Goal: Task Accomplishment & Management: Manage account settings

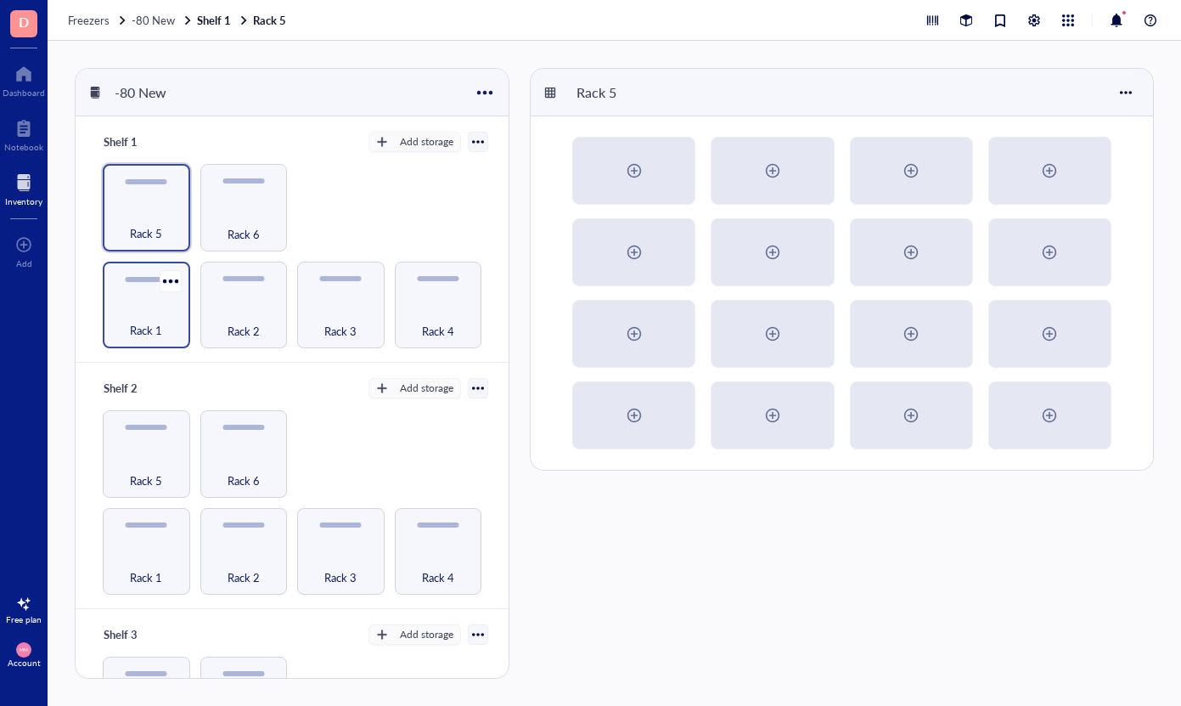
click at [135, 292] on div "Rack 1" at bounding box center [146, 305] width 87 height 87
click at [635, 158] on div at bounding box center [634, 170] width 27 height 27
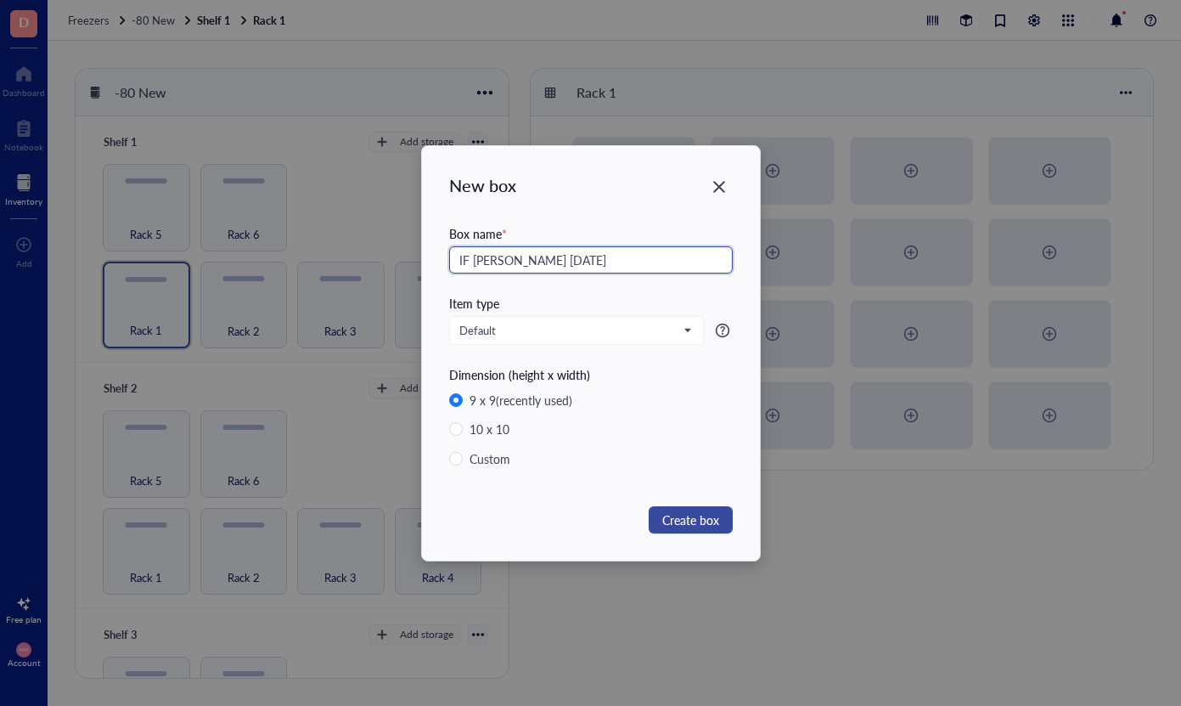
type input "IF [PERSON_NAME] [DATE]"
click at [683, 521] on span "Create box" at bounding box center [690, 519] width 57 height 19
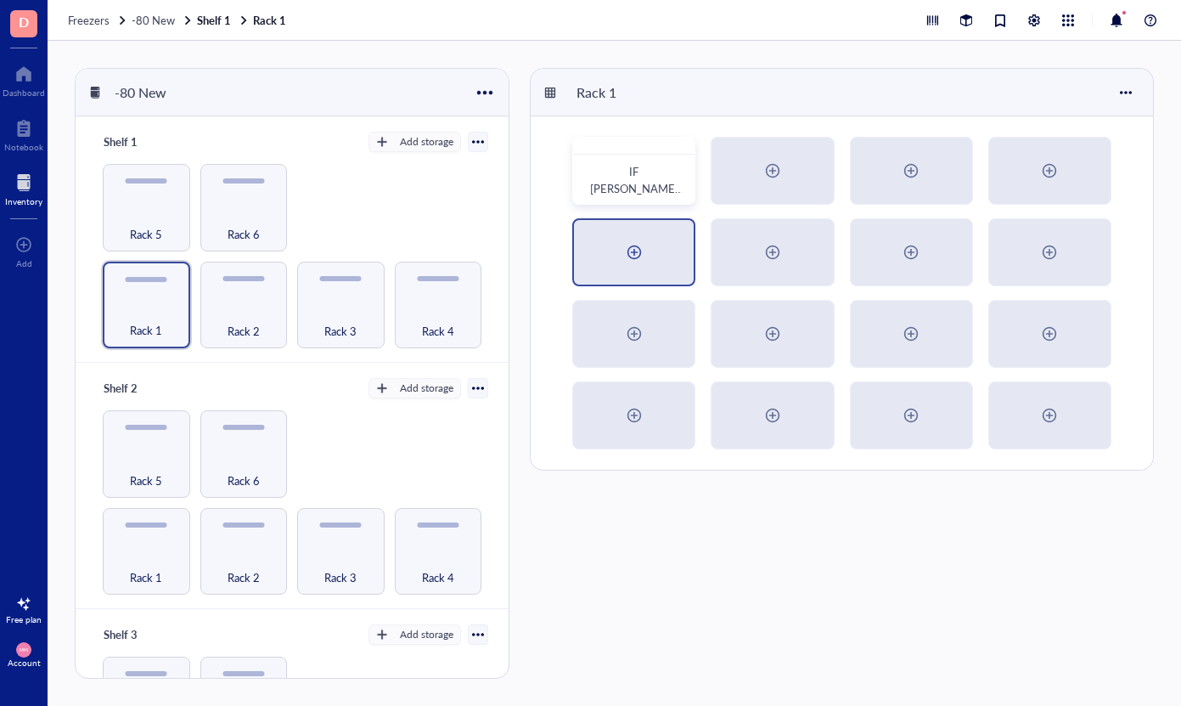
click at [658, 262] on div at bounding box center [634, 252] width 120 height 65
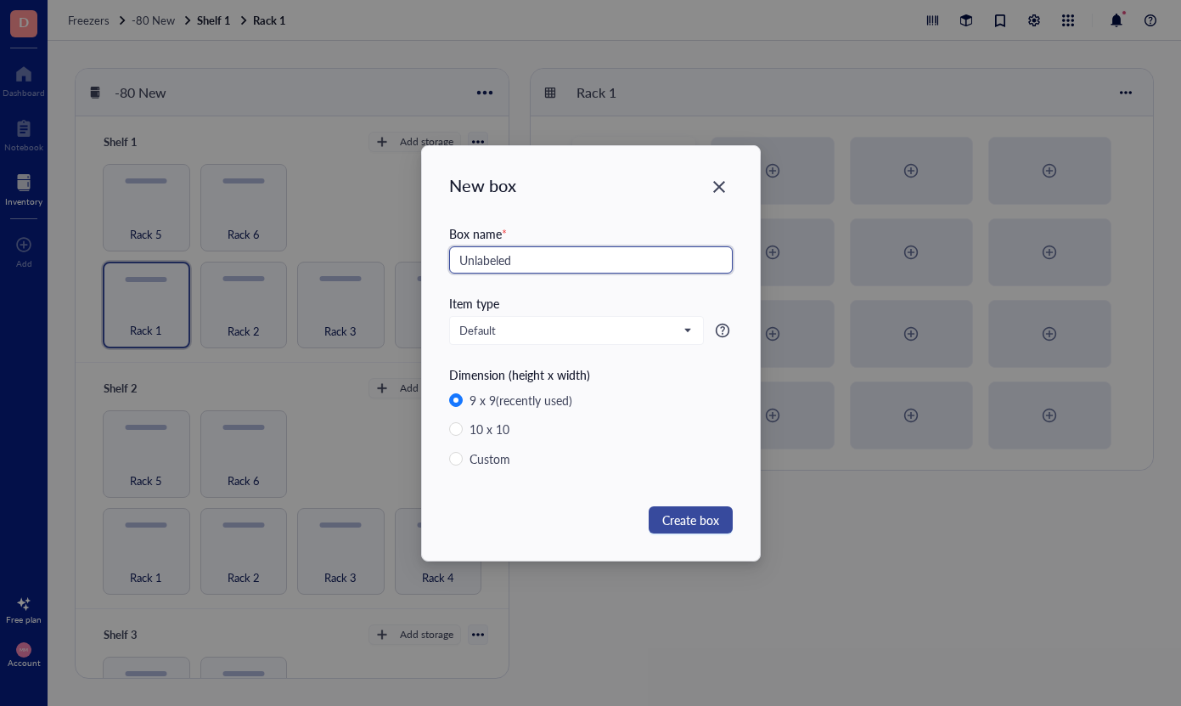
type input "Unlabeled"
click at [698, 521] on span "Create box" at bounding box center [690, 519] width 57 height 19
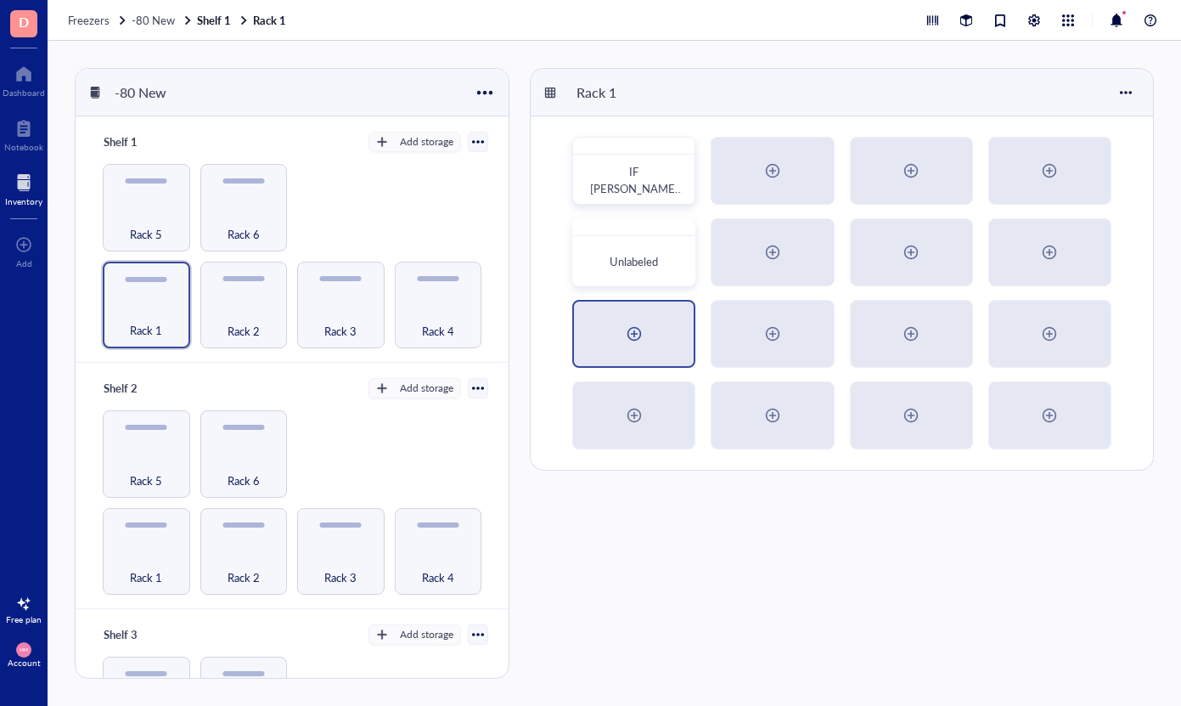
click at [642, 326] on div at bounding box center [634, 333] width 27 height 27
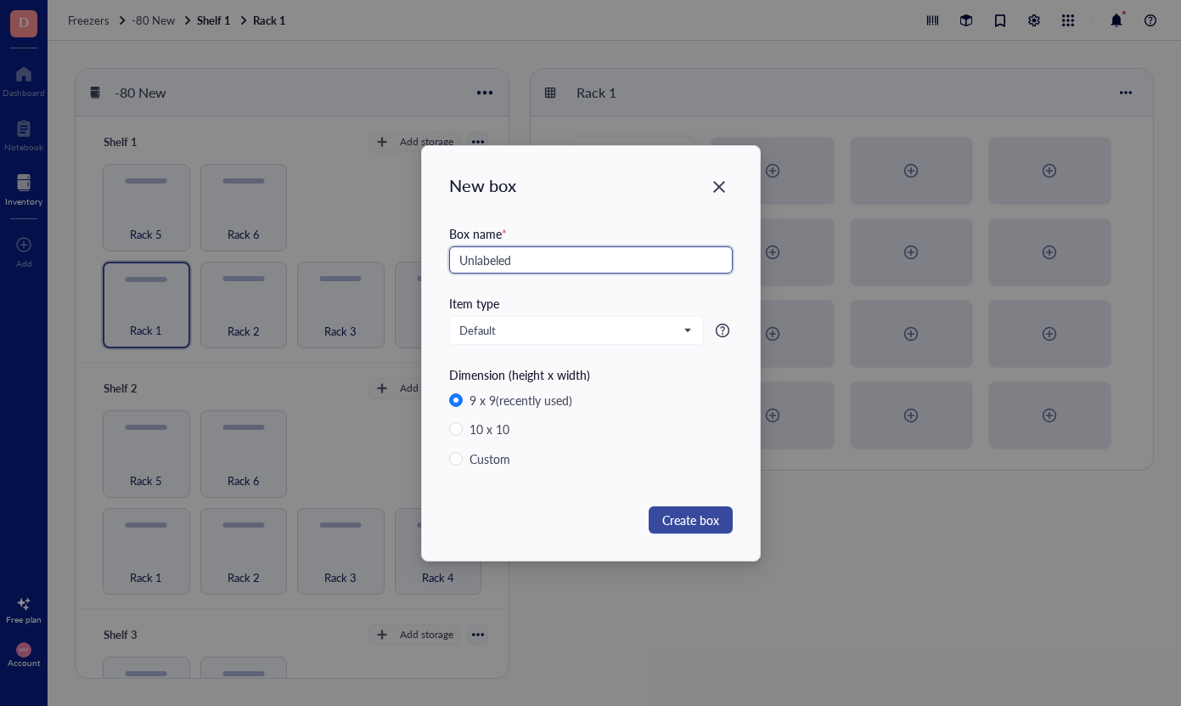
type input "Unlabeled"
click at [682, 524] on span "Create box" at bounding box center [690, 519] width 57 height 19
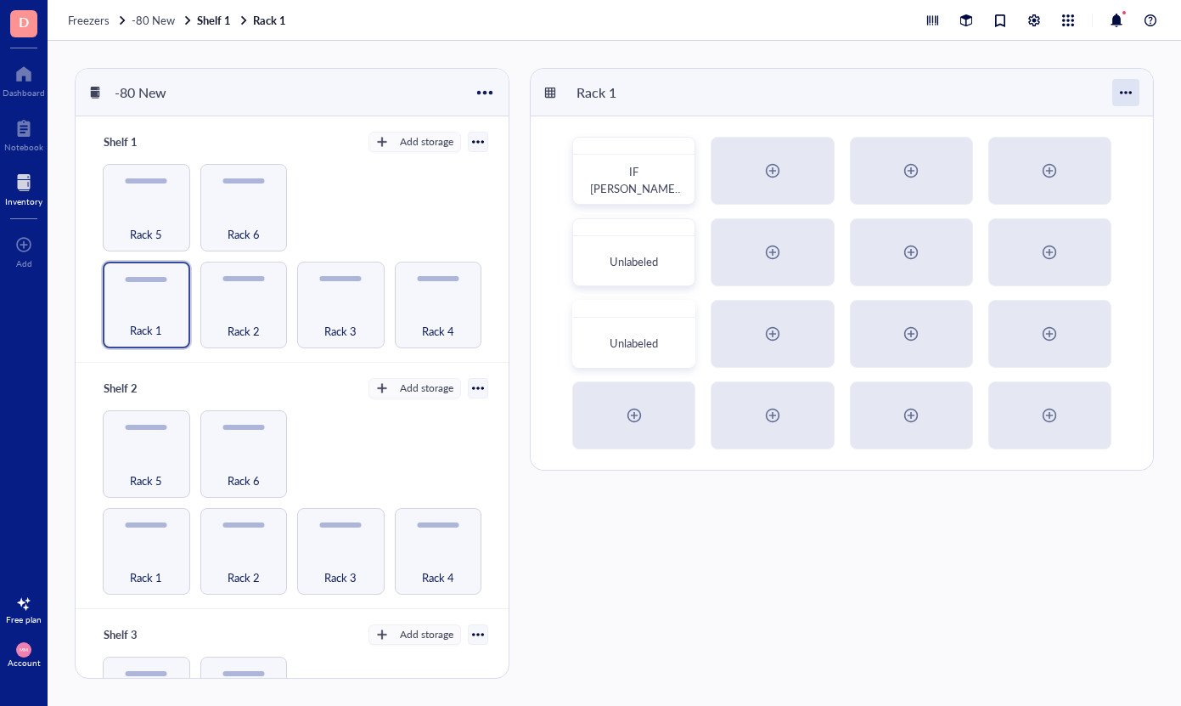
click at [1134, 96] on div at bounding box center [1125, 92] width 27 height 27
click at [1095, 118] on div "Settings" at bounding box center [1078, 124] width 97 height 15
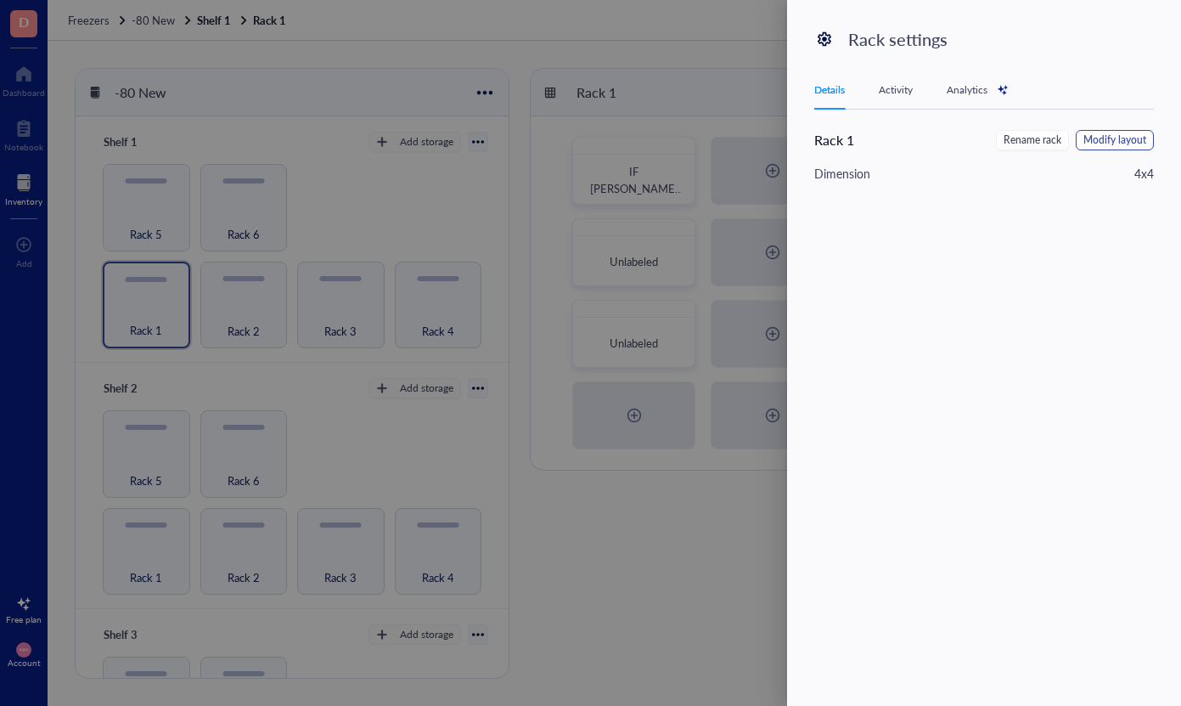
click at [1127, 139] on span "Modify layout" at bounding box center [1115, 140] width 63 height 16
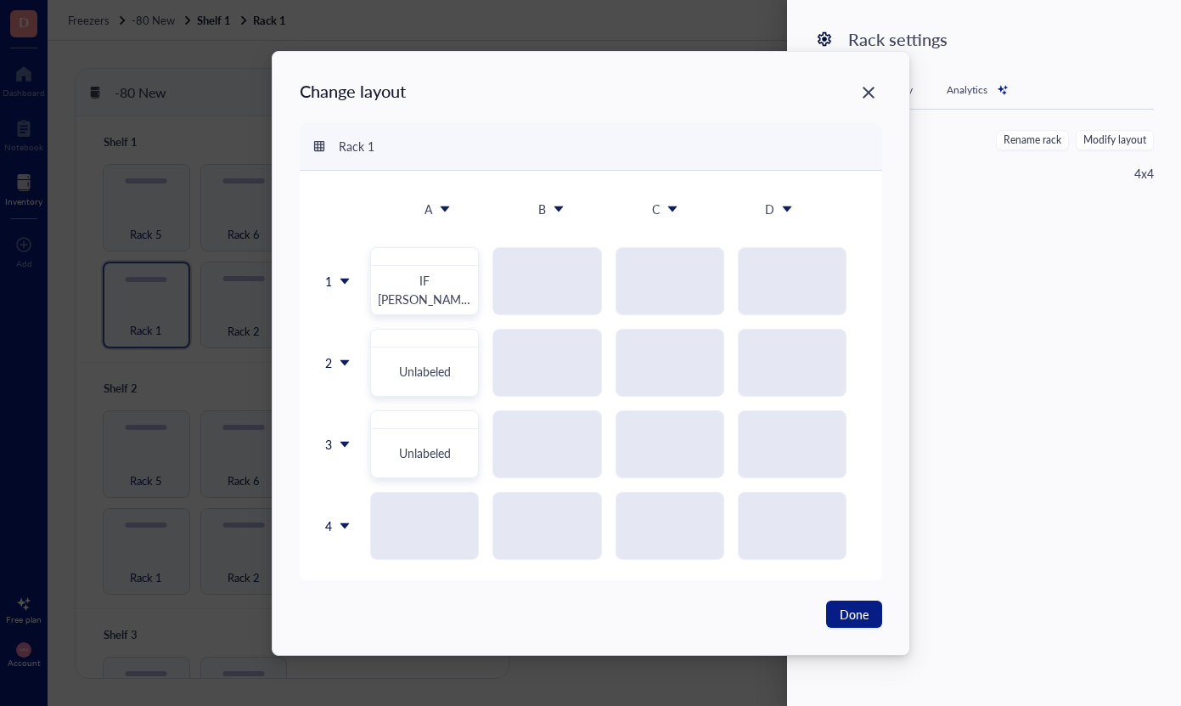
click at [343, 527] on icon at bounding box center [345, 526] width 12 height 12
click at [357, 605] on div "Insert 1 below" at bounding box center [381, 605] width 97 height 15
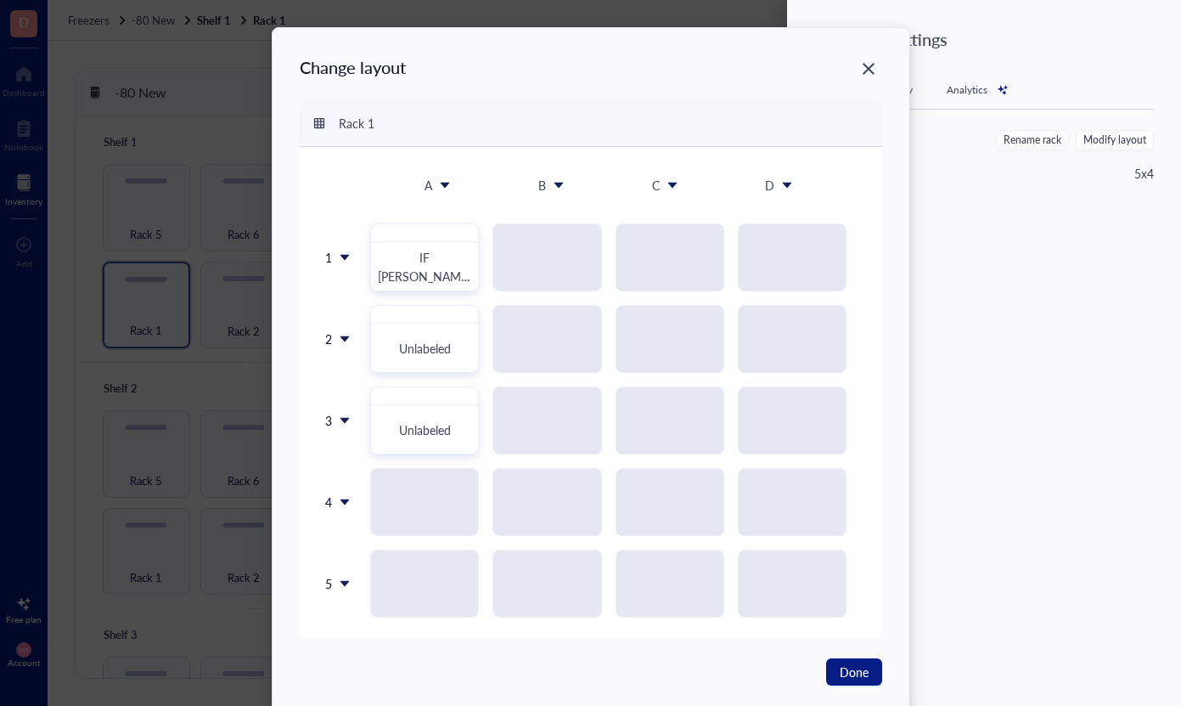
click at [342, 584] on icon at bounding box center [344, 584] width 9 height 6
click at [392, 470] on div "Insert 1 below" at bounding box center [377, 468] width 97 height 15
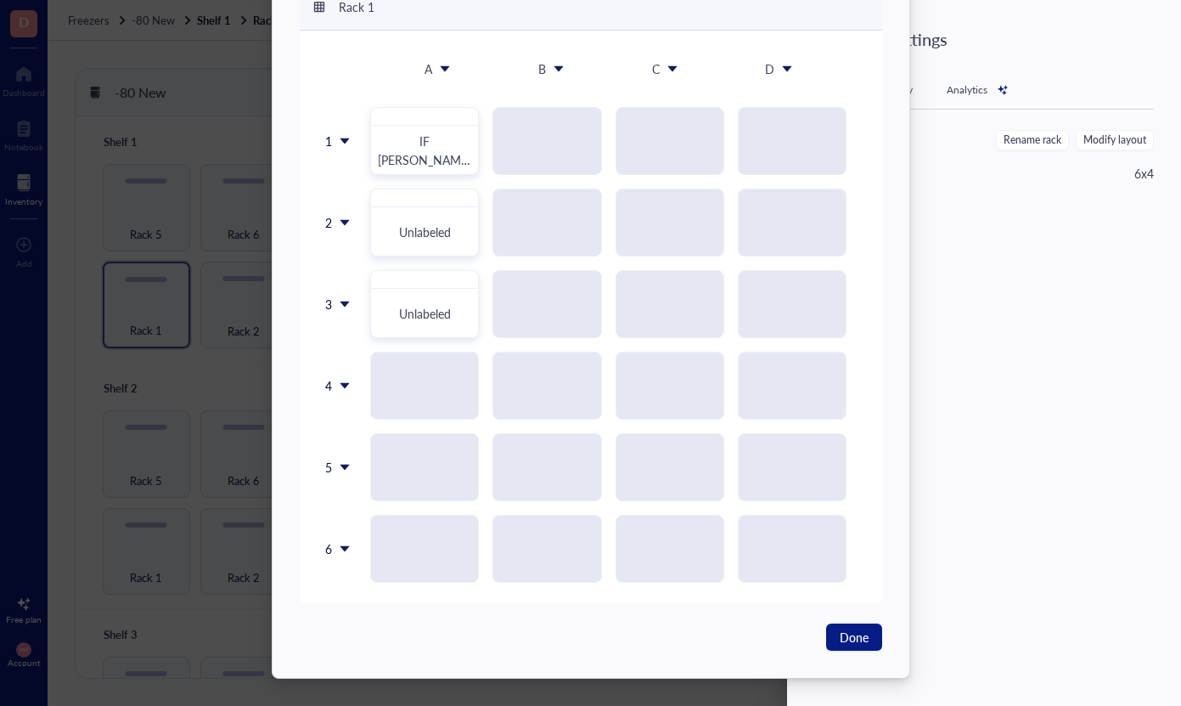
scroll to position [116, 0]
click at [403, 389] on div "IF [PERSON_NAME] [DATE] Unlabeled Unlabeled" at bounding box center [609, 345] width 506 height 476
click at [851, 634] on span "Done" at bounding box center [854, 637] width 29 height 19
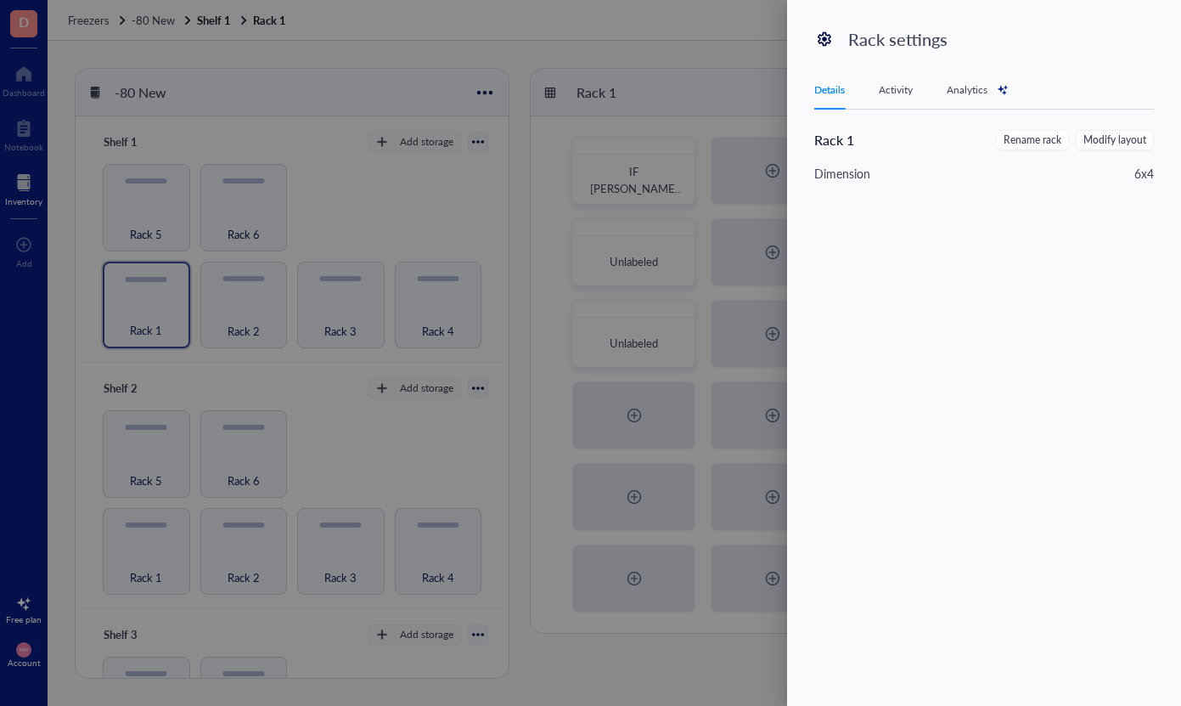
click at [730, 66] on div at bounding box center [590, 353] width 1181 height 706
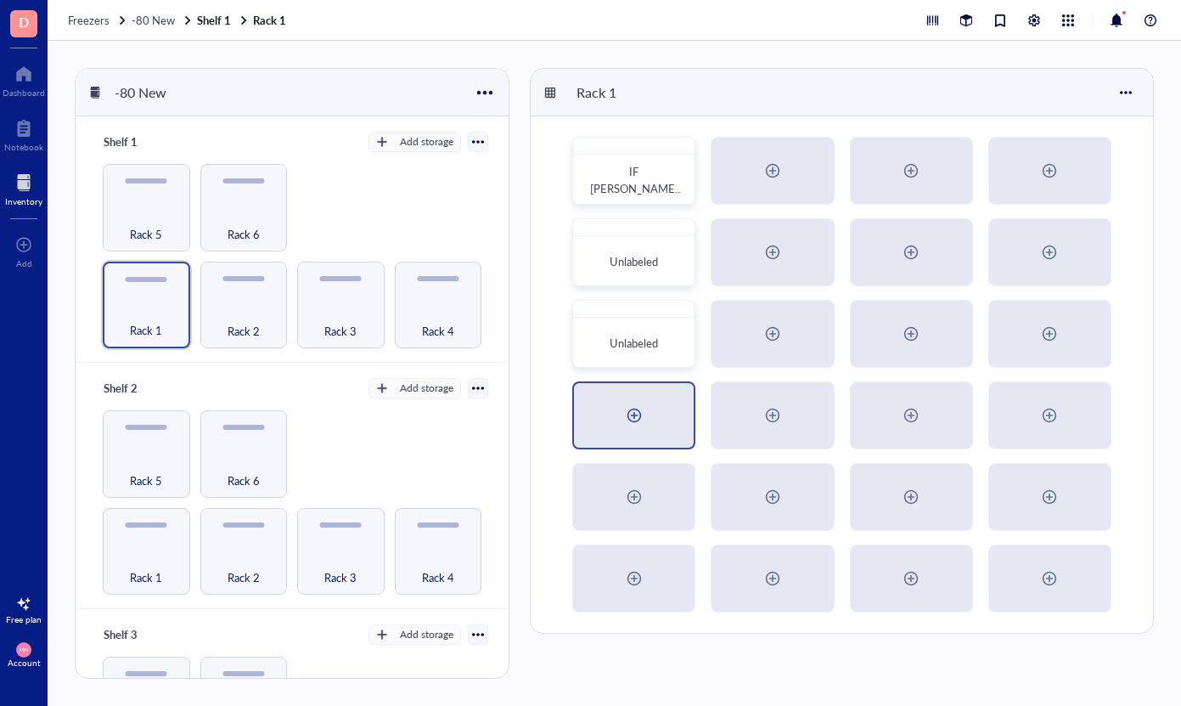
click at [654, 413] on div at bounding box center [634, 415] width 120 height 65
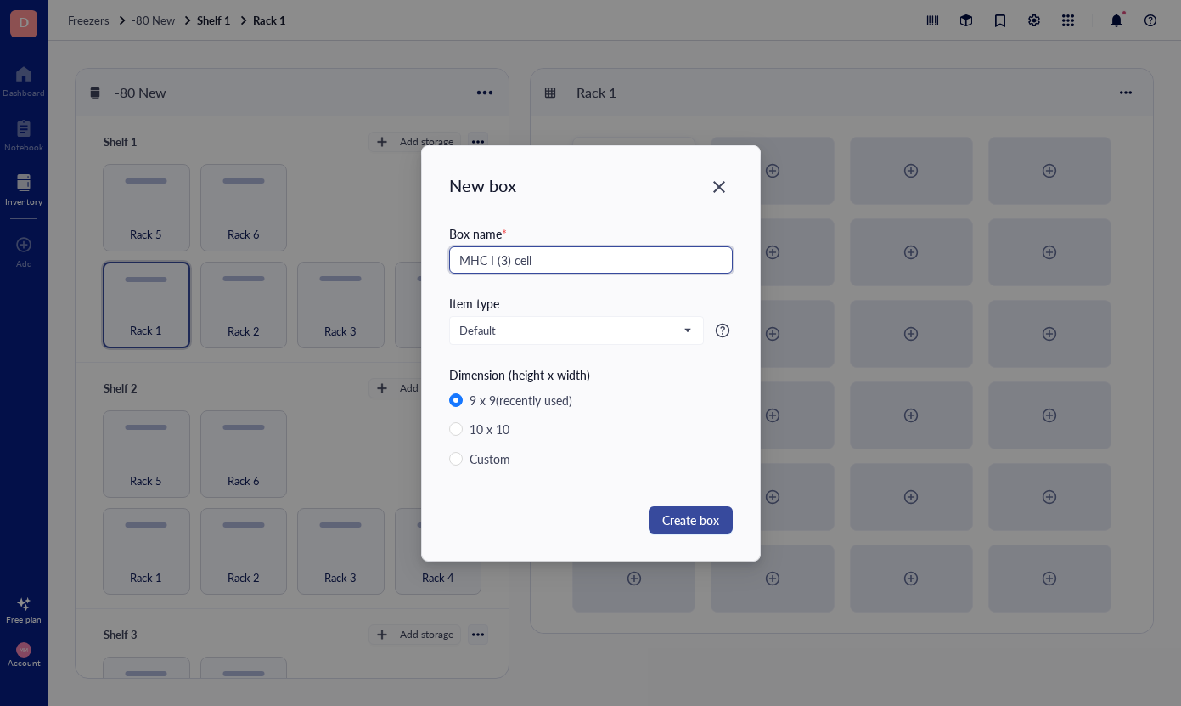
type input "MHC I (3) cell"
click at [696, 516] on span "Create box" at bounding box center [690, 519] width 57 height 19
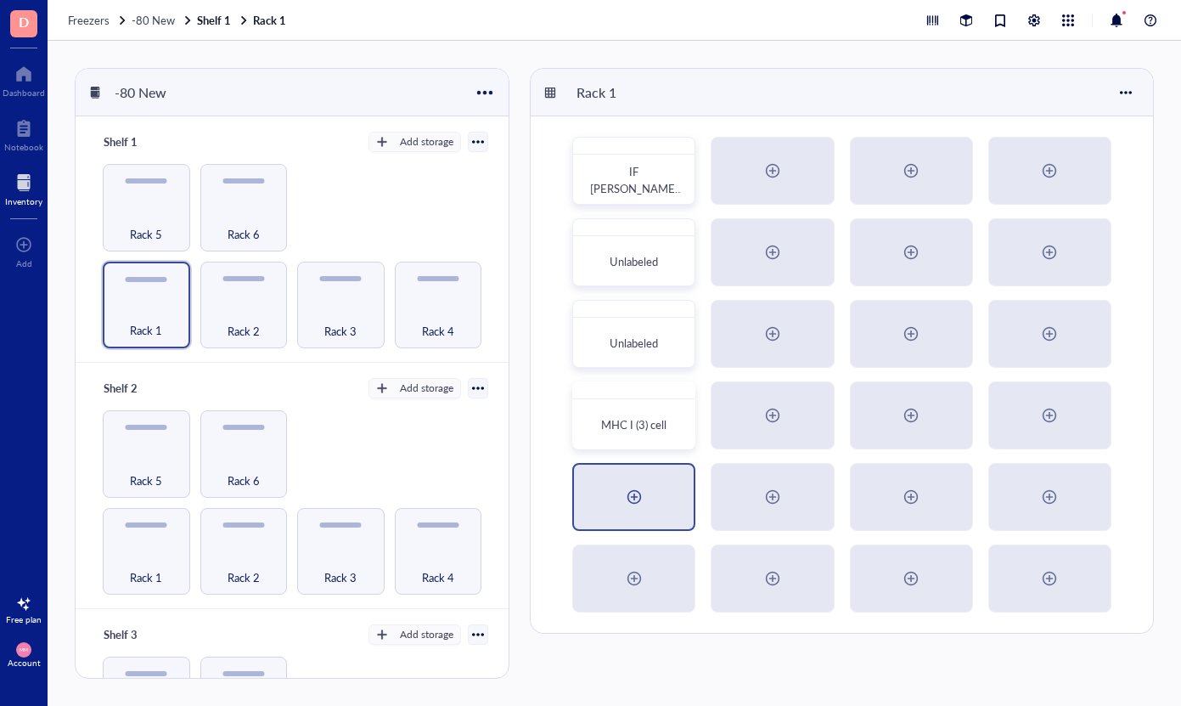
click at [645, 484] on div at bounding box center [634, 496] width 27 height 27
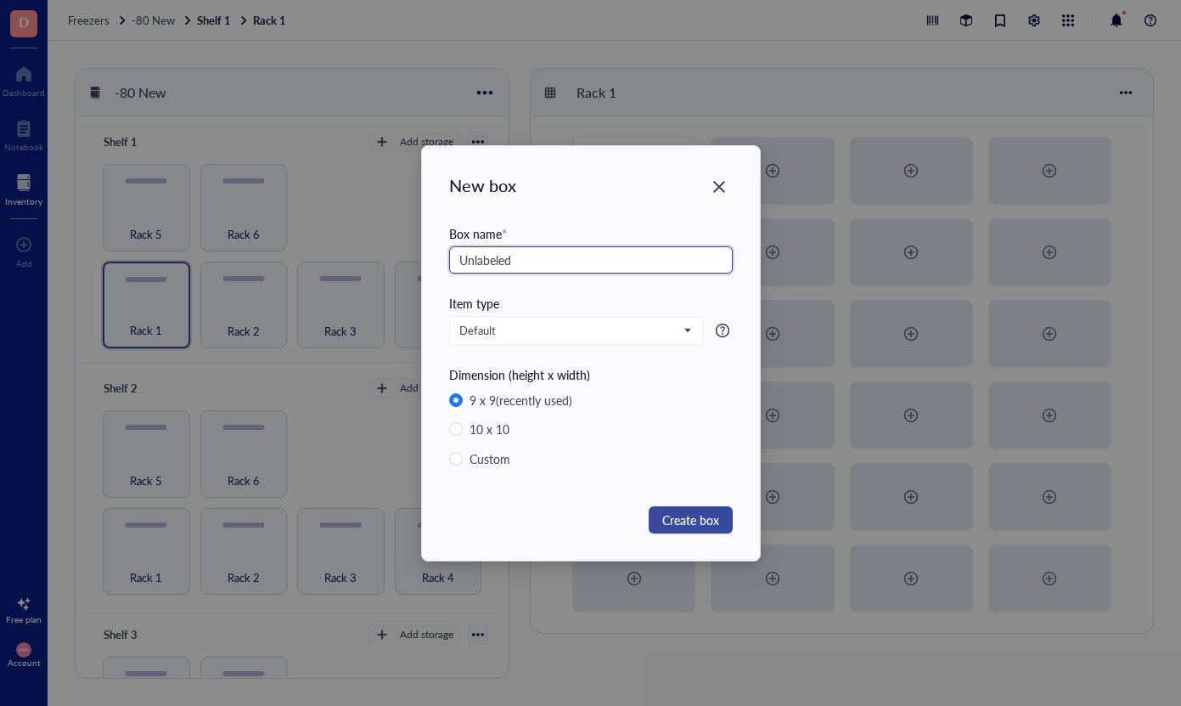
type input "Unlabeled"
click at [698, 525] on span "Create box" at bounding box center [690, 519] width 57 height 19
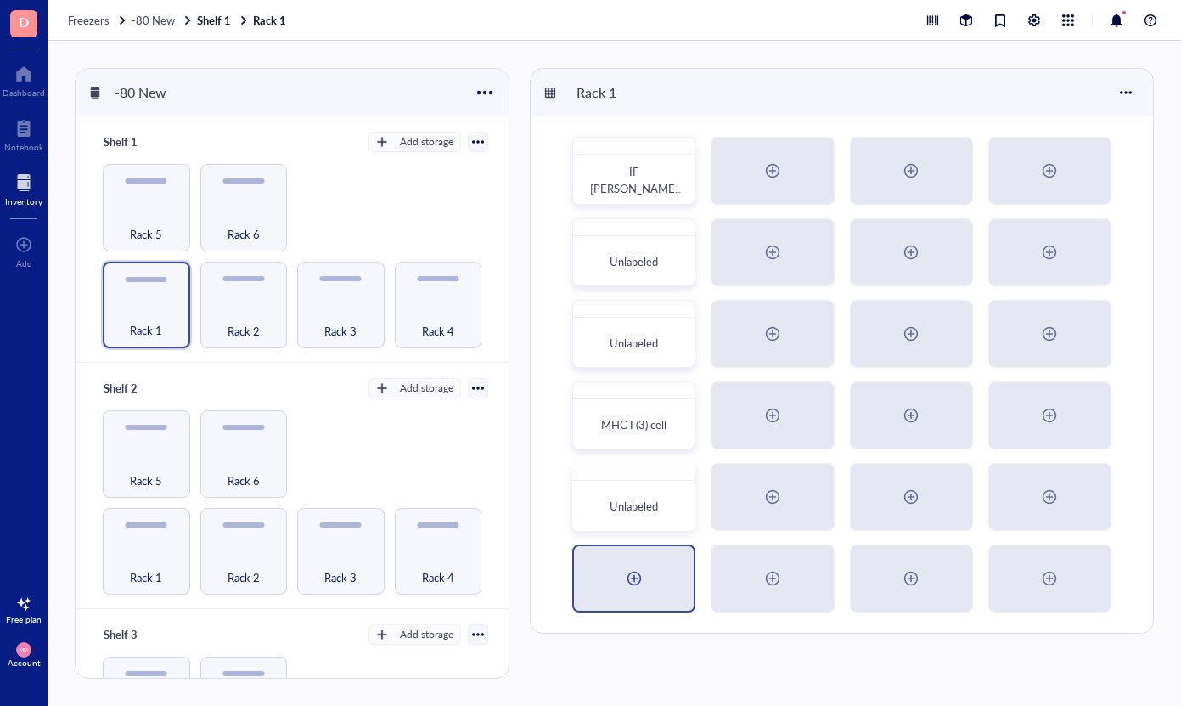
click at [660, 571] on div at bounding box center [634, 578] width 120 height 65
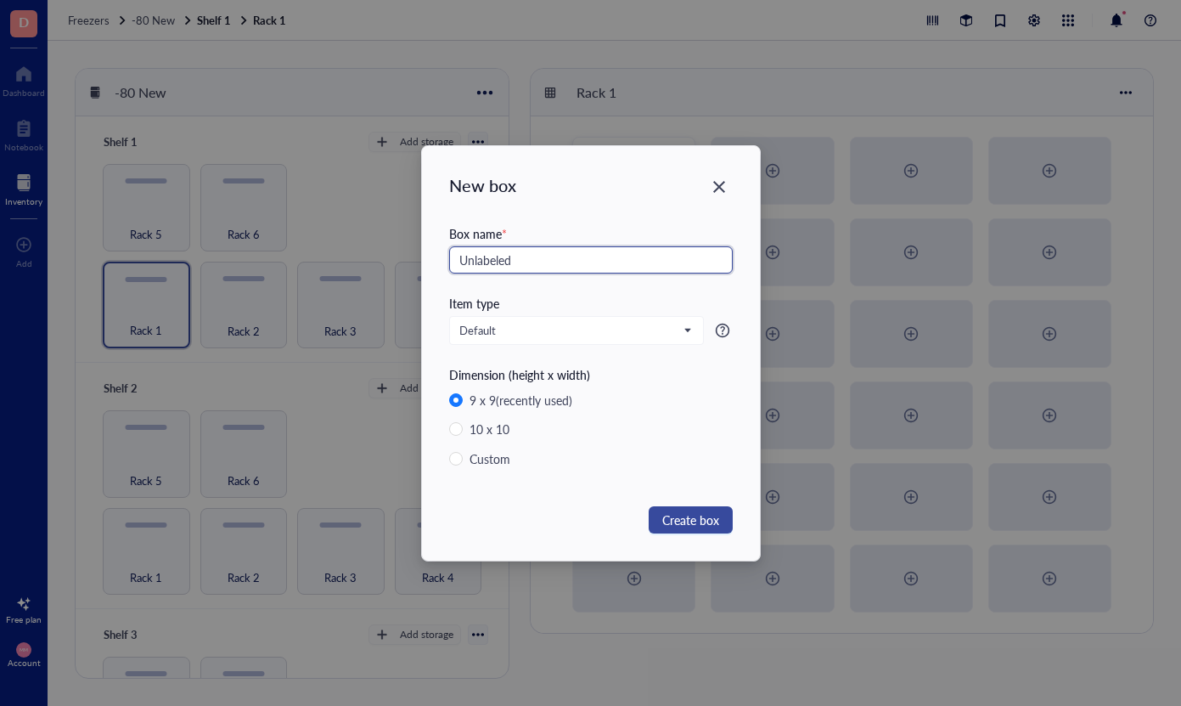
type input "Unlabeled"
click at [690, 515] on span "Create box" at bounding box center [690, 519] width 57 height 19
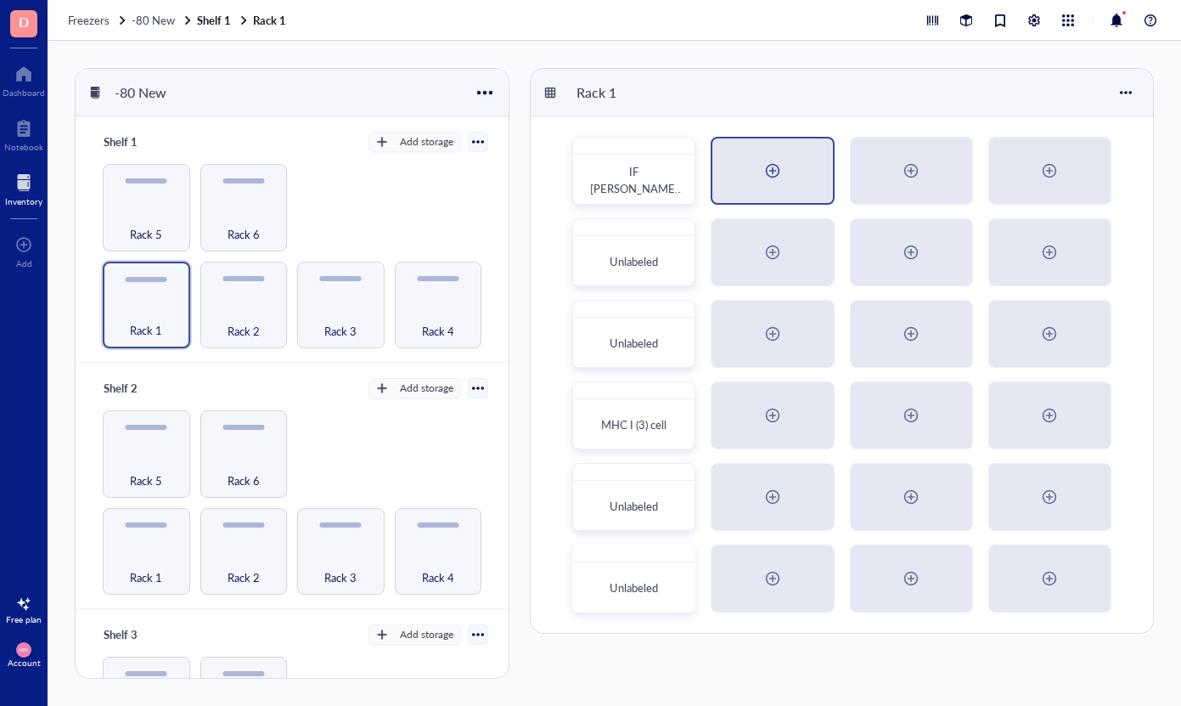
click at [739, 165] on div at bounding box center [772, 170] width 120 height 65
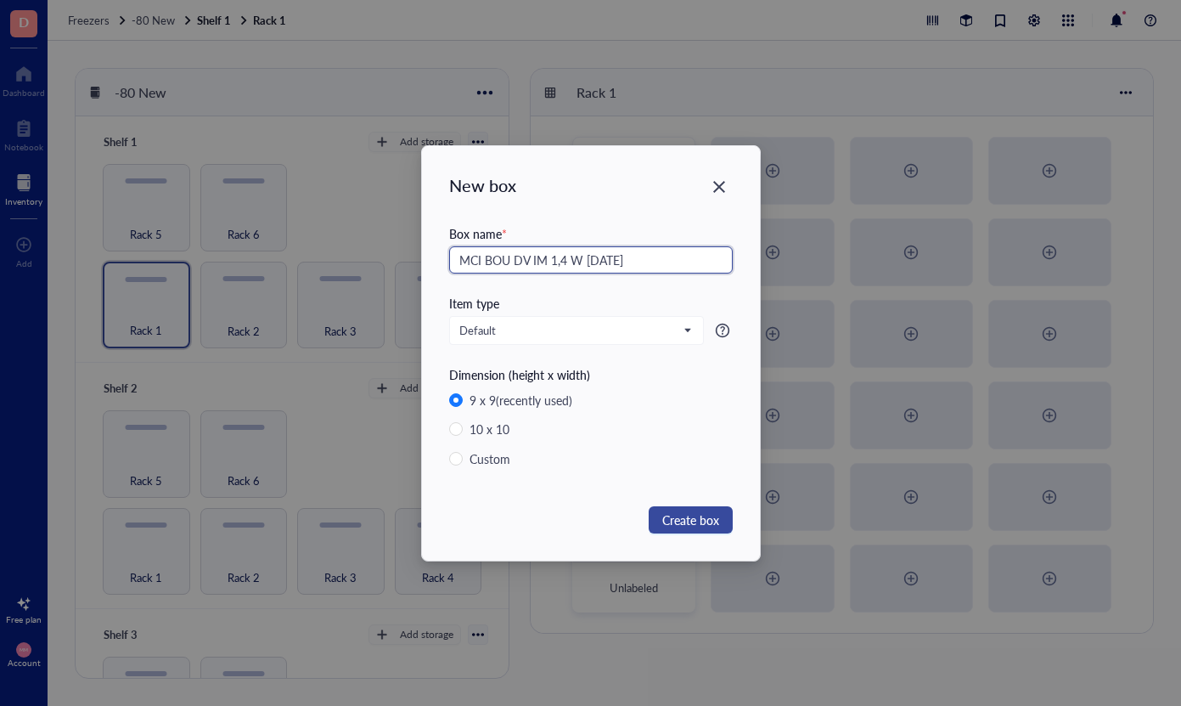
type input "MCI BOU DV IM 1,4 W [DATE]"
click at [679, 516] on span "Create box" at bounding box center [690, 519] width 57 height 19
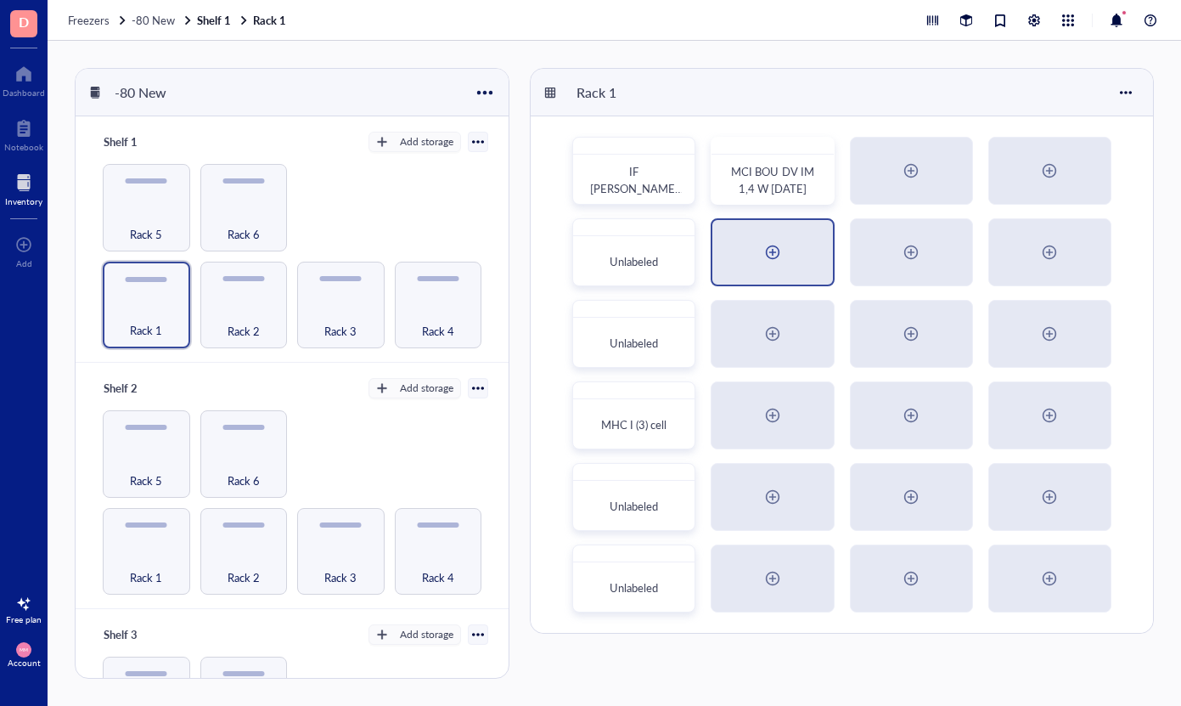
click at [772, 261] on div at bounding box center [772, 252] width 27 height 27
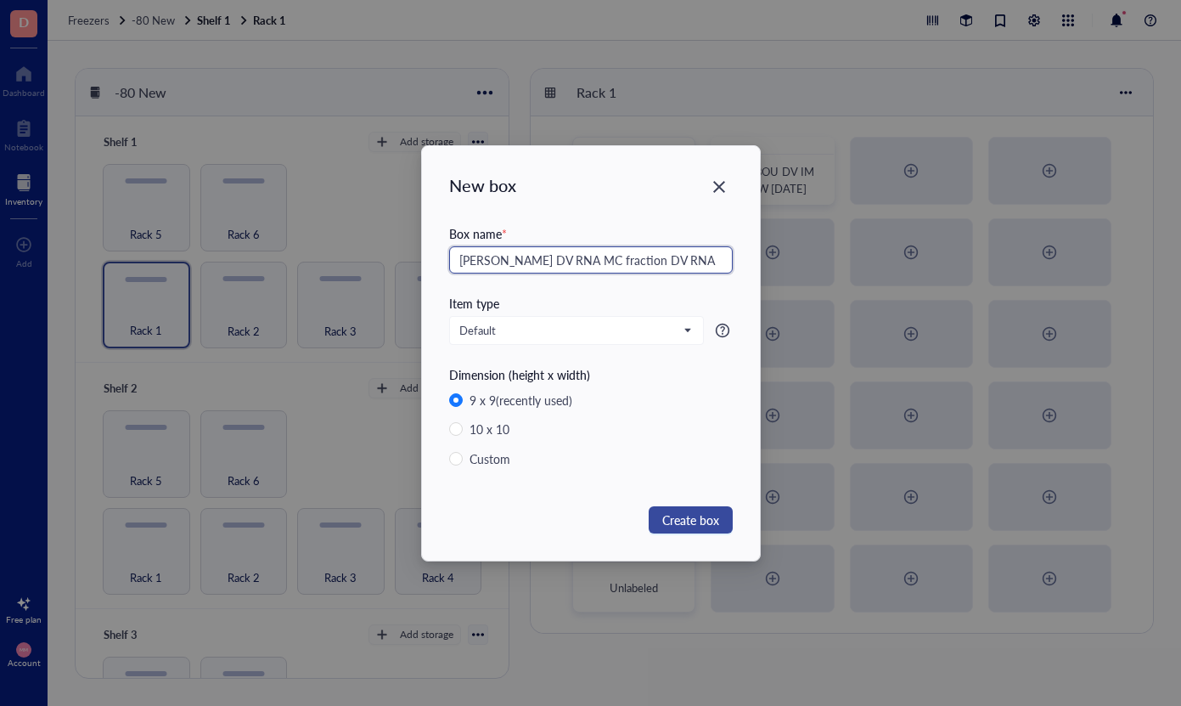
type input "[PERSON_NAME] DV RNA MC fraction DV RNA"
click at [708, 524] on span "Create box" at bounding box center [690, 519] width 57 height 19
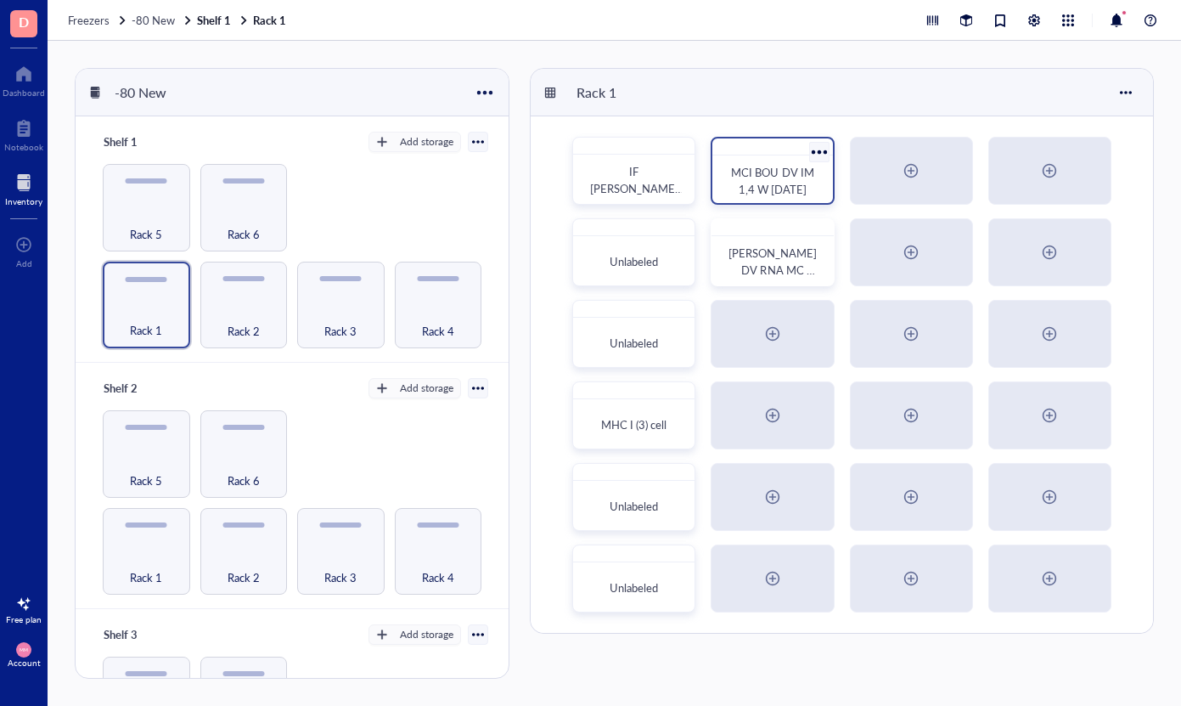
click at [767, 189] on span "MCI BOU DV IM 1,4 W [DATE]" at bounding box center [773, 180] width 85 height 33
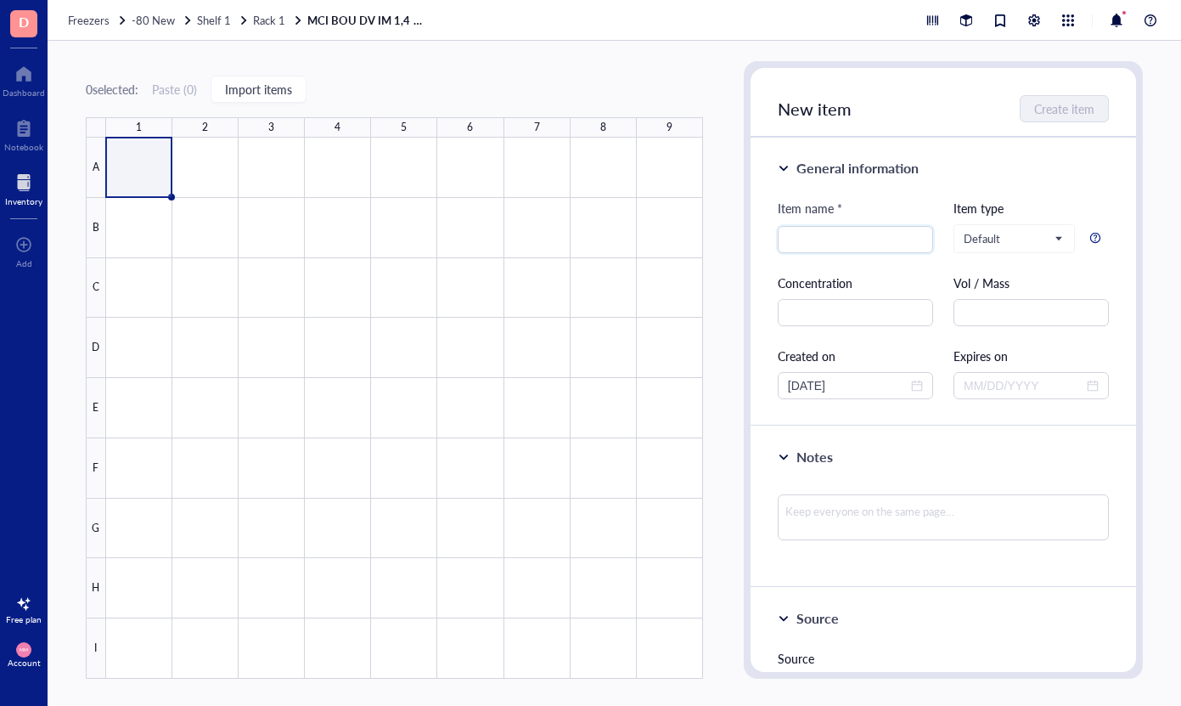
click at [331, 23] on link "MCI BOU DV IM 1,4 W [DATE]" at bounding box center [370, 20] width 127 height 15
click at [273, 20] on span "Rack 1" at bounding box center [269, 20] width 32 height 16
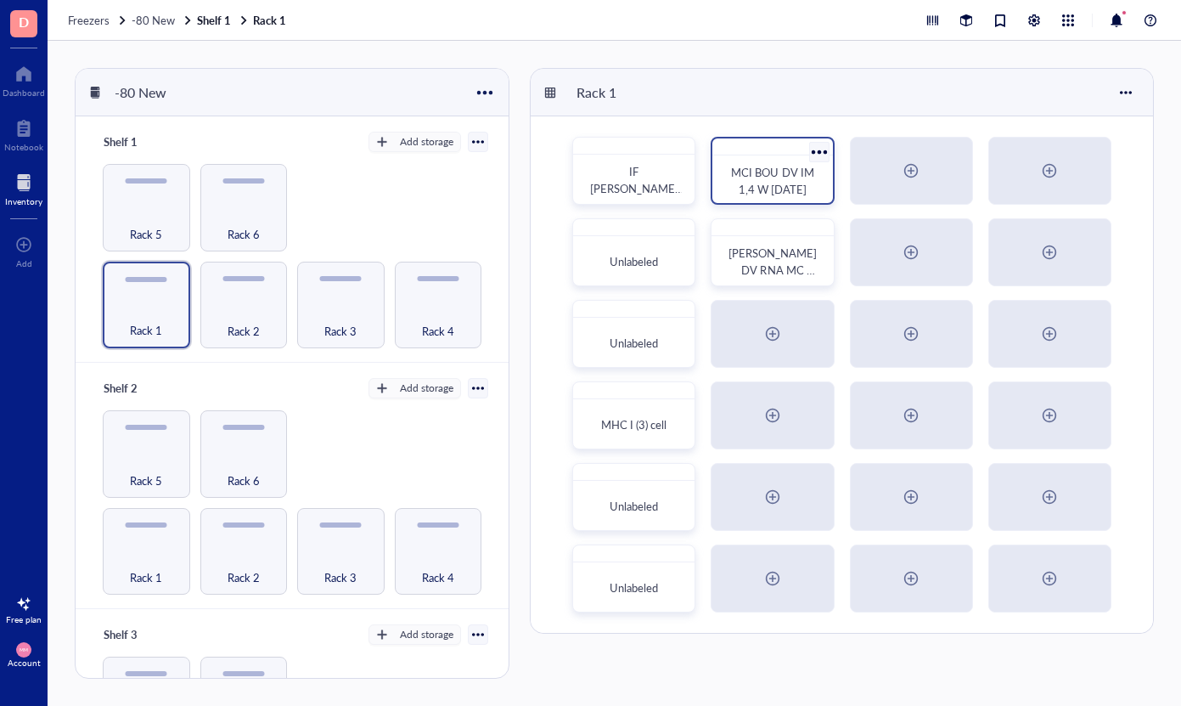
click at [820, 154] on div at bounding box center [819, 151] width 25 height 25
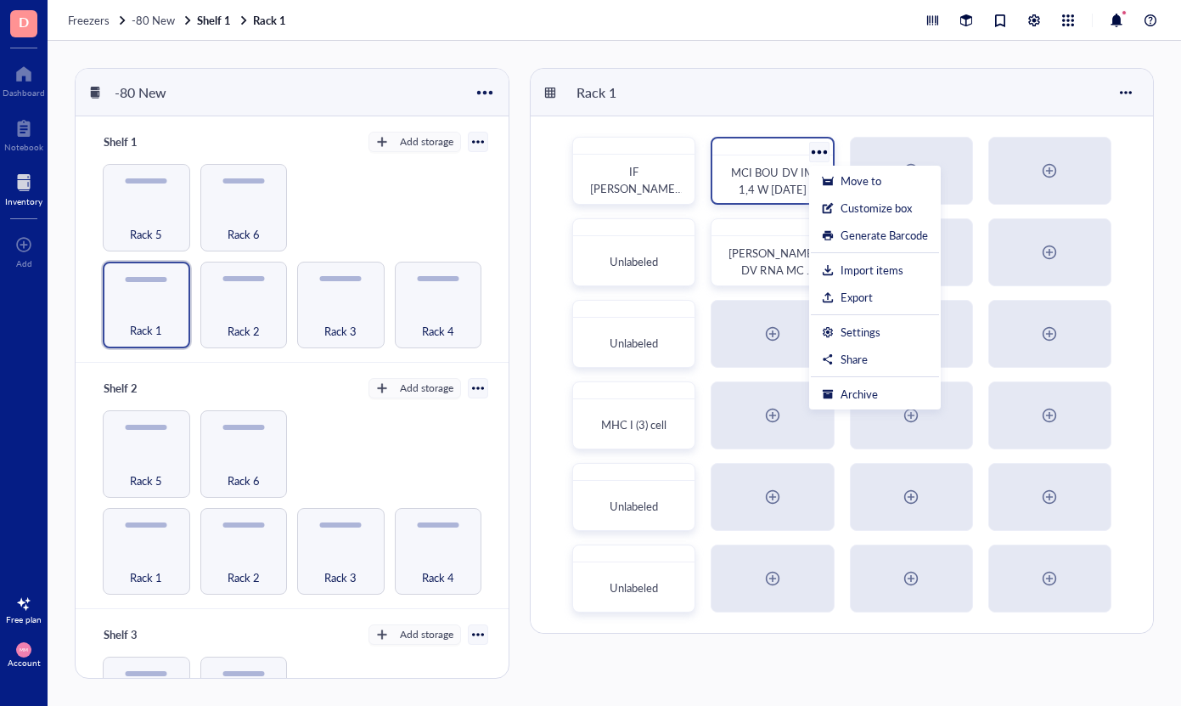
click at [754, 171] on span "MCI BOU DV IM 1,4 W [DATE]" at bounding box center [773, 180] width 85 height 33
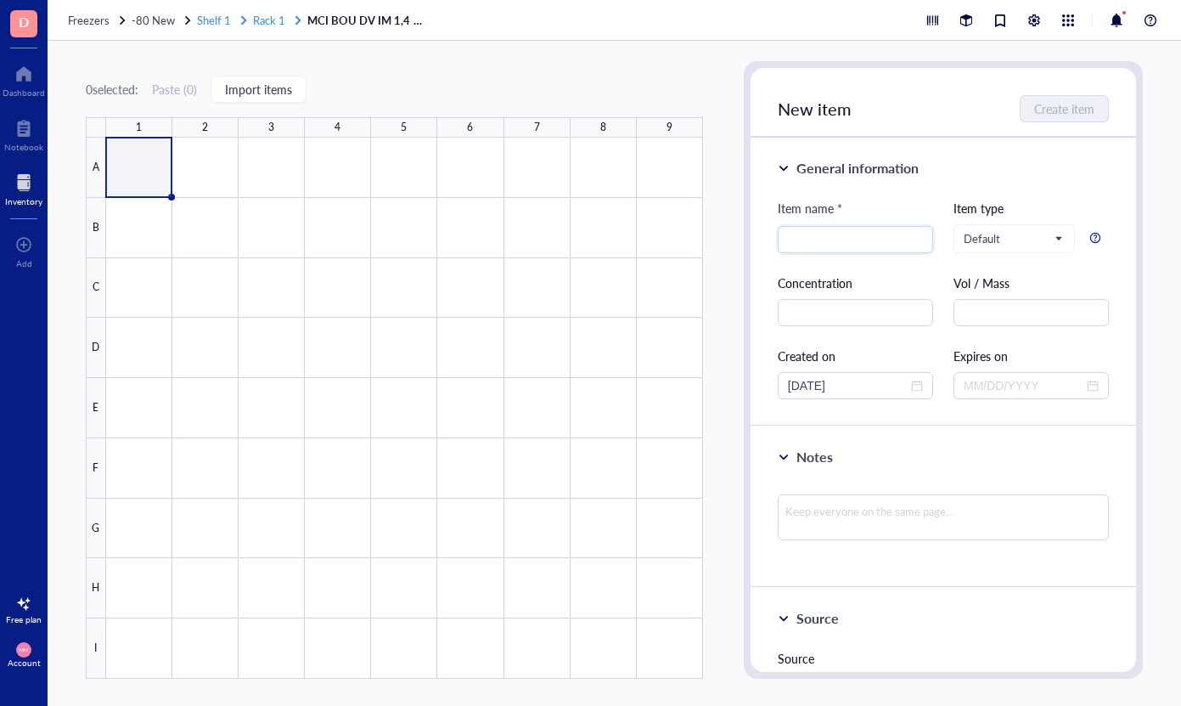
click at [273, 21] on span "Rack 1" at bounding box center [269, 20] width 32 height 16
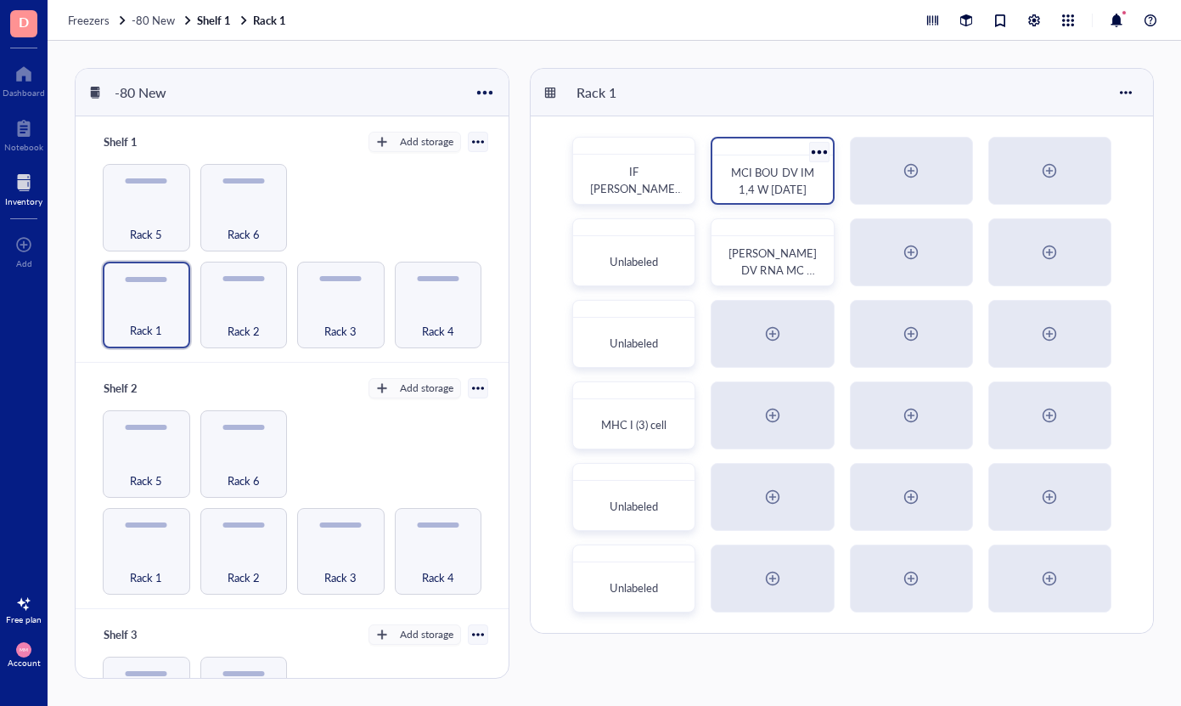
click at [810, 155] on div at bounding box center [819, 151] width 25 height 25
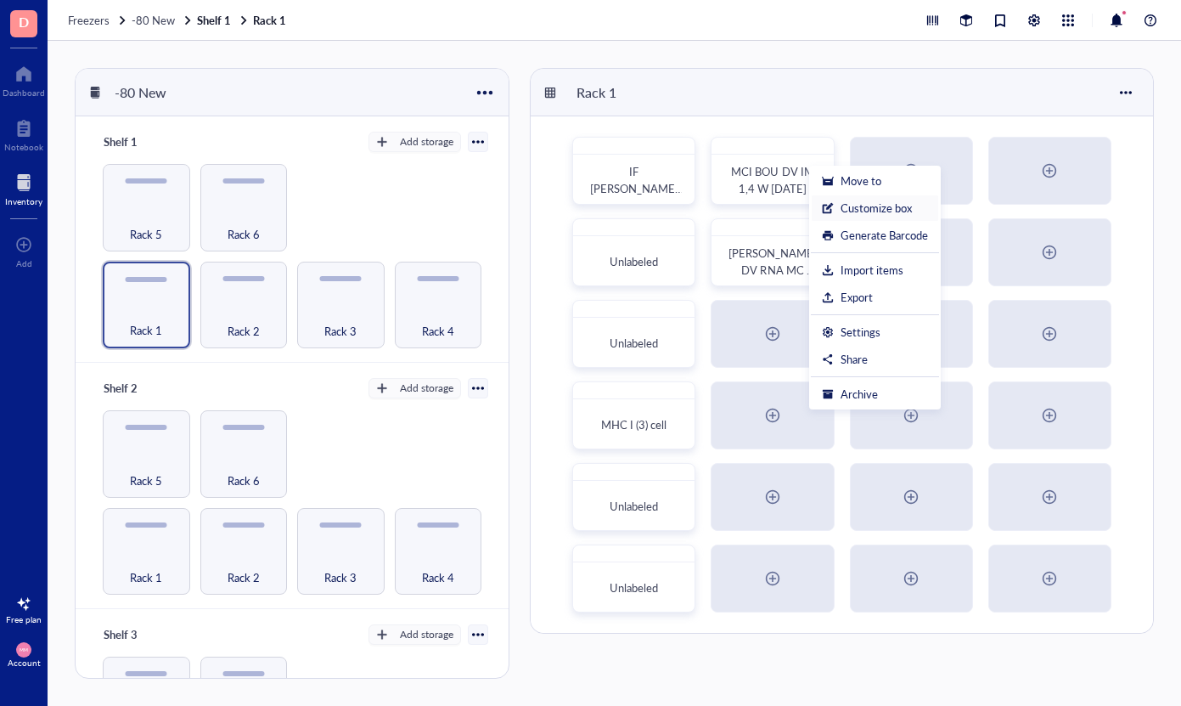
click at [847, 208] on div "Customize box" at bounding box center [876, 207] width 71 height 15
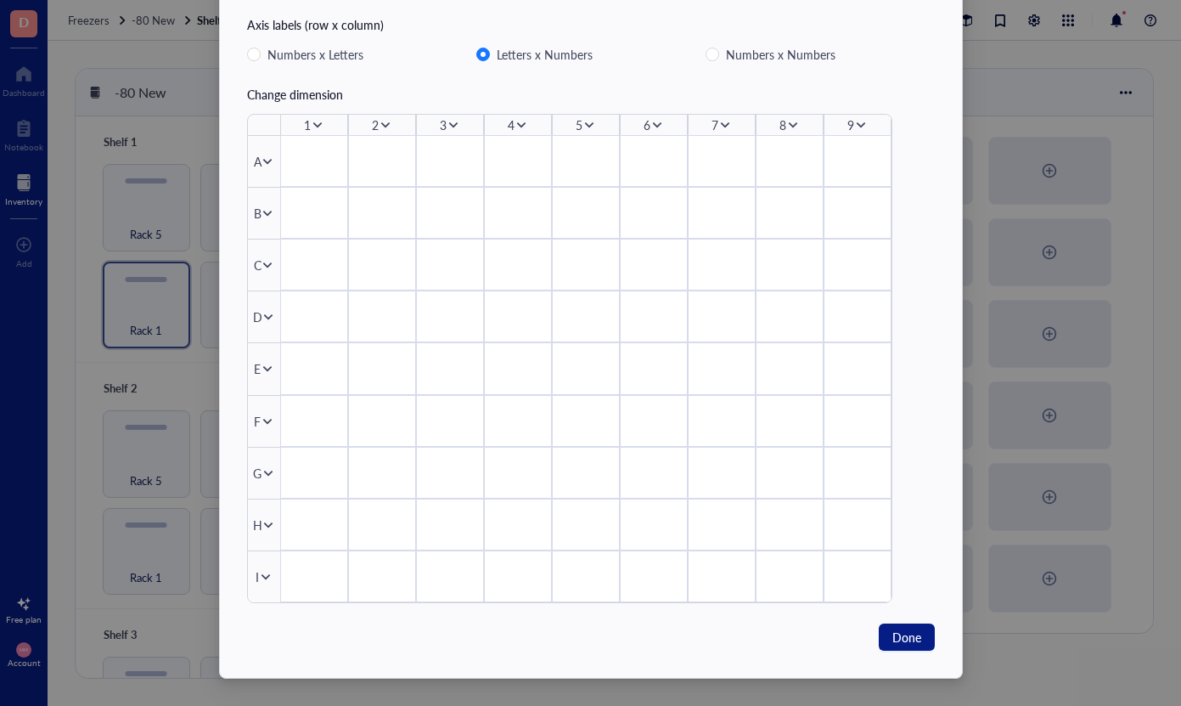
scroll to position [84, 0]
click at [908, 642] on span "Done" at bounding box center [906, 637] width 29 height 19
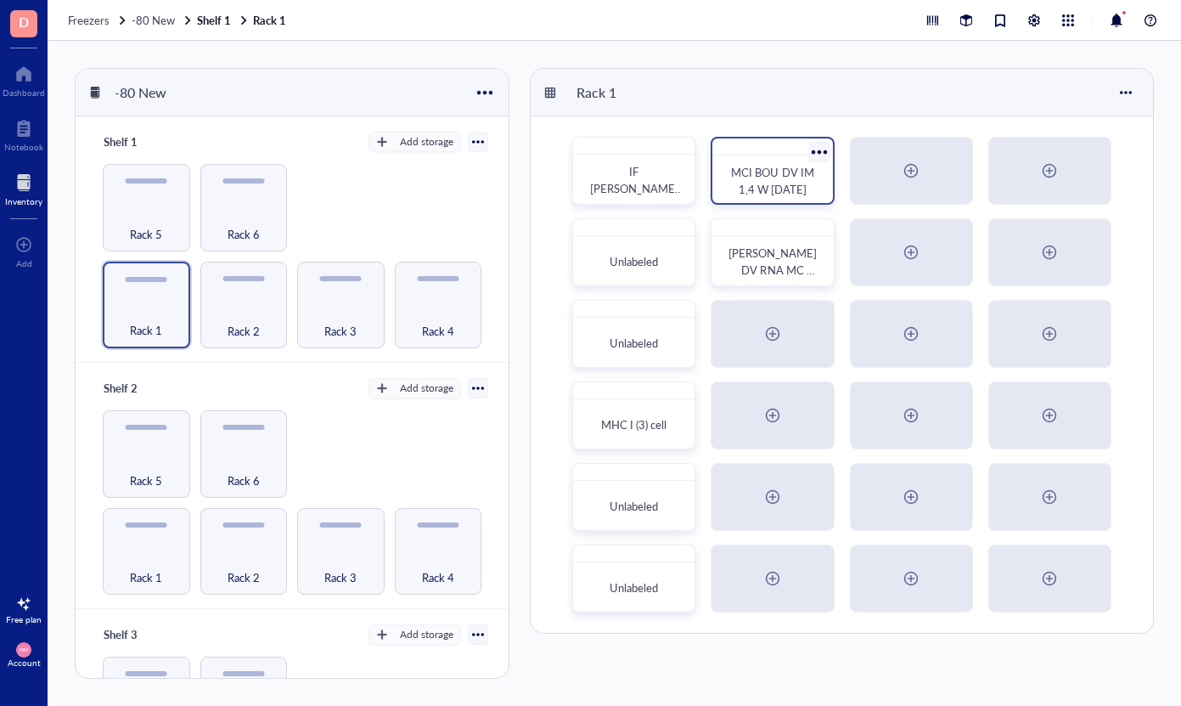
click at [822, 148] on div at bounding box center [819, 151] width 25 height 25
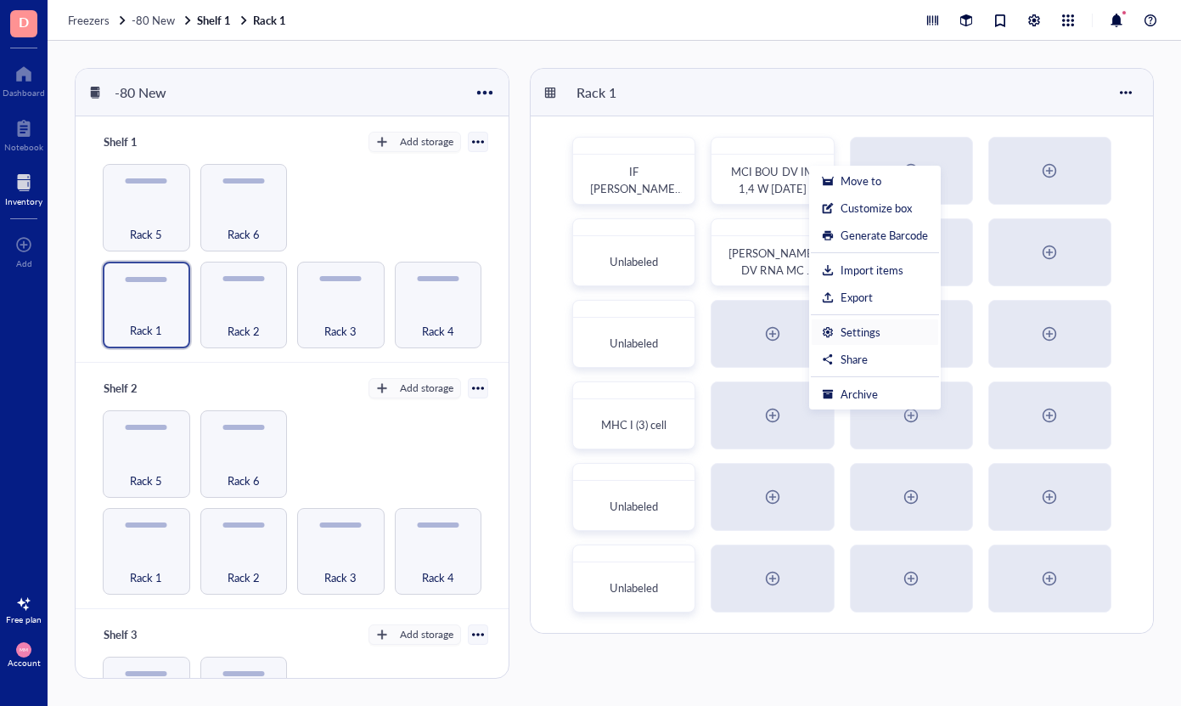
click at [863, 334] on div "Settings" at bounding box center [861, 331] width 40 height 15
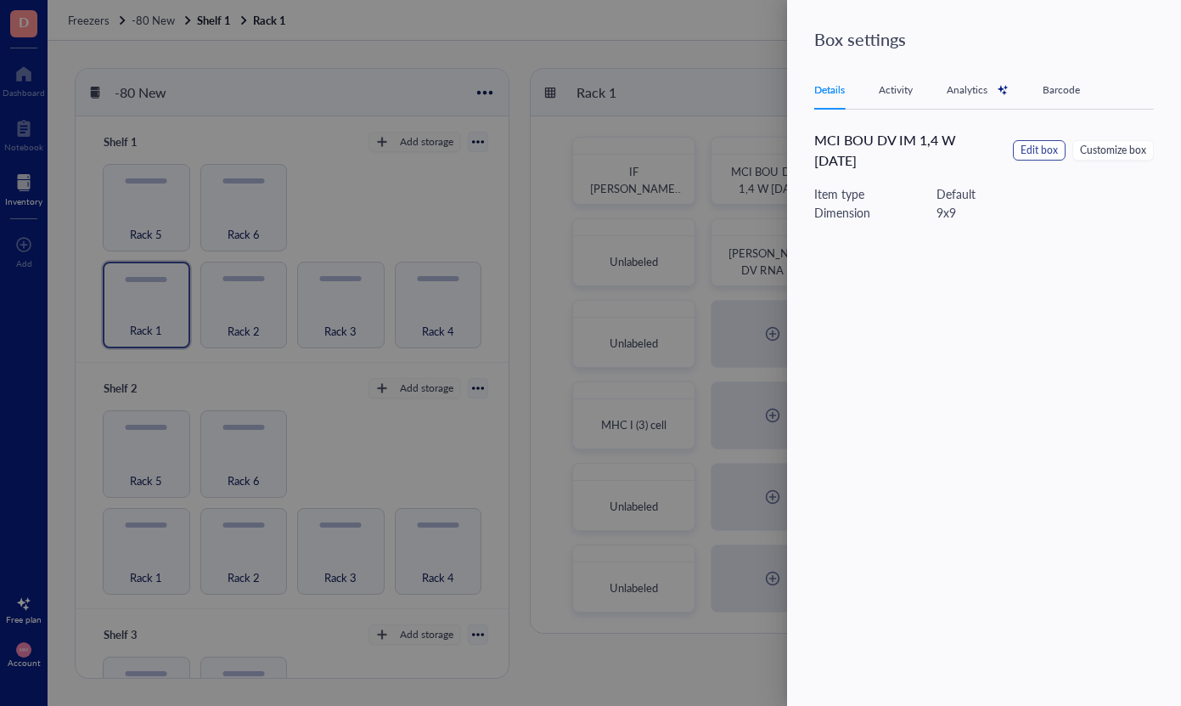
click at [1048, 149] on span "Edit box" at bounding box center [1039, 151] width 37 height 16
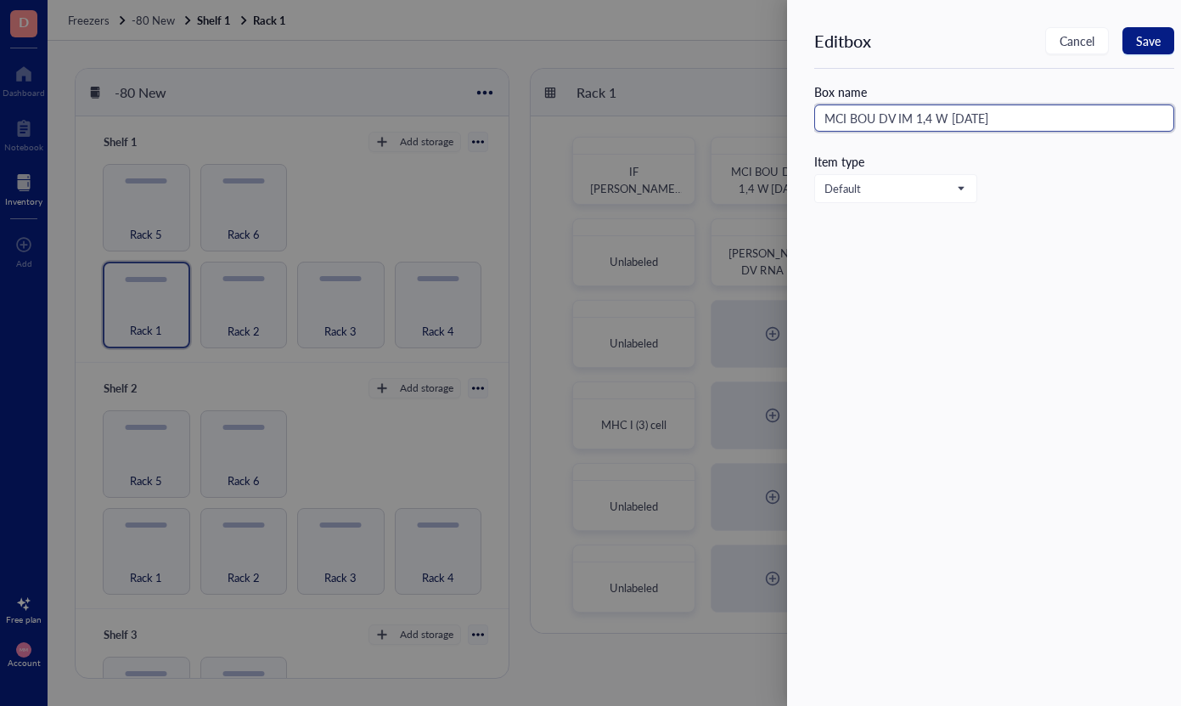
click at [1037, 119] on input "MCI BOU DV IM 1,4 W [DATE]" at bounding box center [994, 117] width 360 height 27
click at [875, 118] on input "MCI BOU DV IM 1,4 W [DATE]" at bounding box center [994, 117] width 360 height 27
type input "MCI BOX DV IM 1,4 W [DATE]"
click at [1144, 46] on span "Save" at bounding box center [1148, 41] width 25 height 14
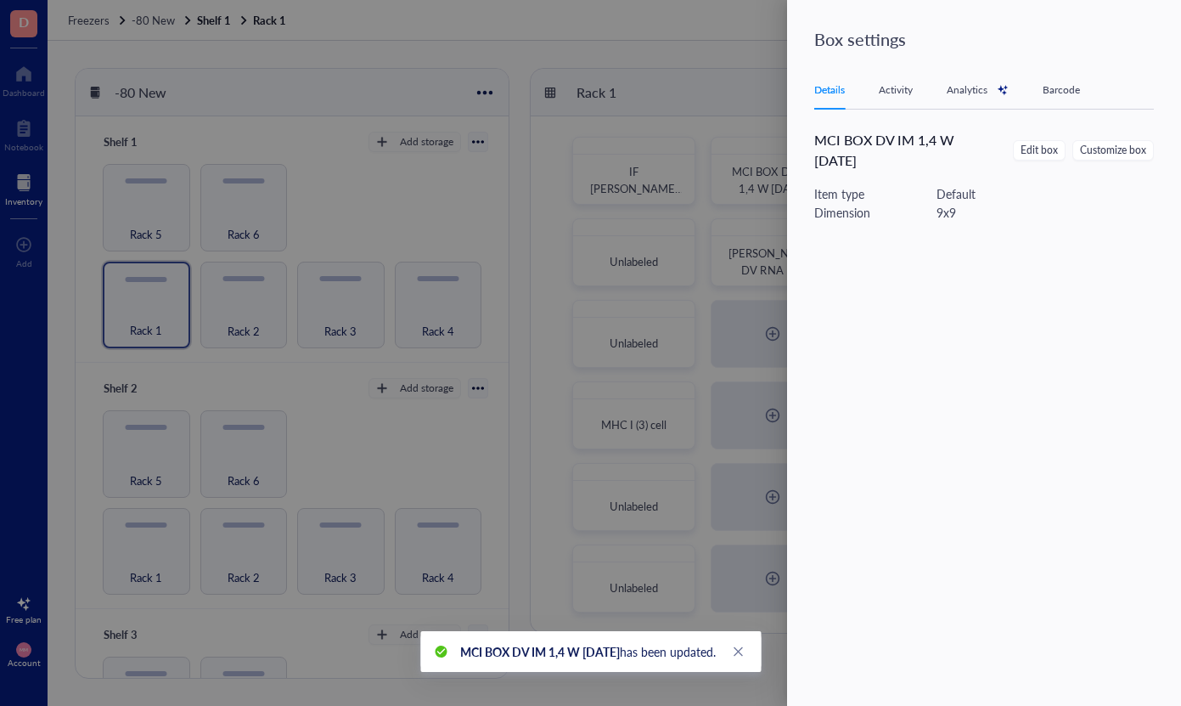
click at [728, 61] on div at bounding box center [590, 353] width 1181 height 706
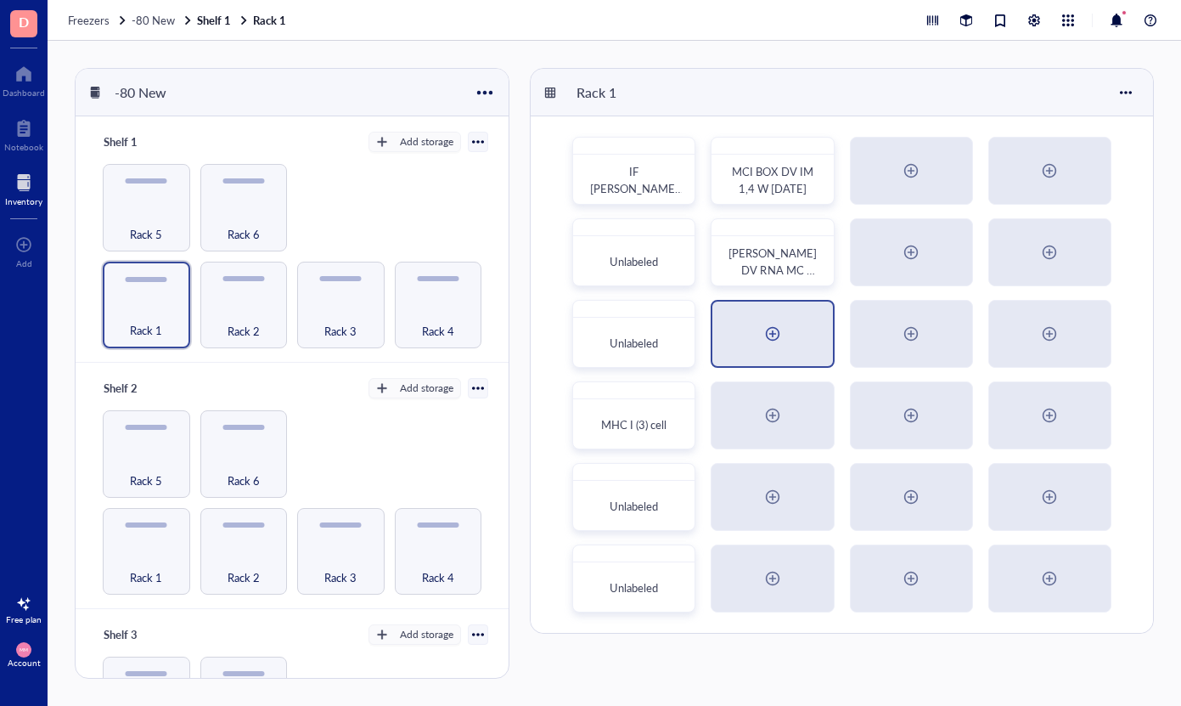
click at [786, 335] on div at bounding box center [772, 333] width 27 height 27
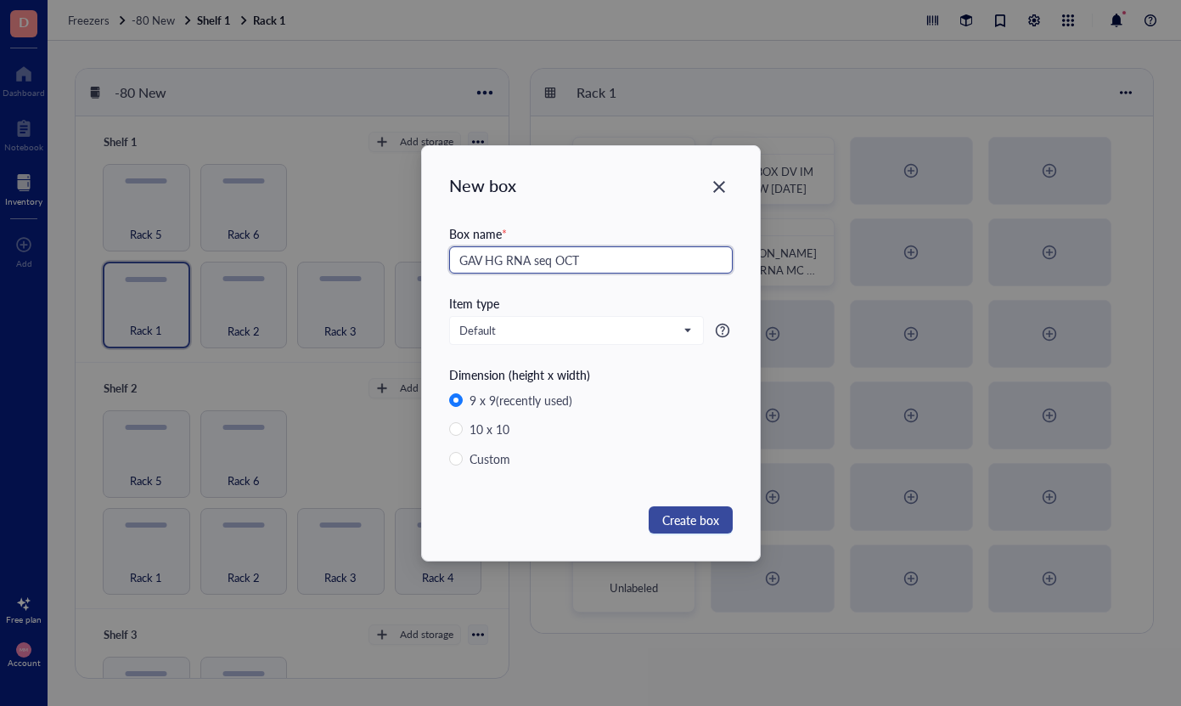
type input "GAV HG RNA seq OCT"
click at [690, 521] on span "Create box" at bounding box center [690, 519] width 57 height 19
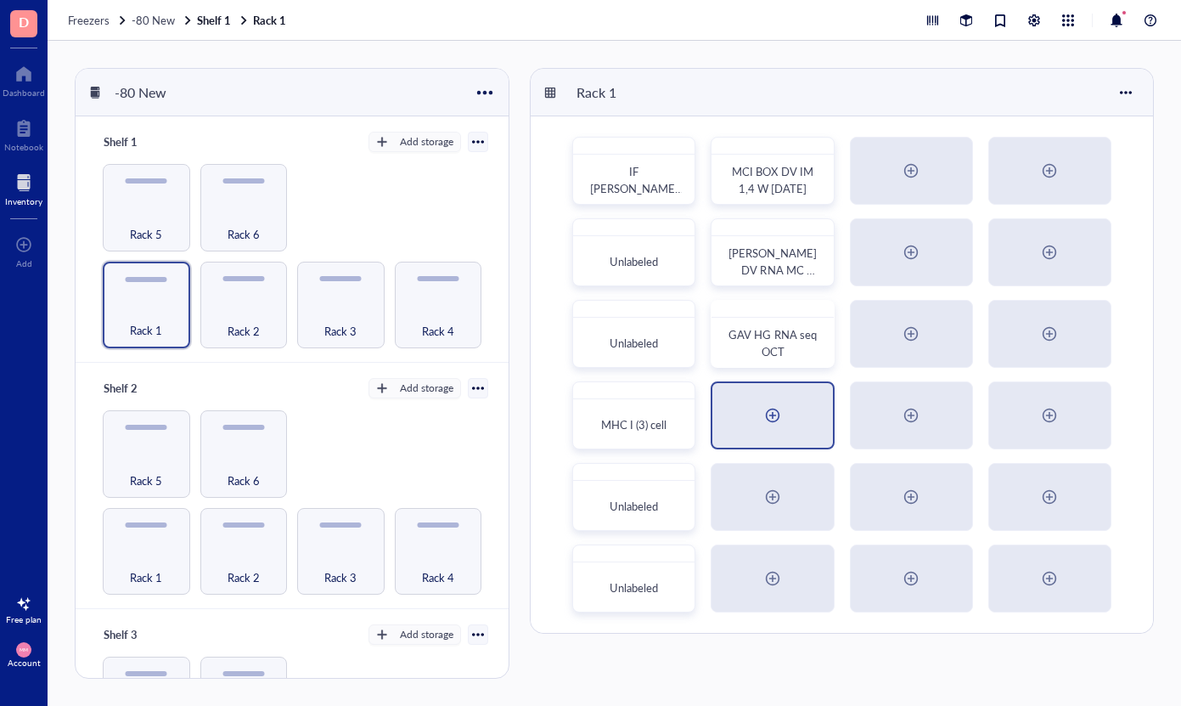
click at [786, 424] on div at bounding box center [772, 415] width 27 height 27
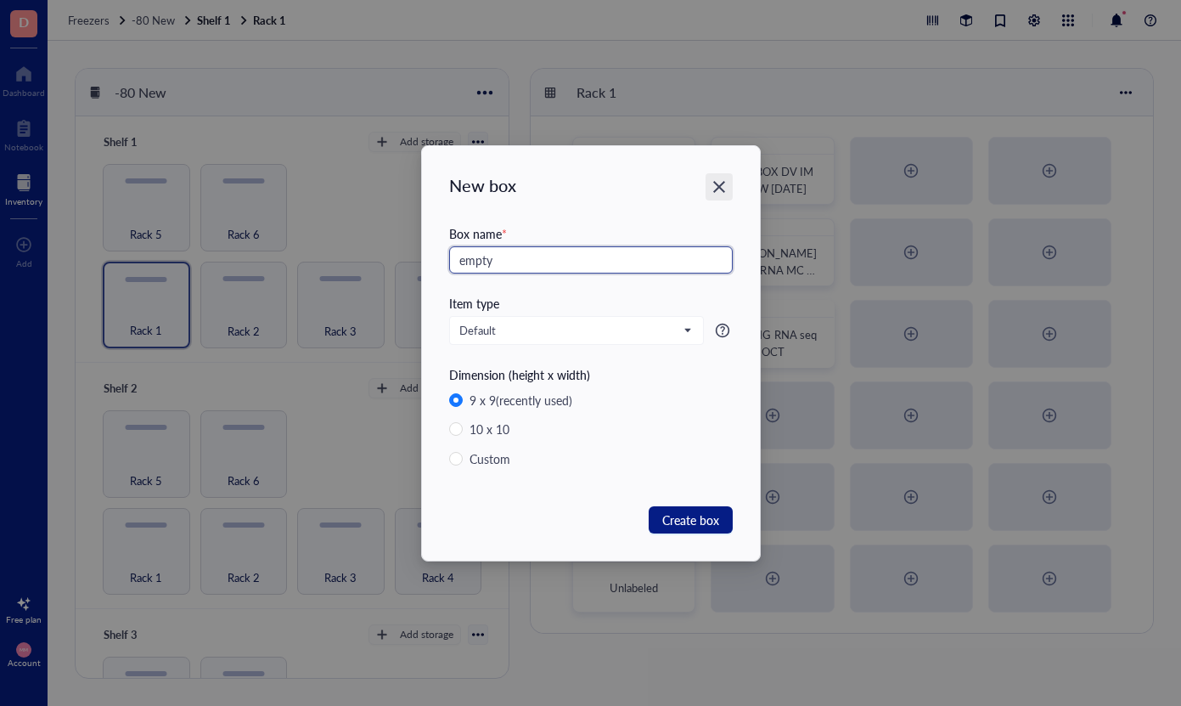
type input "empty"
click at [722, 185] on icon "Close" at bounding box center [719, 186] width 16 height 16
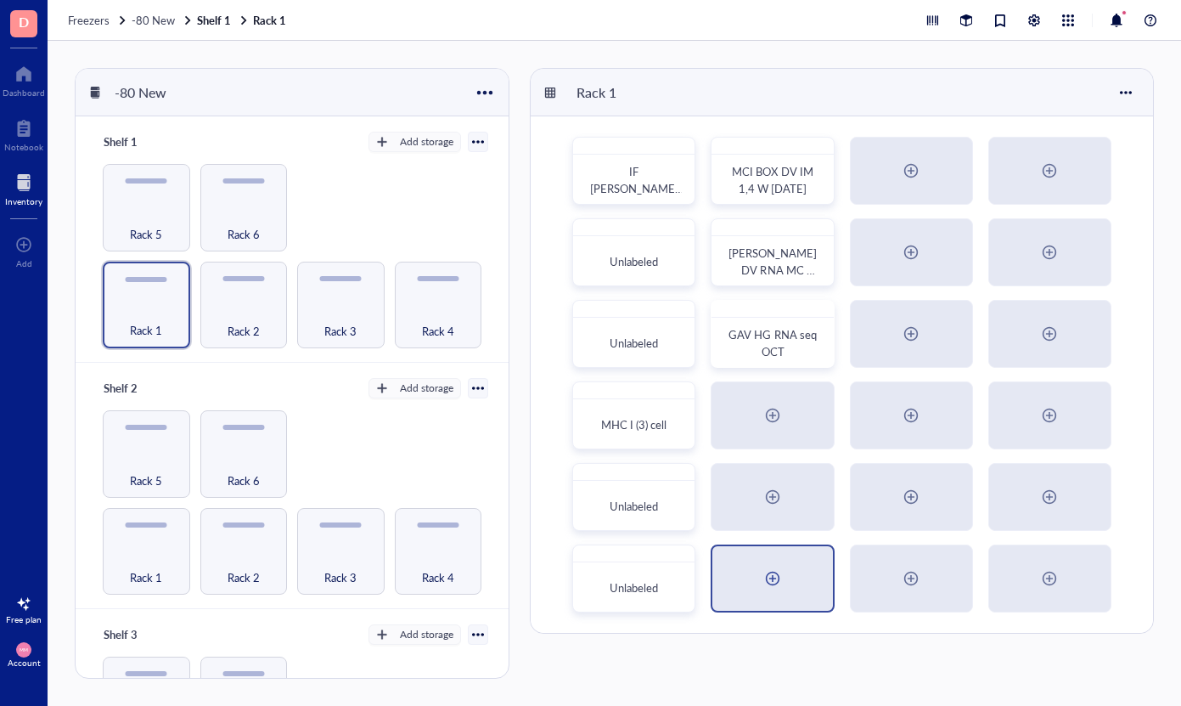
click at [786, 565] on div at bounding box center [772, 578] width 27 height 27
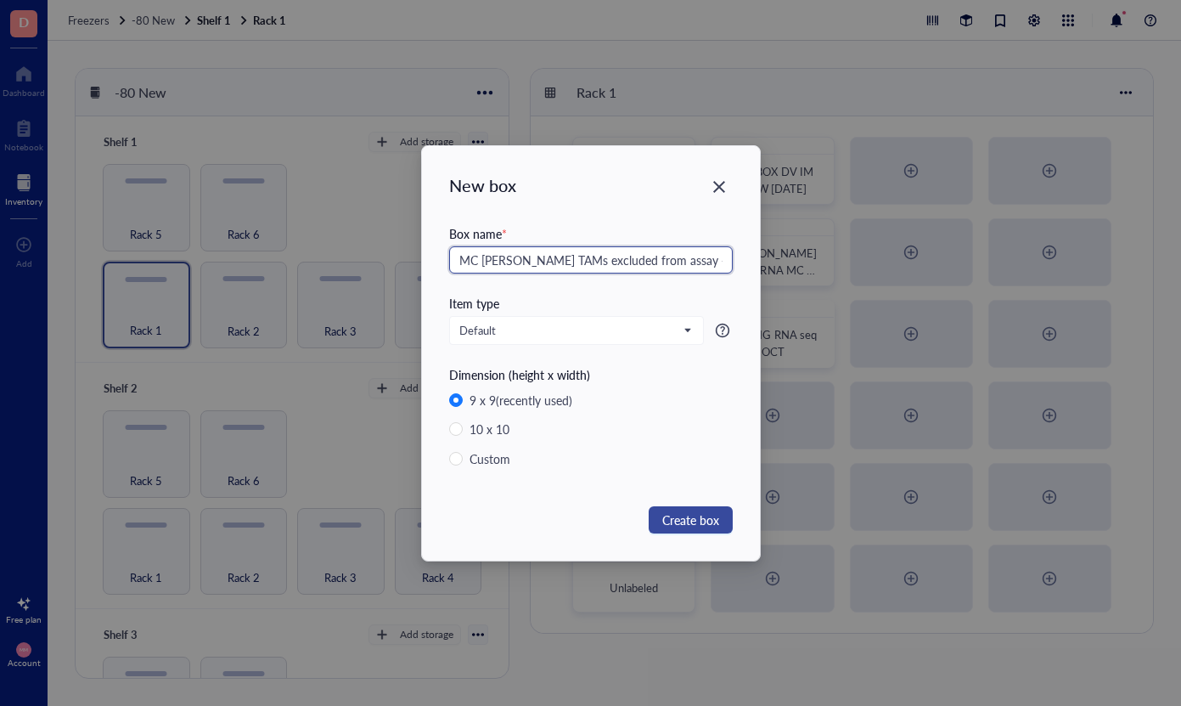
type input "MC [PERSON_NAME] TAMs excluded from assay + HG150-151; MC Misc mouse cell pelle…"
click at [700, 526] on span "Create box" at bounding box center [690, 519] width 57 height 19
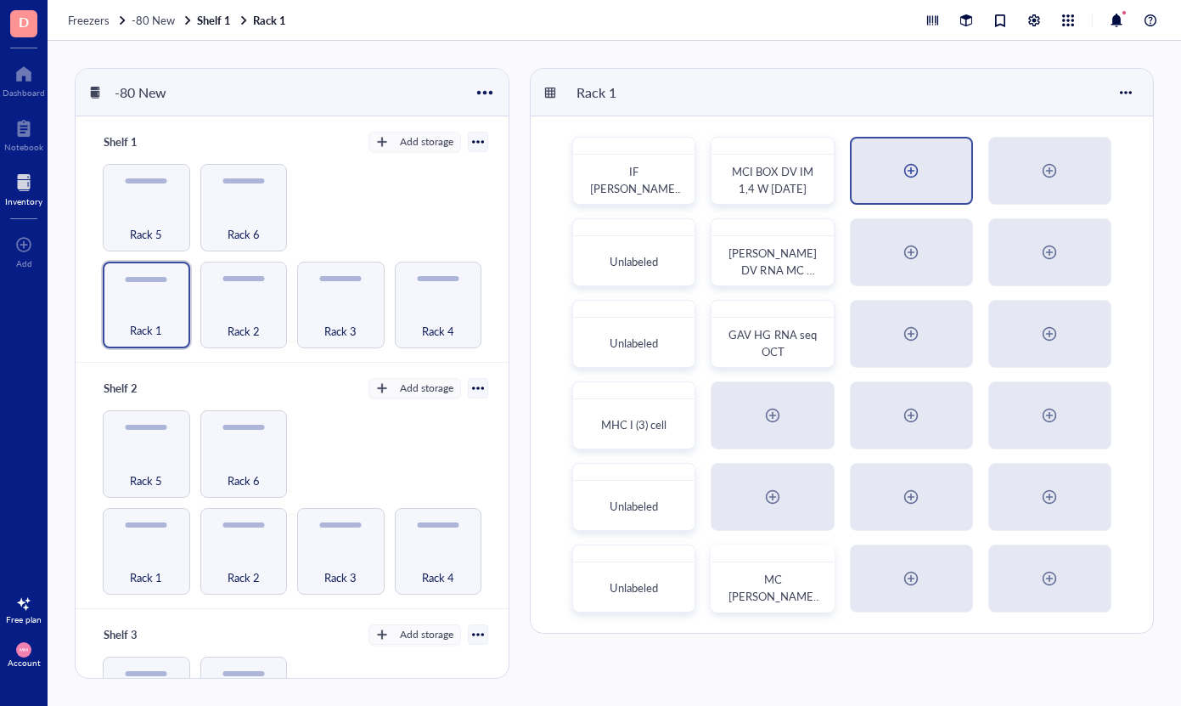
click at [889, 183] on div at bounding box center [912, 170] width 120 height 65
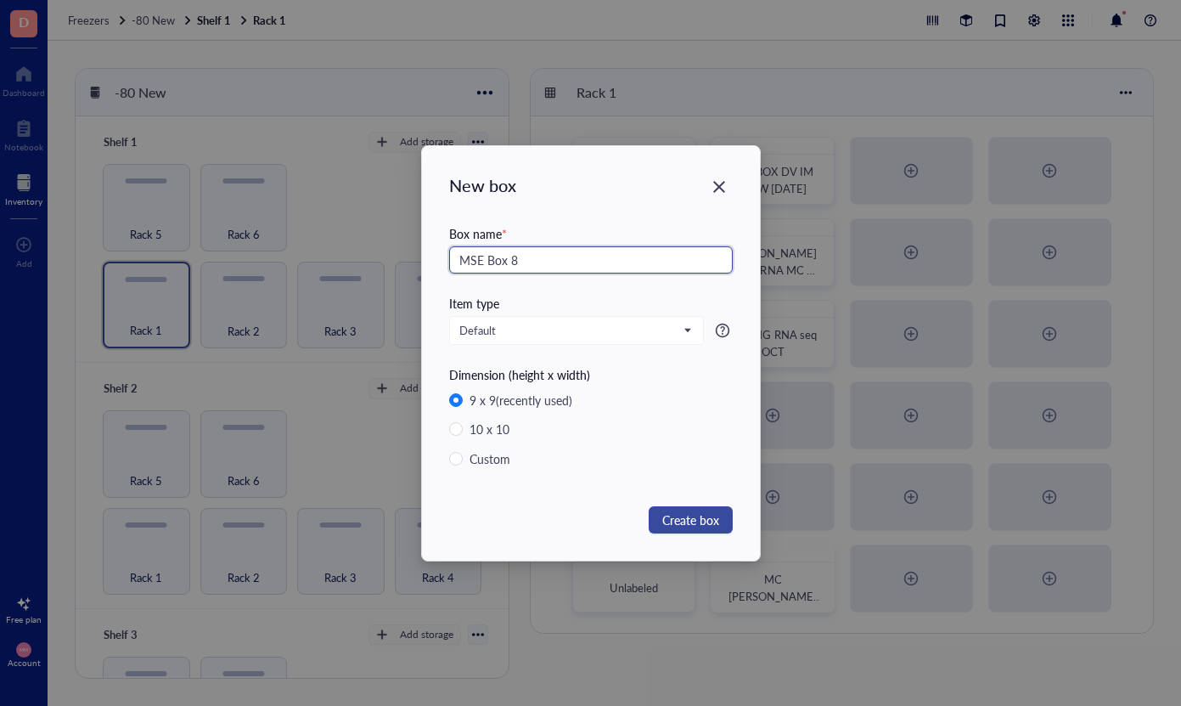
type input "MSE Box 8"
click at [688, 521] on span "Create box" at bounding box center [690, 519] width 57 height 19
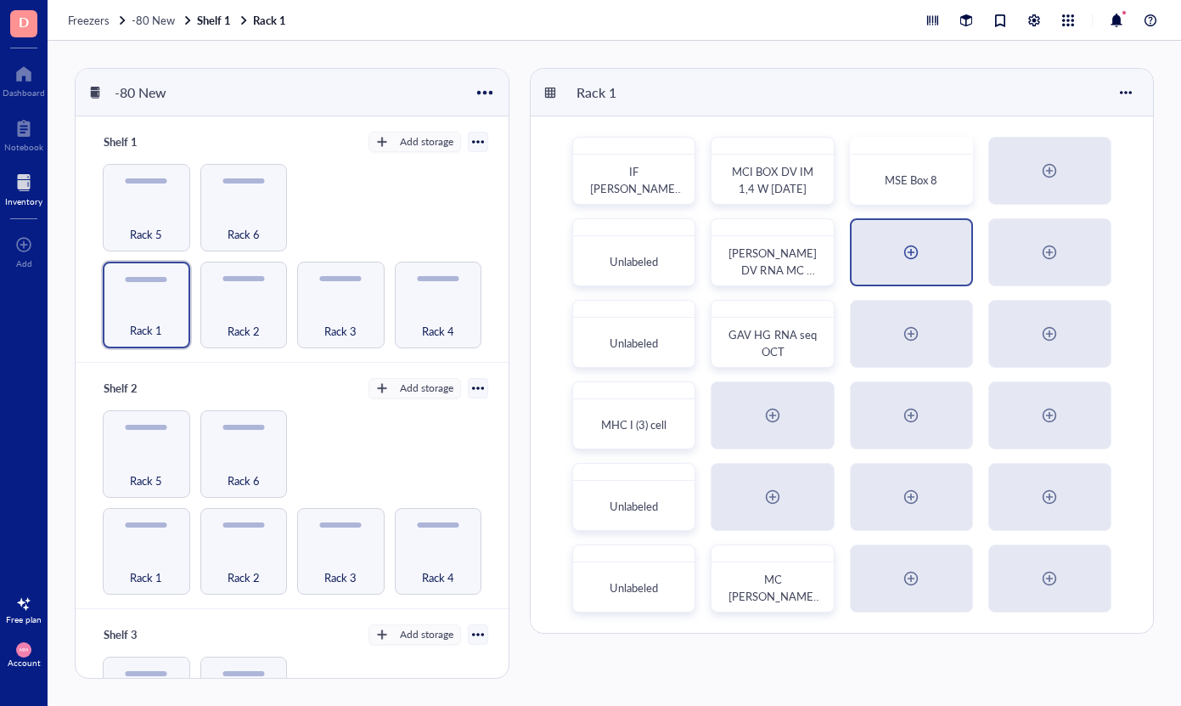
click at [929, 256] on div at bounding box center [912, 252] width 120 height 65
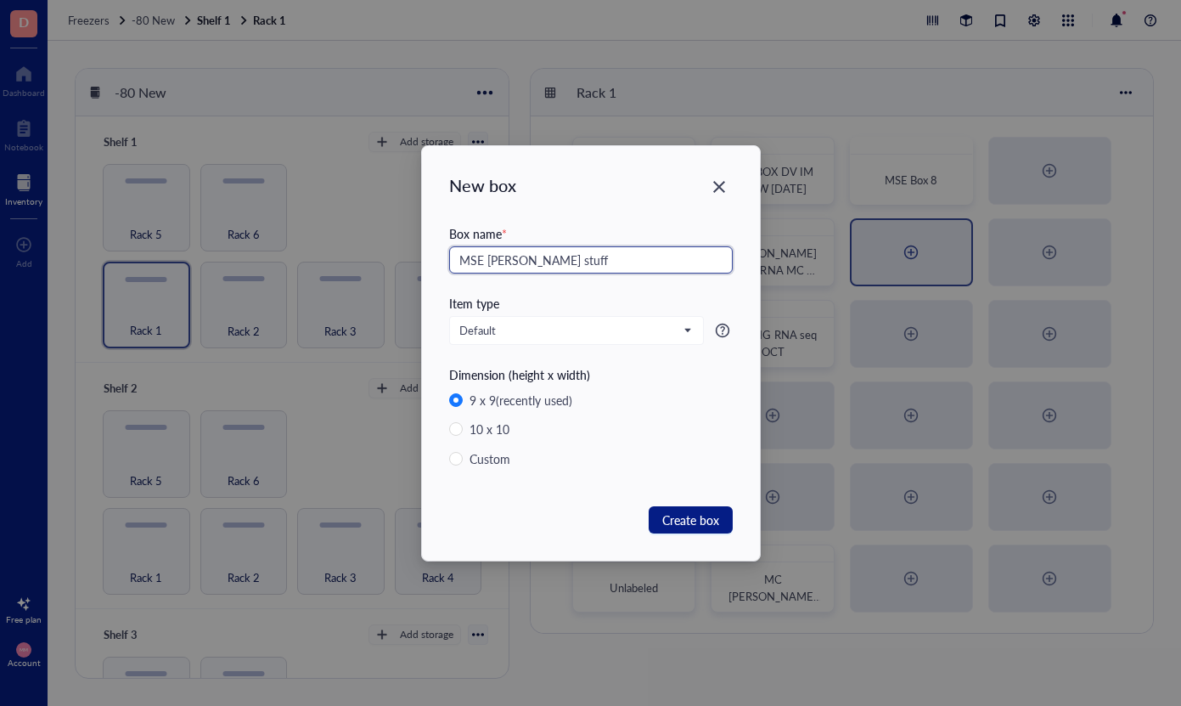
type input "MSE [PERSON_NAME] stuff"
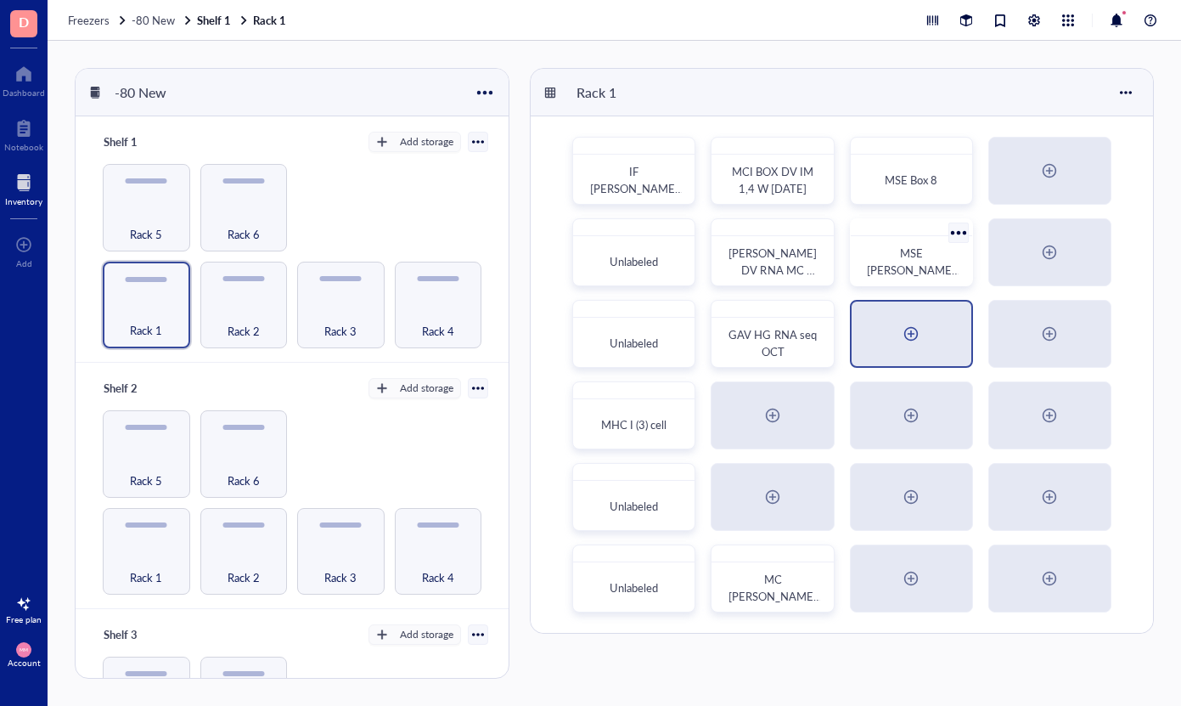
click at [887, 344] on div at bounding box center [912, 333] width 120 height 65
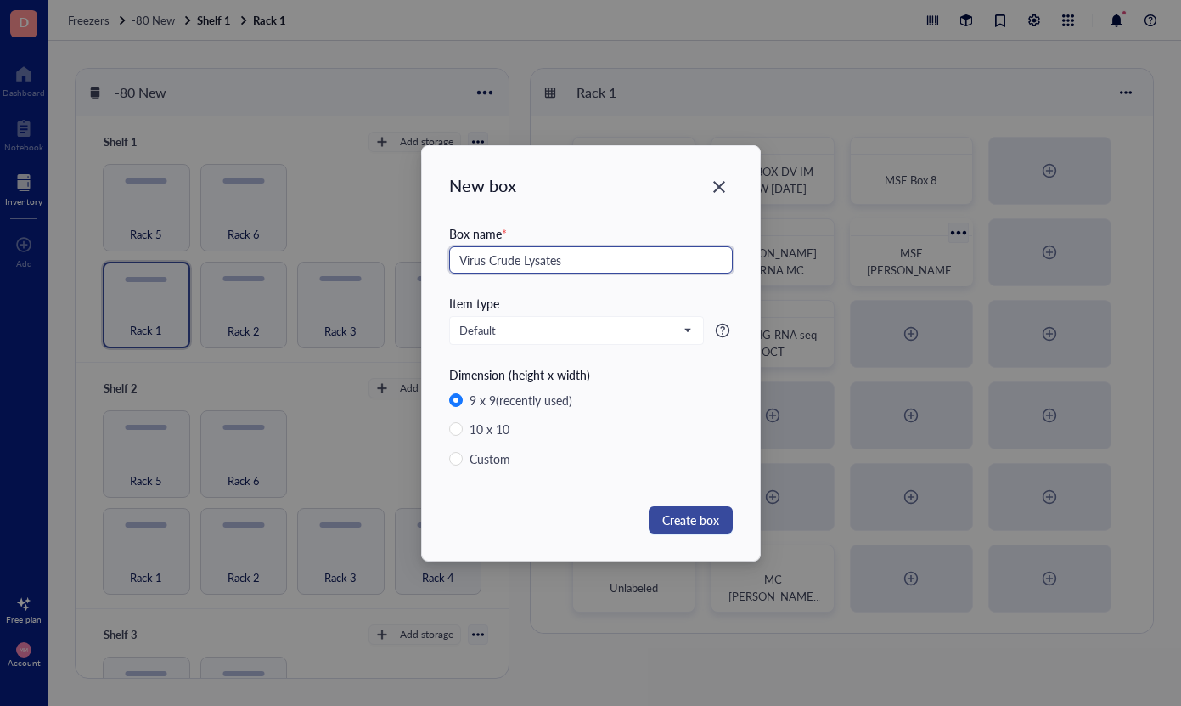
type input "Virus Crude Lysates"
click at [675, 515] on span "Create box" at bounding box center [690, 519] width 57 height 19
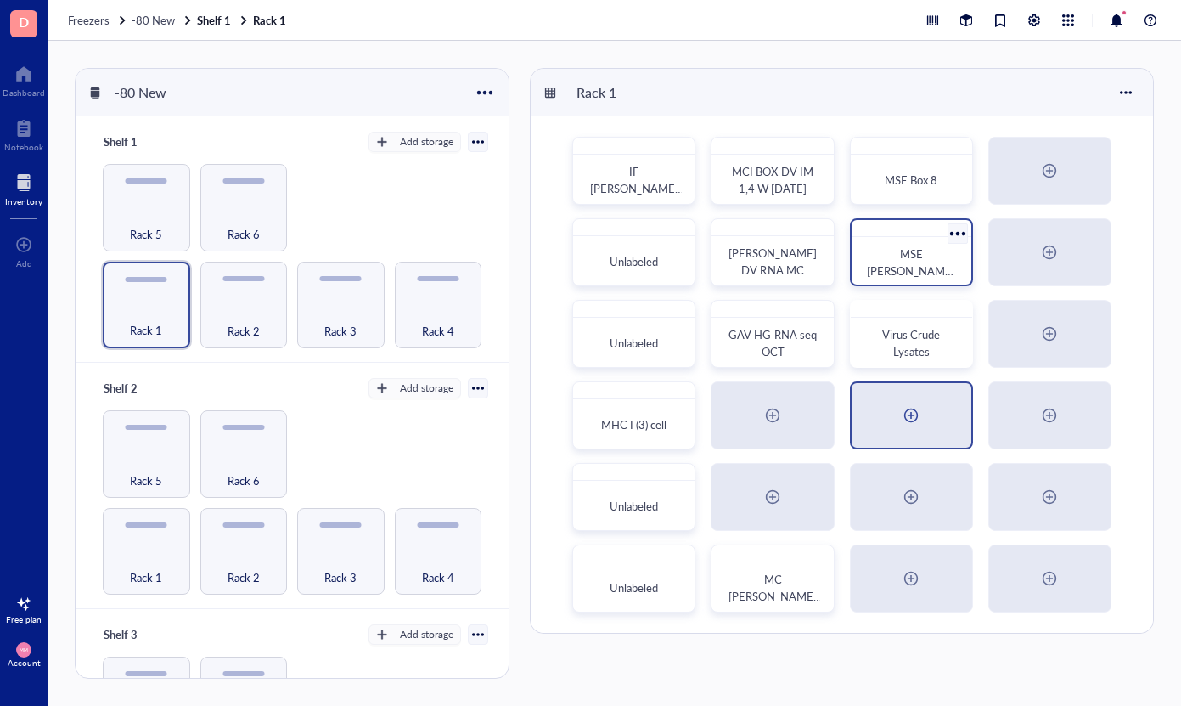
click at [884, 427] on div at bounding box center [912, 415] width 120 height 65
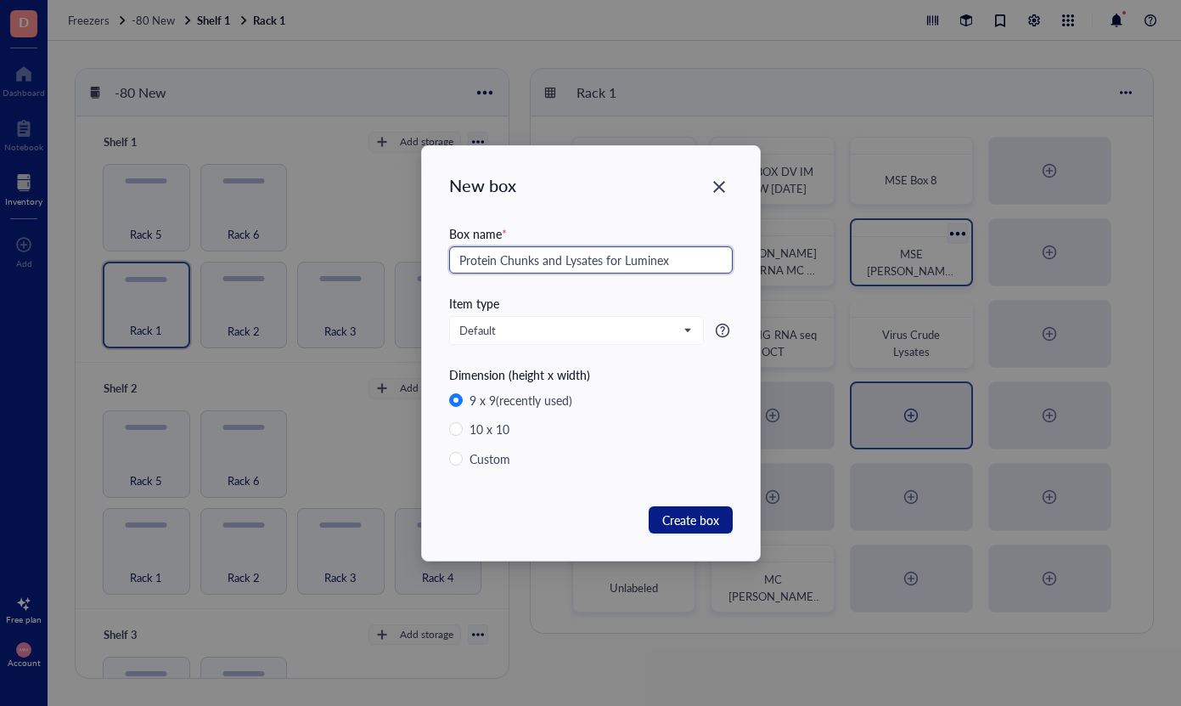
type input "Protein Chunks and Lysates for Luminex"
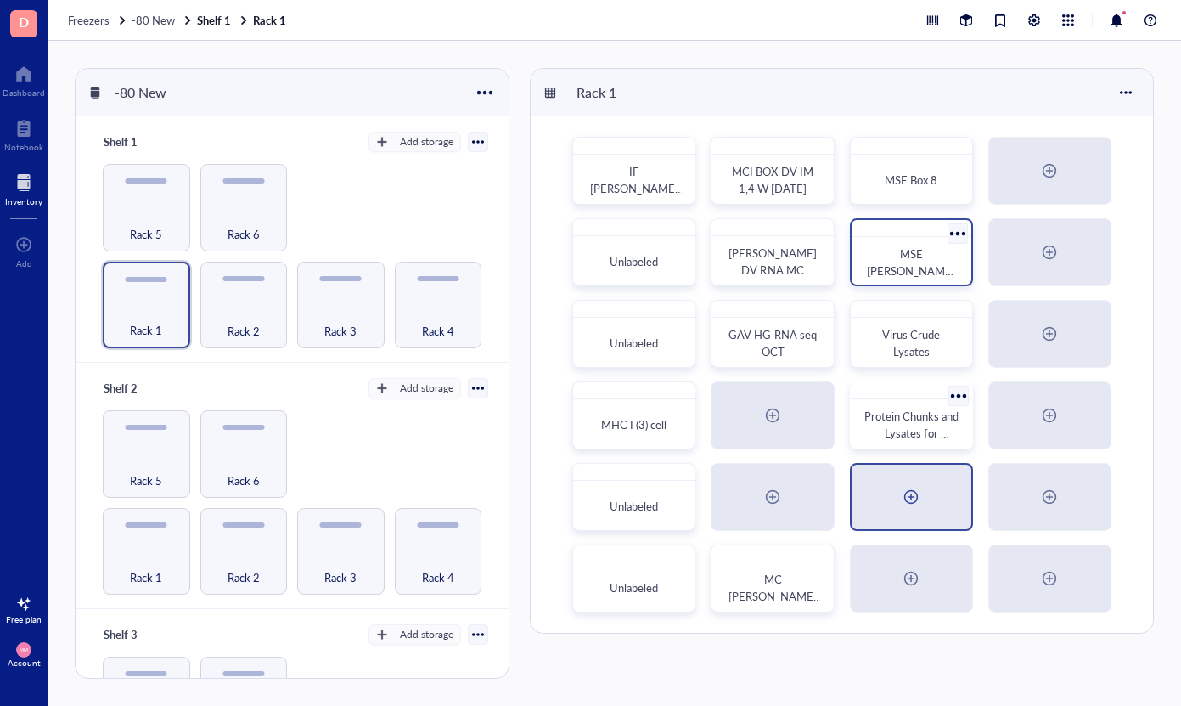
click at [926, 509] on div at bounding box center [912, 496] width 120 height 65
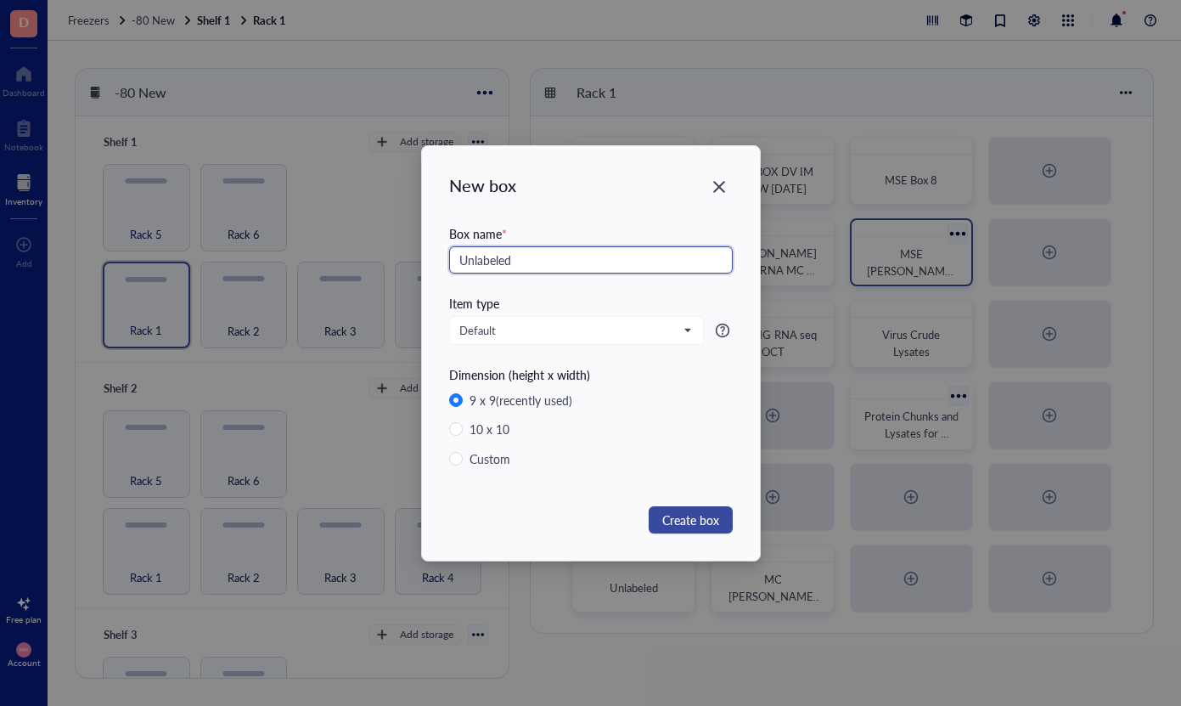
type input "Unlabeled"
click at [697, 516] on span "Create box" at bounding box center [690, 519] width 57 height 19
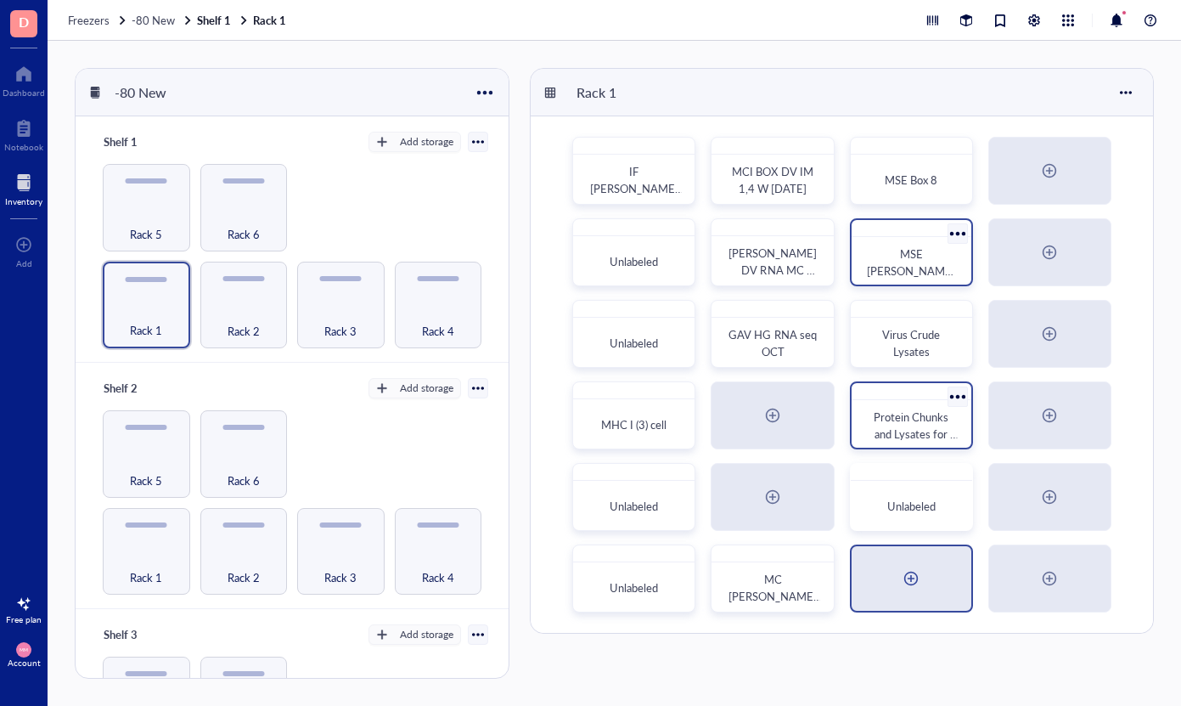
click at [949, 581] on div at bounding box center [912, 578] width 120 height 65
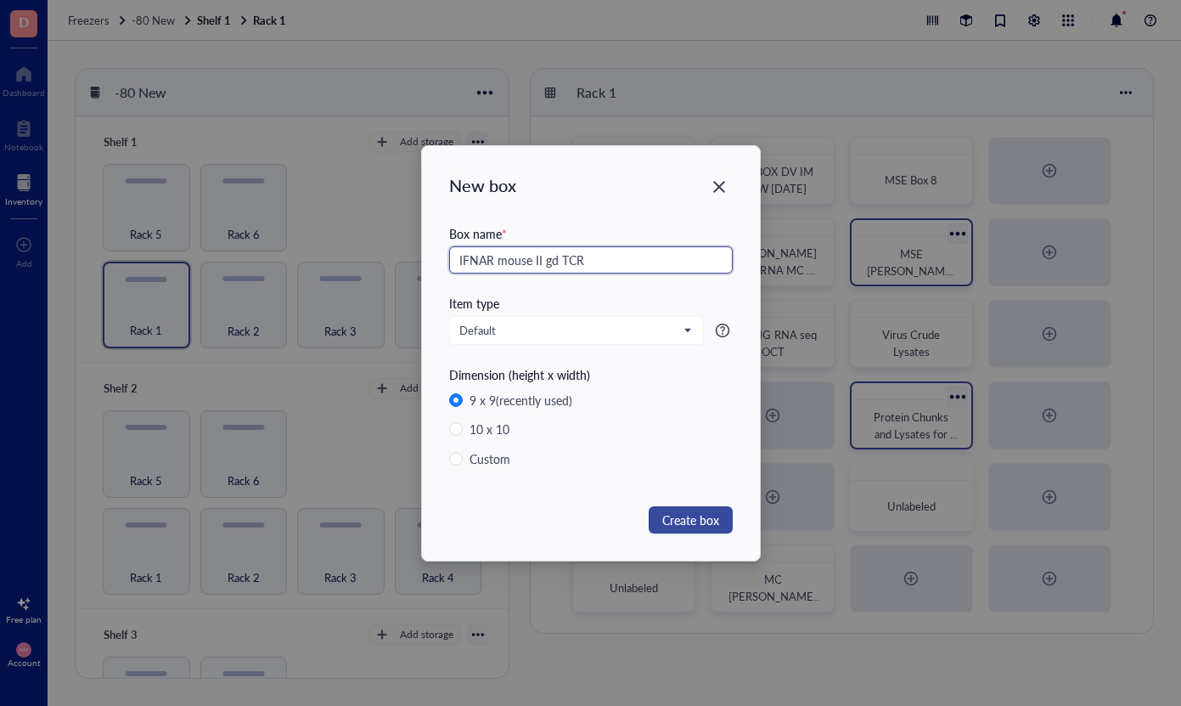
type input "IFNAR mouse II gd TCR"
click at [703, 520] on span "Create box" at bounding box center [690, 519] width 57 height 19
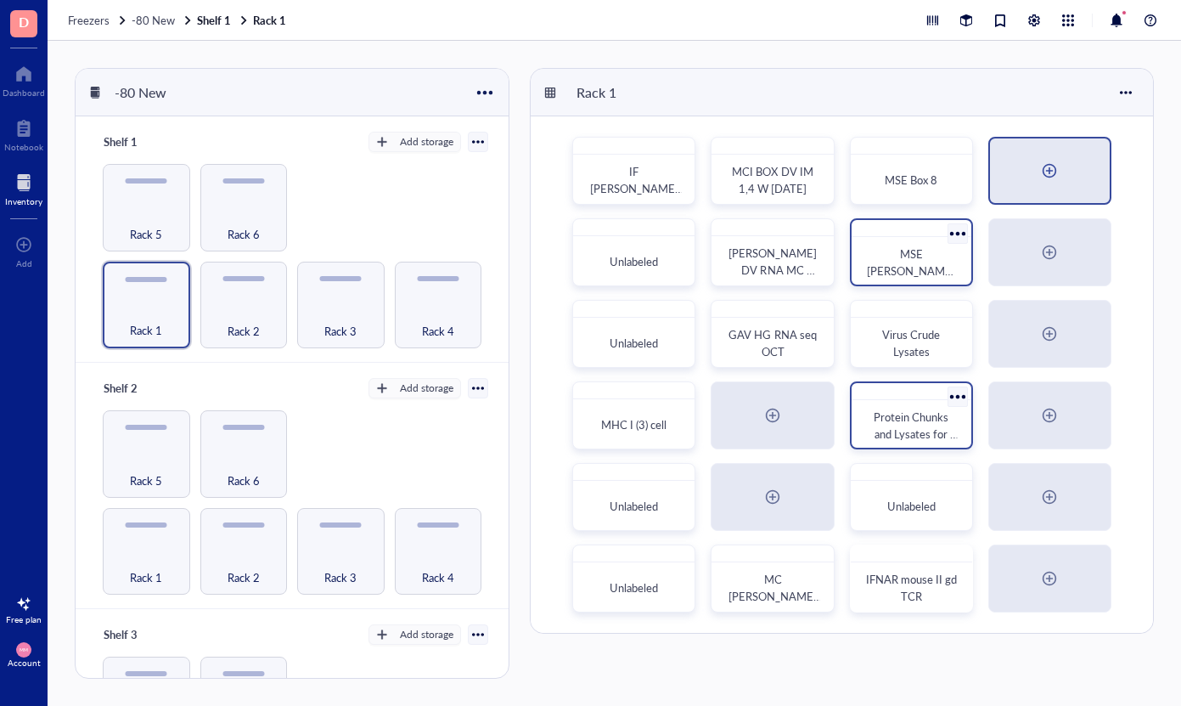
click at [1022, 155] on div at bounding box center [1050, 170] width 120 height 65
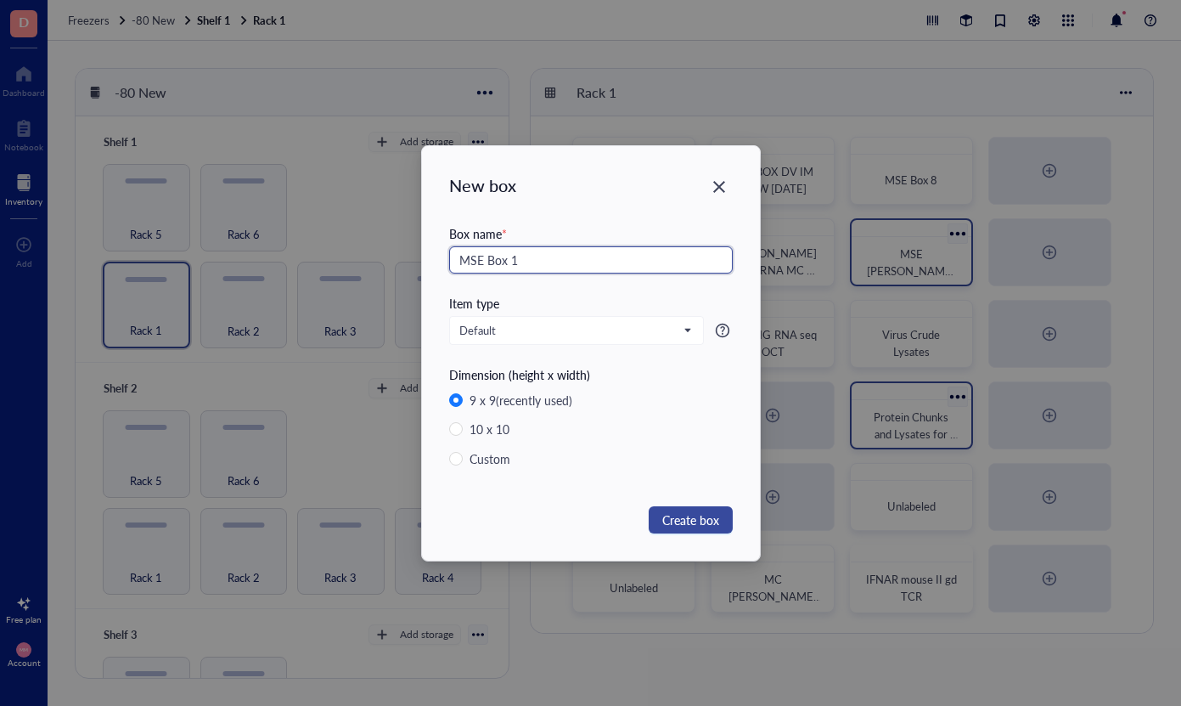
type input "MSE Box 1"
click at [708, 515] on span "Create box" at bounding box center [690, 519] width 57 height 19
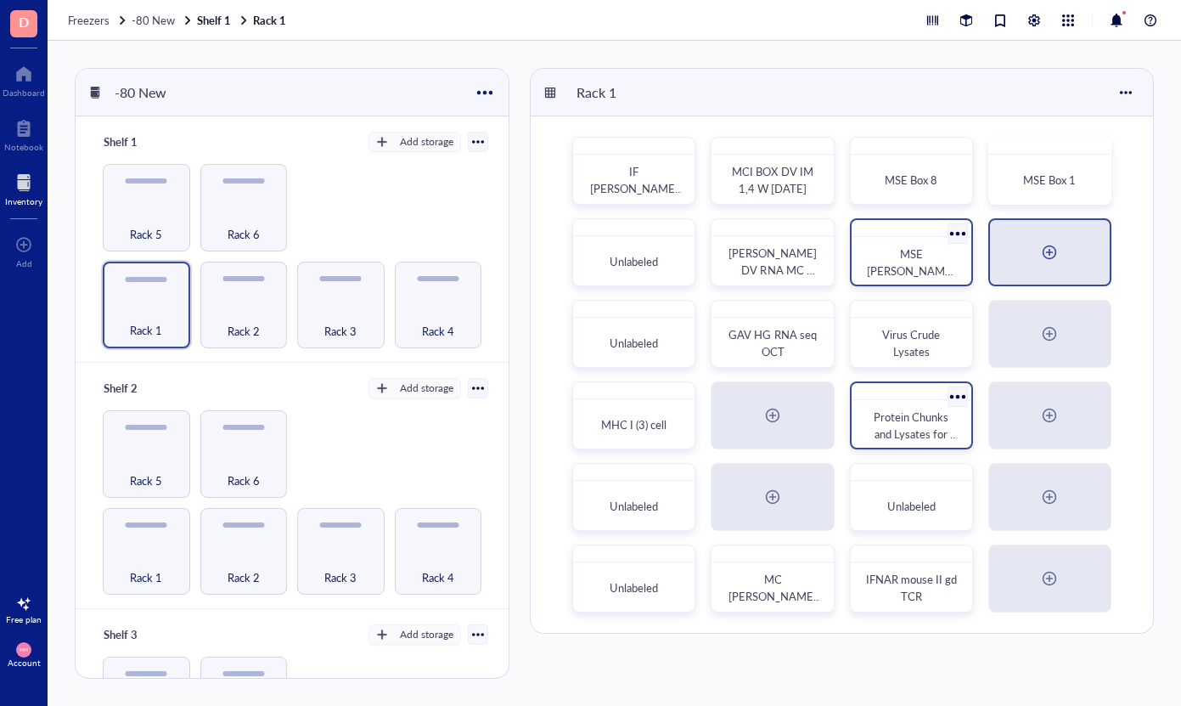
click at [1048, 257] on div at bounding box center [1049, 252] width 27 height 27
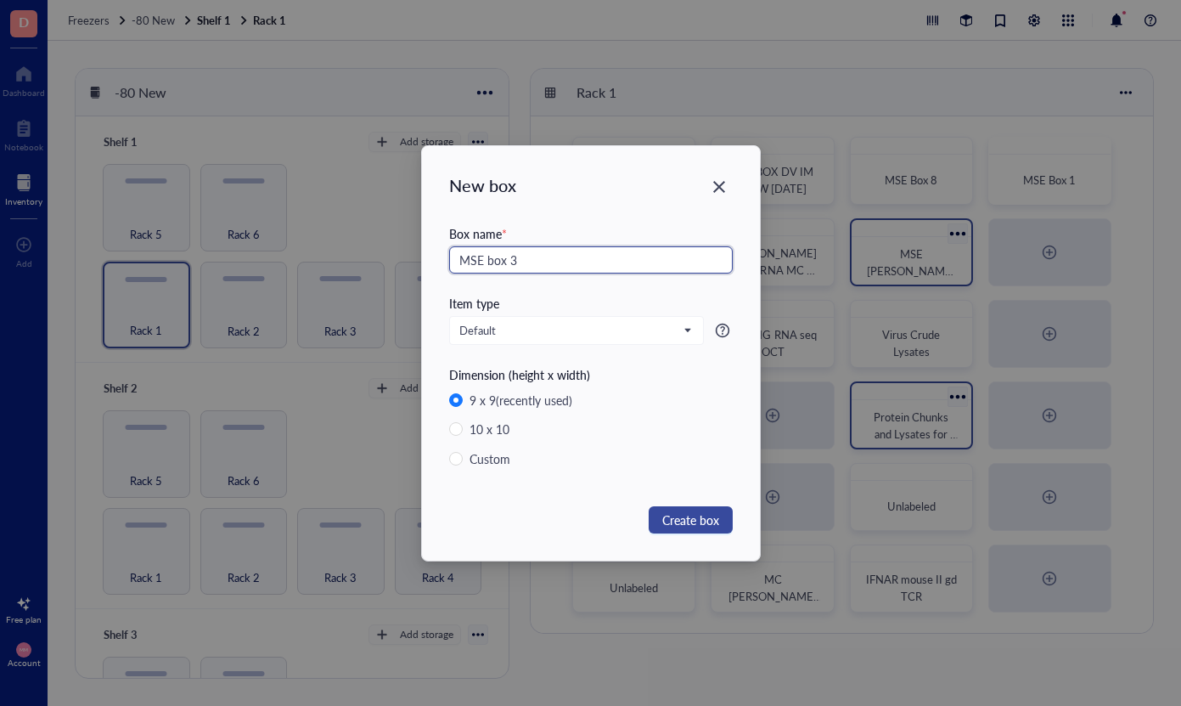
type input "MSE box 3"
click at [690, 519] on span "Create box" at bounding box center [690, 519] width 57 height 19
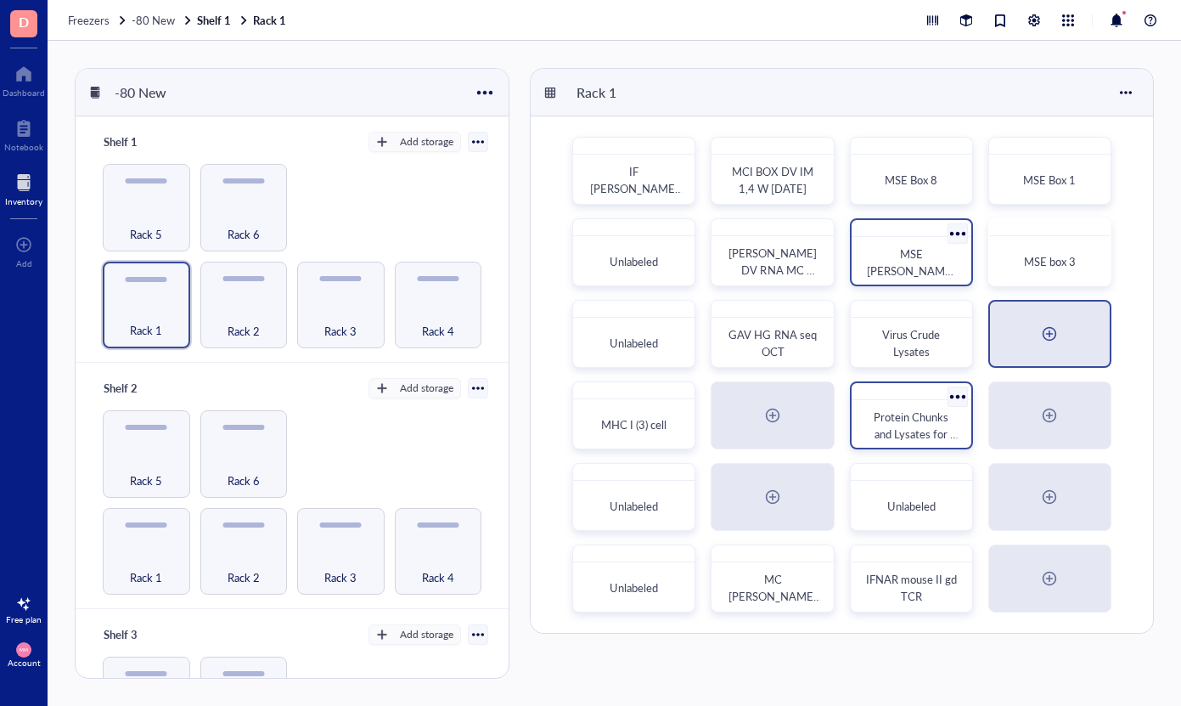
click at [1073, 323] on div at bounding box center [1050, 333] width 120 height 65
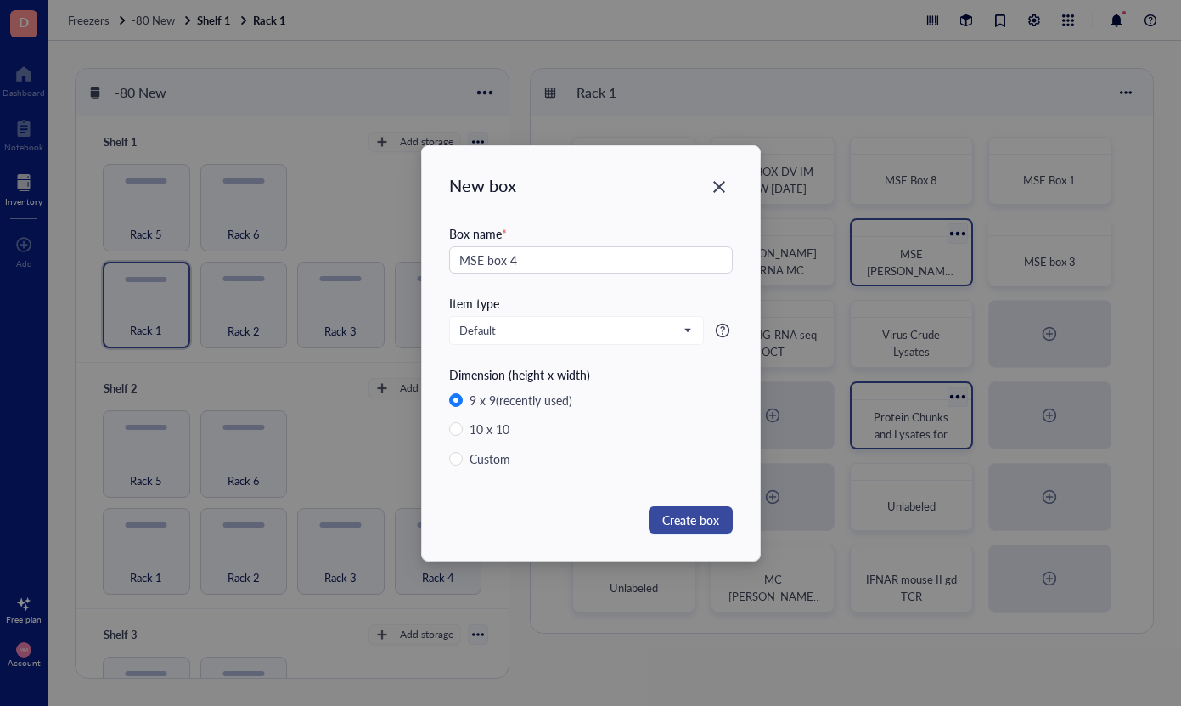
type input "MSE box 4"
click at [680, 515] on span "Create box" at bounding box center [690, 519] width 57 height 19
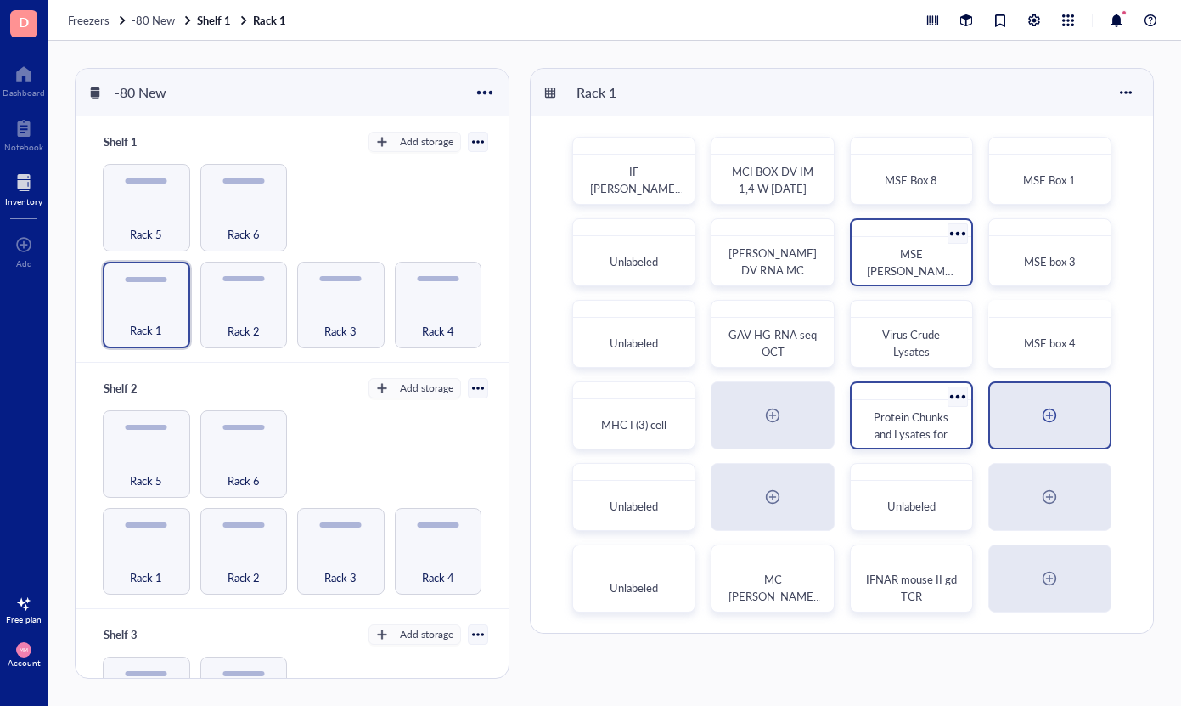
click at [1078, 411] on div at bounding box center [1050, 415] width 120 height 65
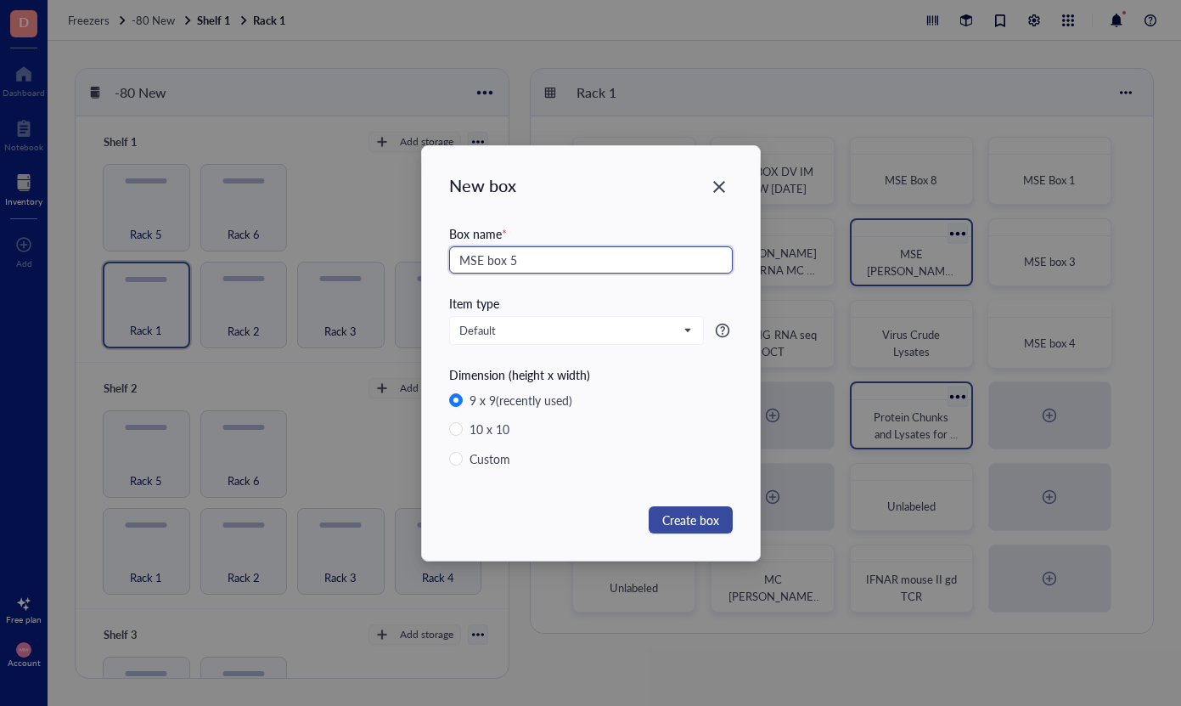
type input "MSE box 5"
click at [712, 521] on span "Create box" at bounding box center [690, 519] width 57 height 19
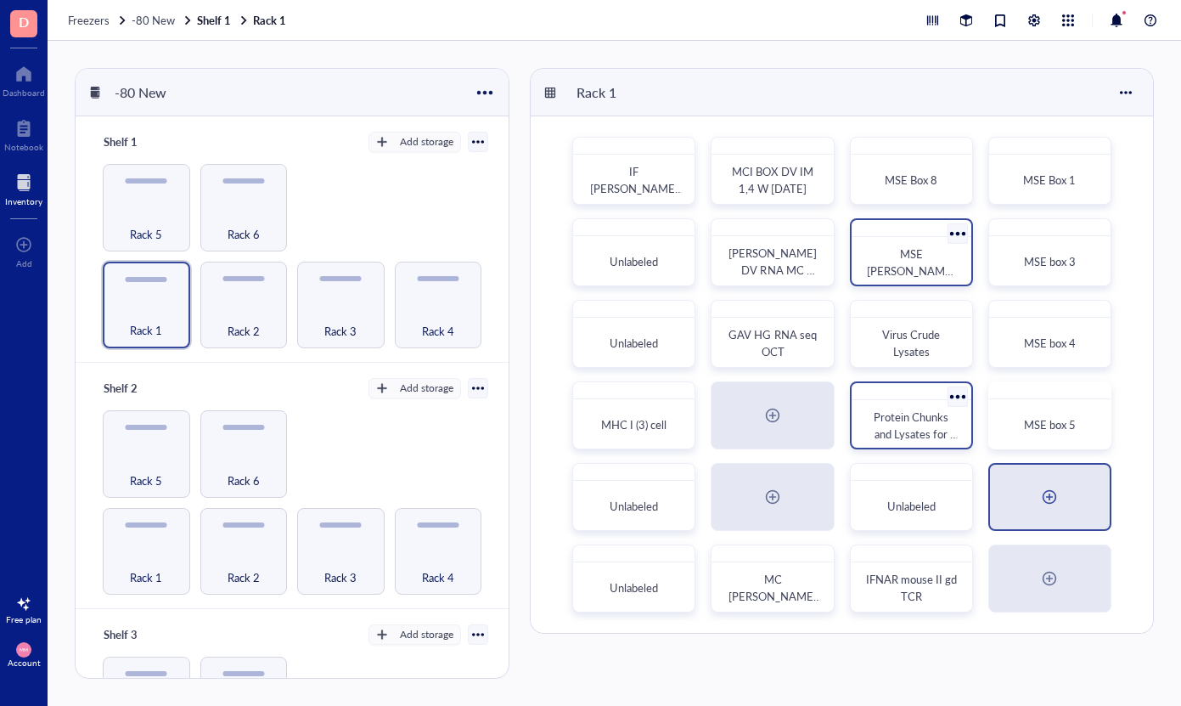
click at [1072, 484] on div at bounding box center [1050, 496] width 120 height 65
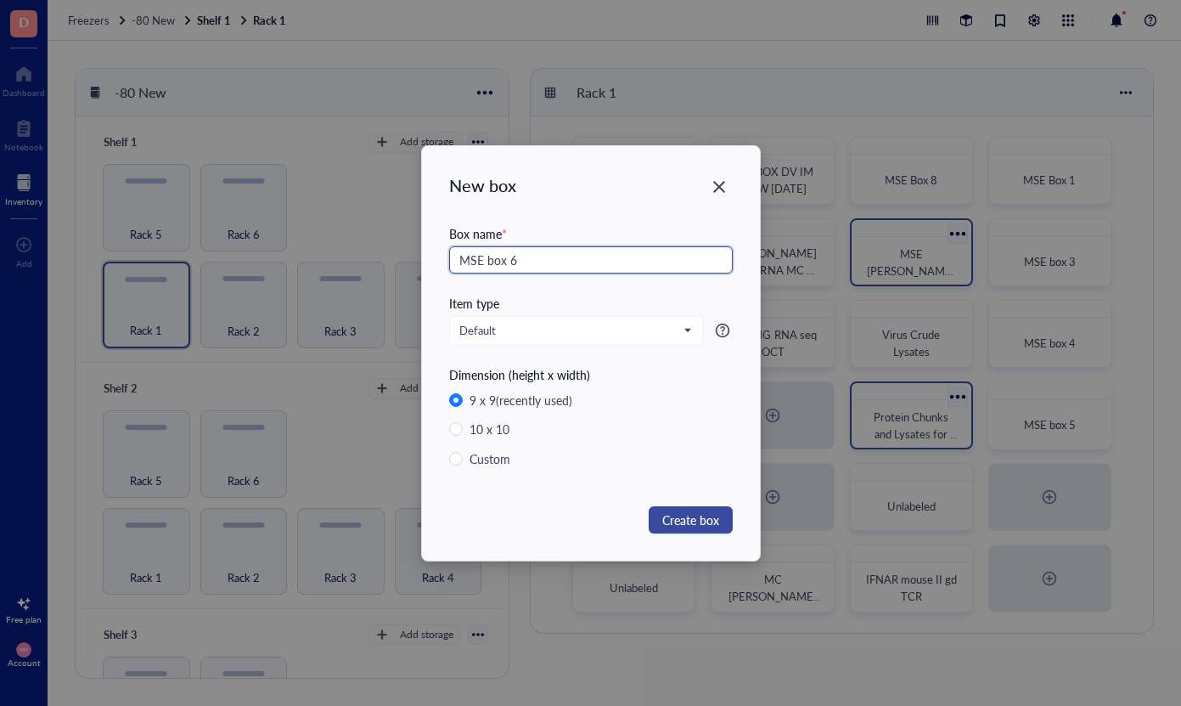
type input "MSE box 6"
click at [703, 512] on span "Create box" at bounding box center [690, 519] width 57 height 19
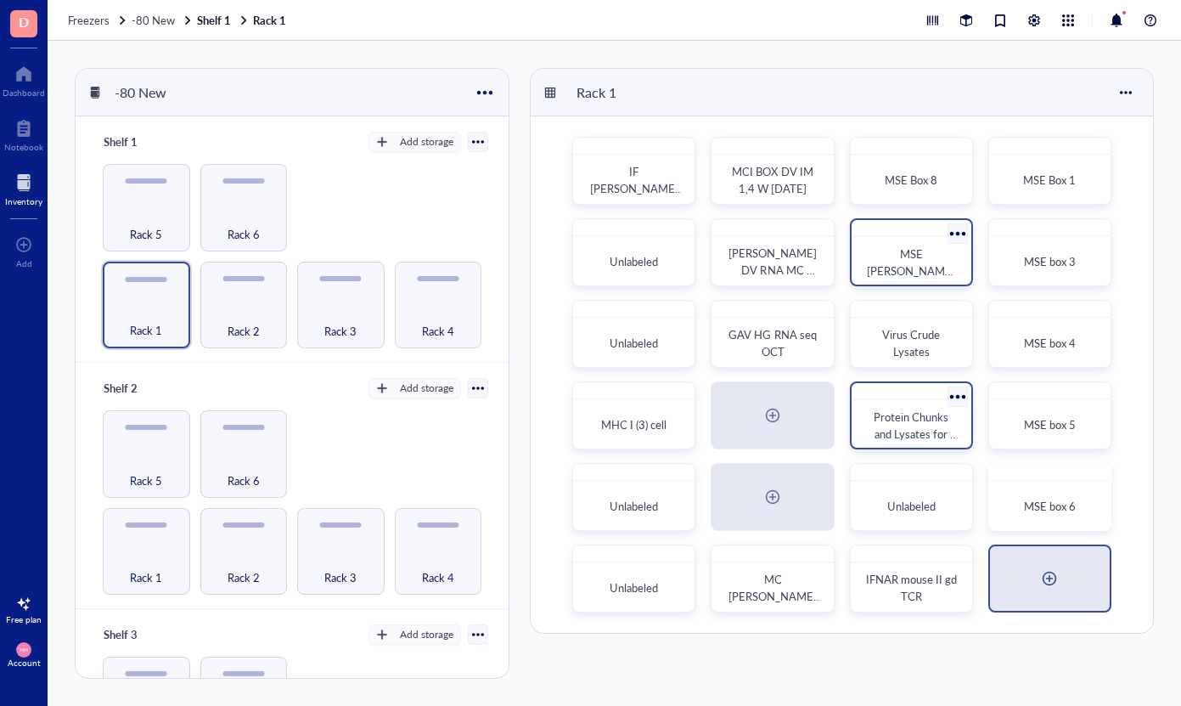
click at [1036, 570] on div at bounding box center [1050, 578] width 120 height 65
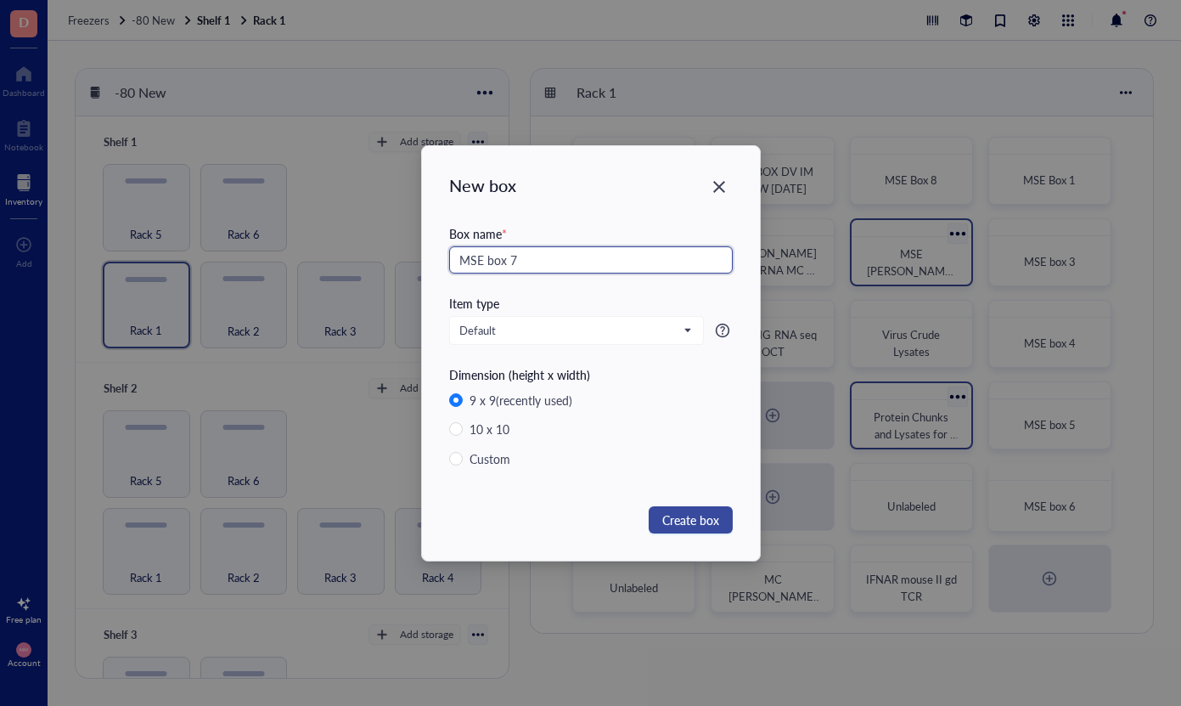
type input "MSE box 7"
click at [693, 521] on span "Create box" at bounding box center [690, 519] width 57 height 19
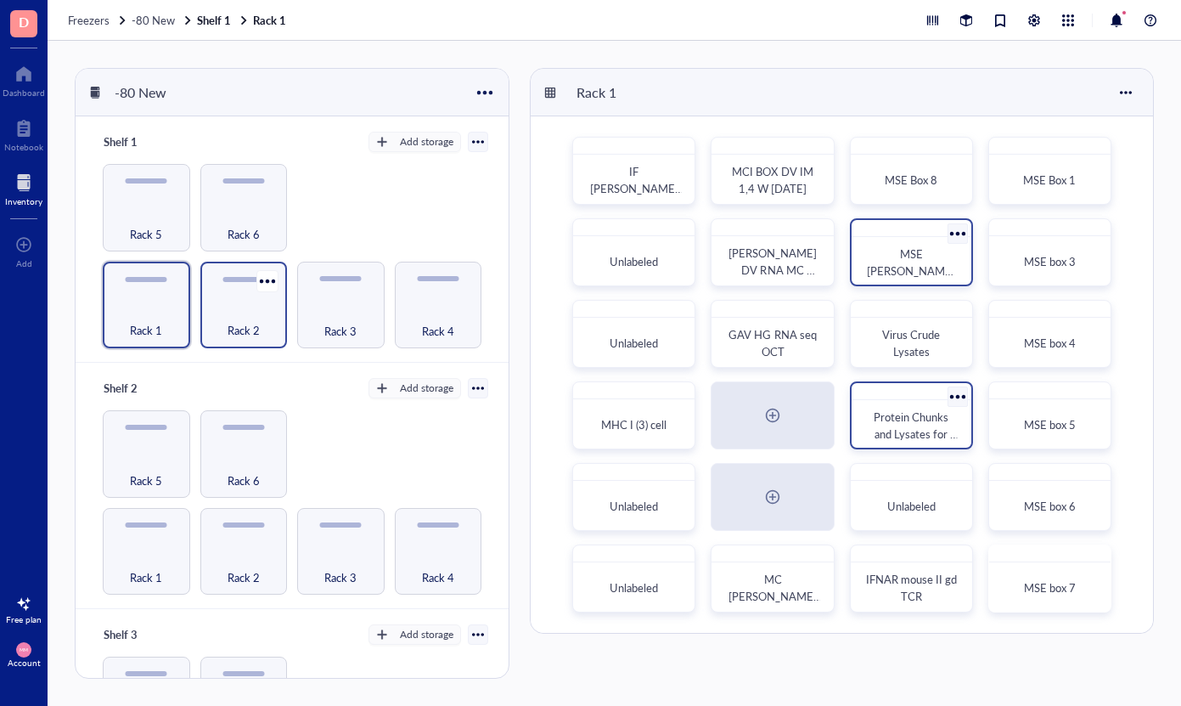
click at [245, 321] on span "Rack 2" at bounding box center [244, 330] width 32 height 19
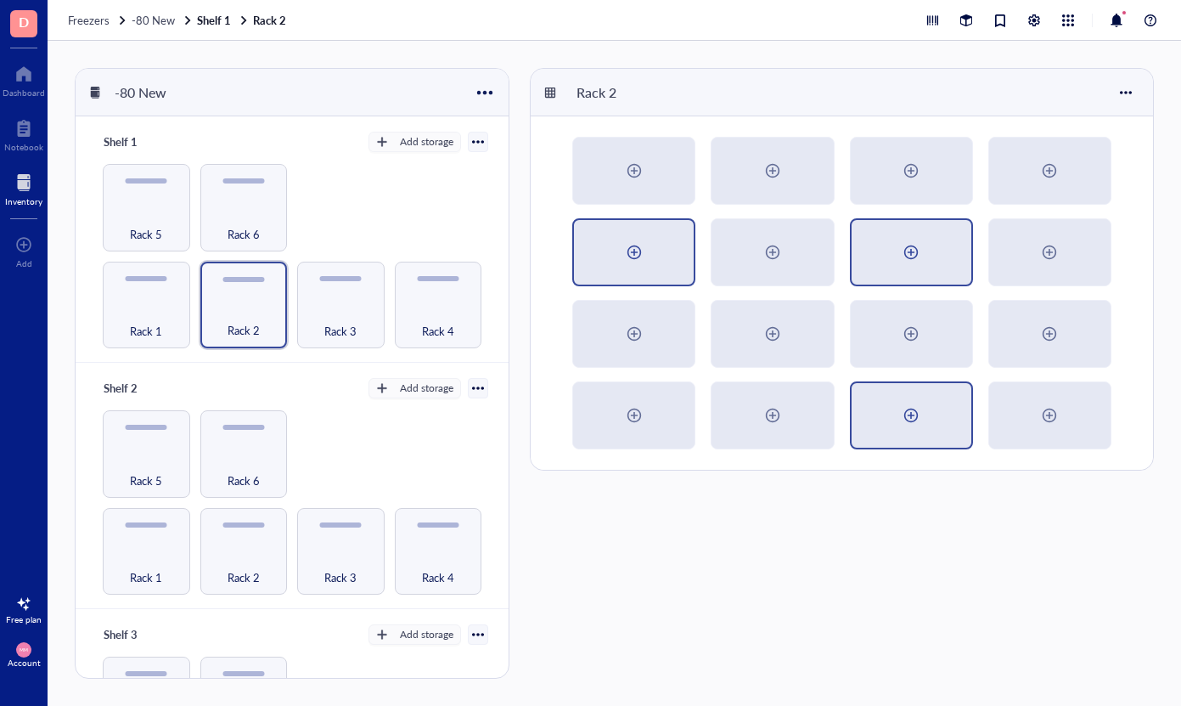
click at [635, 238] on div at bounding box center [634, 252] width 120 height 65
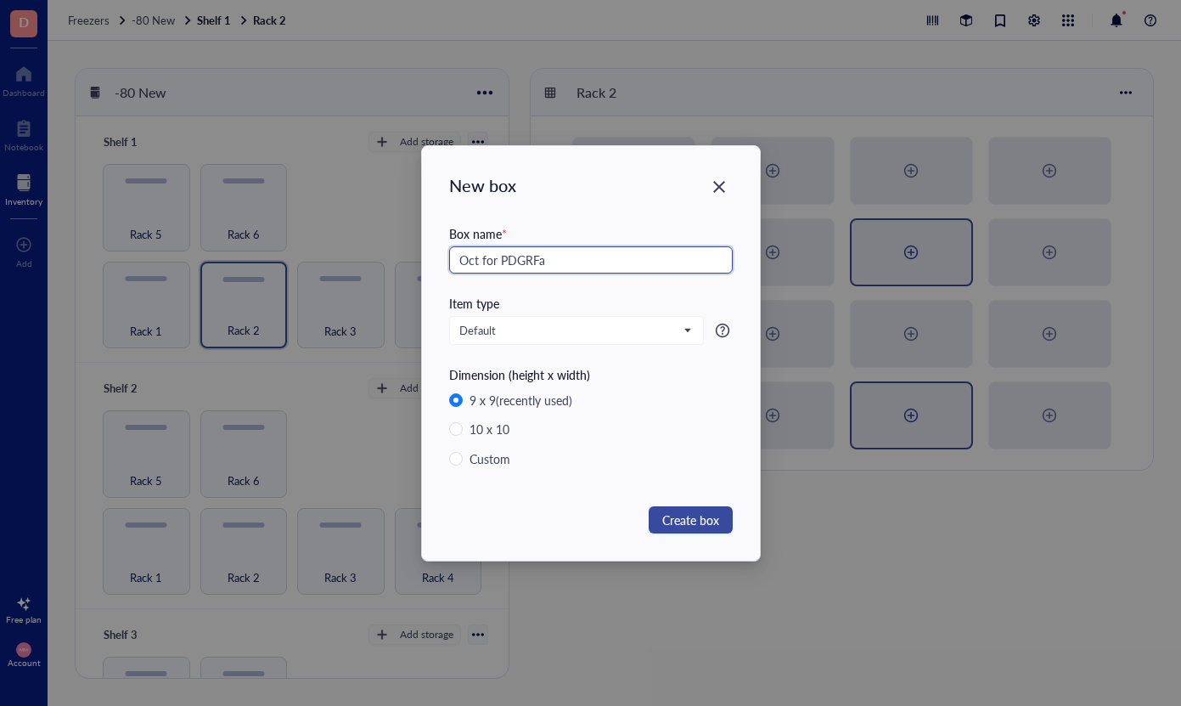
type input "Oct for PDGRFa"
click at [717, 524] on span "Create box" at bounding box center [690, 519] width 57 height 19
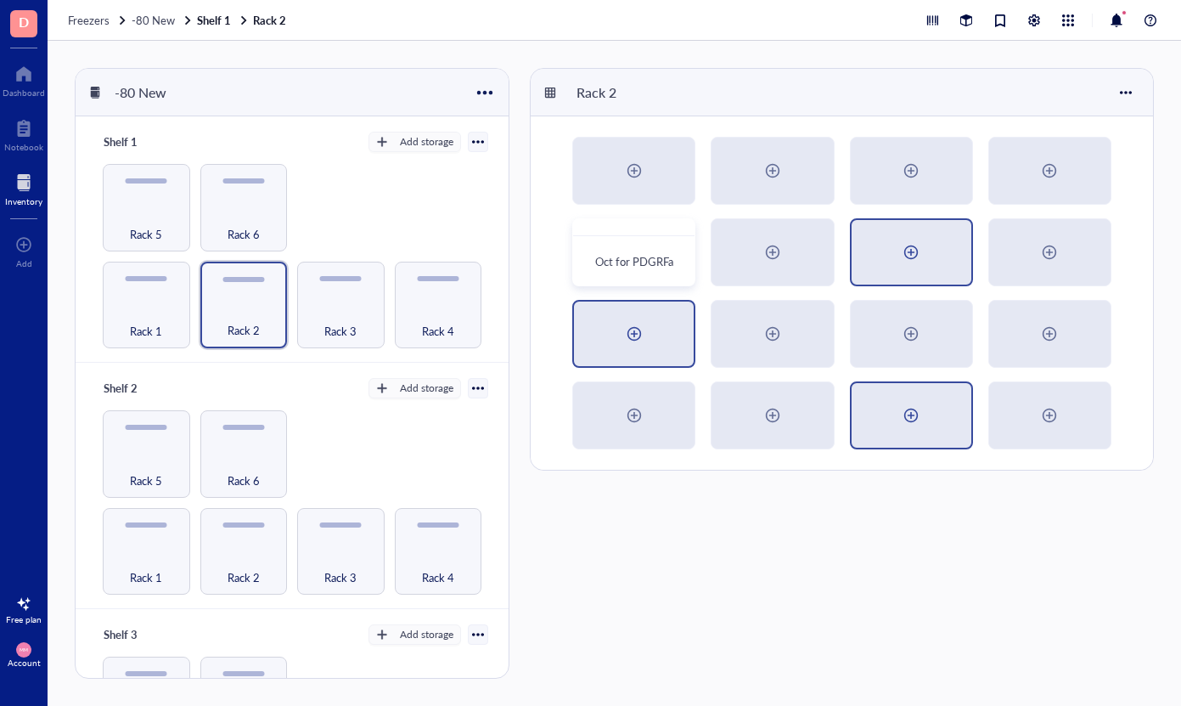
click at [655, 331] on div at bounding box center [634, 333] width 120 height 65
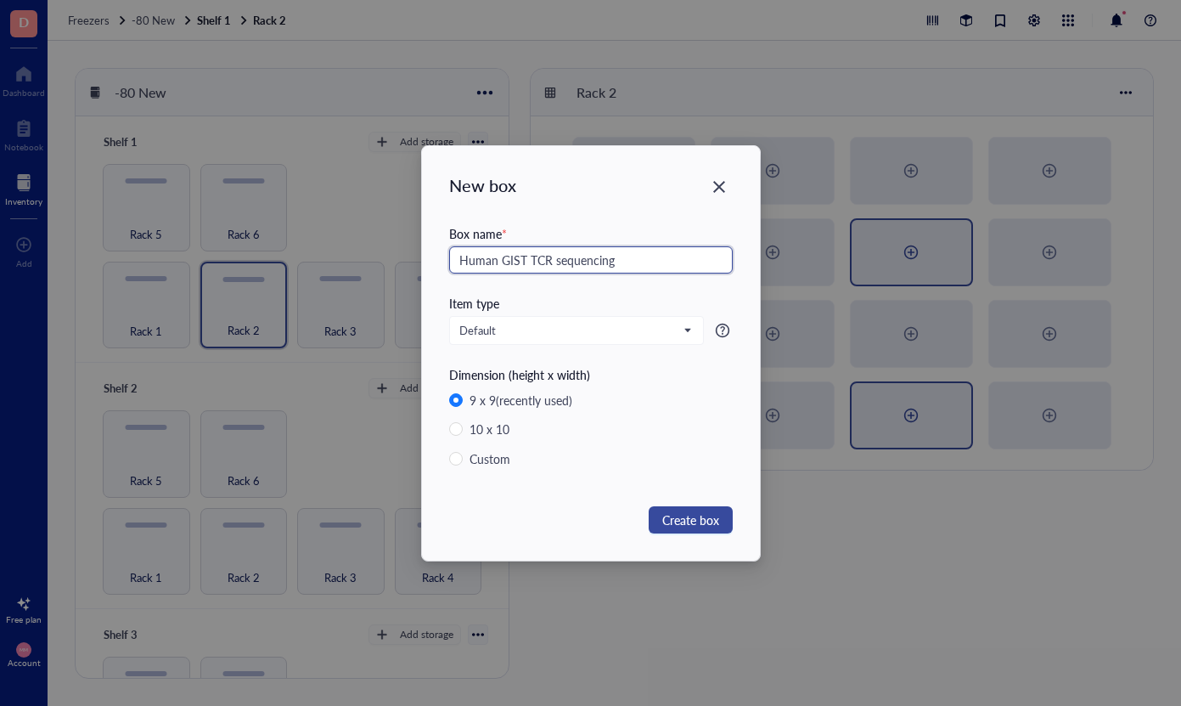
type input "Human GIST TCR sequencing"
click at [698, 521] on span "Create box" at bounding box center [690, 519] width 57 height 19
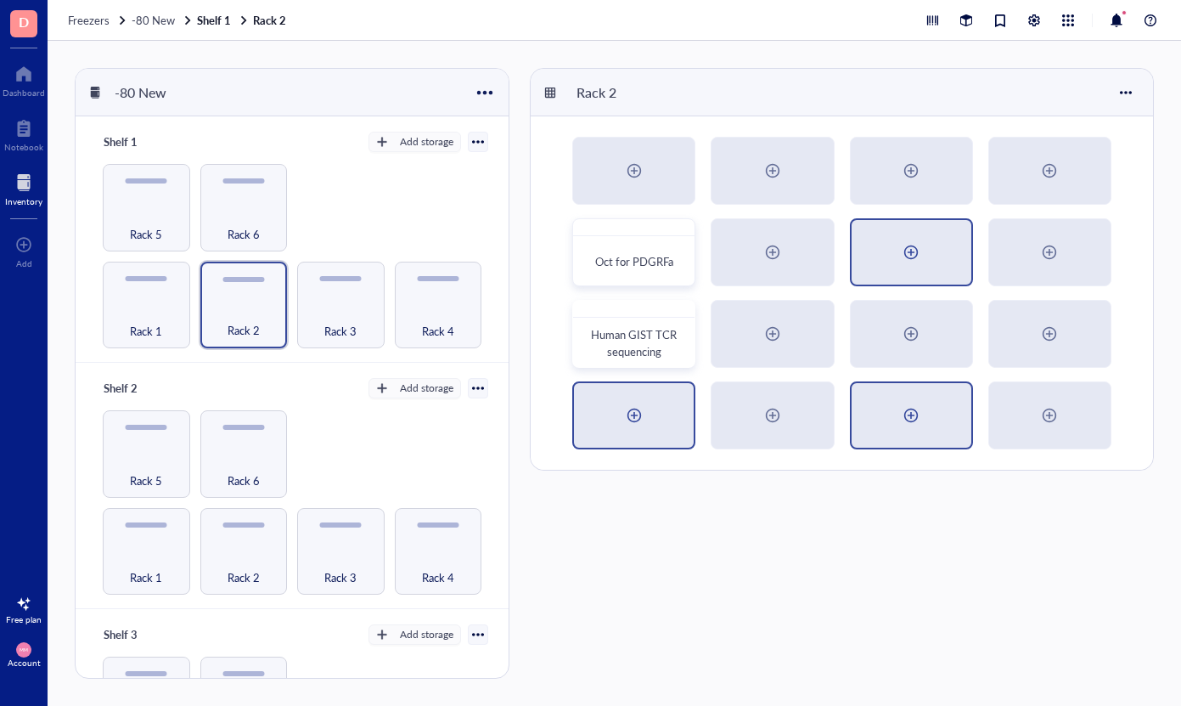
click at [635, 404] on div at bounding box center [634, 415] width 27 height 27
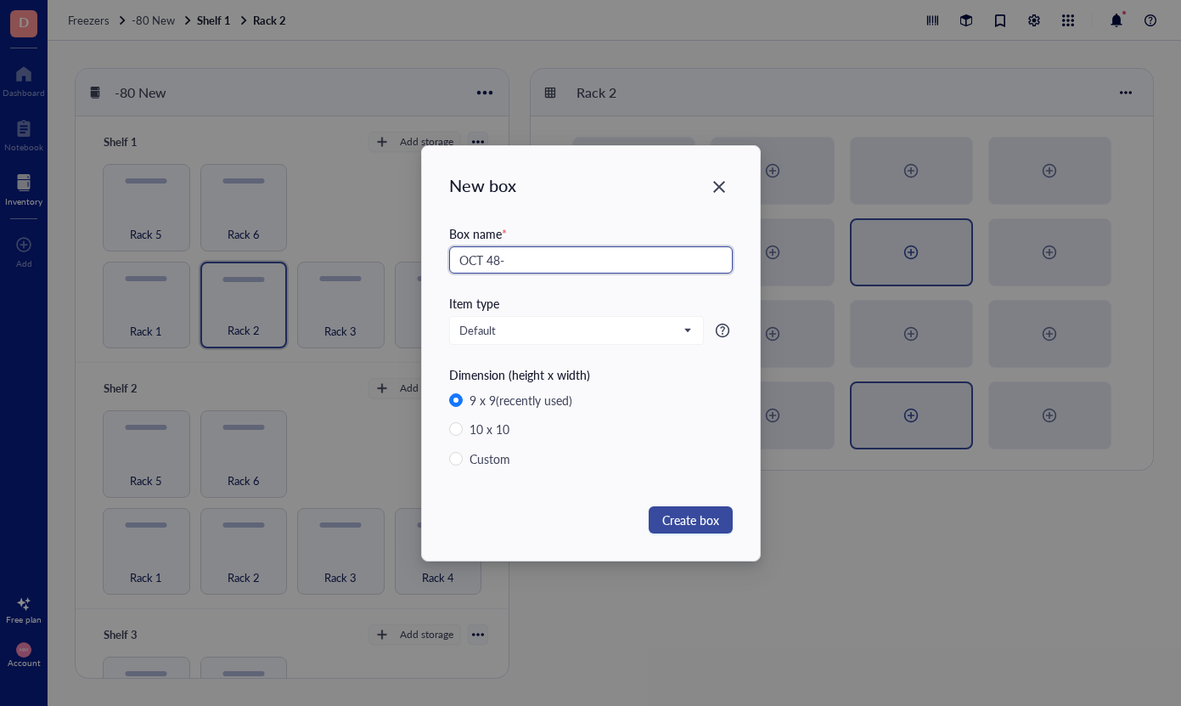
type input "OCT 48-"
click at [701, 514] on span "Create box" at bounding box center [690, 519] width 57 height 19
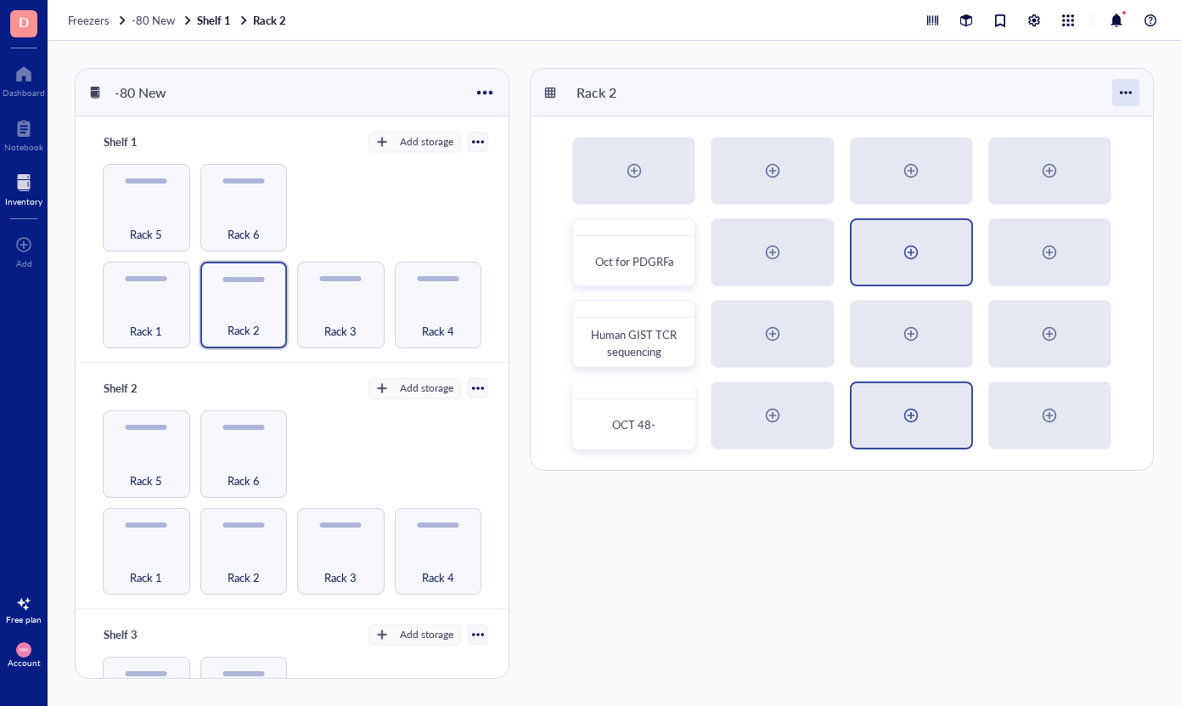
click at [1129, 94] on div at bounding box center [1125, 92] width 27 height 27
click at [1106, 128] on div "Settings" at bounding box center [1078, 124] width 97 height 15
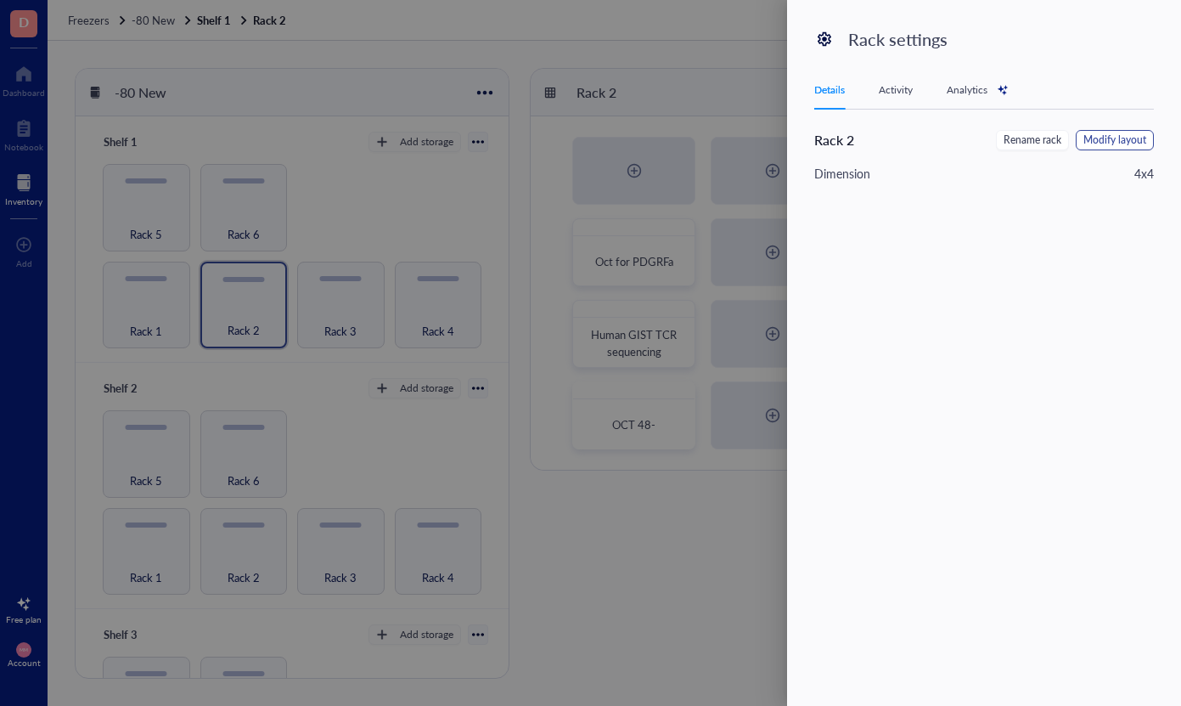
click at [1129, 144] on span "Modify layout" at bounding box center [1115, 140] width 63 height 16
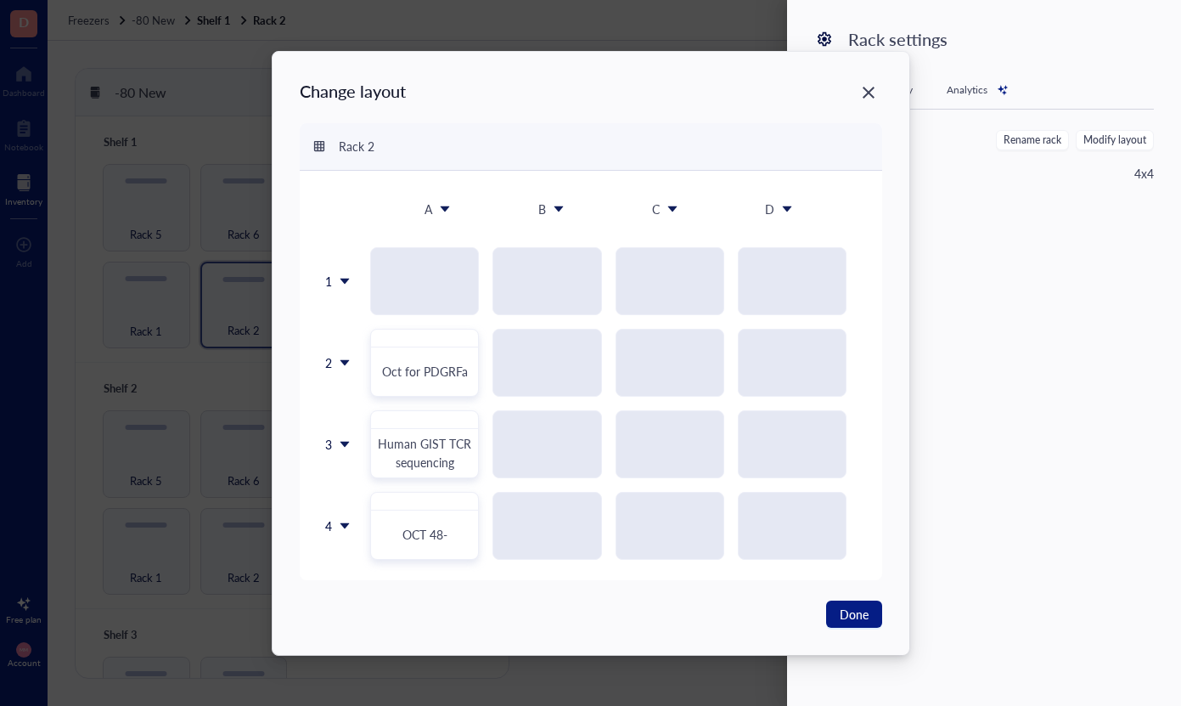
click at [340, 527] on icon at bounding box center [345, 526] width 12 height 12
click at [361, 608] on div "Insert 1 below" at bounding box center [381, 605] width 97 height 15
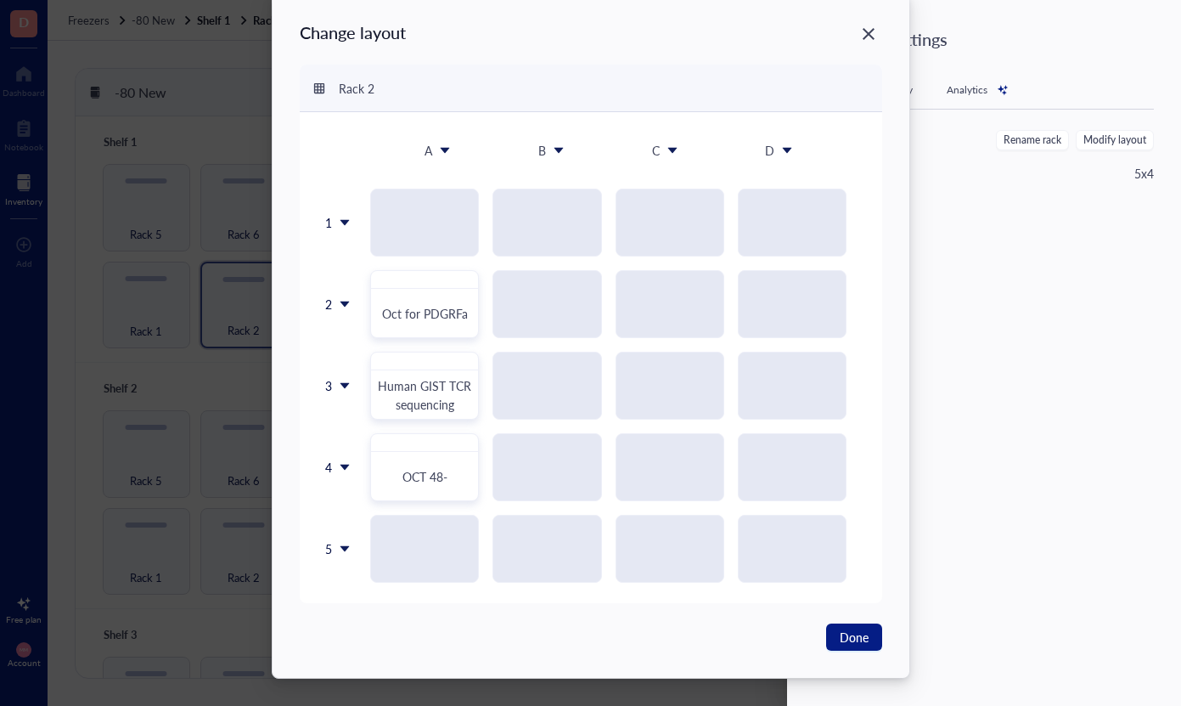
scroll to position [35, 0]
click at [342, 548] on icon at bounding box center [344, 549] width 9 height 6
click at [362, 625] on div "Insert 1 below" at bounding box center [377, 628] width 97 height 15
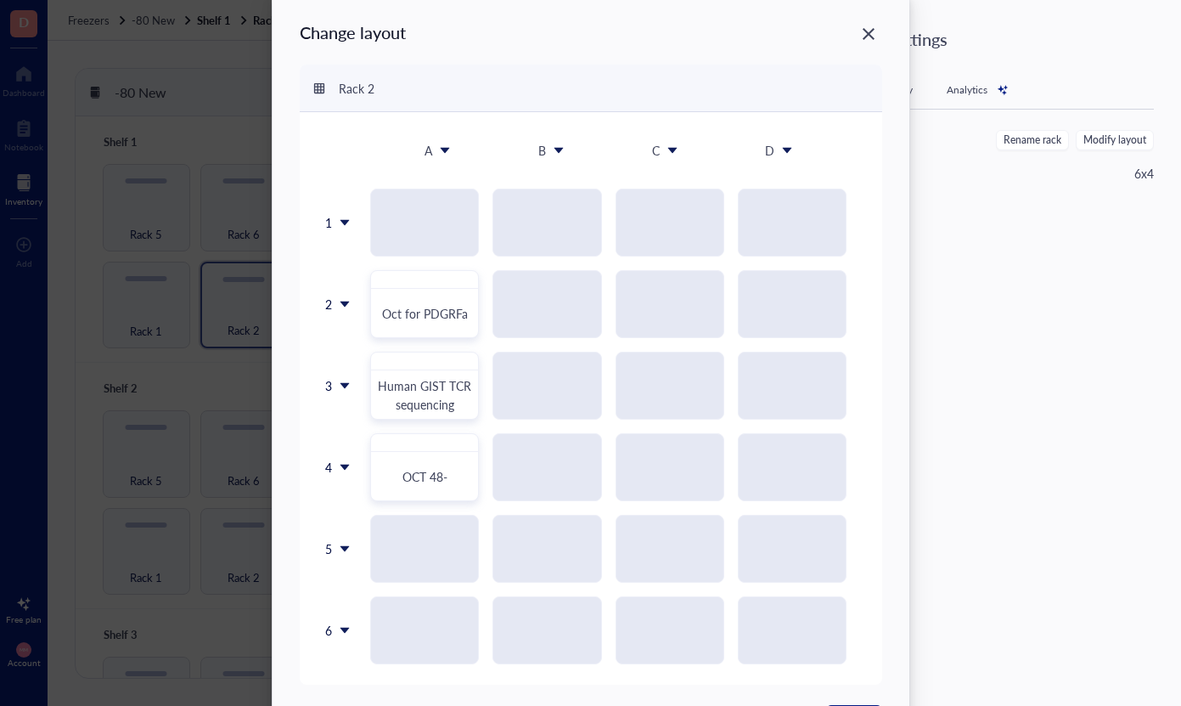
click at [857, 640] on div "Oct for PDGRFa Human GIST TCR sequencing OCT 48-" at bounding box center [609, 427] width 506 height 476
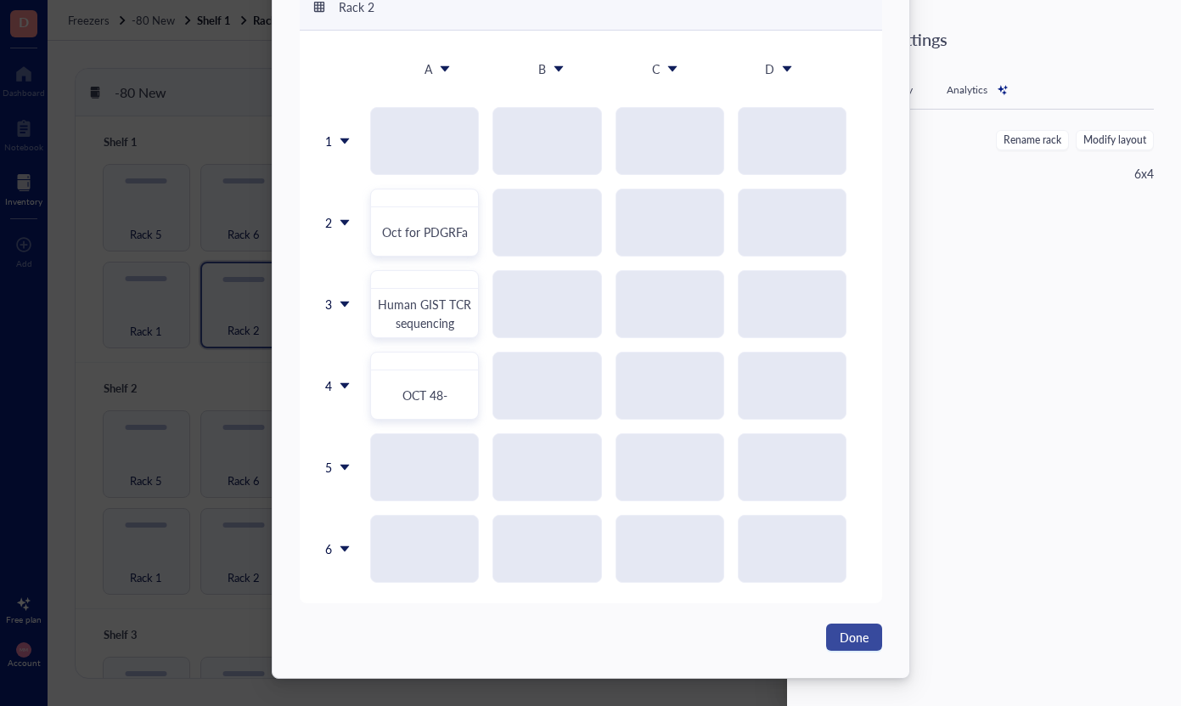
scroll to position [116, 0]
click at [853, 645] on span "Done" at bounding box center [854, 637] width 29 height 19
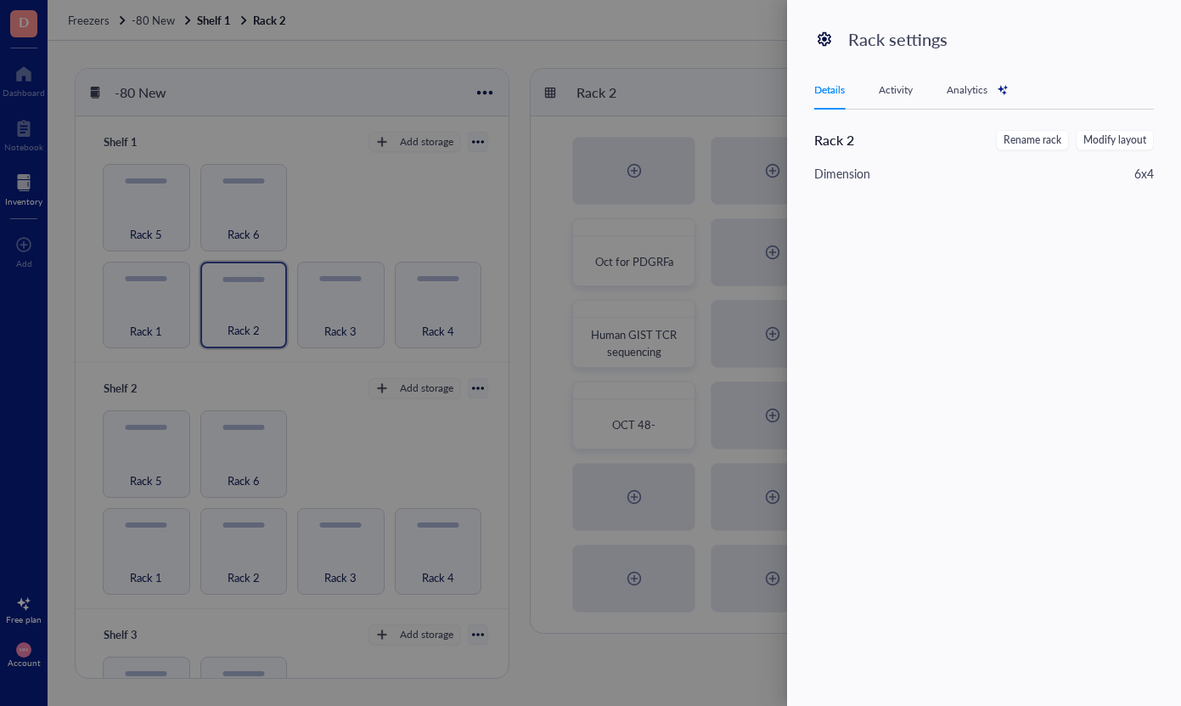
click at [558, 676] on div at bounding box center [590, 353] width 1181 height 706
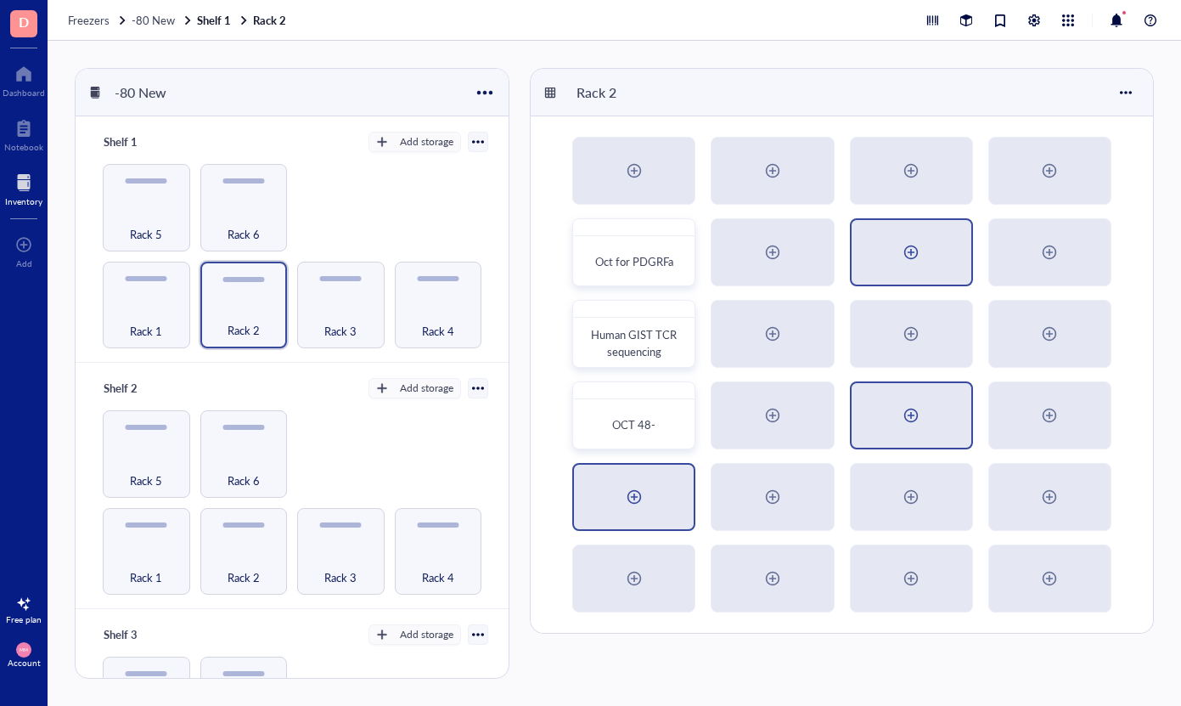
click at [638, 498] on div at bounding box center [634, 496] width 27 height 27
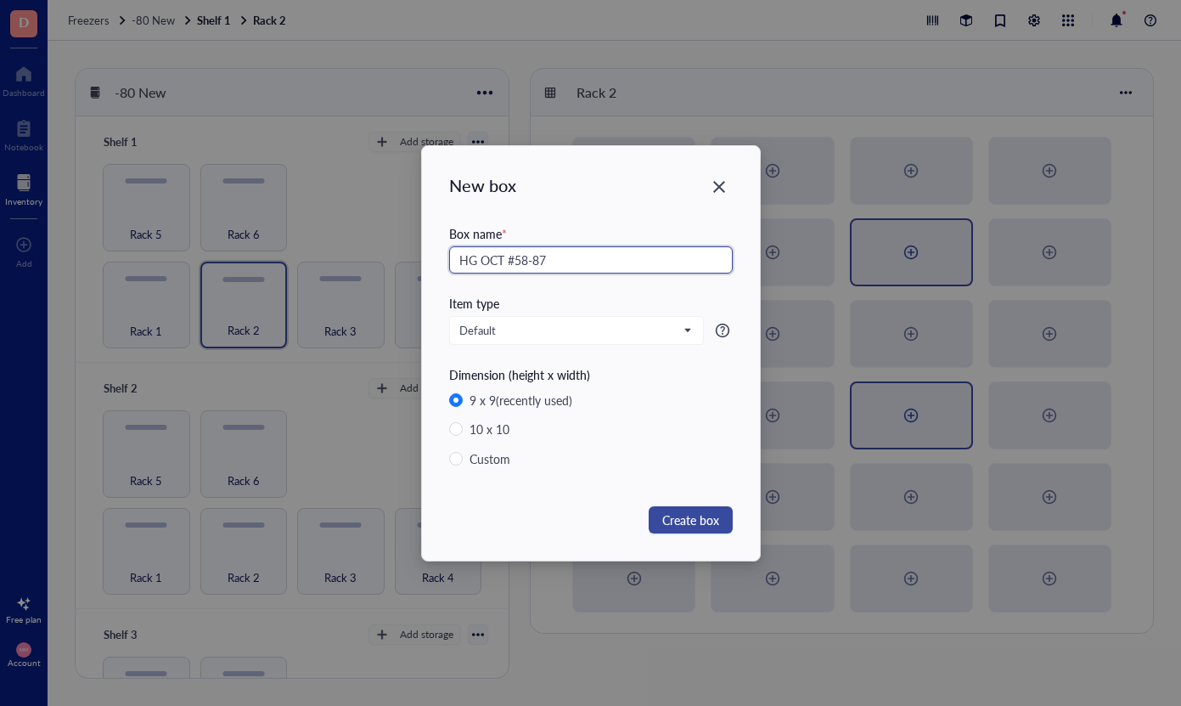
type input "HG OCT #58-87"
click at [682, 520] on span "Create box" at bounding box center [690, 519] width 57 height 19
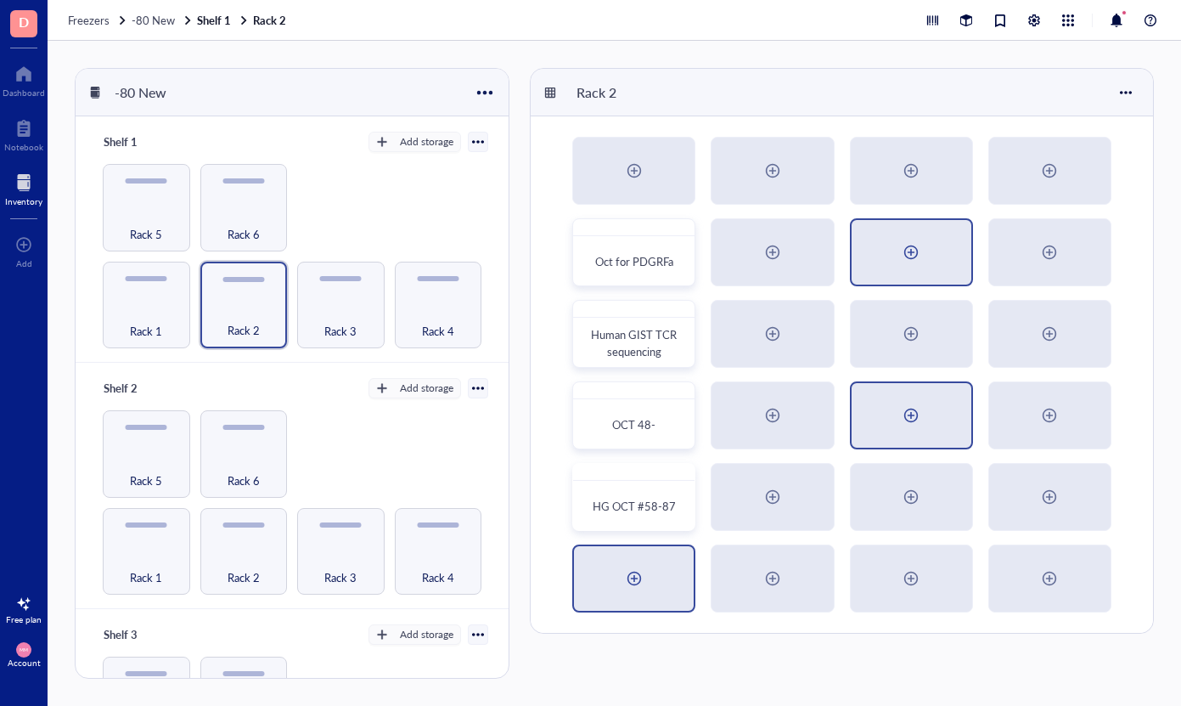
click at [663, 574] on div at bounding box center [634, 578] width 120 height 65
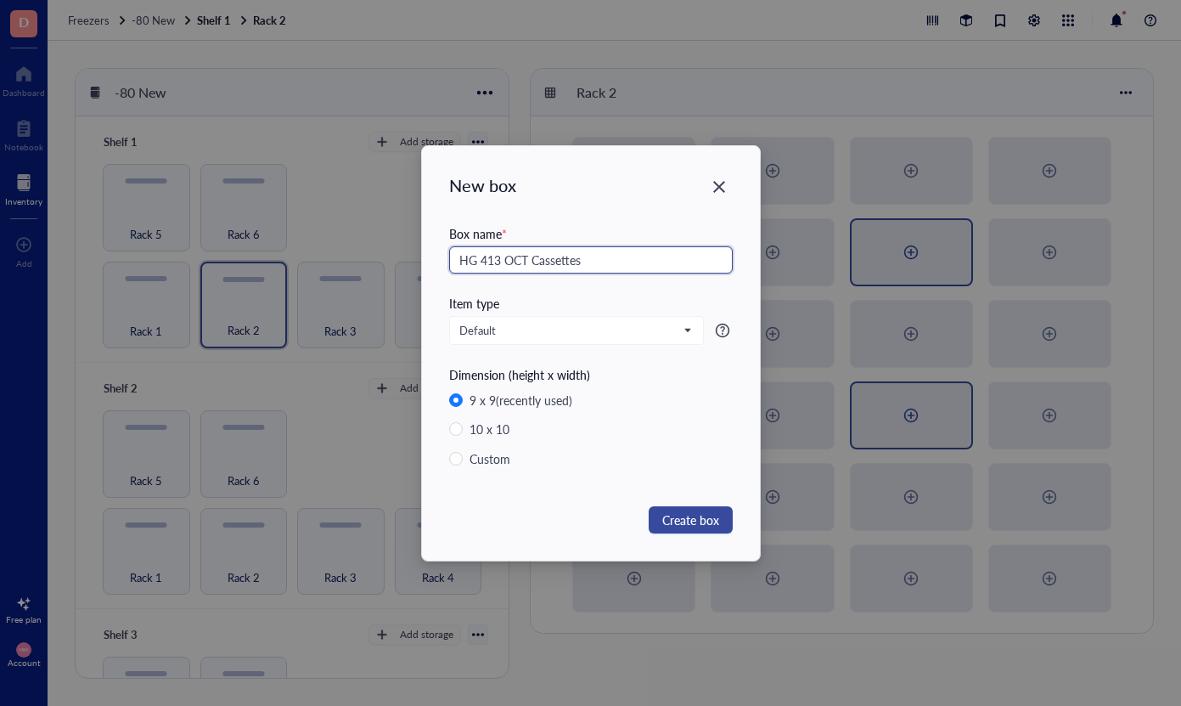
type input "HG 413 OCT Cassettes"
click at [708, 523] on span "Create box" at bounding box center [690, 519] width 57 height 19
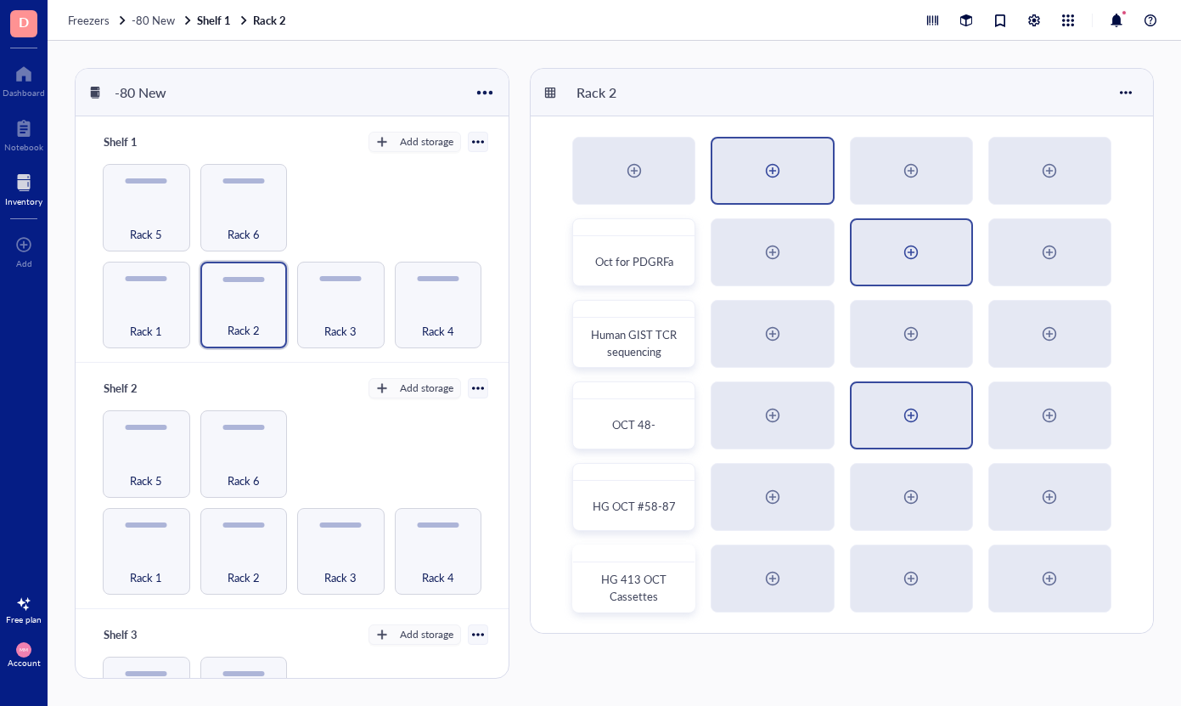
click at [783, 189] on div at bounding box center [772, 170] width 120 height 65
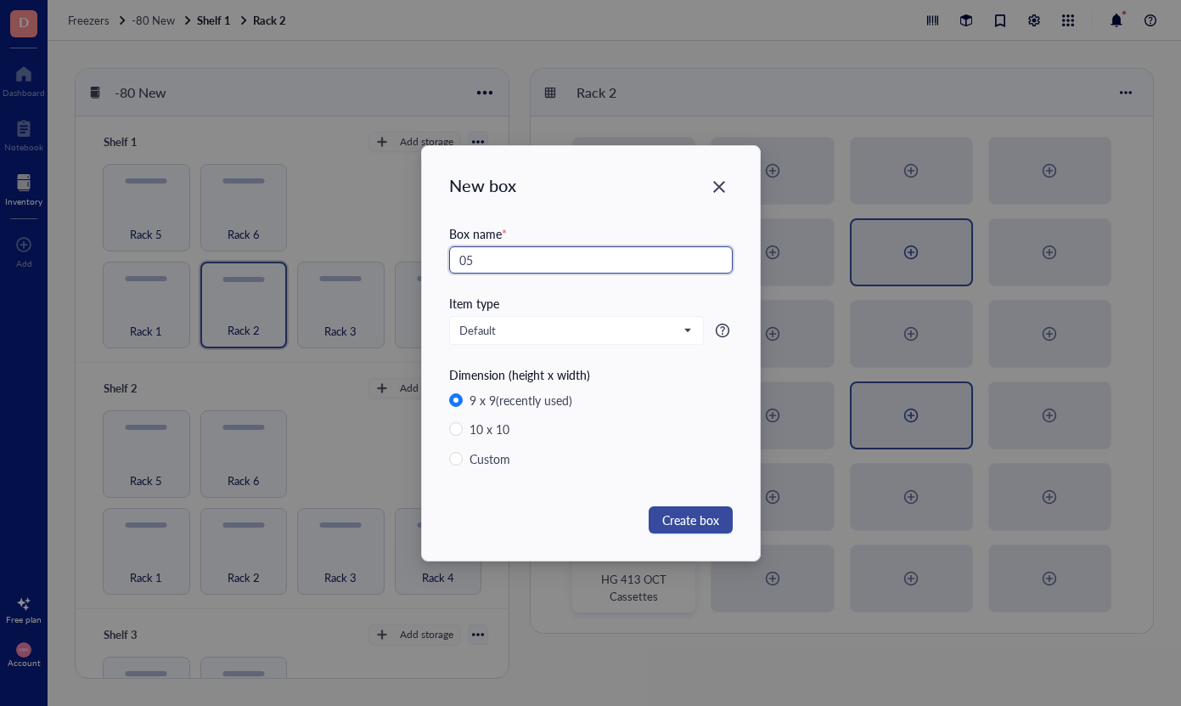
type input "05"
click at [684, 520] on span "Create box" at bounding box center [690, 519] width 57 height 19
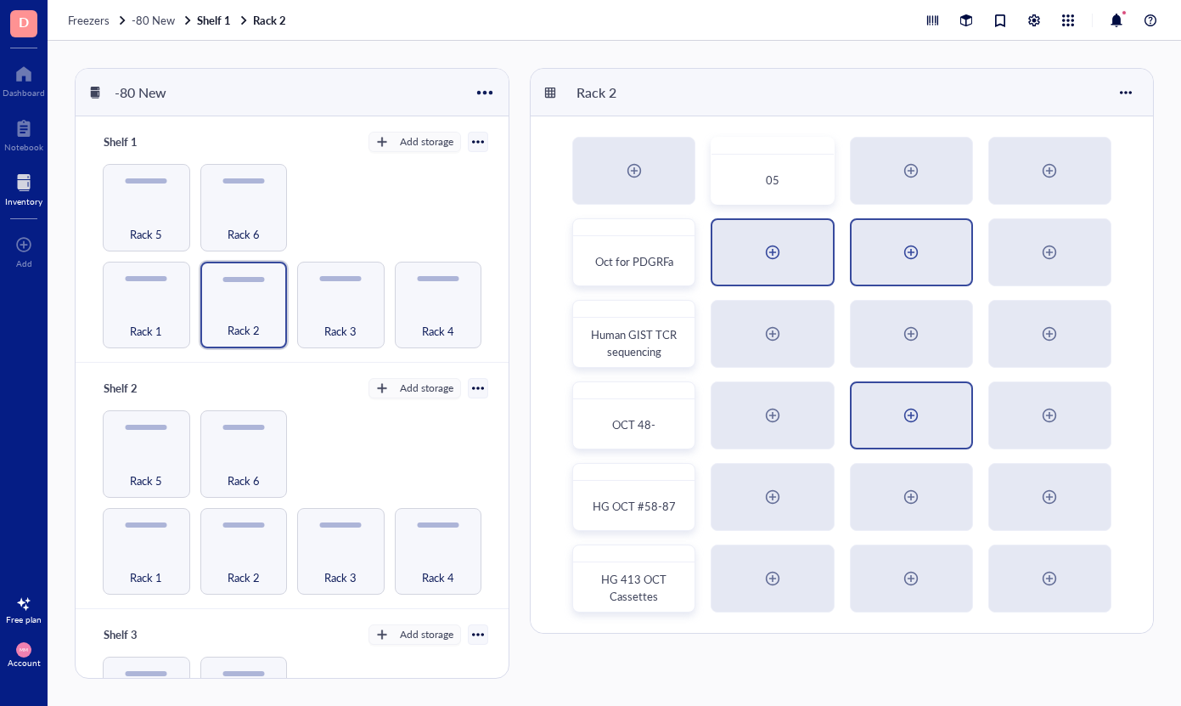
click at [806, 251] on div at bounding box center [772, 252] width 120 height 65
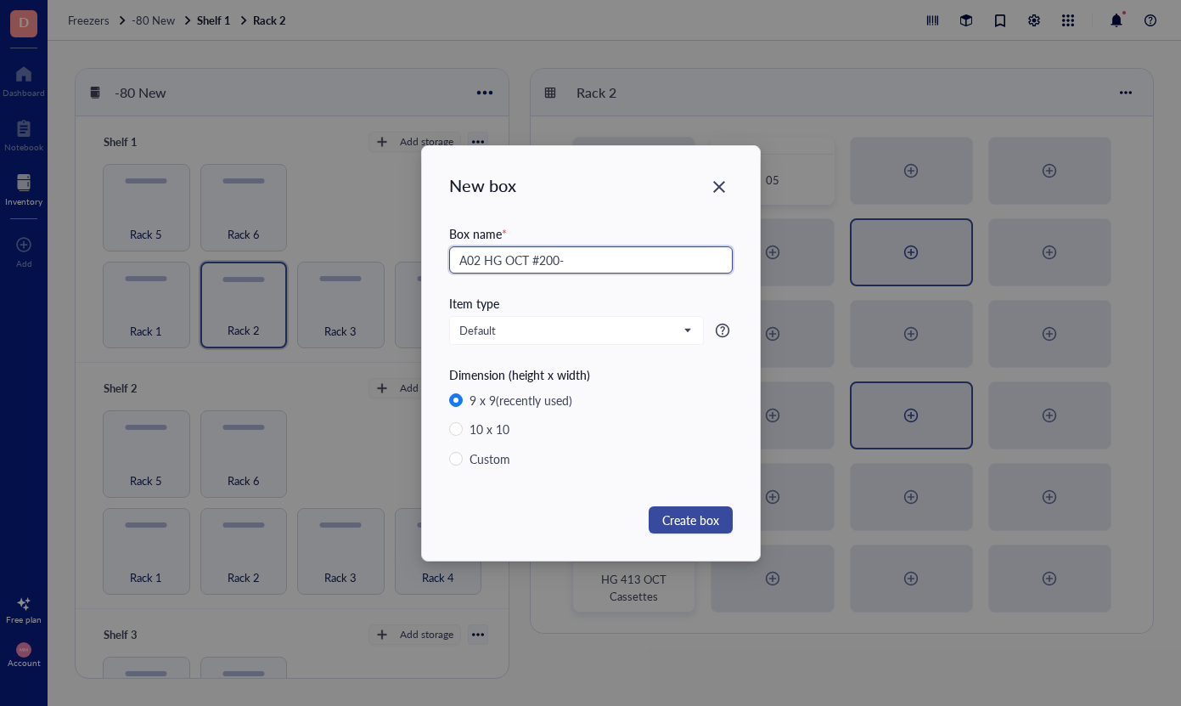
type input "A02 HG OCT #200-"
click at [698, 519] on span "Create box" at bounding box center [690, 519] width 57 height 19
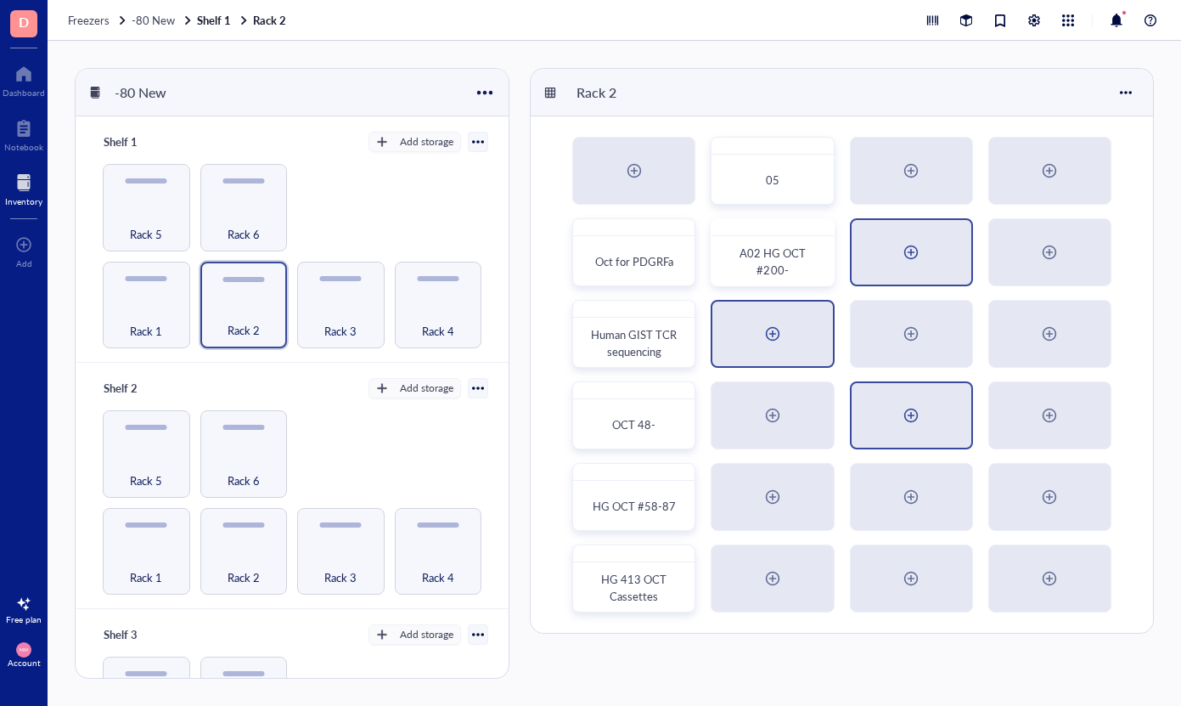
click at [803, 334] on div at bounding box center [772, 333] width 120 height 65
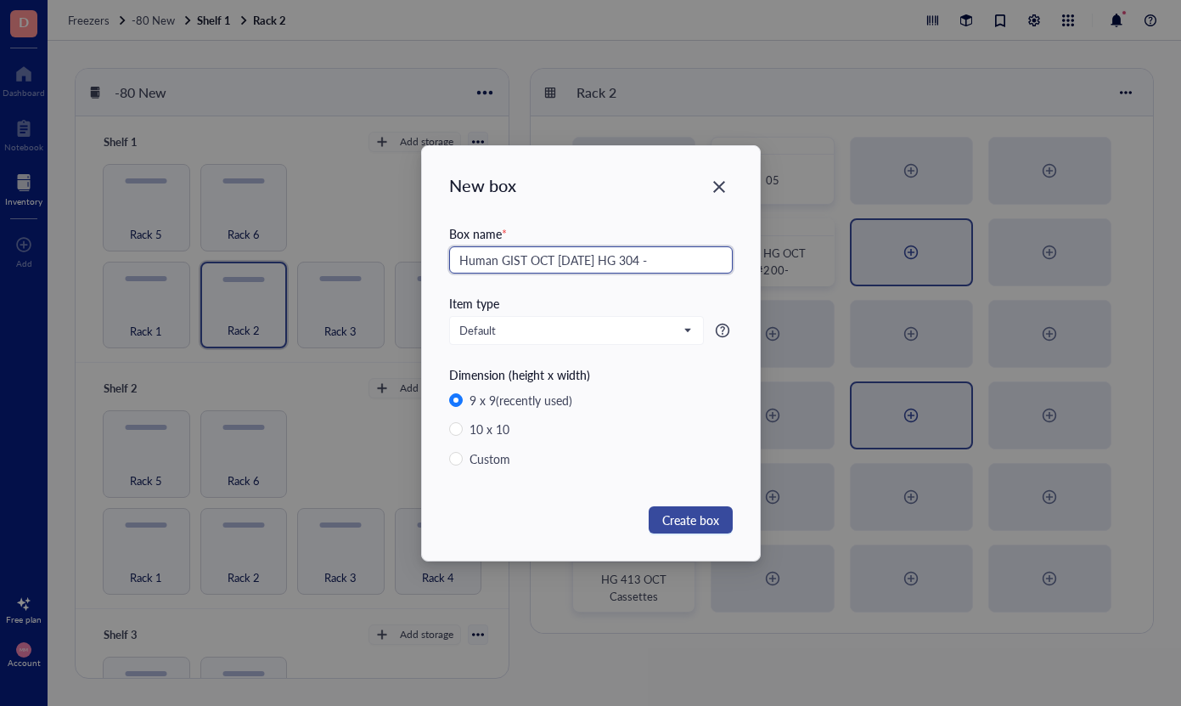
type input "Human GIST OCT [DATE] HG 304 -"
click at [711, 517] on span "Create box" at bounding box center [690, 519] width 57 height 19
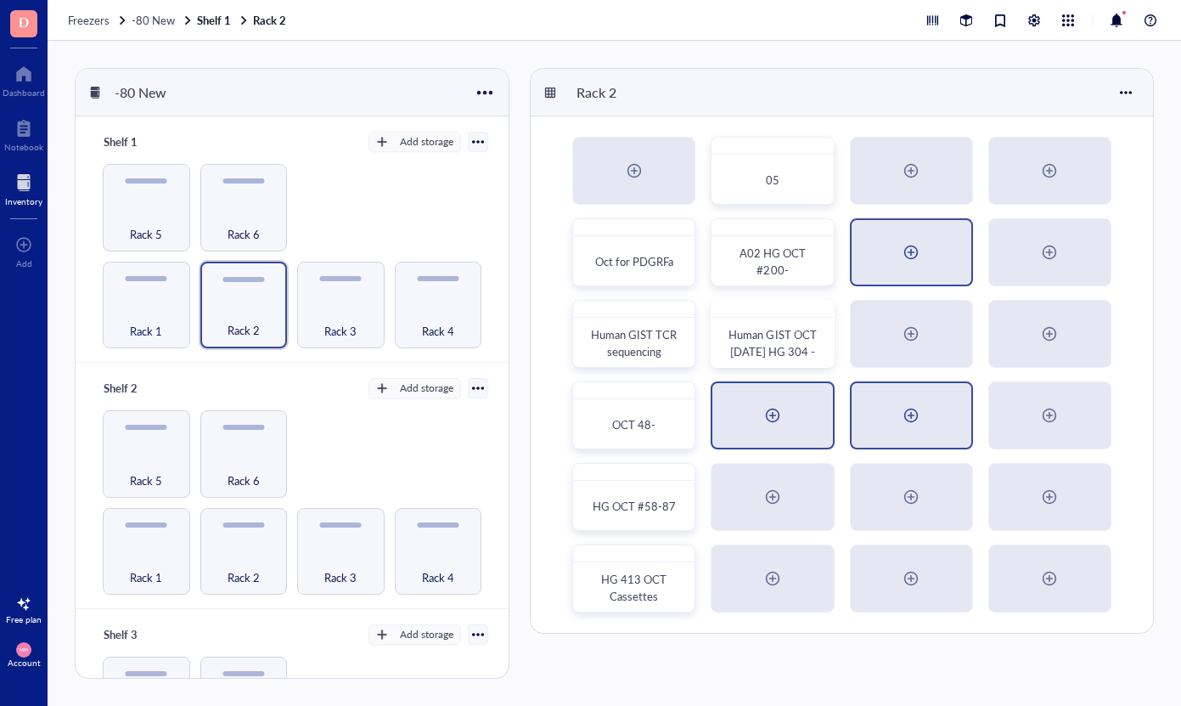
click at [751, 434] on div at bounding box center [772, 415] width 120 height 65
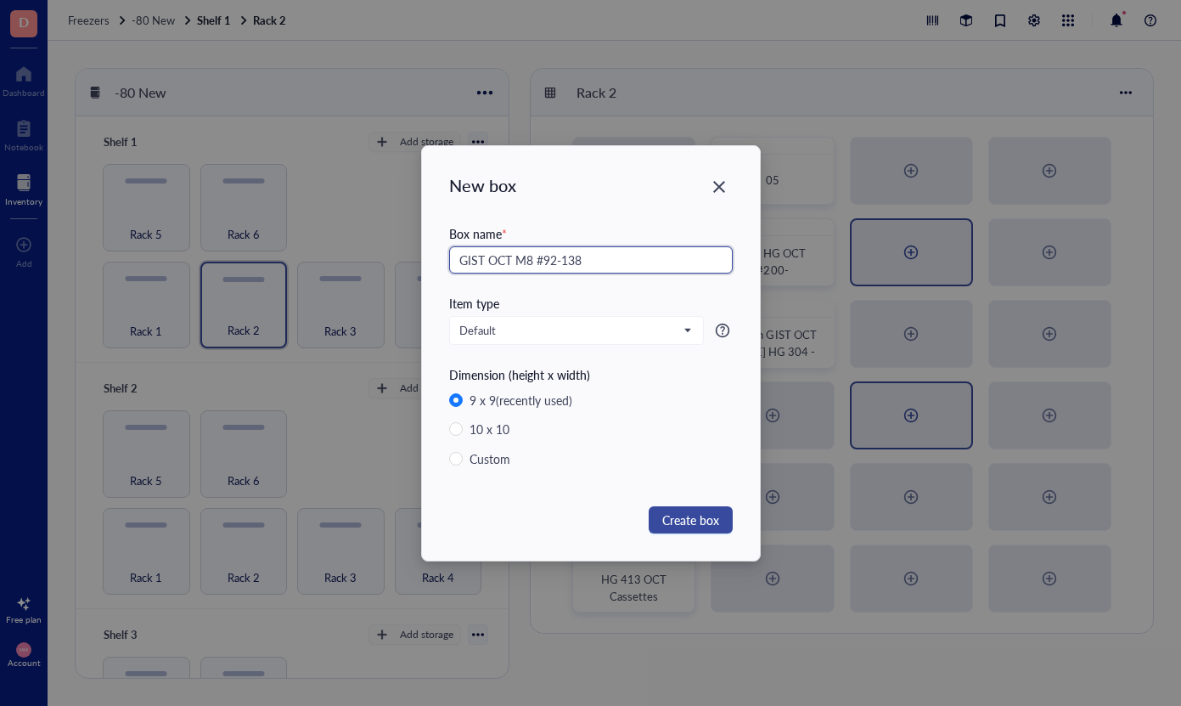
type input "GIST OCT M8 #92-138"
click at [707, 510] on span "Create box" at bounding box center [690, 519] width 57 height 19
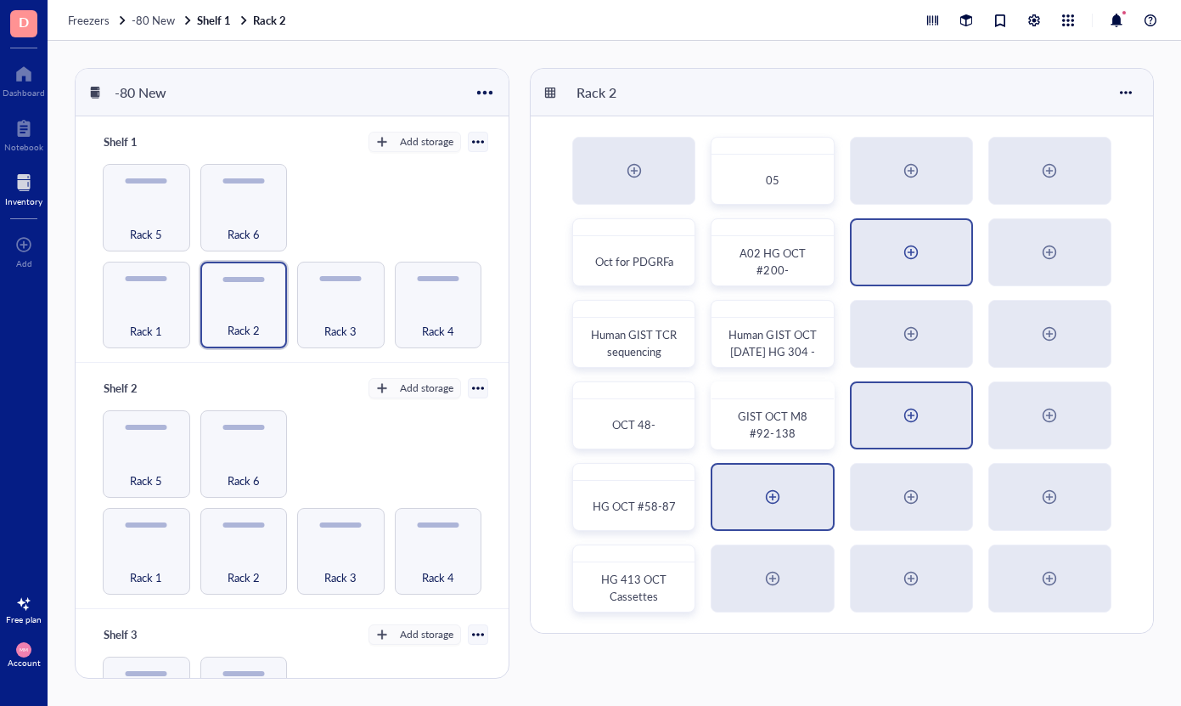
click at [718, 503] on div at bounding box center [772, 496] width 120 height 65
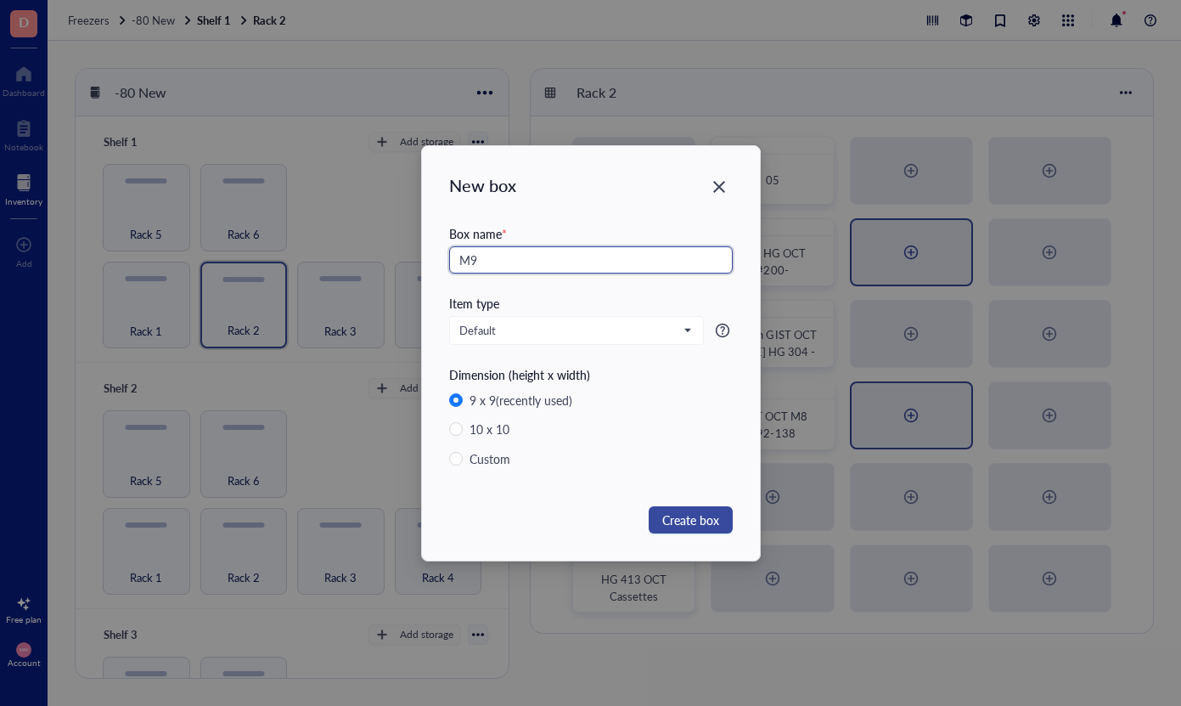
type input "M9"
click at [709, 522] on span "Create box" at bounding box center [690, 519] width 57 height 19
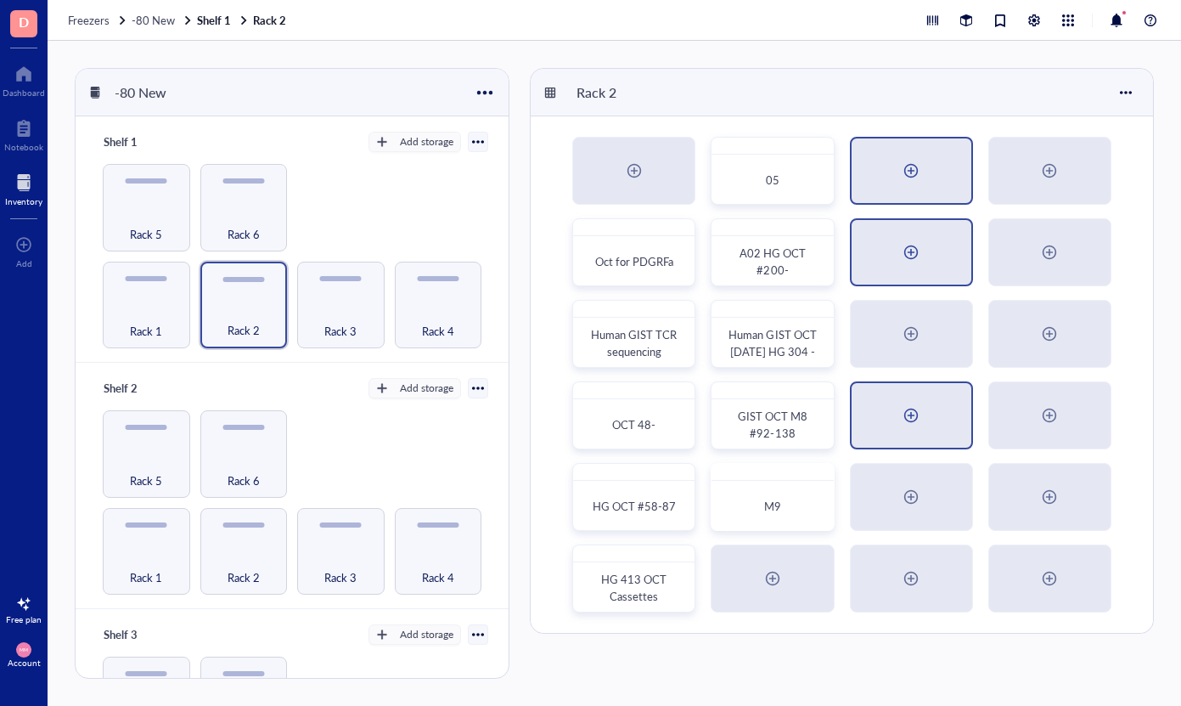
click at [903, 165] on div at bounding box center [911, 170] width 27 height 27
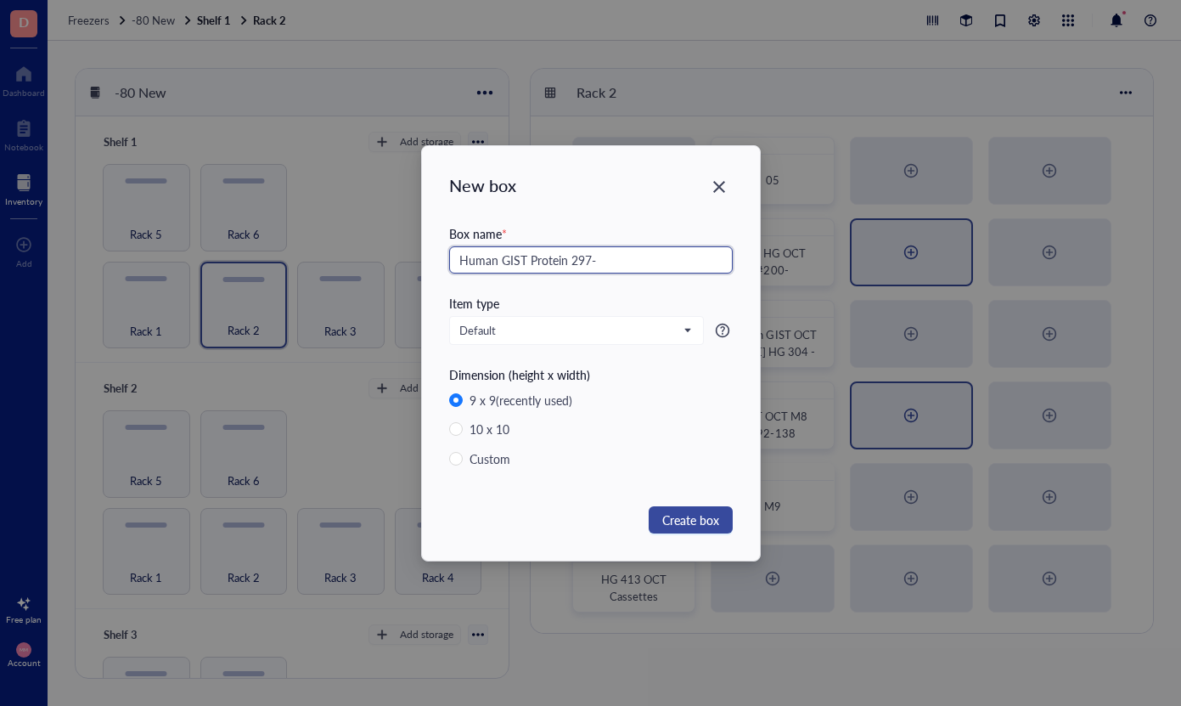
type input "Human GIST Protein 297-"
click at [691, 520] on span "Create box" at bounding box center [690, 519] width 57 height 19
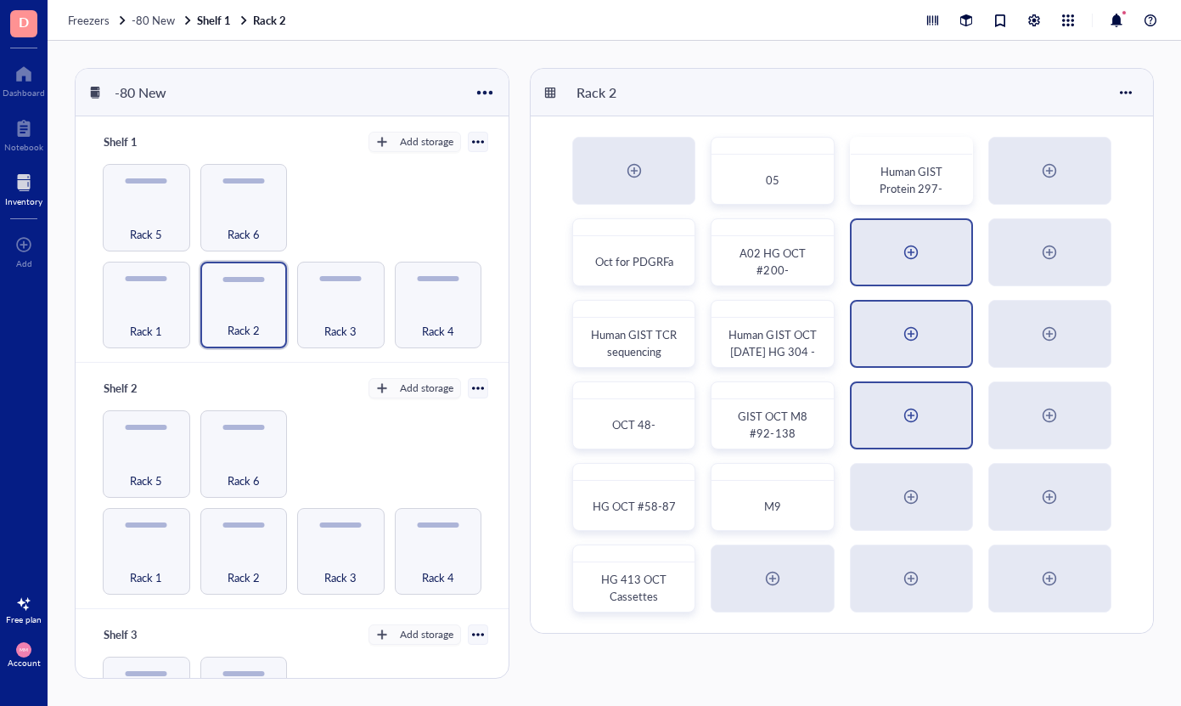
click at [895, 316] on div at bounding box center [912, 333] width 120 height 65
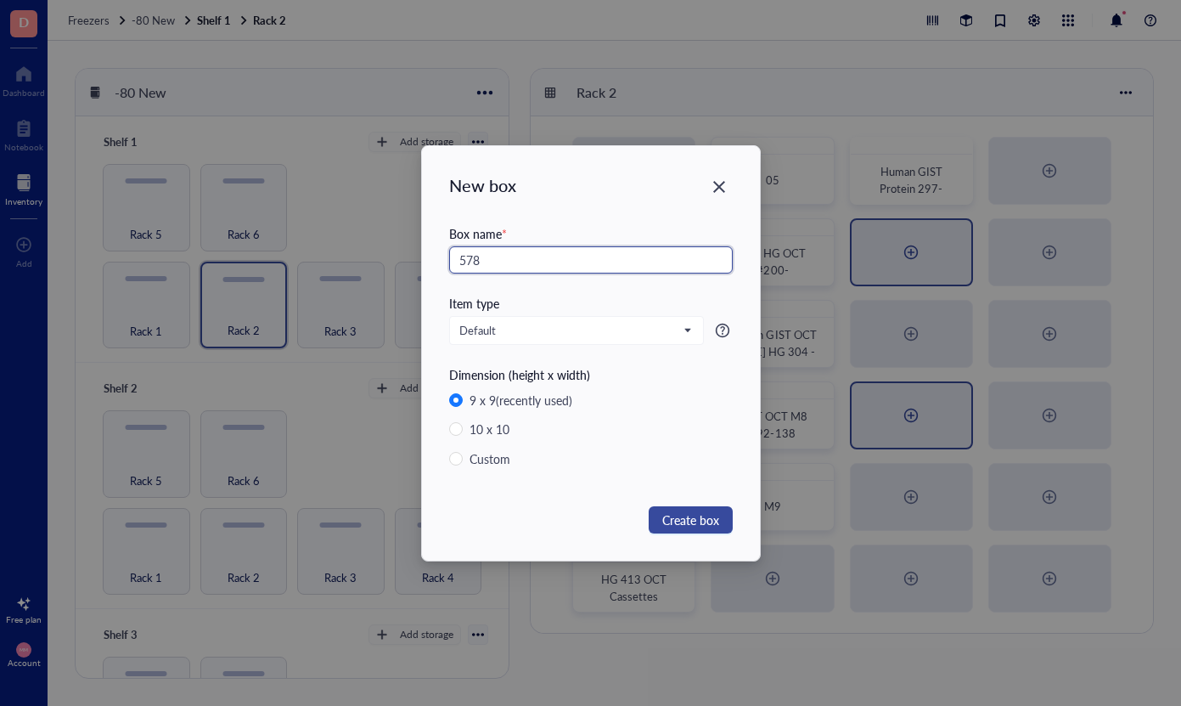
type input "578"
click at [691, 526] on span "Create box" at bounding box center [690, 519] width 57 height 19
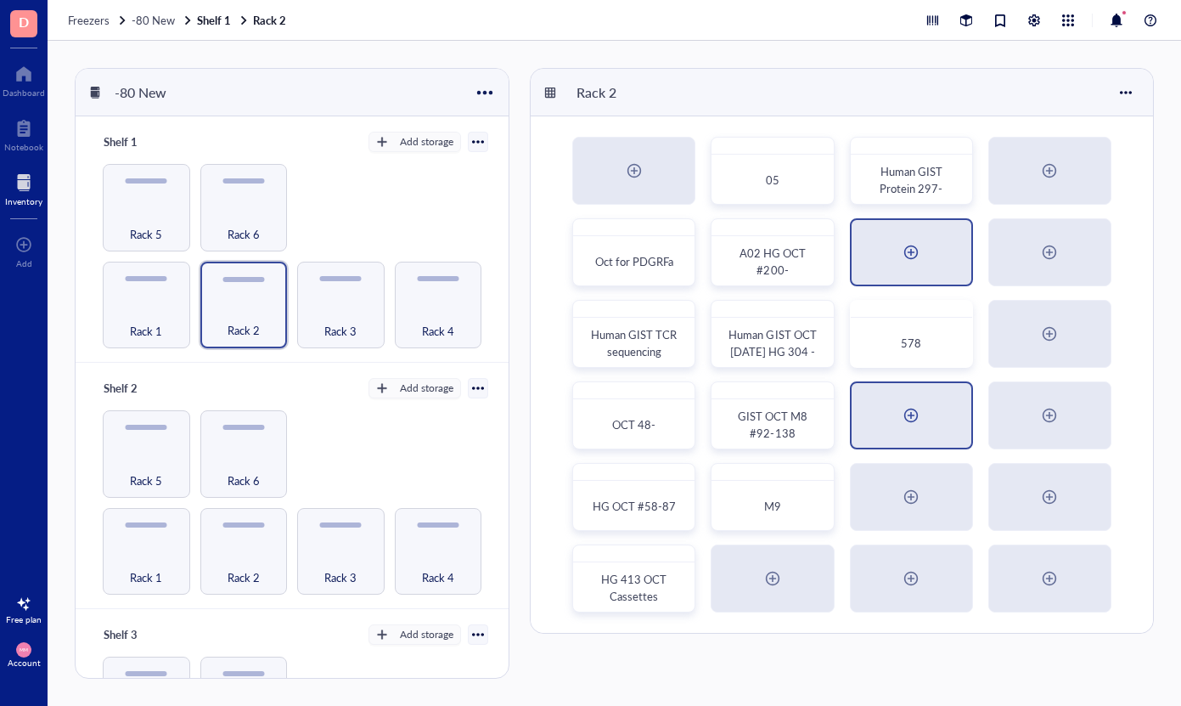
click at [915, 406] on div at bounding box center [911, 415] width 27 height 27
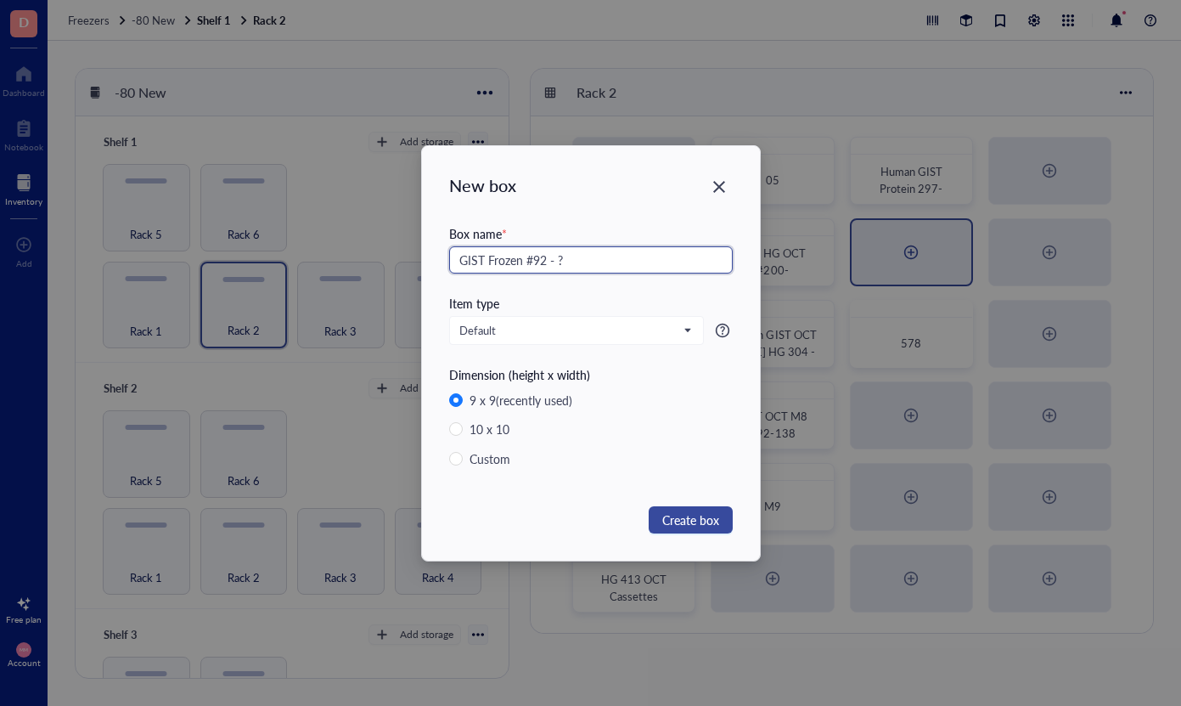
type input "GIST Frozen #92 - ?"
click at [706, 520] on span "Create box" at bounding box center [690, 519] width 57 height 19
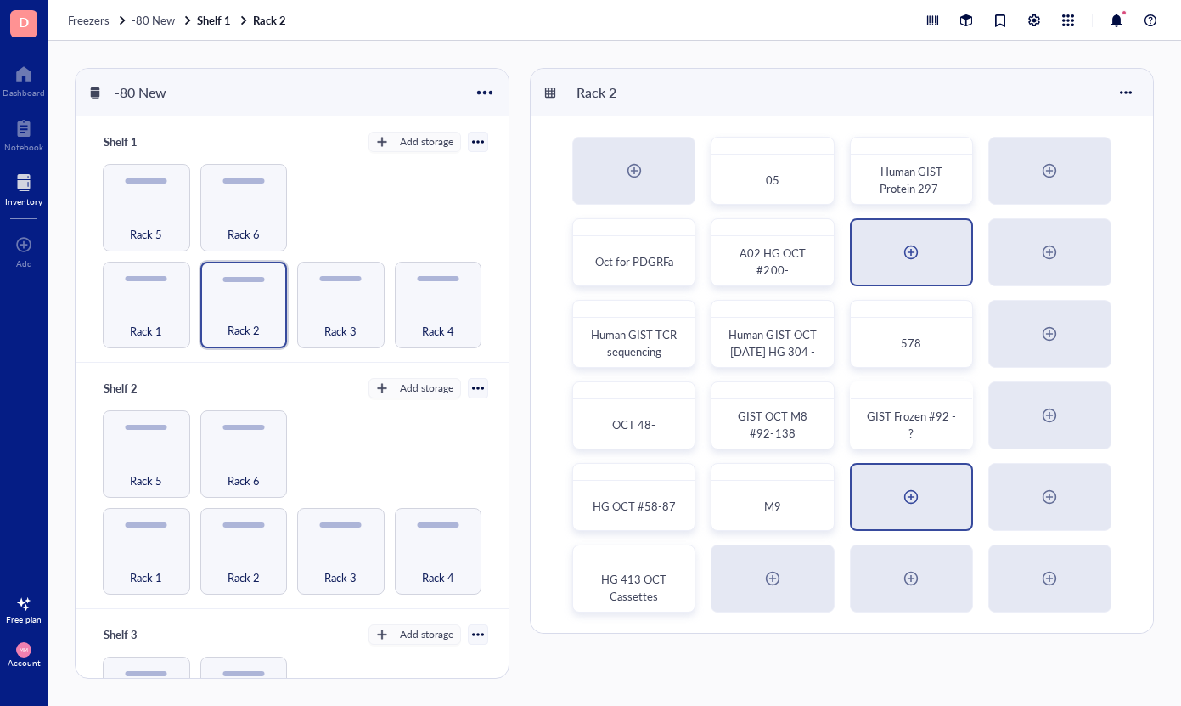
click at [914, 489] on div at bounding box center [911, 496] width 27 height 27
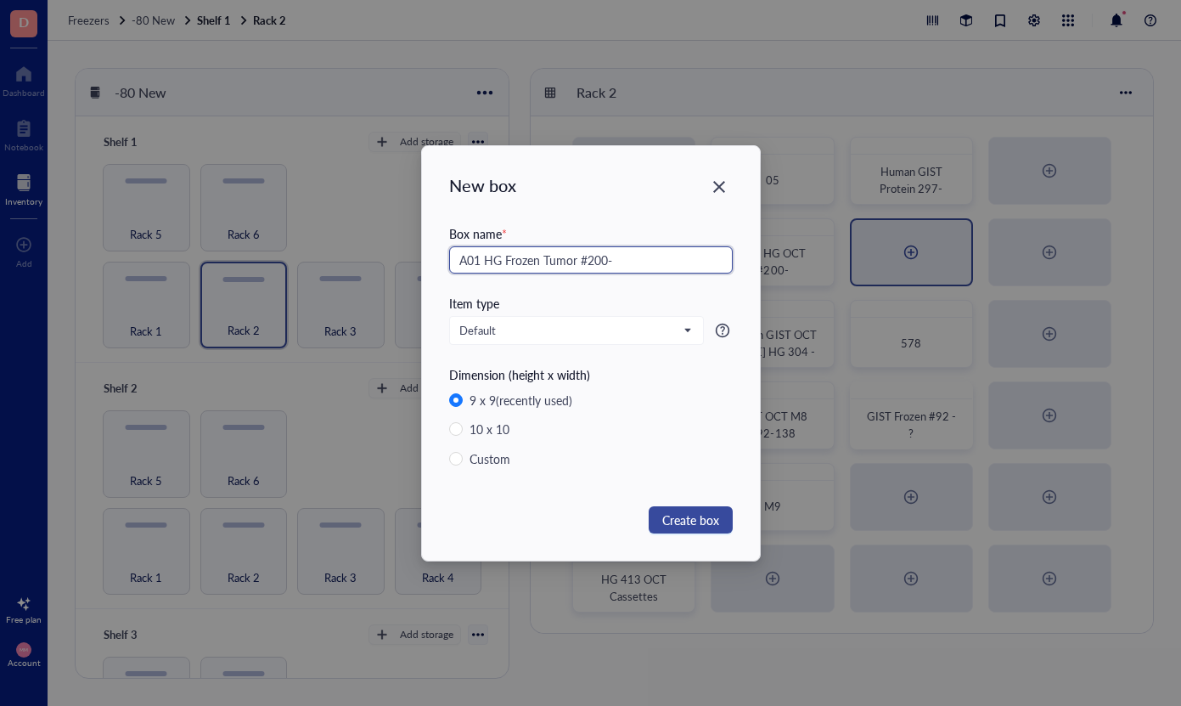
type input "A01 HG Frozen Tumor #200-"
click at [704, 521] on span "Create box" at bounding box center [690, 519] width 57 height 19
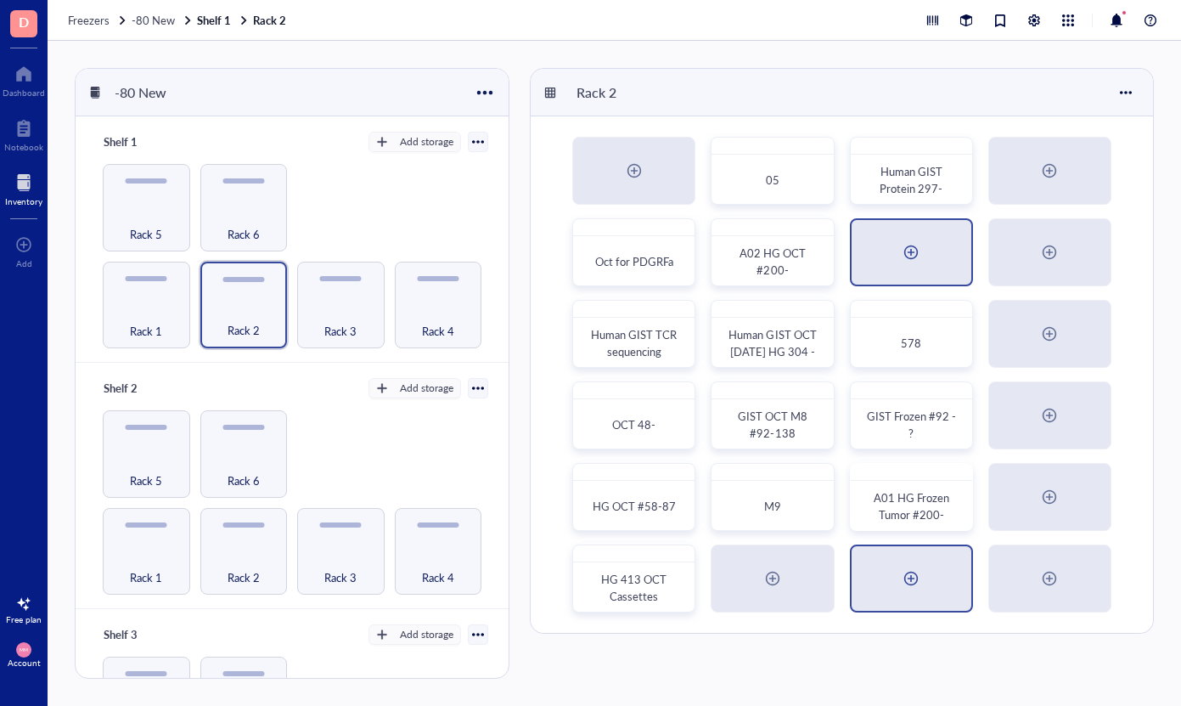
click at [876, 582] on div at bounding box center [912, 578] width 120 height 65
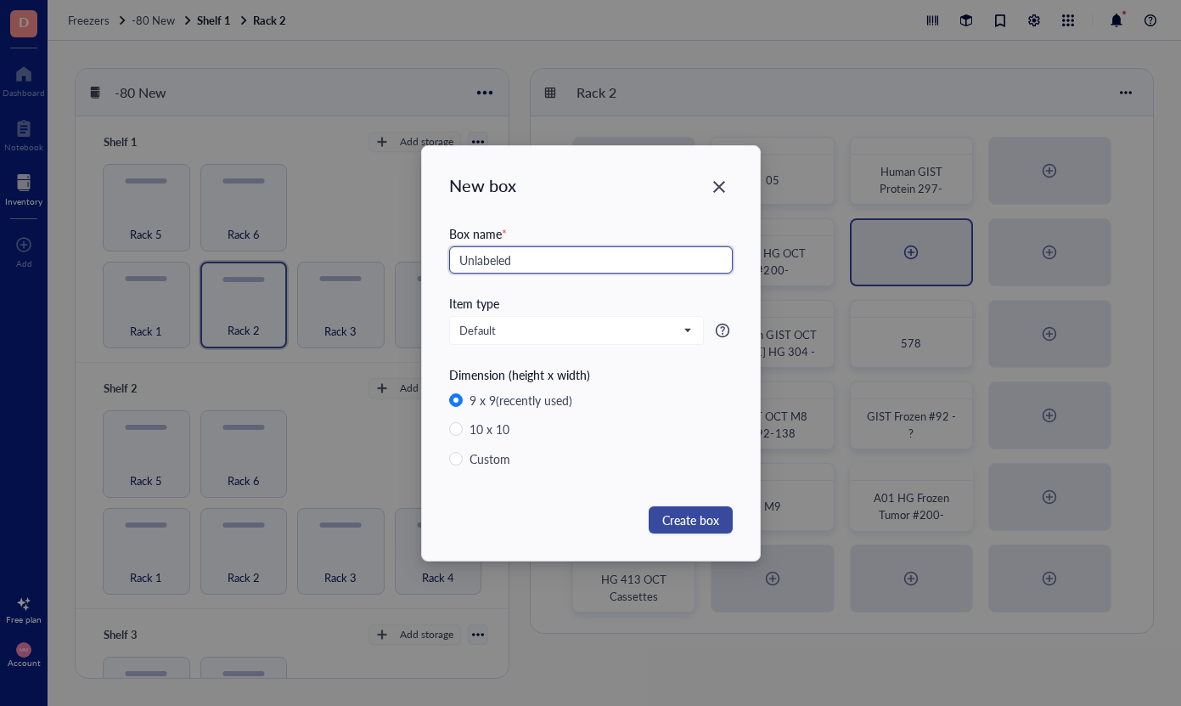
type input "Unlabeled"
click at [684, 510] on span "Create box" at bounding box center [690, 519] width 57 height 19
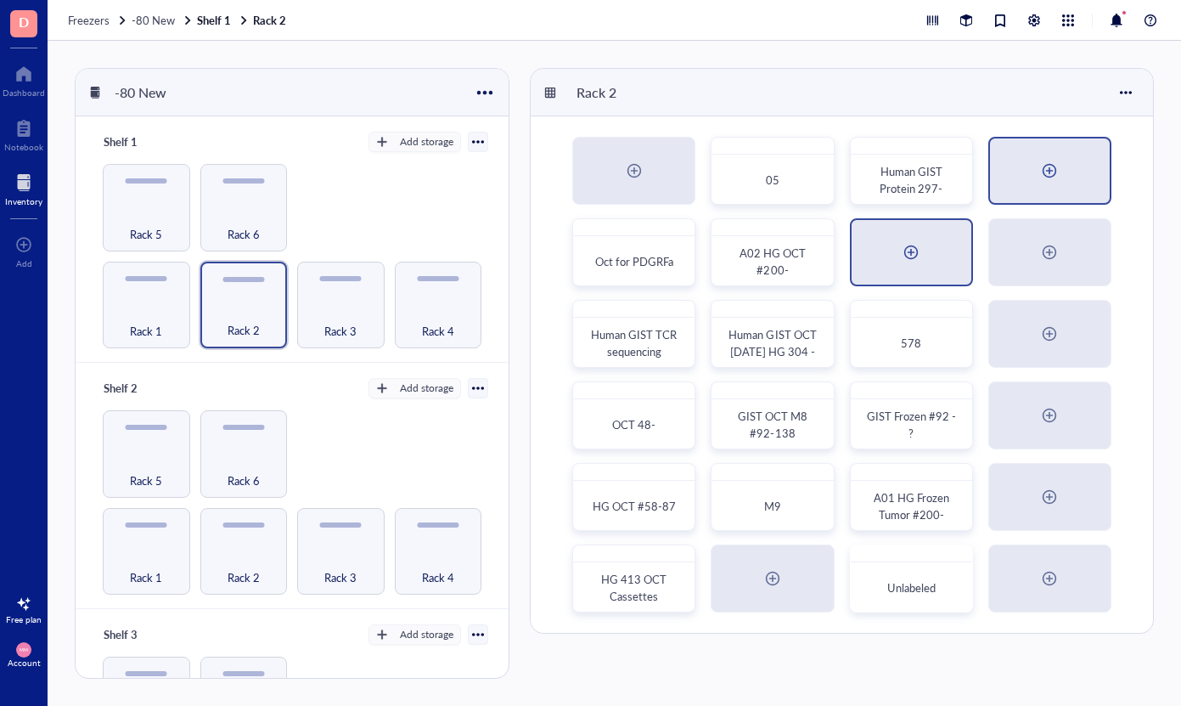
click at [1033, 166] on div at bounding box center [1050, 170] width 120 height 65
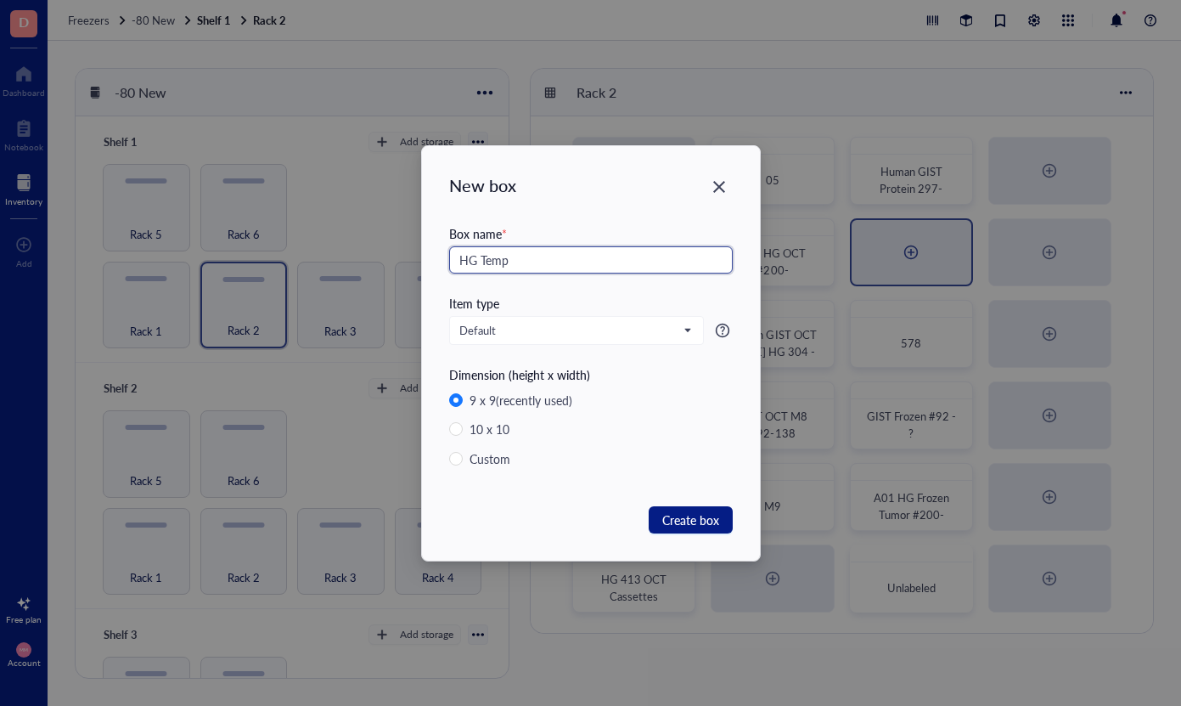
type input "HG Temp"
click at [716, 504] on div "New box Box name * HG Temp Item type Default Dimension (height x width) 9 x 9 (…" at bounding box center [591, 353] width 338 height 414
click at [712, 518] on span "Create box" at bounding box center [690, 519] width 57 height 19
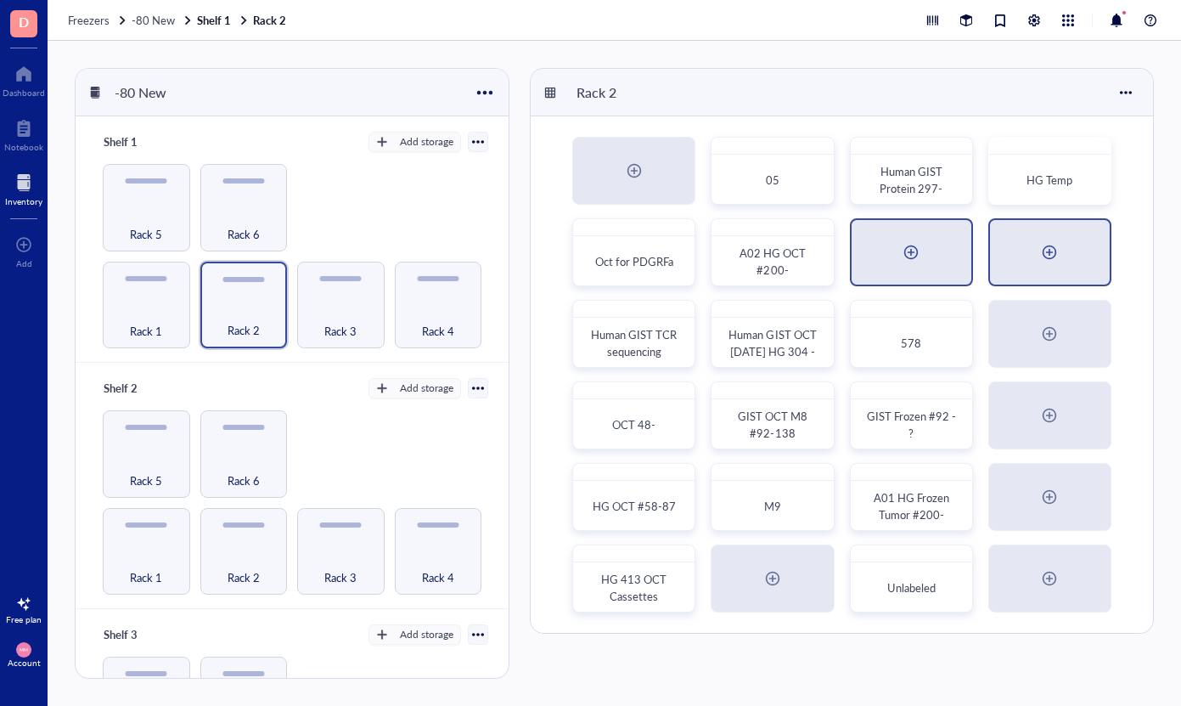
click at [1022, 252] on div at bounding box center [1050, 252] width 120 height 65
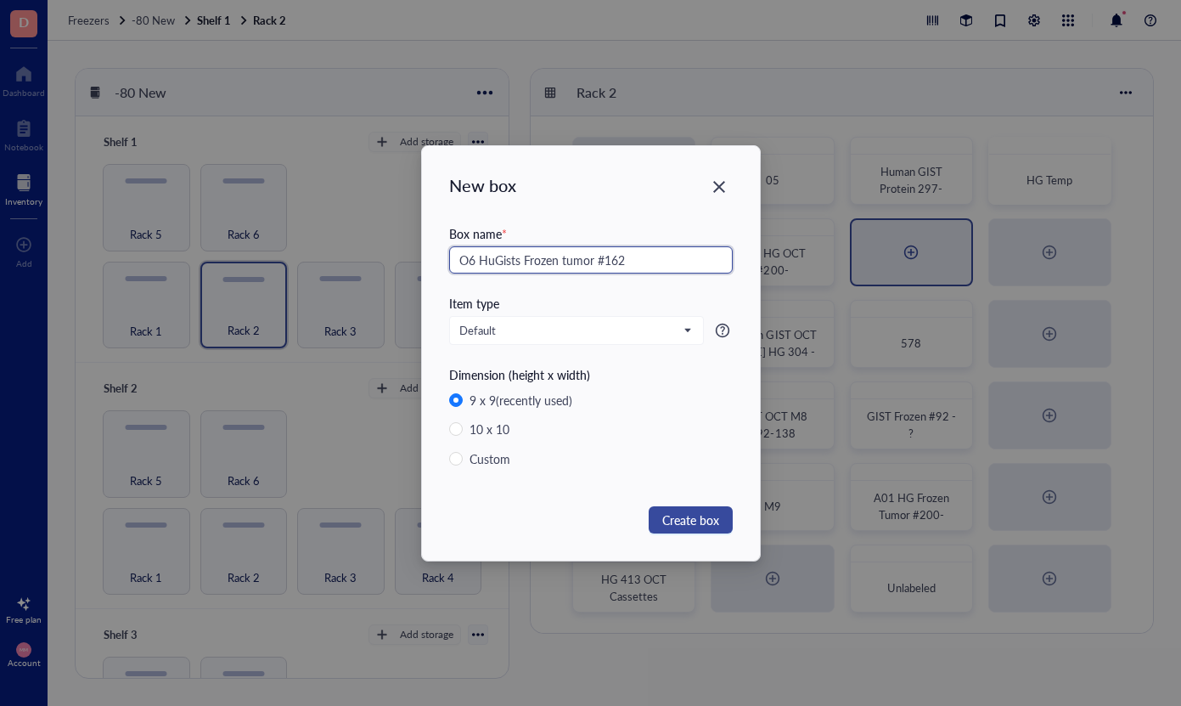
type input "O6 HuGists Frozen tumor #162"
click at [692, 521] on span "Create box" at bounding box center [690, 519] width 57 height 19
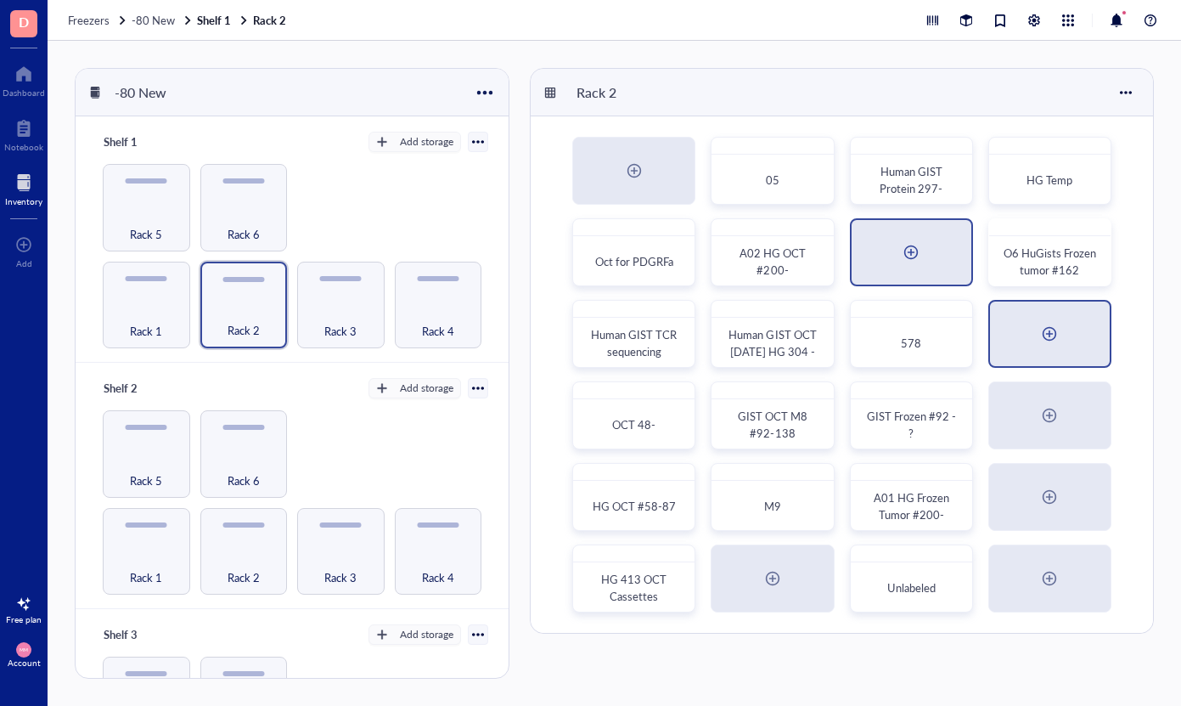
click at [1021, 346] on div at bounding box center [1050, 333] width 120 height 65
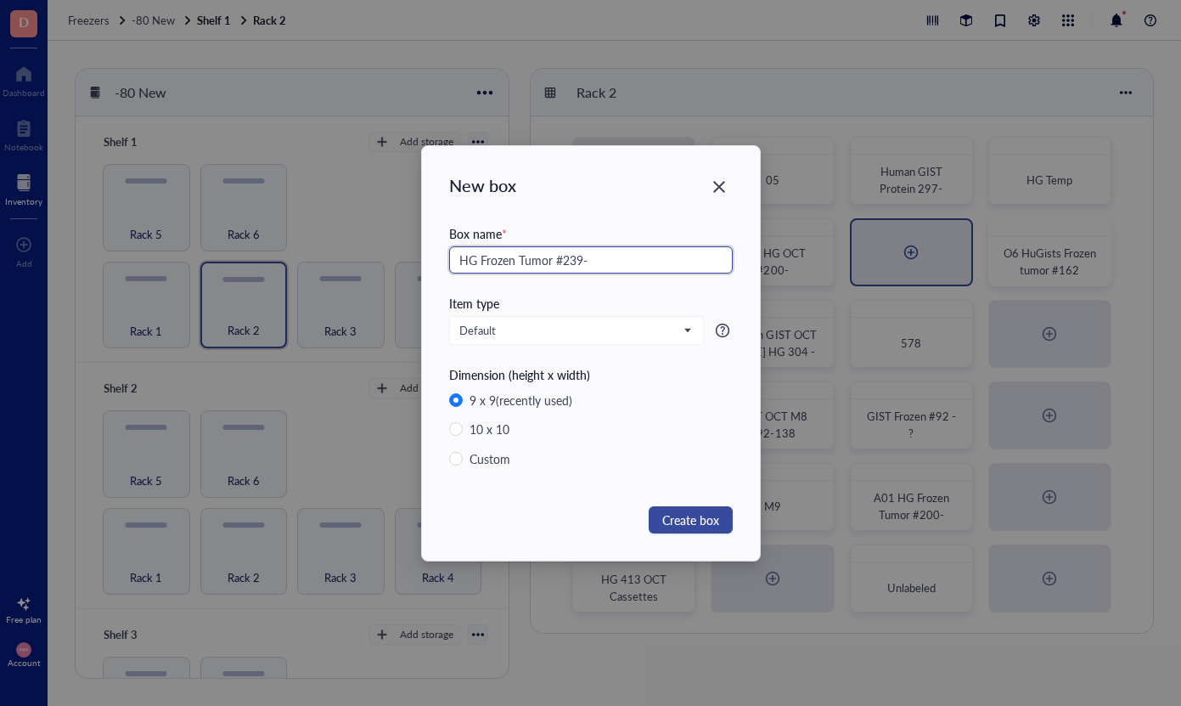
type input "HG Frozen Tumor #239-"
click at [702, 516] on span "Create box" at bounding box center [690, 519] width 57 height 19
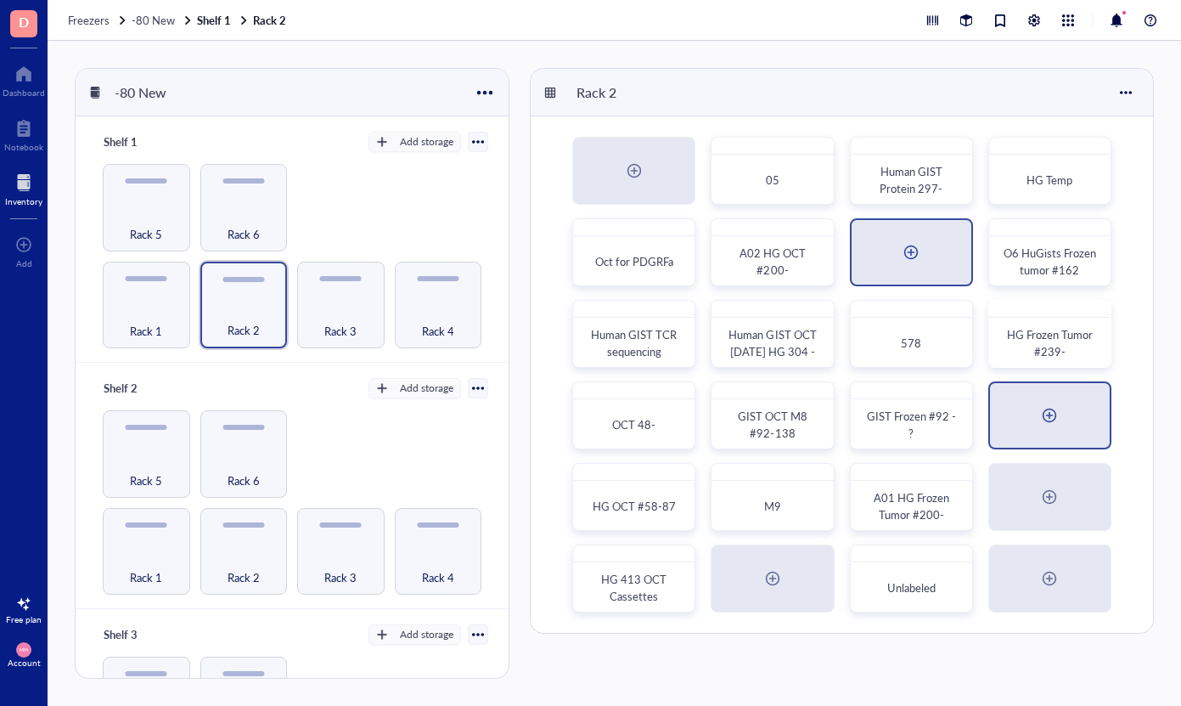
click at [1043, 423] on div at bounding box center [1049, 415] width 27 height 27
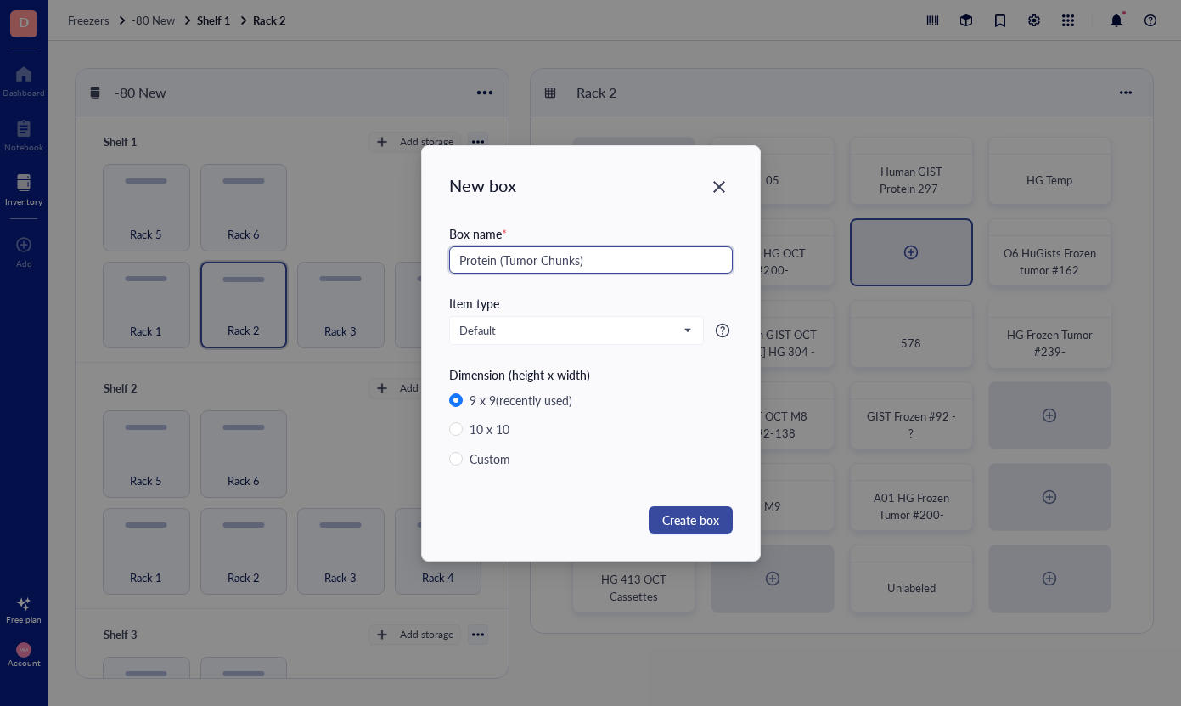
type input "Protein (Tumor Chunks)"
click at [676, 515] on span "Create box" at bounding box center [690, 519] width 57 height 19
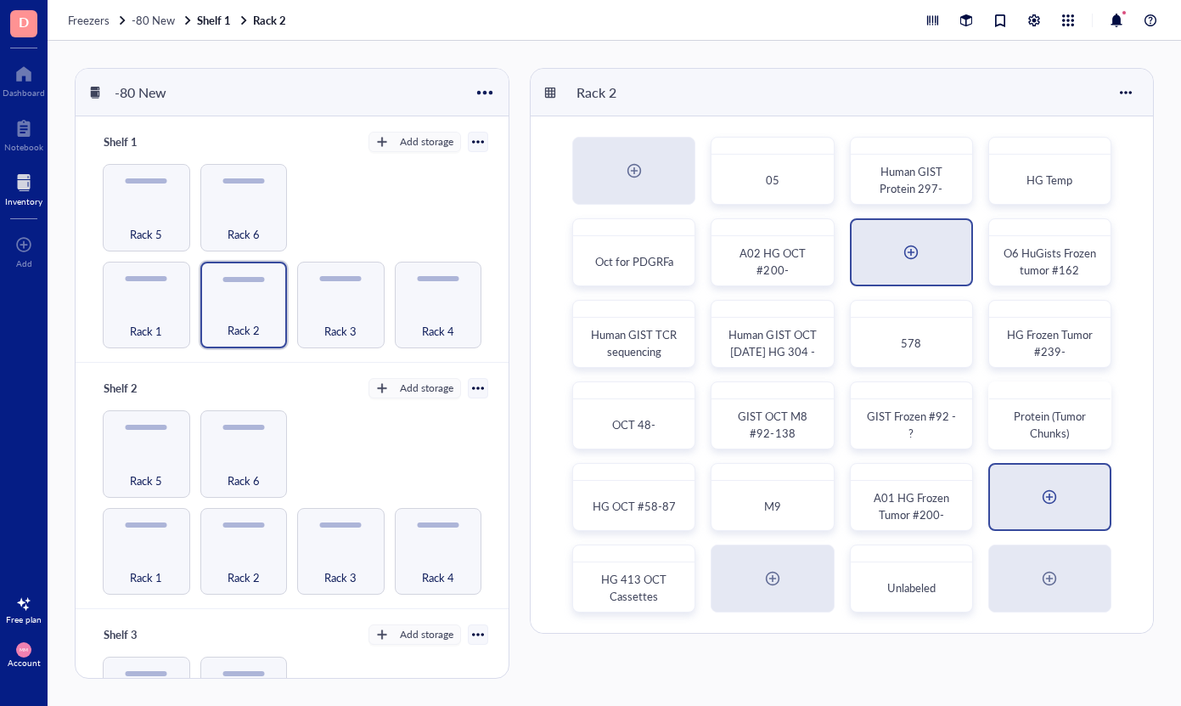
click at [1021, 499] on div at bounding box center [1050, 496] width 120 height 65
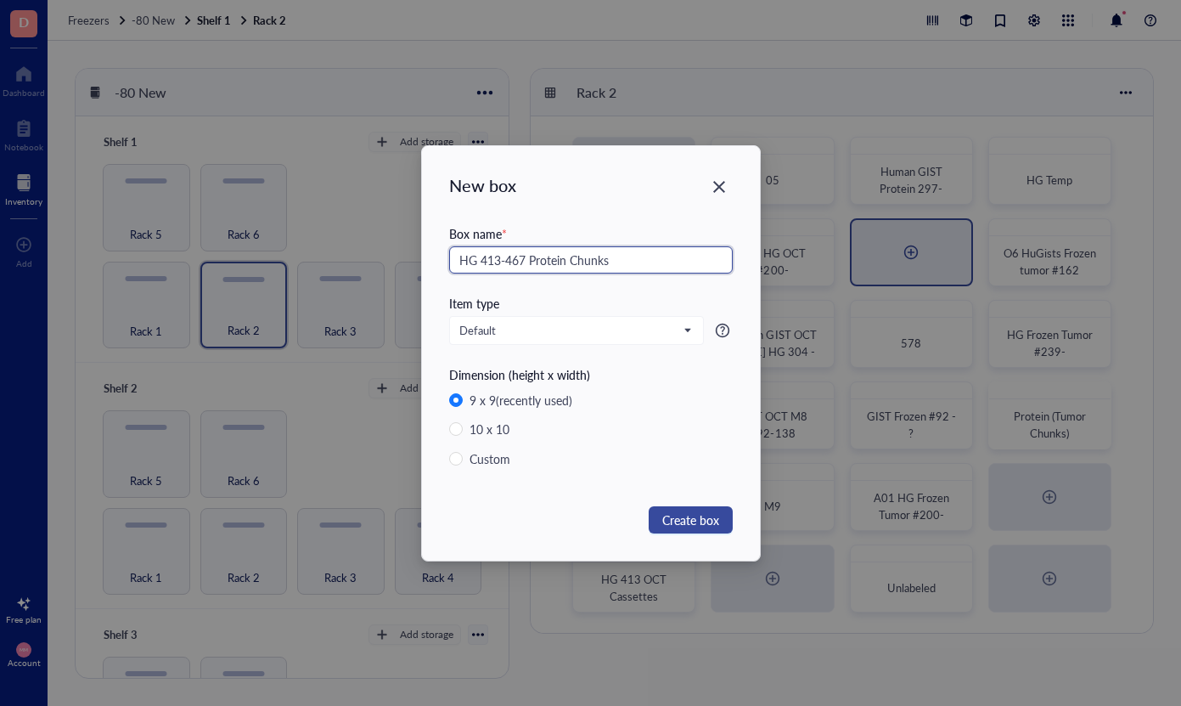
type input "HG 413-467 Protein Chunks"
click at [698, 506] on button "Create box" at bounding box center [691, 519] width 84 height 27
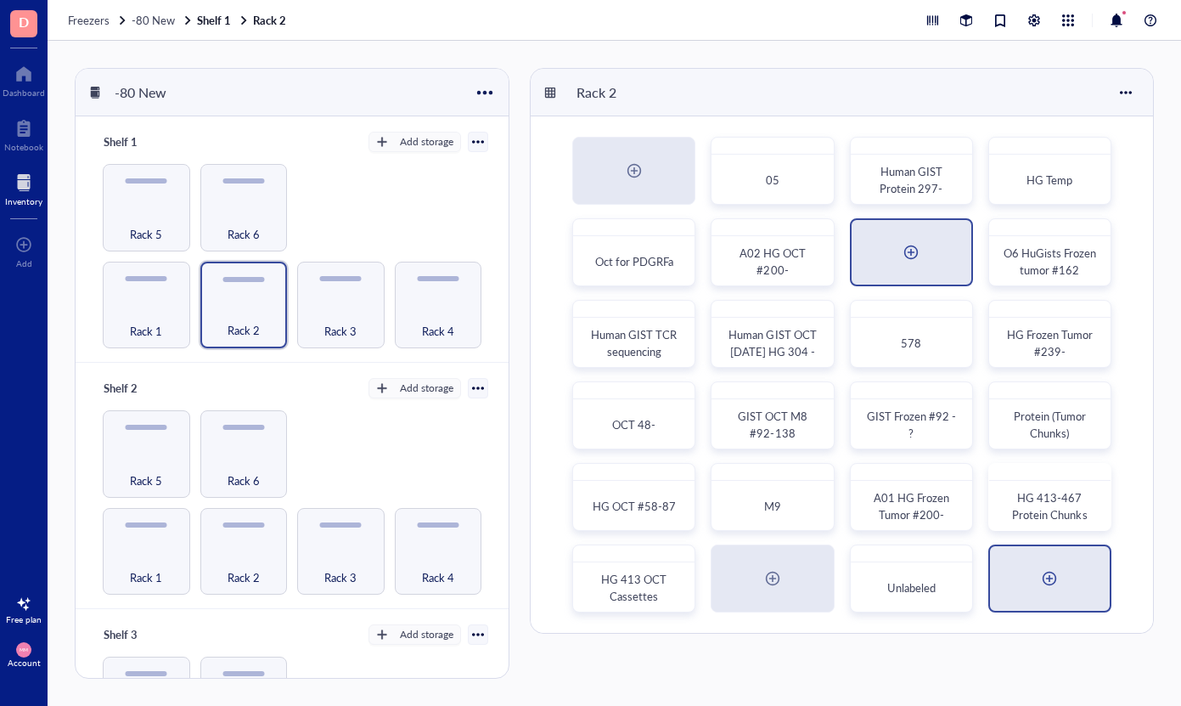
click at [1039, 587] on div at bounding box center [1049, 578] width 27 height 27
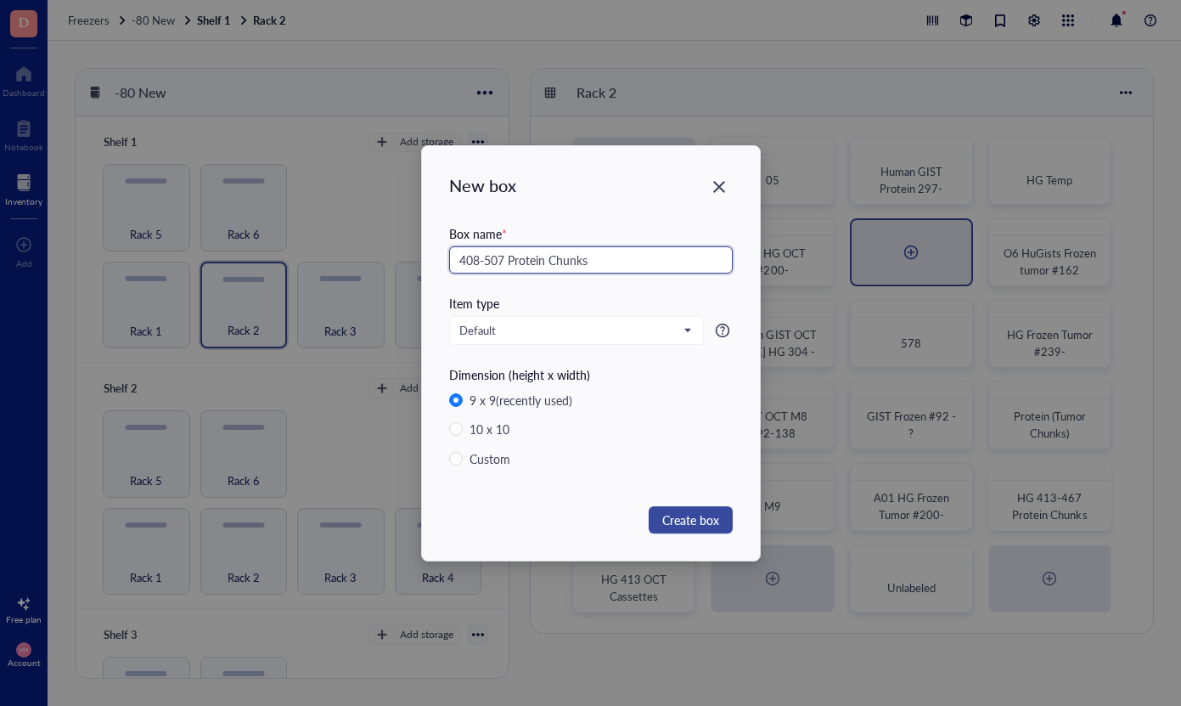
type input "408-507 Protein Chunks"
click at [697, 522] on span "Create box" at bounding box center [690, 519] width 57 height 19
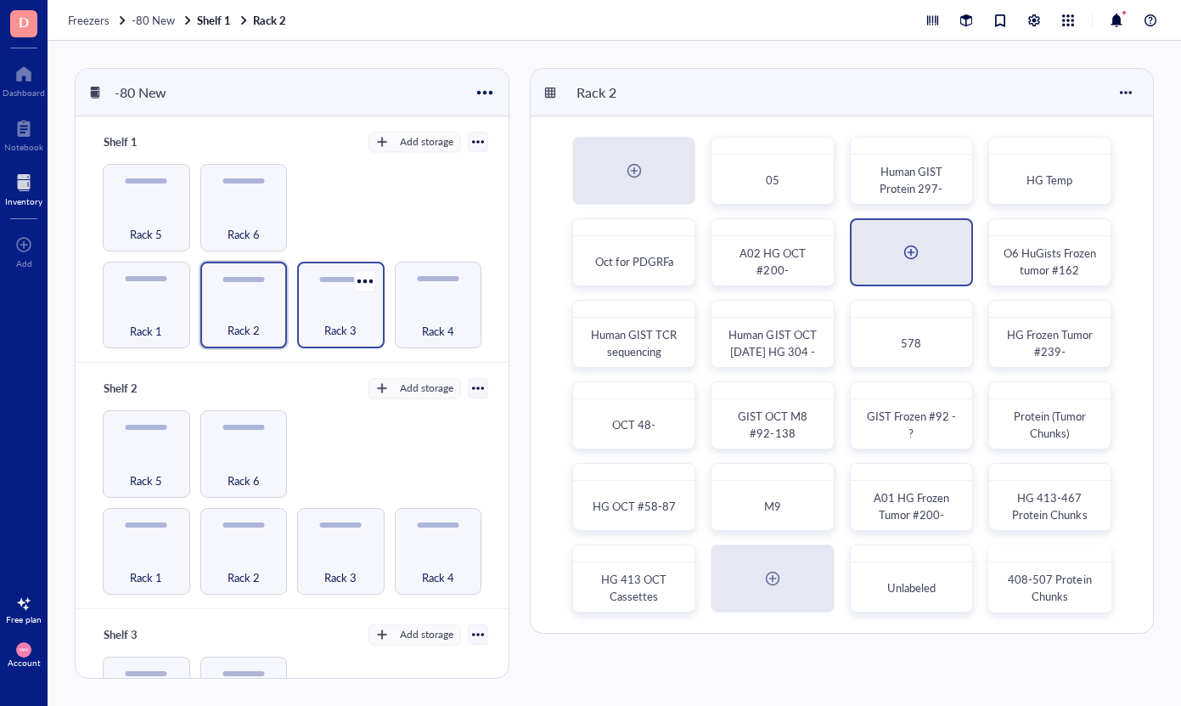
click at [324, 317] on div "Rack 3" at bounding box center [341, 320] width 70 height 37
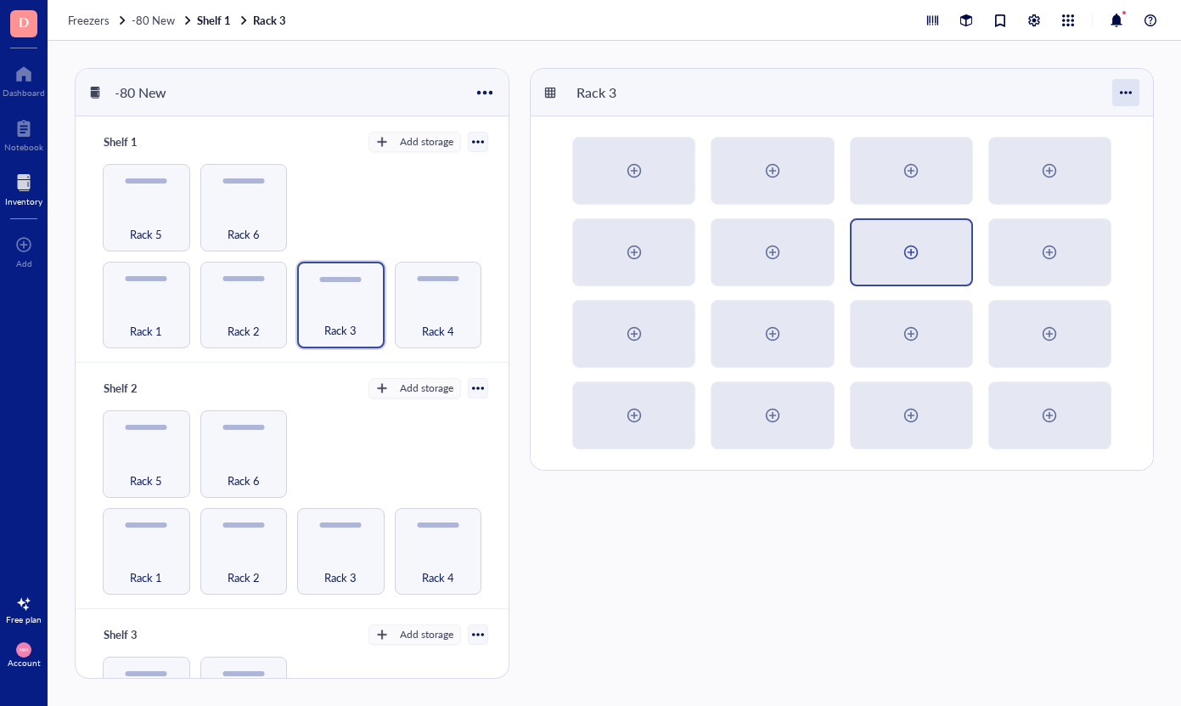
click at [1122, 100] on div at bounding box center [1125, 92] width 27 height 27
click at [1062, 122] on div "Settings" at bounding box center [1069, 124] width 40 height 15
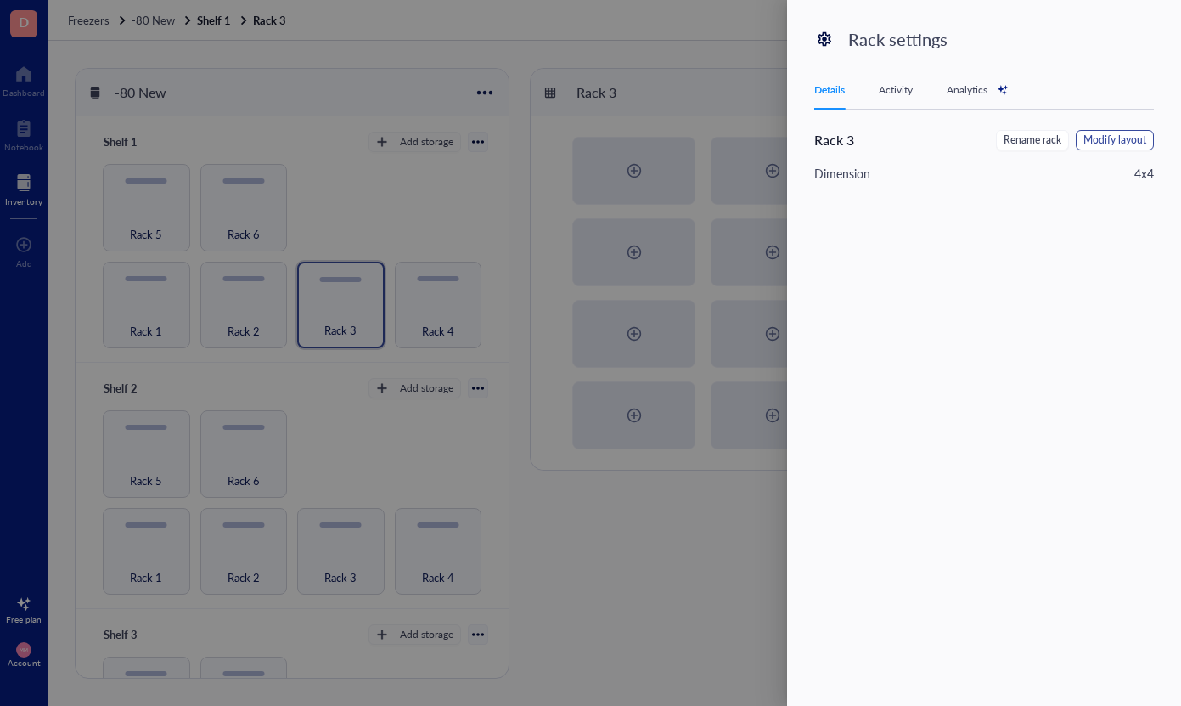
click at [1107, 136] on span "Modify layout" at bounding box center [1115, 140] width 63 height 16
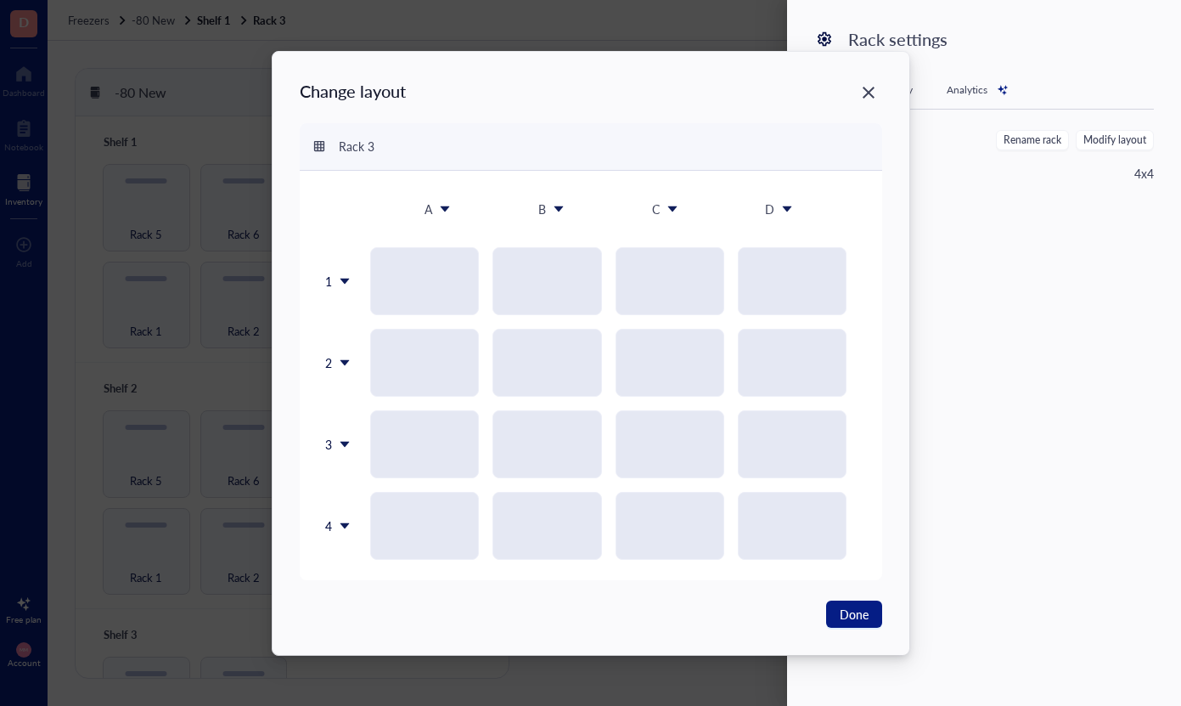
click at [341, 523] on icon at bounding box center [344, 525] width 9 height 6
click at [352, 605] on div "Insert 1 below" at bounding box center [381, 605] width 97 height 15
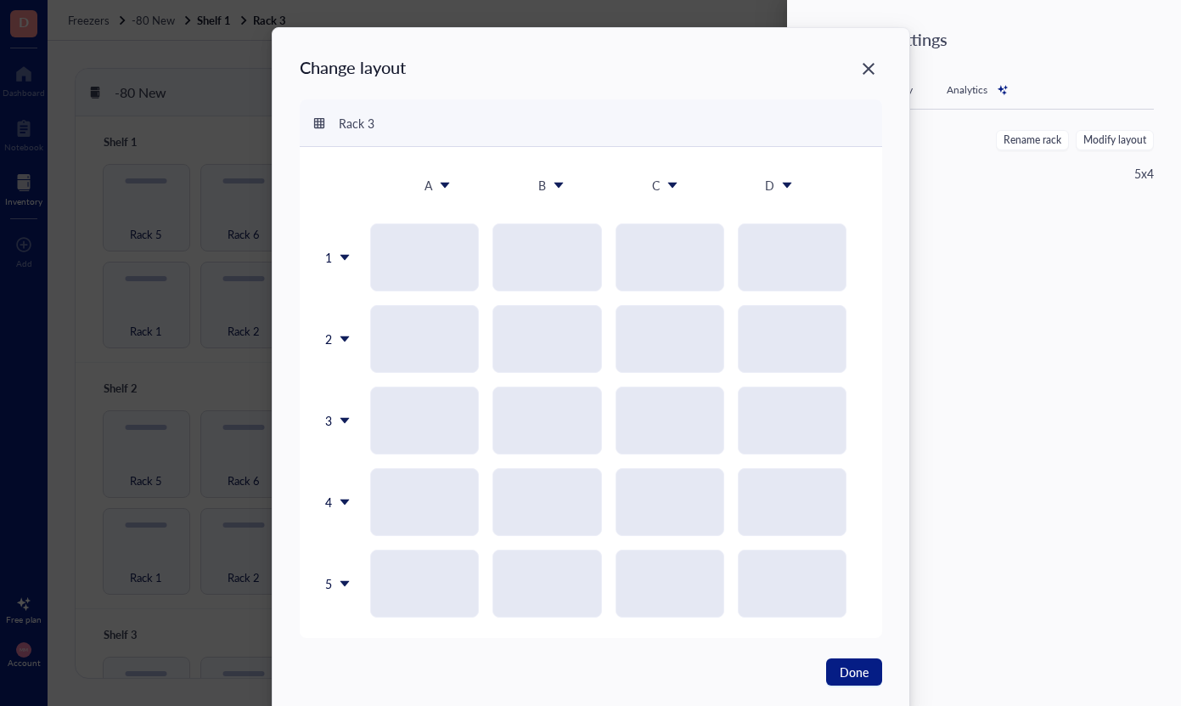
click at [341, 583] on icon at bounding box center [344, 584] width 9 height 6
click at [373, 474] on div "Insert 1 below" at bounding box center [377, 468] width 97 height 15
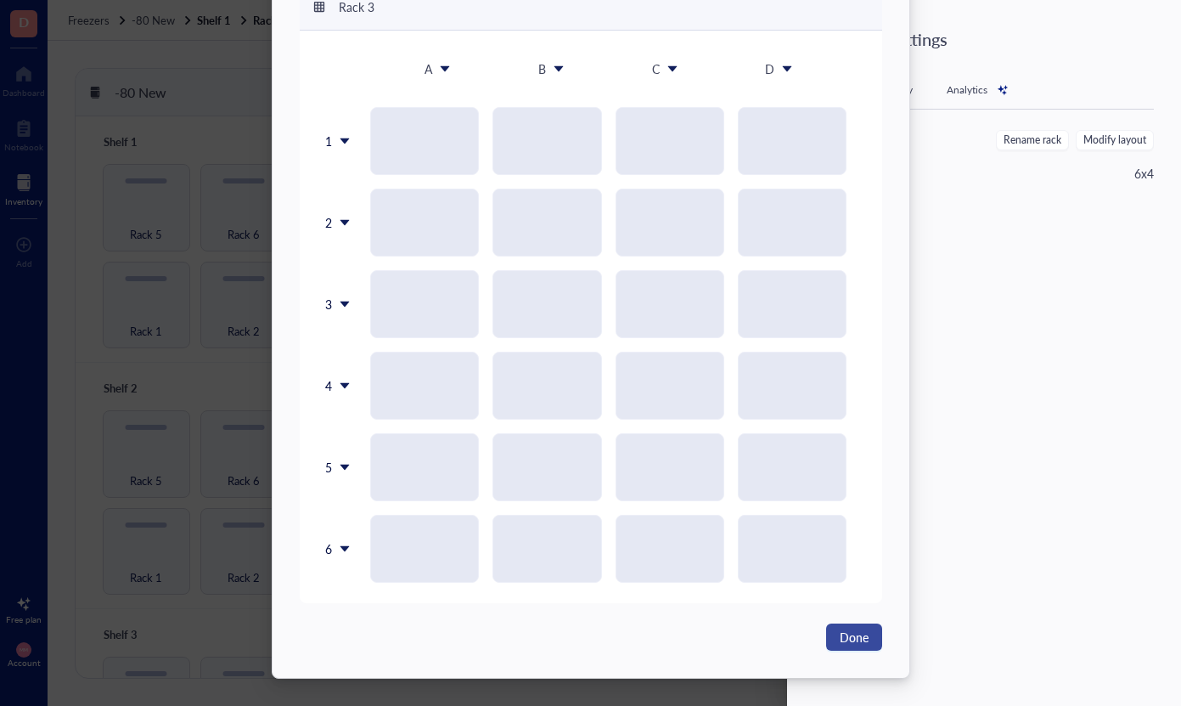
scroll to position [116, 0]
click at [840, 633] on span "Done" at bounding box center [854, 637] width 29 height 19
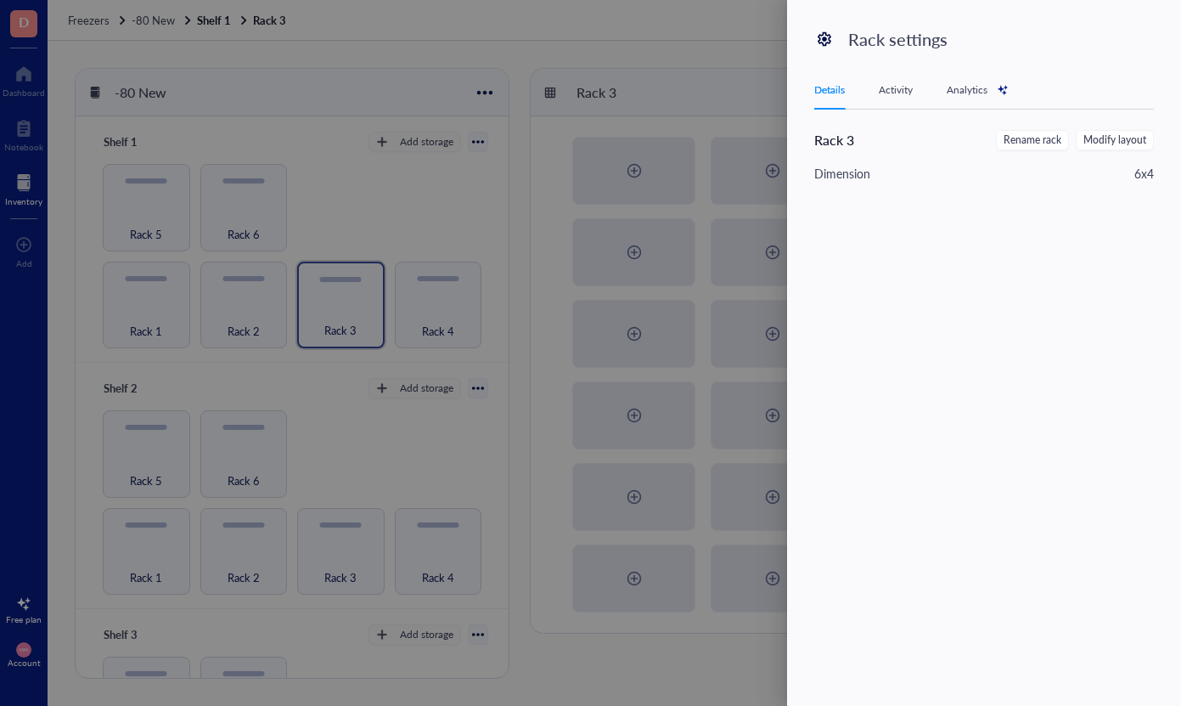
click at [650, 677] on div at bounding box center [590, 353] width 1181 height 706
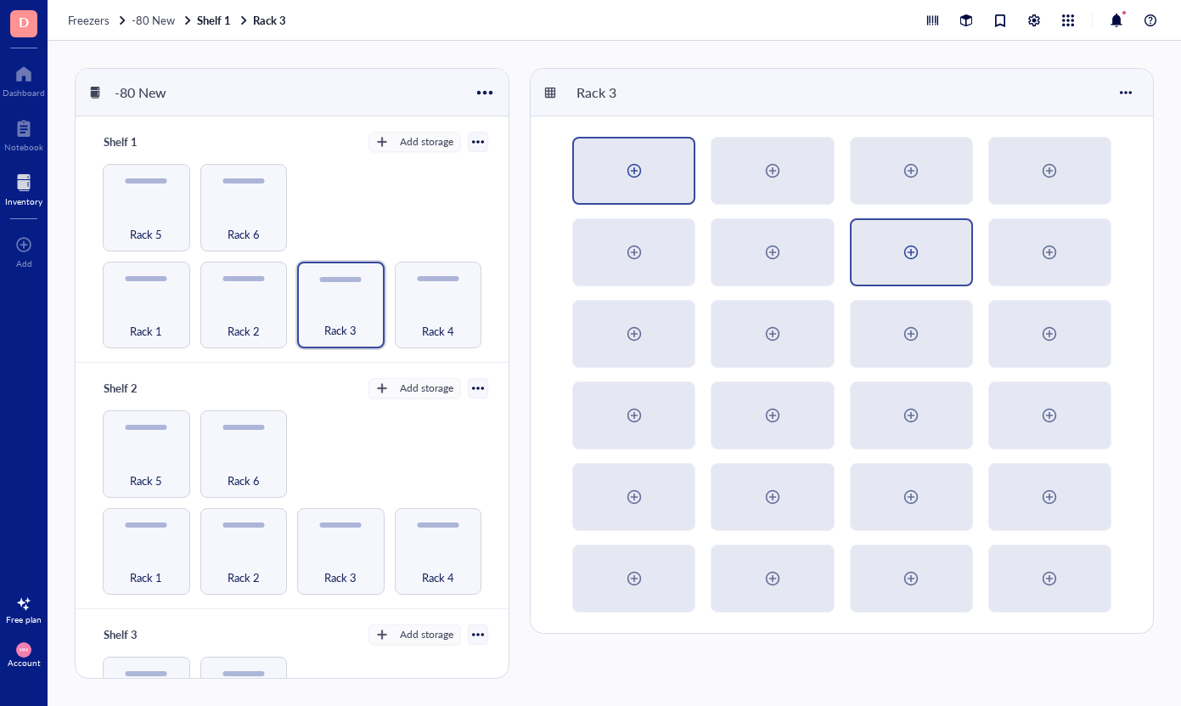
click at [629, 149] on div at bounding box center [634, 170] width 120 height 65
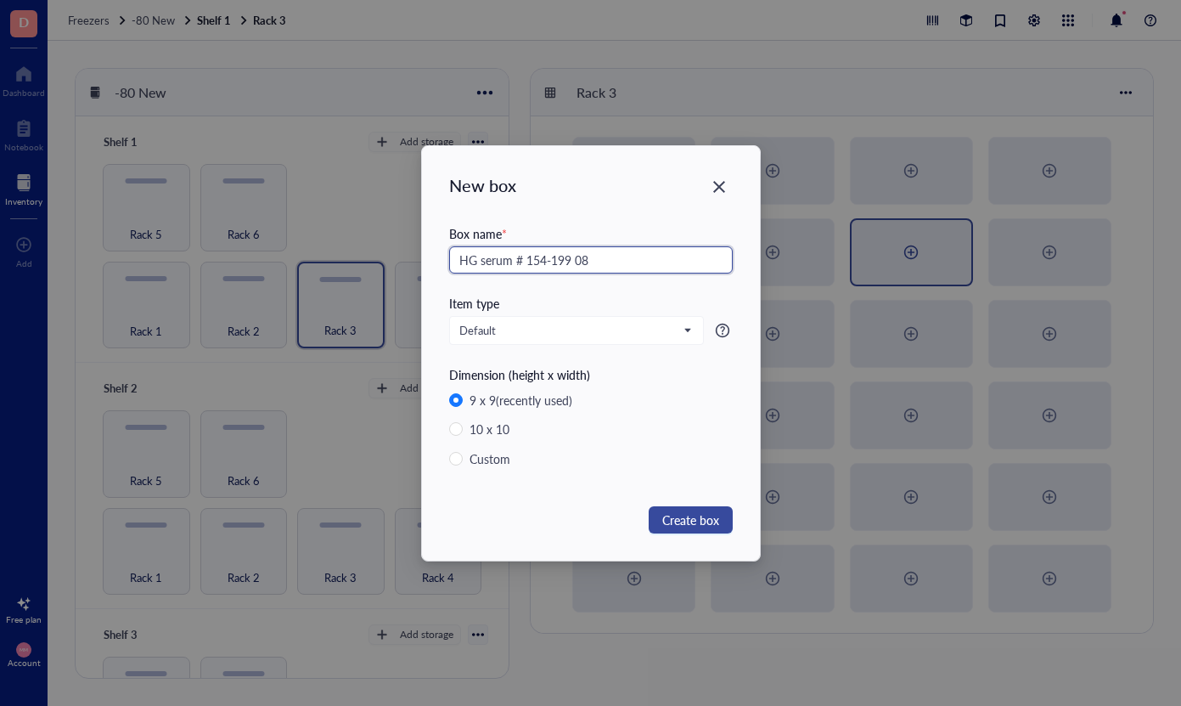
type input "HG serum # 154-199 08"
click at [704, 524] on span "Create box" at bounding box center [690, 519] width 57 height 19
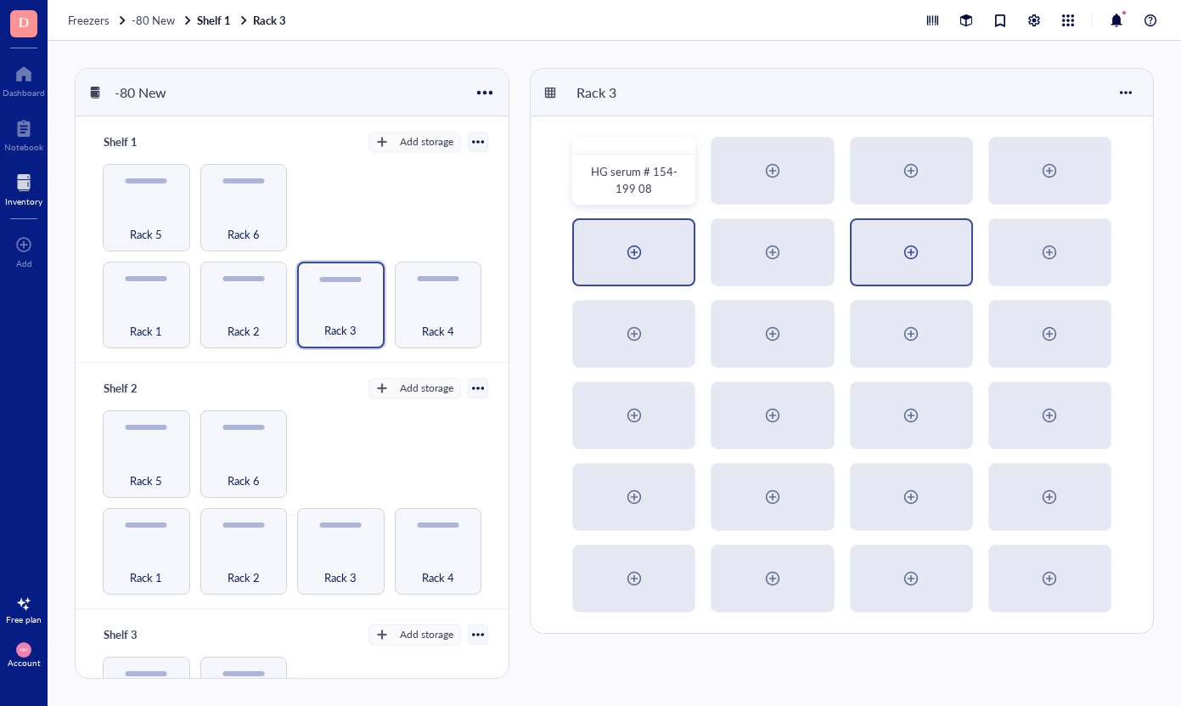
click at [612, 259] on div at bounding box center [634, 252] width 120 height 65
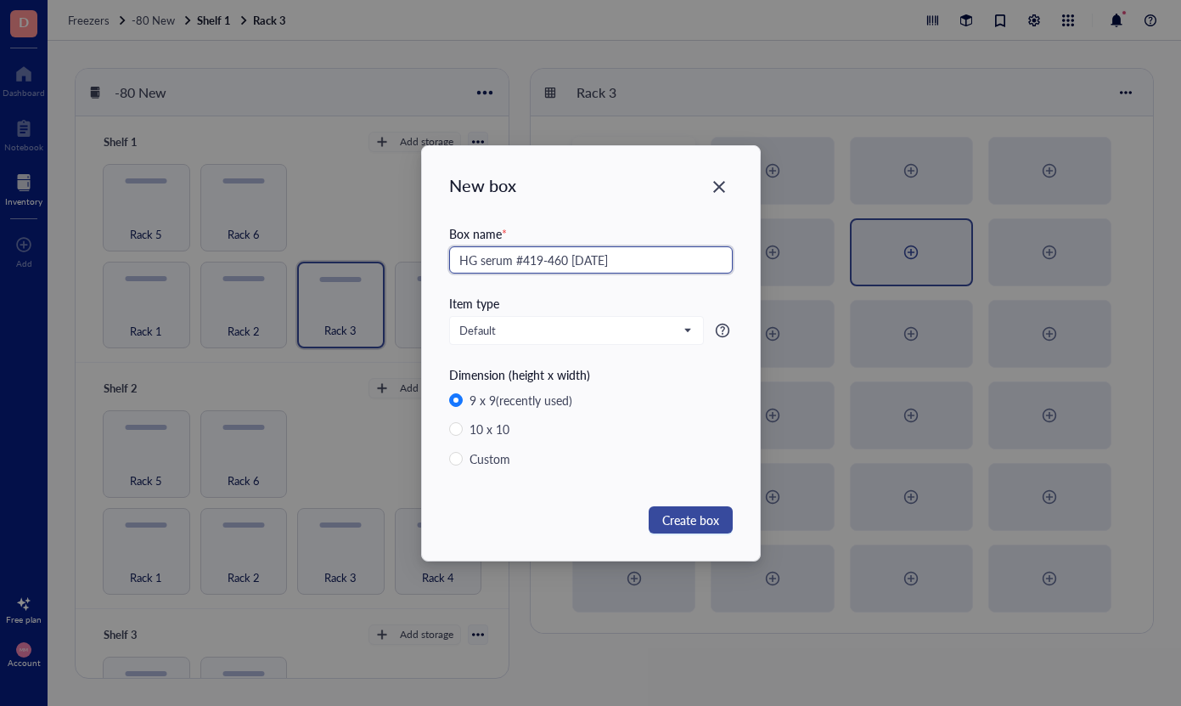
type input "HG serum #419-460 [DATE]"
click at [688, 529] on button "Create box" at bounding box center [691, 519] width 84 height 27
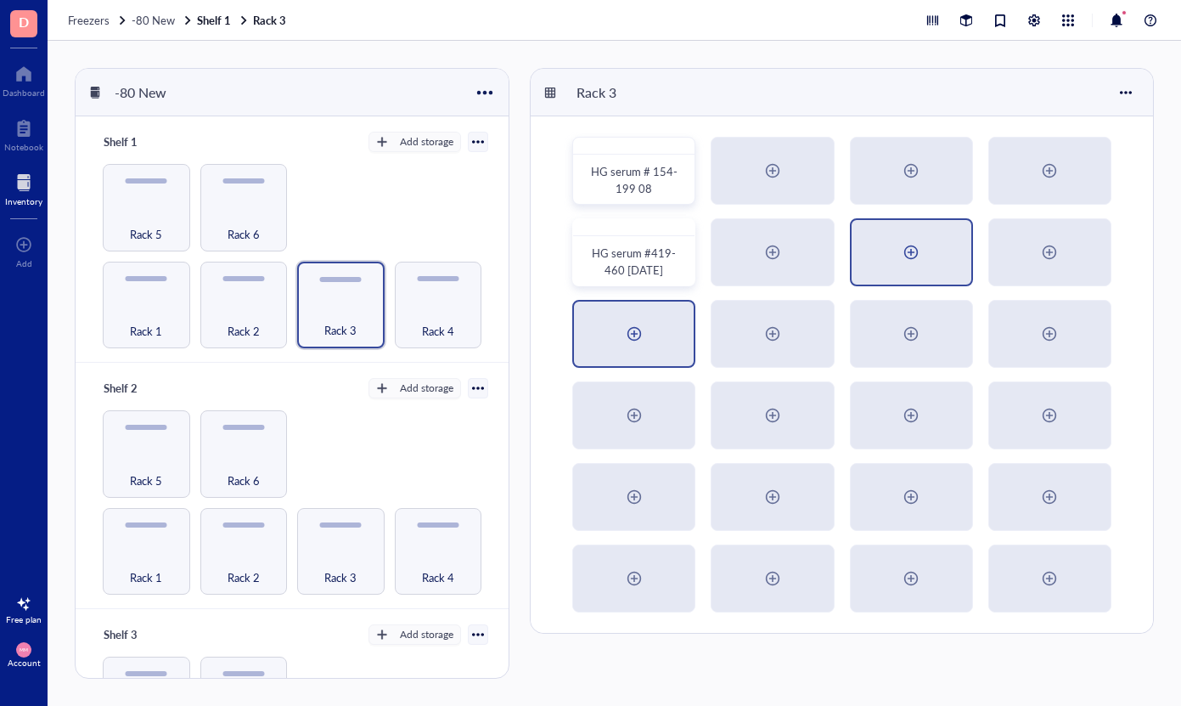
click at [662, 334] on div at bounding box center [634, 333] width 120 height 65
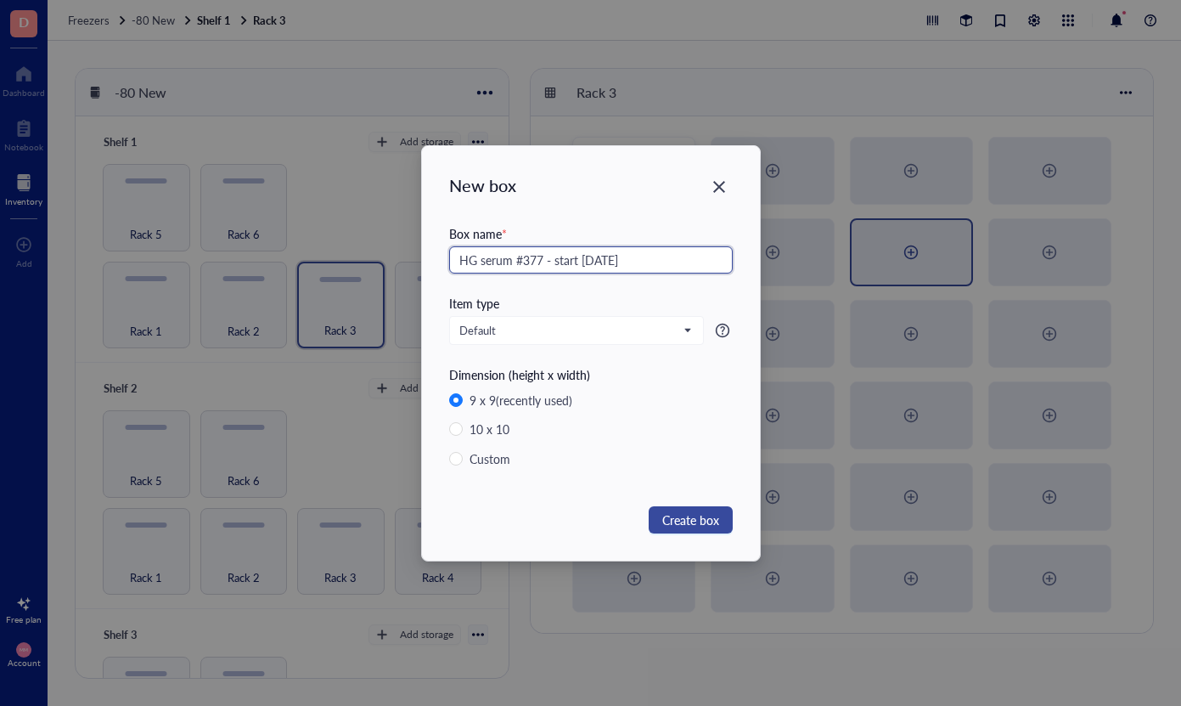
type input "HG serum #377 - start [DATE]"
click at [679, 526] on span "Create box" at bounding box center [690, 519] width 57 height 19
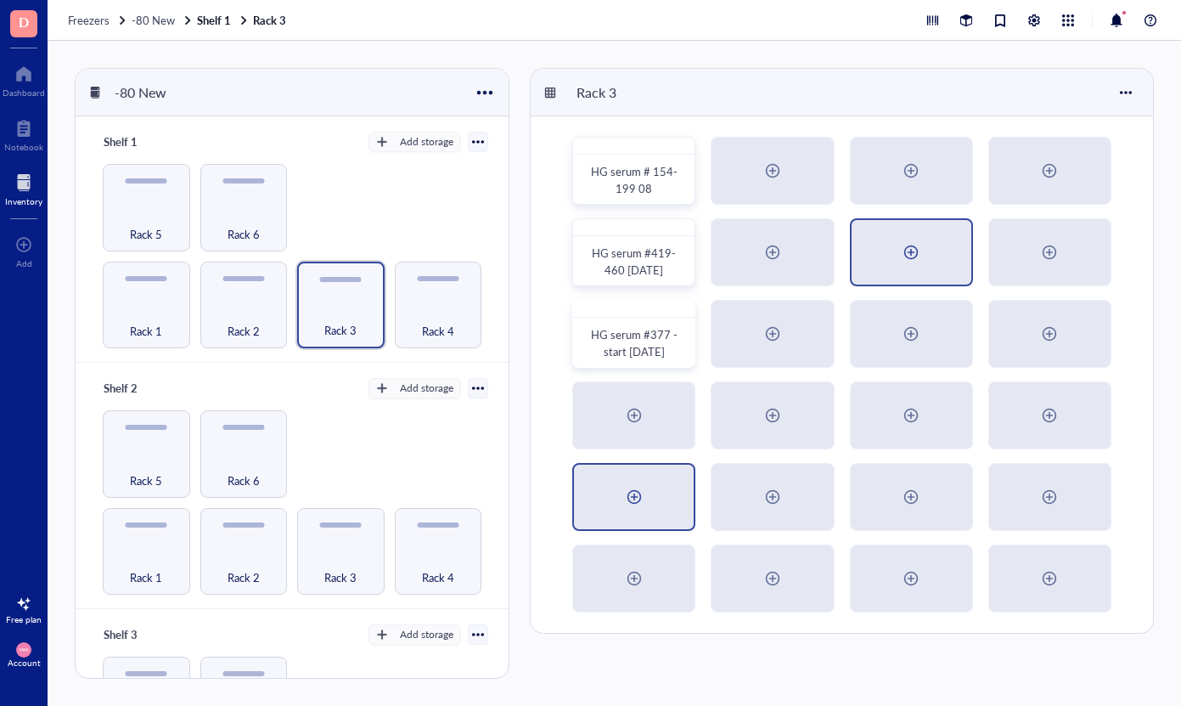
click at [643, 479] on div at bounding box center [634, 496] width 120 height 65
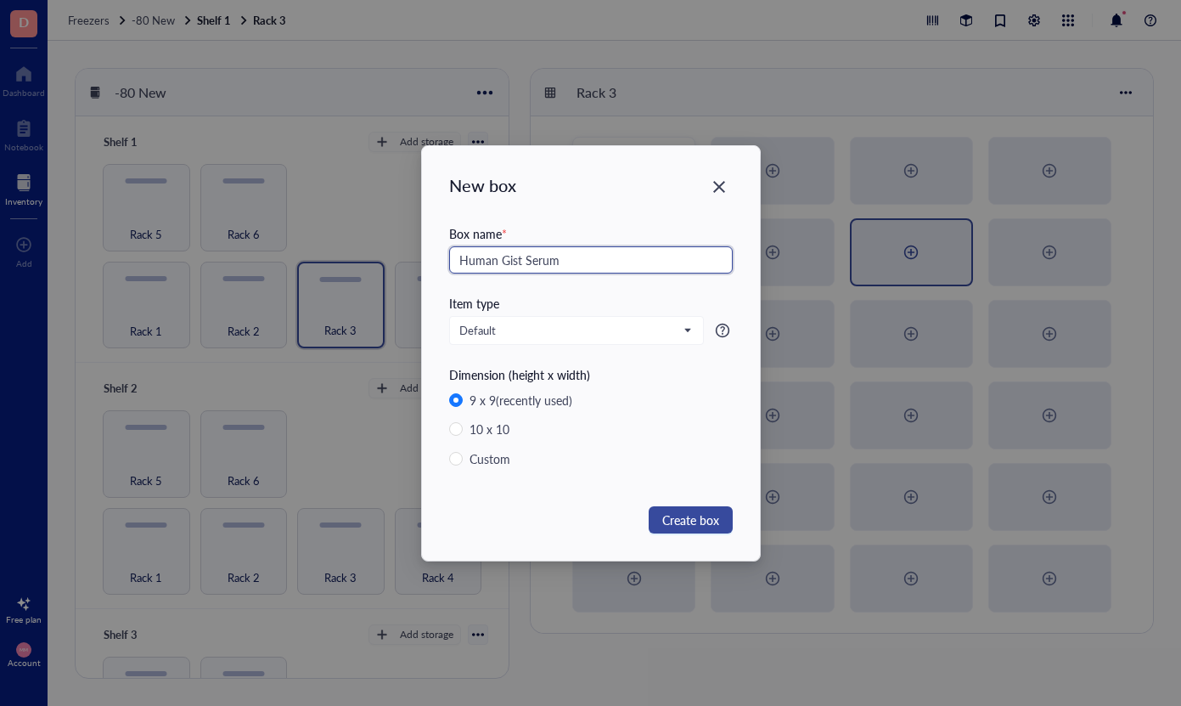
type input "Human Gist Serum"
click at [702, 522] on span "Create box" at bounding box center [690, 519] width 57 height 19
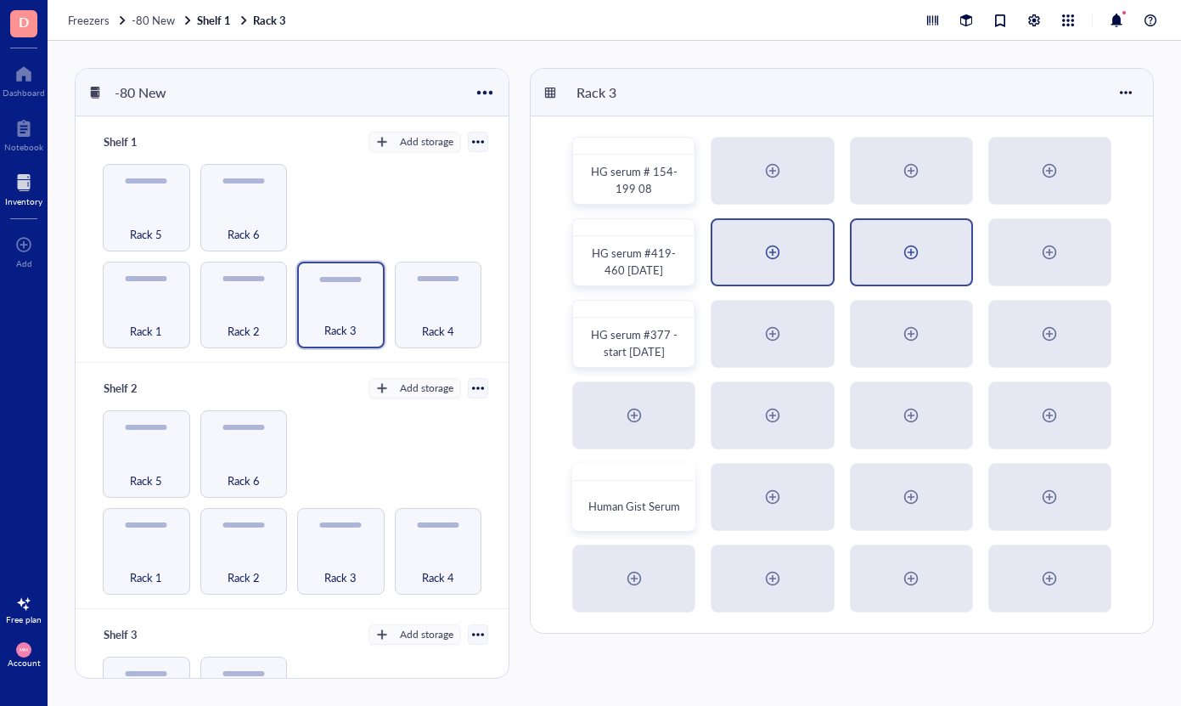
click at [772, 245] on div at bounding box center [772, 252] width 27 height 27
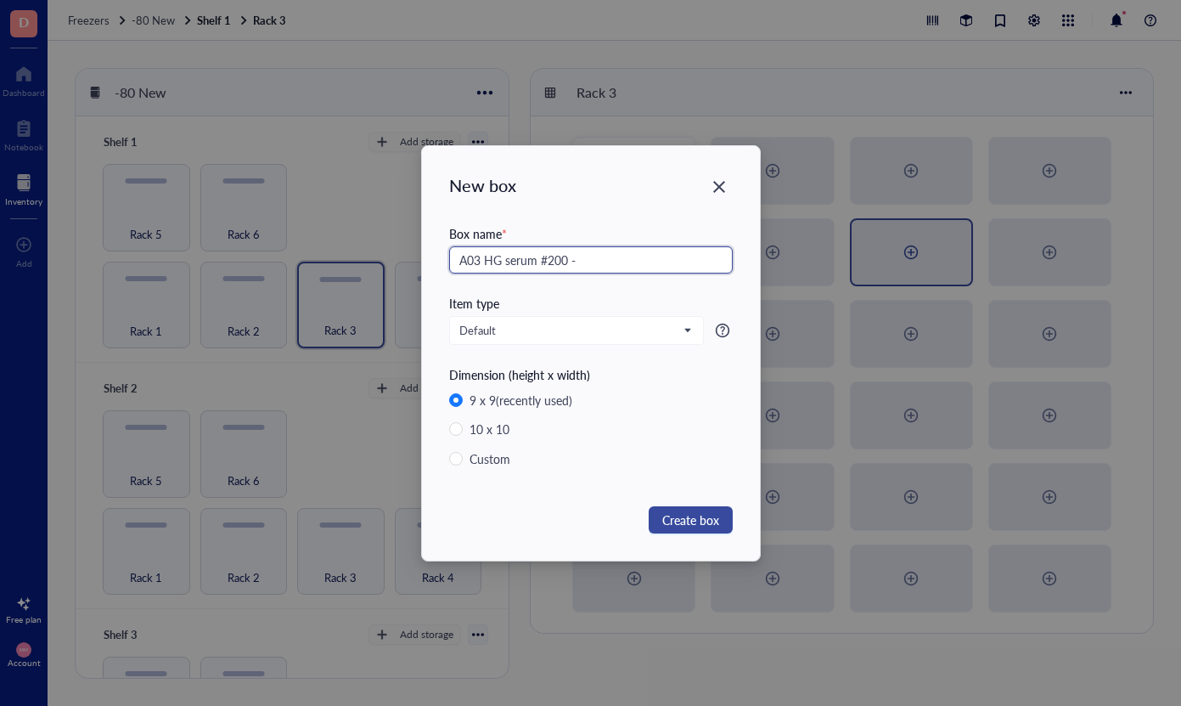
type input "A03 HG serum #200 -"
click at [694, 514] on span "Create box" at bounding box center [690, 519] width 57 height 19
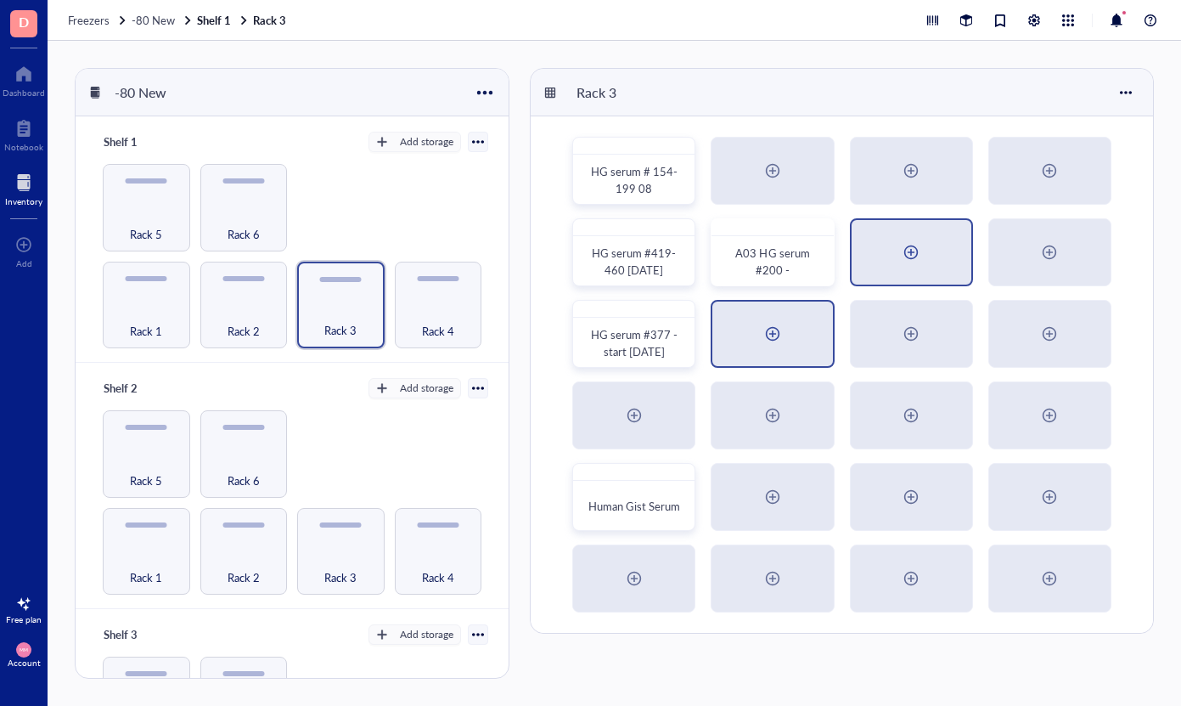
click at [780, 323] on div at bounding box center [772, 333] width 27 height 27
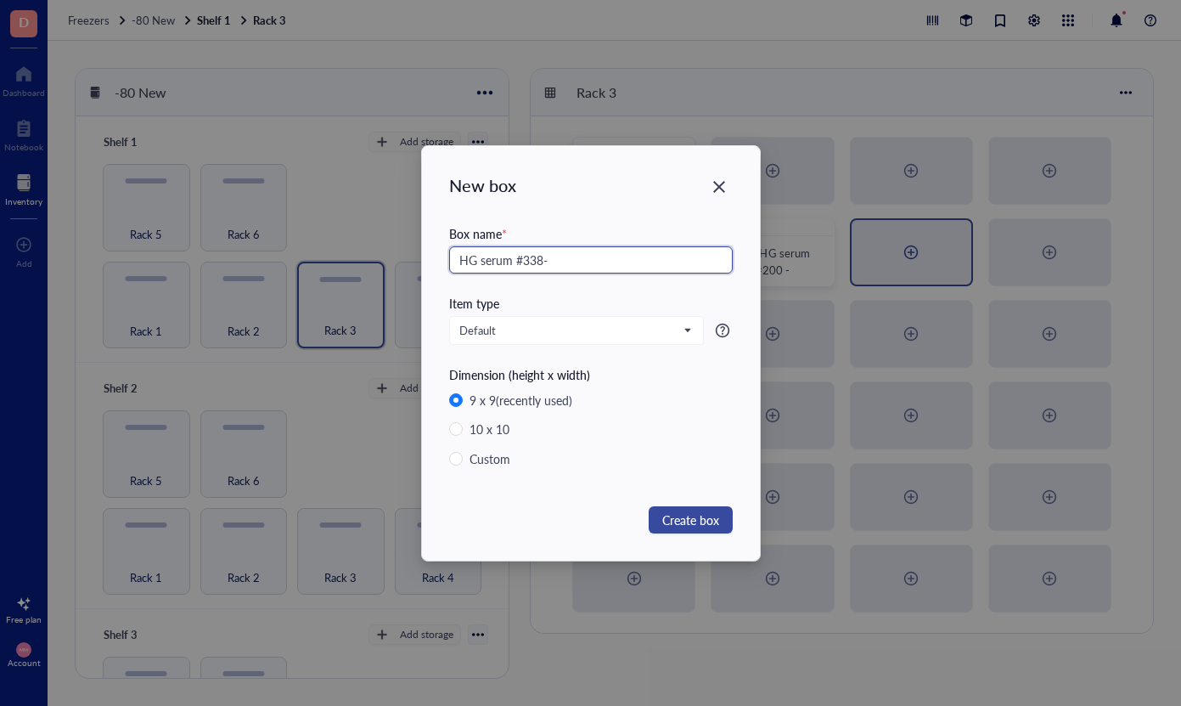
type input "HG serum #338-"
click at [695, 517] on span "Create box" at bounding box center [690, 519] width 57 height 19
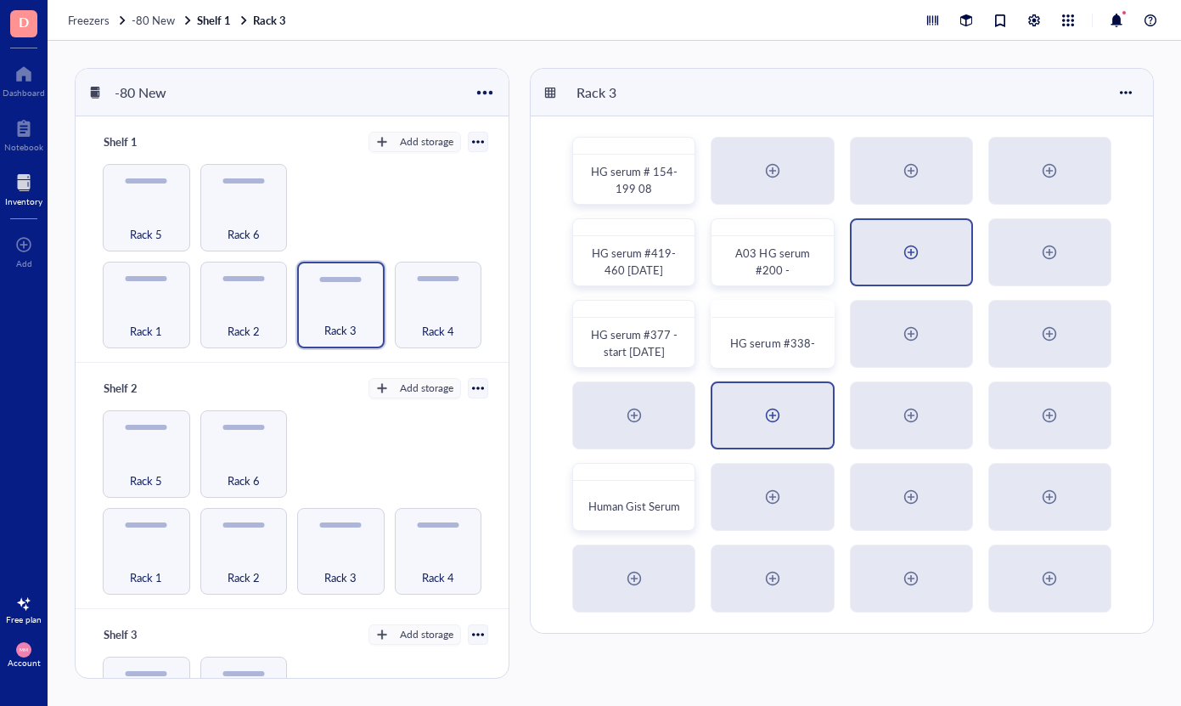
click at [764, 408] on div at bounding box center [772, 415] width 27 height 27
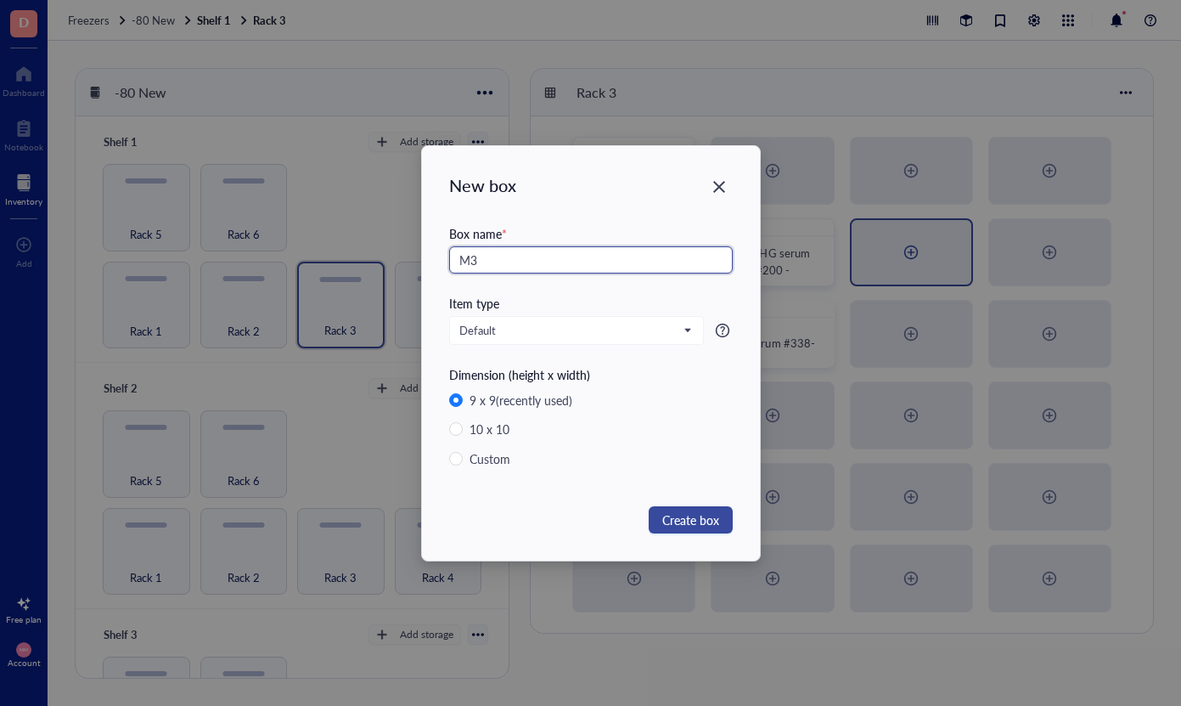
type input "M3"
click at [713, 515] on span "Create box" at bounding box center [690, 519] width 57 height 19
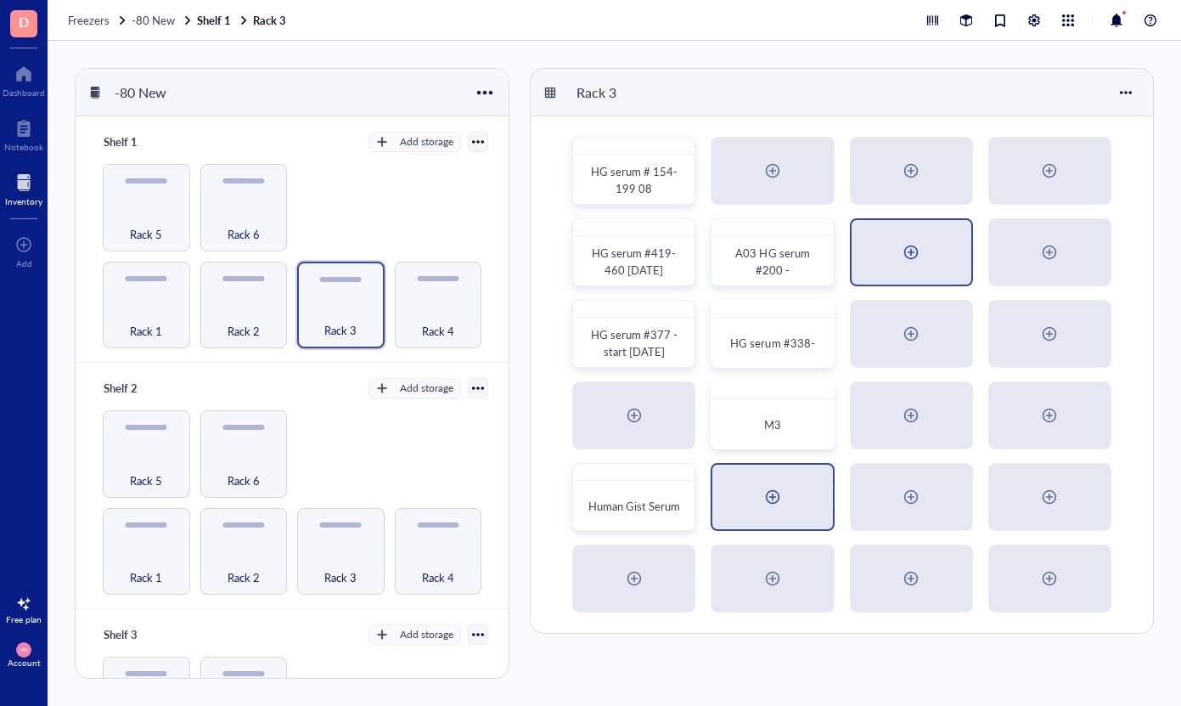
click at [761, 489] on div at bounding box center [772, 496] width 27 height 27
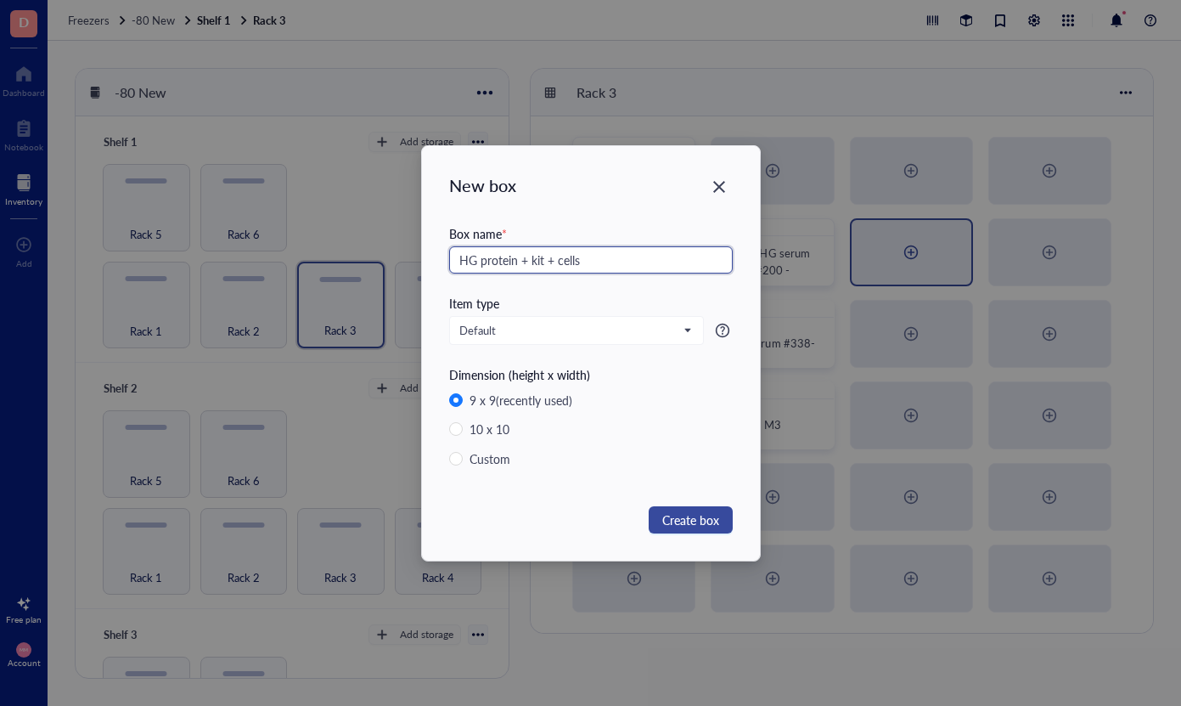
type input "HG protein + kit + cells"
click at [687, 517] on span "Create box" at bounding box center [690, 519] width 57 height 19
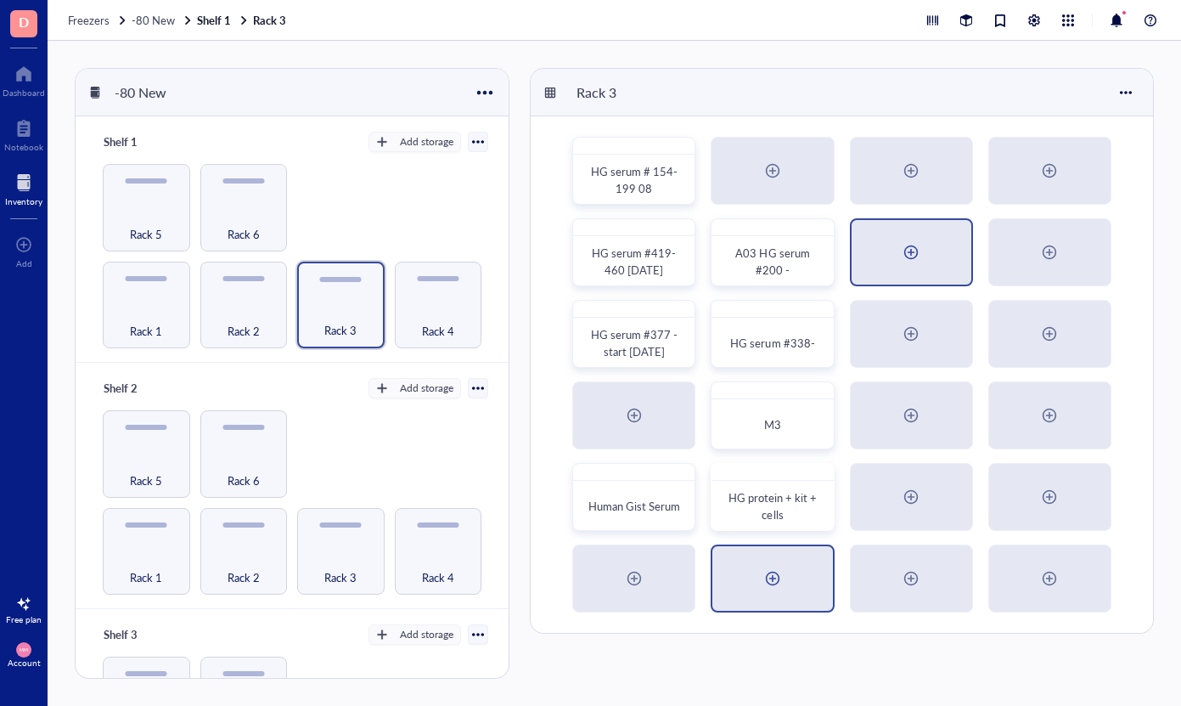
click at [761, 574] on div at bounding box center [772, 578] width 27 height 27
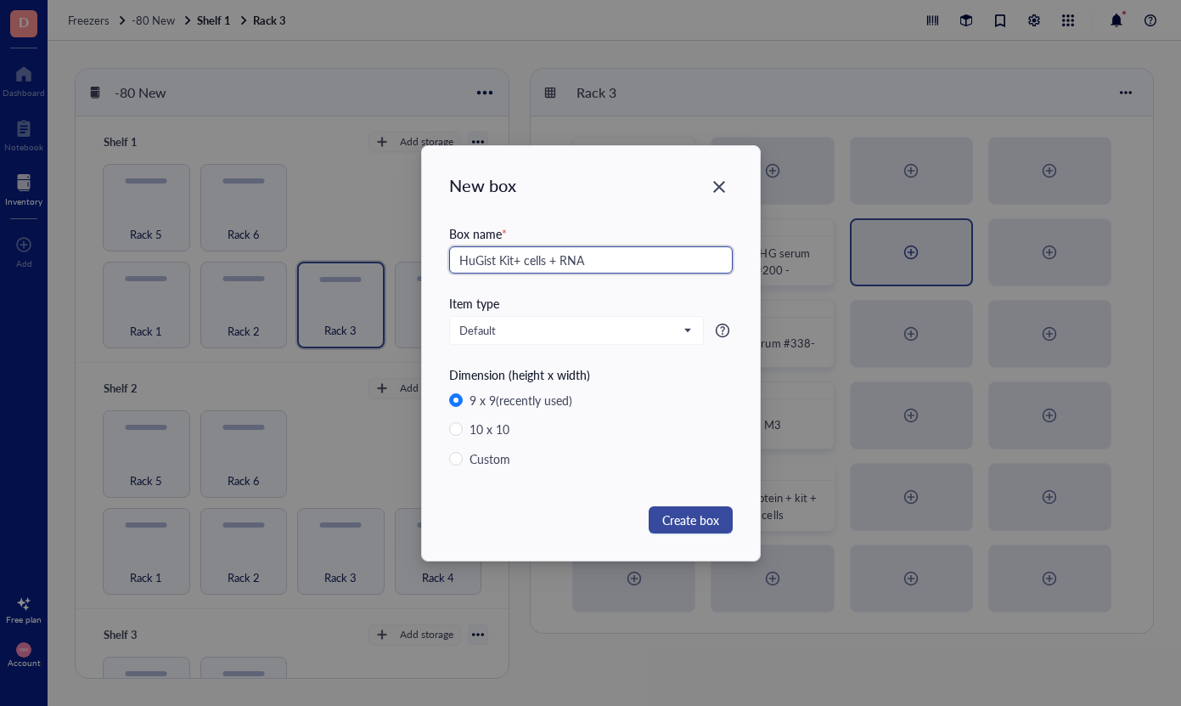
type input "HuGist Kit+ cells + RNA"
click at [695, 515] on span "Create box" at bounding box center [690, 519] width 57 height 19
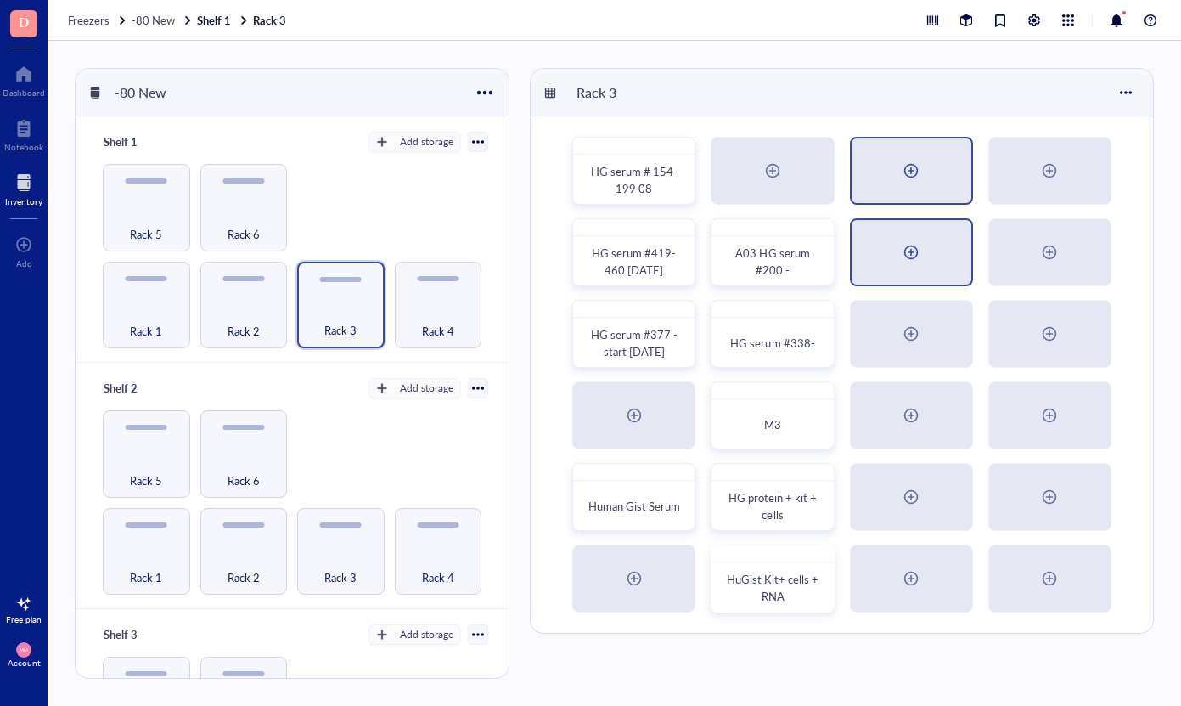
click at [892, 184] on div at bounding box center [912, 170] width 120 height 65
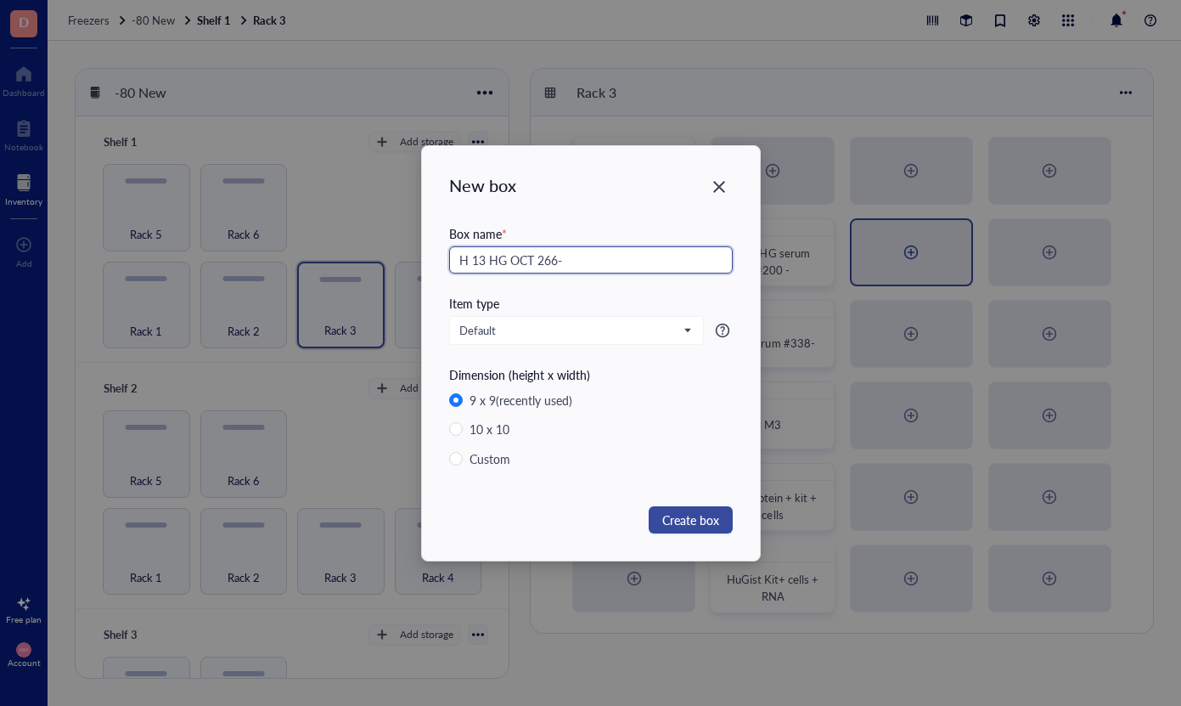
type input "H 13 HG OCT 266-"
click at [706, 517] on span "Create box" at bounding box center [690, 519] width 57 height 19
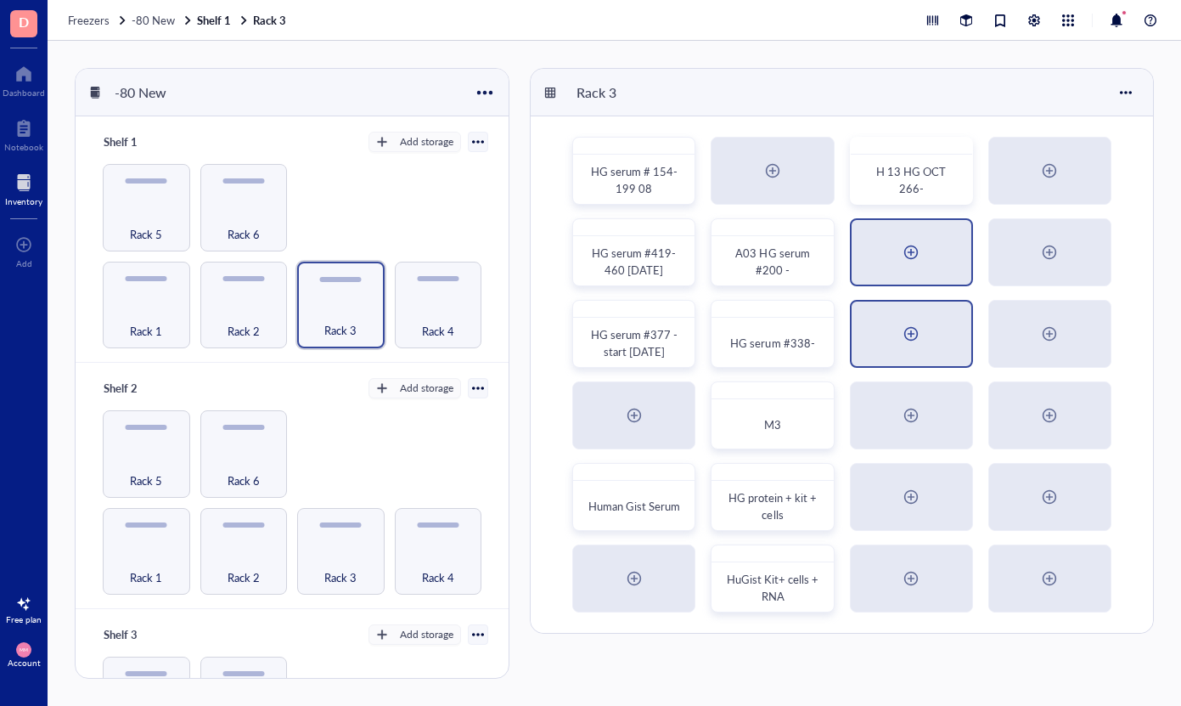
click at [875, 335] on div at bounding box center [912, 333] width 120 height 65
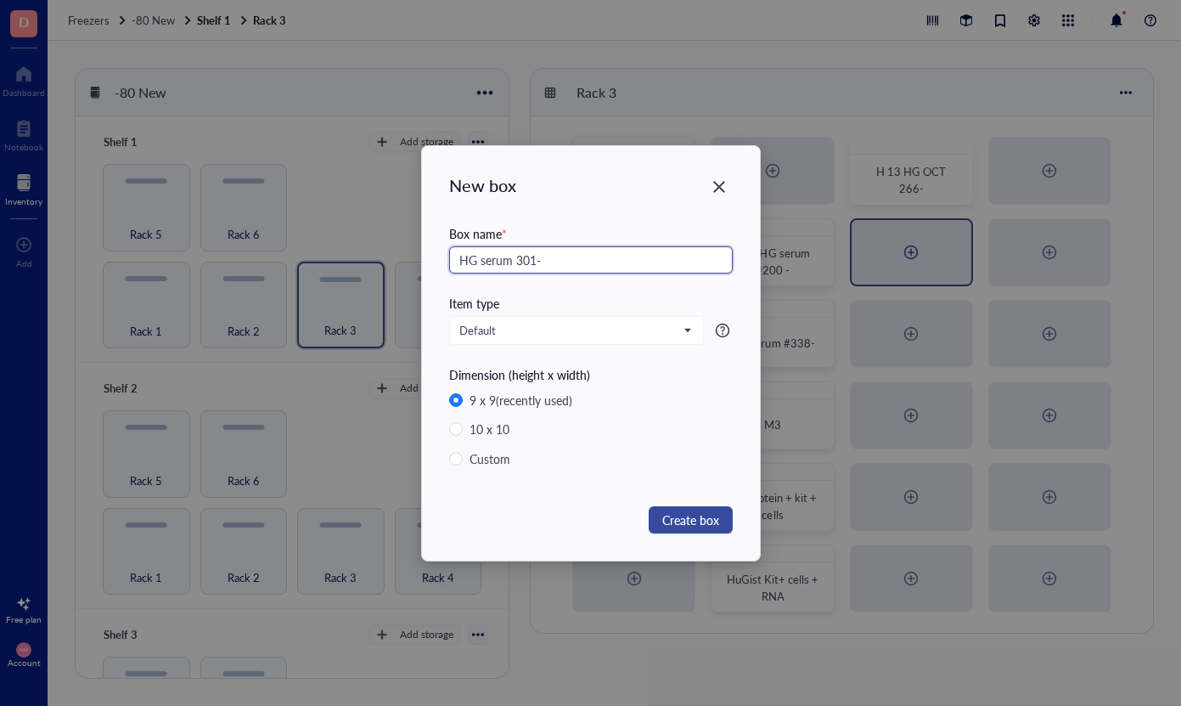
type input "HG serum 301-"
click at [677, 519] on span "Create box" at bounding box center [690, 519] width 57 height 19
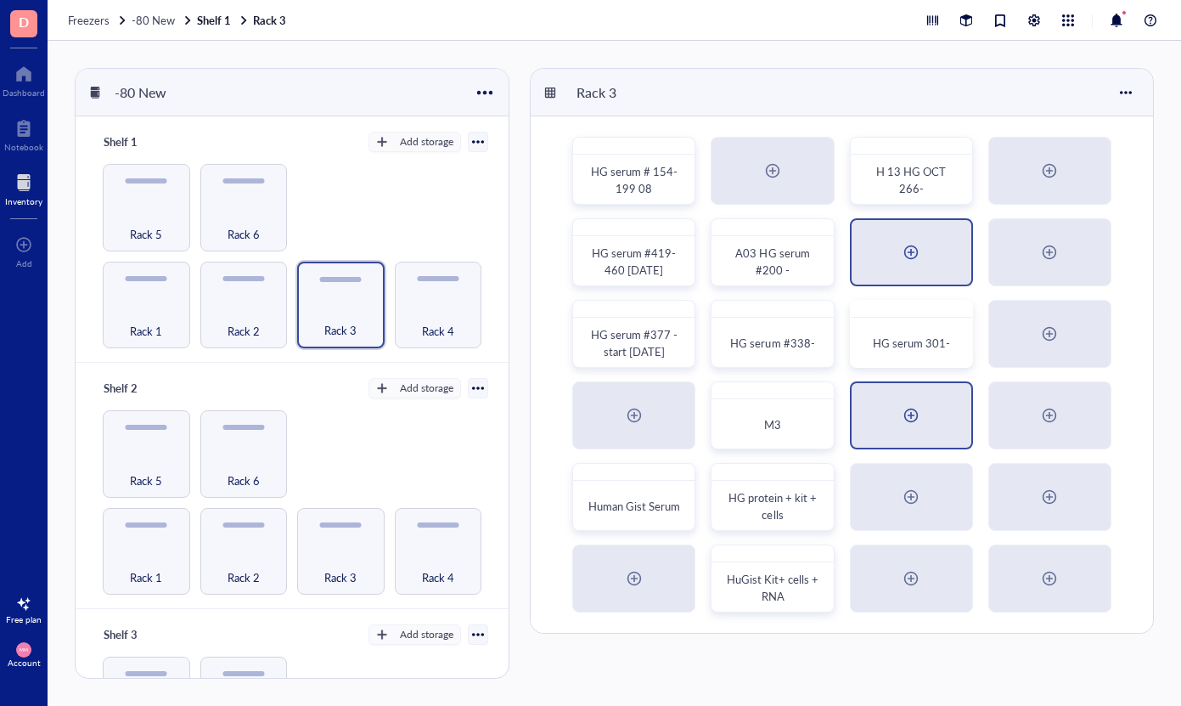
click at [925, 412] on div at bounding box center [911, 415] width 27 height 27
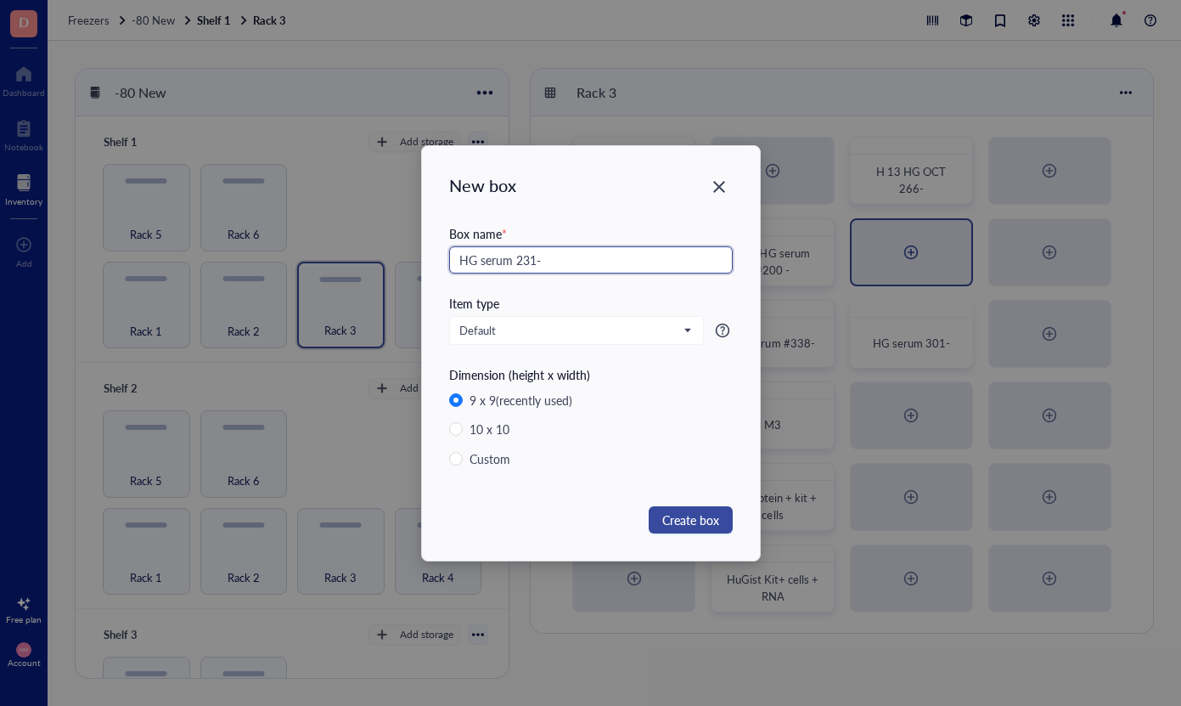
type input "HG serum 231-"
click at [700, 516] on span "Create box" at bounding box center [690, 519] width 57 height 19
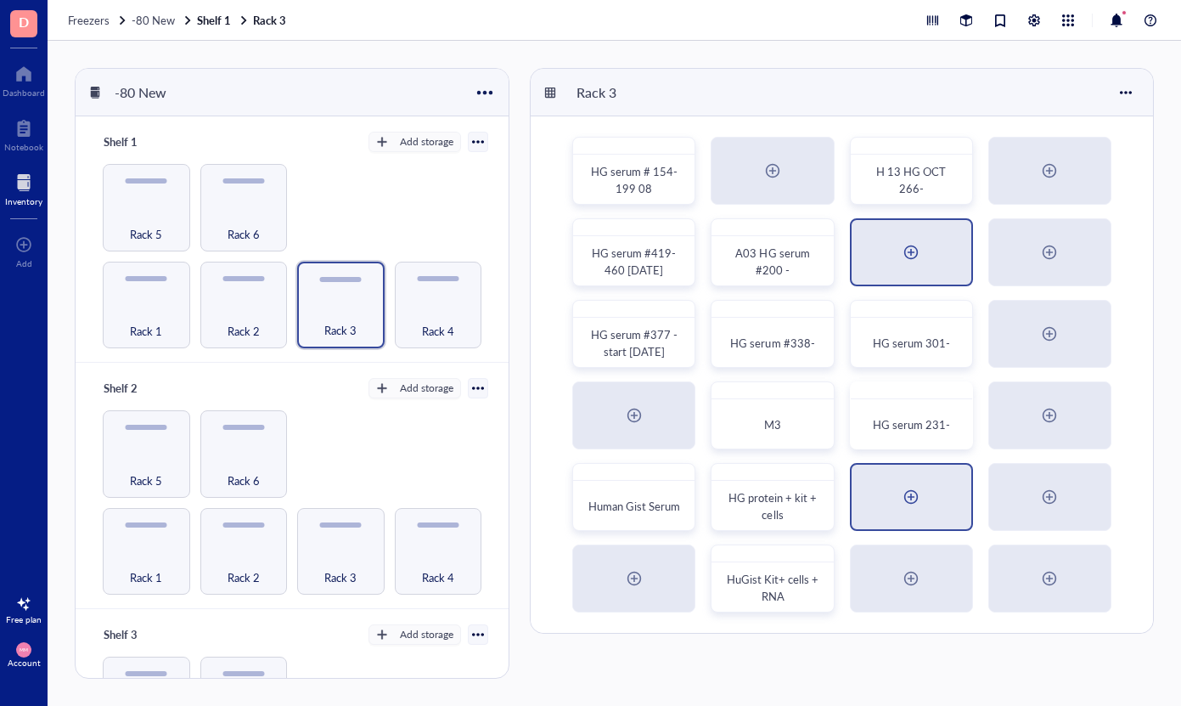
click at [913, 489] on div at bounding box center [911, 496] width 27 height 27
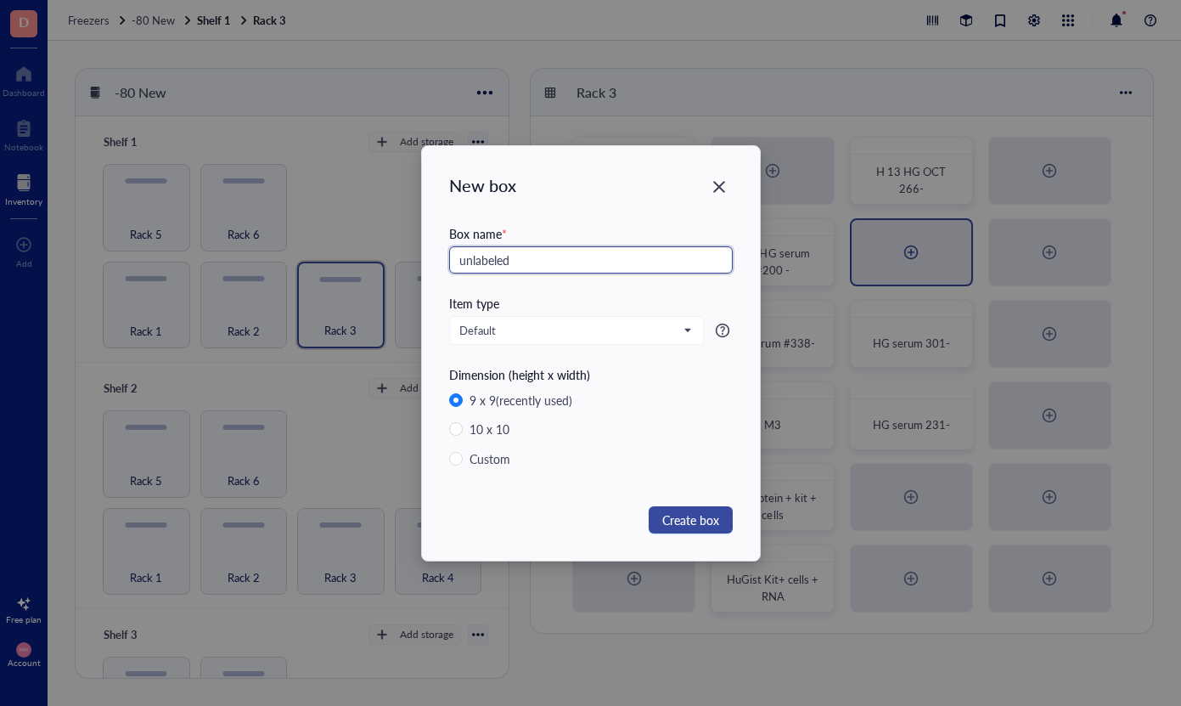
type input "unlabeled"
click at [710, 521] on span "Create box" at bounding box center [690, 519] width 57 height 19
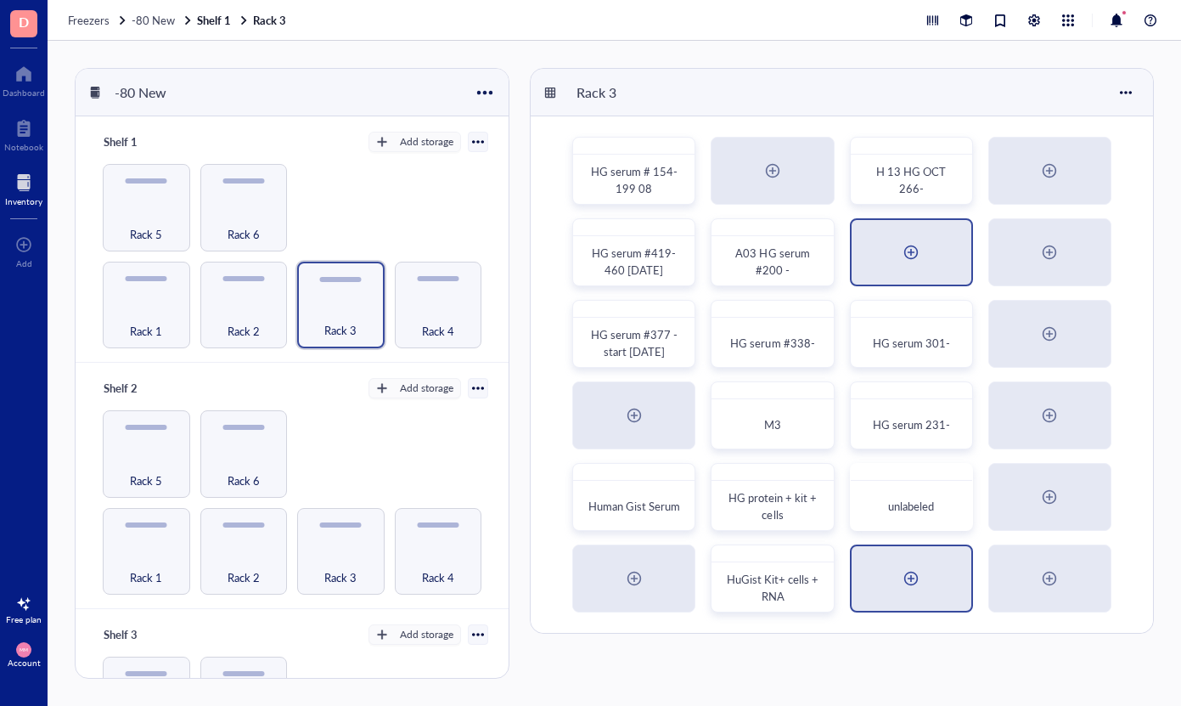
click at [904, 571] on div at bounding box center [911, 578] width 27 height 27
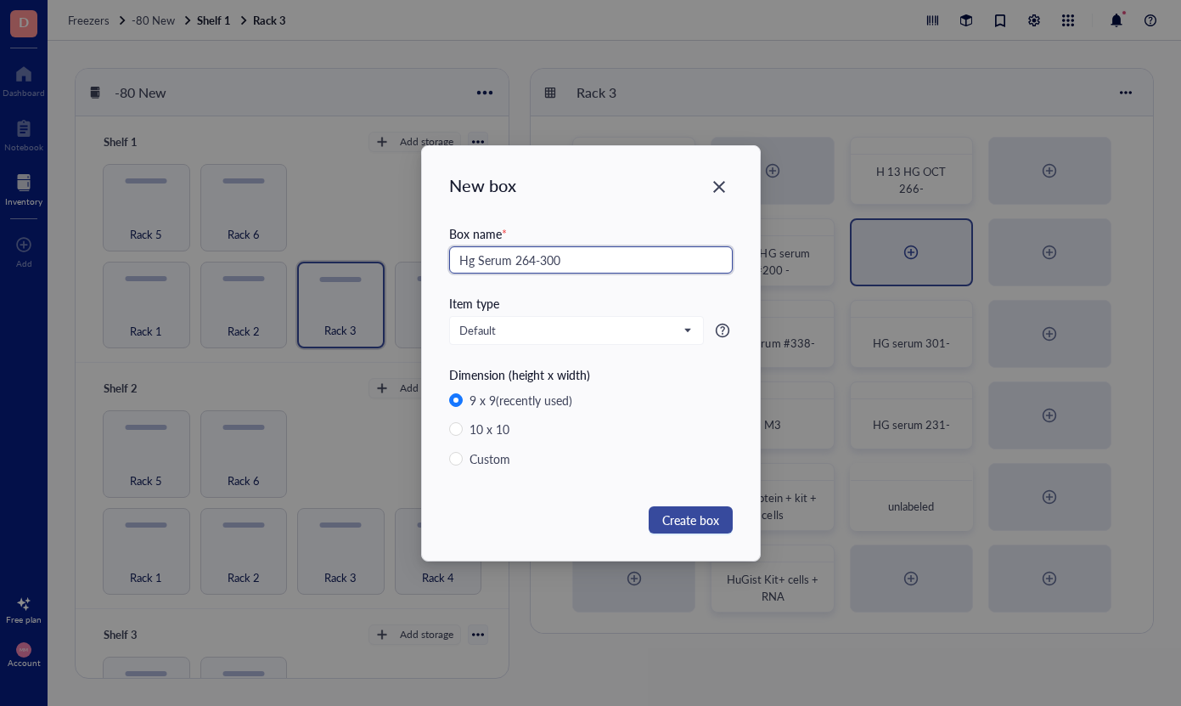
type input "Hg Serum 264-300"
click at [701, 524] on span "Create box" at bounding box center [690, 519] width 57 height 19
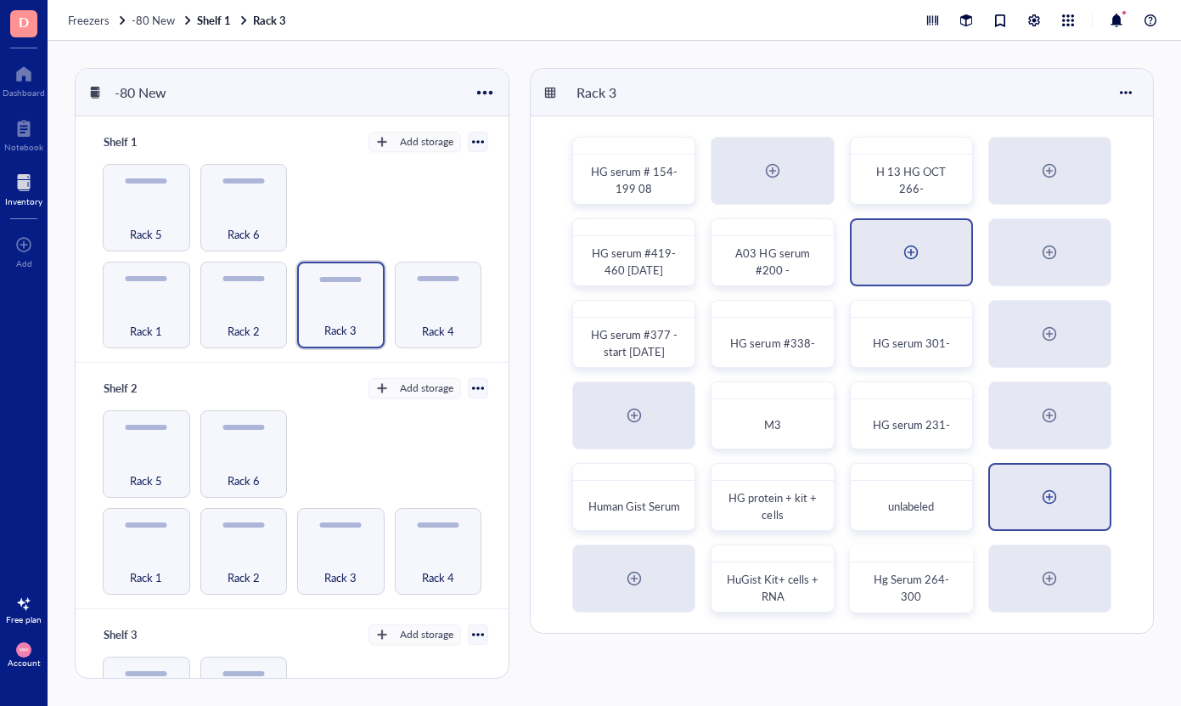
click at [1043, 506] on div at bounding box center [1049, 496] width 27 height 27
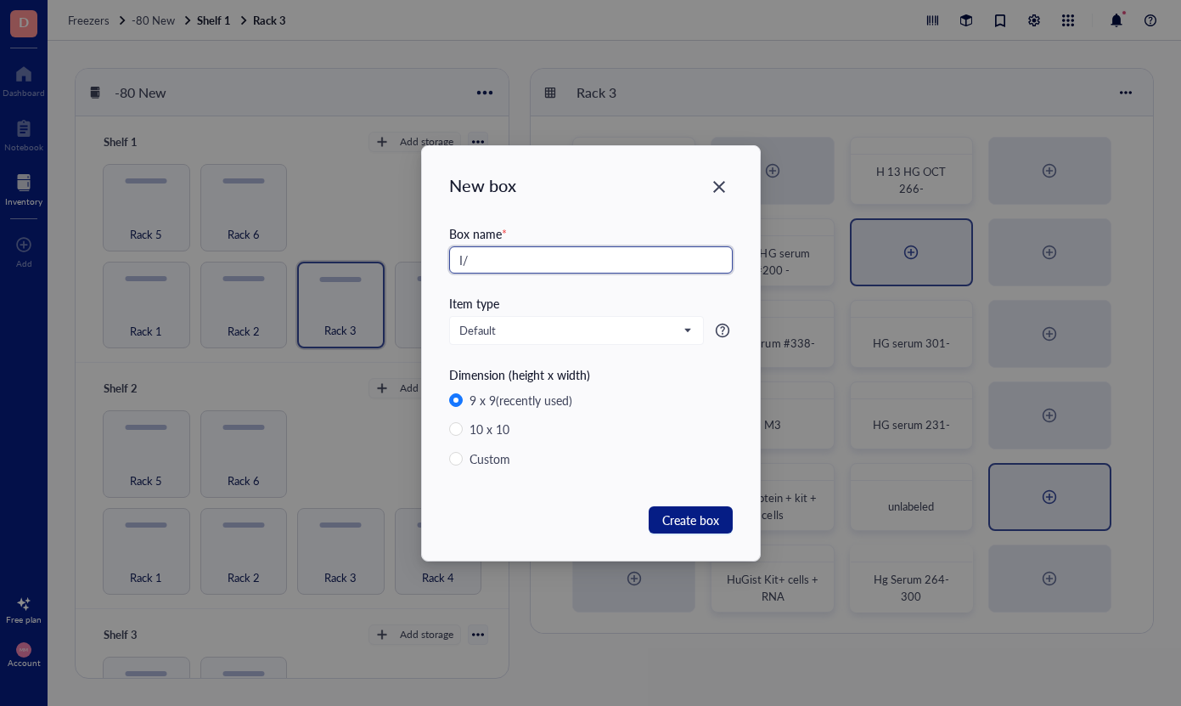
type input "I"
type input "? I/R frozen tissue [DATE]"
click at [704, 526] on span "Create box" at bounding box center [690, 519] width 57 height 19
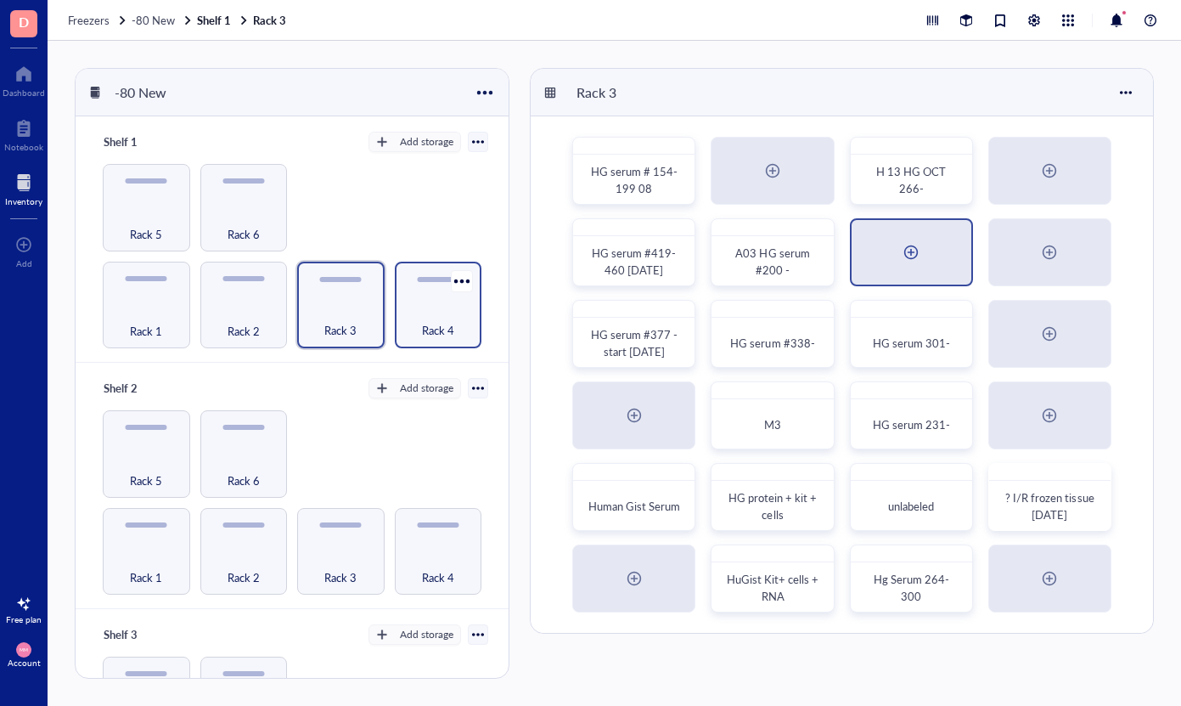
click at [434, 321] on span "Rack 4" at bounding box center [438, 330] width 32 height 19
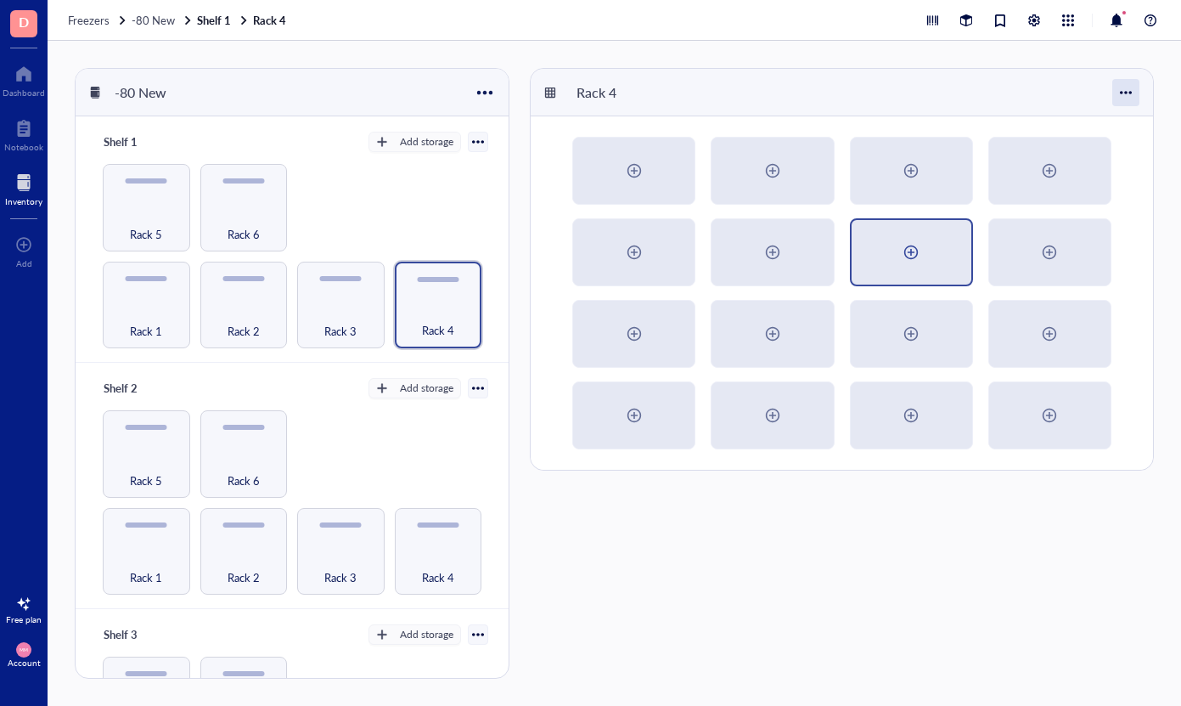
click at [1129, 90] on div at bounding box center [1125, 92] width 27 height 27
click at [1106, 125] on div "Settings" at bounding box center [1078, 124] width 97 height 15
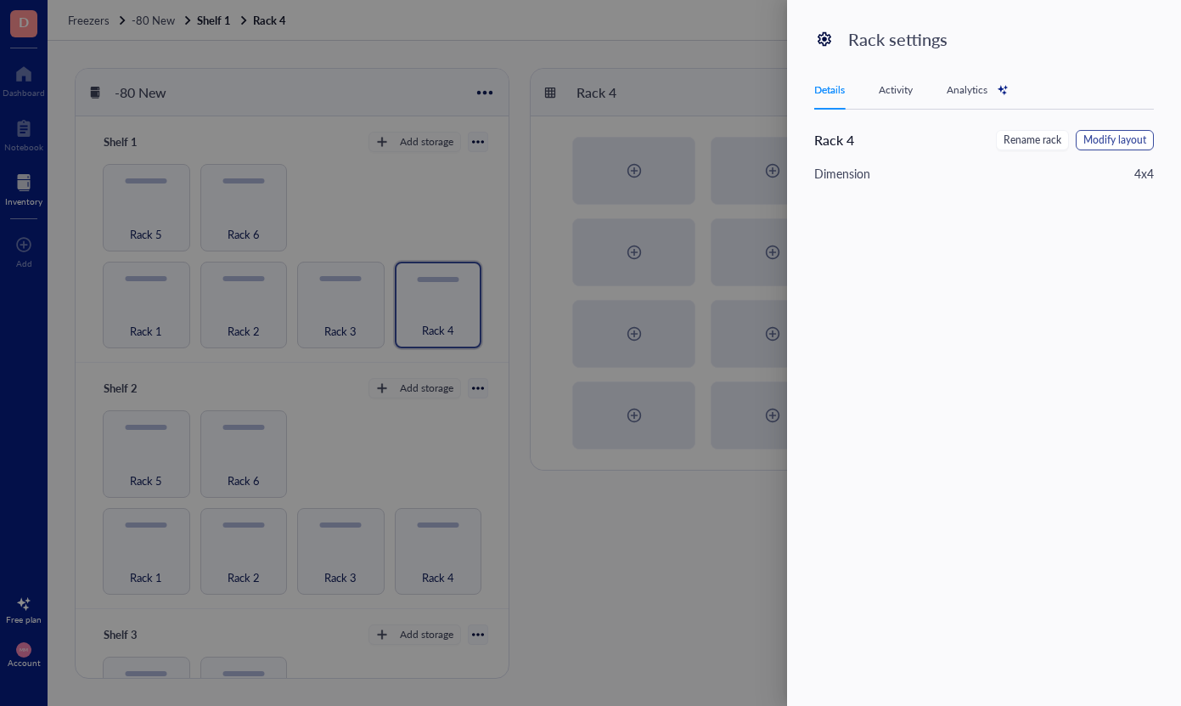
click at [1108, 143] on span "Modify layout" at bounding box center [1115, 140] width 63 height 16
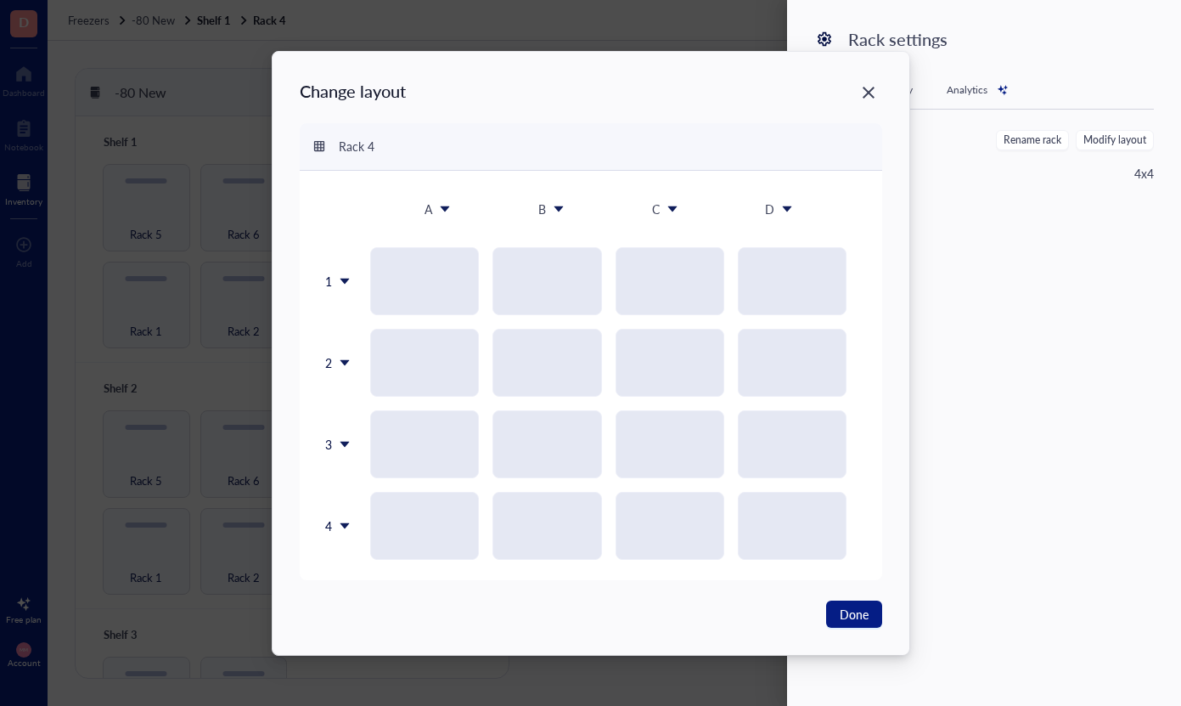
click at [342, 523] on icon at bounding box center [344, 525] width 9 height 6
click at [357, 605] on div "Insert 1 below" at bounding box center [381, 605] width 97 height 15
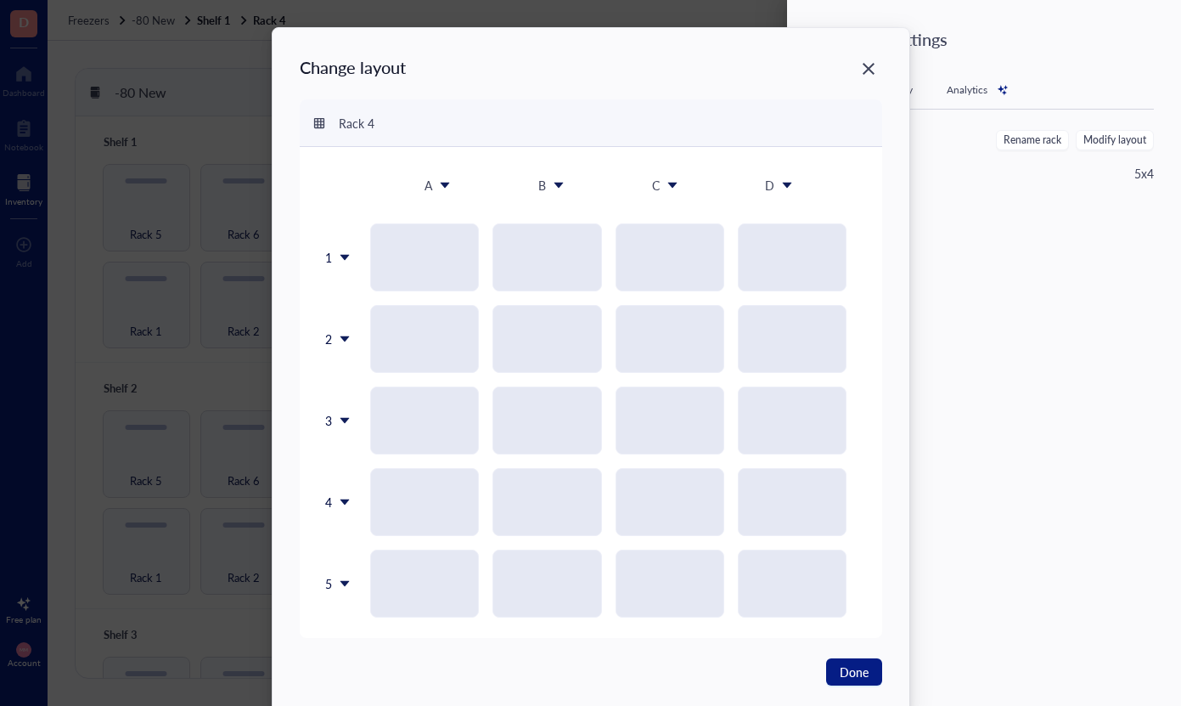
click at [343, 588] on icon at bounding box center [345, 583] width 12 height 12
click at [390, 464] on div "Insert 1 below" at bounding box center [377, 468] width 97 height 15
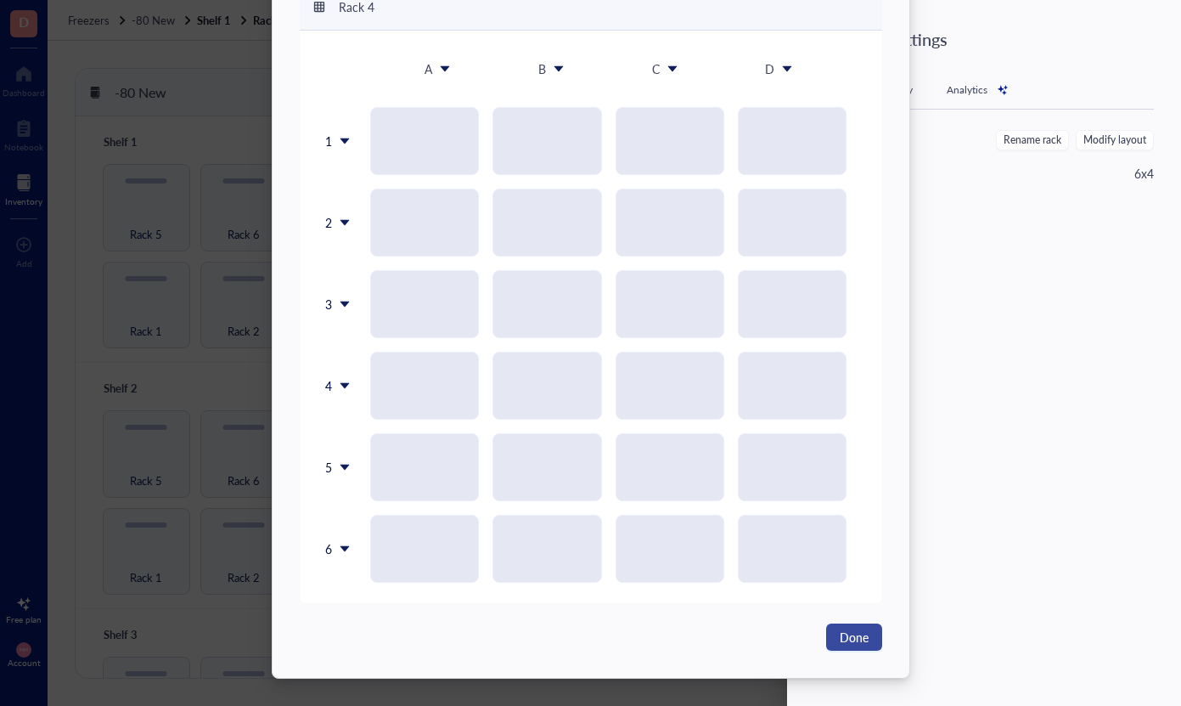
scroll to position [116, 0]
click at [840, 633] on span "Done" at bounding box center [854, 637] width 29 height 19
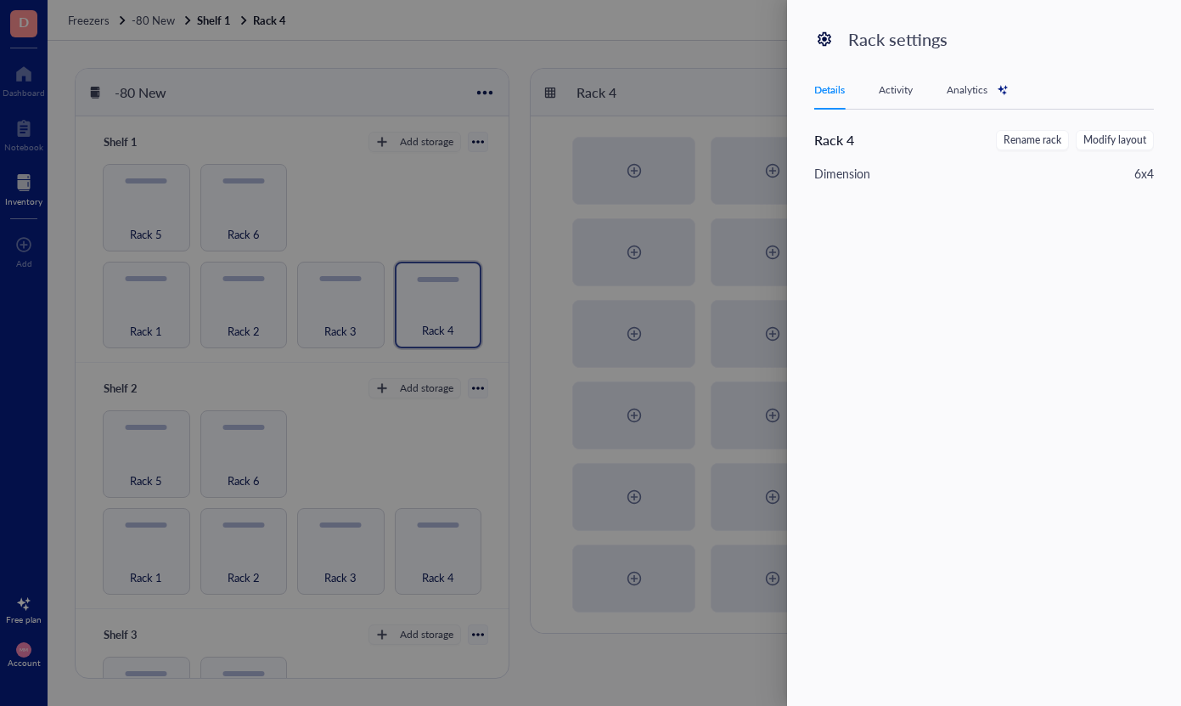
click at [608, 678] on div at bounding box center [590, 353] width 1181 height 706
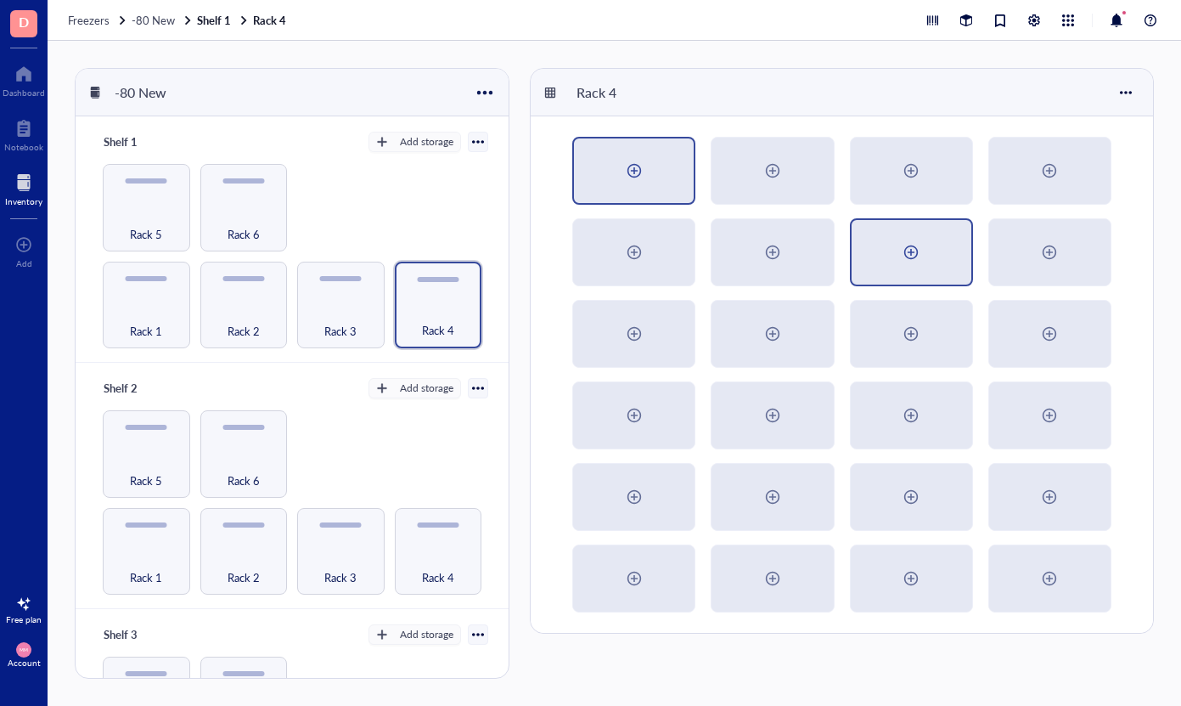
click at [628, 166] on div at bounding box center [634, 170] width 27 height 27
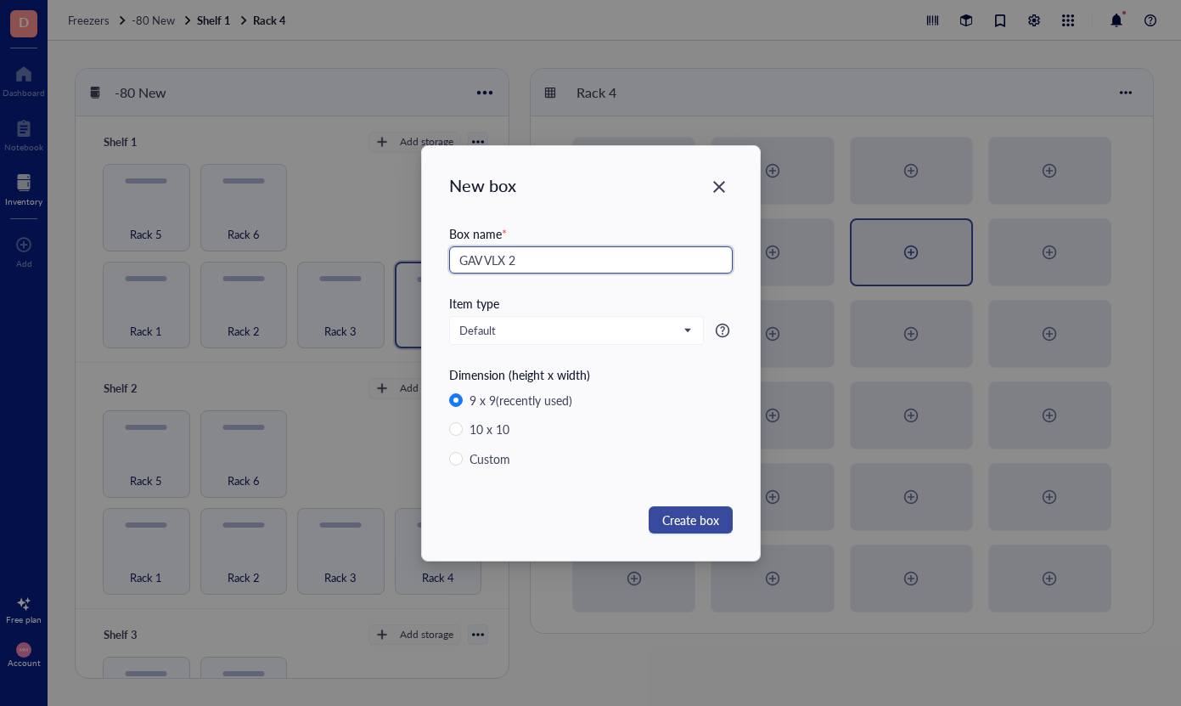
type input "GAV VLX 2"
click at [669, 511] on span "Create box" at bounding box center [690, 519] width 57 height 19
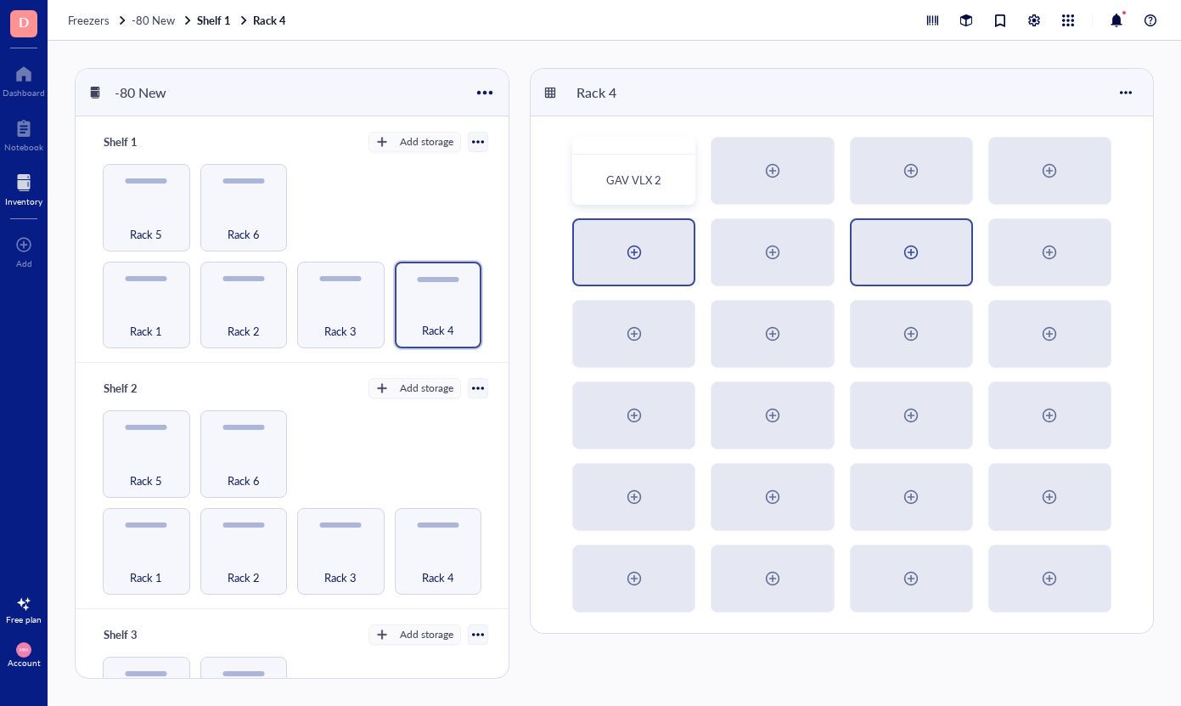
click at [656, 260] on div at bounding box center [634, 252] width 120 height 65
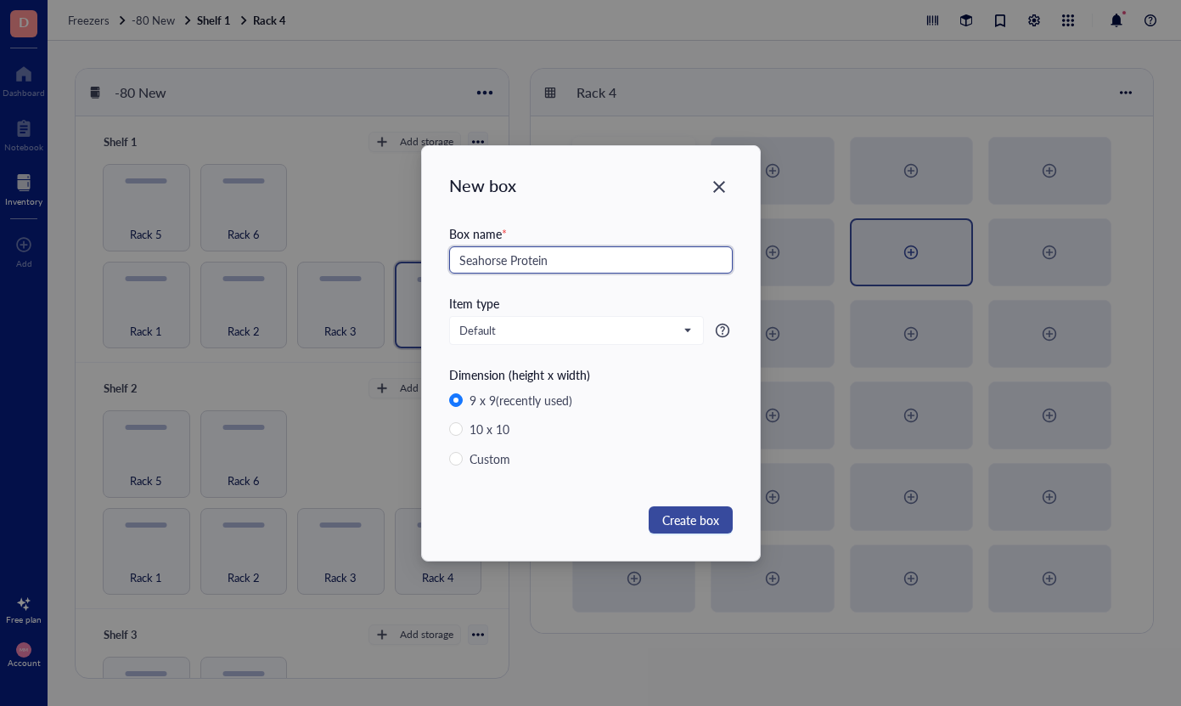
type input "Seahorse Protein"
click at [690, 511] on span "Create box" at bounding box center [690, 519] width 57 height 19
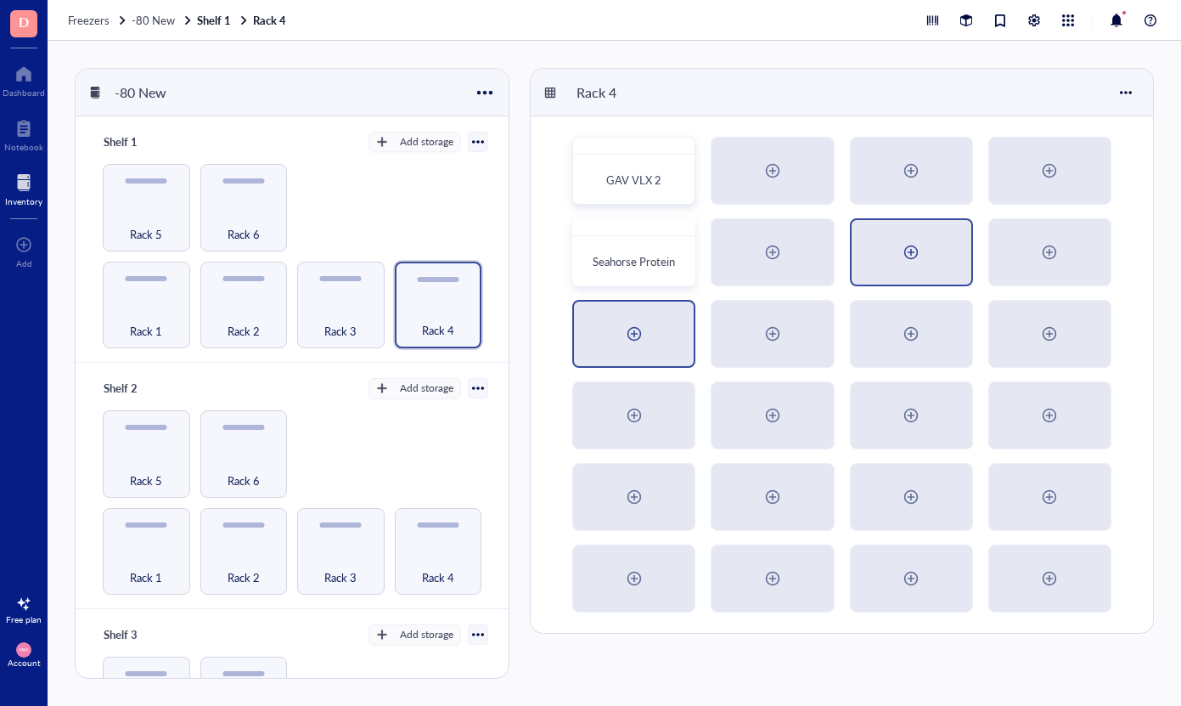
click at [679, 332] on div at bounding box center [634, 333] width 120 height 65
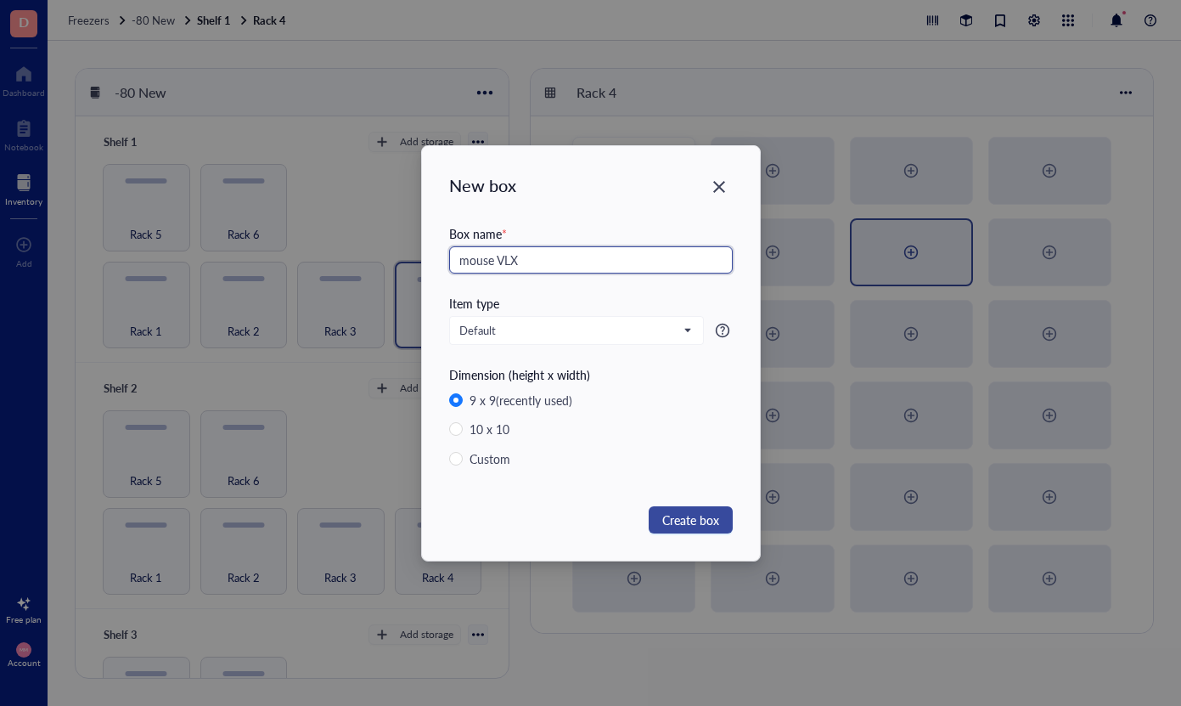
type input "mouse VLX"
click at [672, 526] on span "Create box" at bounding box center [690, 519] width 57 height 19
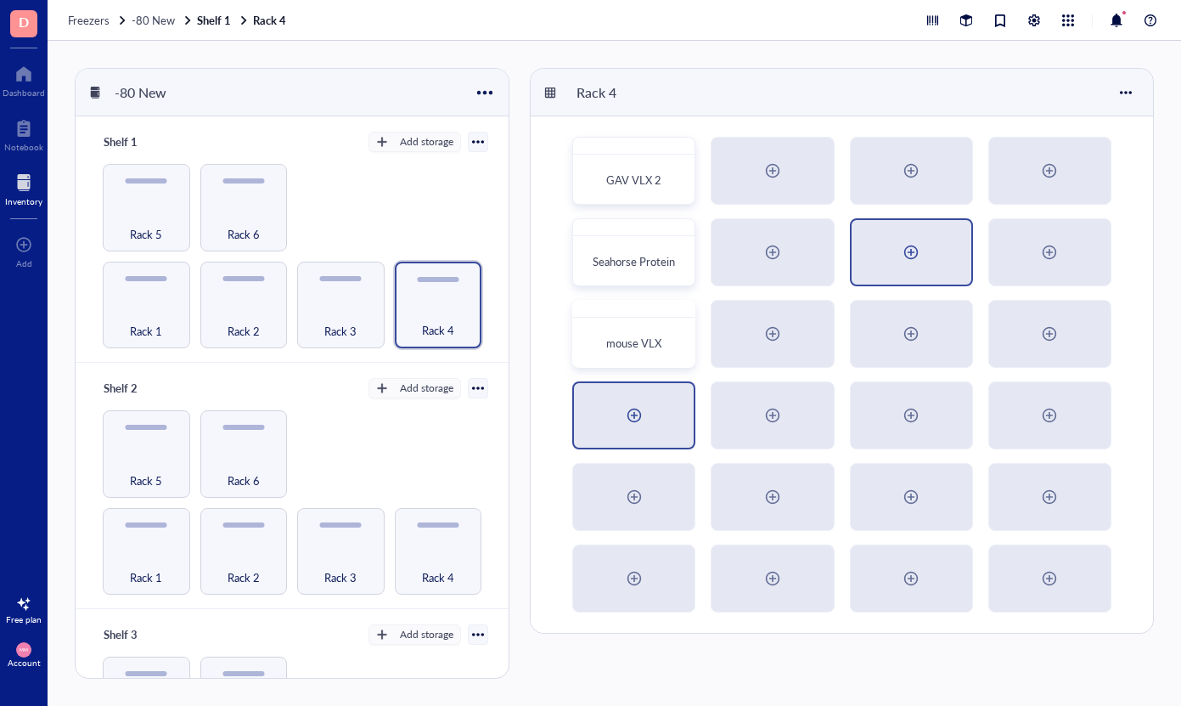
click at [638, 411] on div at bounding box center [634, 415] width 27 height 27
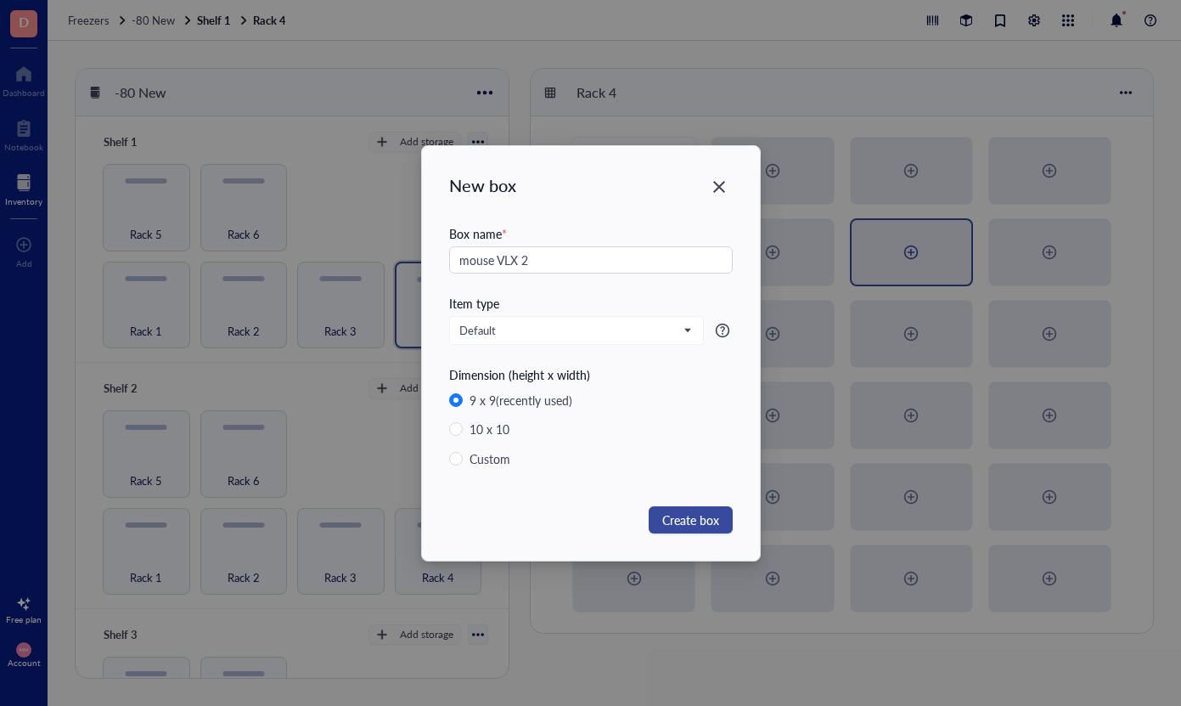
type input "mouse VLX 2"
click at [706, 521] on span "Create box" at bounding box center [690, 519] width 57 height 19
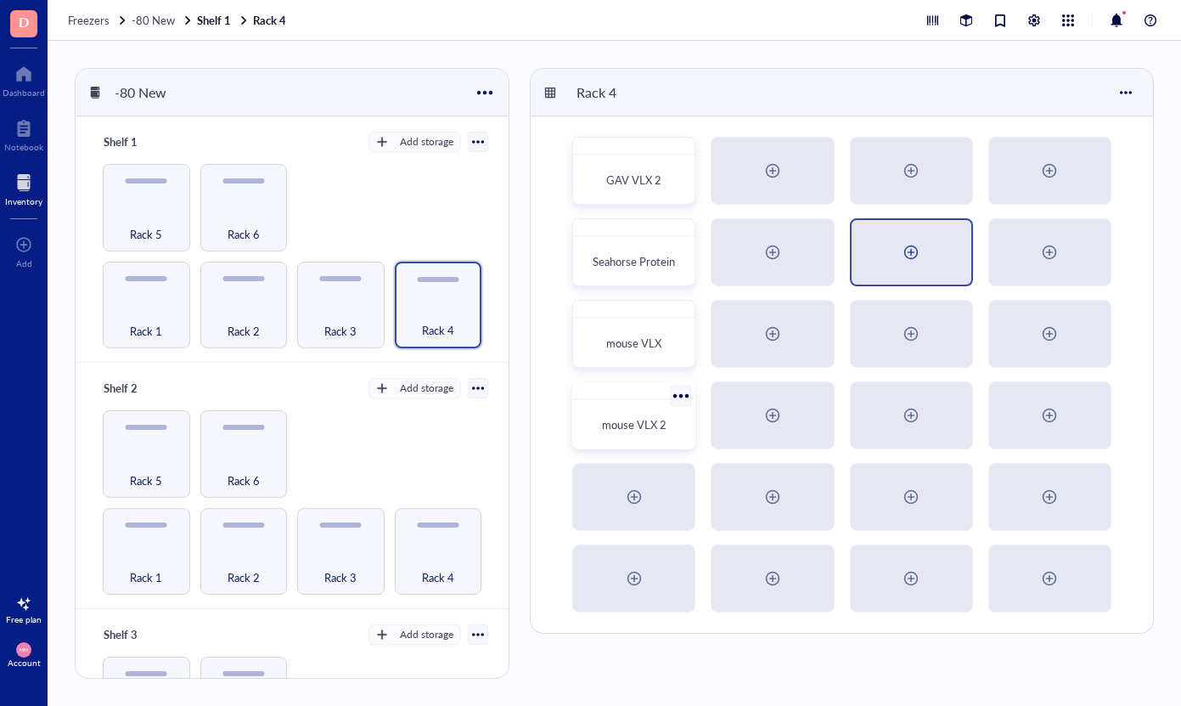
click at [650, 415] on div "mouse VLX 2" at bounding box center [634, 424] width 108 height 37
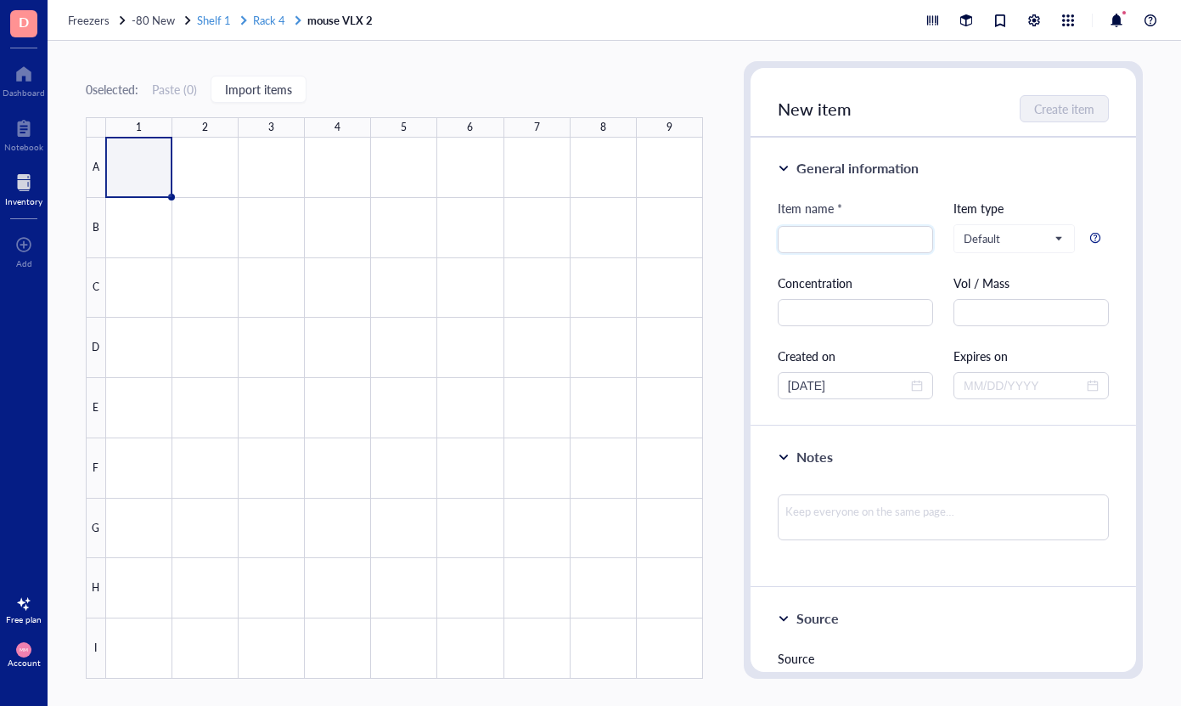
click at [276, 21] on span "Rack 4" at bounding box center [269, 20] width 32 height 16
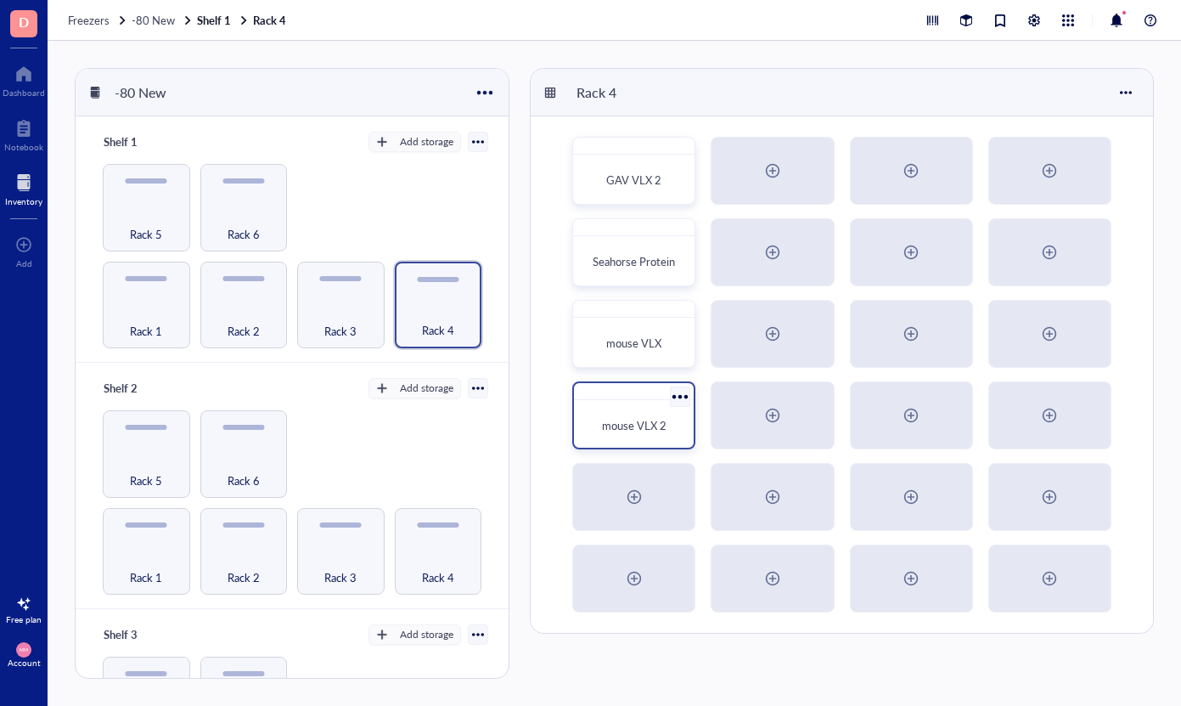
click at [684, 398] on div at bounding box center [680, 396] width 25 height 25
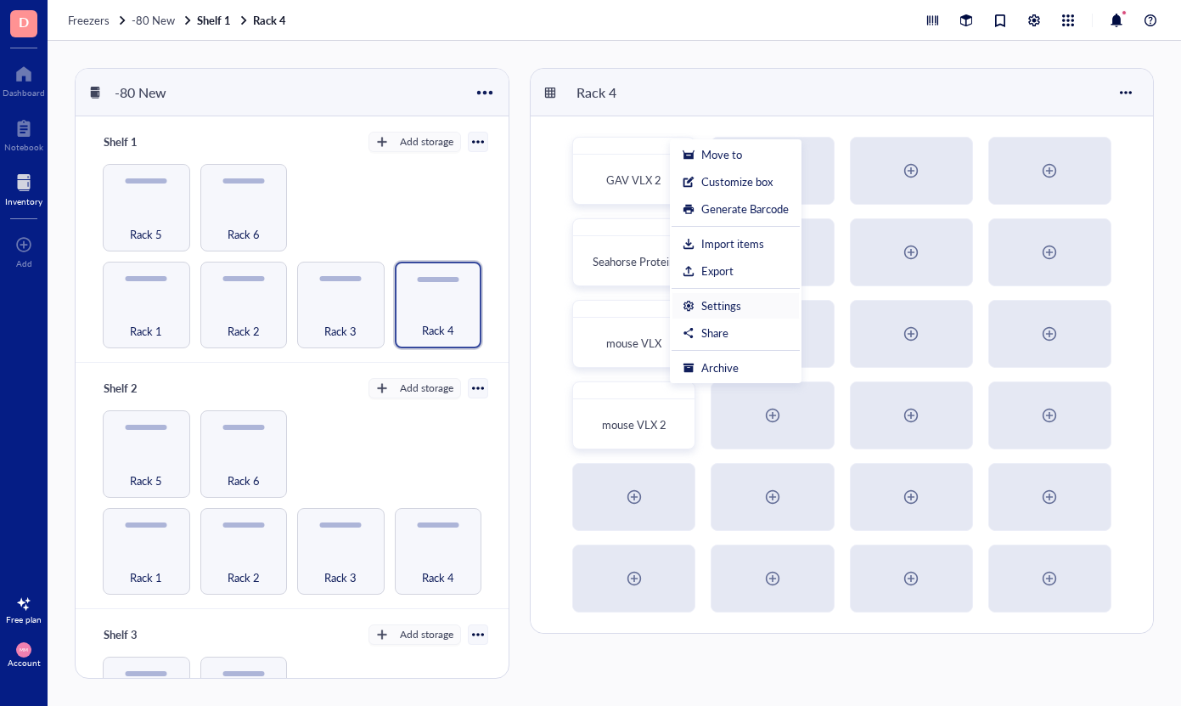
click at [758, 303] on div "Settings" at bounding box center [736, 305] width 106 height 15
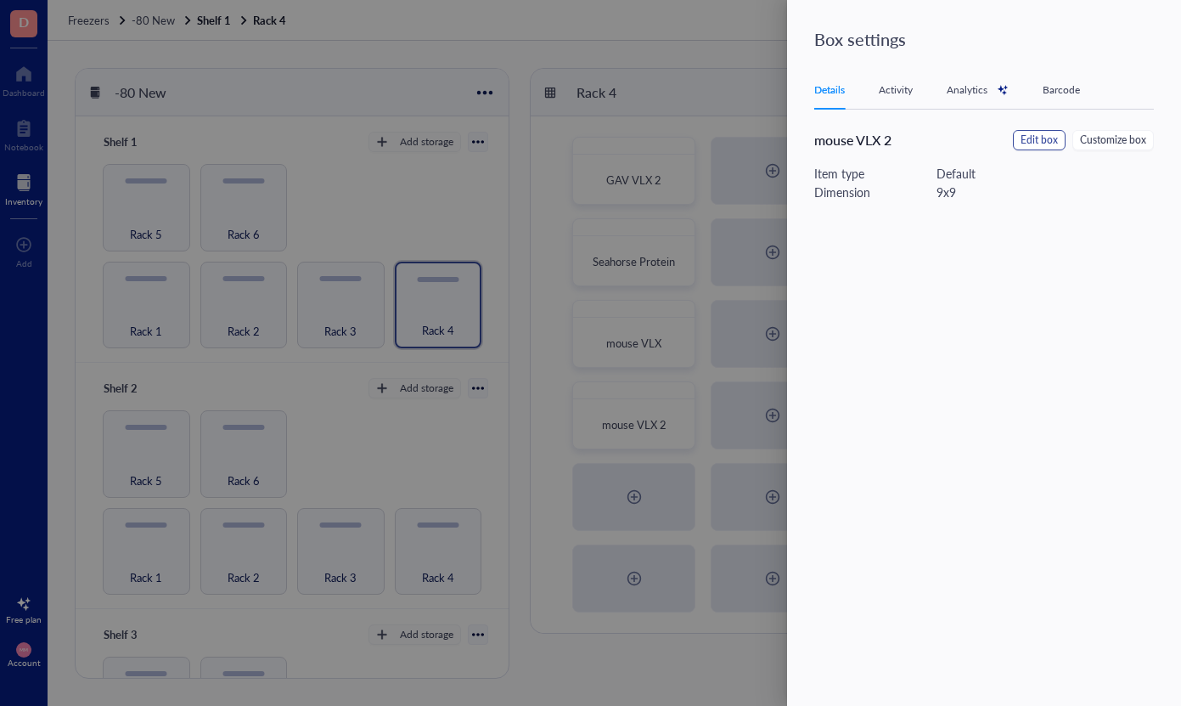
click at [1020, 142] on button "Edit box" at bounding box center [1039, 140] width 53 height 20
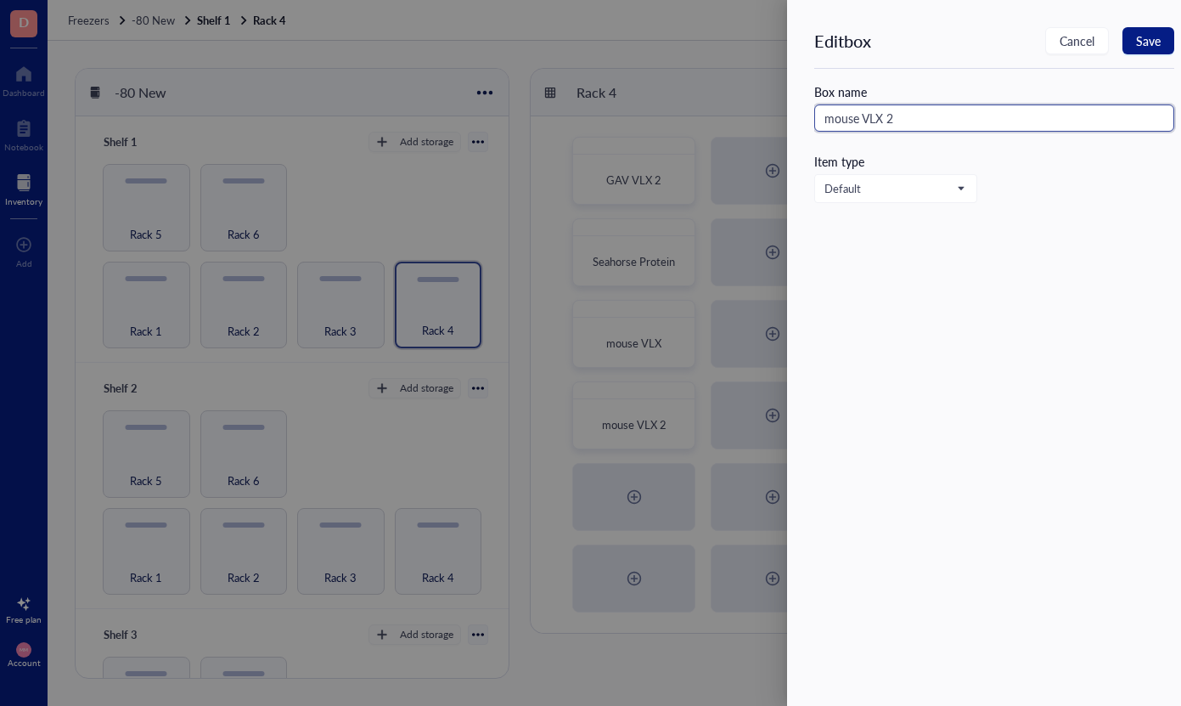
click at [960, 121] on input "mouse VLX 2" at bounding box center [994, 117] width 360 height 27
type input "mouse VLX 1"
click at [1131, 44] on button "Save" at bounding box center [1149, 40] width 52 height 27
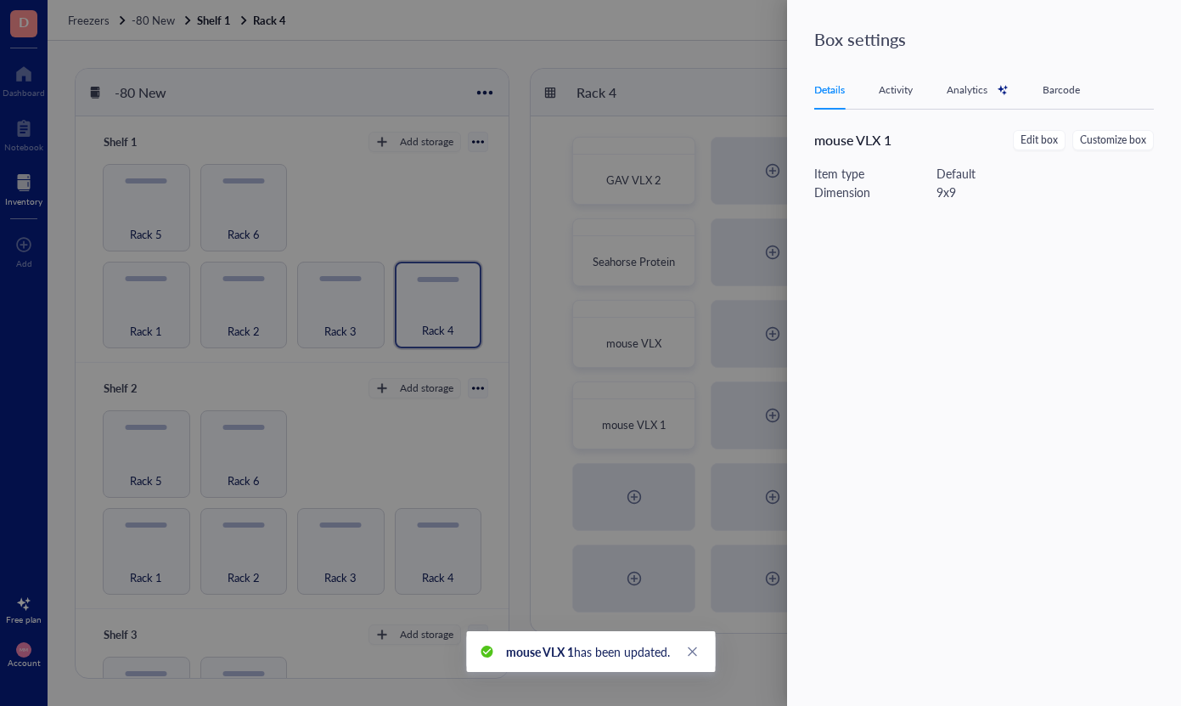
click at [650, 47] on div at bounding box center [590, 353] width 1181 height 706
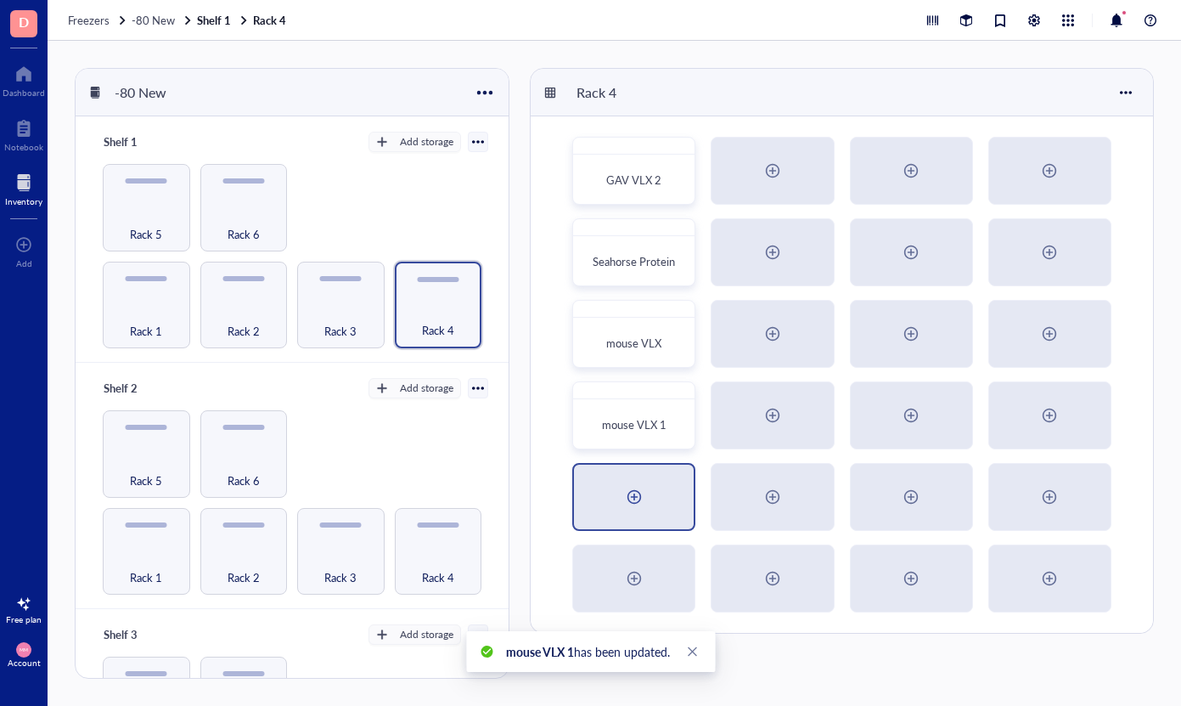
click at [645, 498] on div at bounding box center [634, 496] width 27 height 27
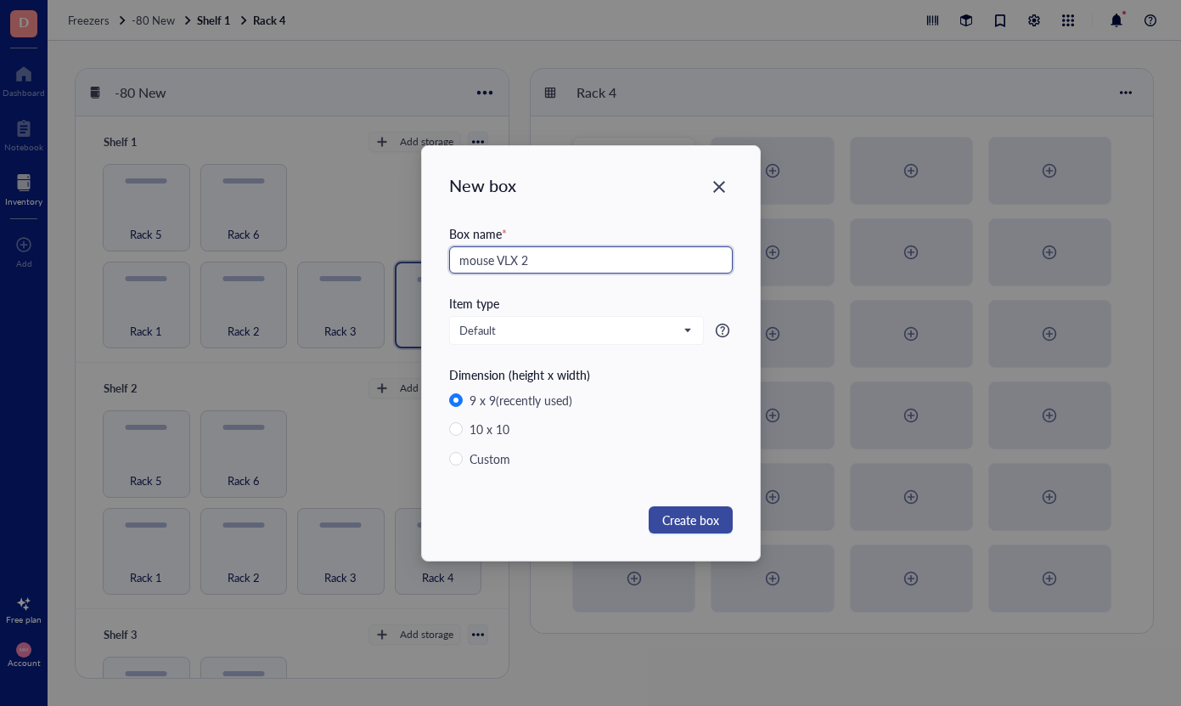
type input "mouse VLX 2"
click at [716, 525] on span "Create box" at bounding box center [690, 519] width 57 height 19
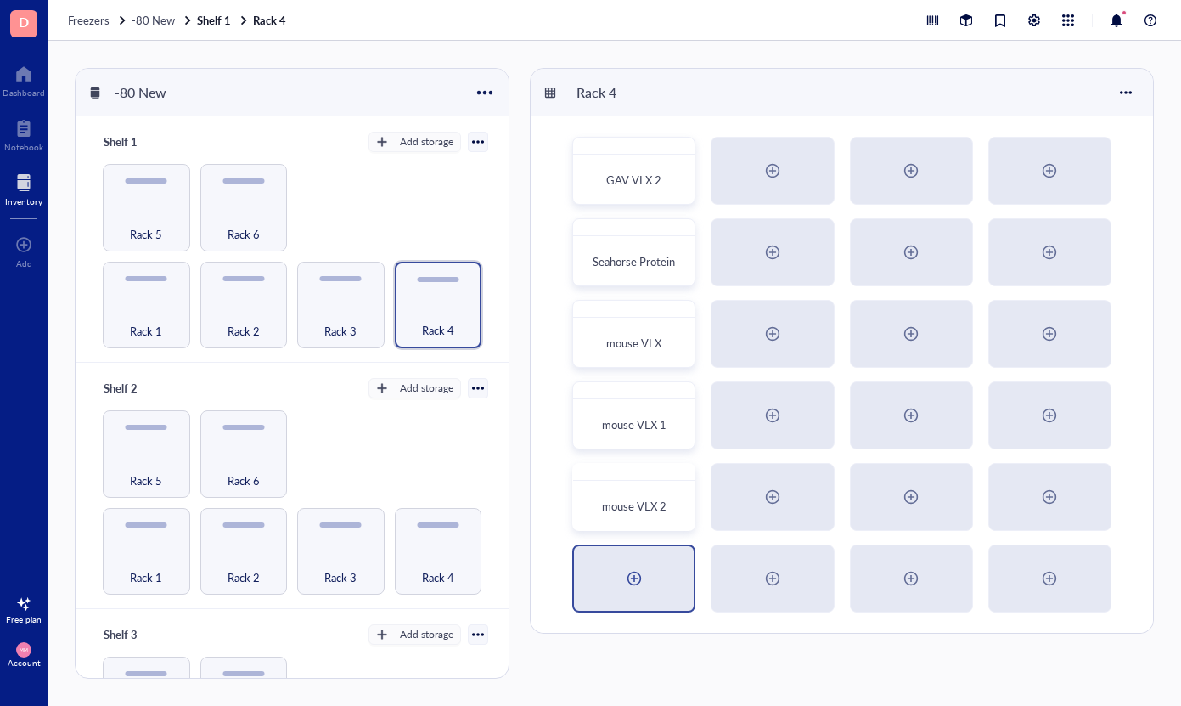
click at [598, 585] on div at bounding box center [634, 578] width 120 height 65
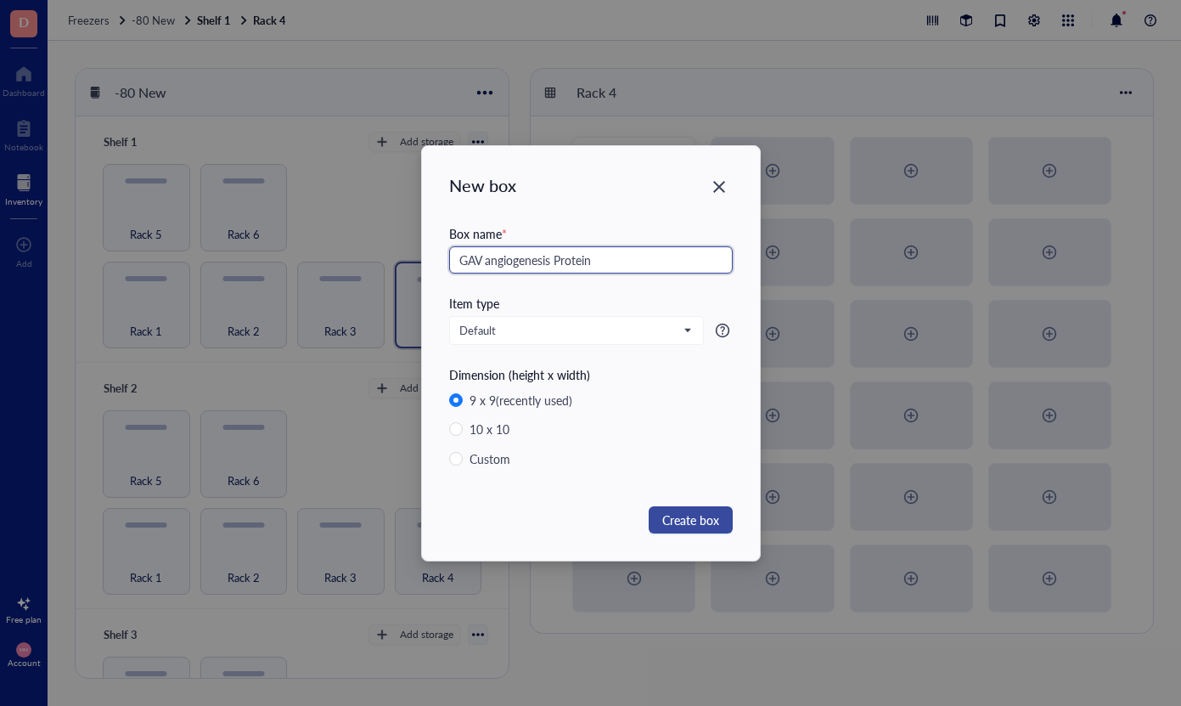
type input "GAV angiogenesis Protein"
click at [690, 519] on span "Create box" at bounding box center [690, 519] width 57 height 19
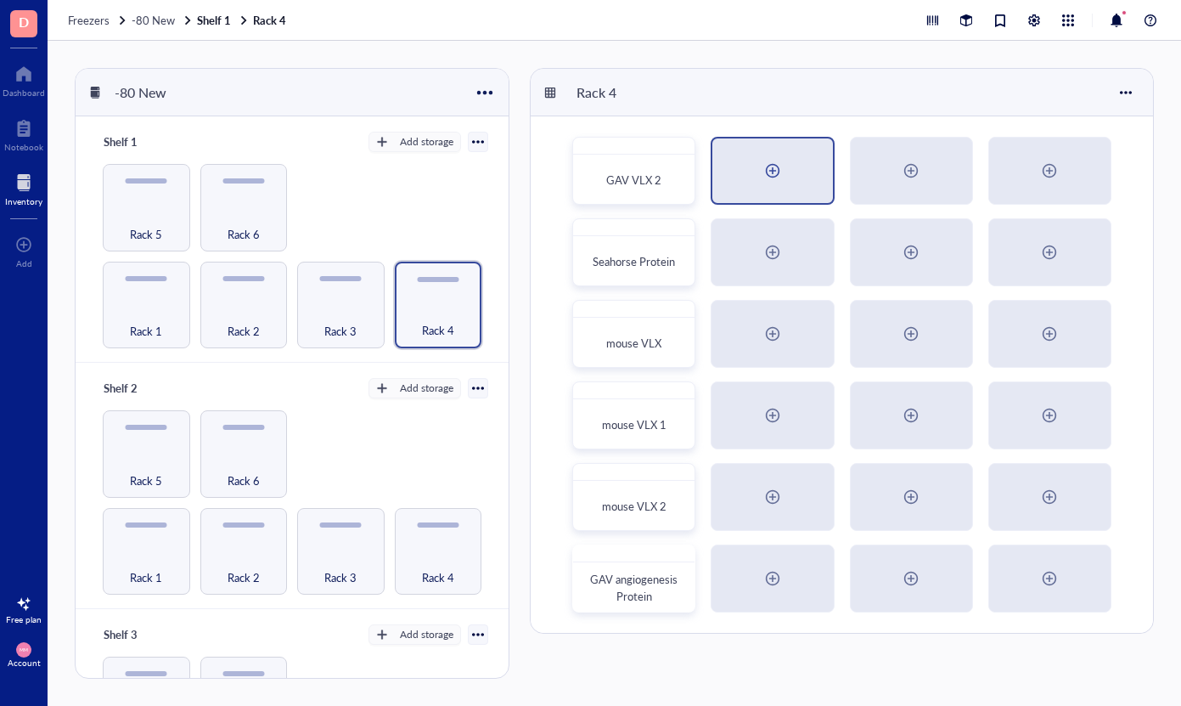
click at [787, 179] on div at bounding box center [772, 170] width 120 height 65
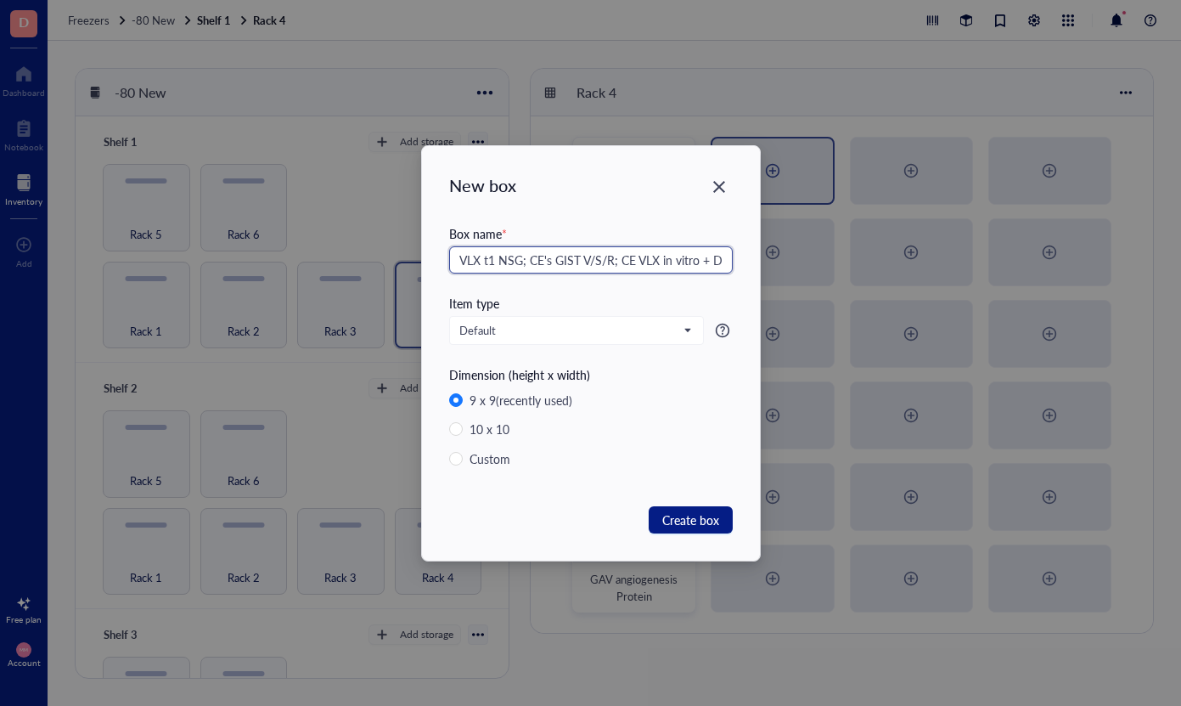
type input "VLX t1 NSG; CE's GIST V/S/R; CE VLX in vitro + DVC VLX"
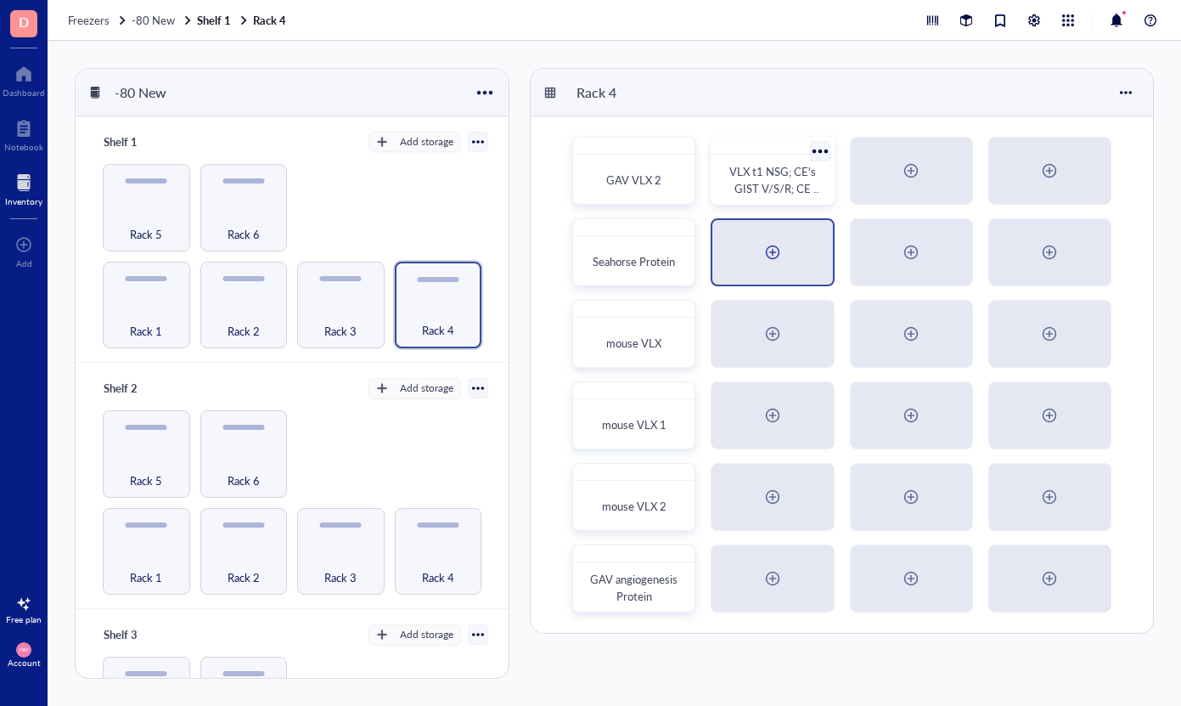
click at [770, 247] on div at bounding box center [772, 252] width 27 height 27
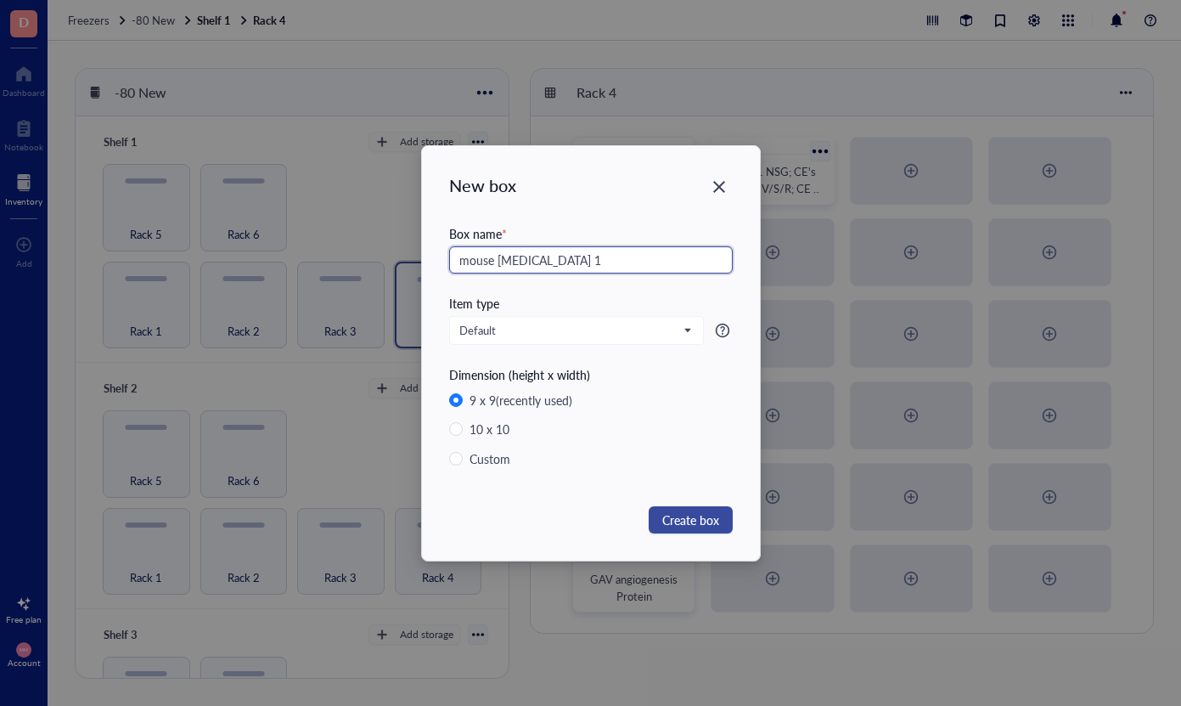
type input "mouse [MEDICAL_DATA] 1"
click at [704, 510] on span "Create box" at bounding box center [690, 519] width 57 height 19
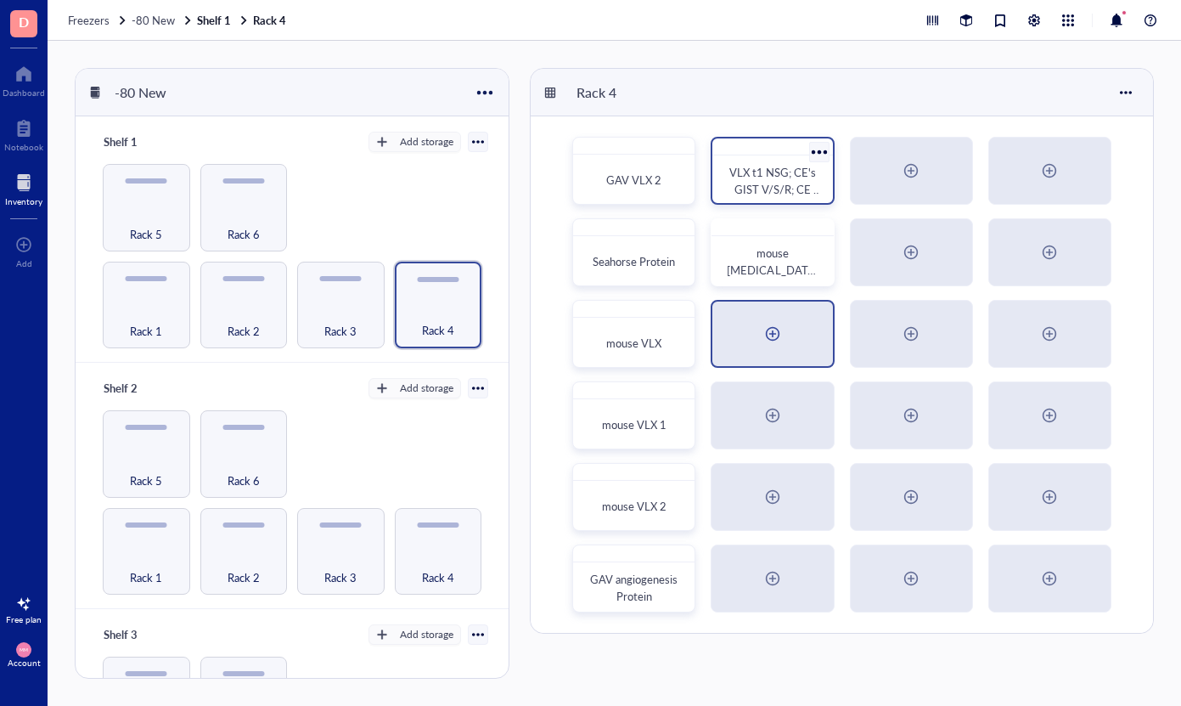
click at [771, 339] on div at bounding box center [772, 333] width 27 height 27
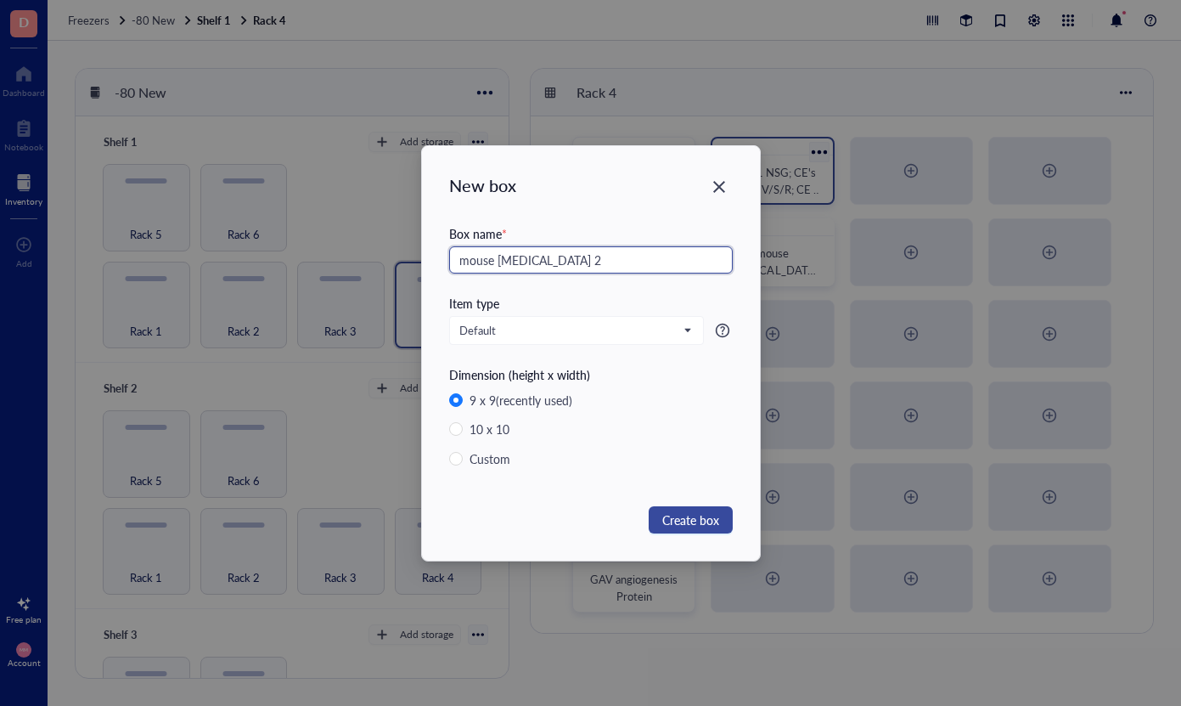
type input "mouse [MEDICAL_DATA] 2"
click at [699, 515] on span "Create box" at bounding box center [690, 519] width 57 height 19
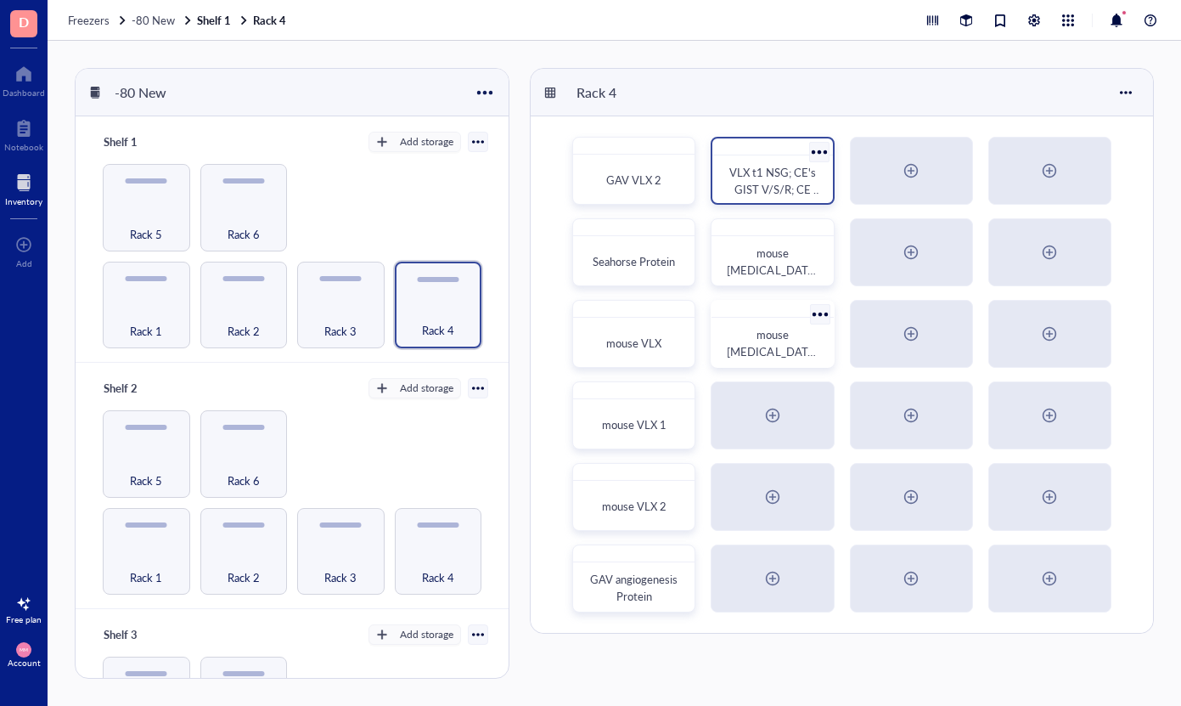
click at [817, 320] on div at bounding box center [820, 313] width 25 height 25
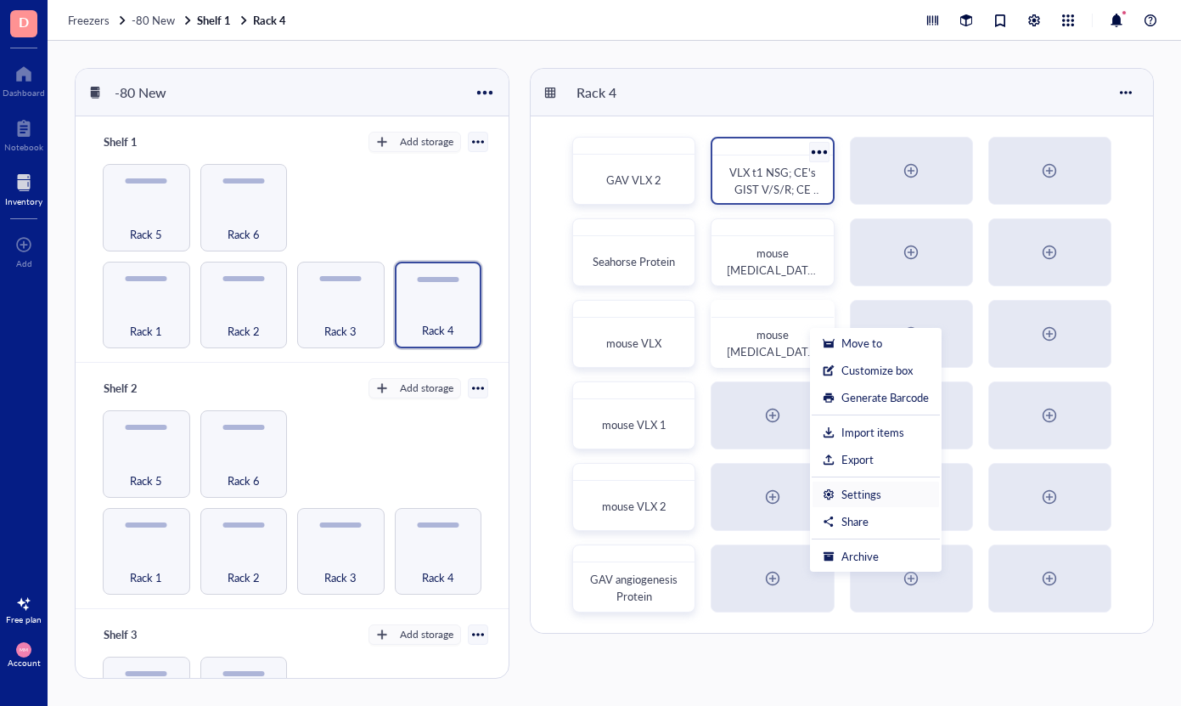
click at [869, 501] on div "Settings" at bounding box center [862, 494] width 40 height 15
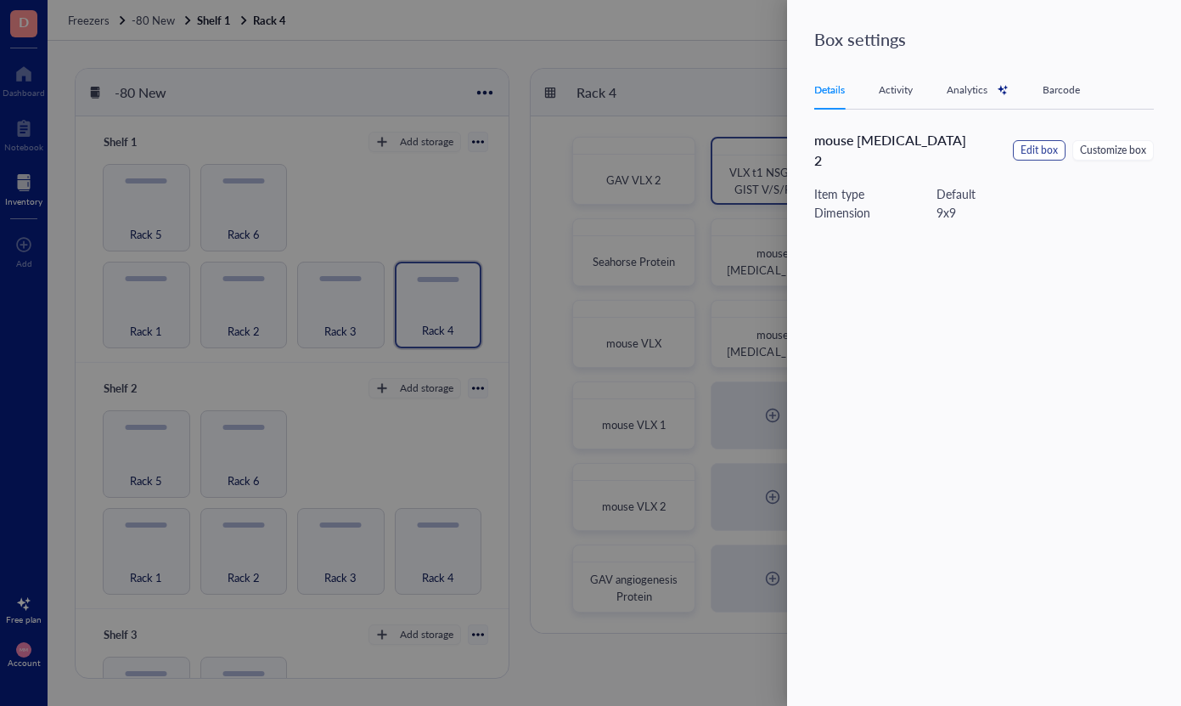
click at [1040, 144] on span "Edit box" at bounding box center [1039, 151] width 37 height 16
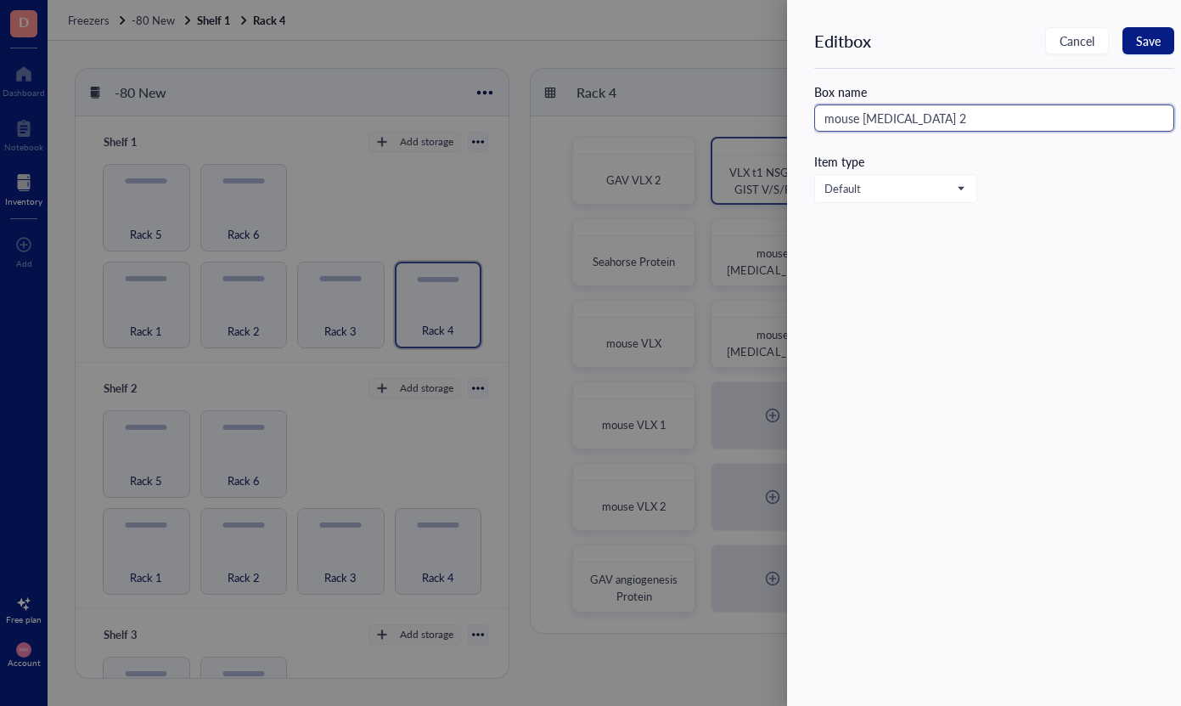
click at [1007, 117] on input "mouse [MEDICAL_DATA] 2" at bounding box center [994, 117] width 360 height 27
type input "mouse [MEDICAL_DATA]"
click at [1142, 45] on span "Save" at bounding box center [1148, 41] width 25 height 14
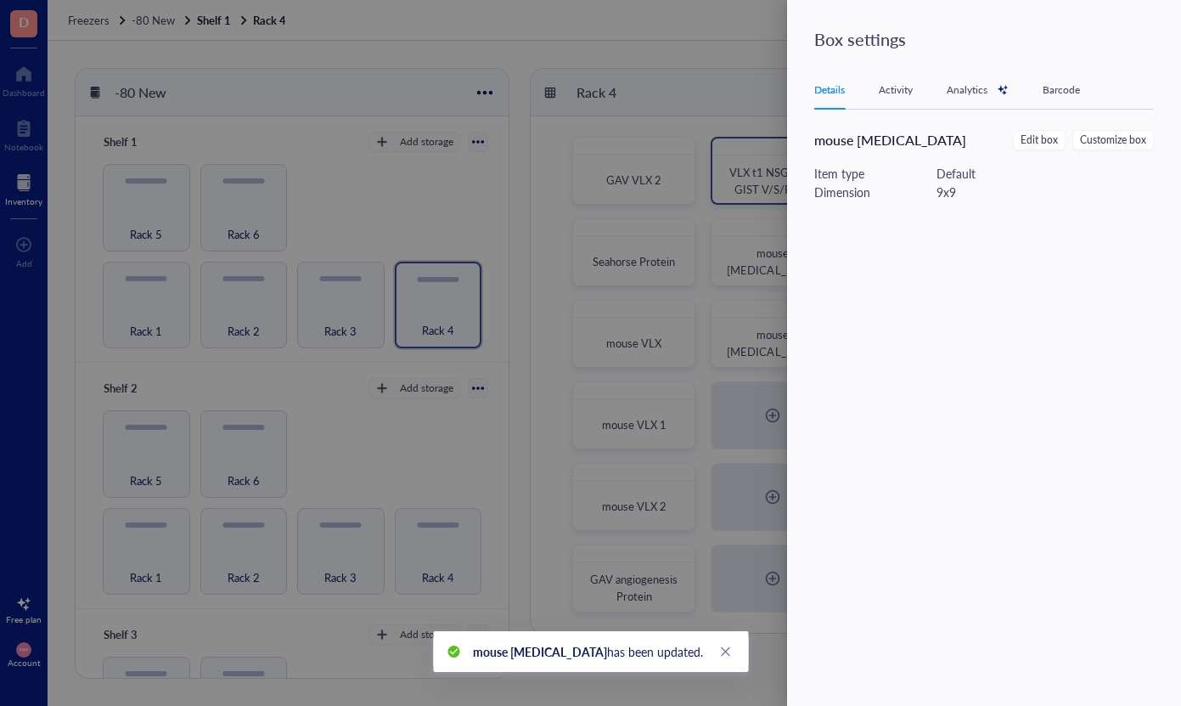
click at [702, 85] on div at bounding box center [590, 353] width 1181 height 706
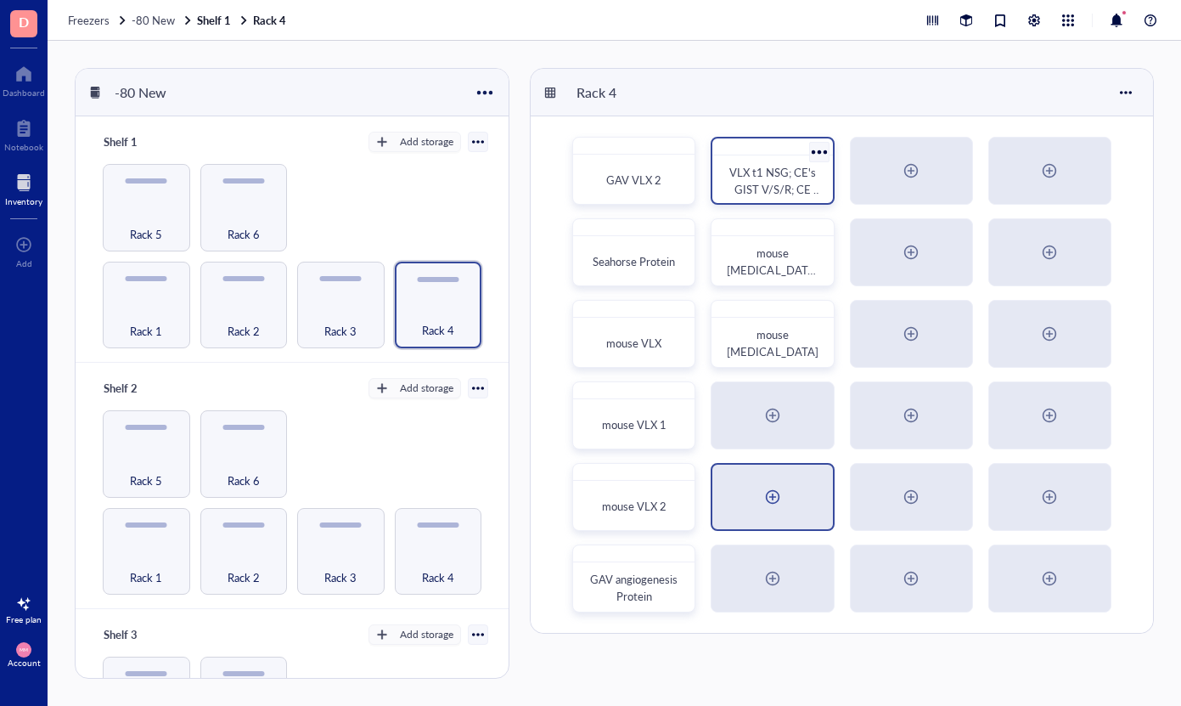
click at [810, 491] on div at bounding box center [772, 496] width 120 height 65
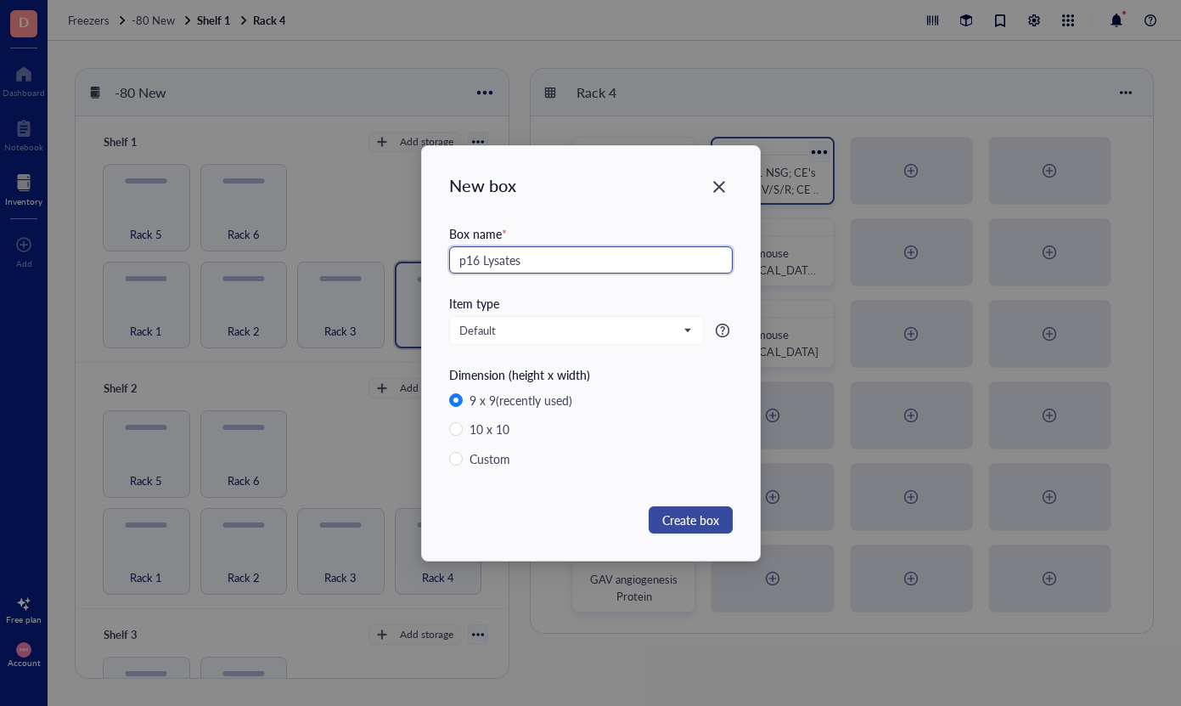
type input "p16 Lysates"
click at [684, 515] on span "Create box" at bounding box center [690, 519] width 57 height 19
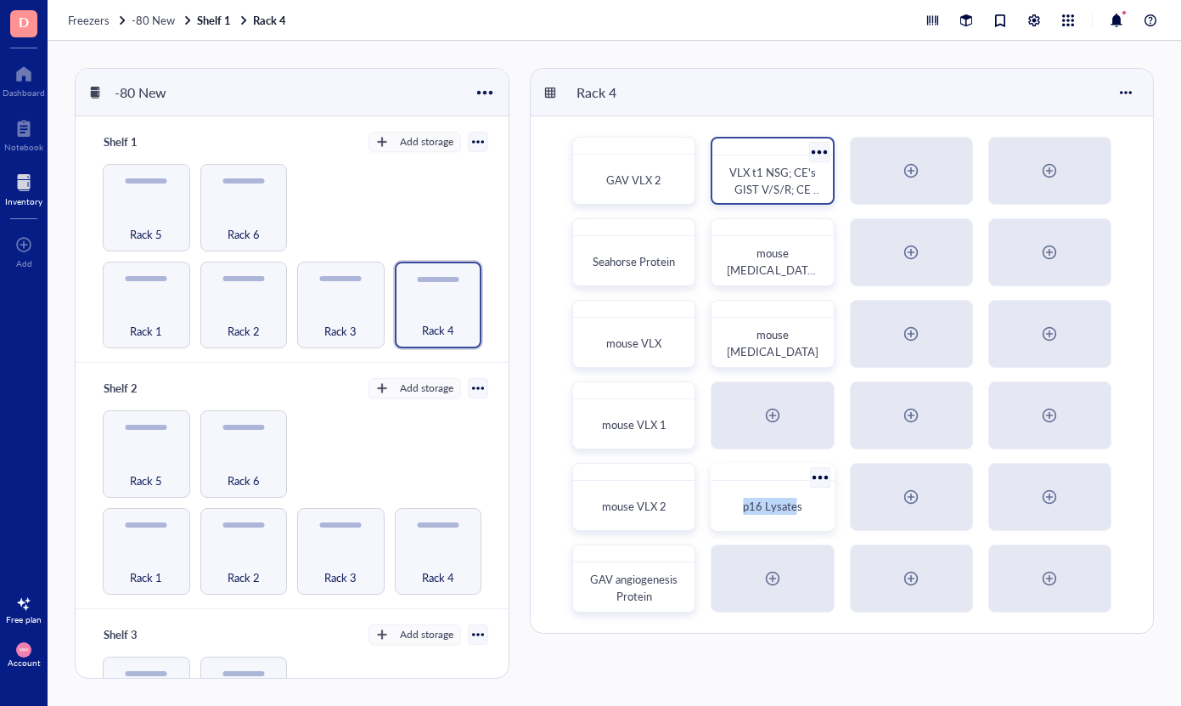
drag, startPoint x: 790, startPoint y: 496, endPoint x: 797, endPoint y: 505, distance: 11.5
click at [797, 505] on div "p16 Lysates" at bounding box center [772, 505] width 108 height 37
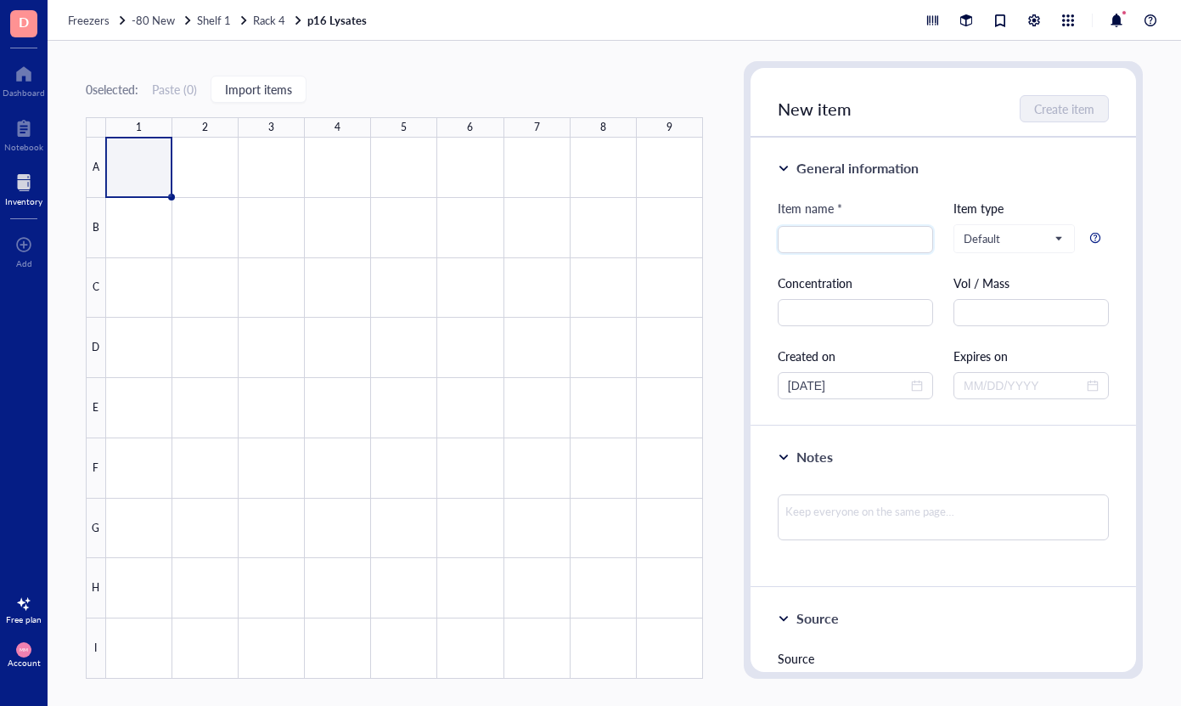
click at [557, 82] on div "0 selected: Paste ( 0 ) Import items" at bounding box center [394, 89] width 617 height 15
click at [273, 21] on span "Rack 4" at bounding box center [269, 20] width 32 height 16
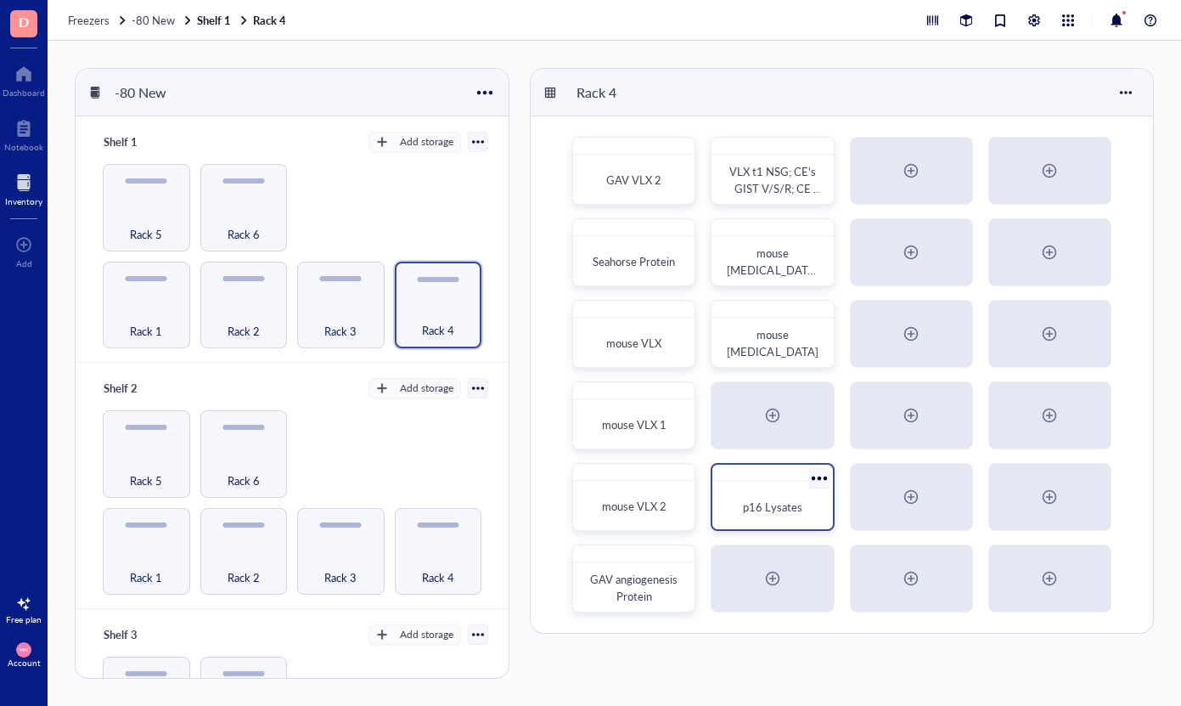
click at [821, 481] on div at bounding box center [819, 477] width 25 height 25
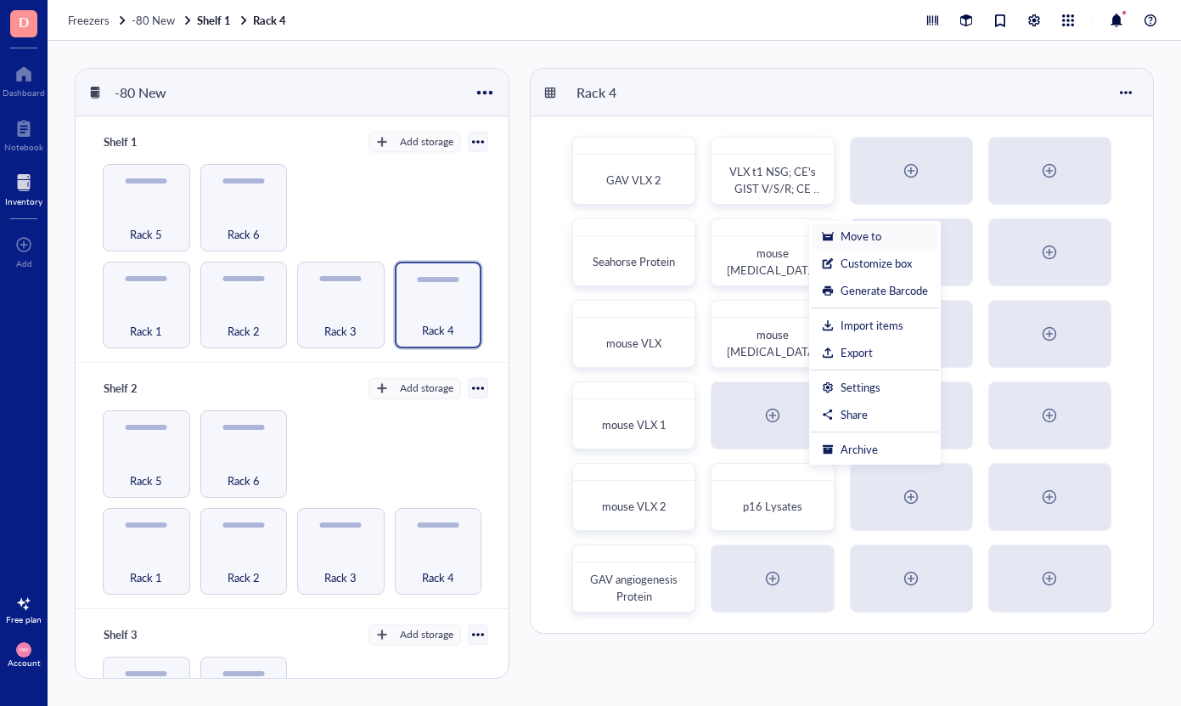
click at [874, 233] on div "Move to" at bounding box center [861, 235] width 41 height 15
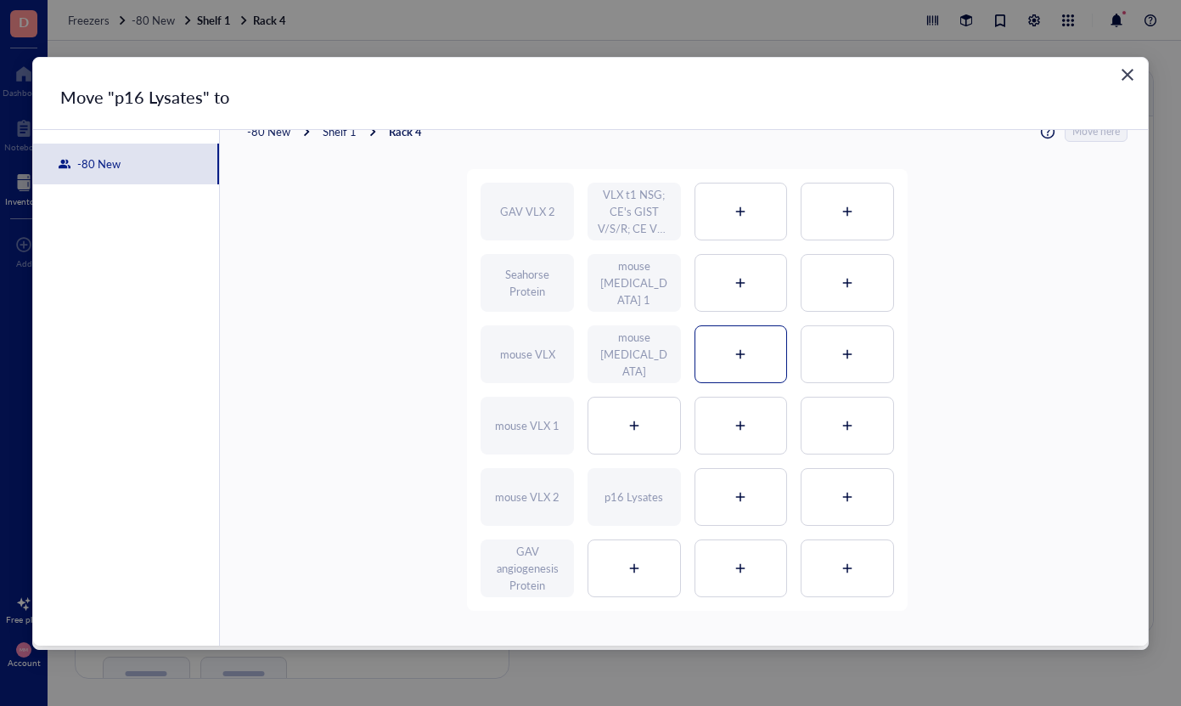
scroll to position [45, 0]
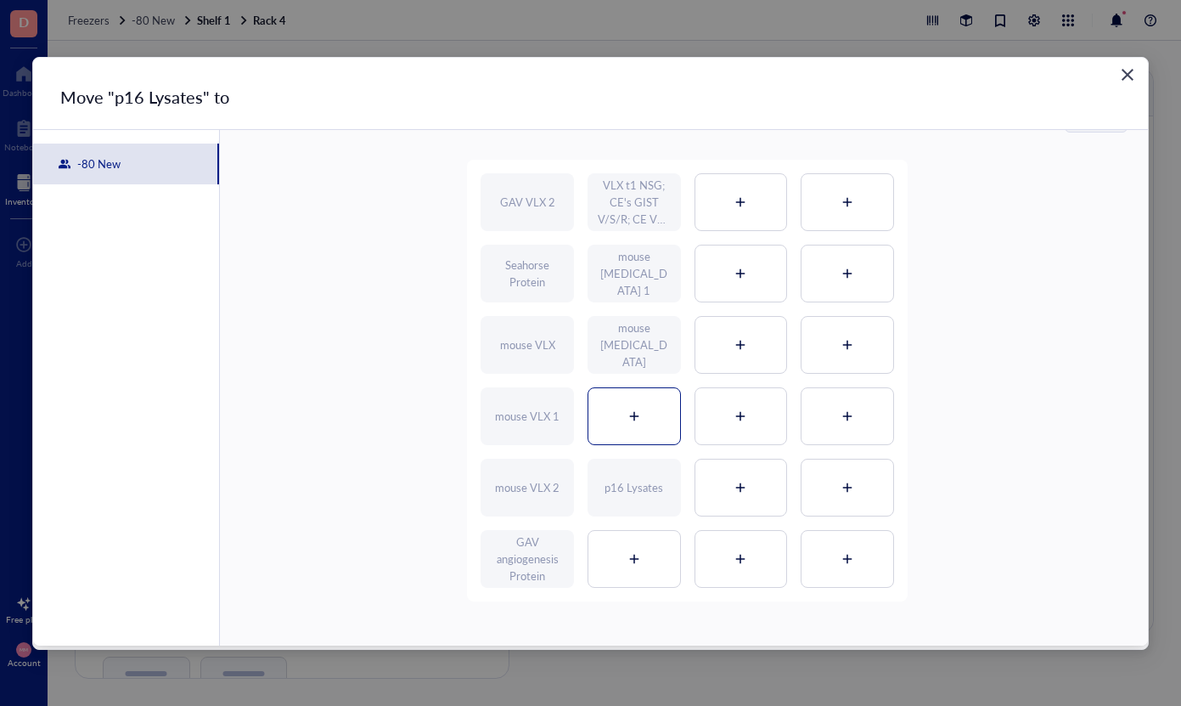
click at [639, 408] on div at bounding box center [634, 416] width 92 height 56
click at [1062, 328] on div "GAV VLX 2 VLX t1 NSG; CE's GIST V/S/R; CE VLX in vitro + DVC VLX Seahorse Prote…" at bounding box center [687, 381] width 881 height 442
click at [1127, 82] on div "Close" at bounding box center [1127, 74] width 27 height 27
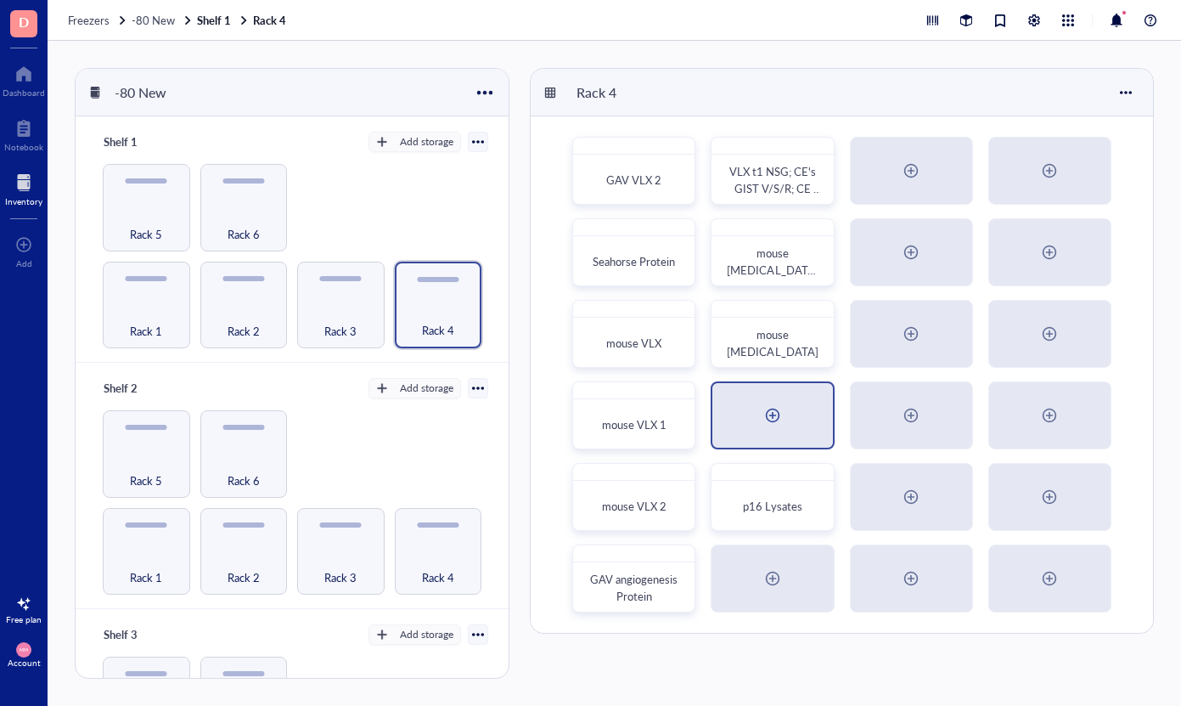
click at [766, 419] on div at bounding box center [772, 415] width 27 height 27
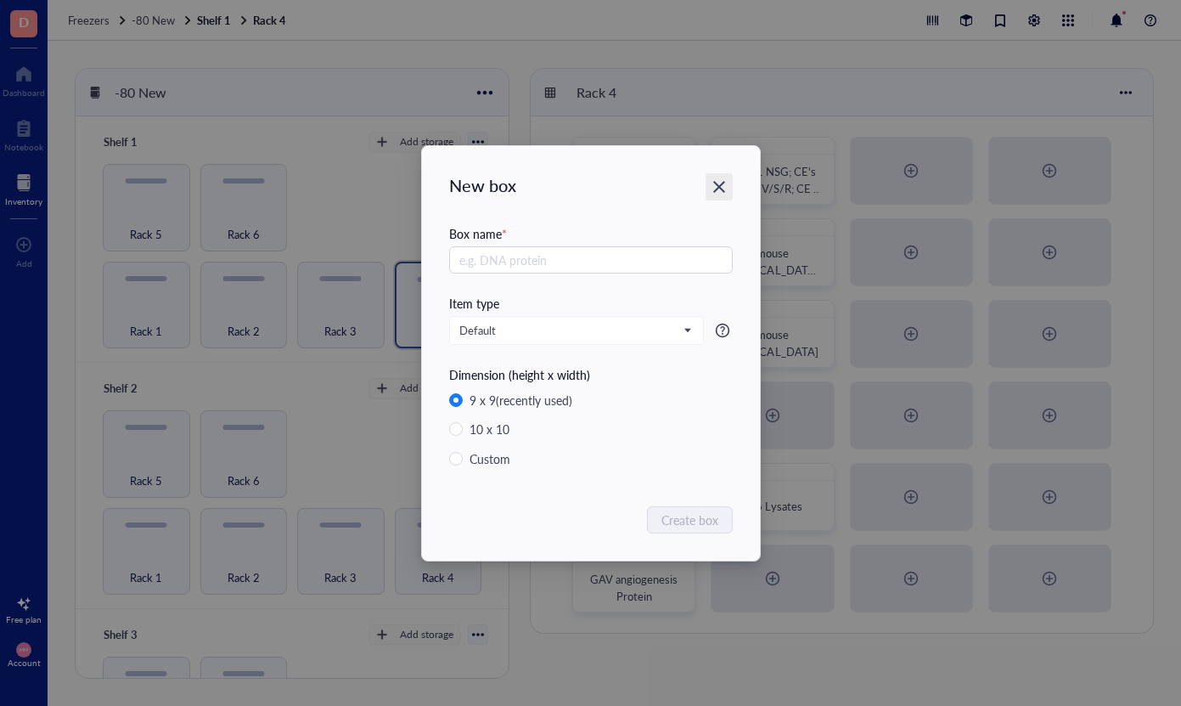
click at [720, 186] on icon "Close" at bounding box center [719, 187] width 12 height 12
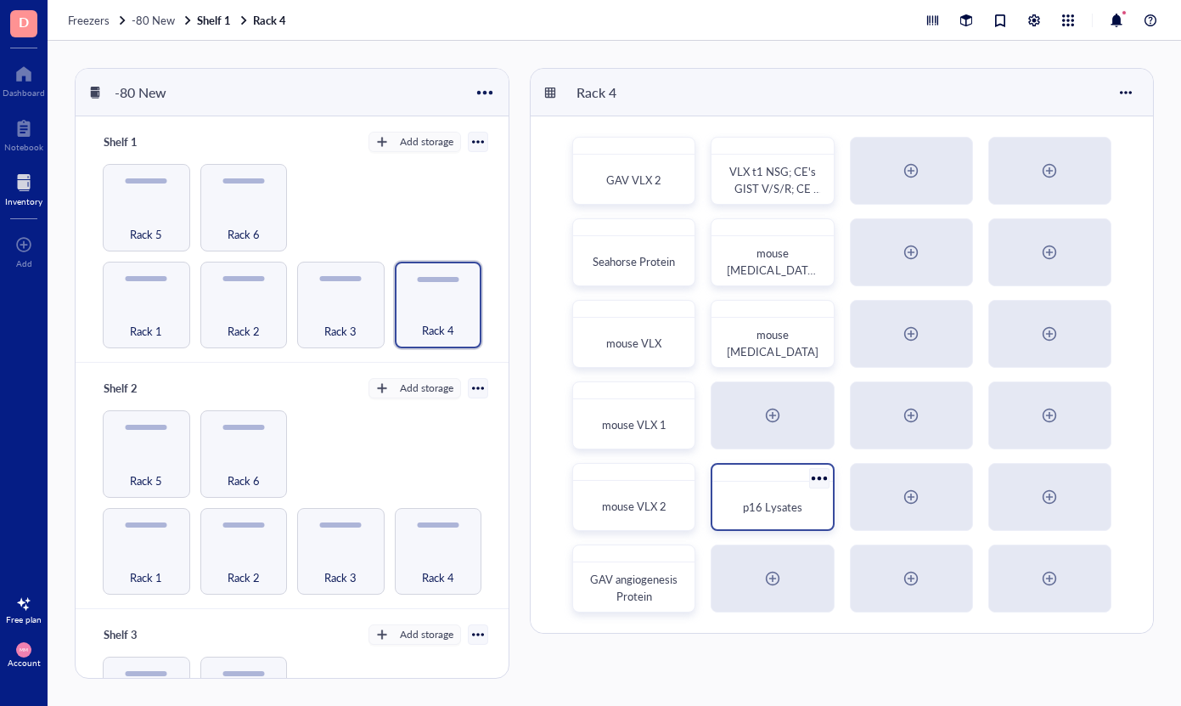
click at [823, 483] on div at bounding box center [819, 477] width 25 height 25
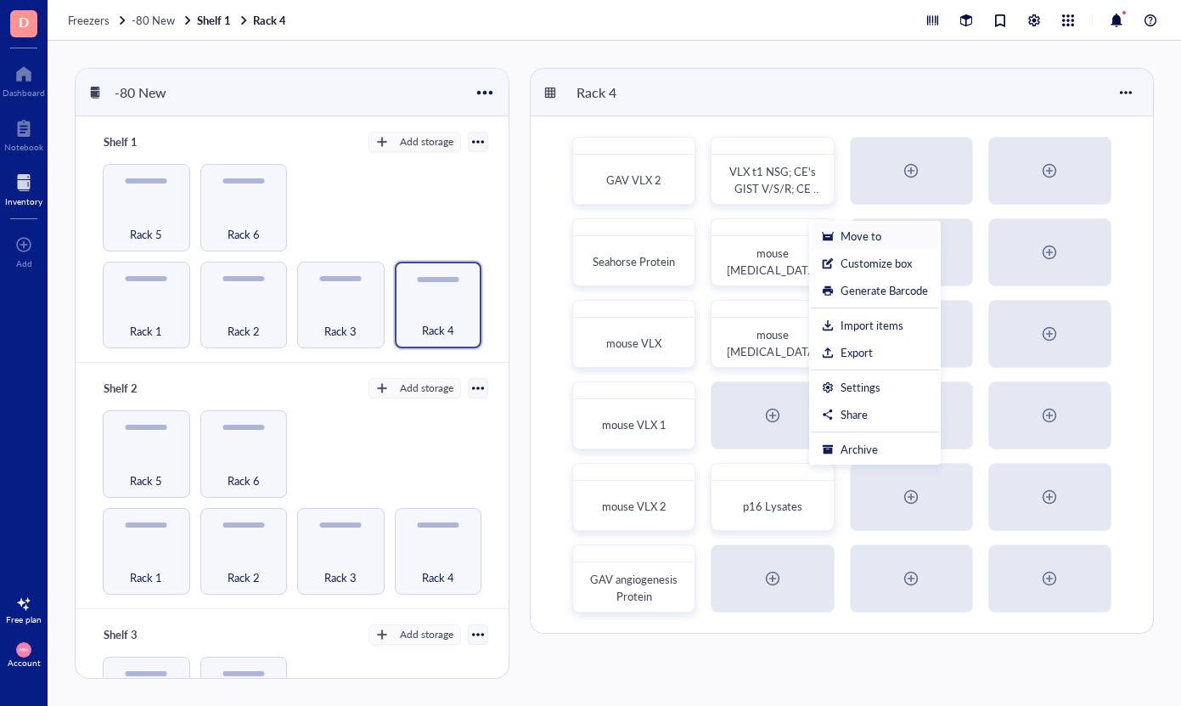
click at [868, 244] on li "Move to" at bounding box center [875, 235] width 128 height 27
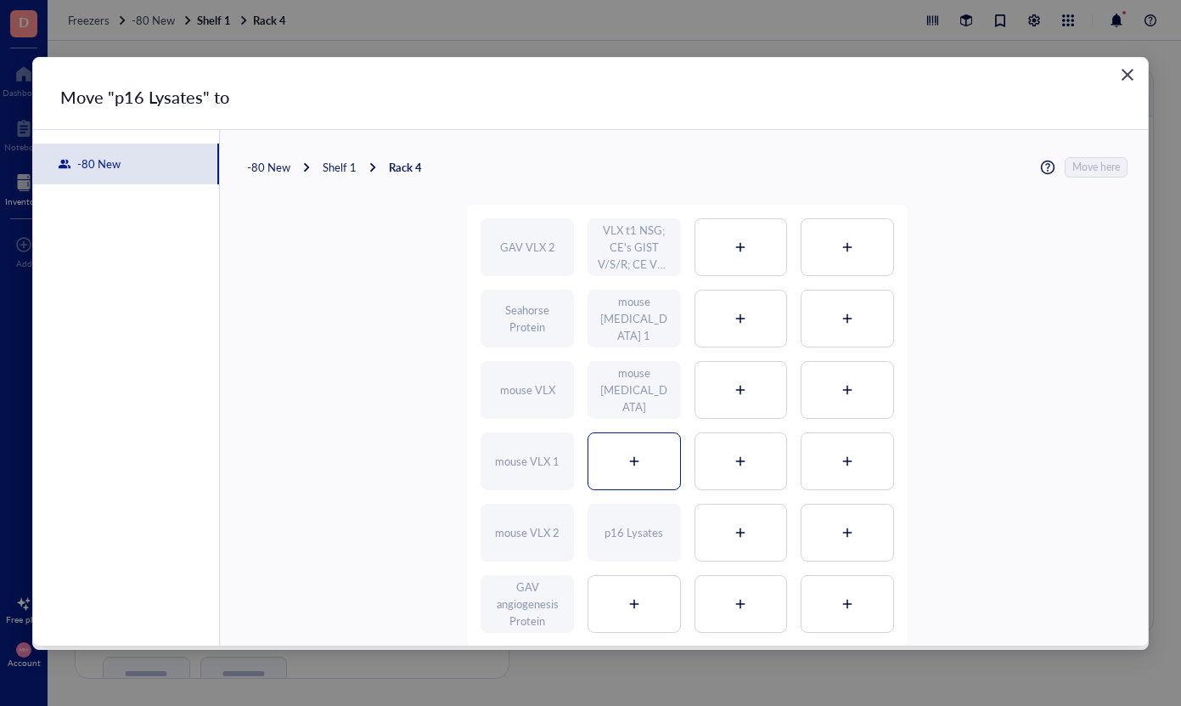
click at [628, 455] on icon at bounding box center [634, 461] width 12 height 12
click at [1101, 168] on span "Move here" at bounding box center [1097, 167] width 48 height 20
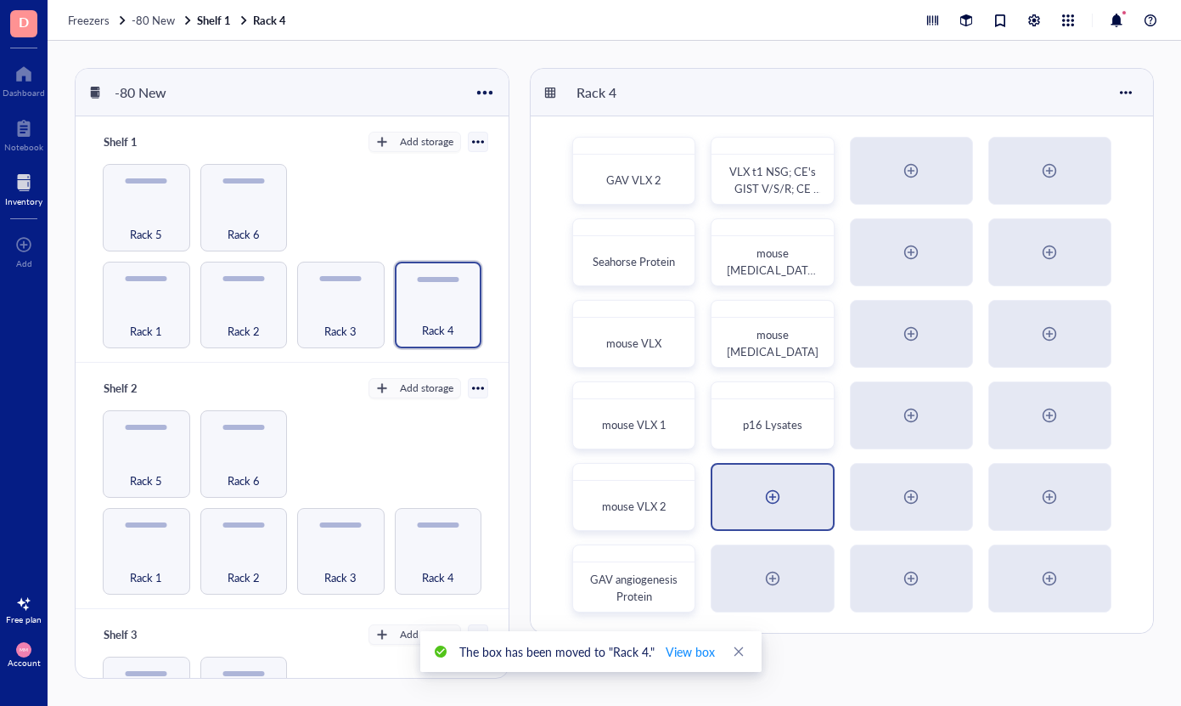
click at [767, 501] on div at bounding box center [772, 496] width 27 height 27
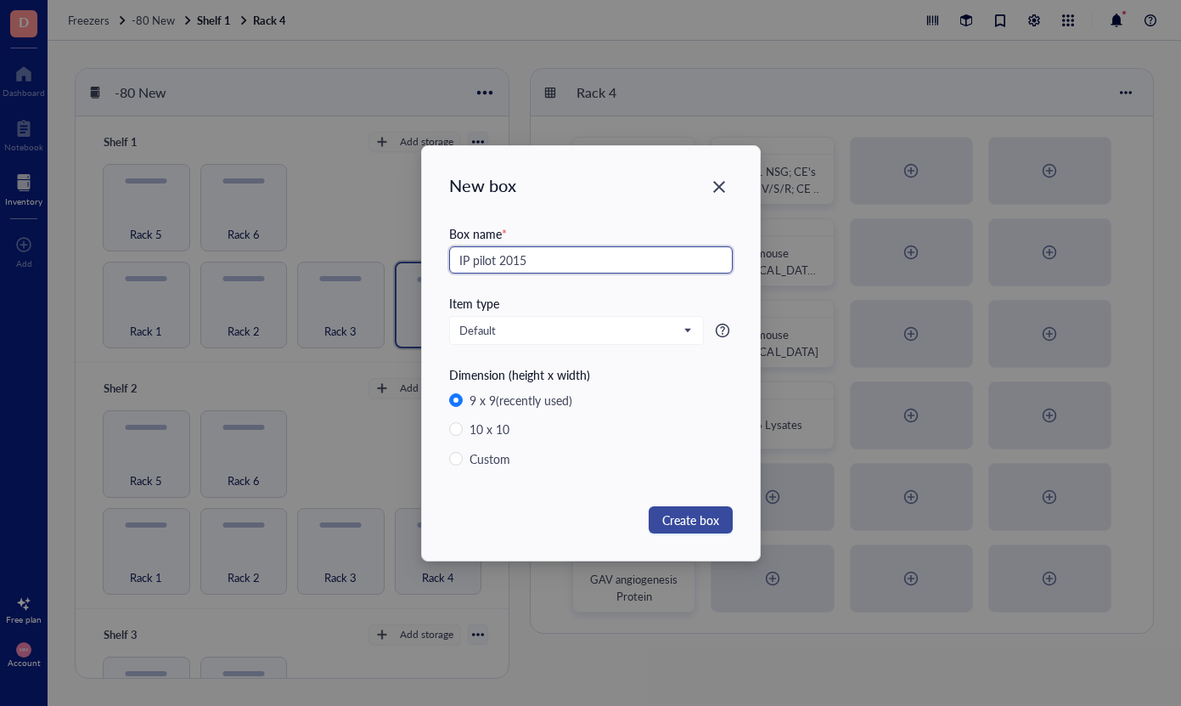
type input "IP pilot 2015"
click at [688, 531] on button "Create box" at bounding box center [691, 519] width 84 height 27
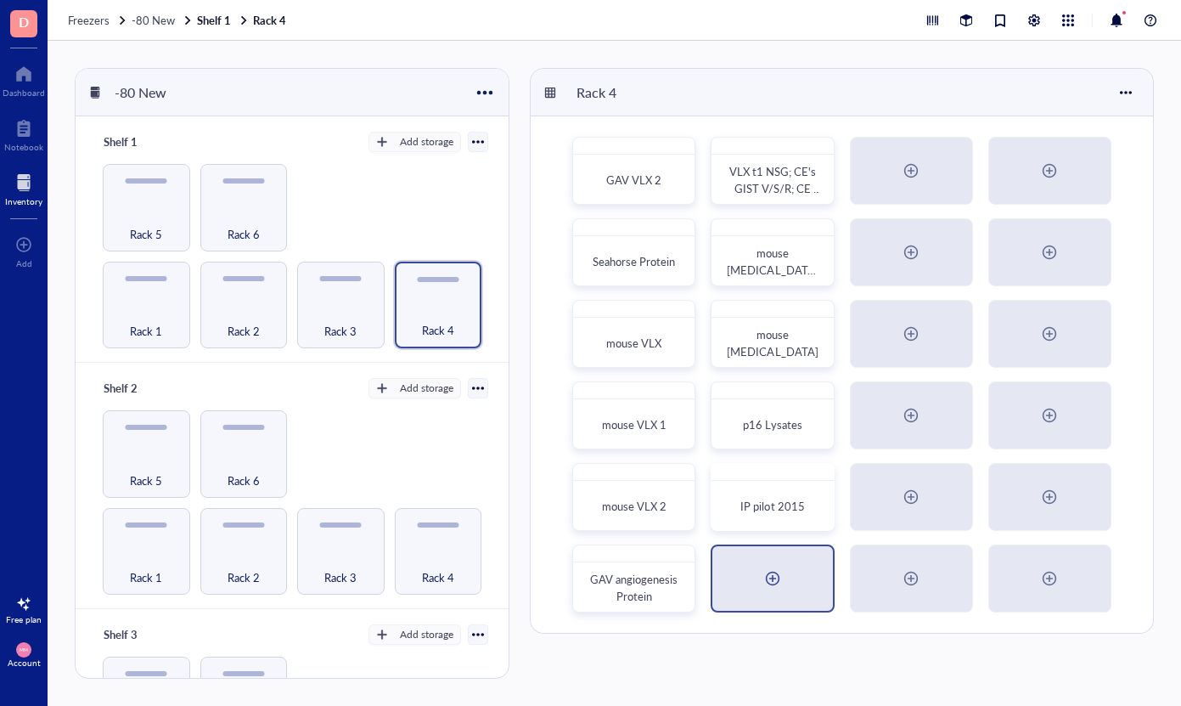
click at [736, 581] on div at bounding box center [772, 578] width 120 height 65
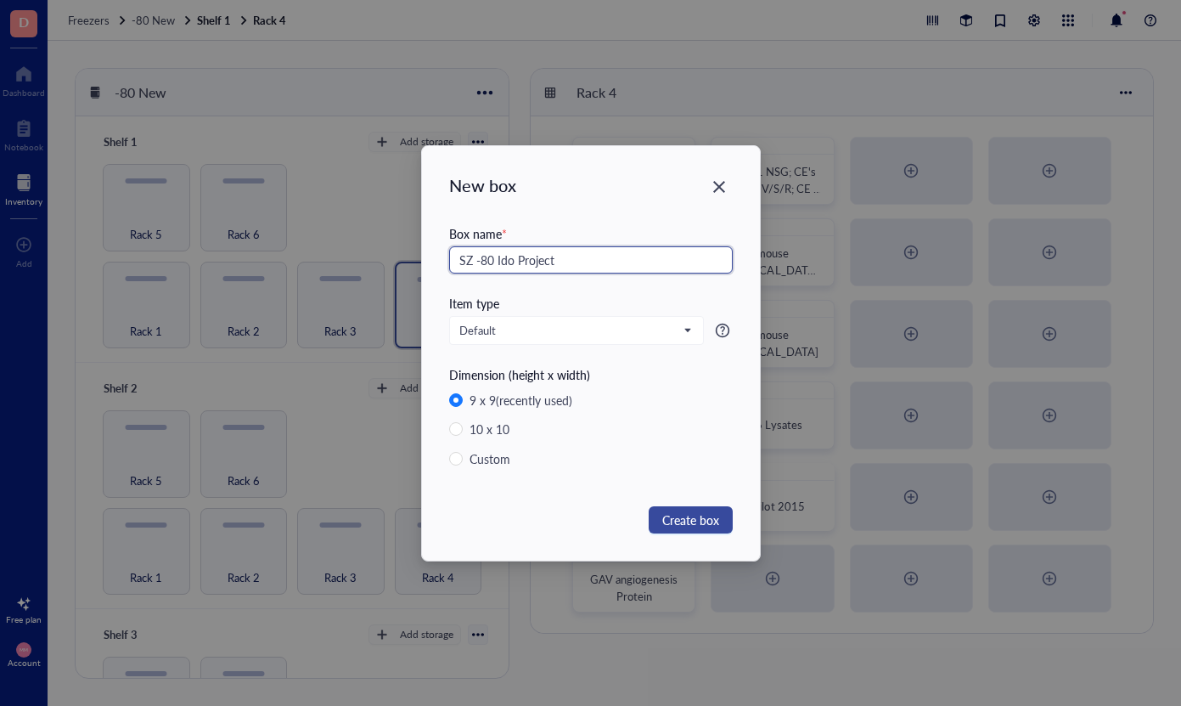
type input "SZ -80 Ido Project"
click at [693, 521] on span "Create box" at bounding box center [690, 519] width 57 height 19
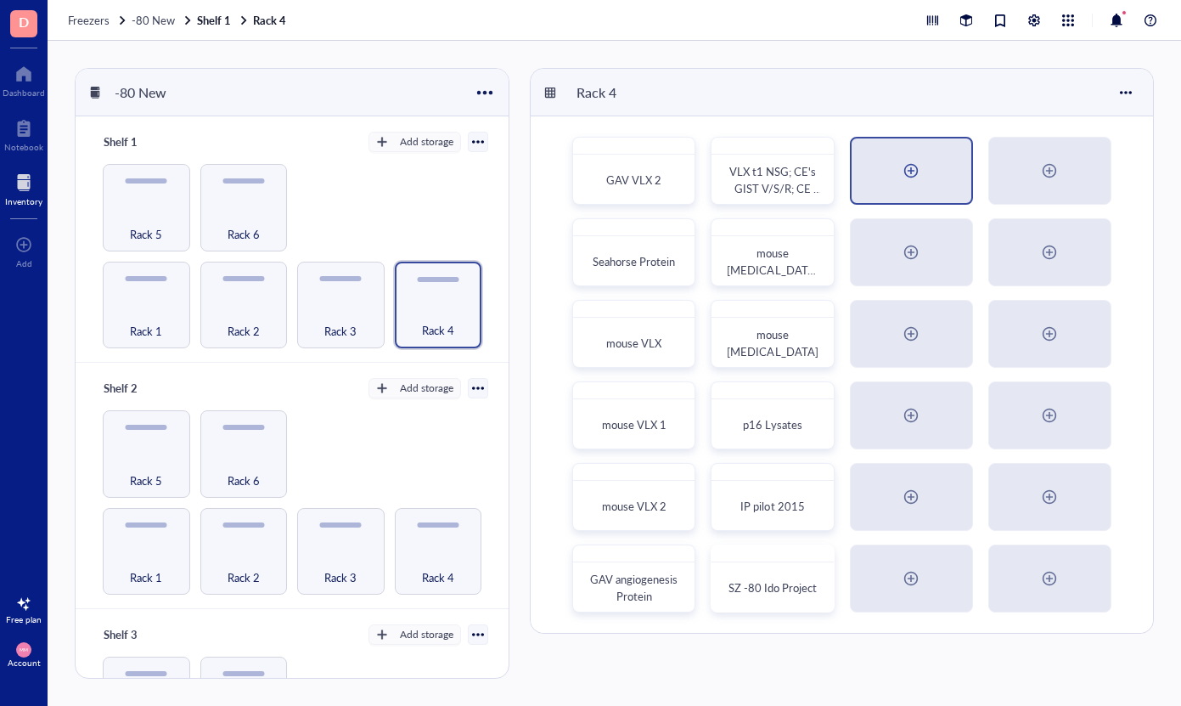
click at [906, 189] on div at bounding box center [912, 170] width 120 height 65
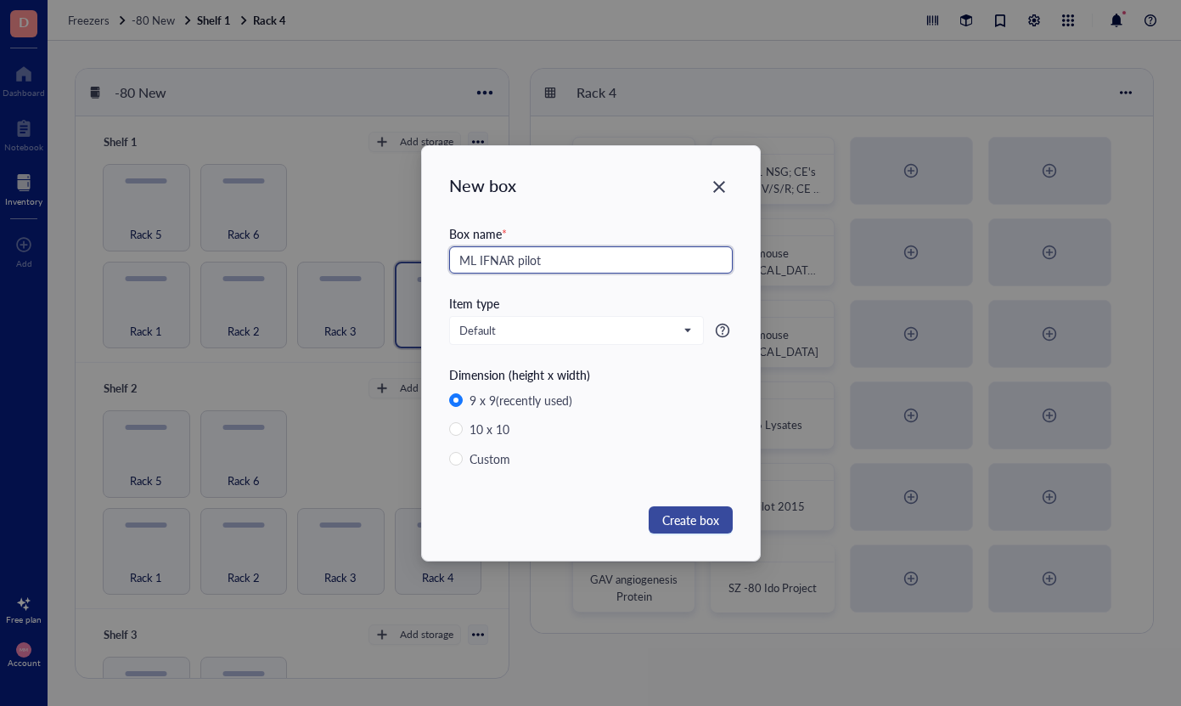
type input "ML IFNAR pilot"
click at [687, 511] on span "Create box" at bounding box center [690, 519] width 57 height 19
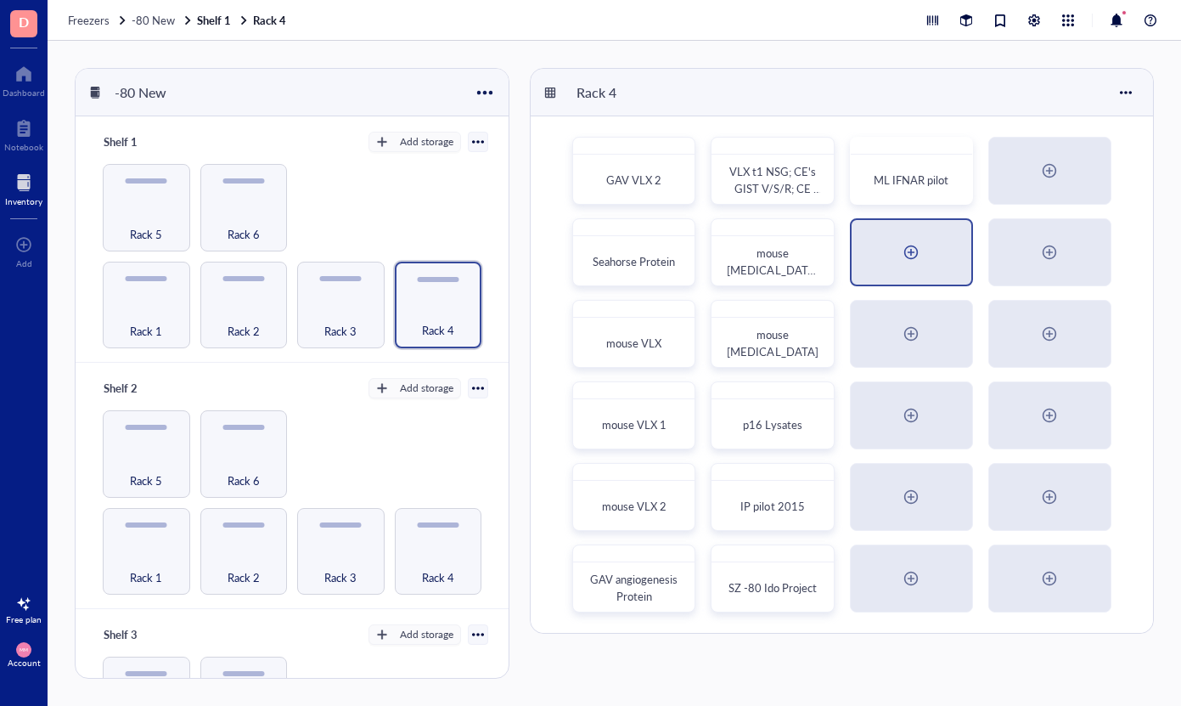
click at [936, 252] on div at bounding box center [912, 252] width 120 height 65
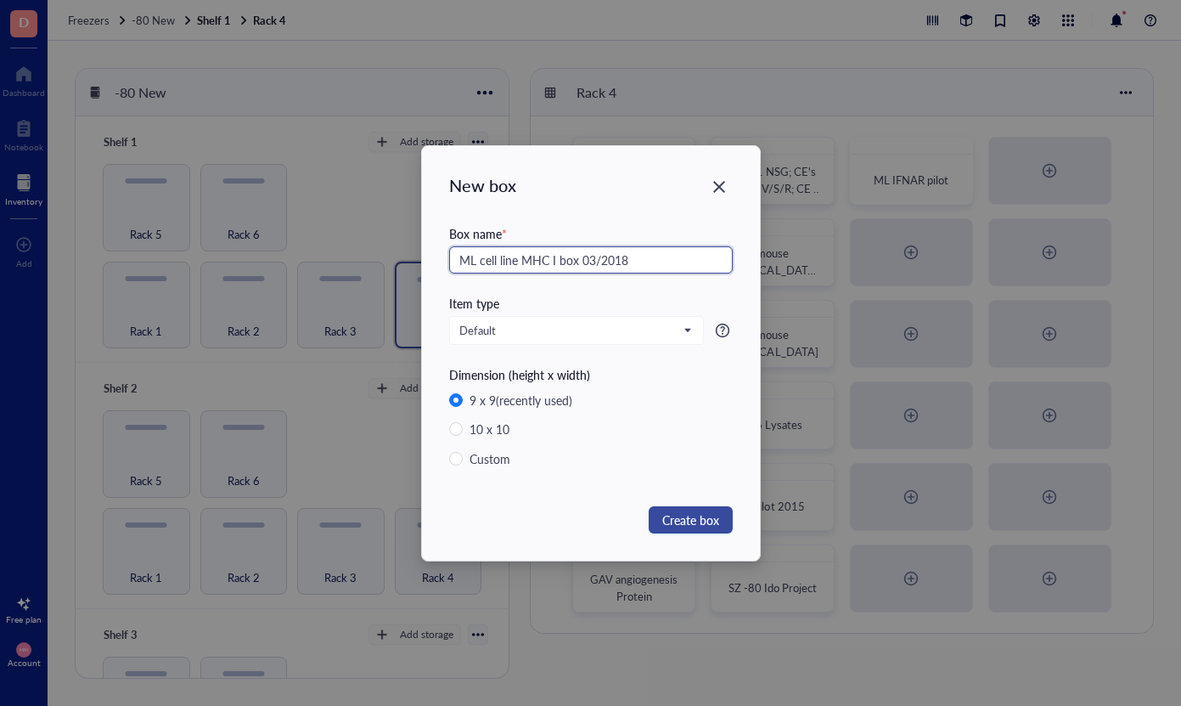
type input "ML cell line MHC I box 03/2018"
click at [697, 506] on button "Create box" at bounding box center [691, 519] width 84 height 27
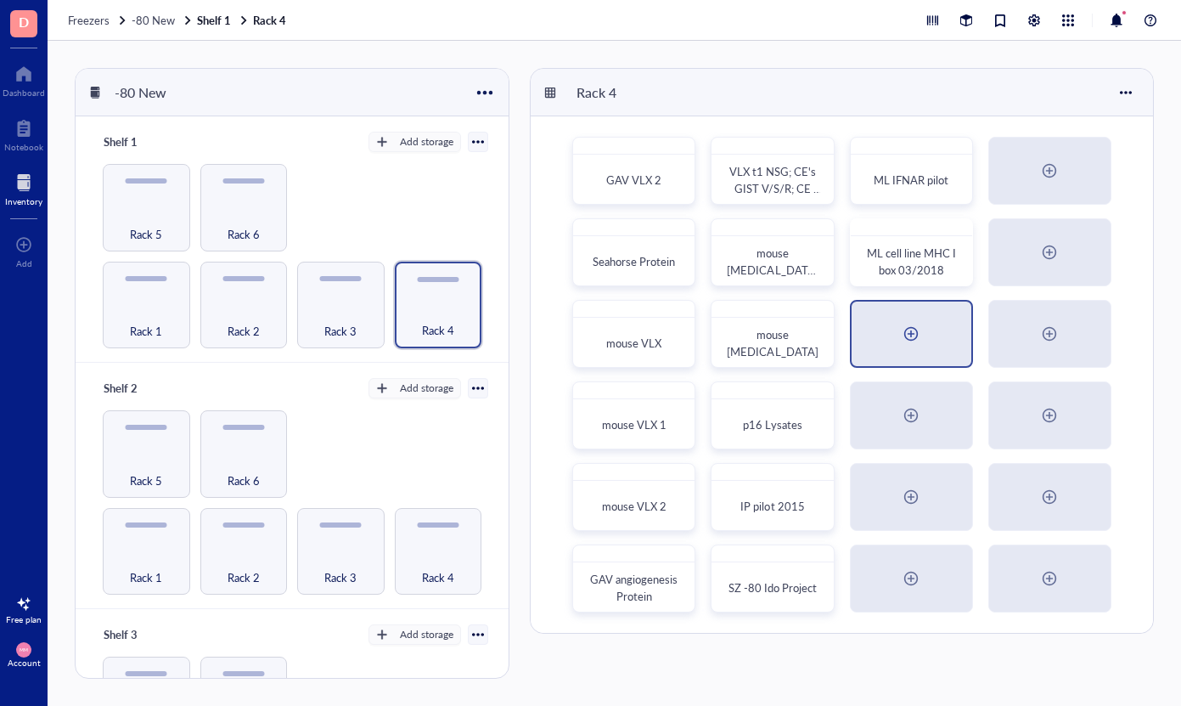
click at [922, 340] on div at bounding box center [911, 333] width 27 height 27
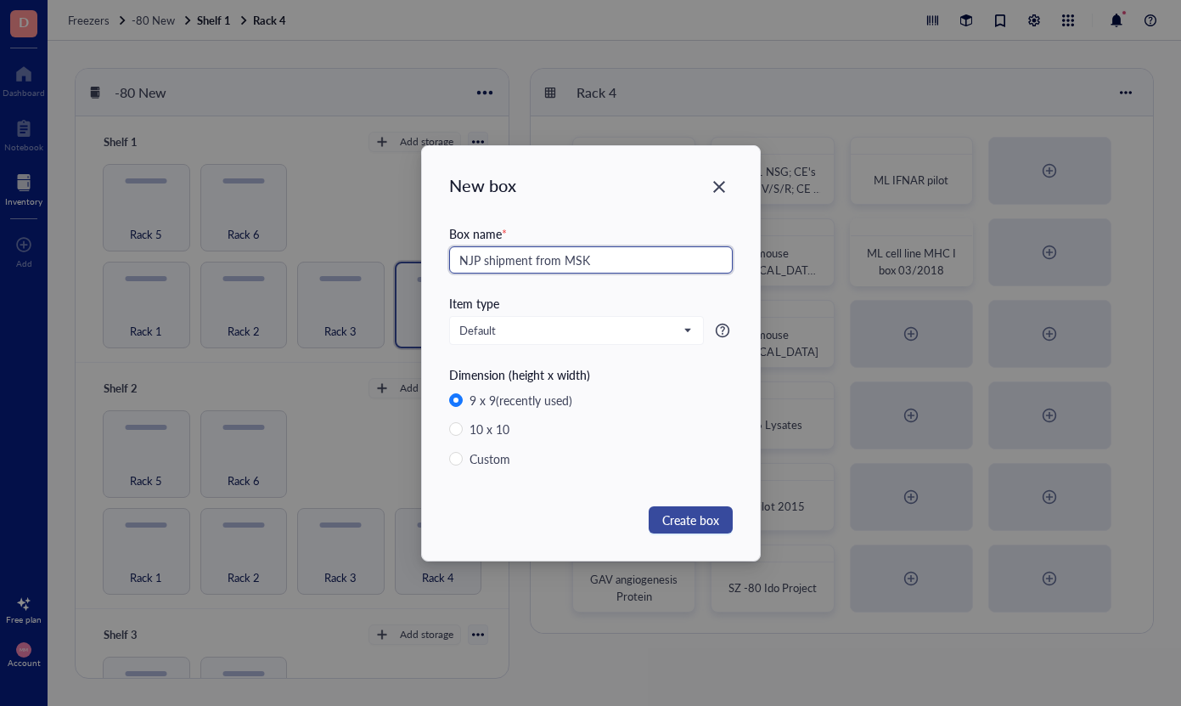
type input "NJP shipment from MSK"
click at [685, 517] on span "Create box" at bounding box center [690, 519] width 57 height 19
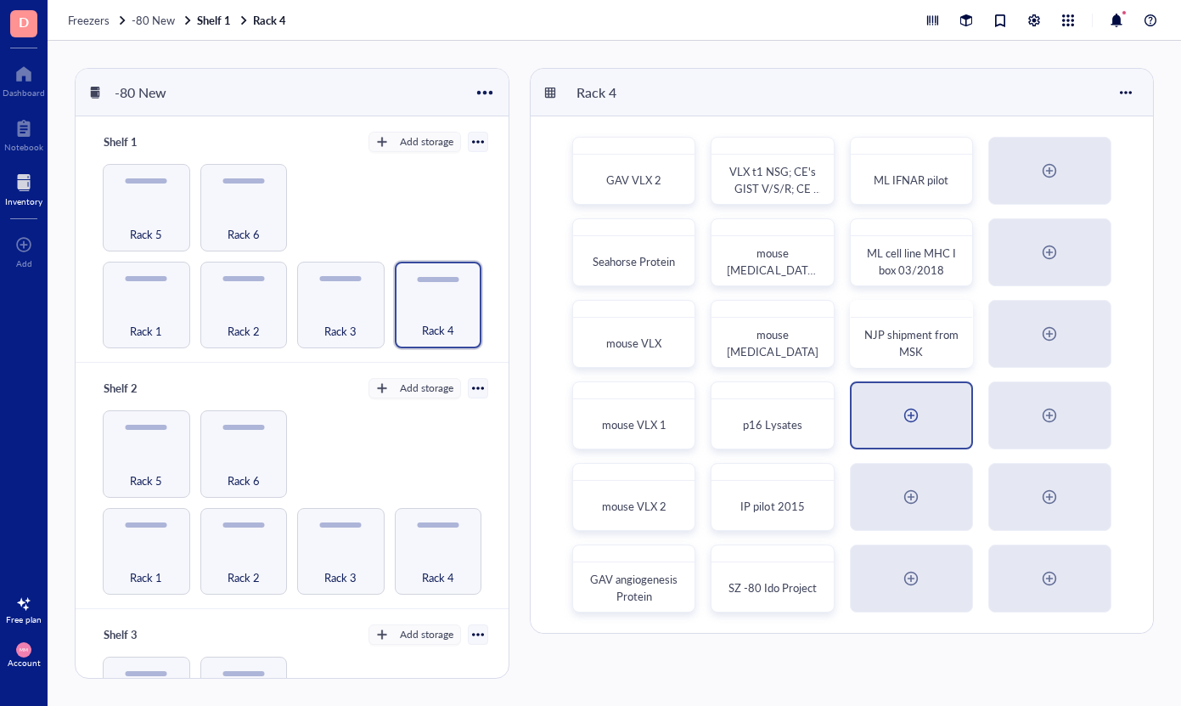
click at [939, 403] on div at bounding box center [912, 415] width 120 height 65
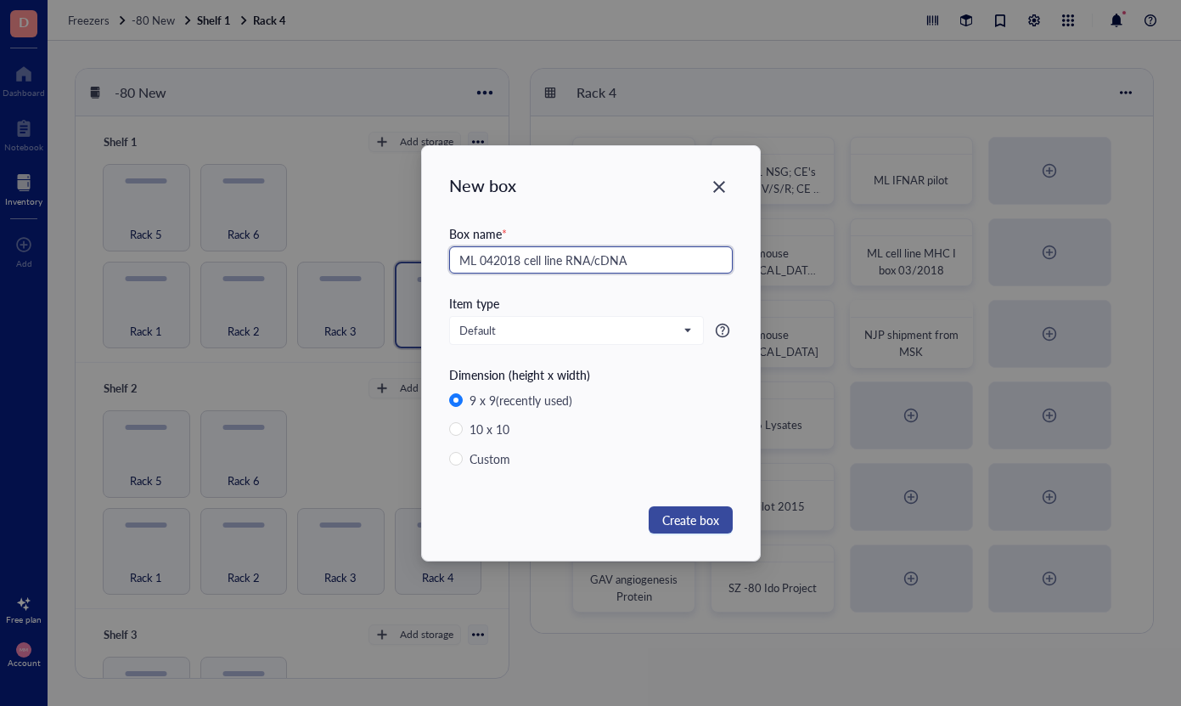
type input "ML 042018 cell line RNA/cDNA"
click at [698, 516] on span "Create box" at bounding box center [690, 519] width 57 height 19
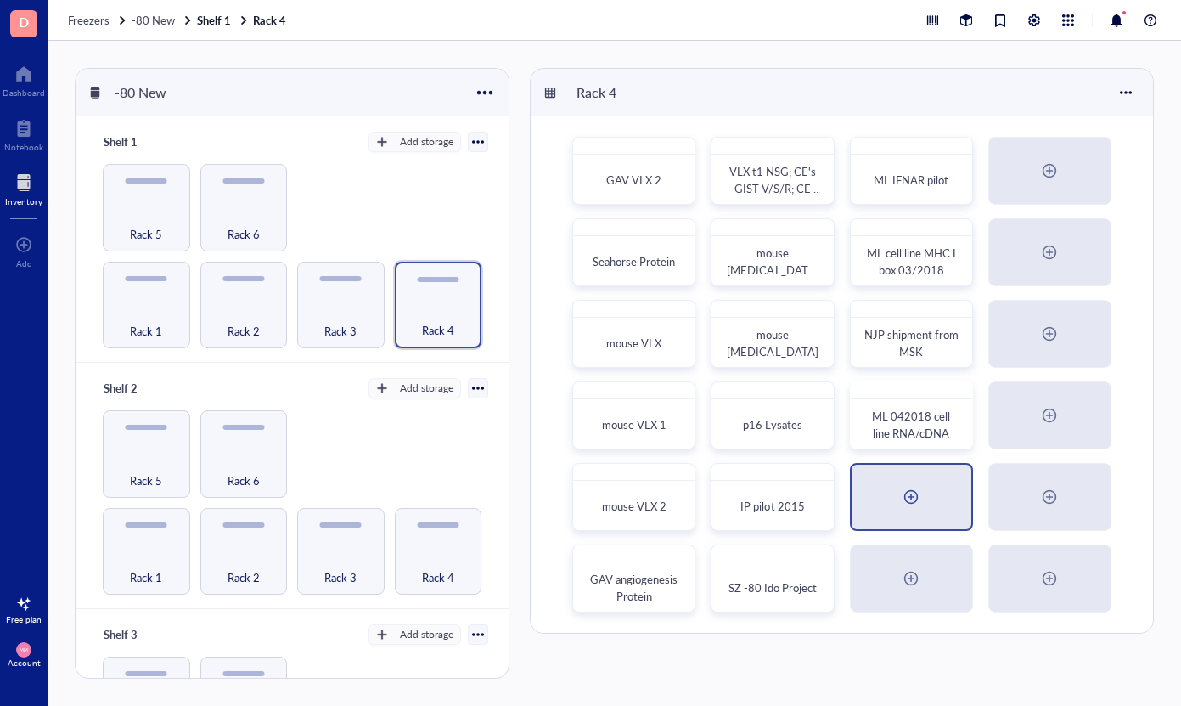
click at [925, 487] on div at bounding box center [911, 496] width 27 height 27
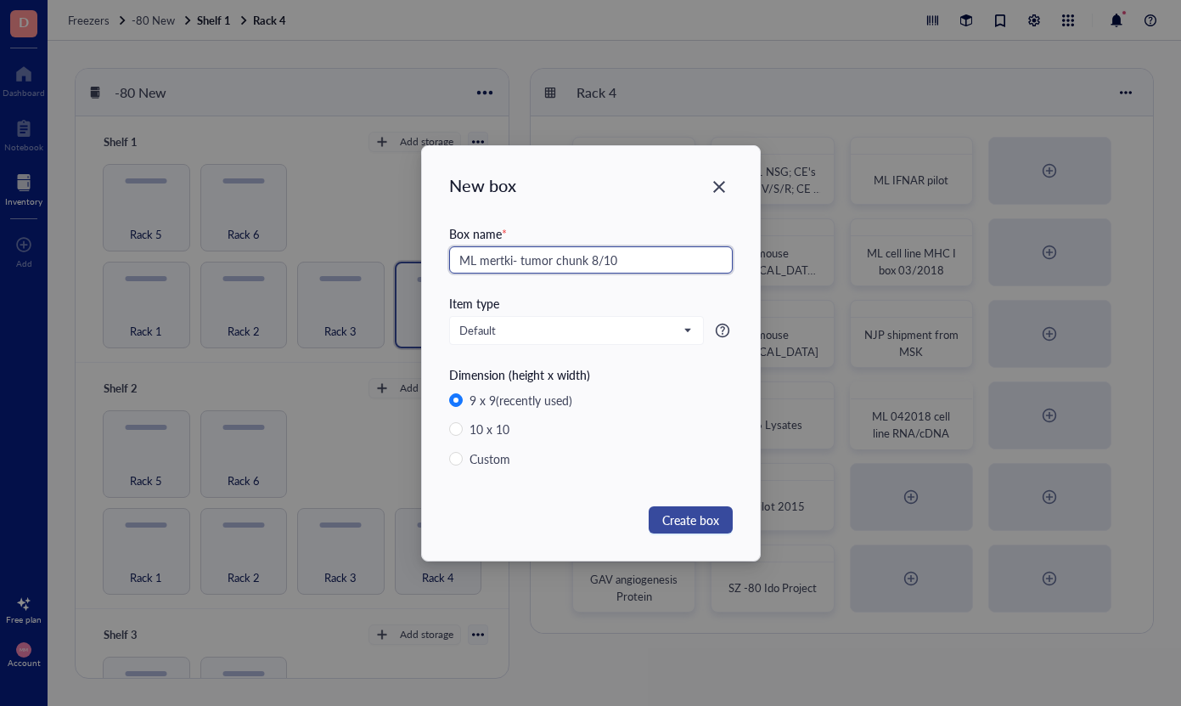
type input "ML mertki- tumor chunk 8/10"
click at [690, 518] on span "Create box" at bounding box center [690, 519] width 57 height 19
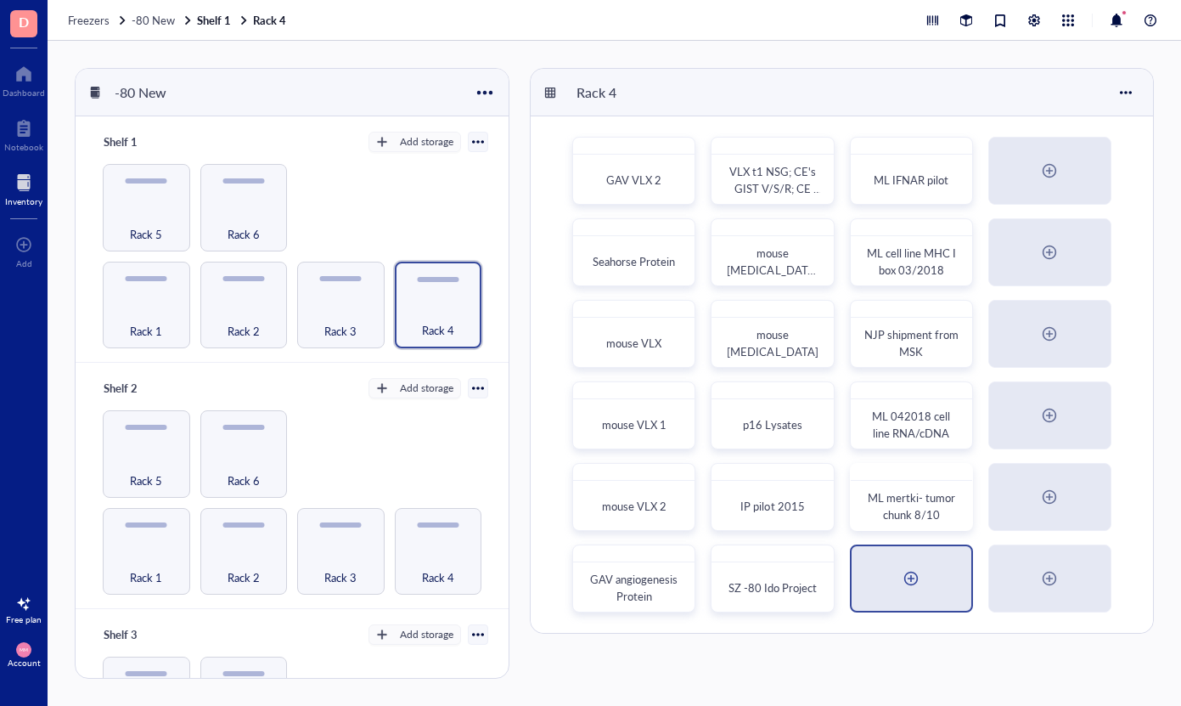
click at [860, 573] on div at bounding box center [912, 578] width 120 height 65
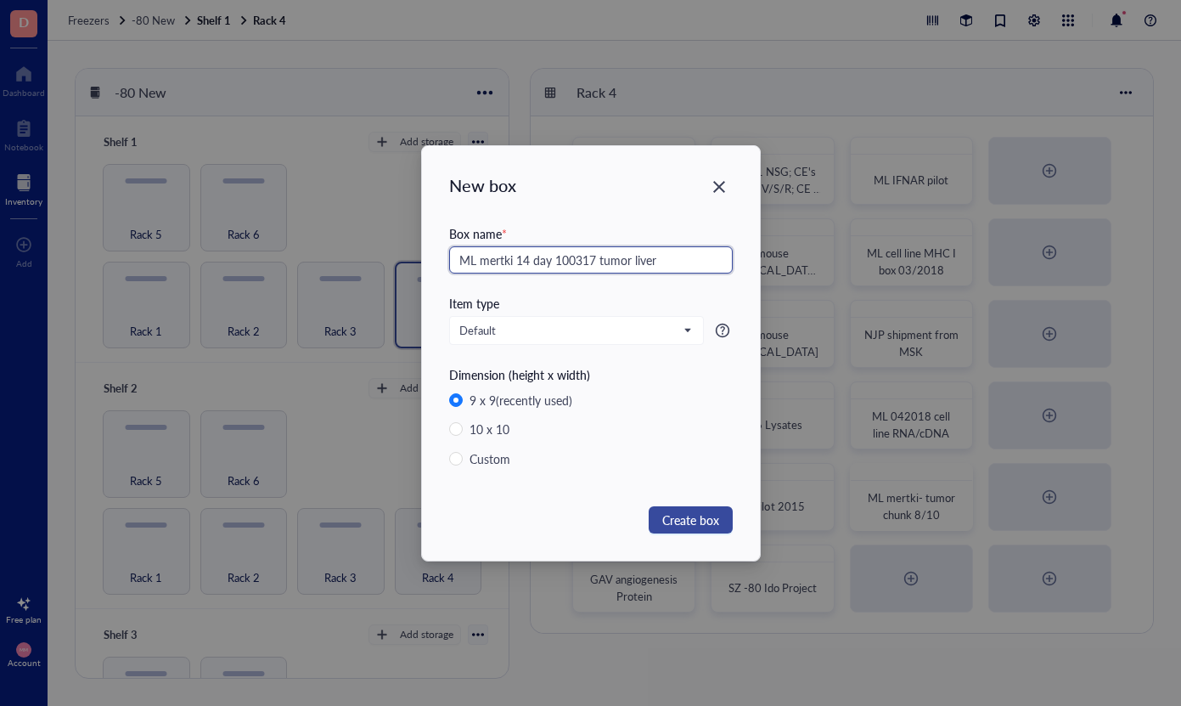
type input "ML mertki 14 day 100317 tumor liver"
click at [687, 510] on span "Create box" at bounding box center [690, 519] width 57 height 19
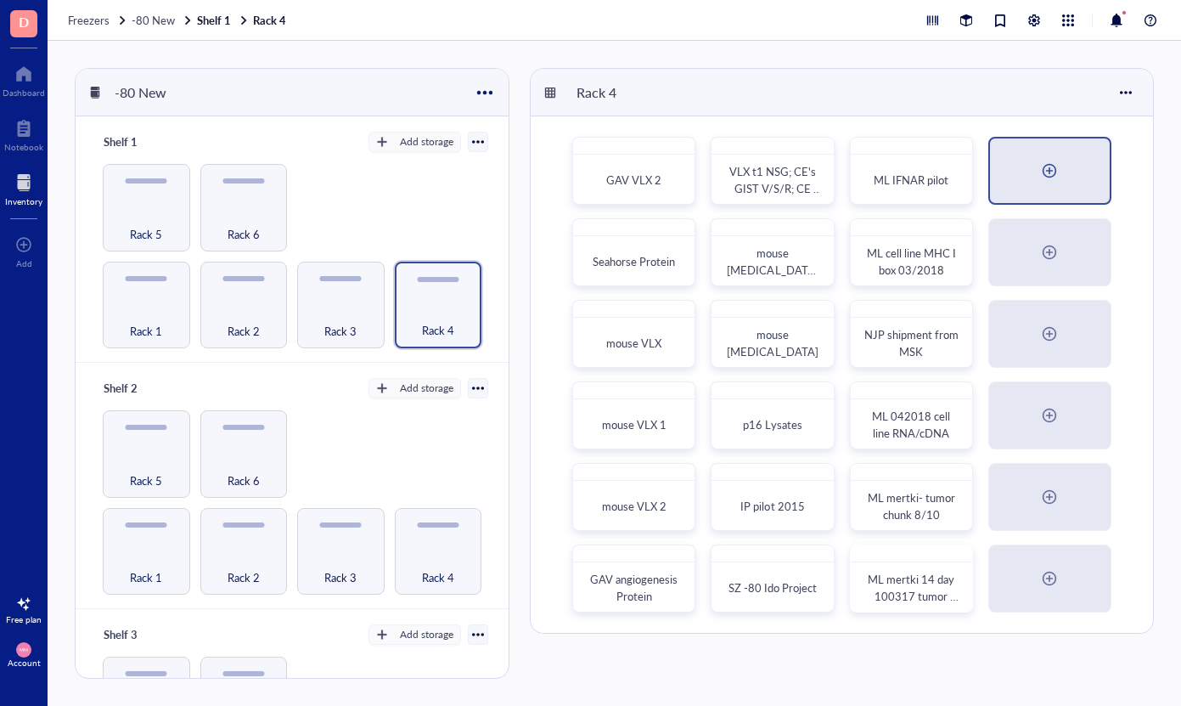
click at [1061, 166] on div at bounding box center [1049, 170] width 27 height 27
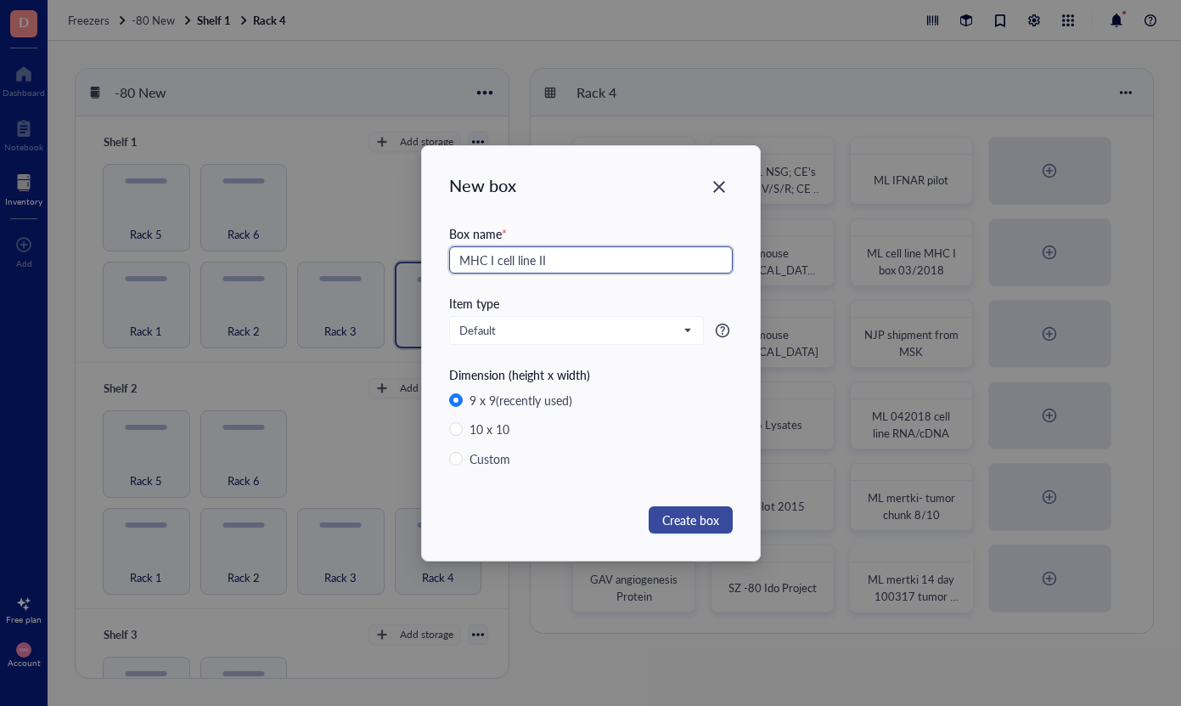
type input "MHC I cell line II"
click at [690, 524] on span "Create box" at bounding box center [690, 519] width 57 height 19
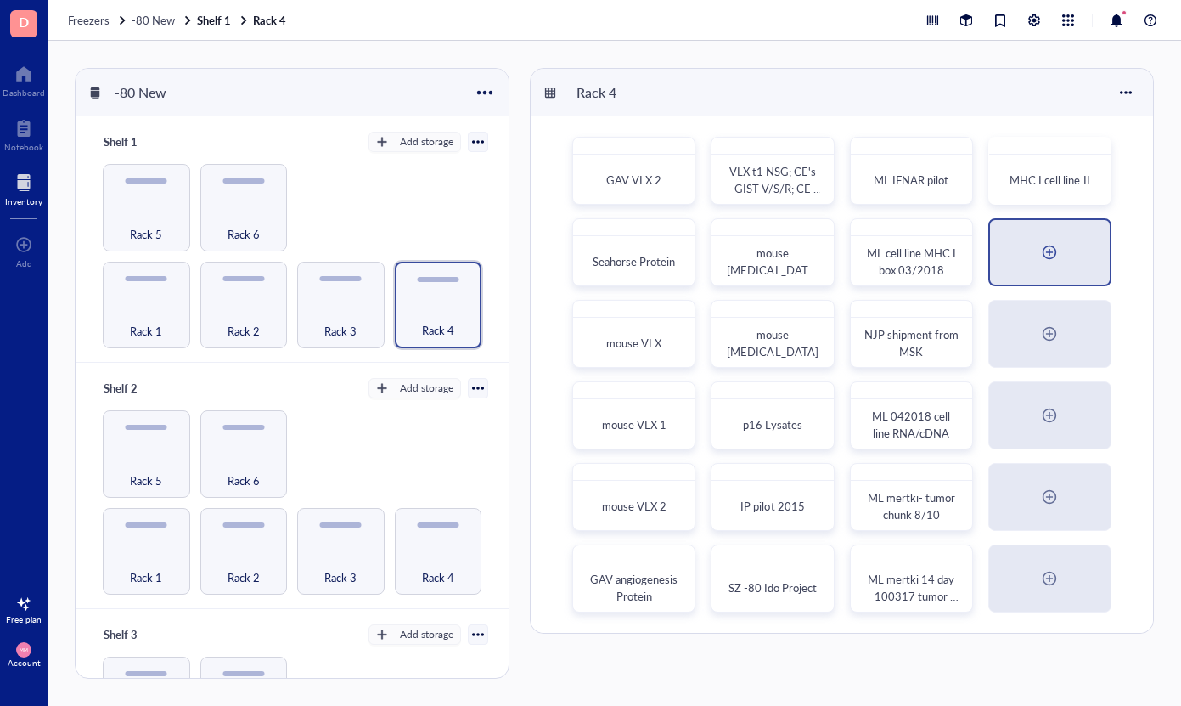
click at [1062, 258] on div at bounding box center [1049, 252] width 27 height 27
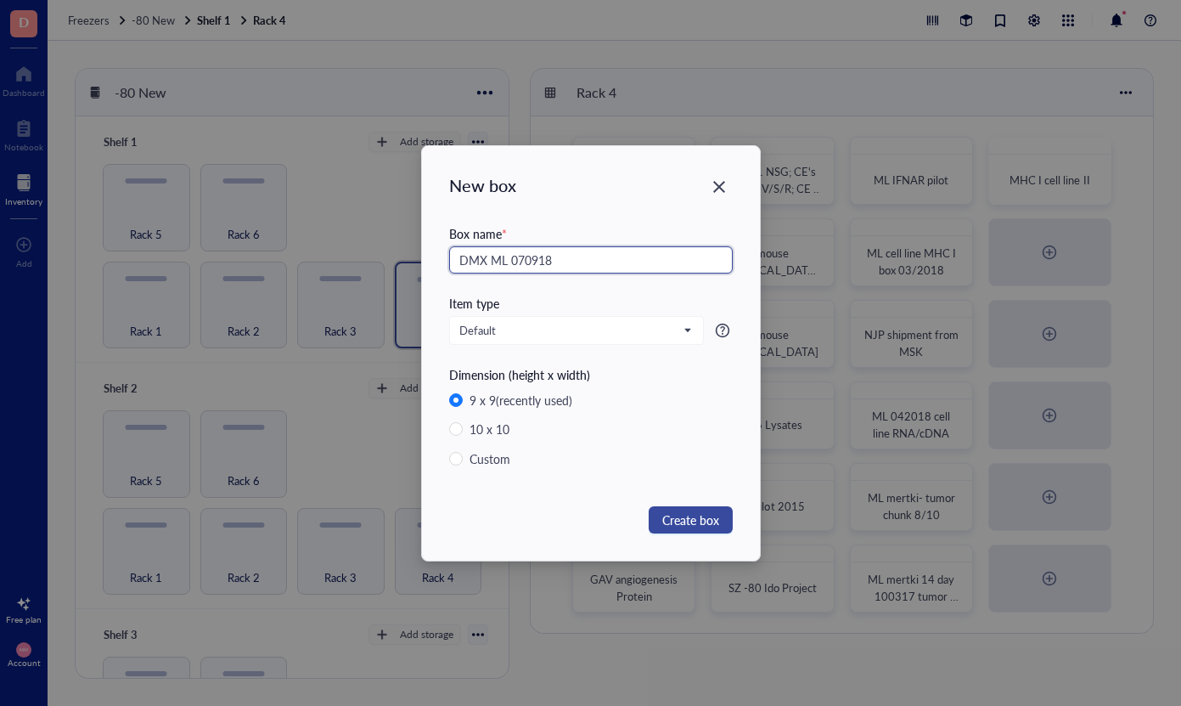
type input "DMX ML 070918"
click at [701, 507] on button "Create box" at bounding box center [691, 519] width 84 height 27
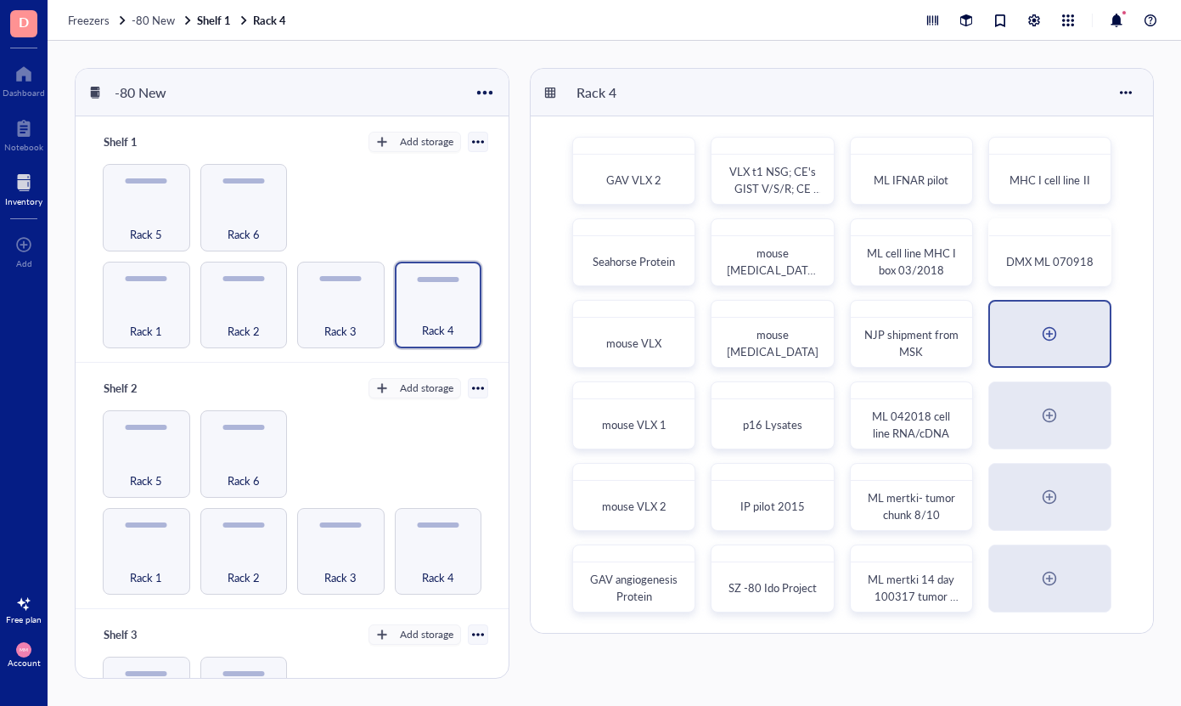
click at [1050, 324] on div at bounding box center [1049, 333] width 27 height 27
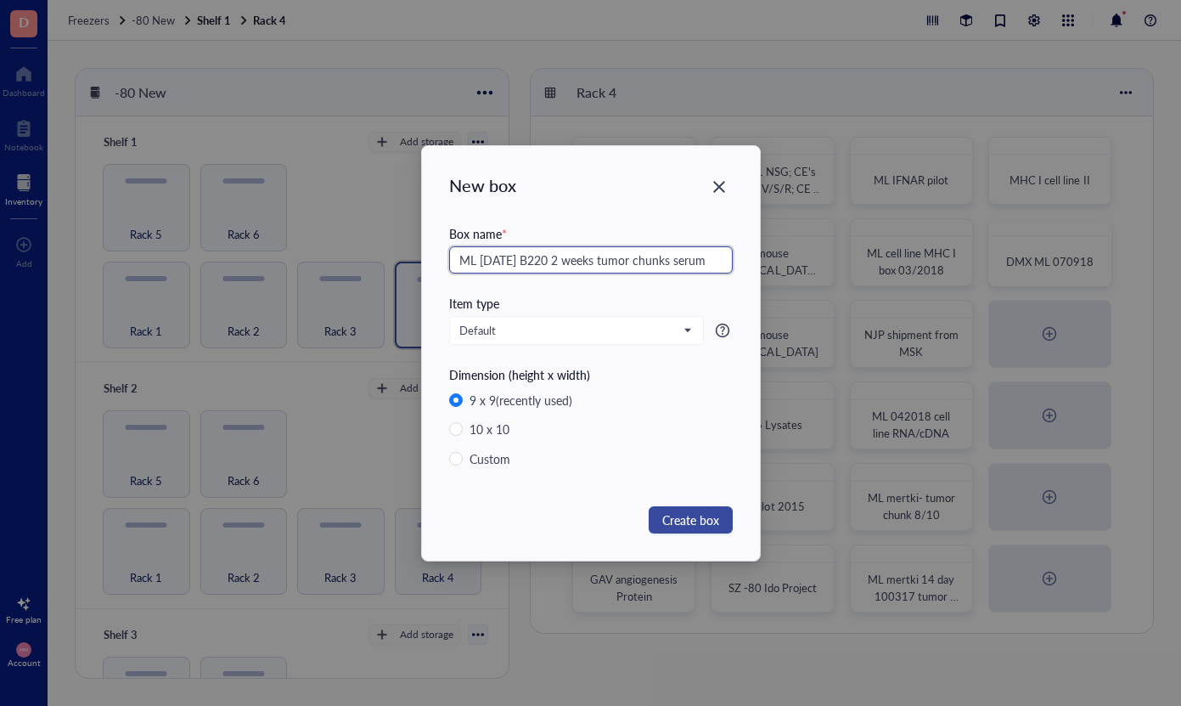
type input "ML [DATE] B220 2 weeks tumor chunks serum"
click at [707, 508] on button "Create box" at bounding box center [691, 519] width 84 height 27
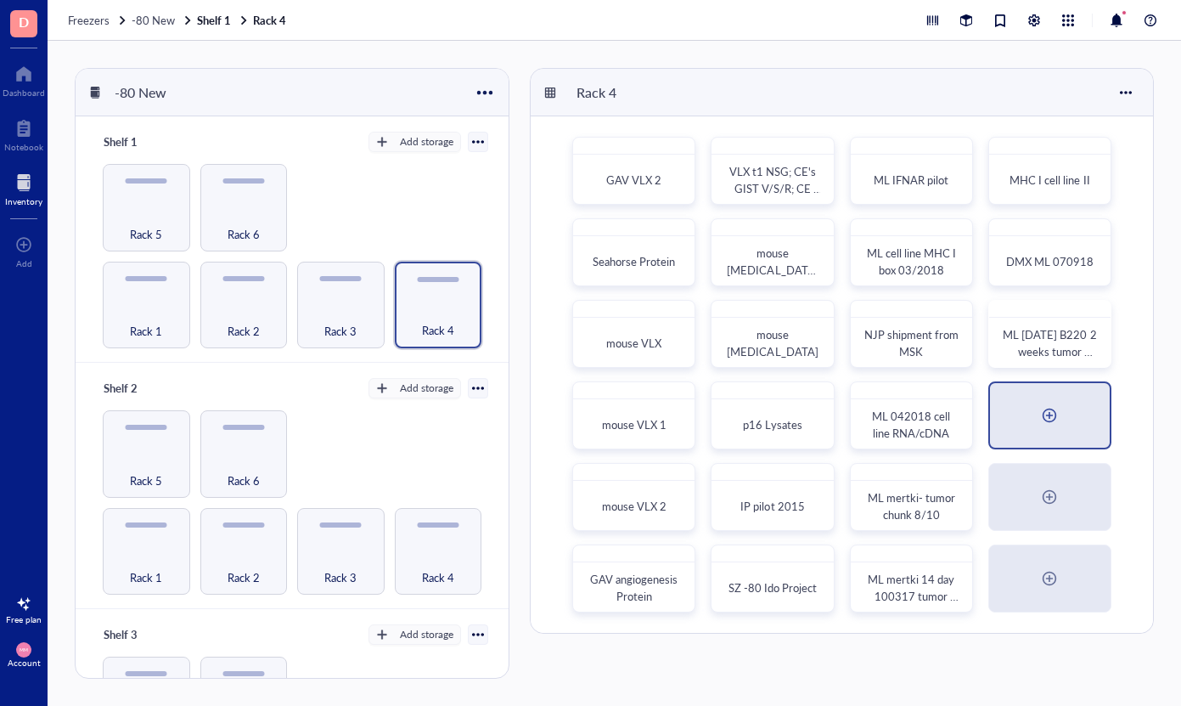
click at [1036, 420] on div at bounding box center [1050, 415] width 120 height 65
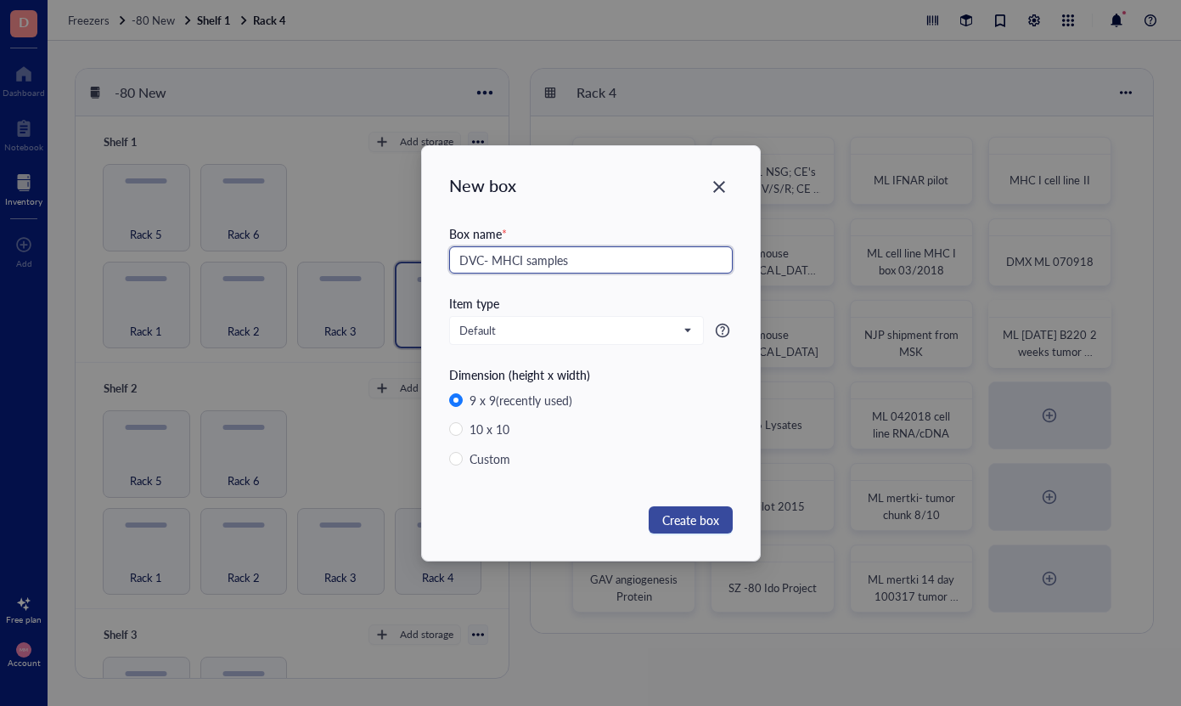
type input "DVC- MHCI samples"
click at [716, 515] on span "Create box" at bounding box center [690, 519] width 57 height 19
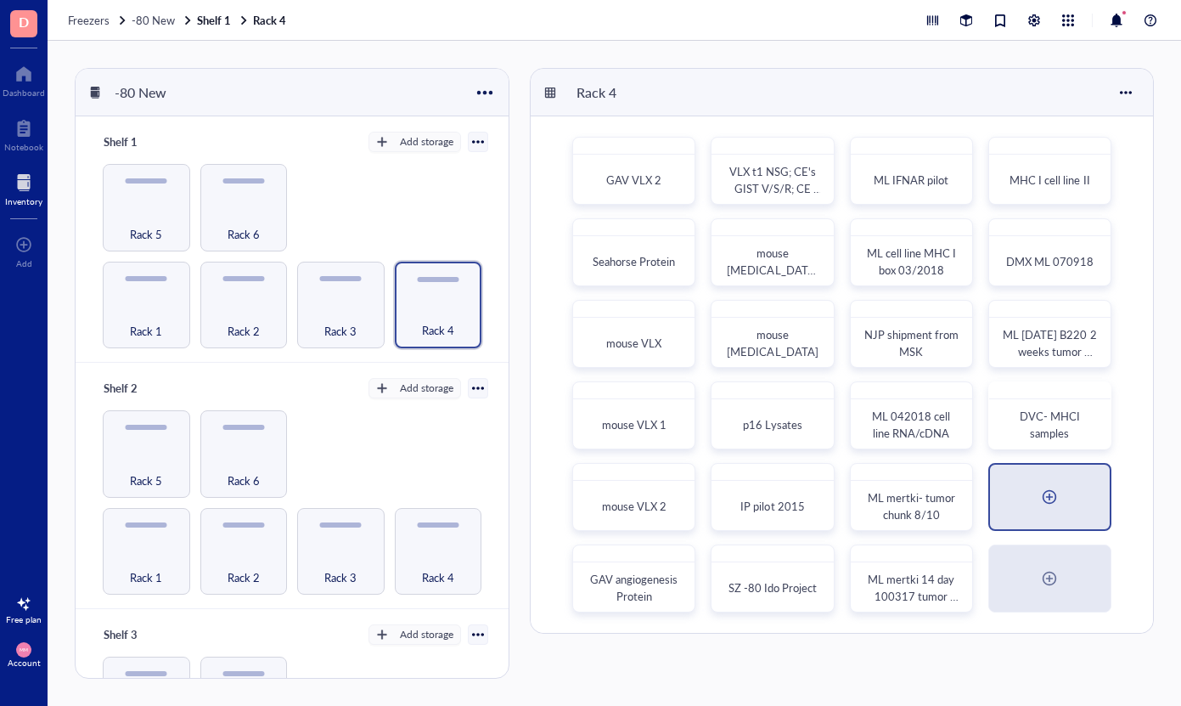
click at [1068, 504] on div at bounding box center [1050, 496] width 120 height 65
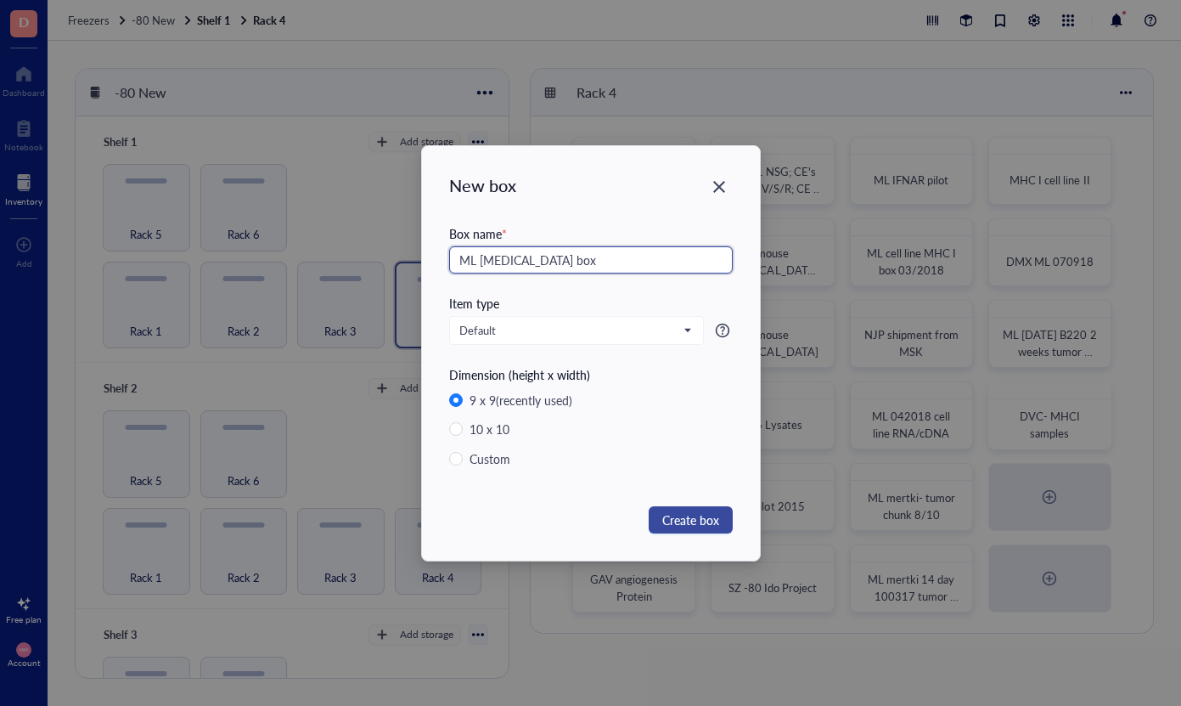
type input "ML [MEDICAL_DATA] box"
click at [712, 519] on span "Create box" at bounding box center [690, 519] width 57 height 19
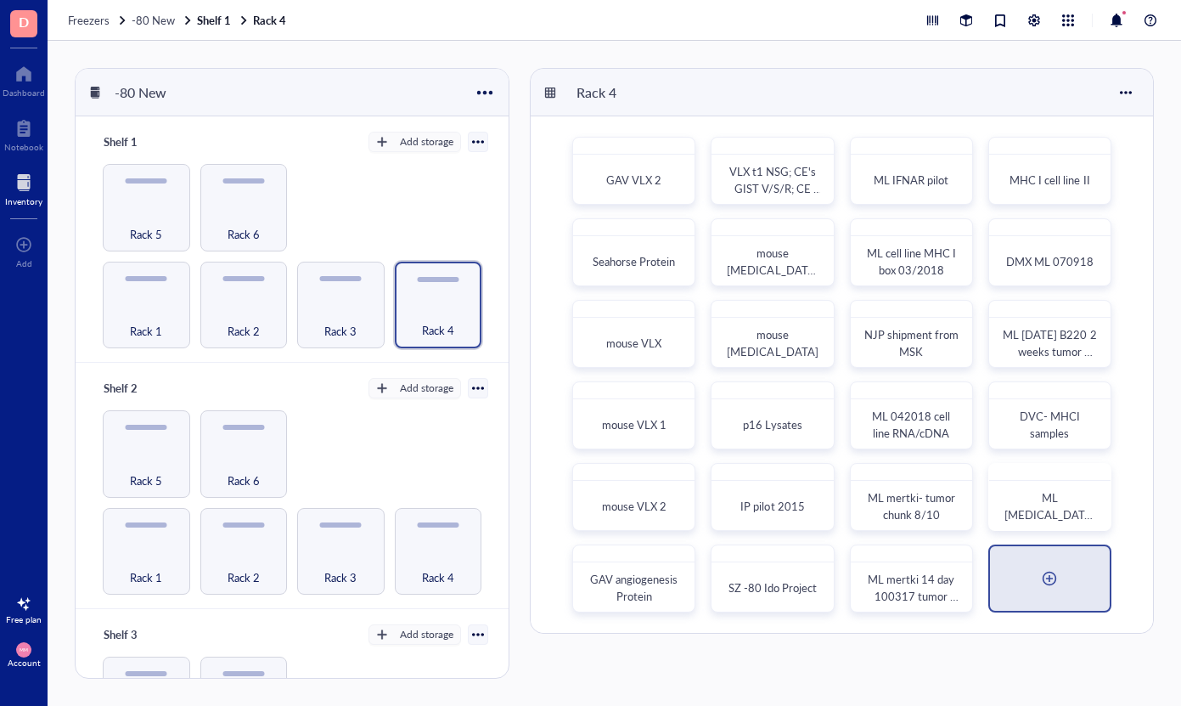
click at [1026, 577] on div at bounding box center [1050, 578] width 120 height 65
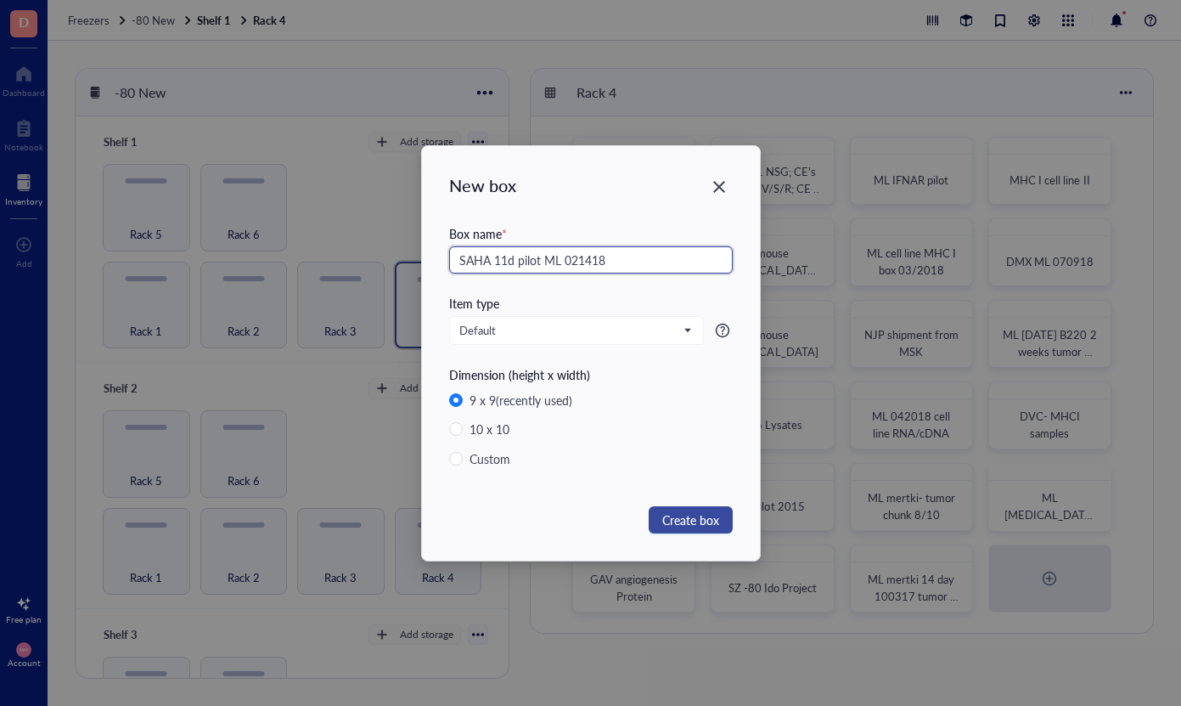
type input "SAHA 11d pilot ML 021418"
click at [687, 513] on span "Create box" at bounding box center [690, 519] width 57 height 19
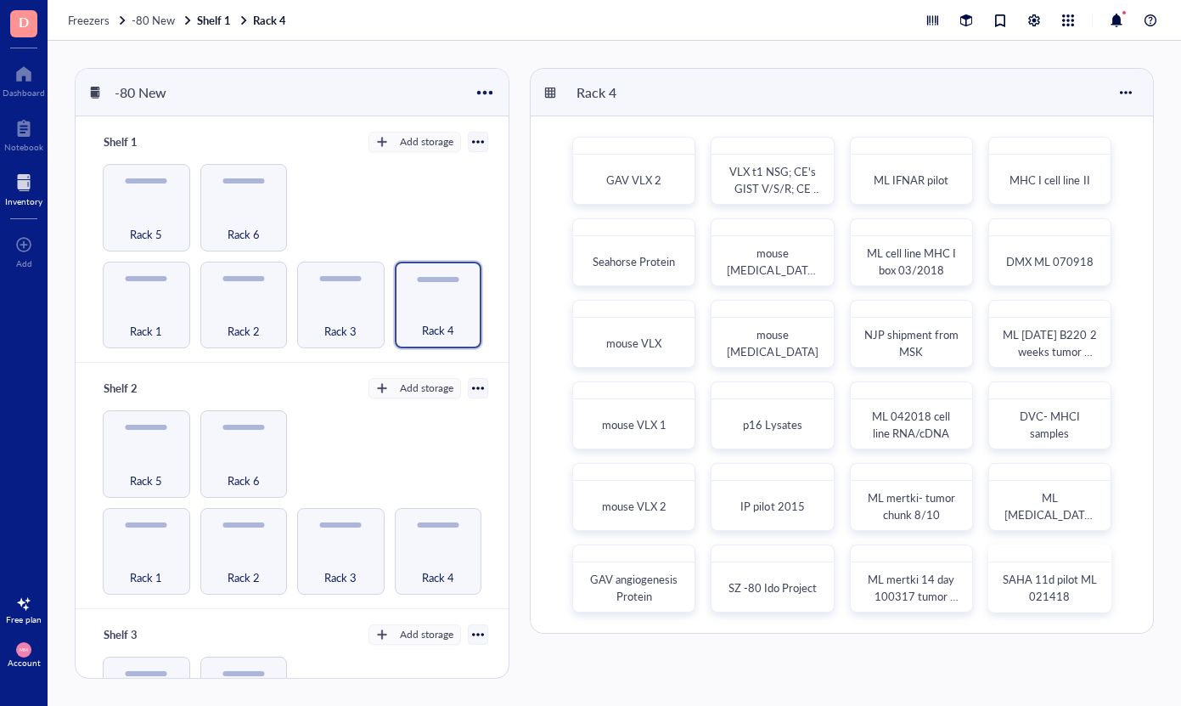
scroll to position [0, 0]
click at [130, 224] on span "Rack 5" at bounding box center [146, 233] width 32 height 19
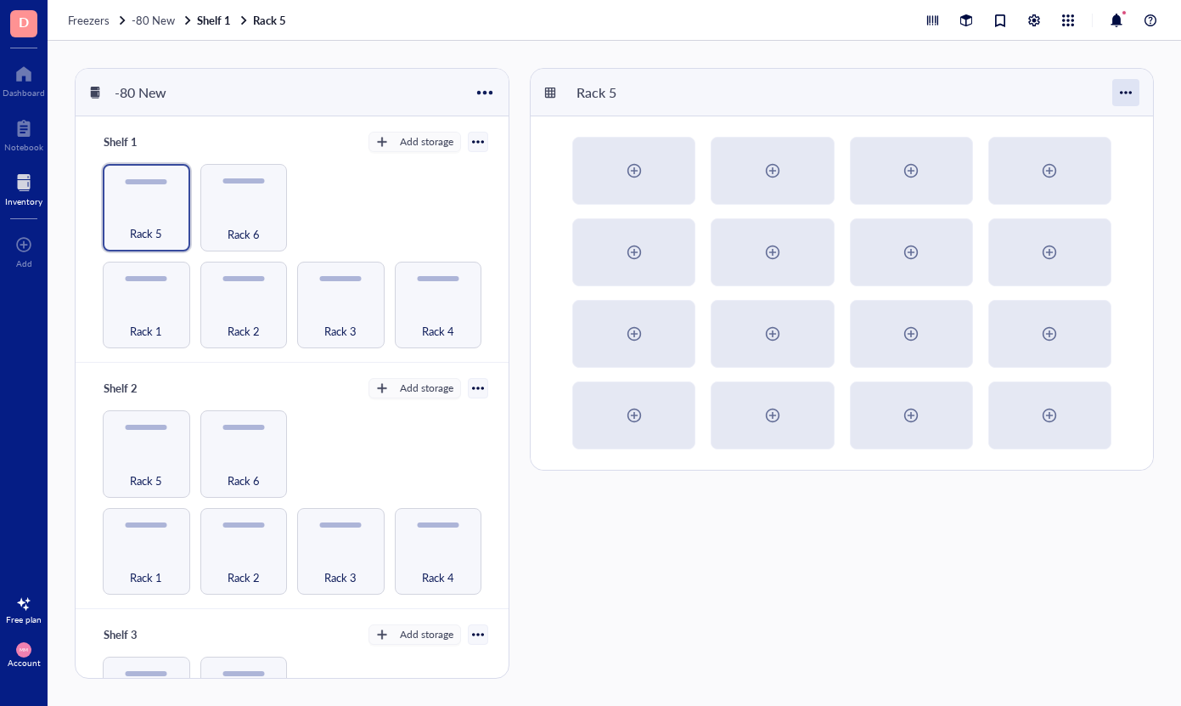
click at [1125, 93] on div at bounding box center [1125, 92] width 27 height 27
click at [1089, 127] on div "Settings" at bounding box center [1078, 124] width 97 height 15
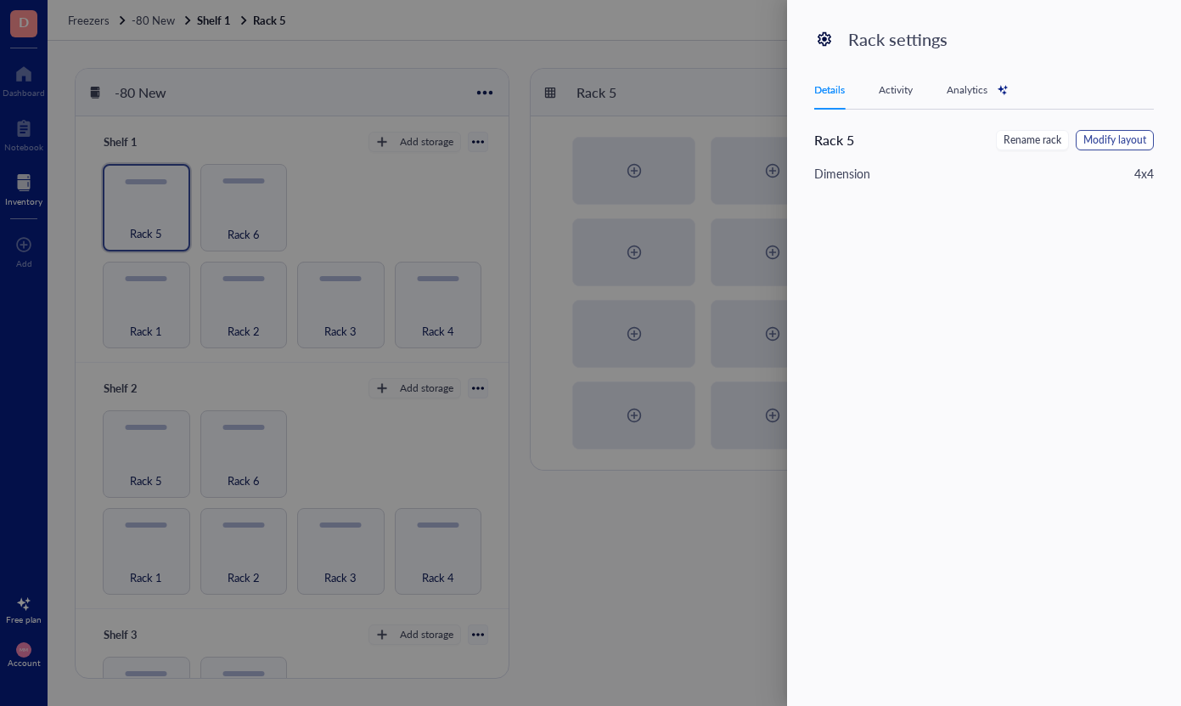
click at [1117, 140] on span "Modify layout" at bounding box center [1115, 140] width 63 height 16
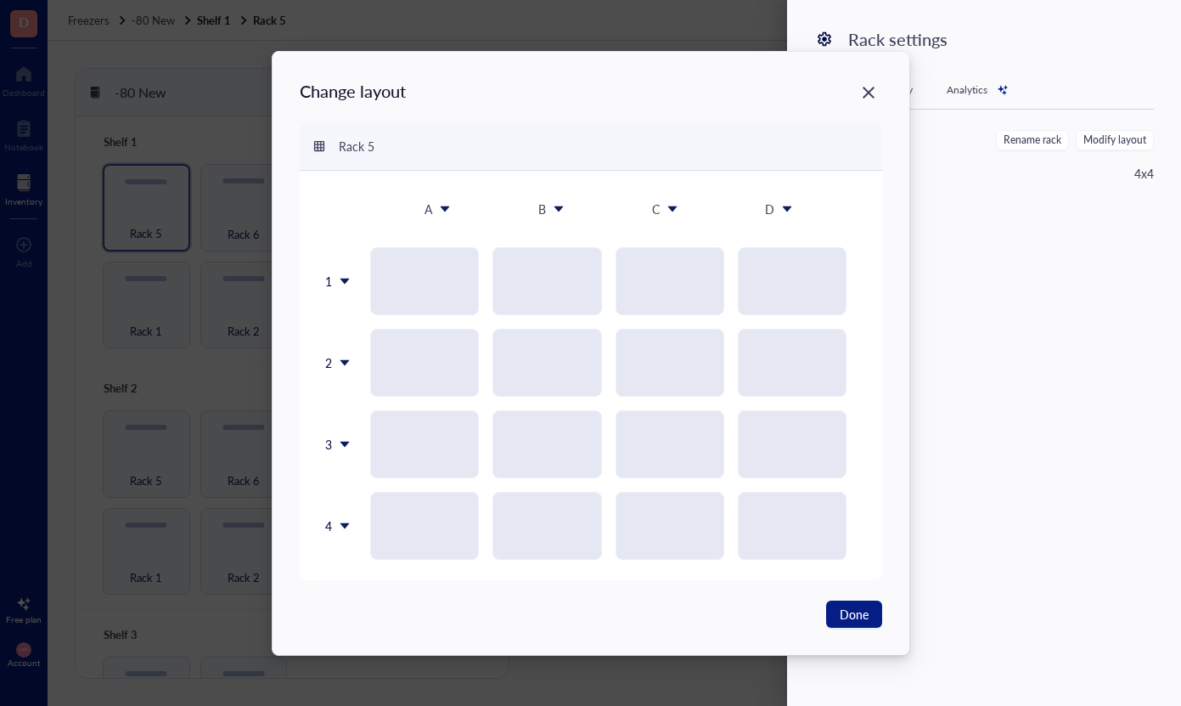
click at [341, 529] on icon at bounding box center [345, 526] width 12 height 12
click at [363, 612] on div "Insert 1 below" at bounding box center [381, 605] width 97 height 15
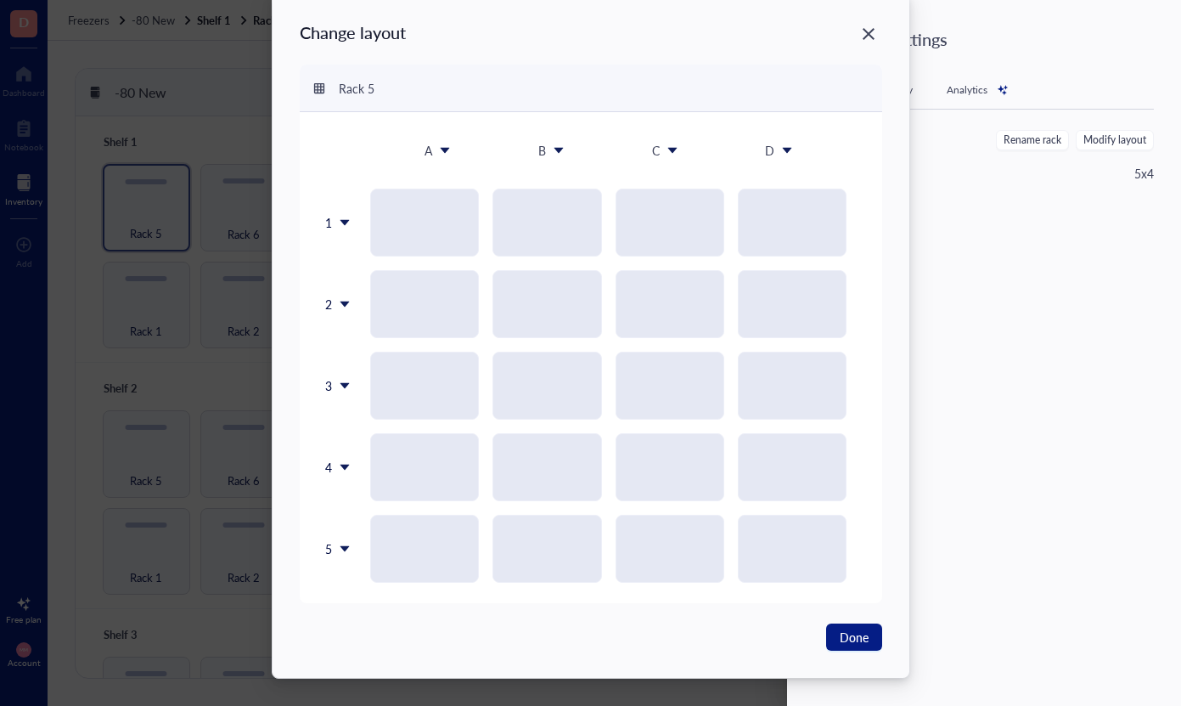
scroll to position [35, 0]
click at [341, 551] on icon at bounding box center [345, 549] width 12 height 12
click at [357, 628] on div "Insert 1 below" at bounding box center [377, 628] width 97 height 15
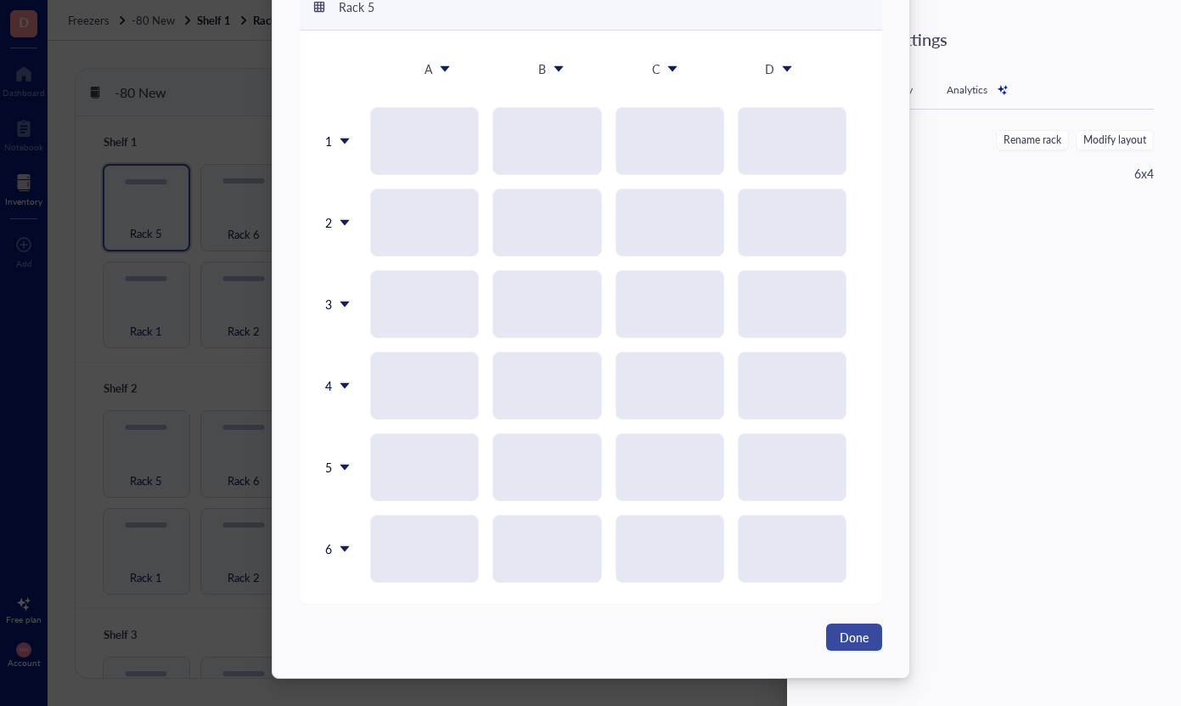
scroll to position [116, 0]
click at [847, 633] on span "Done" at bounding box center [854, 637] width 29 height 19
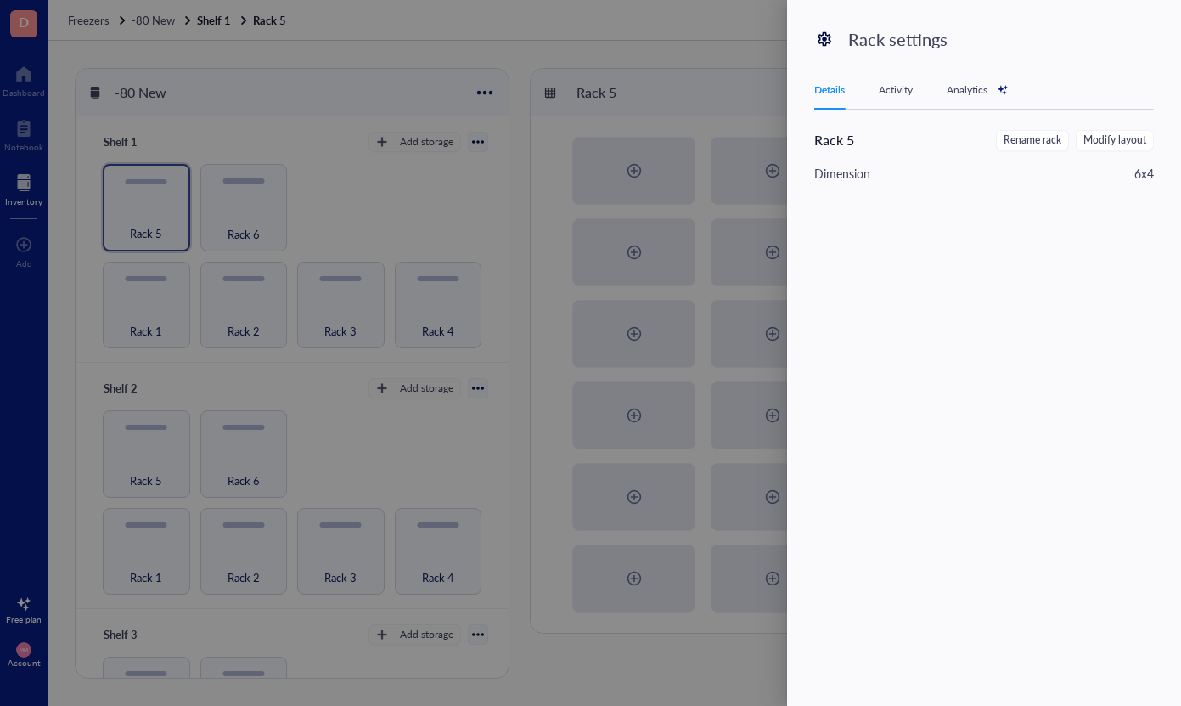
click at [531, 179] on div at bounding box center [590, 353] width 1181 height 706
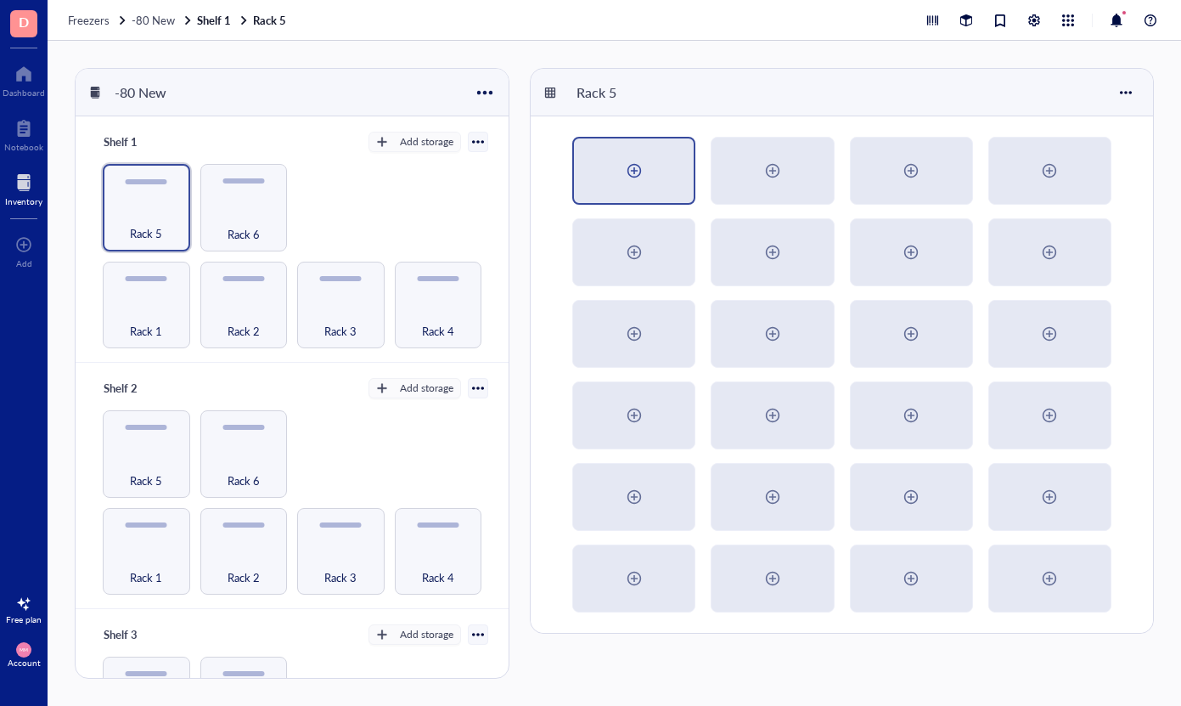
click at [619, 166] on div at bounding box center [634, 170] width 120 height 65
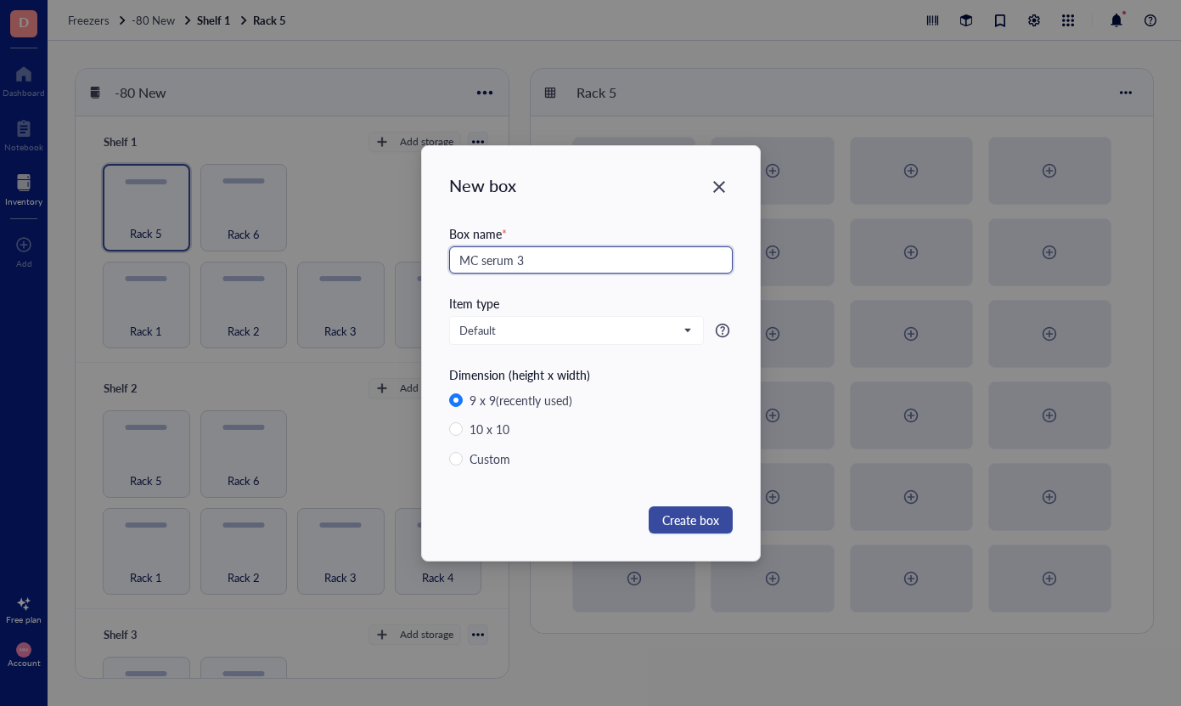
type input "MC serum 3"
click at [684, 514] on span "Create box" at bounding box center [690, 519] width 57 height 19
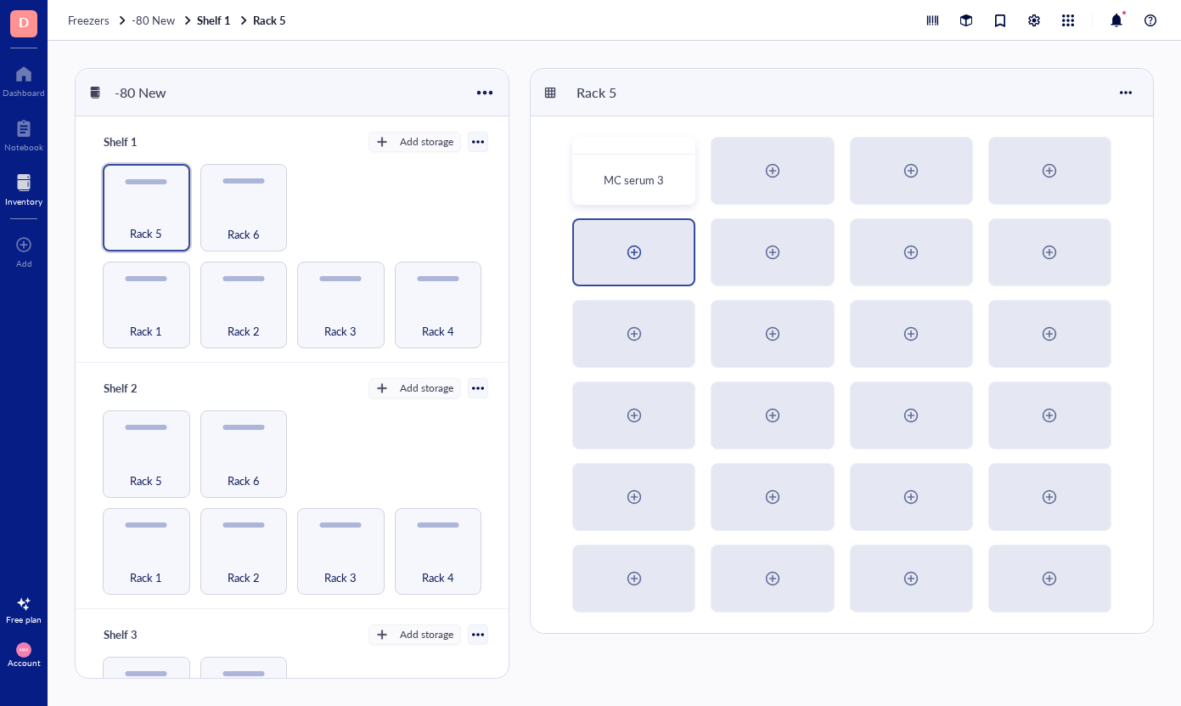
click at [641, 256] on div at bounding box center [634, 252] width 27 height 27
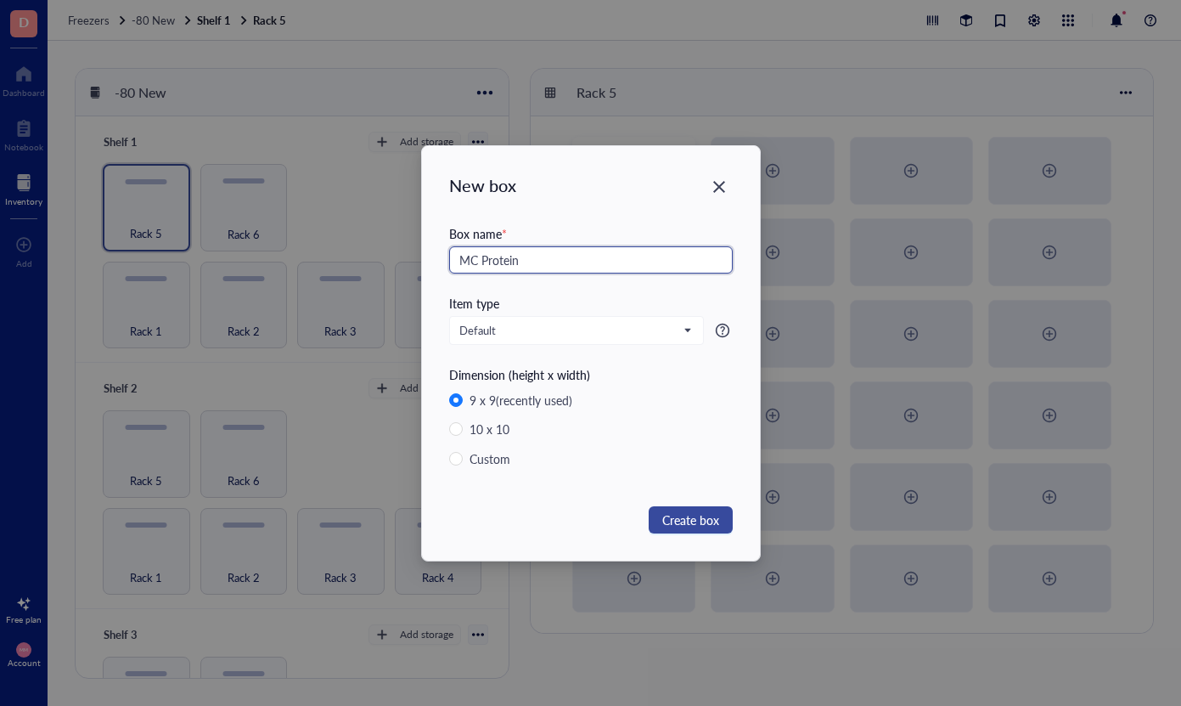
type input "MC Protein"
click at [701, 517] on span "Create box" at bounding box center [690, 519] width 57 height 19
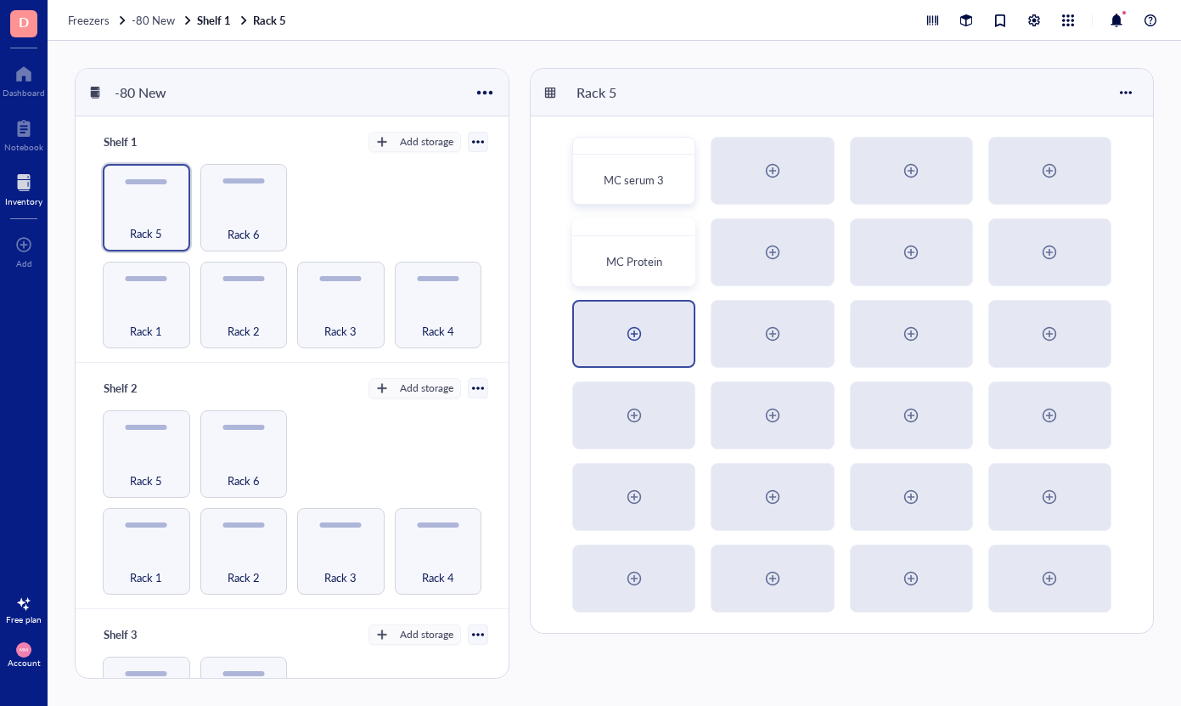
click at [651, 335] on div at bounding box center [634, 333] width 120 height 65
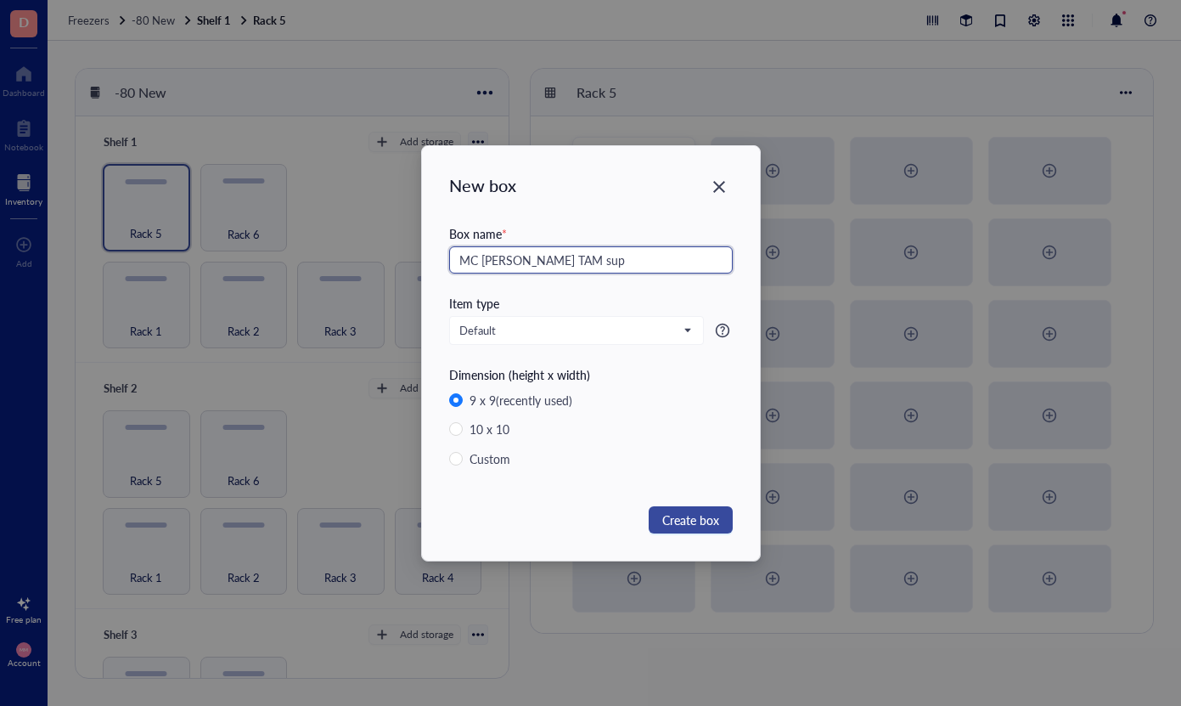
type input "MC [PERSON_NAME] TAM sup"
click at [698, 518] on span "Create box" at bounding box center [690, 519] width 57 height 19
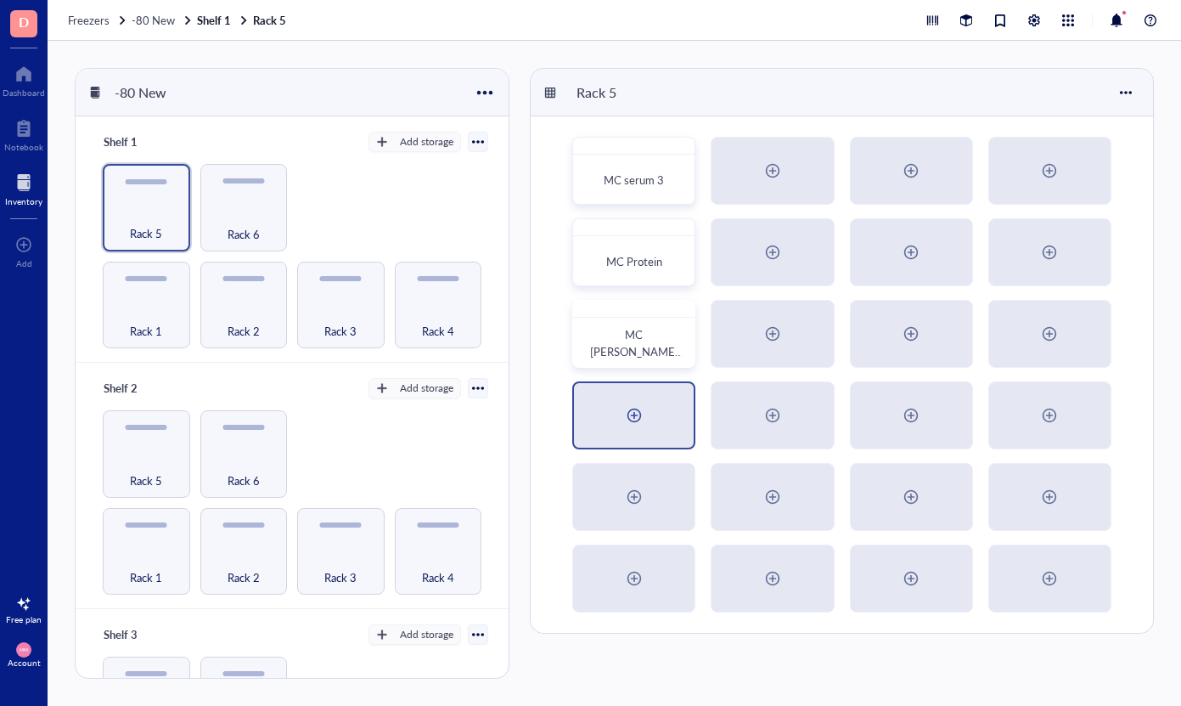
click at [645, 414] on div at bounding box center [634, 415] width 27 height 27
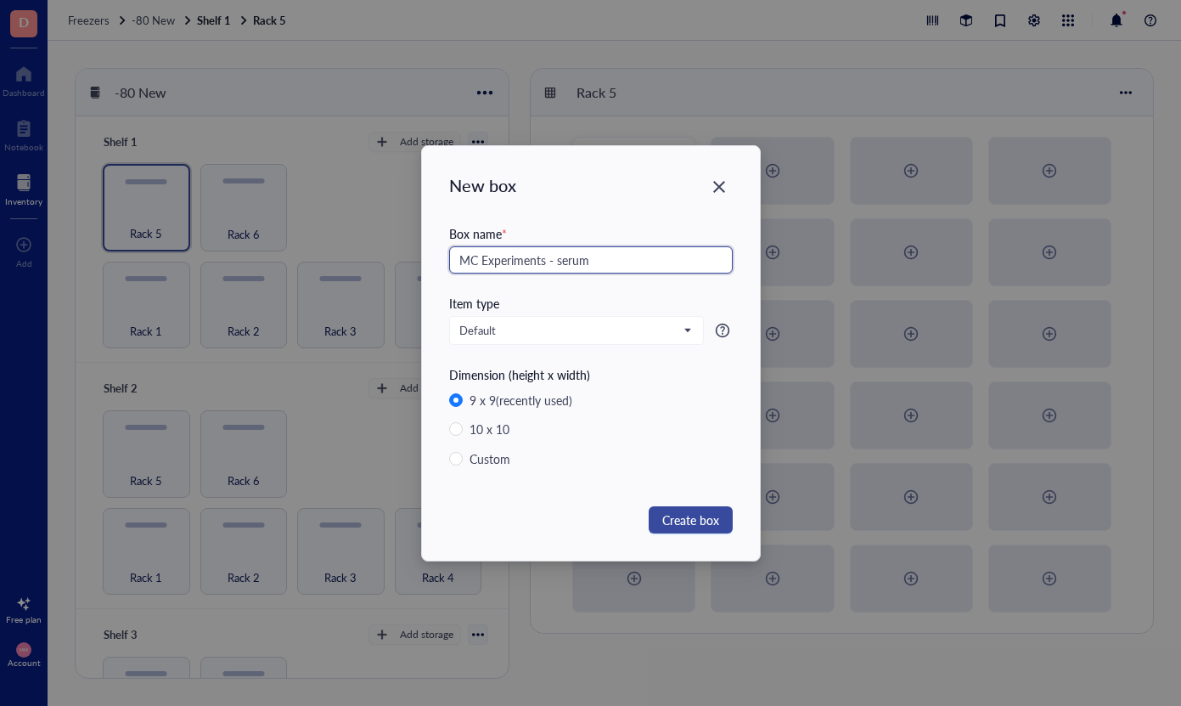
type input "MC Experiments - serum"
click at [693, 525] on span "Create box" at bounding box center [690, 519] width 57 height 19
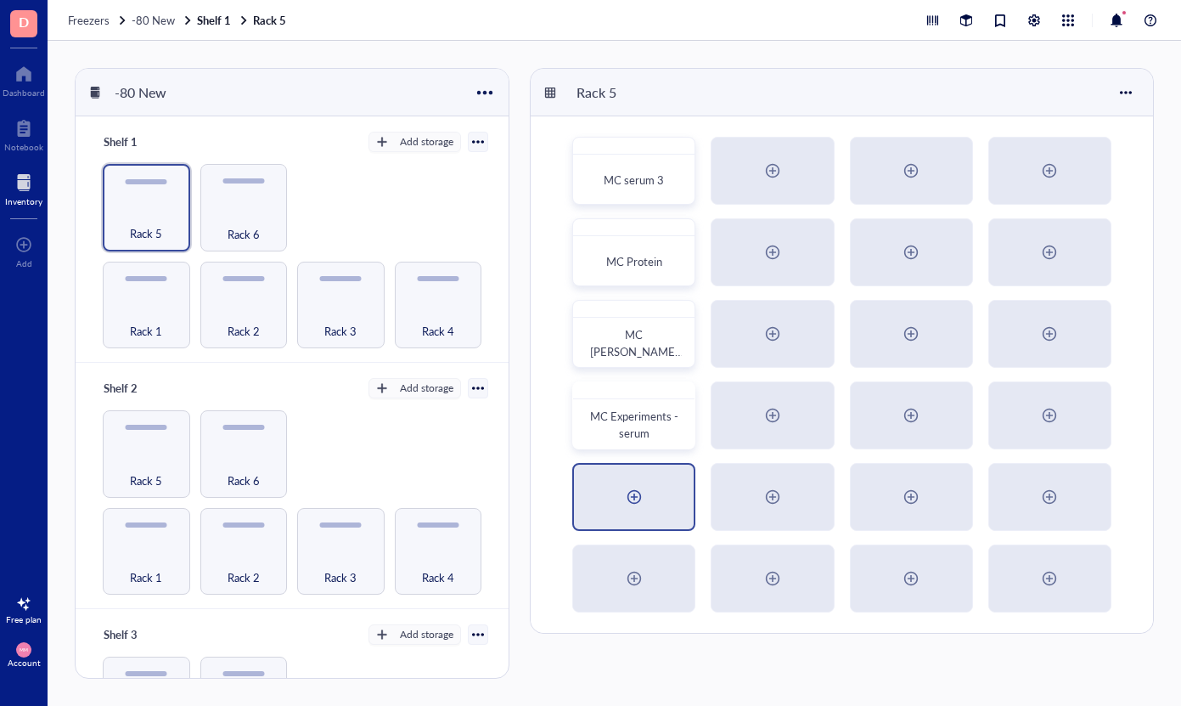
click at [654, 503] on div at bounding box center [634, 496] width 120 height 65
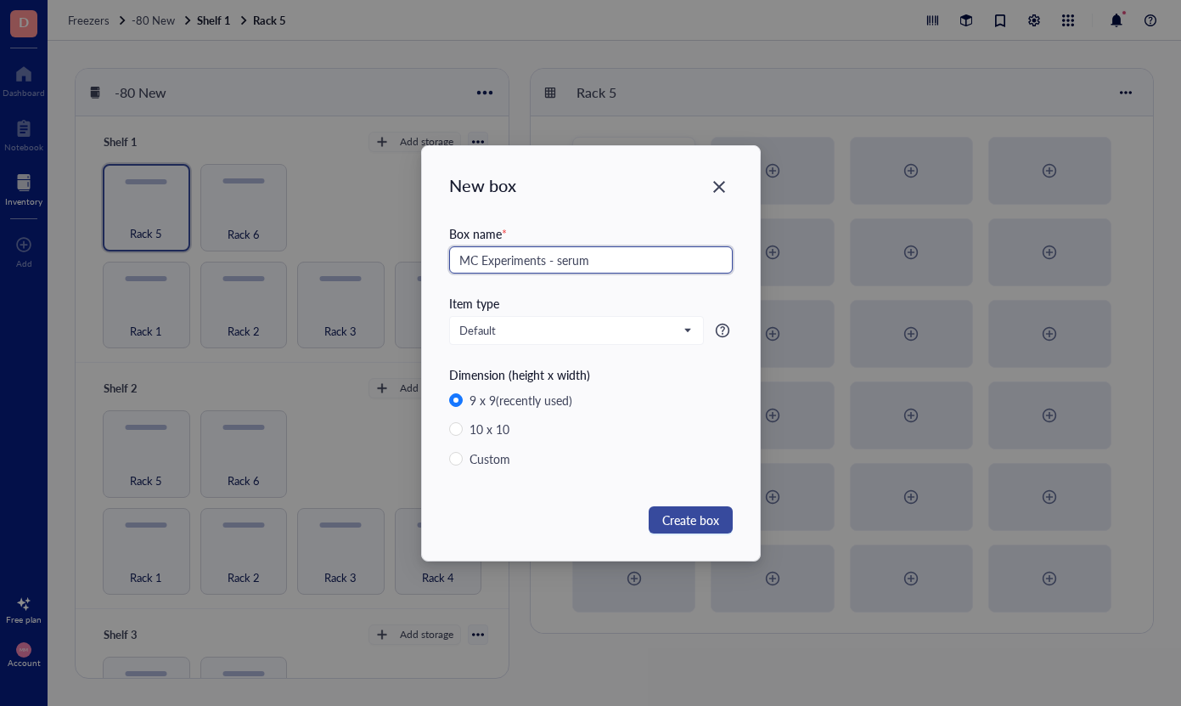
type input "MC Experiments - serum"
click at [697, 521] on span "Create box" at bounding box center [690, 519] width 57 height 19
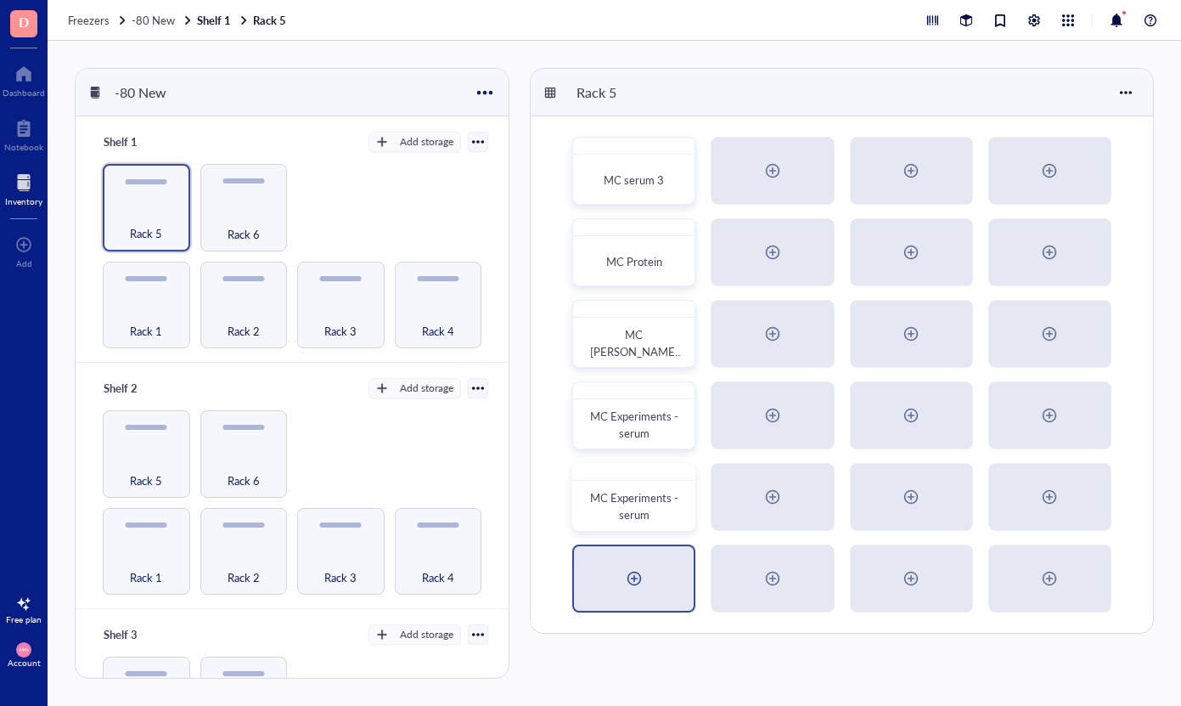
click at [626, 580] on div at bounding box center [634, 578] width 27 height 27
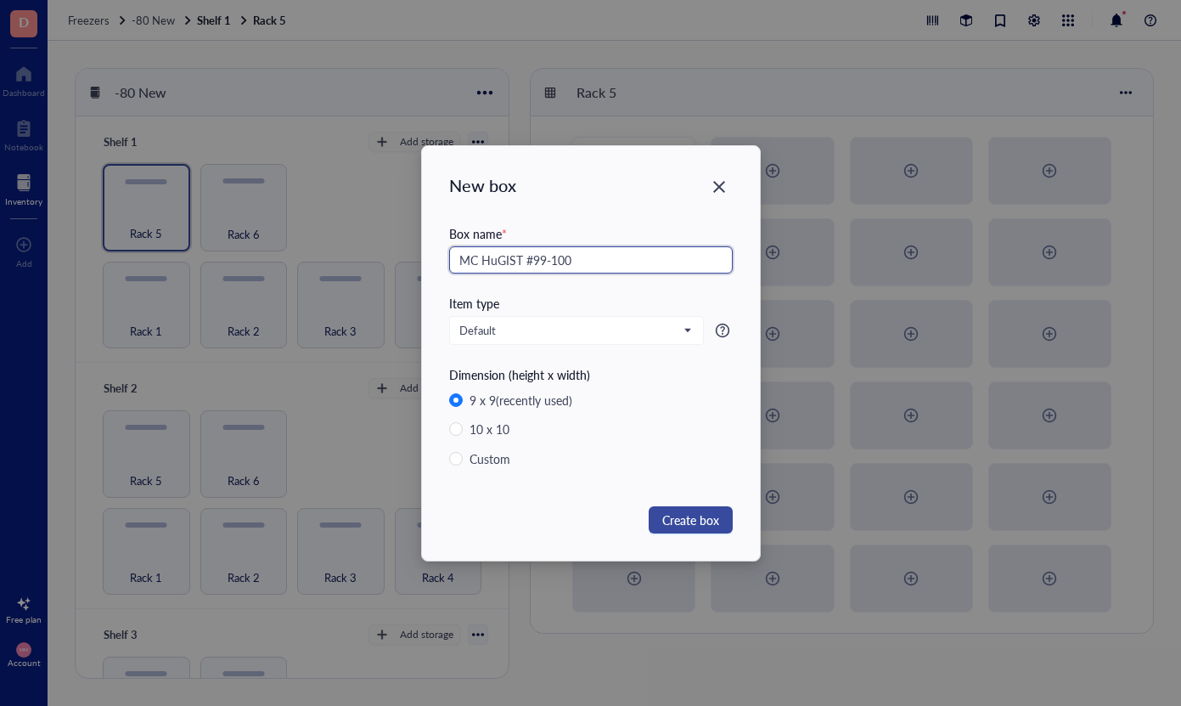
type input "MC HuGIST #99-100"
click at [695, 519] on span "Create box" at bounding box center [690, 519] width 57 height 19
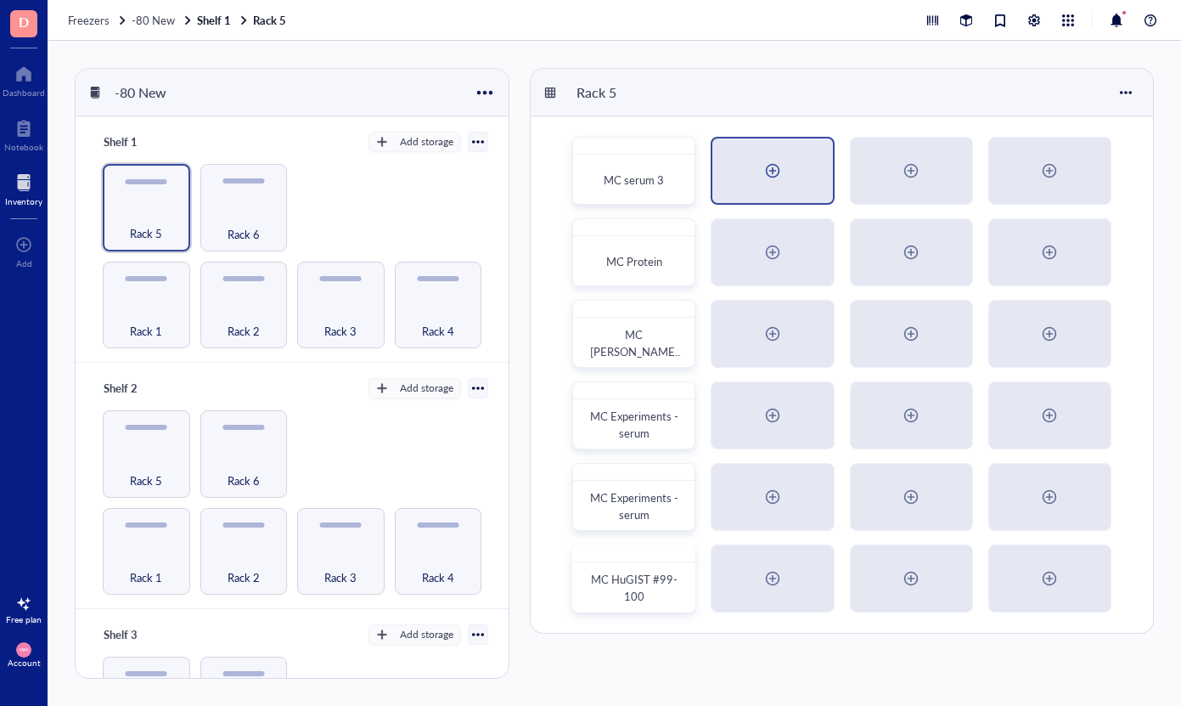
click at [785, 167] on div at bounding box center [772, 170] width 27 height 27
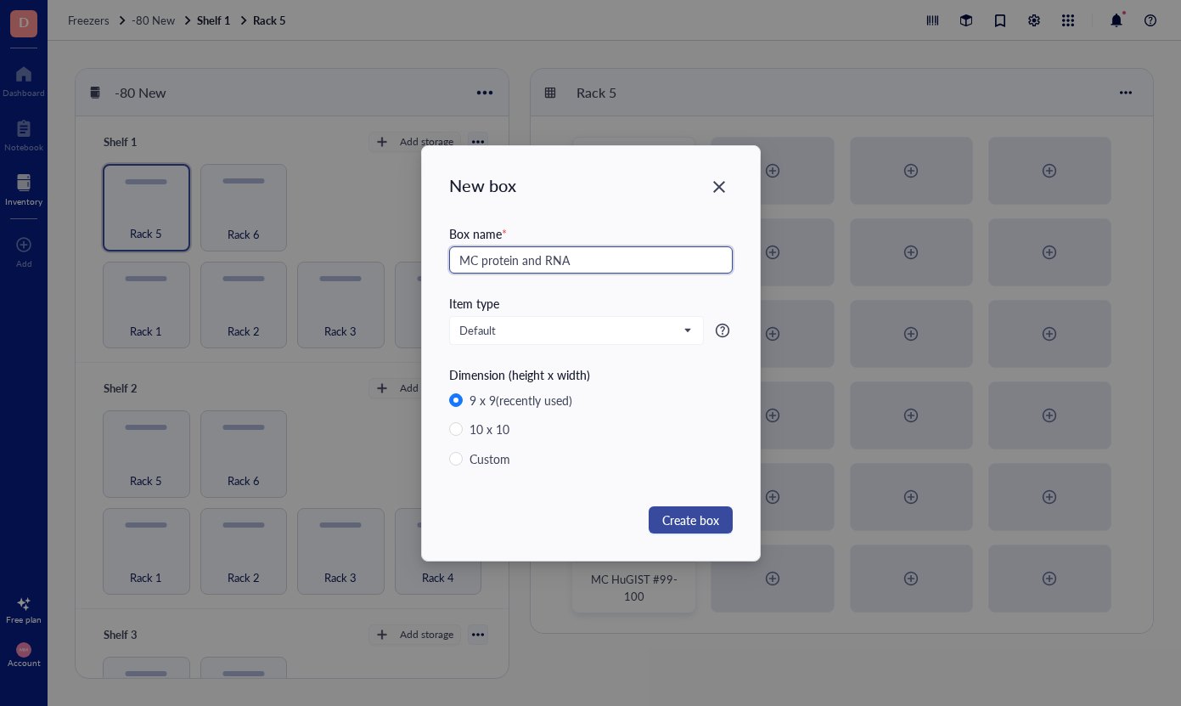
type input "MC protein and RNA"
click at [695, 519] on span "Create box" at bounding box center [690, 519] width 57 height 19
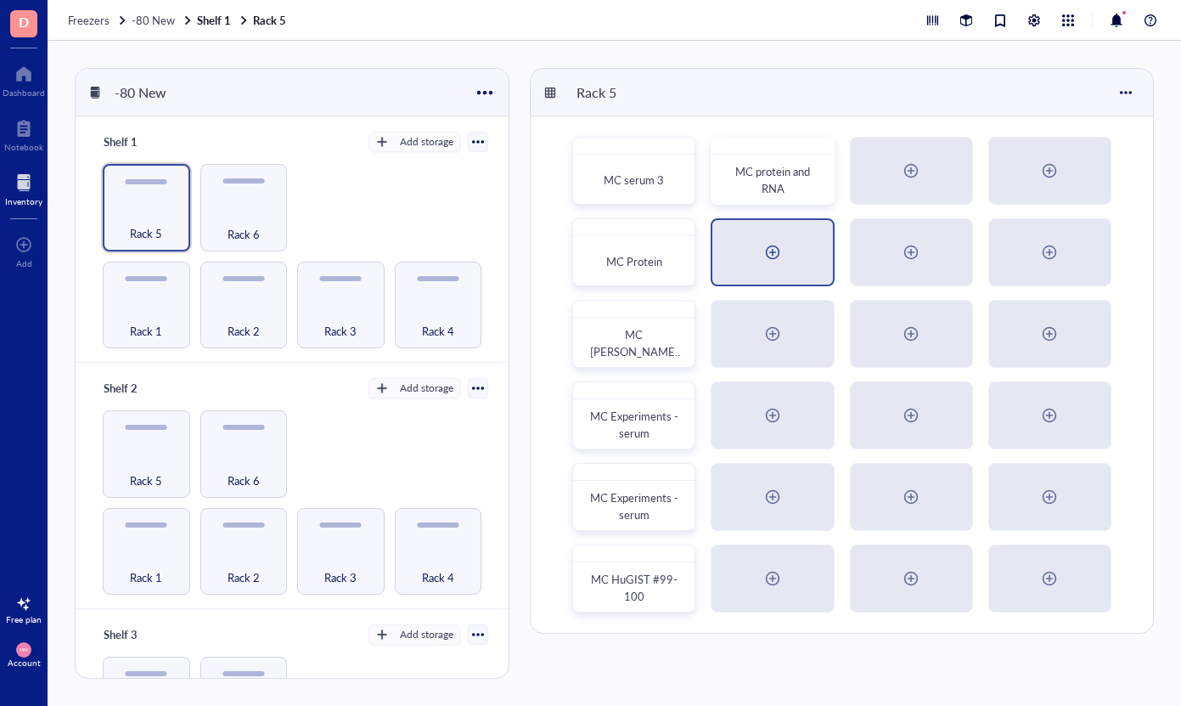
click at [774, 254] on div at bounding box center [772, 252] width 27 height 27
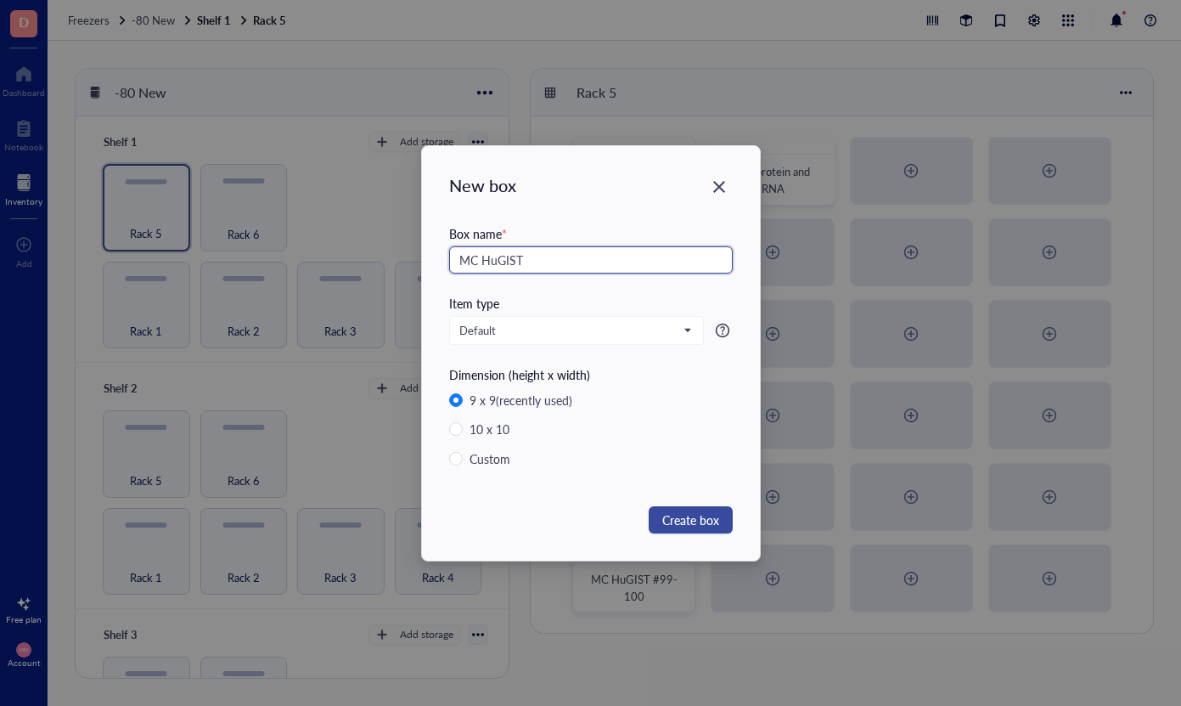
type input "MC HuGIST"
click at [699, 519] on span "Create box" at bounding box center [690, 519] width 57 height 19
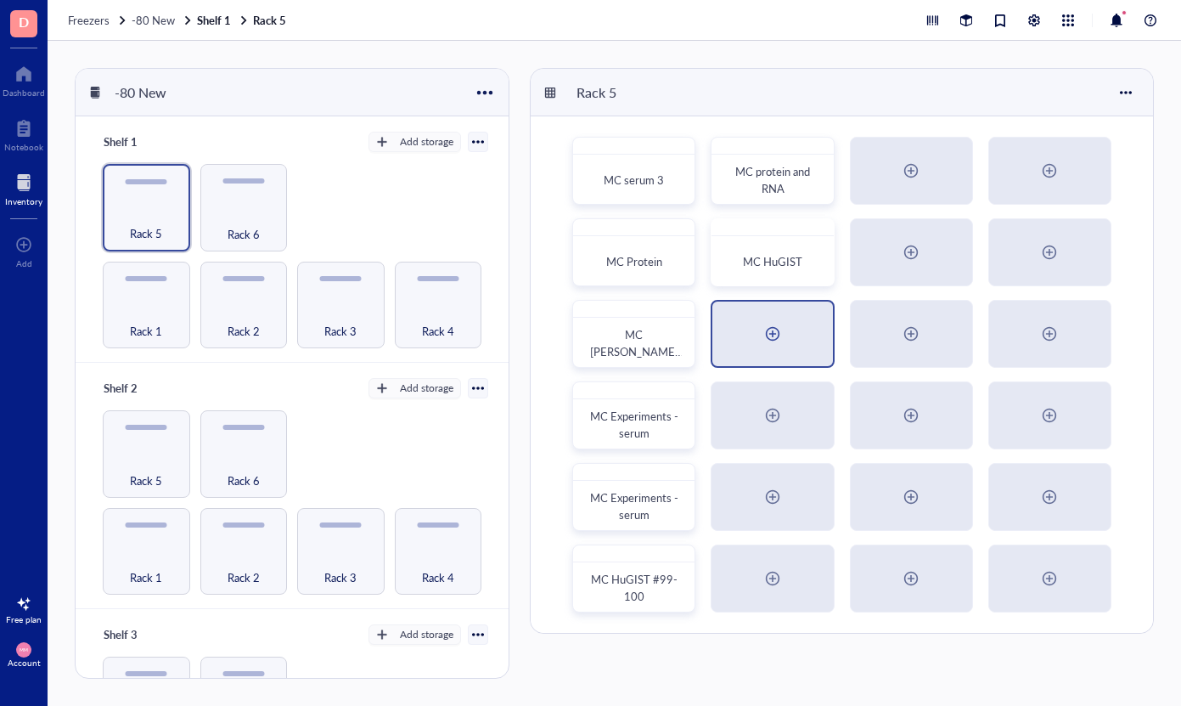
click at [774, 325] on div at bounding box center [772, 333] width 27 height 27
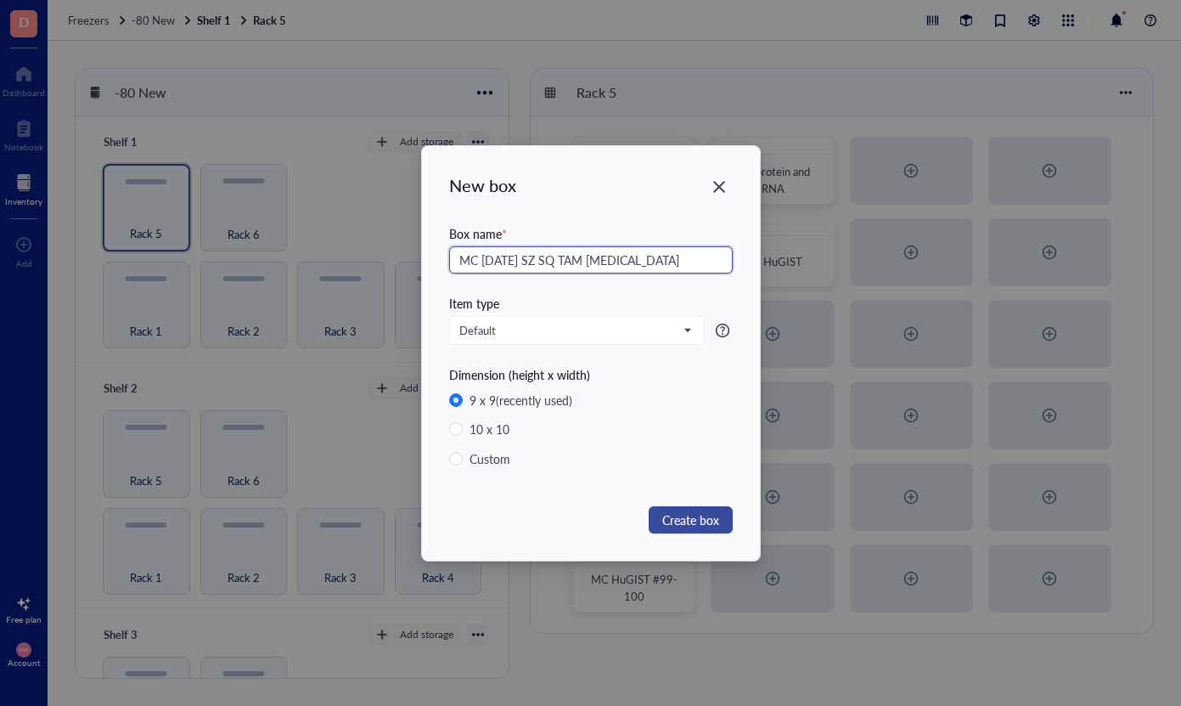
type input "MC [DATE] SZ SQ TAM [MEDICAL_DATA]"
click at [688, 531] on button "Create box" at bounding box center [691, 519] width 84 height 27
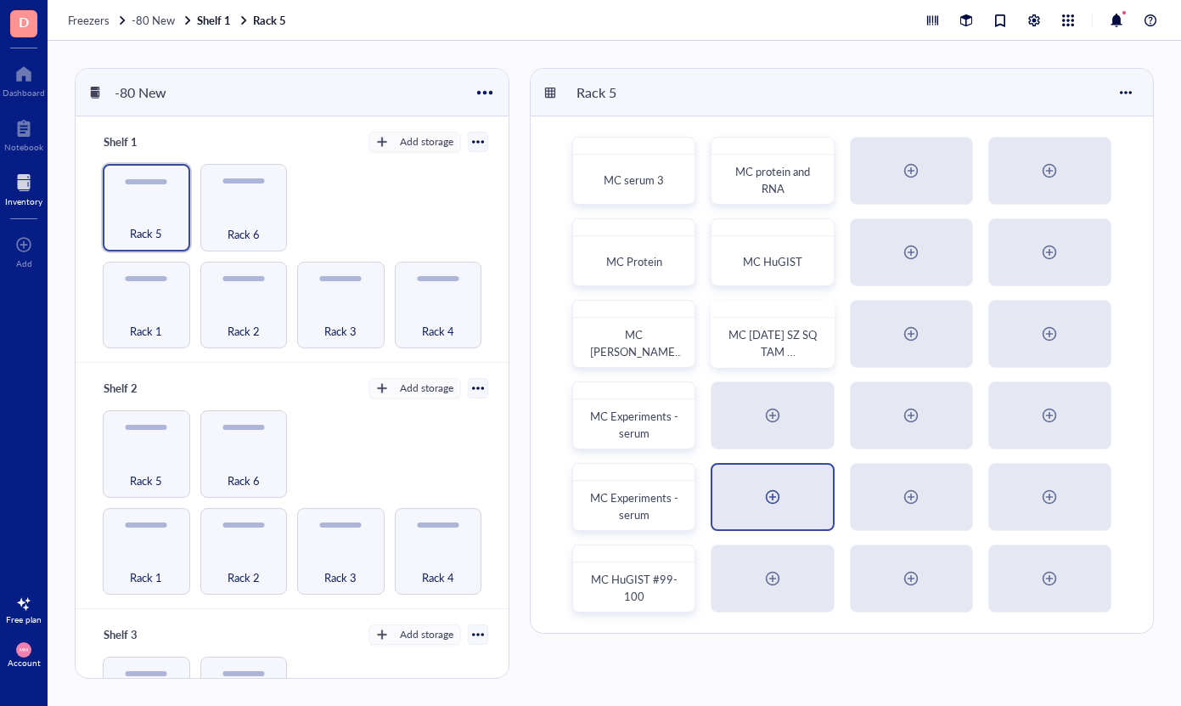
click at [752, 476] on div at bounding box center [772, 496] width 120 height 65
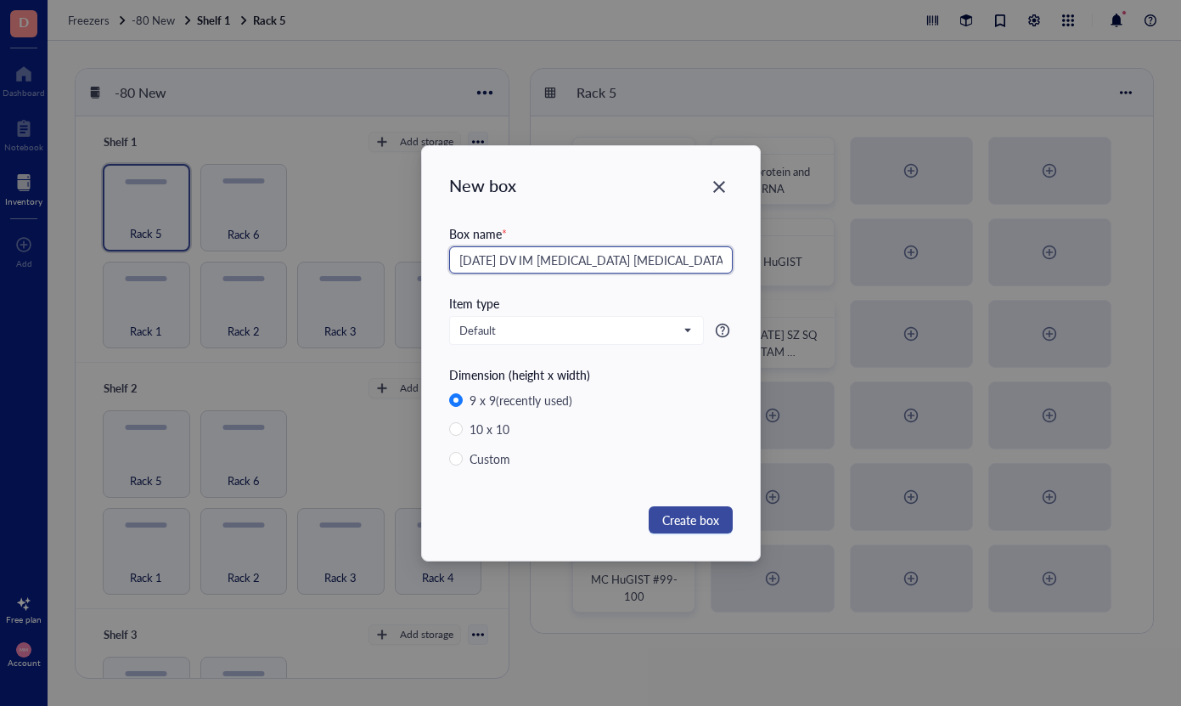
type input "[DATE] DV IM [MEDICAL_DATA] [MEDICAL_DATA] [DATE] DVC DNA"
click at [682, 520] on span "Create box" at bounding box center [690, 519] width 57 height 19
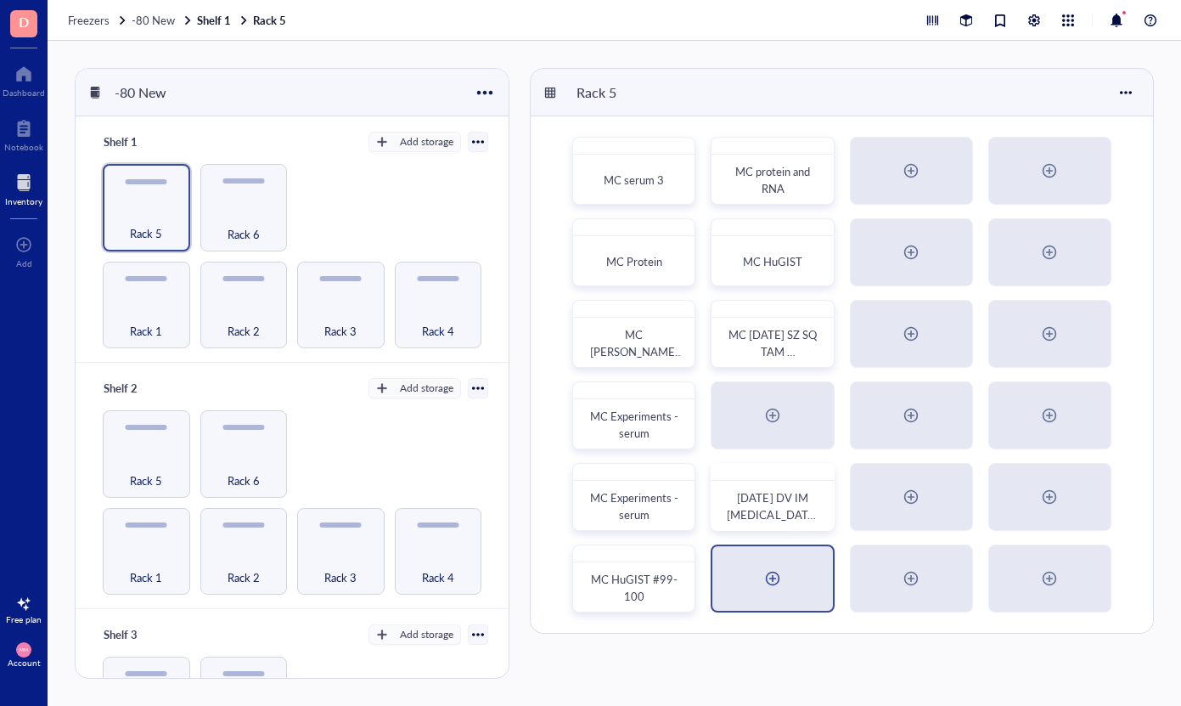
click at [755, 568] on div at bounding box center [772, 578] width 120 height 65
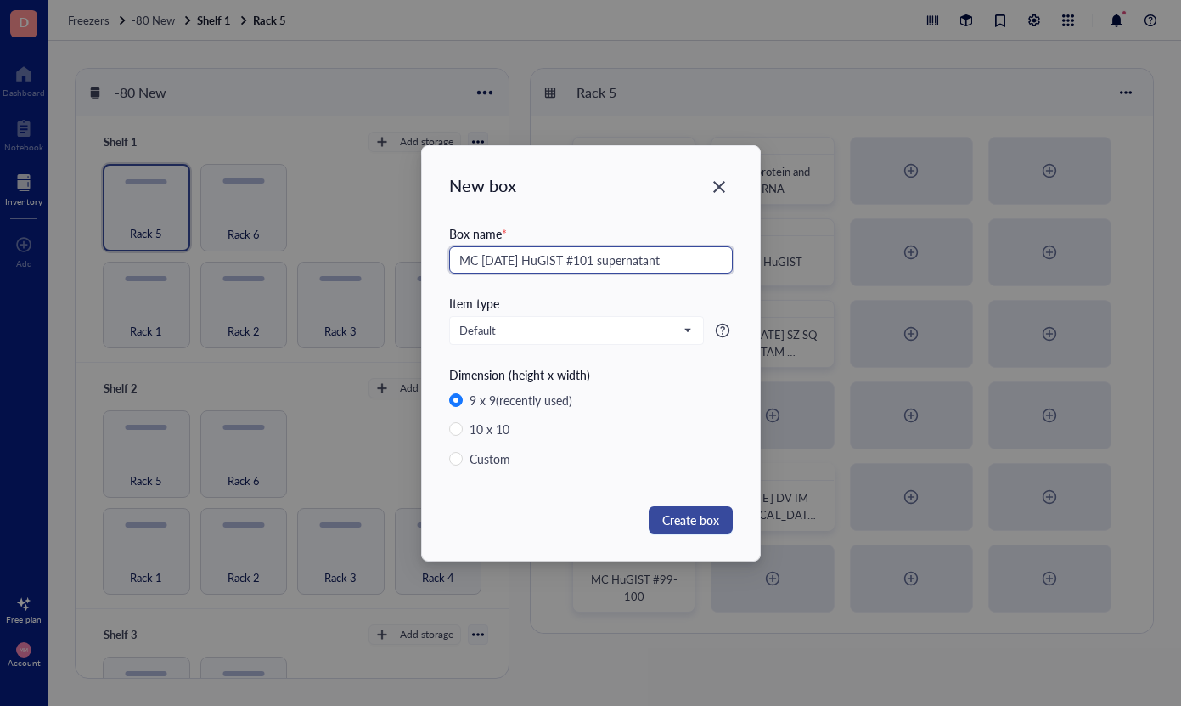
type input "MC [DATE] HuGIST #101 supernatant"
click at [686, 519] on span "Create box" at bounding box center [690, 519] width 57 height 19
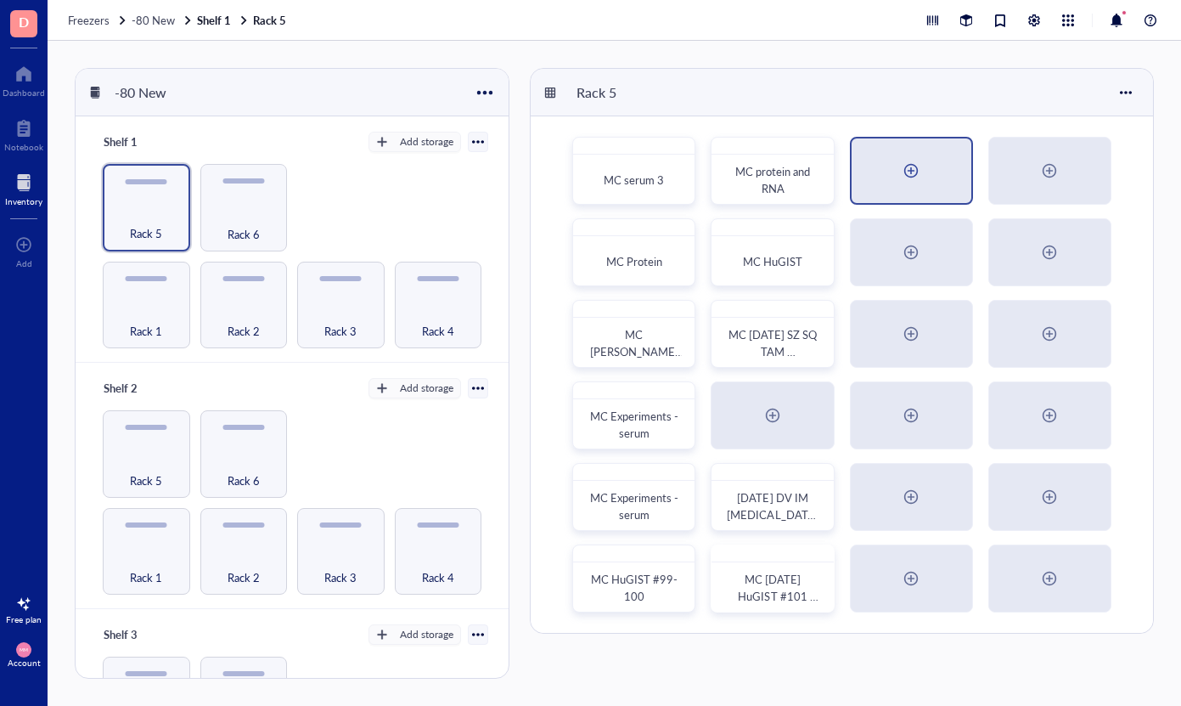
click at [911, 156] on div at bounding box center [912, 170] width 120 height 65
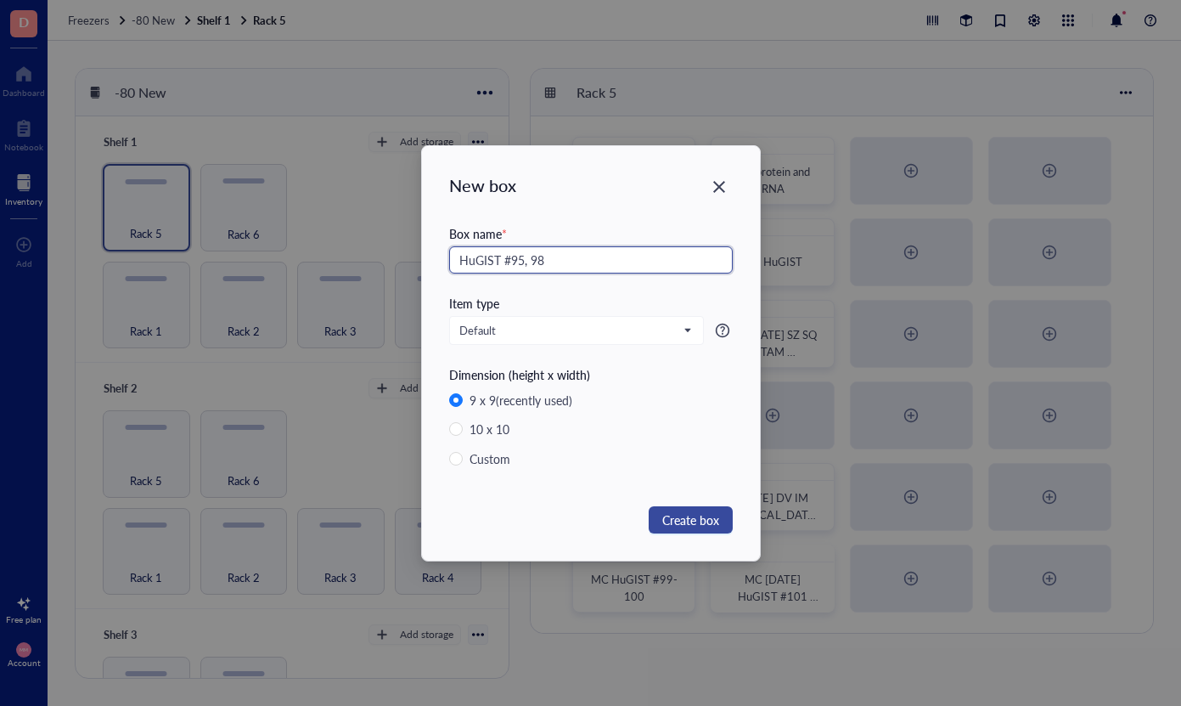
type input "HuGIST #95, 98"
click at [697, 516] on span "Create box" at bounding box center [690, 519] width 57 height 19
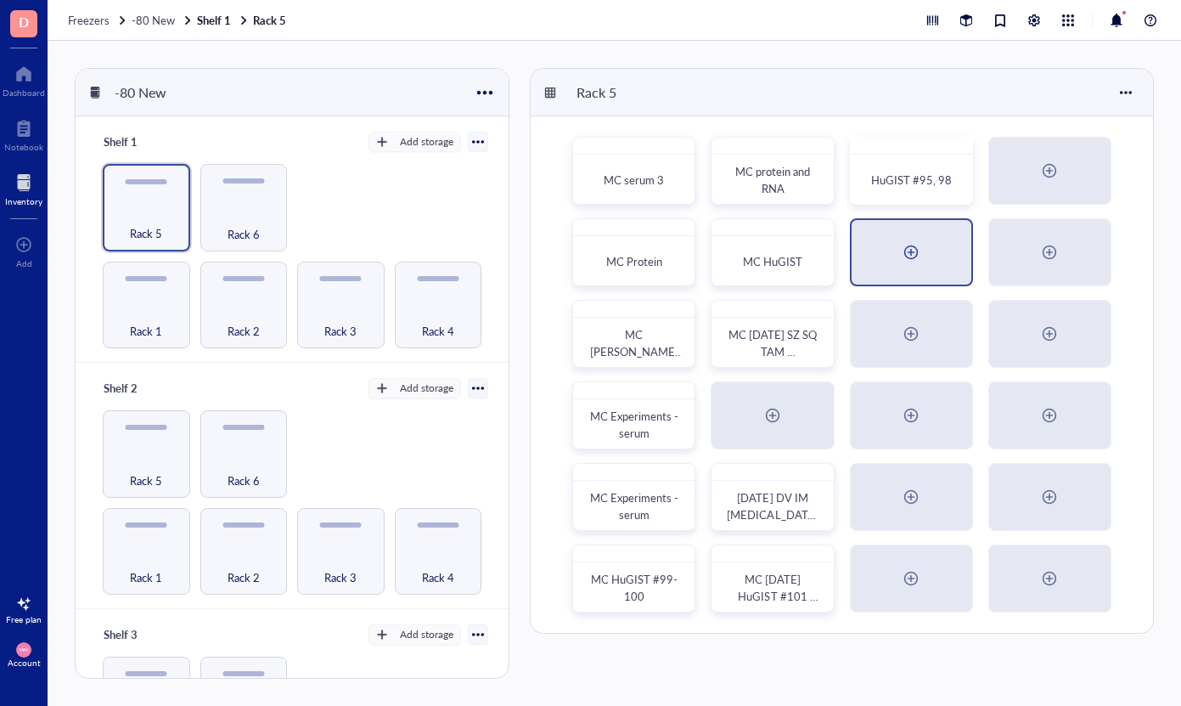
click at [909, 260] on div at bounding box center [911, 252] width 27 height 27
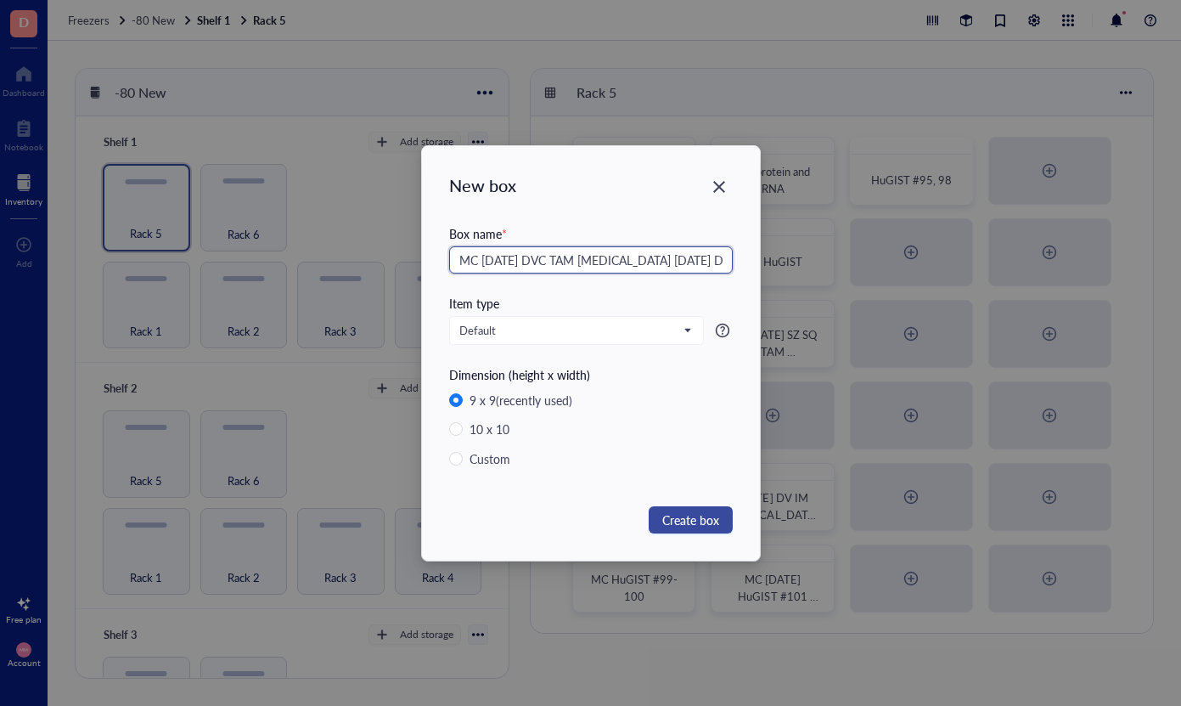
type input "MC [DATE] DVC TAM [MEDICAL_DATA] [DATE] DVC TAM [MEDICAL_DATA]"
click at [688, 515] on span "Create box" at bounding box center [690, 519] width 57 height 19
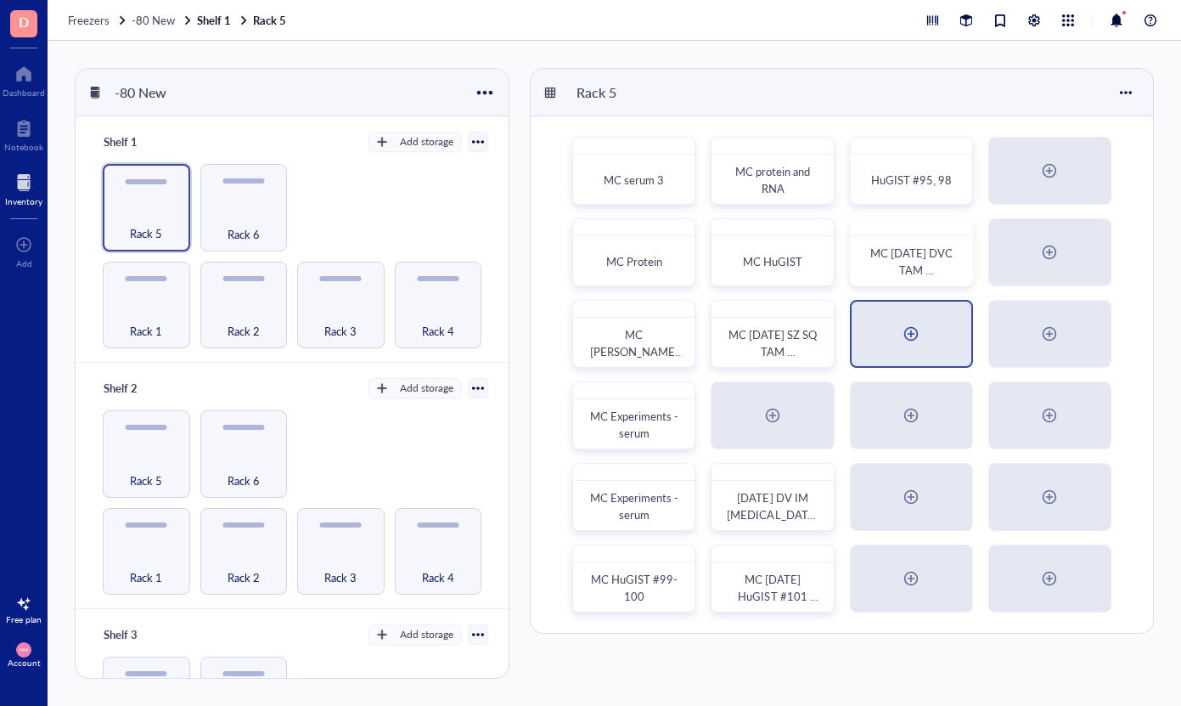
click at [921, 341] on div at bounding box center [911, 333] width 27 height 27
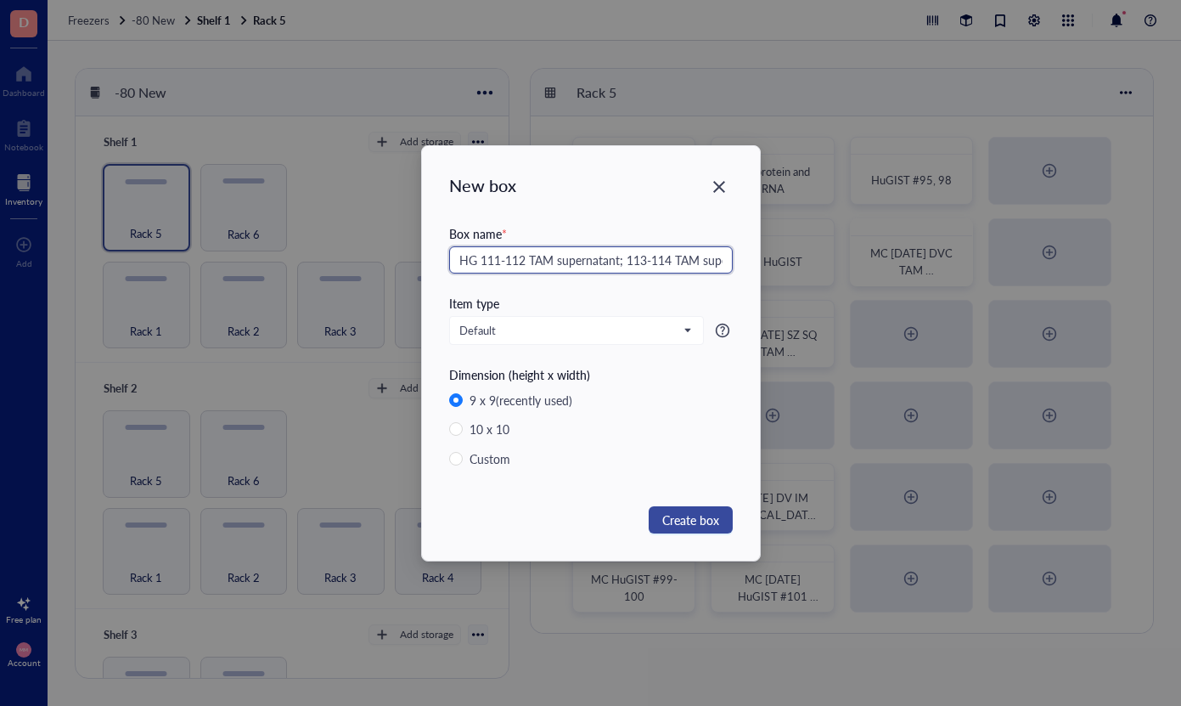
type input "HG 111-112 TAM supernatant; 113-114 TAM supernatant"
click at [693, 519] on span "Create box" at bounding box center [690, 519] width 57 height 19
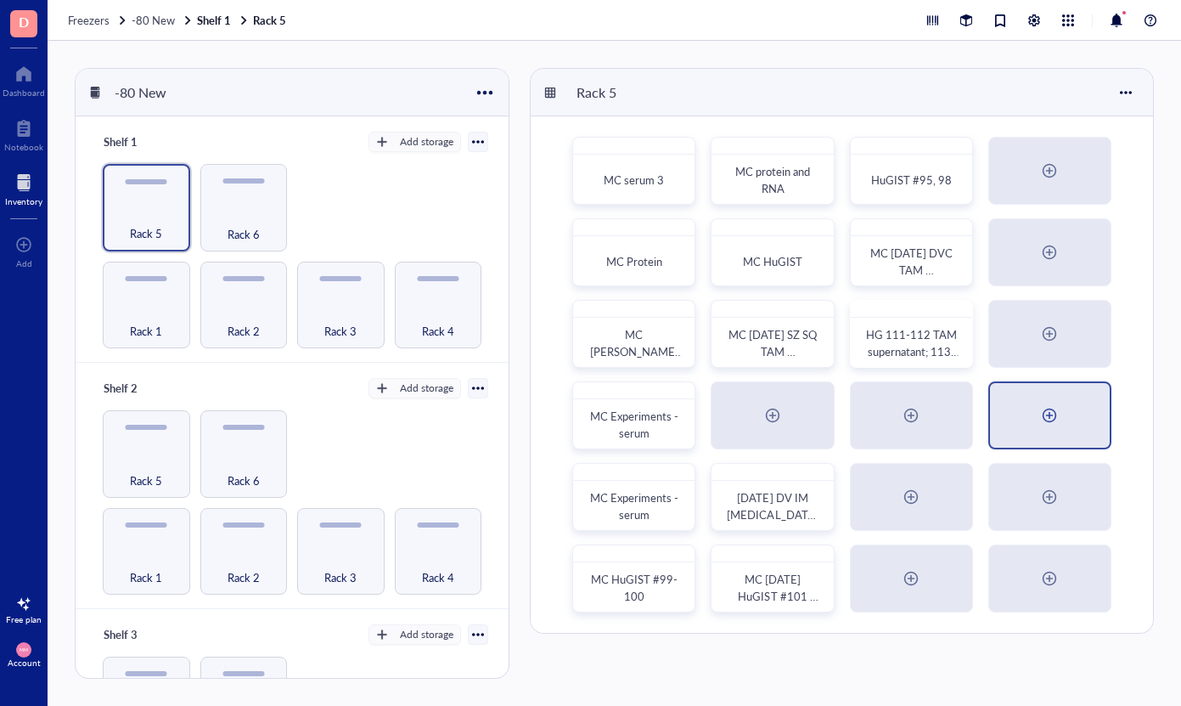
click at [1032, 408] on div at bounding box center [1050, 415] width 120 height 65
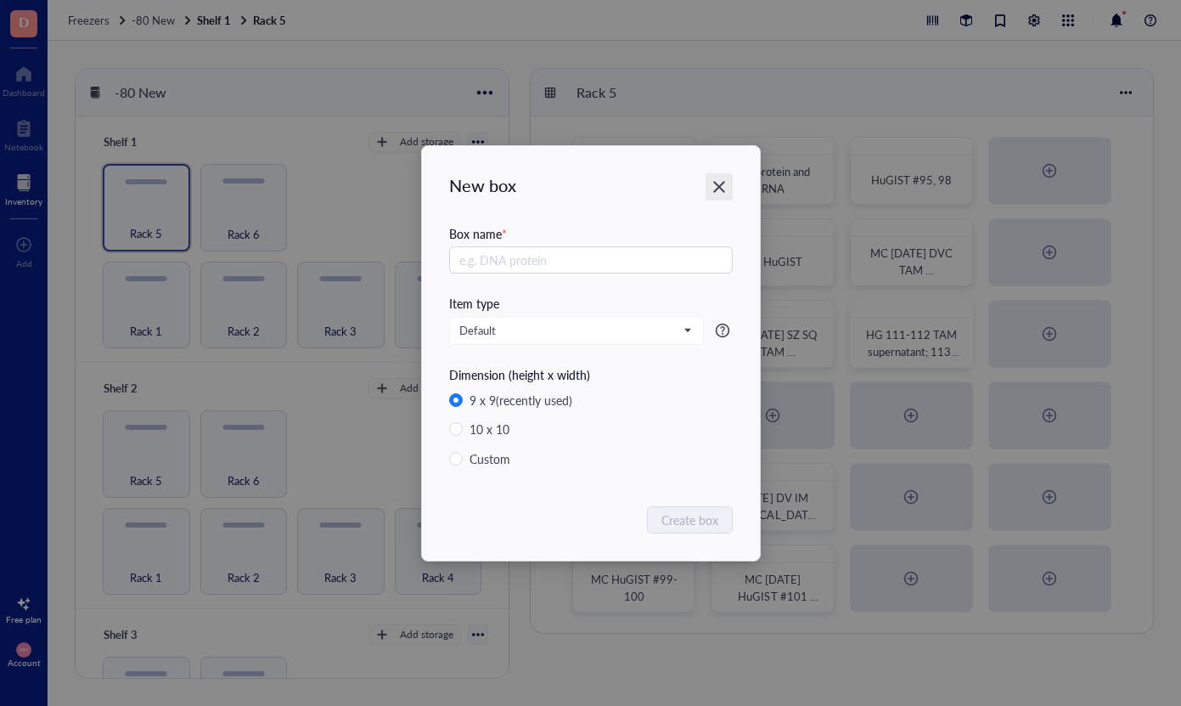
click at [721, 196] on div "Close" at bounding box center [719, 186] width 27 height 27
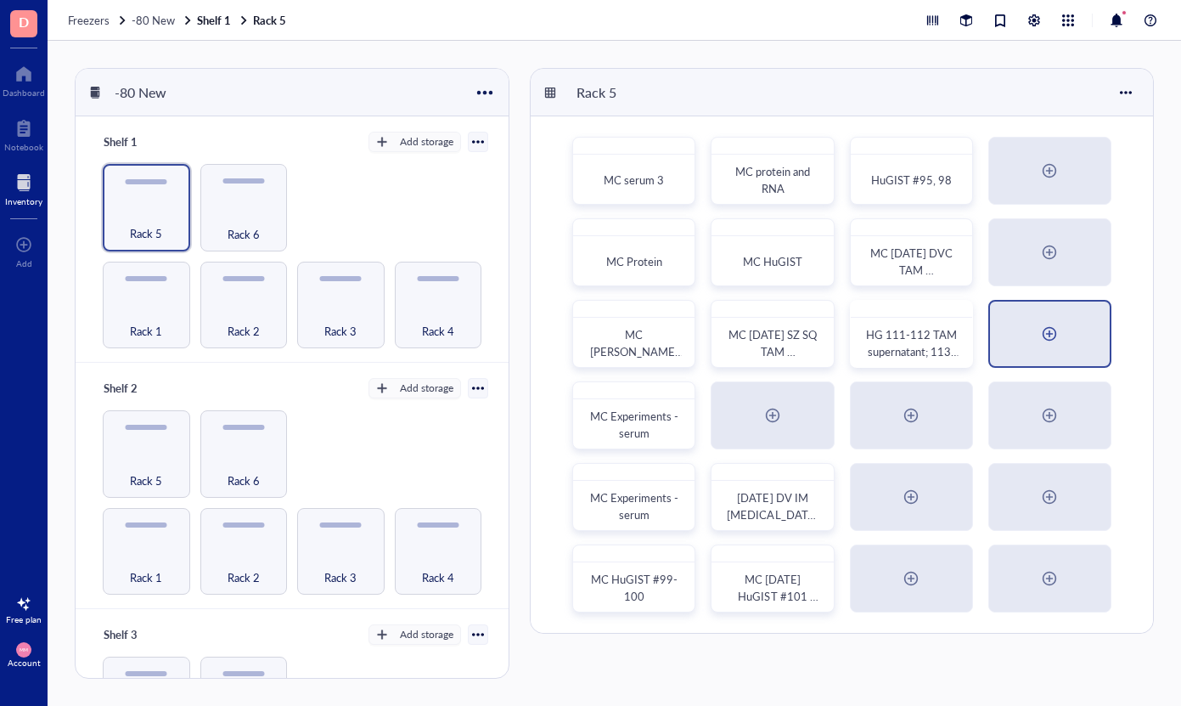
click at [1042, 326] on div at bounding box center [1049, 333] width 27 height 27
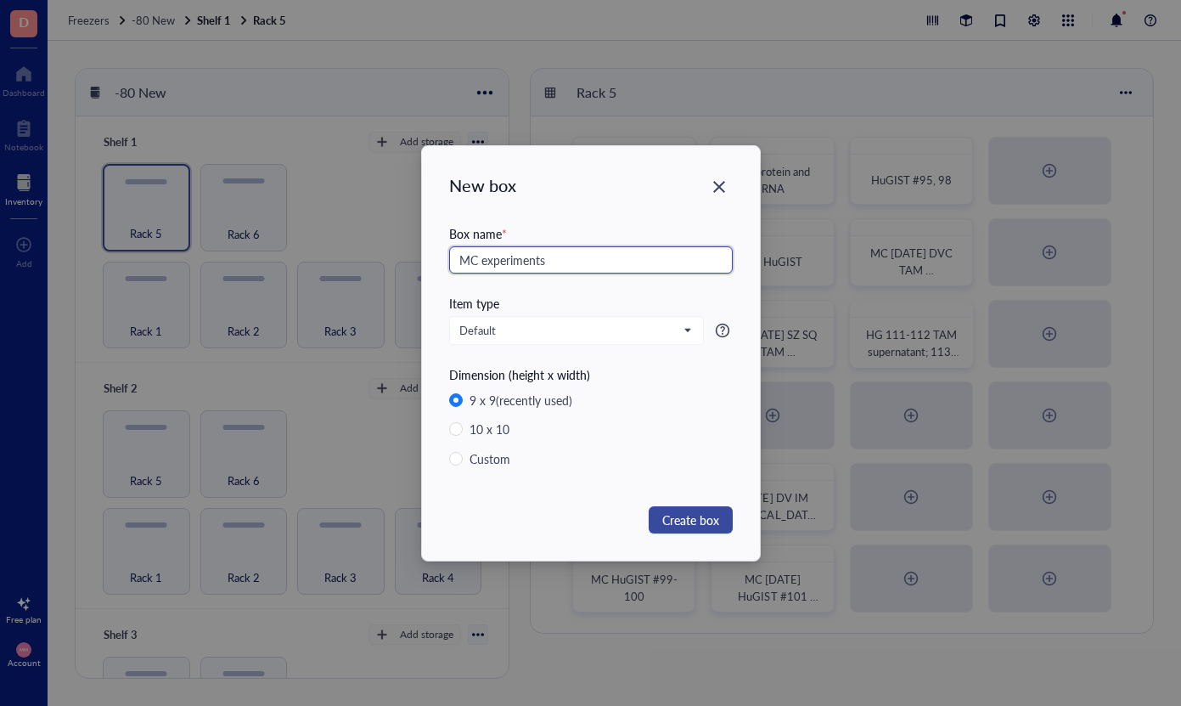
type input "MC experiments"
click at [673, 528] on span "Create box" at bounding box center [690, 519] width 57 height 19
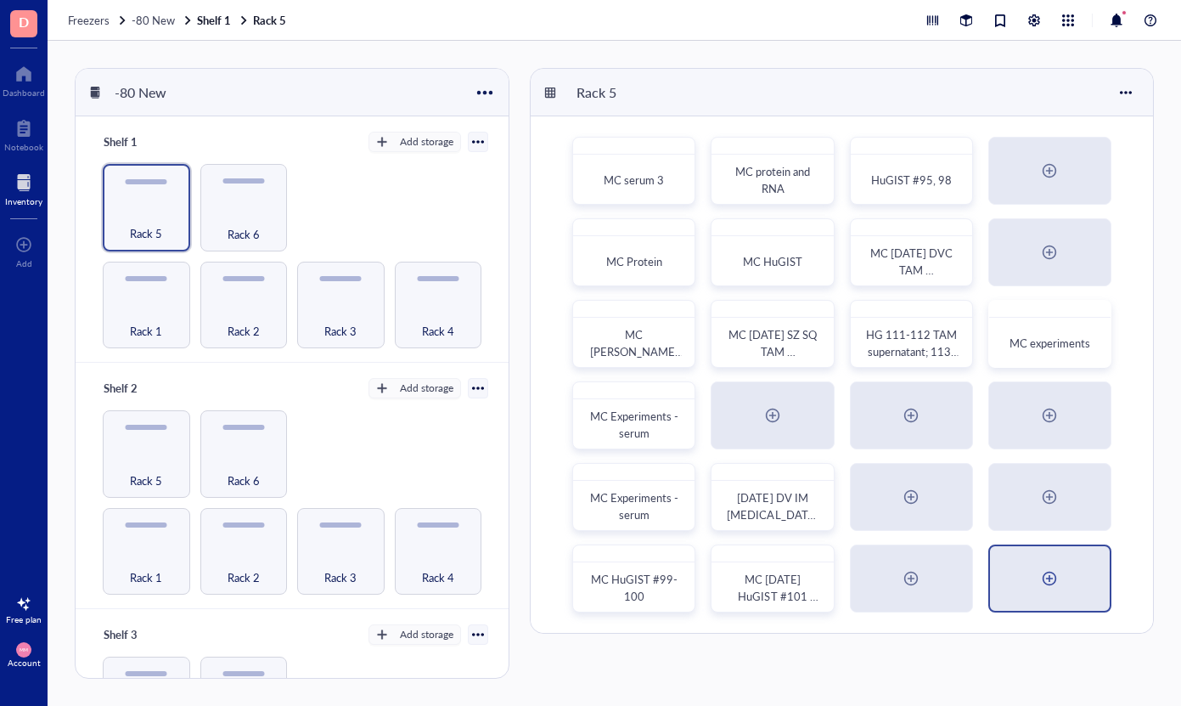
click at [1021, 575] on div at bounding box center [1050, 578] width 120 height 65
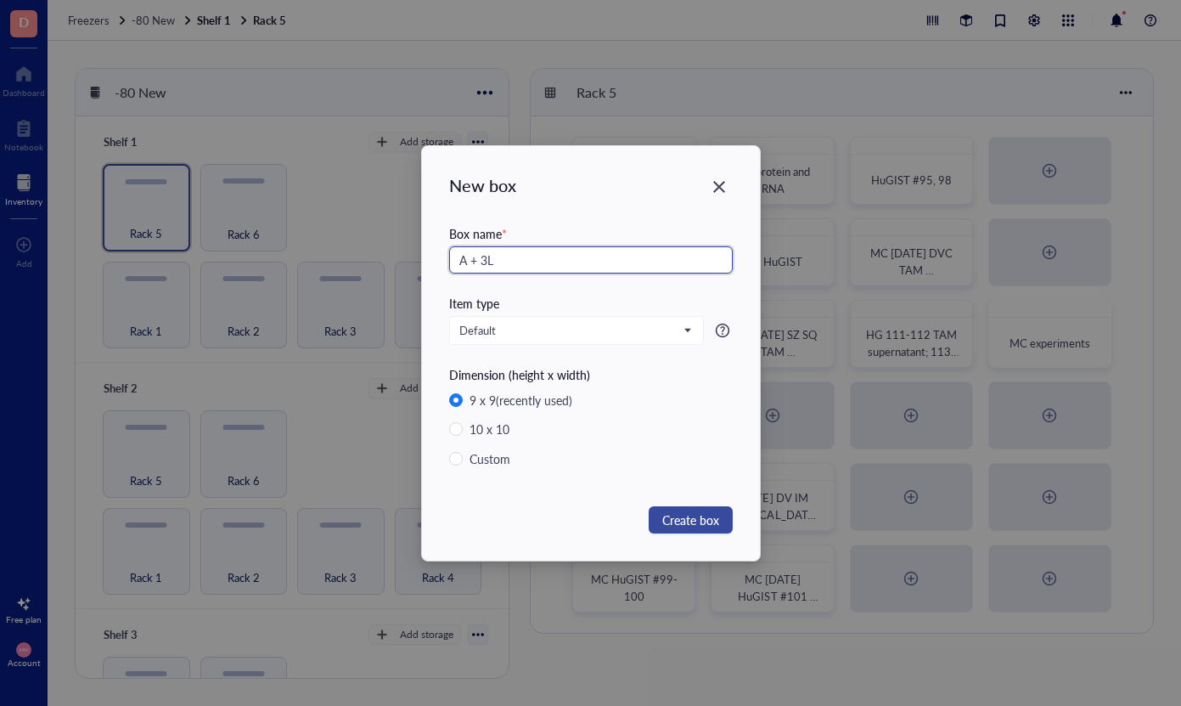
type input "A + 3L"
click at [693, 522] on span "Create box" at bounding box center [690, 519] width 57 height 19
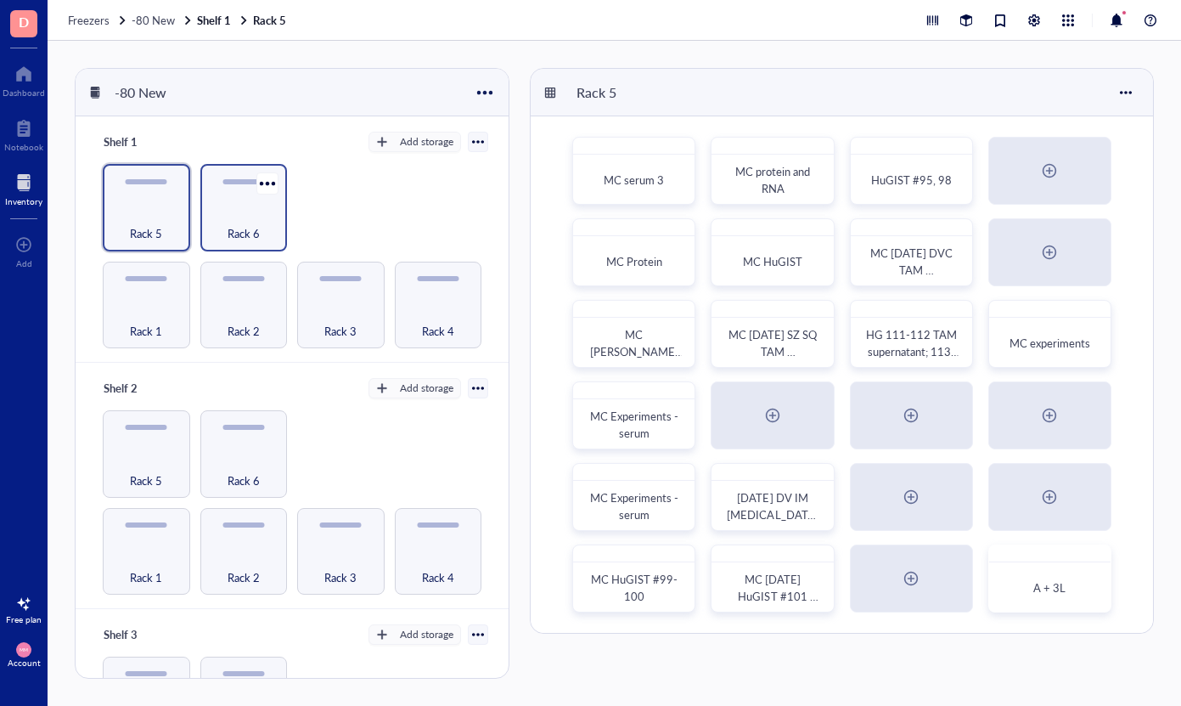
click at [248, 201] on div "Rack 6" at bounding box center [243, 207] width 87 height 87
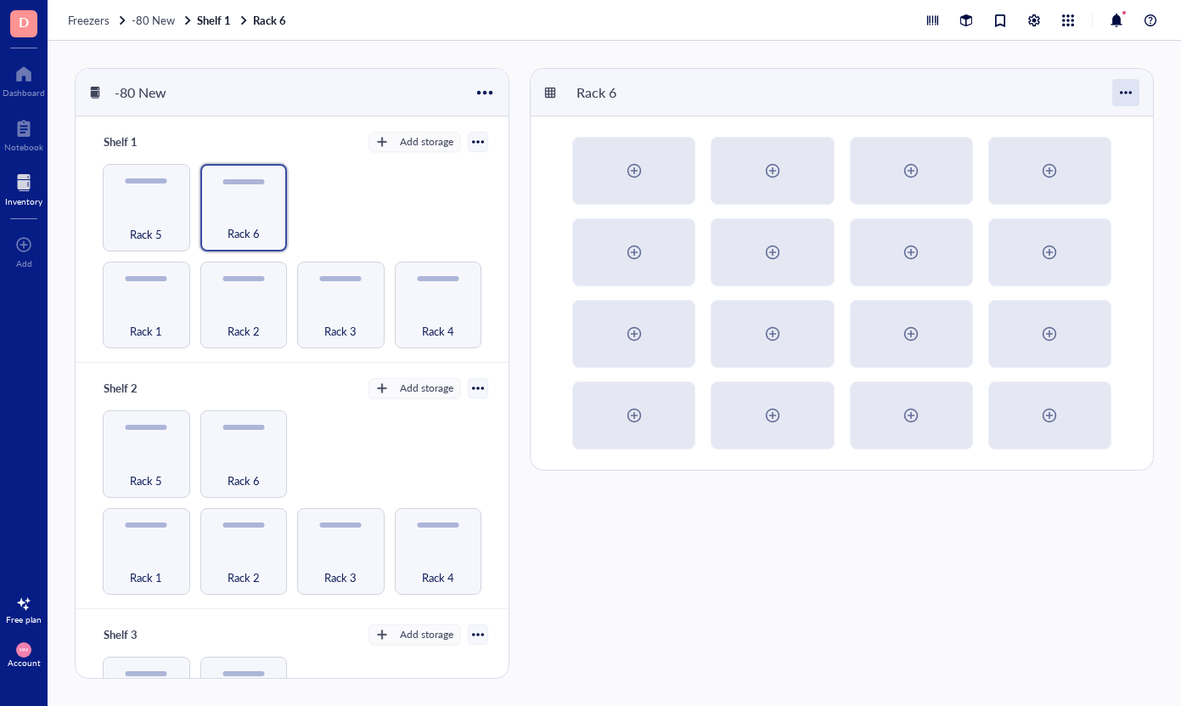
click at [1123, 94] on div at bounding box center [1125, 92] width 27 height 27
click at [1087, 189] on div "Archive" at bounding box center [1078, 186] width 97 height 15
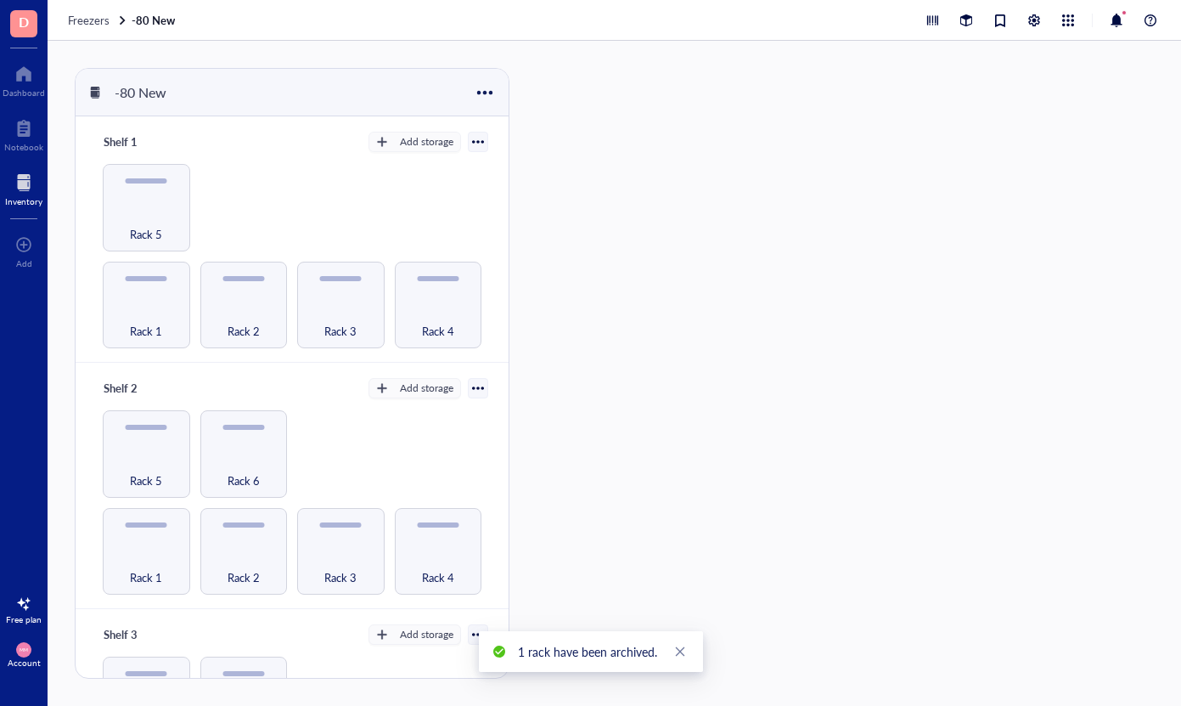
click at [474, 146] on div at bounding box center [478, 142] width 12 height 12
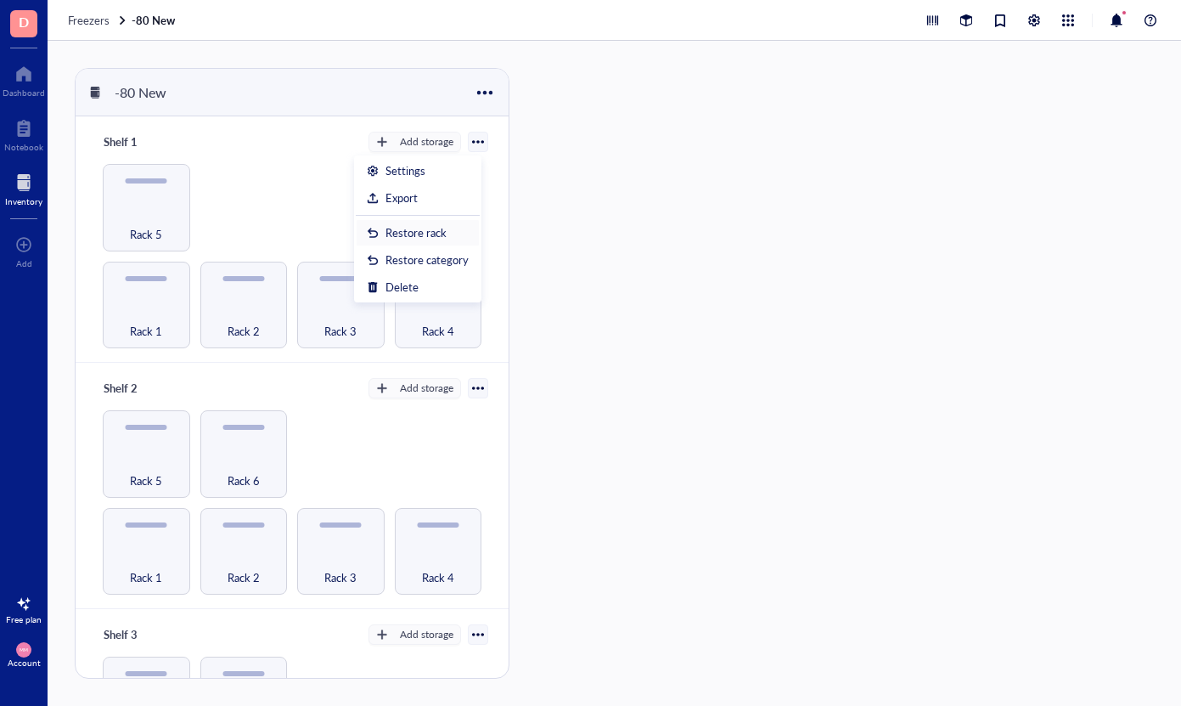
click at [445, 231] on div "Restore rack" at bounding box center [416, 232] width 61 height 15
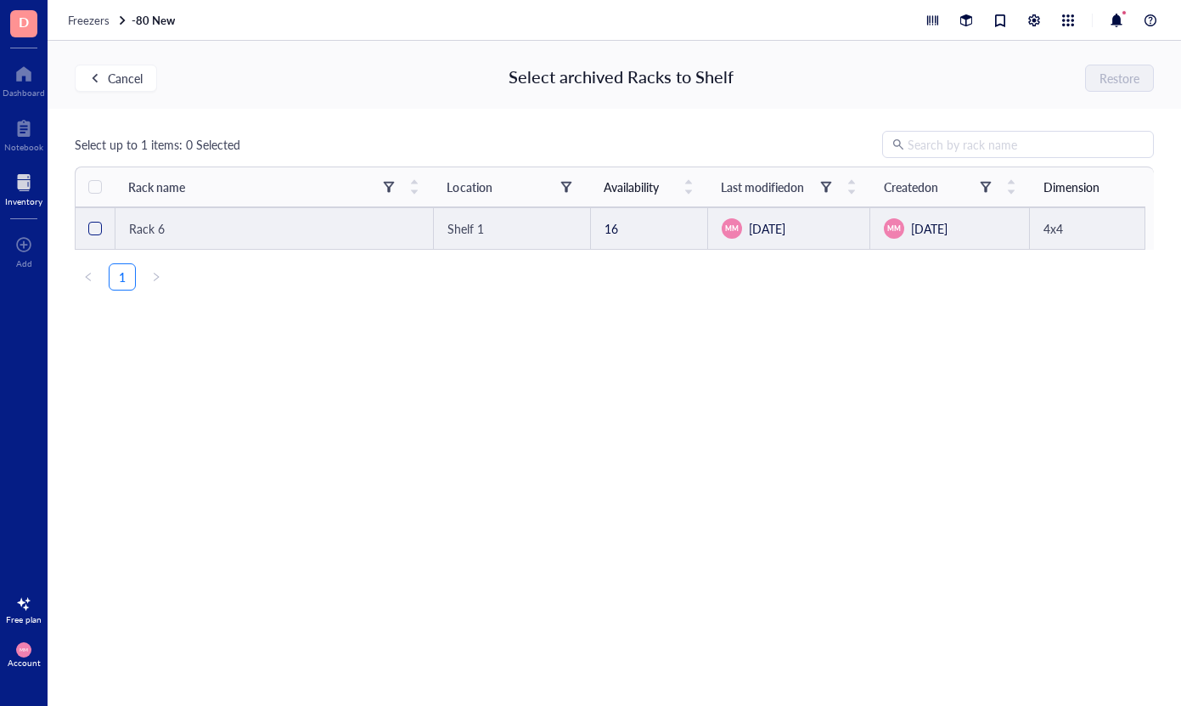
click at [97, 233] on span at bounding box center [95, 229] width 14 height 14
click at [97, 233] on input "checkbox" at bounding box center [95, 229] width 14 height 14
checkbox input "true"
click at [1112, 84] on span "Restore" at bounding box center [1121, 78] width 40 height 14
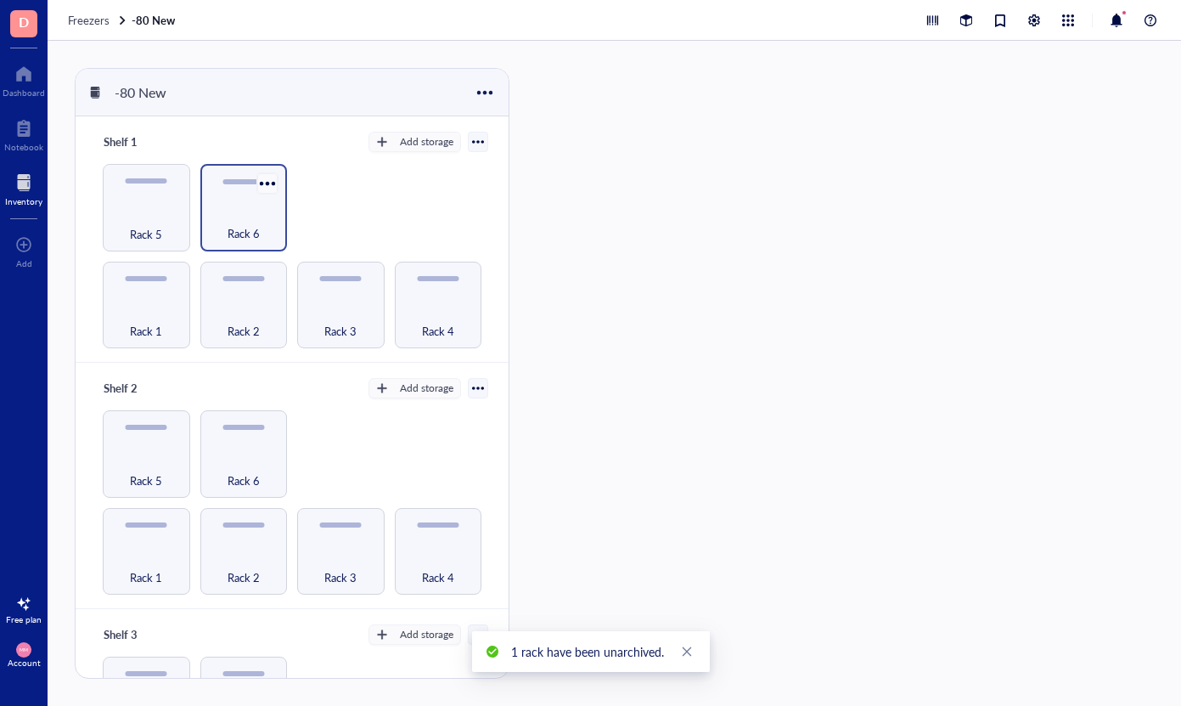
click at [263, 191] on div at bounding box center [267, 183] width 25 height 25
click at [279, 213] on div "Settings" at bounding box center [314, 212] width 97 height 15
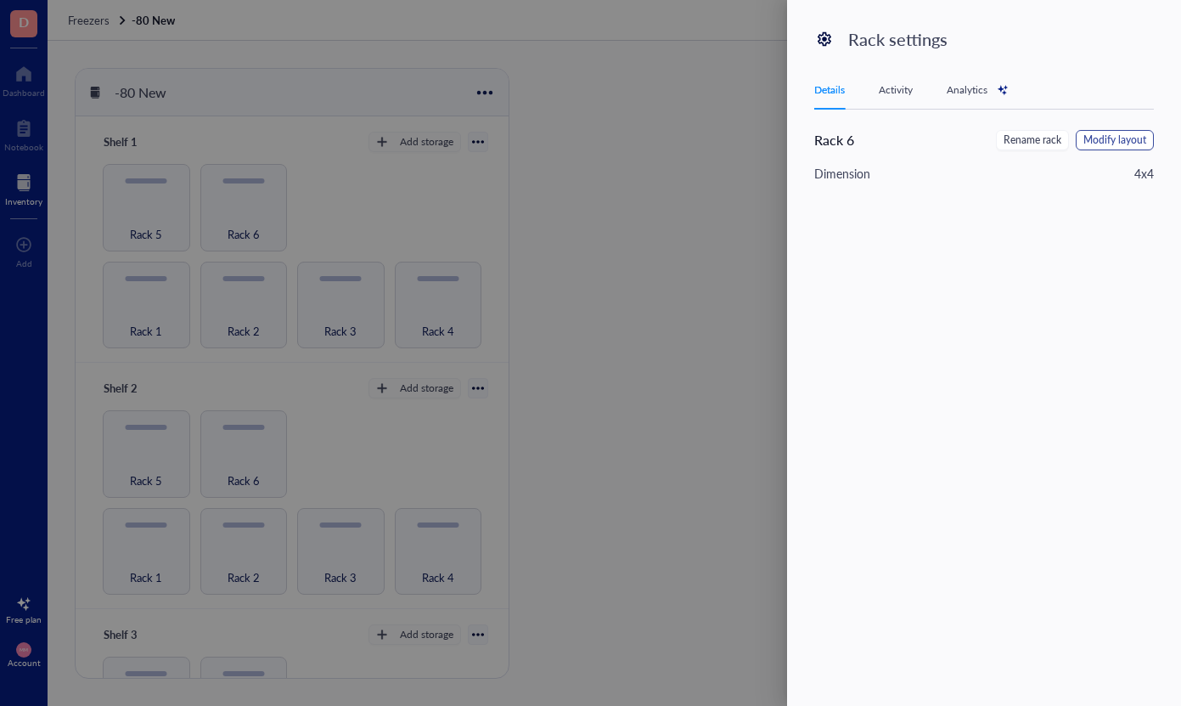
click at [1122, 146] on span "Modify layout" at bounding box center [1115, 140] width 63 height 16
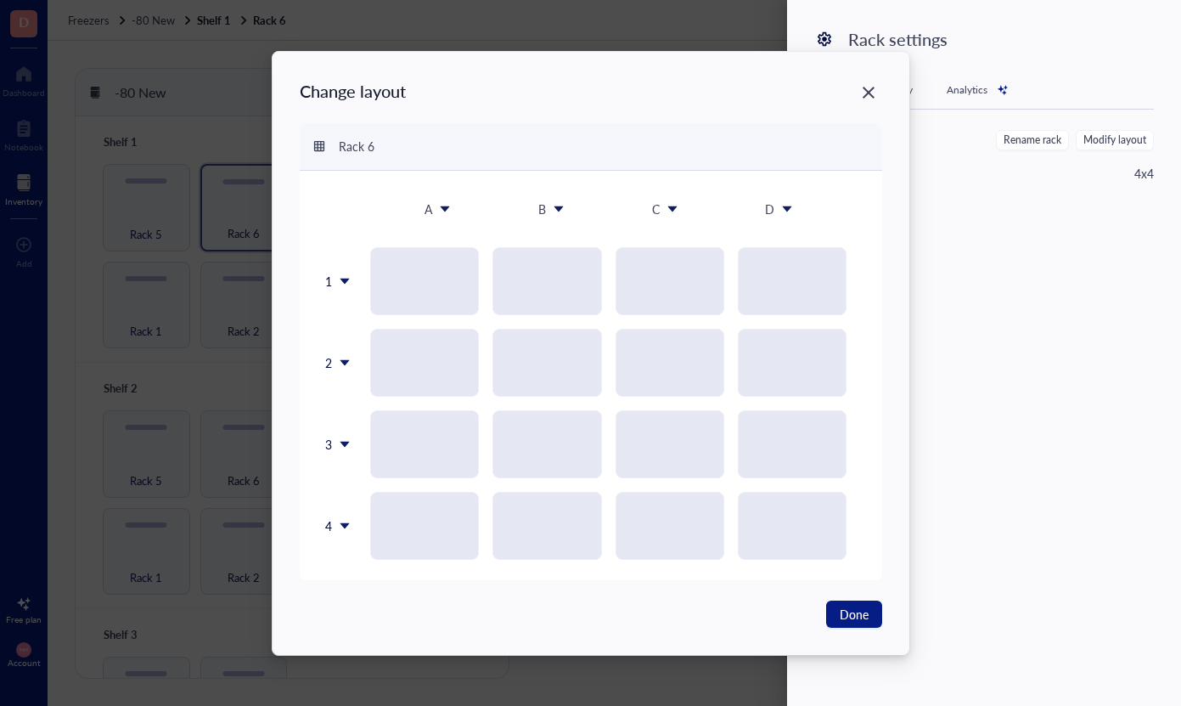
click at [346, 527] on icon at bounding box center [345, 526] width 12 height 12
click at [360, 611] on div "Insert 1 below" at bounding box center [381, 605] width 97 height 15
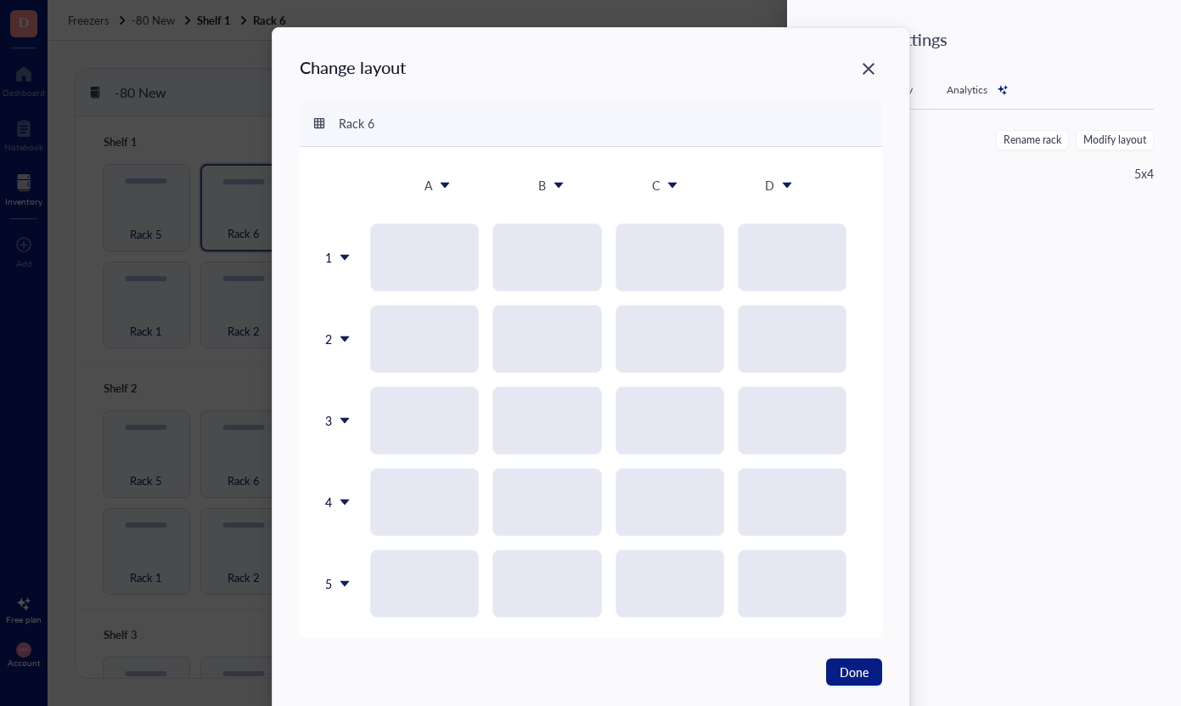
click at [342, 584] on icon at bounding box center [344, 584] width 9 height 6
click at [384, 469] on div "Insert 1 below" at bounding box center [377, 468] width 97 height 15
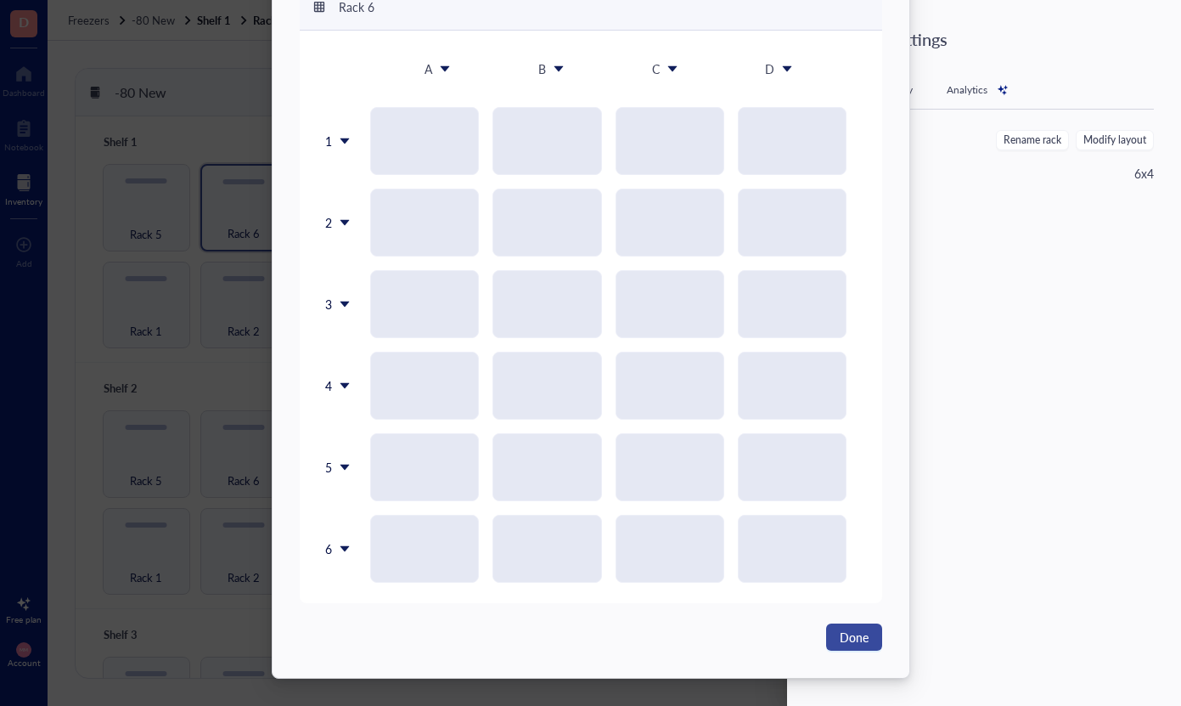
scroll to position [116, 0]
click at [842, 634] on span "Done" at bounding box center [854, 637] width 29 height 19
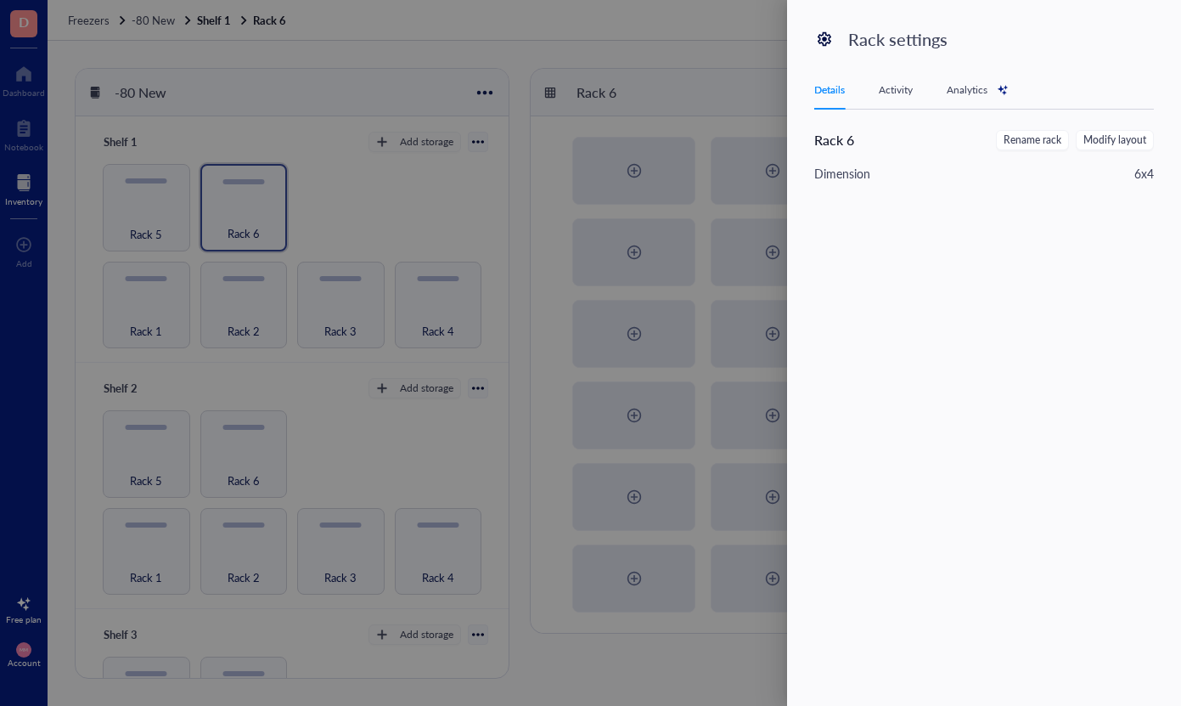
click at [346, 185] on div at bounding box center [590, 353] width 1181 height 706
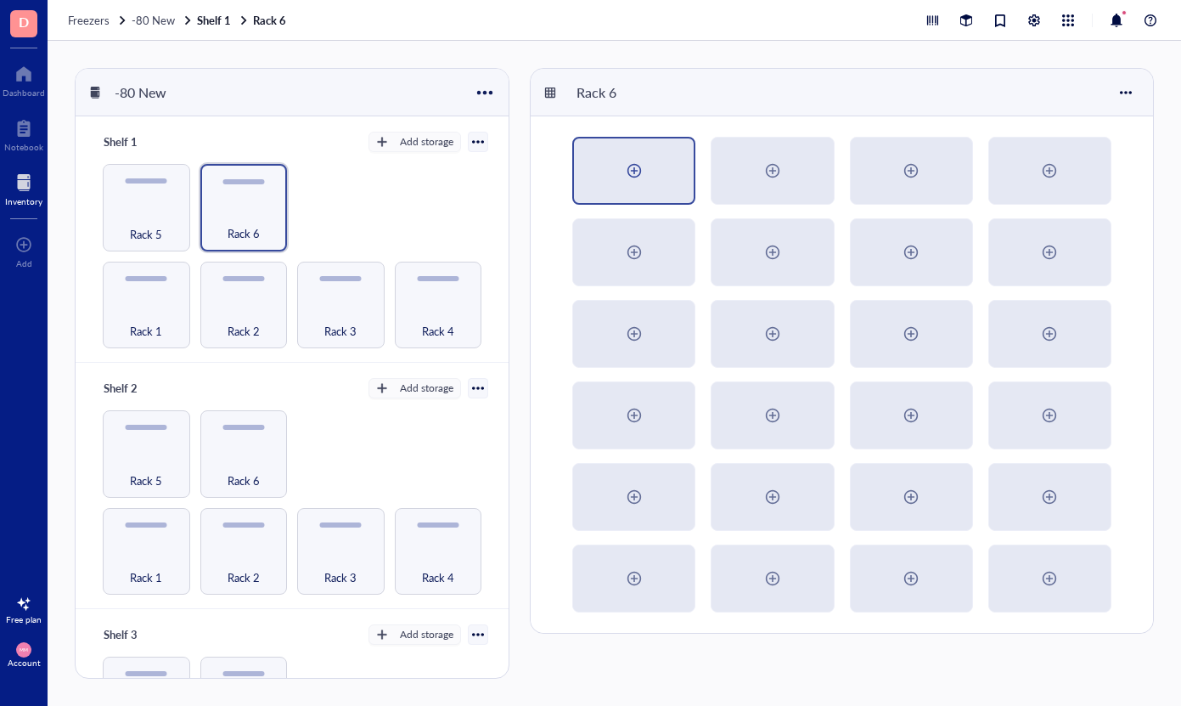
click at [637, 174] on div at bounding box center [634, 170] width 27 height 27
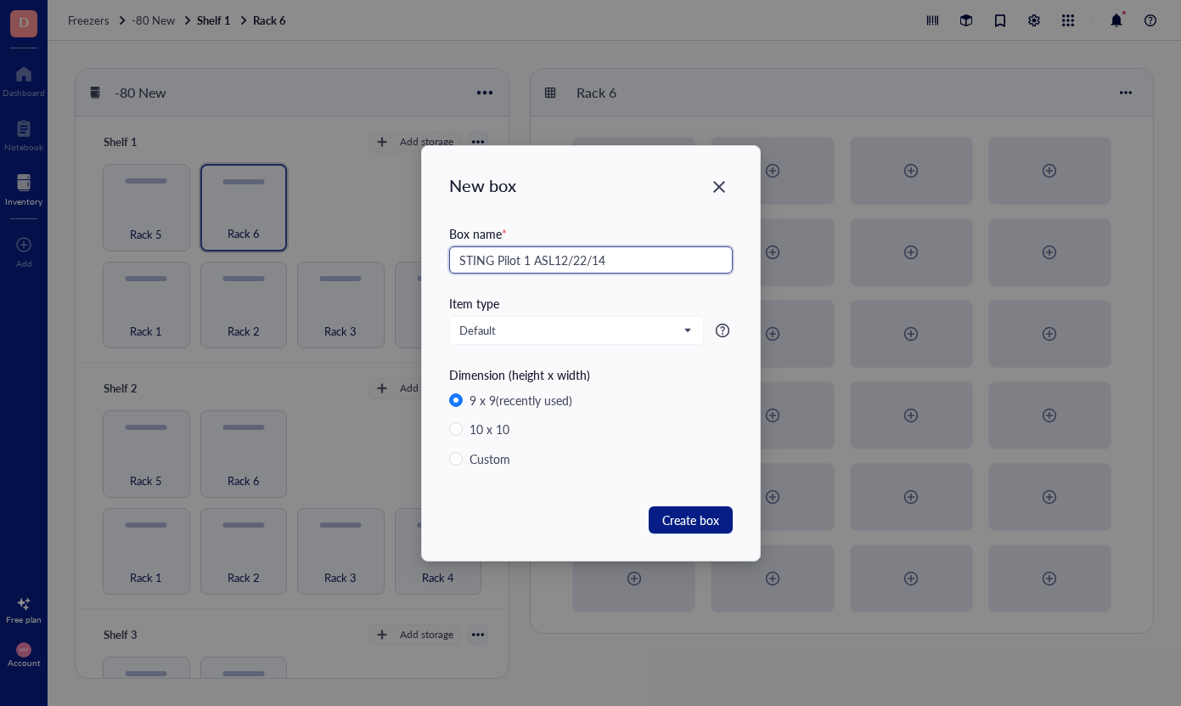
click at [554, 262] on input "STING Pilot 1 ASL12/22/14" at bounding box center [591, 259] width 284 height 27
type input "STING Pilot 1 ASL [DATE]"
click at [688, 522] on span "Create box" at bounding box center [690, 519] width 57 height 19
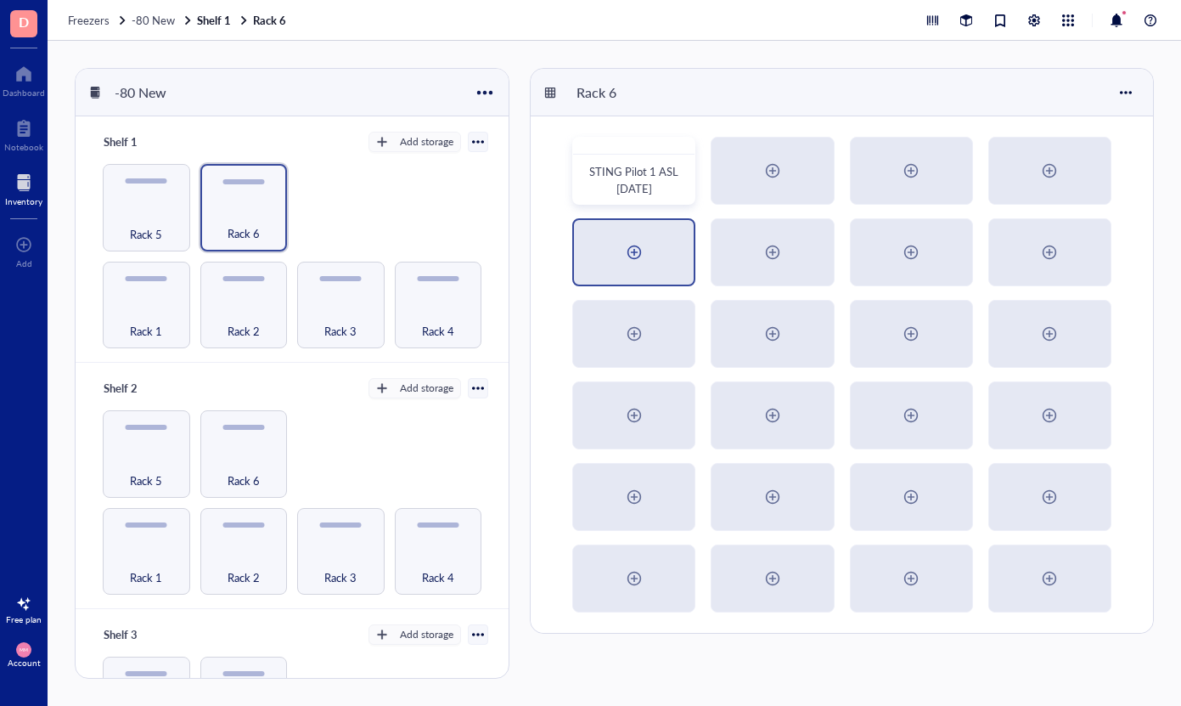
click at [639, 256] on div at bounding box center [634, 252] width 27 height 27
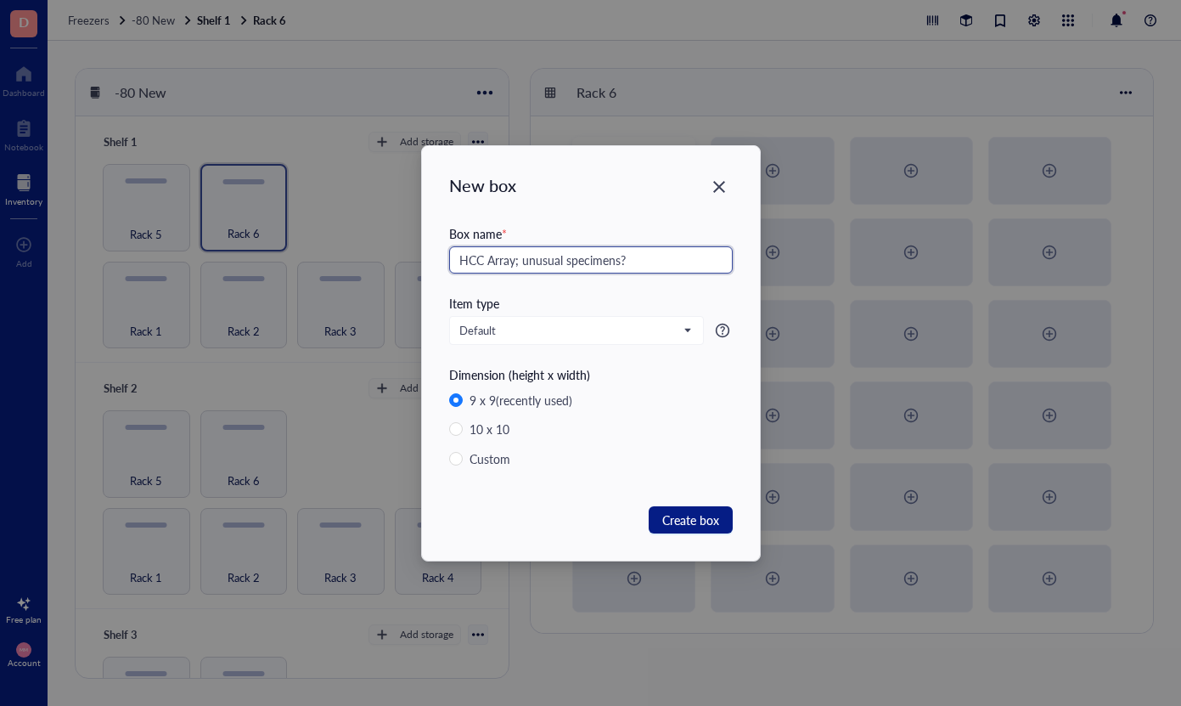
type input "HCC Array; unusual specimens?"
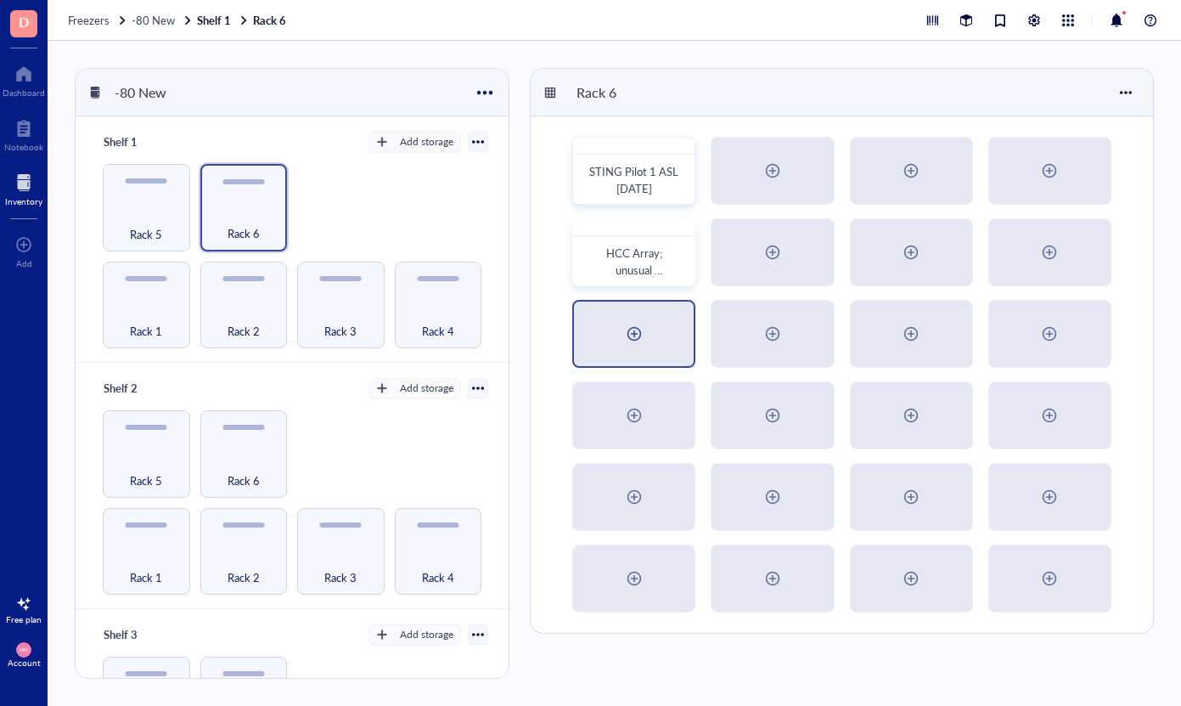
click at [633, 333] on div at bounding box center [634, 333] width 27 height 27
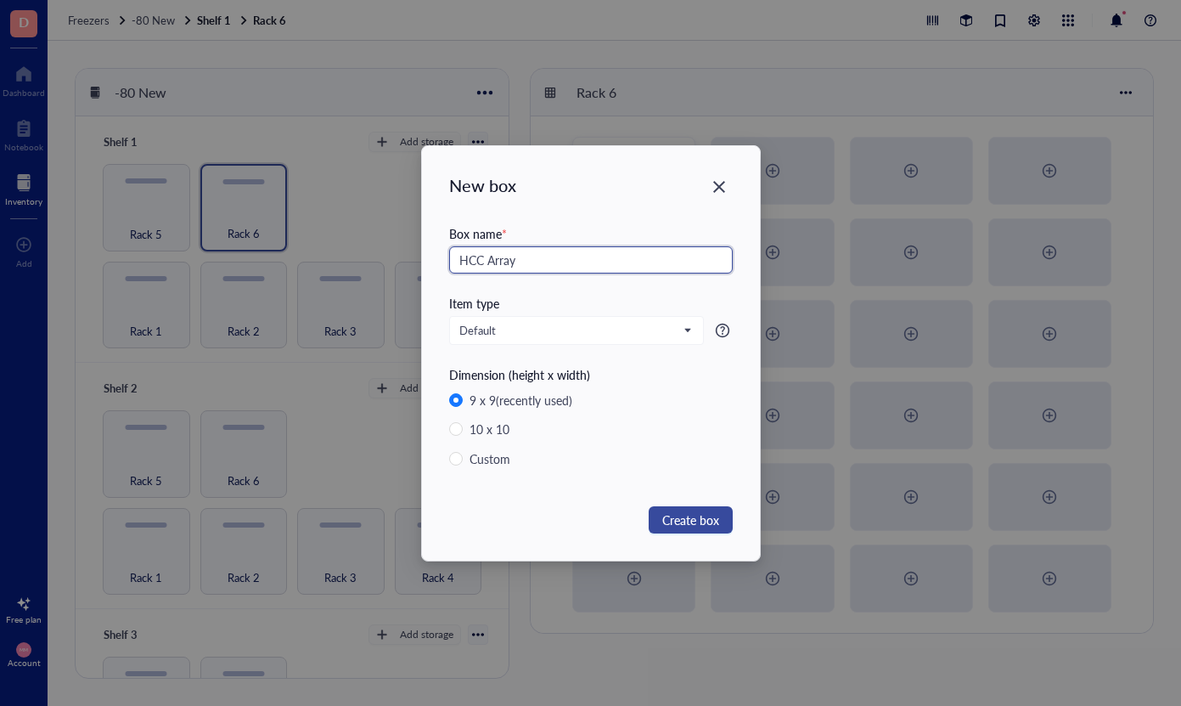
type input "HCC Array"
click at [667, 511] on span "Create box" at bounding box center [690, 519] width 57 height 19
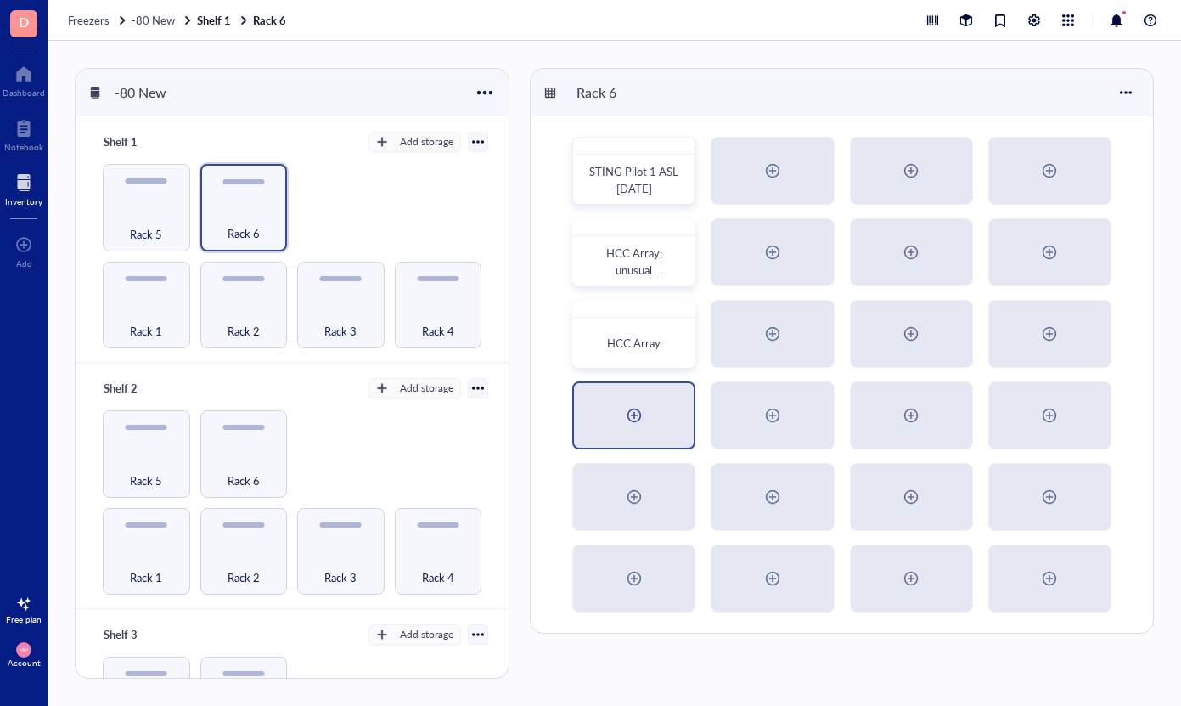
click at [638, 406] on div at bounding box center [634, 415] width 27 height 27
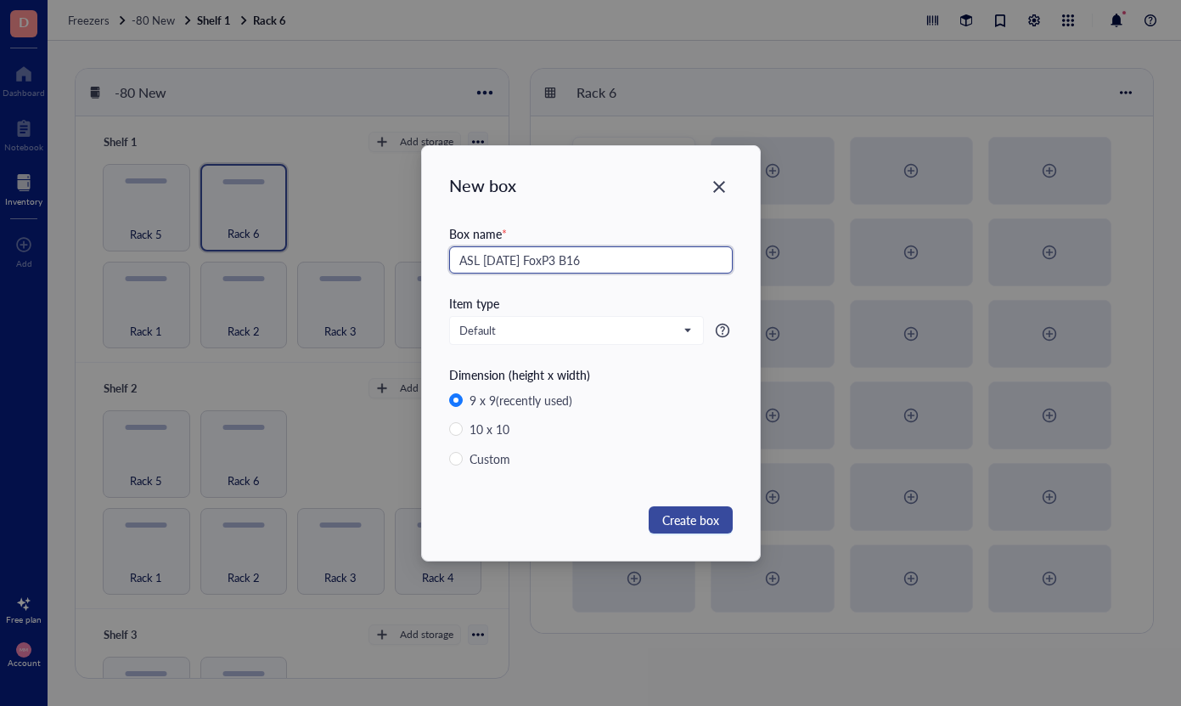
type input "ASL [DATE] FoxP3 B16"
click at [689, 524] on span "Create box" at bounding box center [690, 519] width 57 height 19
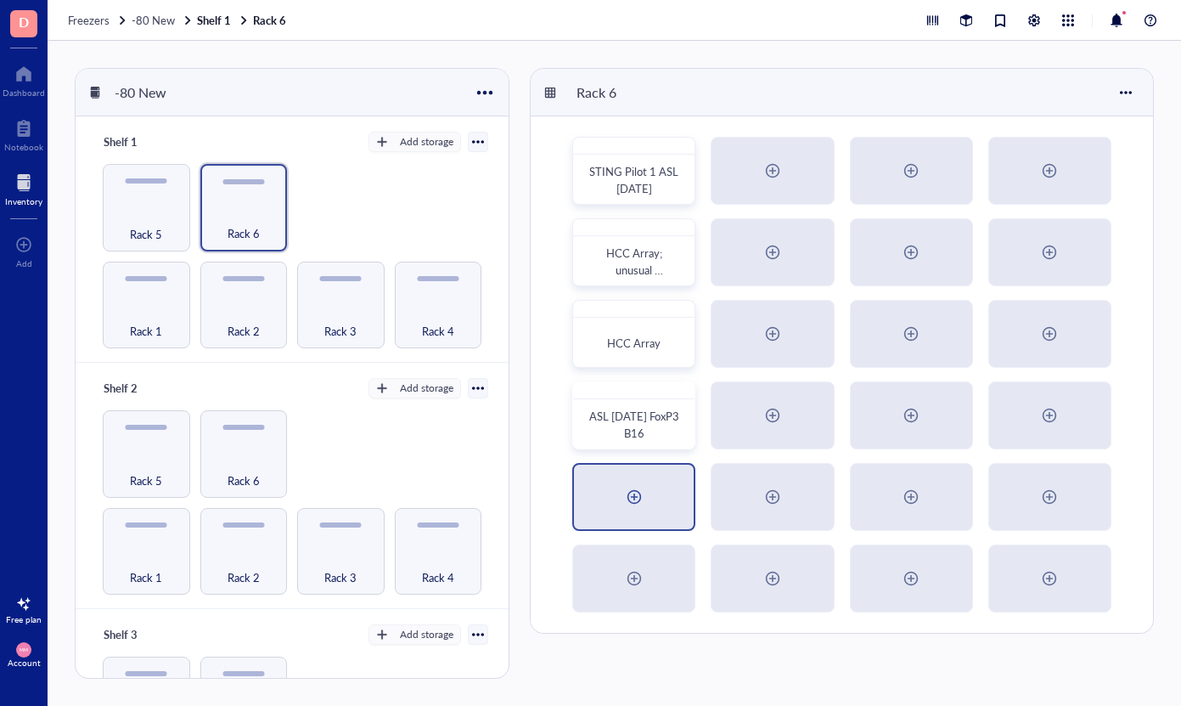
click at [634, 494] on div at bounding box center [634, 496] width 27 height 27
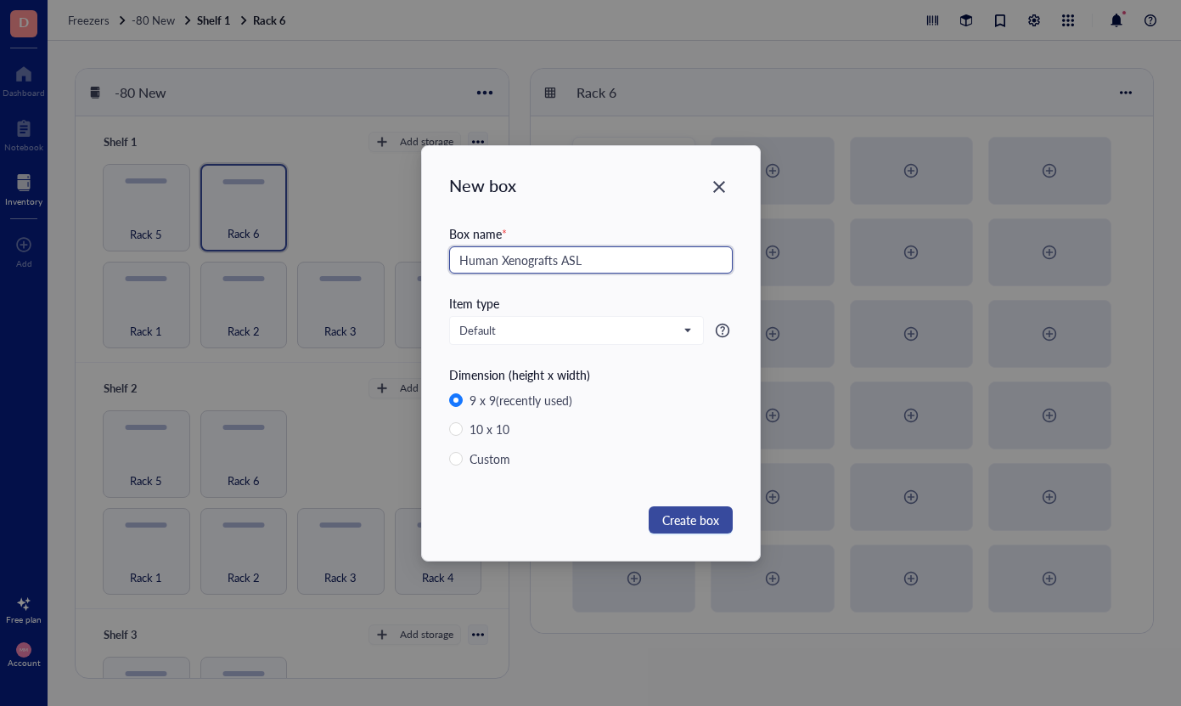
type input "Human Xenografts ASL"
click at [697, 526] on span "Create box" at bounding box center [690, 519] width 57 height 19
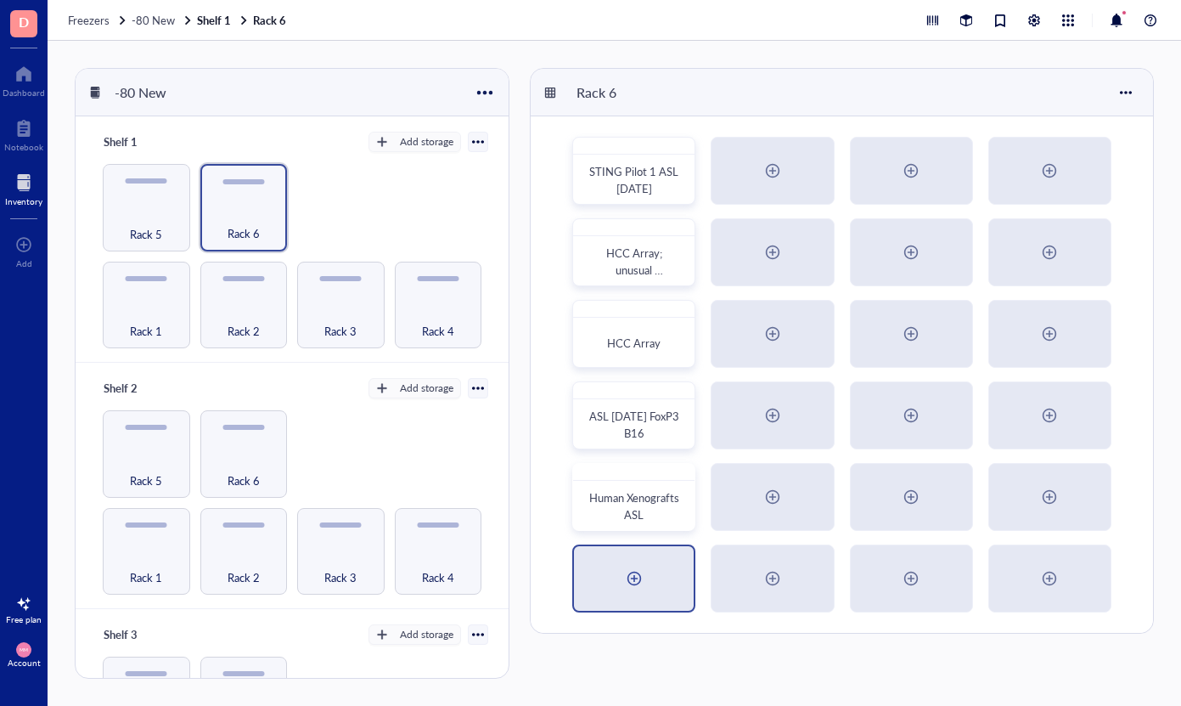
click at [646, 588] on div at bounding box center [634, 578] width 27 height 27
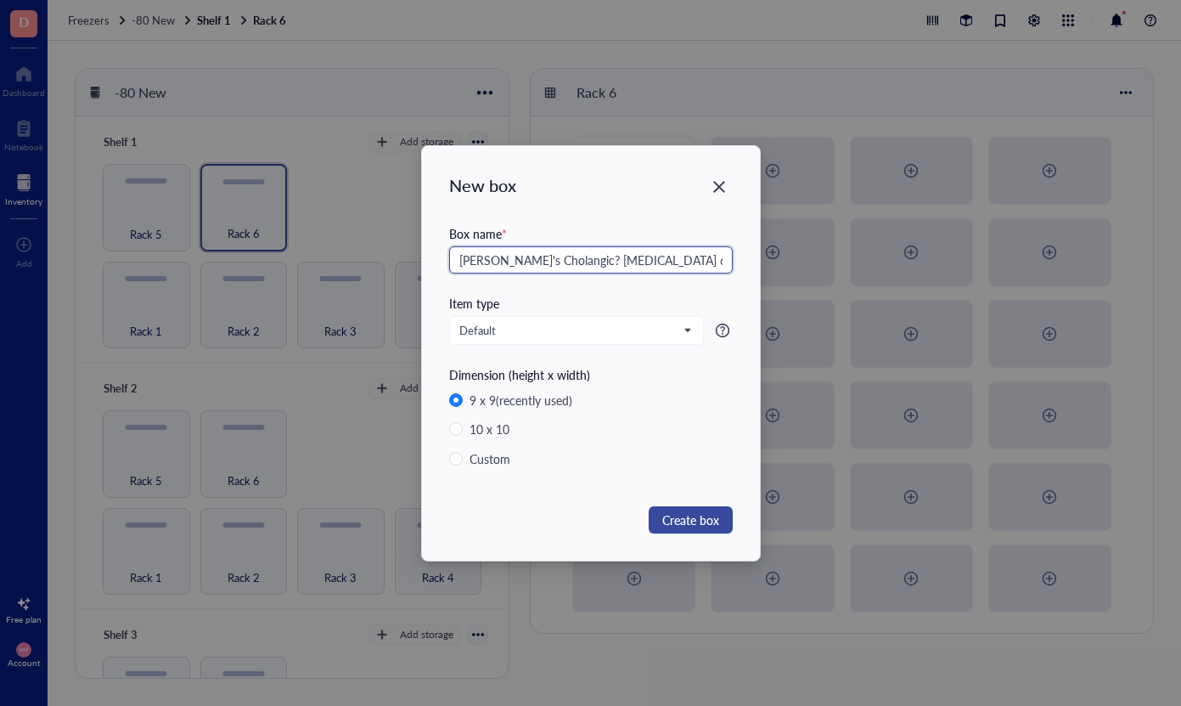
type input "[PERSON_NAME]'s Cholangic? [MEDICAL_DATA] 6/03"
click at [704, 525] on span "Create box" at bounding box center [690, 519] width 57 height 19
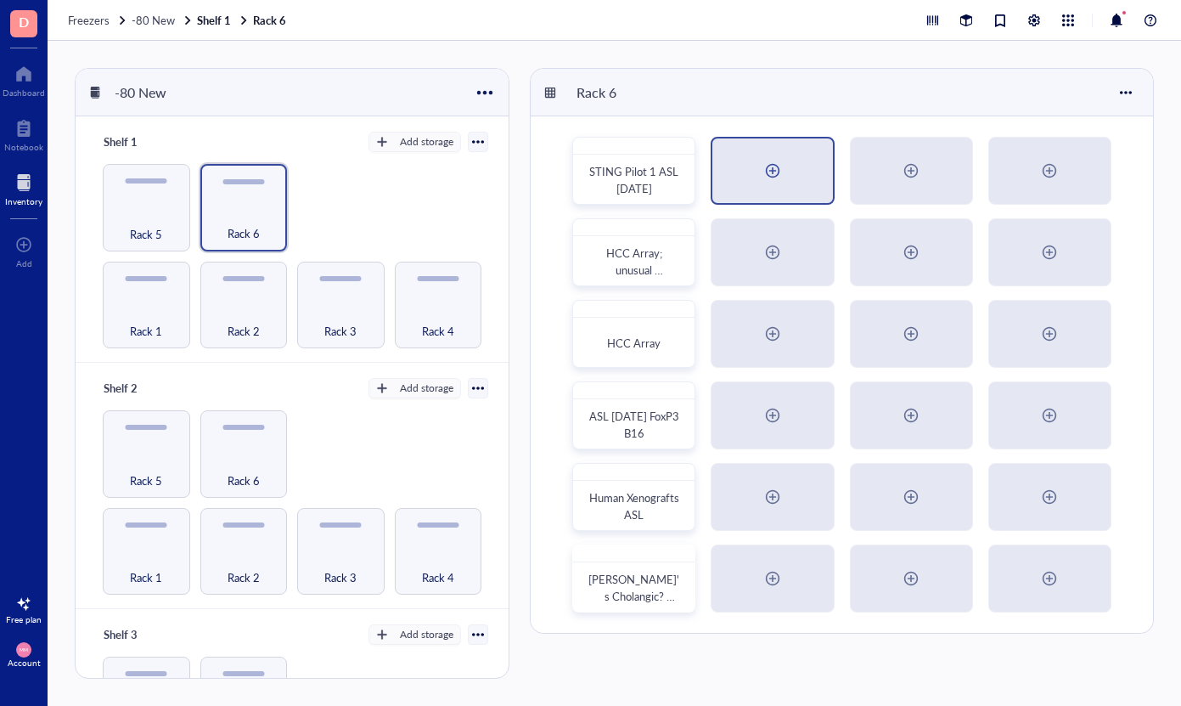
click at [768, 174] on div at bounding box center [772, 170] width 27 height 27
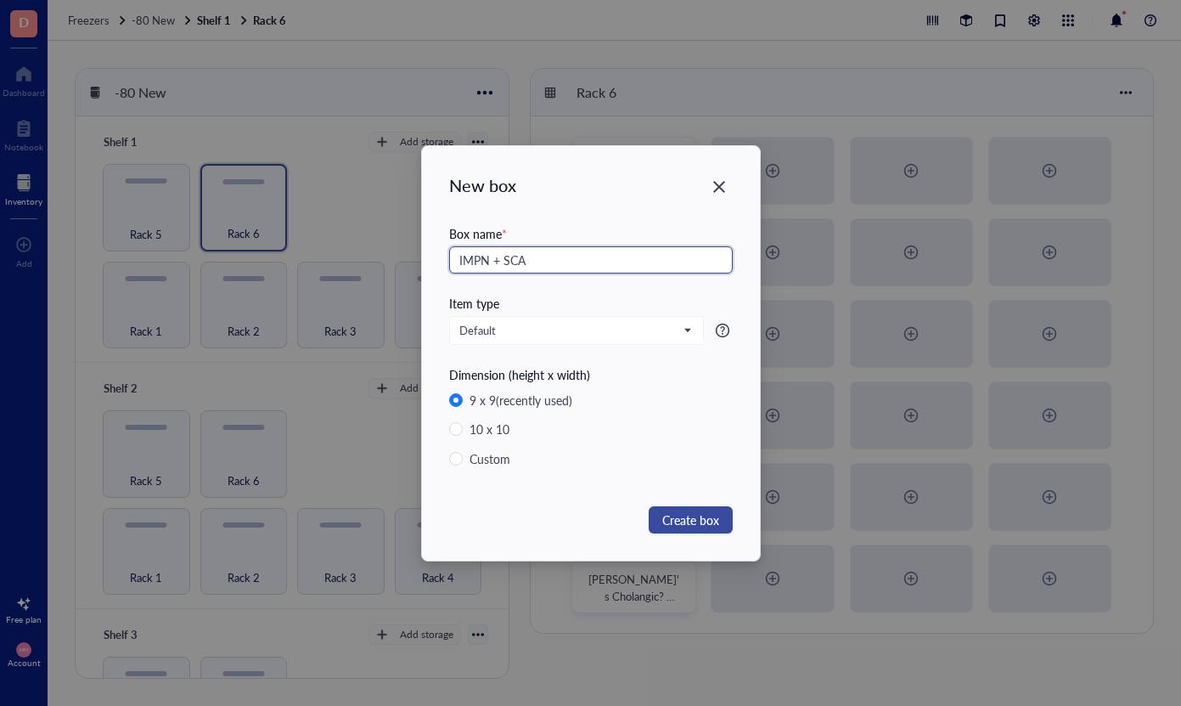
type input "IMPN + SCA"
click at [695, 515] on span "Create box" at bounding box center [690, 519] width 57 height 19
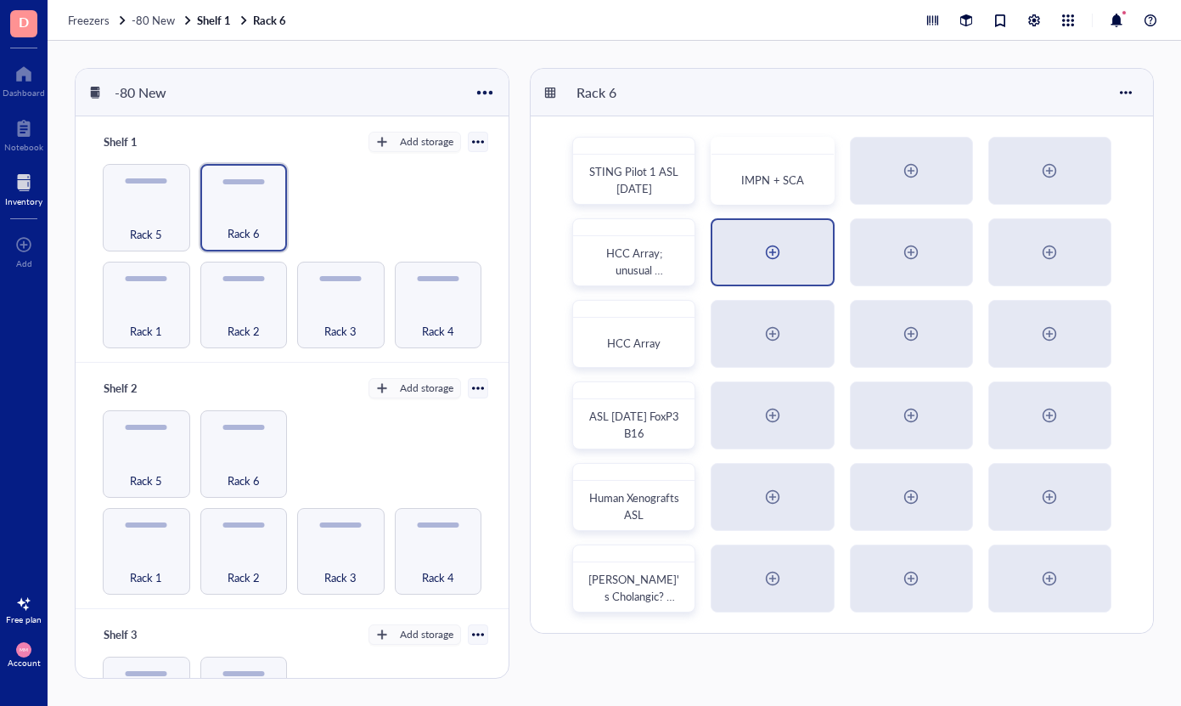
click at [780, 243] on div at bounding box center [772, 252] width 27 height 27
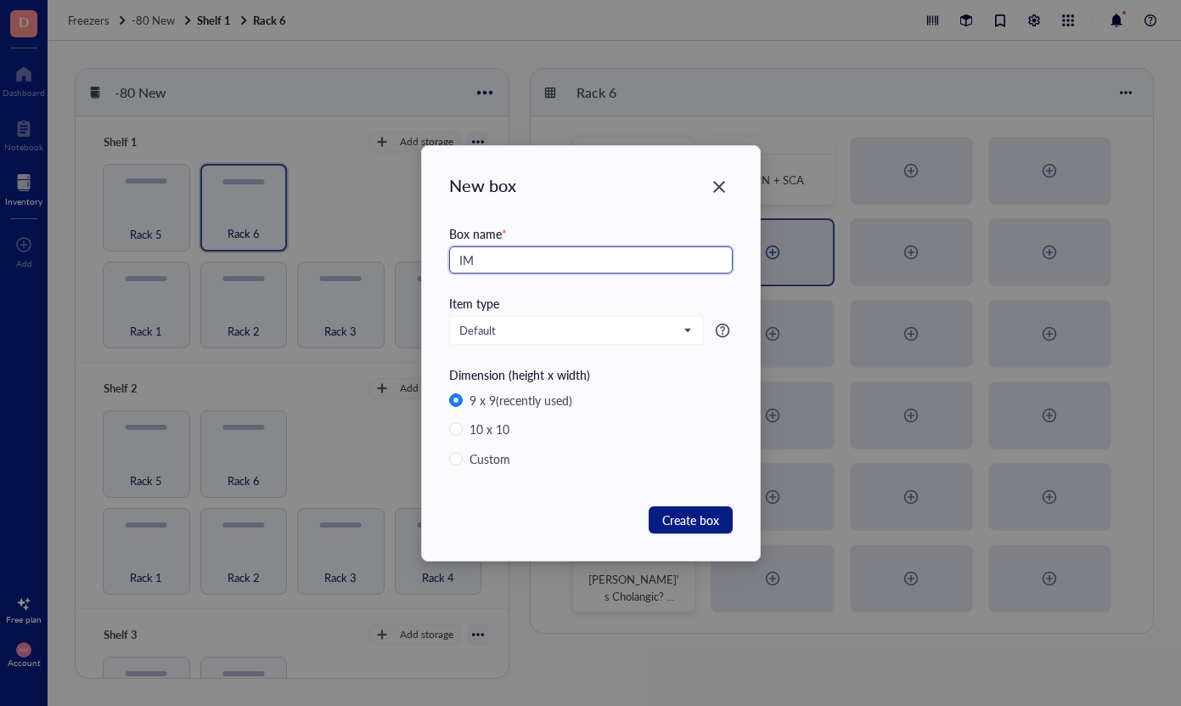
type input "I"
type input "IPMN + SCA"
click at [690, 519] on span "Create box" at bounding box center [690, 519] width 57 height 19
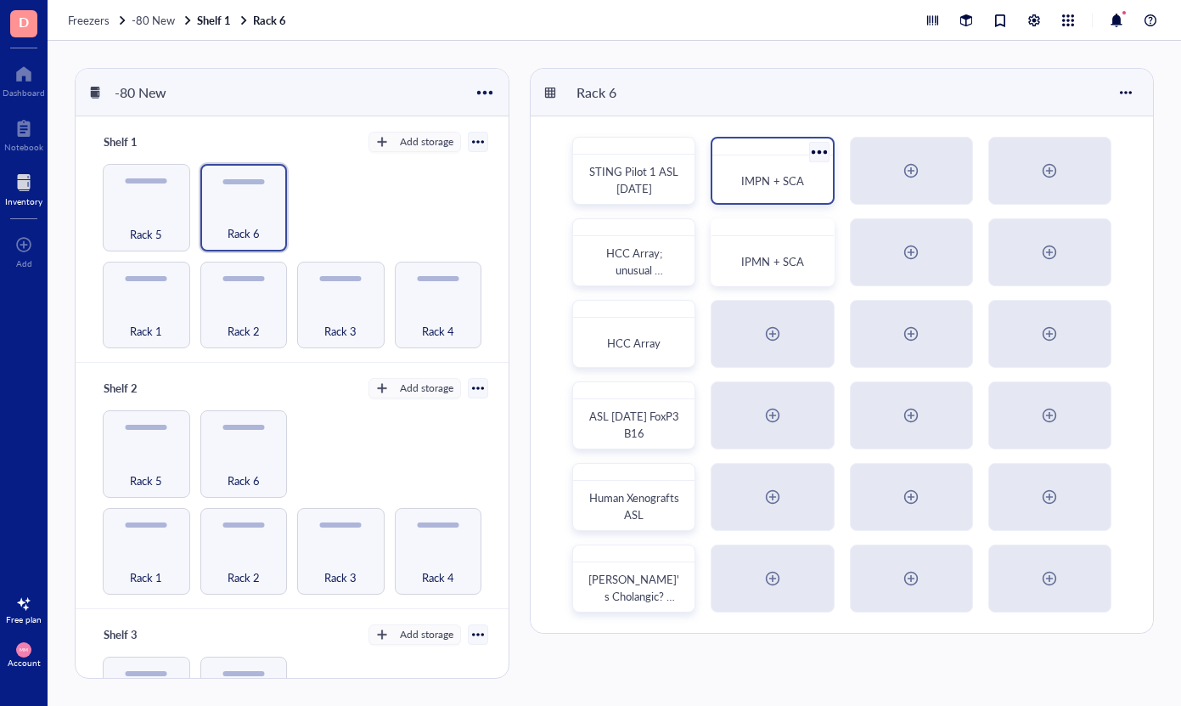
click at [813, 155] on div at bounding box center [819, 151] width 25 height 25
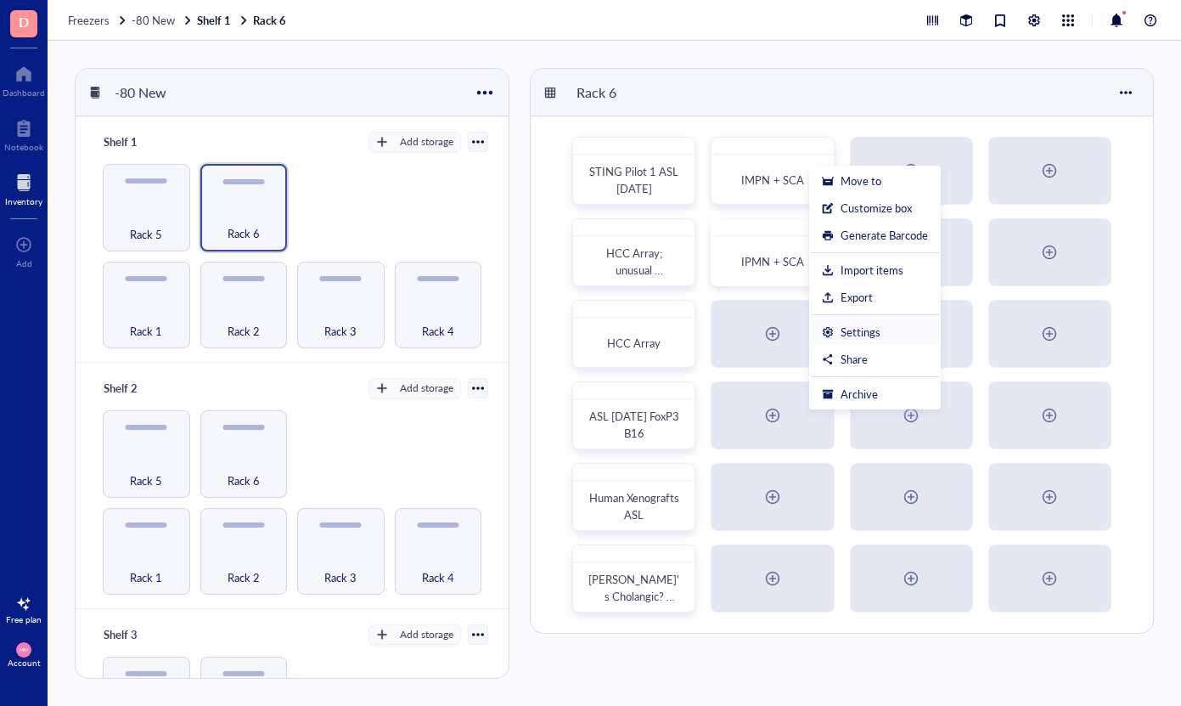
click at [874, 335] on div "Settings" at bounding box center [861, 331] width 40 height 15
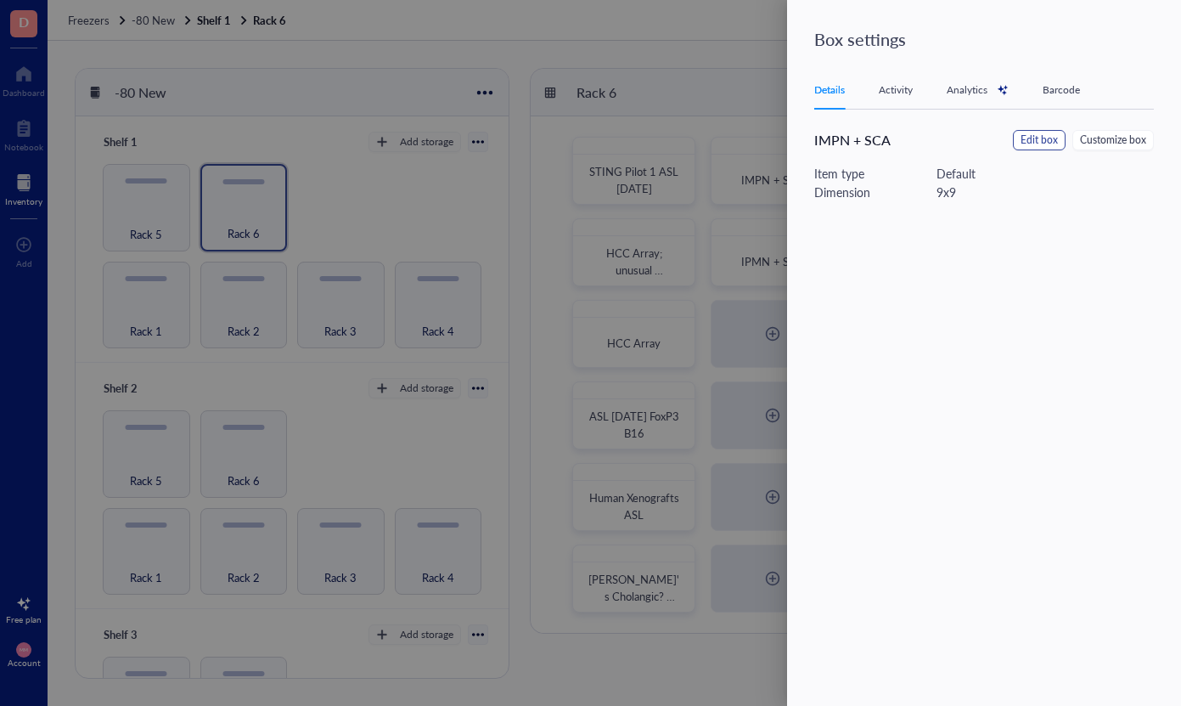
click at [1044, 140] on span "Edit box" at bounding box center [1039, 140] width 37 height 16
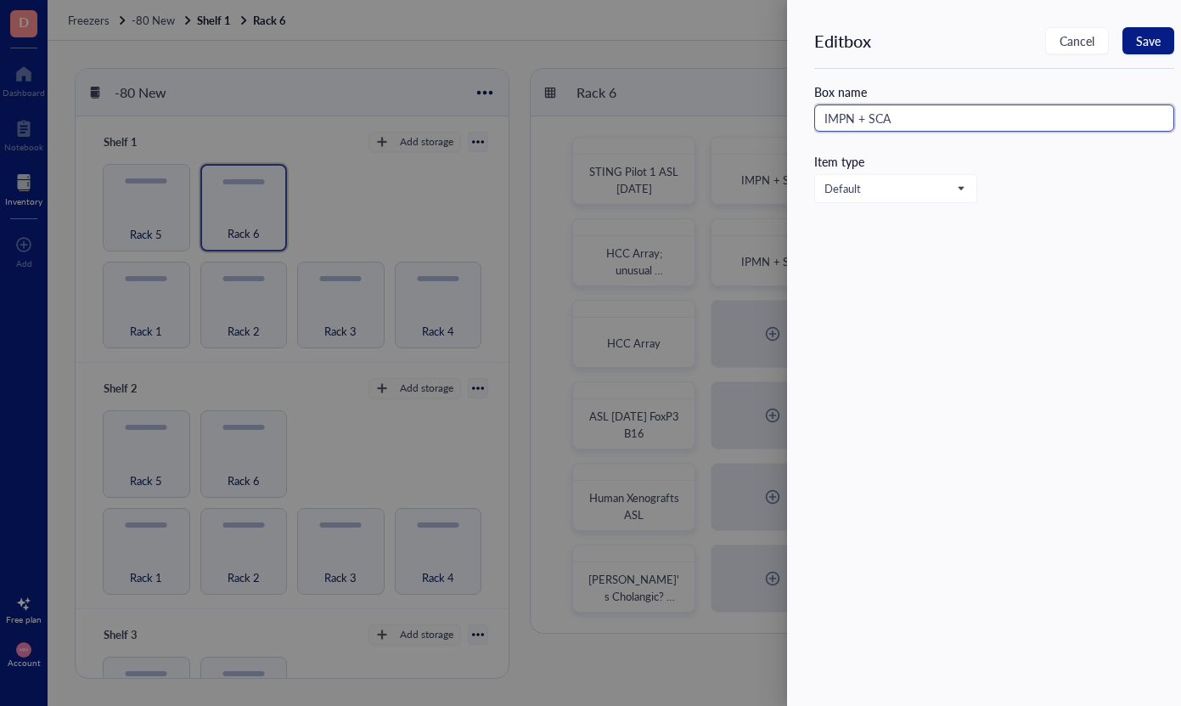
click at [844, 119] on input "IMPN + SCA" at bounding box center [994, 117] width 360 height 27
type input "IPMN + SCA"
click at [1147, 36] on span "Save" at bounding box center [1148, 41] width 25 height 14
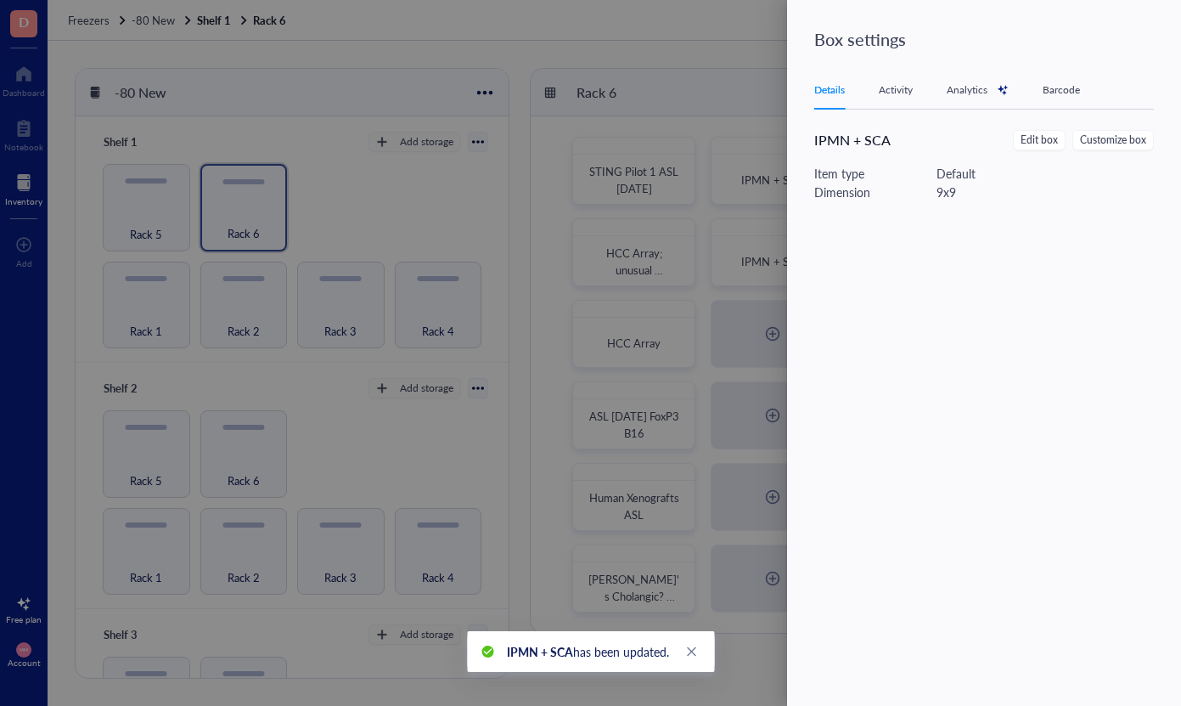
click at [755, 328] on div at bounding box center [590, 353] width 1181 height 706
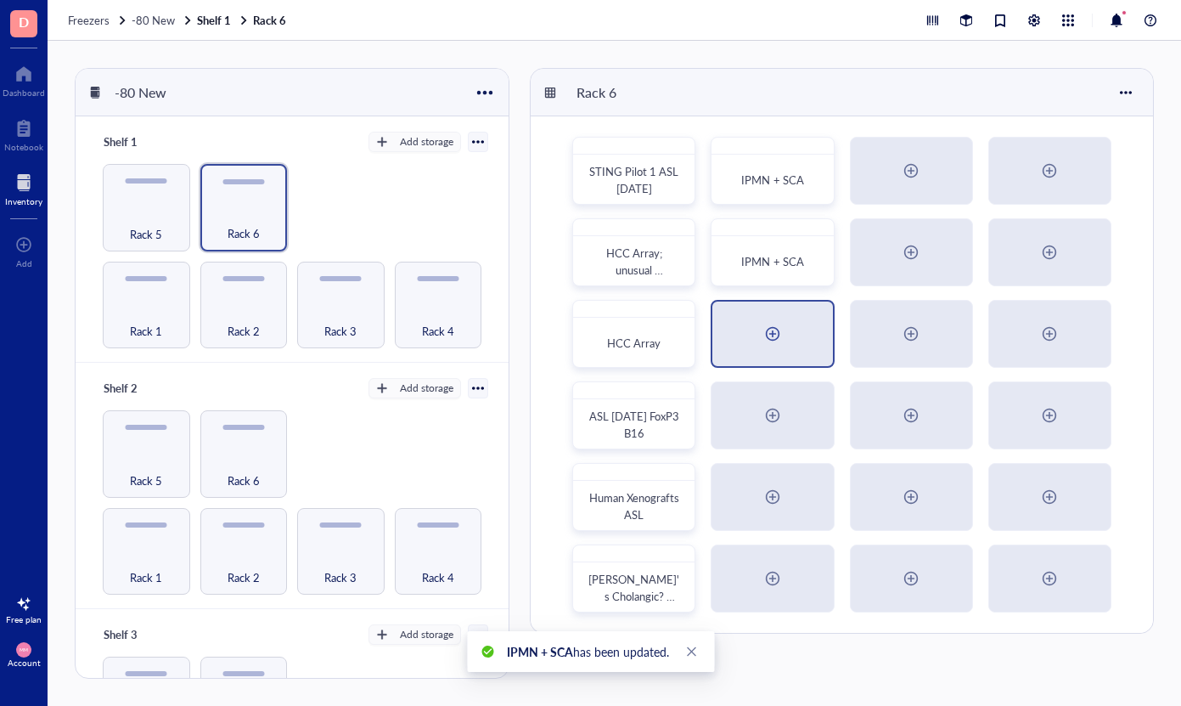
click at [769, 331] on div at bounding box center [772, 333] width 27 height 27
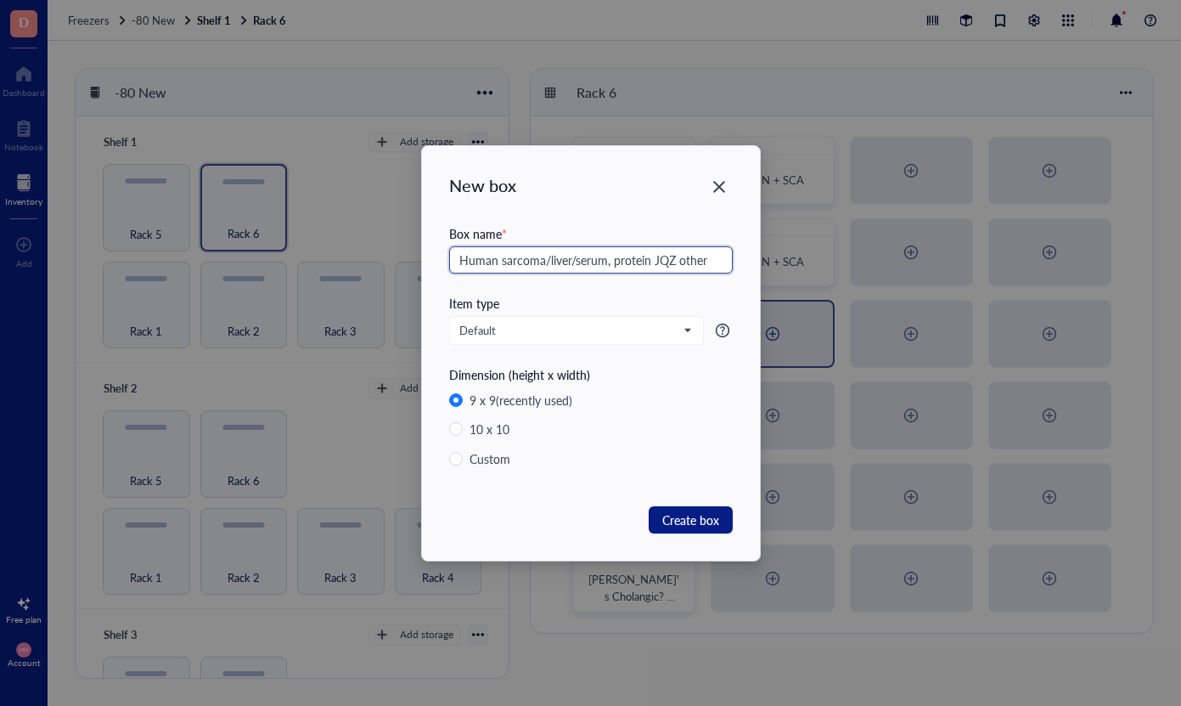
type input "Human sarcoma/liver/serum, protein JQZ other"
drag, startPoint x: 769, startPoint y: 331, endPoint x: 669, endPoint y: 515, distance: 209.7
click at [669, 515] on span "Create box" at bounding box center [690, 519] width 57 height 19
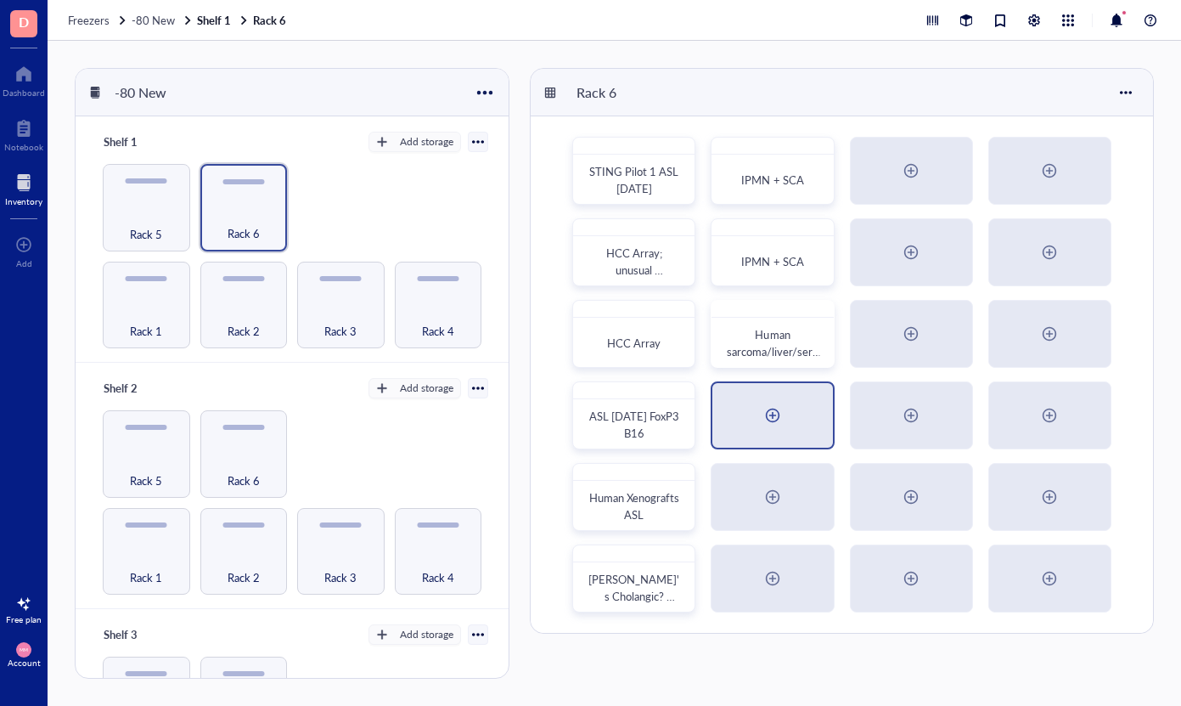
click at [765, 408] on div at bounding box center [772, 415] width 27 height 27
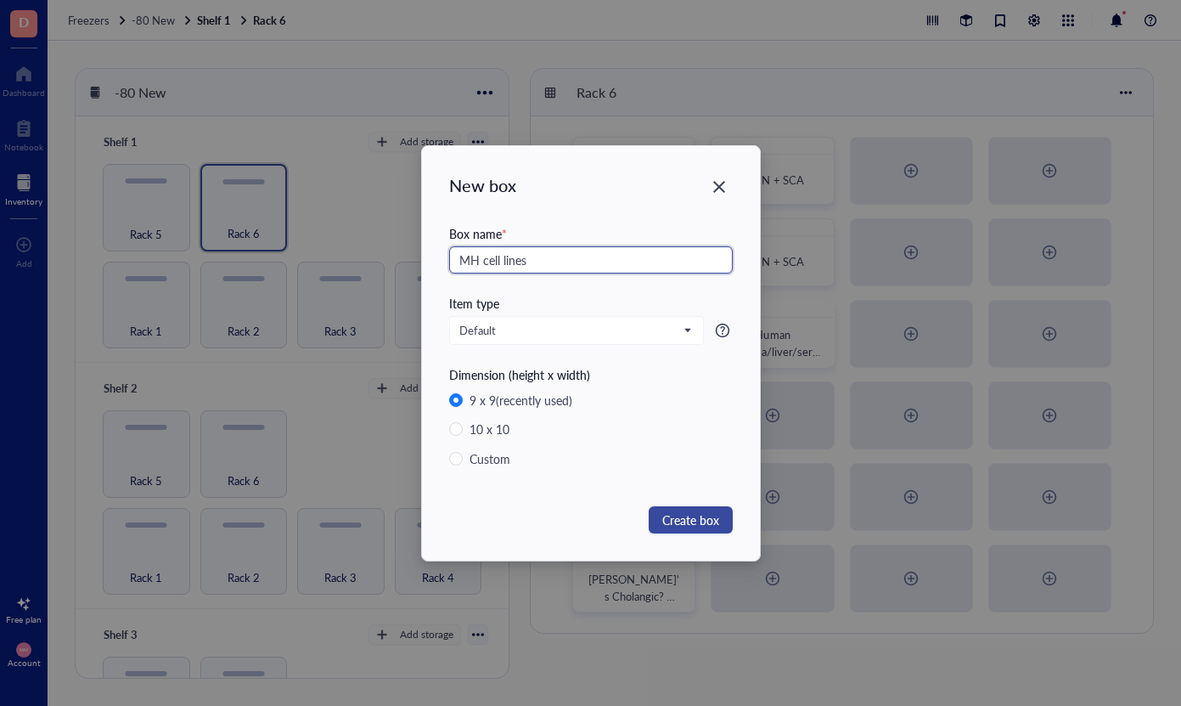
type input "MH cell lines"
click at [695, 525] on span "Create box" at bounding box center [690, 519] width 57 height 19
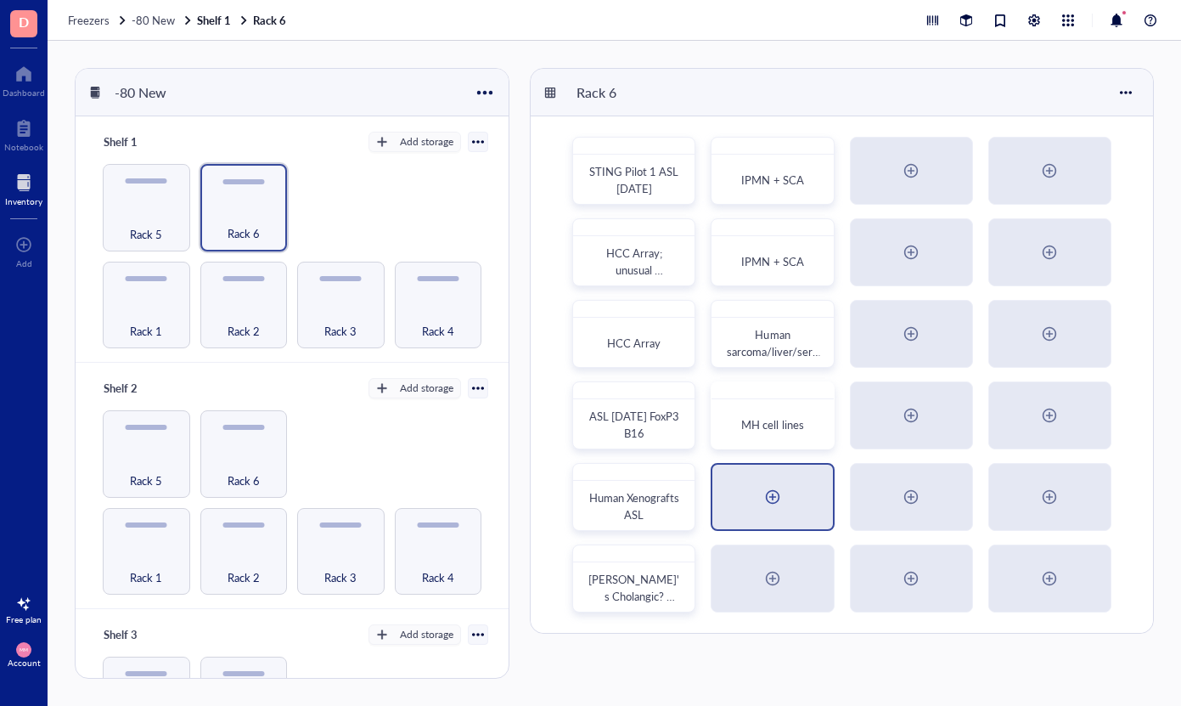
click at [766, 501] on div at bounding box center [772, 496] width 27 height 27
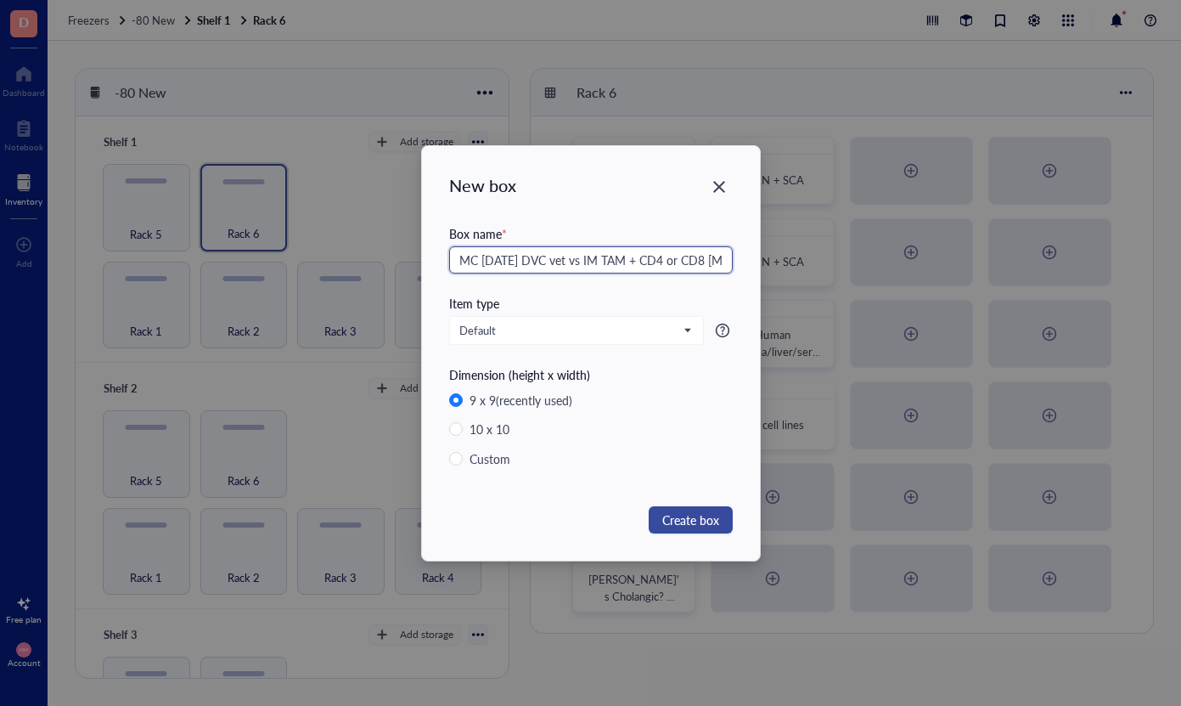
type input "MC [DATE] DVC vet vs IM TAM + CD4 or CD8 [MEDICAL_DATA]"
click at [692, 521] on span "Create box" at bounding box center [690, 519] width 57 height 19
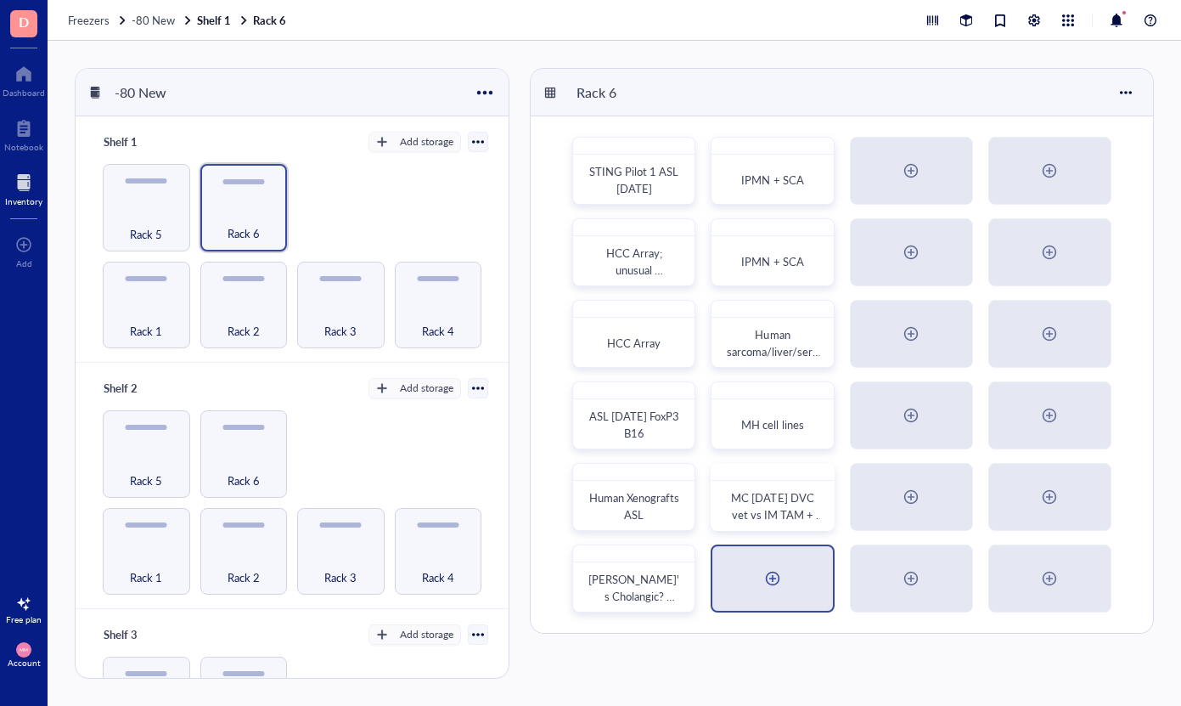
click at [768, 572] on div at bounding box center [772, 578] width 27 height 27
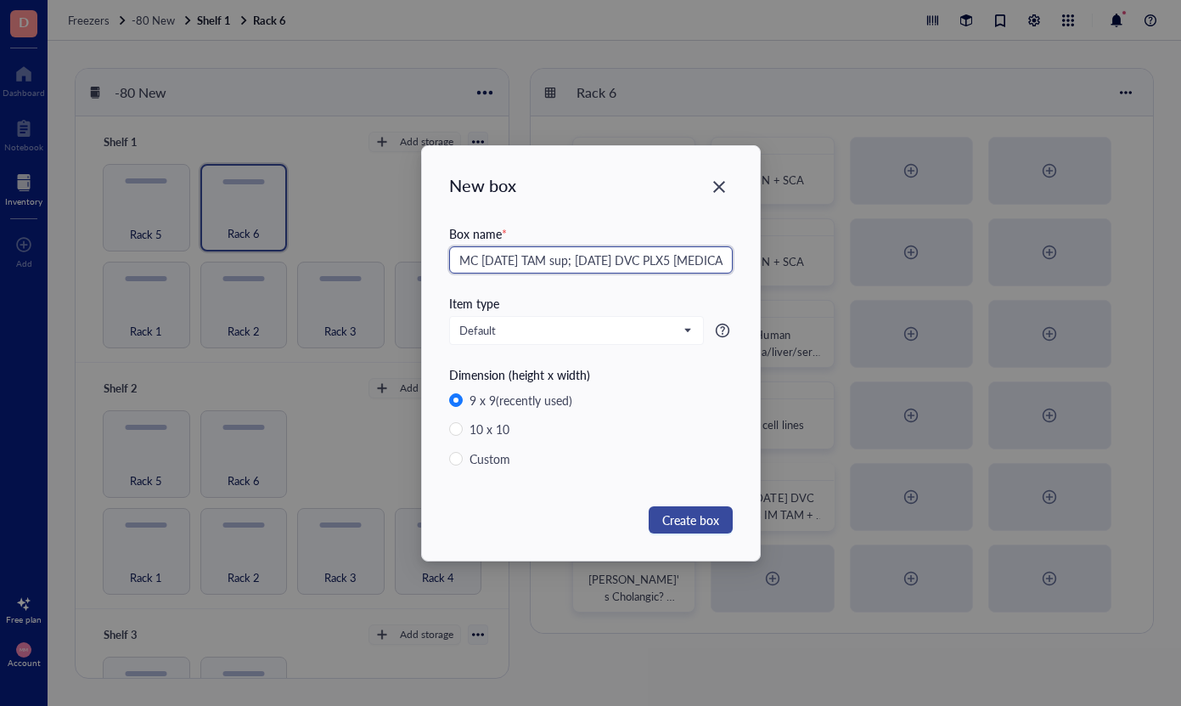
type input "MC [DATE] TAM sup; [DATE] DVC PLX5 [MEDICAL_DATA] sup"
click at [677, 514] on span "Create box" at bounding box center [690, 519] width 57 height 19
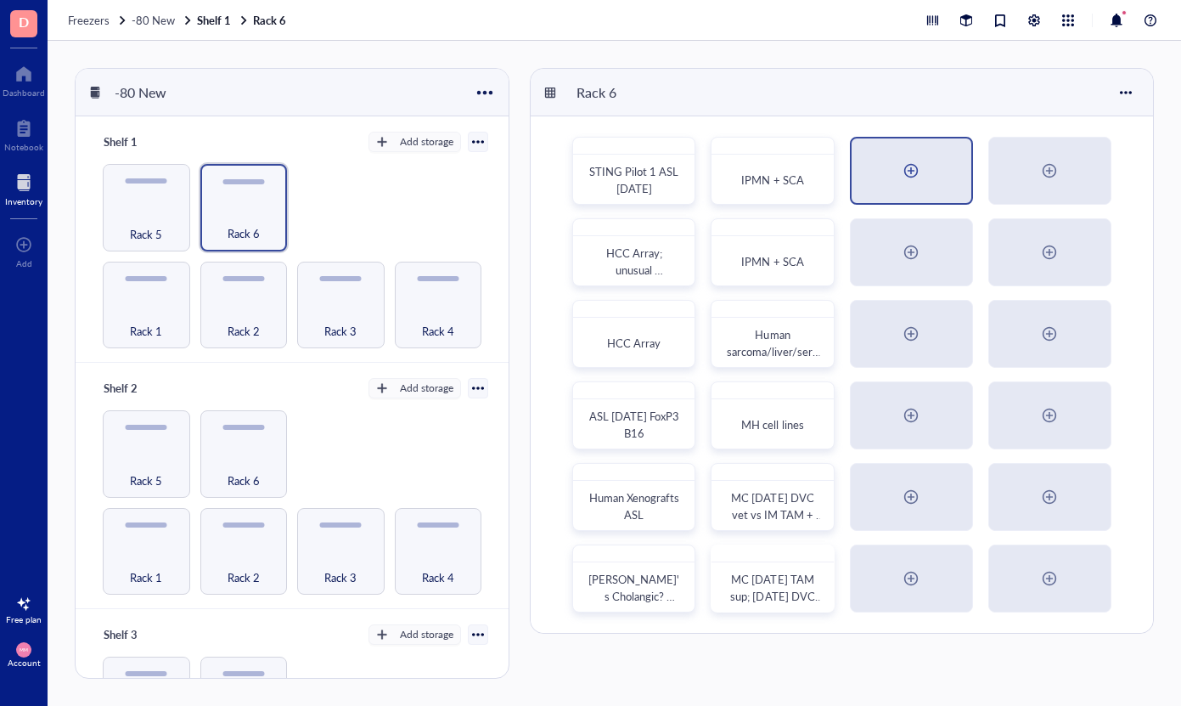
click at [917, 170] on div at bounding box center [911, 170] width 27 height 27
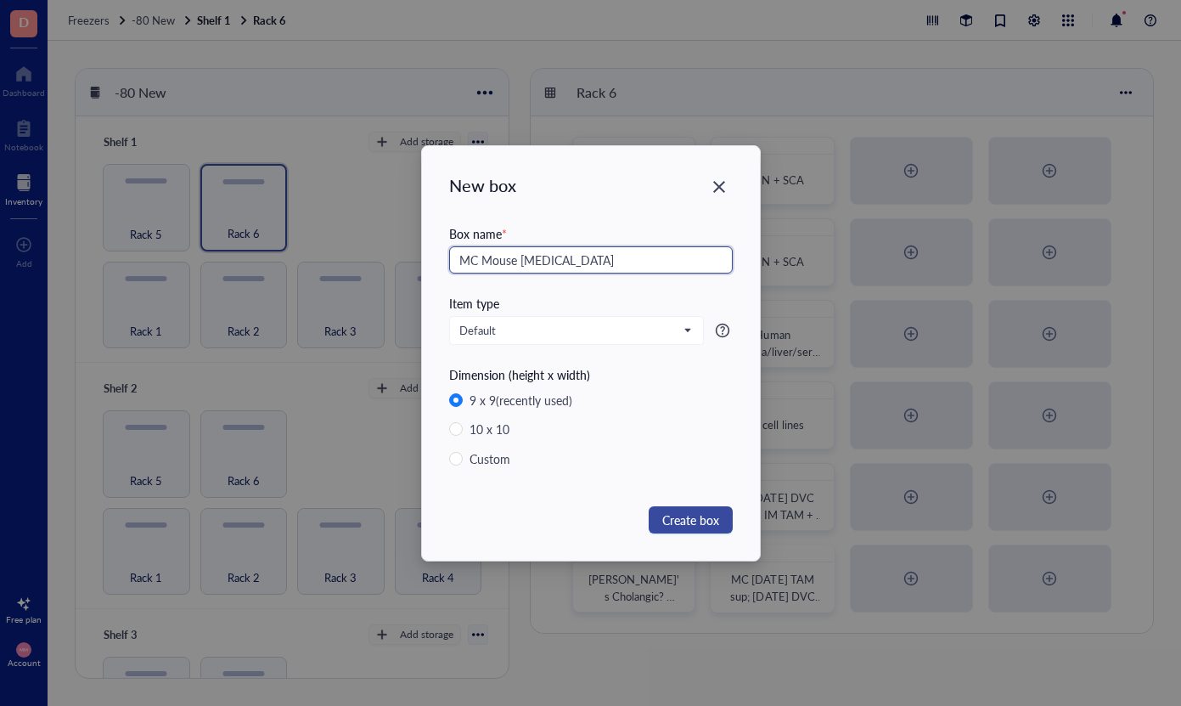
type input "MC Mouse [MEDICAL_DATA]"
click at [703, 527] on span "Create box" at bounding box center [690, 519] width 57 height 19
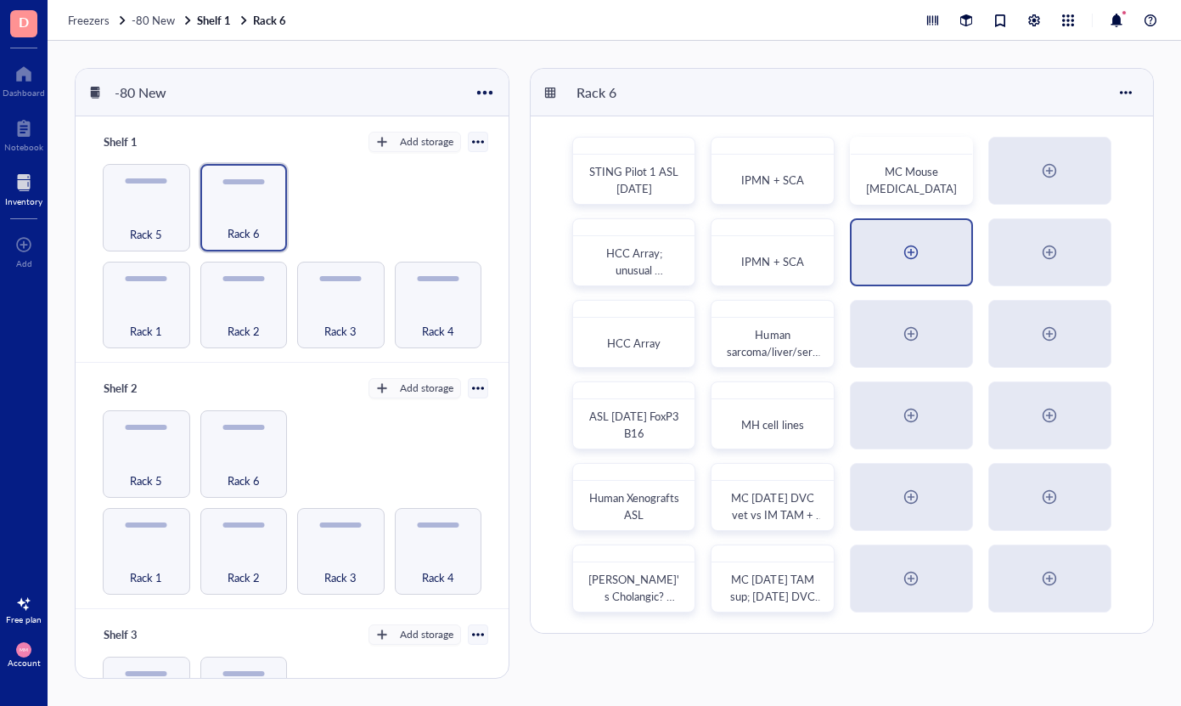
click at [913, 257] on div at bounding box center [911, 252] width 27 height 27
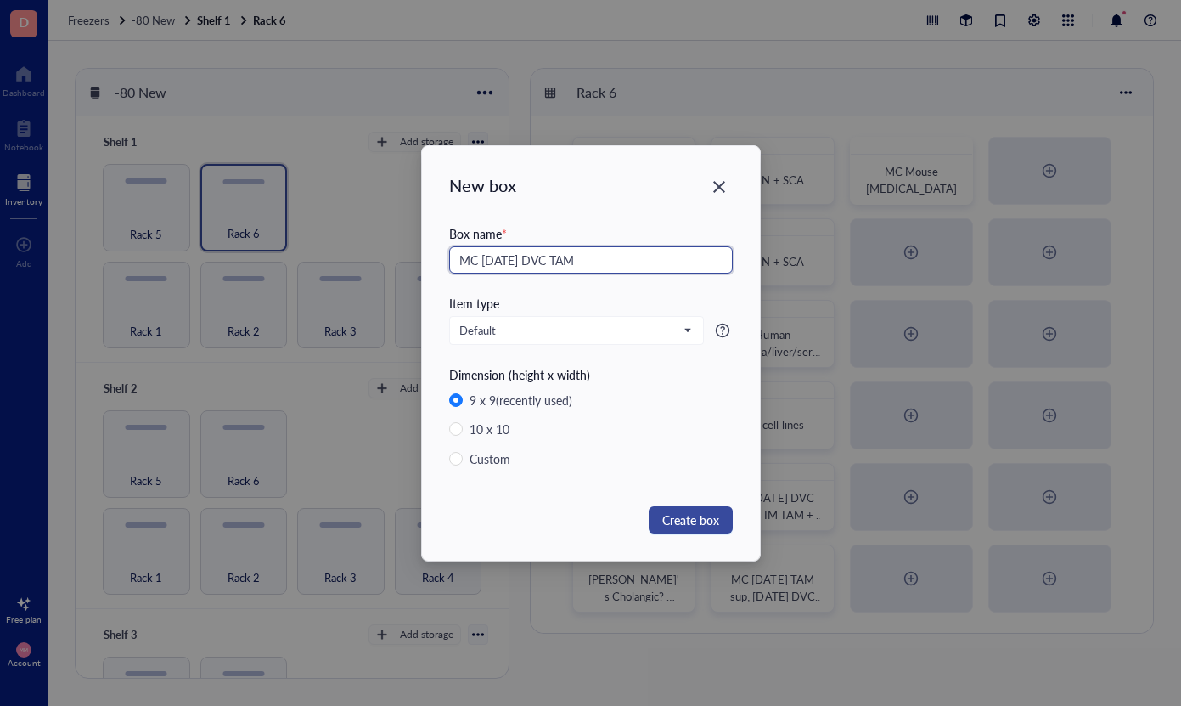
type input "MC [DATE] DVC TAM"
click at [710, 512] on span "Create box" at bounding box center [690, 519] width 57 height 19
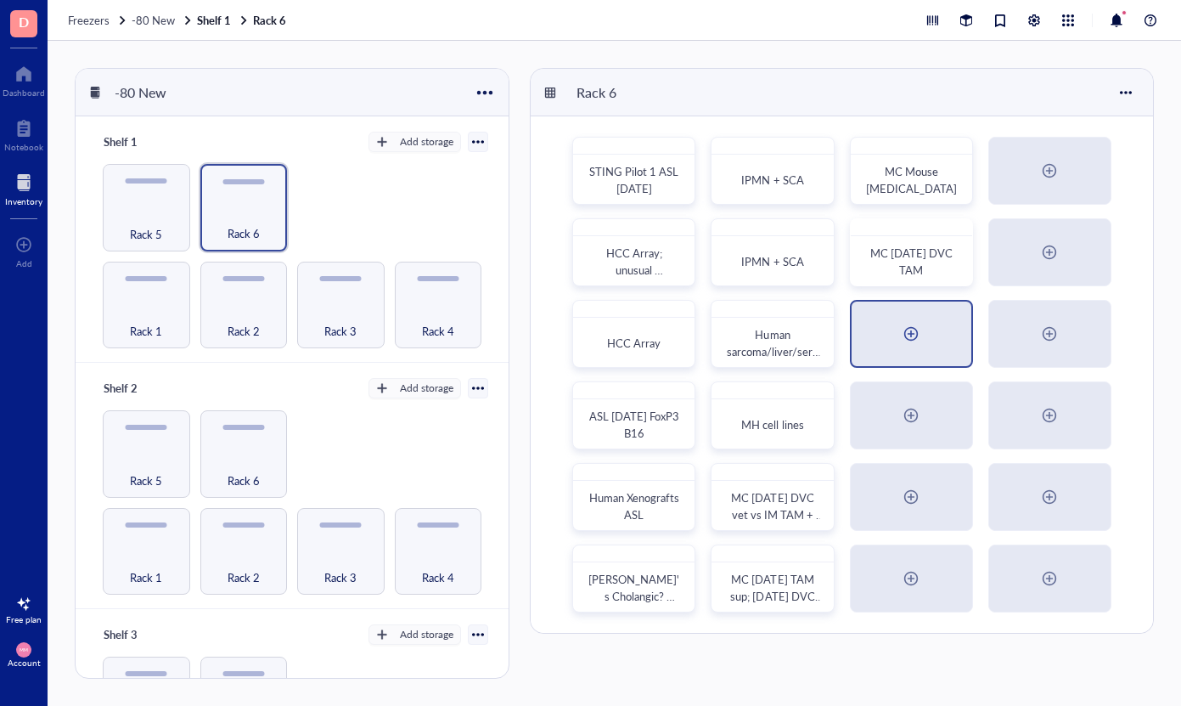
click at [910, 327] on div at bounding box center [911, 333] width 27 height 27
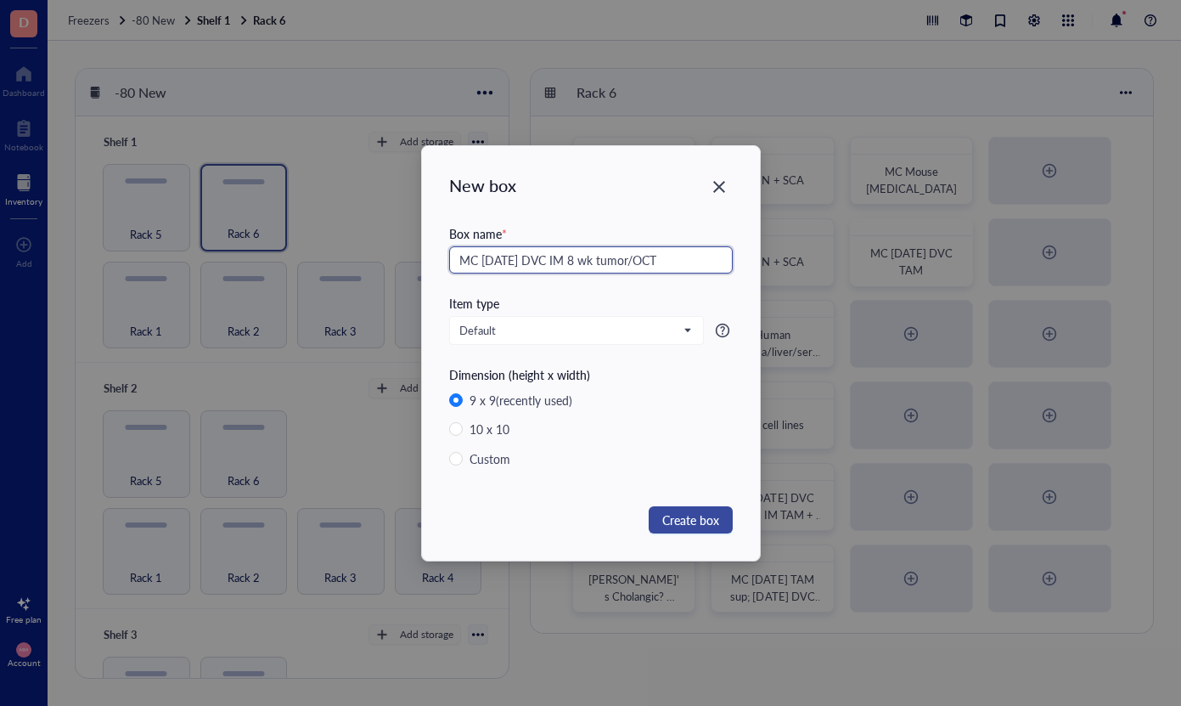
type input "MC [DATE] DVC IM 8 wk tumor/OCT"
click at [678, 517] on span "Create box" at bounding box center [690, 519] width 57 height 19
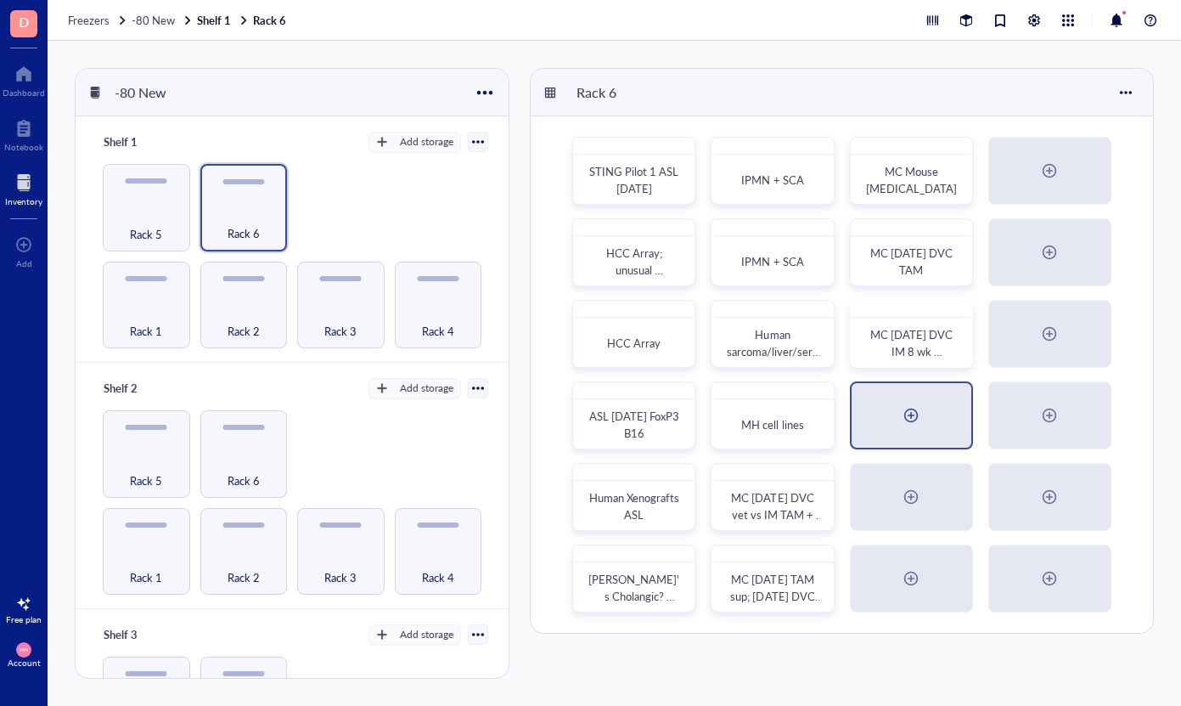
click at [913, 419] on div at bounding box center [911, 415] width 27 height 27
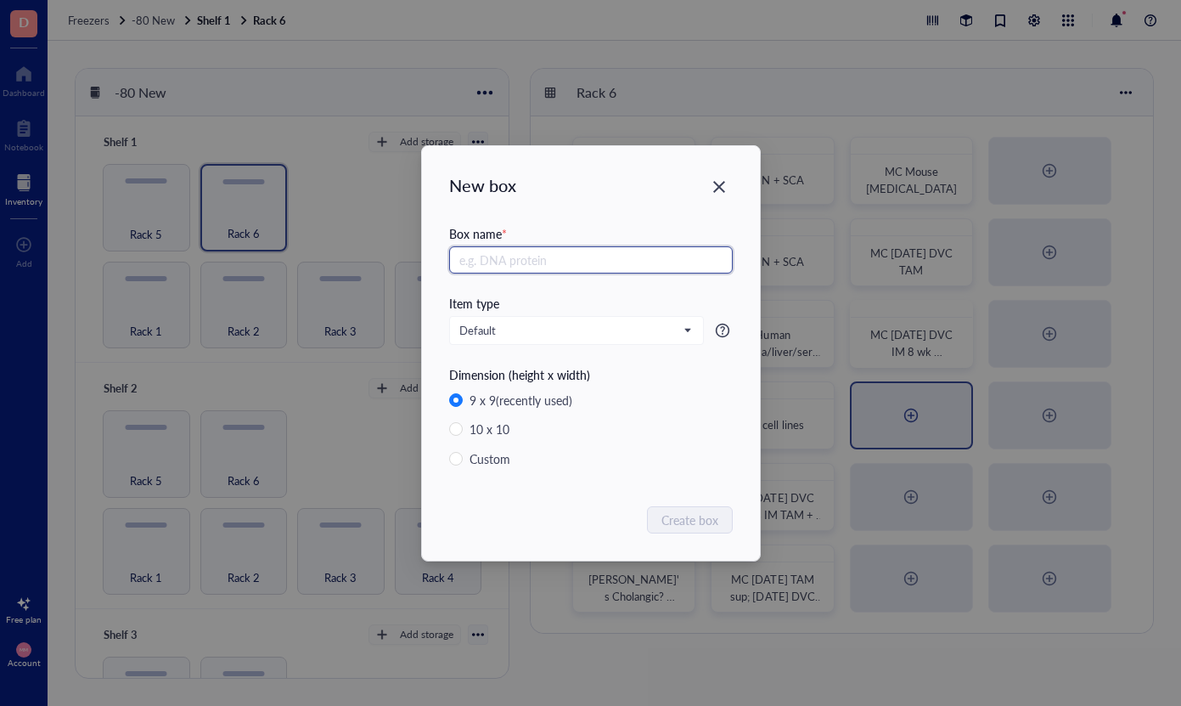
type input "J"
type input "MC [DATE] TAM supernatants"
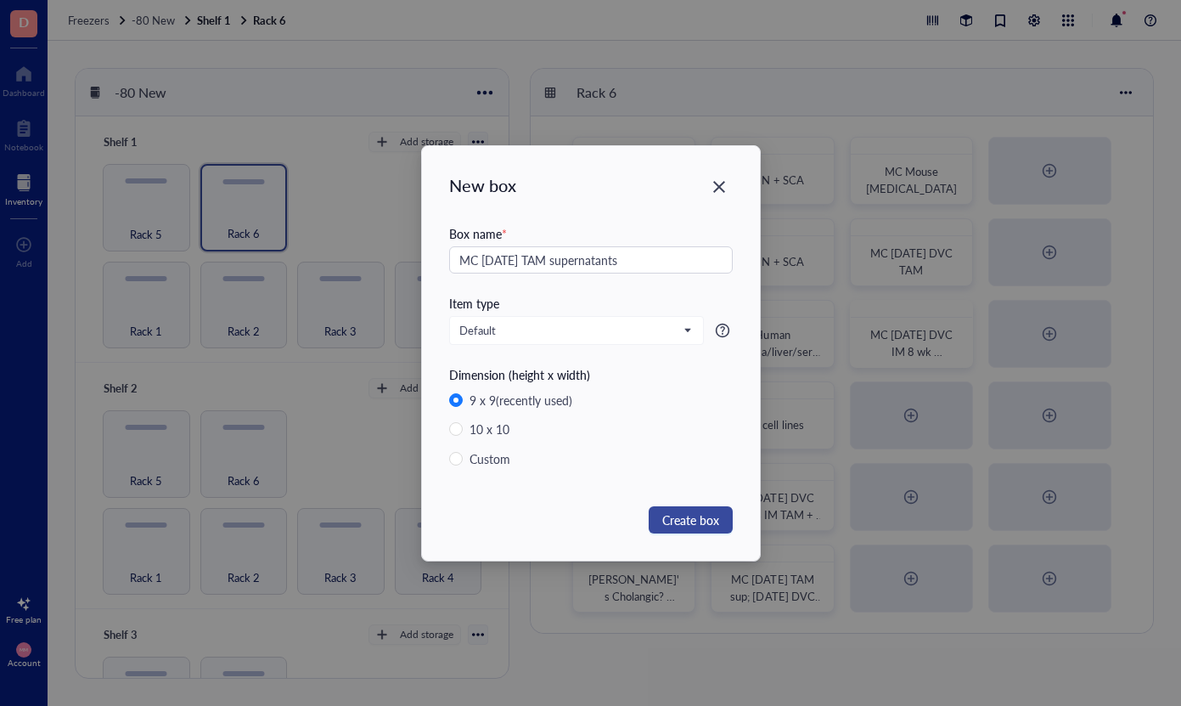
click at [689, 517] on span "Create box" at bounding box center [690, 519] width 57 height 19
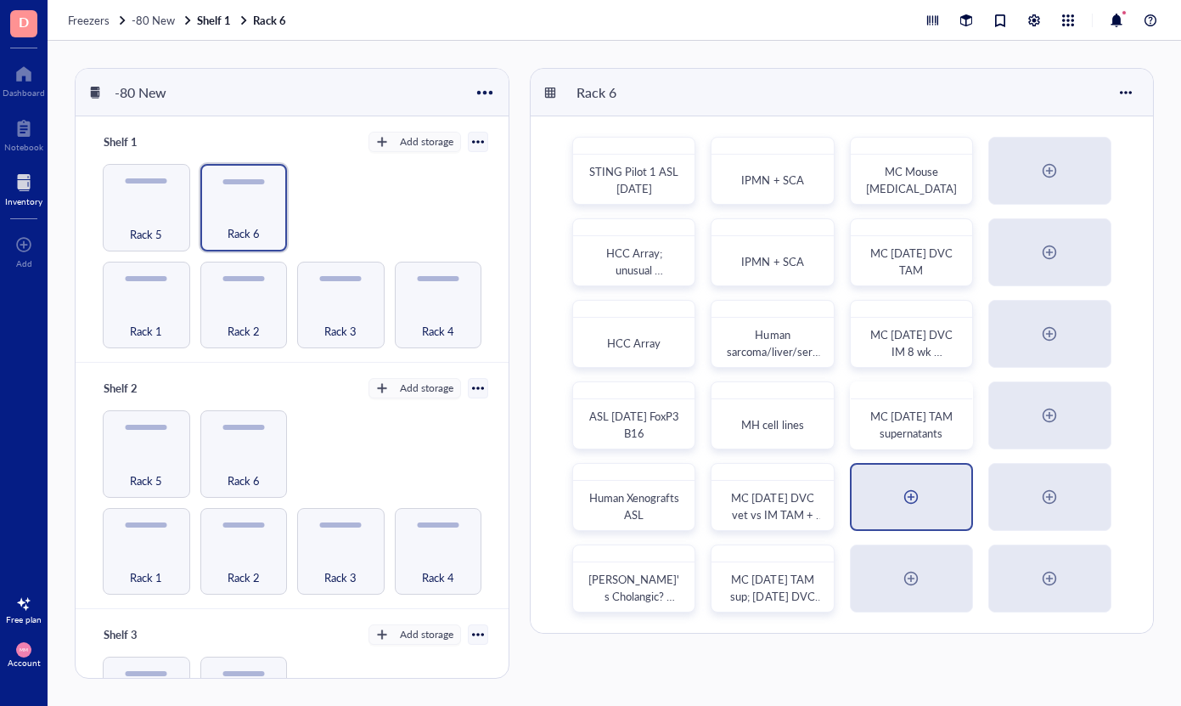
click at [919, 500] on div at bounding box center [911, 496] width 27 height 27
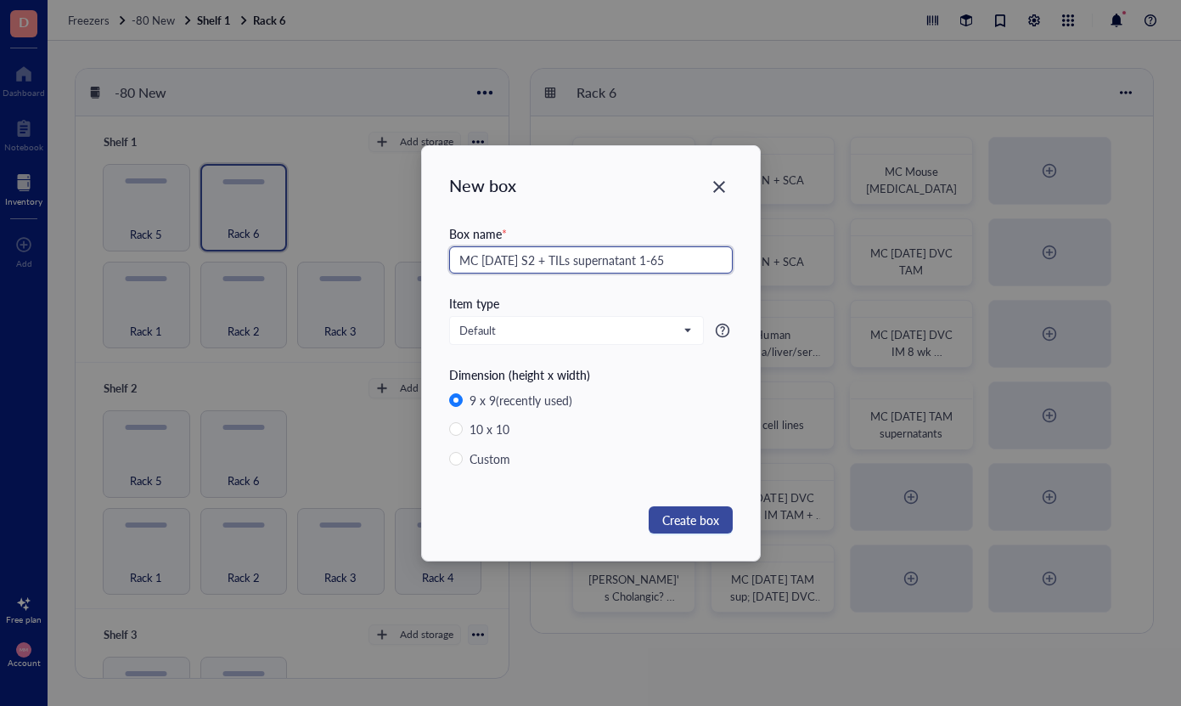
type input "MC [DATE] S2 + TILs supernatant 1-65"
click at [718, 519] on span "Create box" at bounding box center [690, 519] width 57 height 19
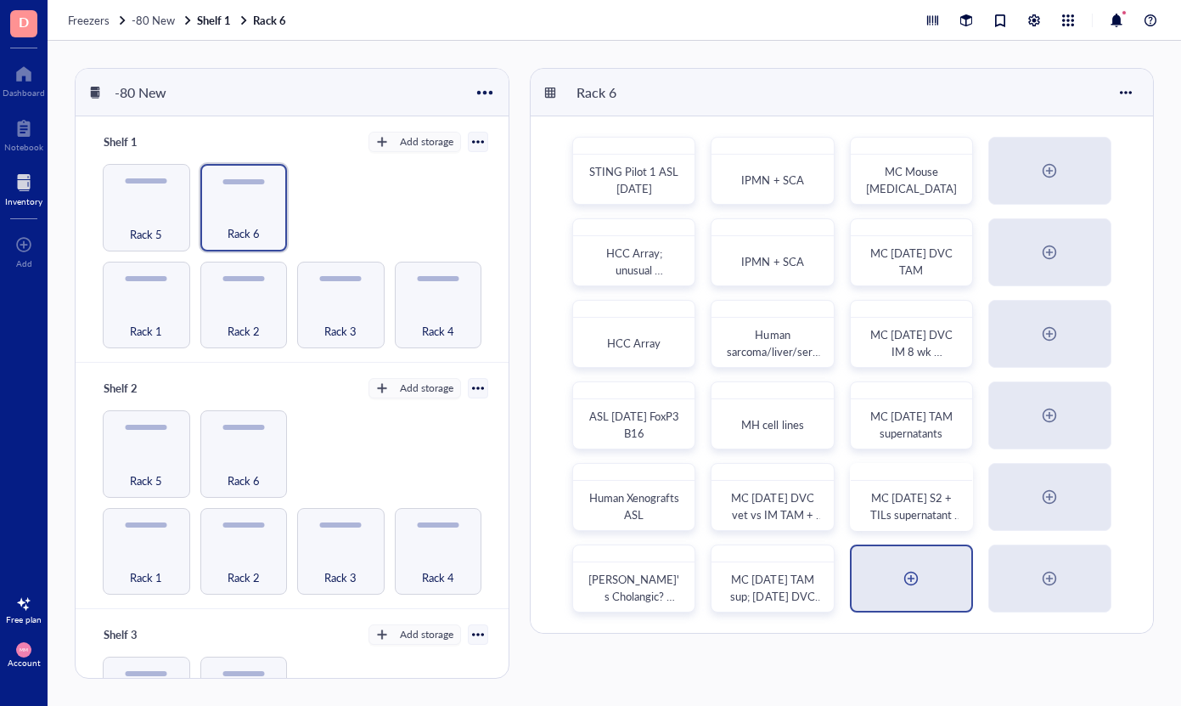
click at [911, 577] on div at bounding box center [911, 578] width 27 height 27
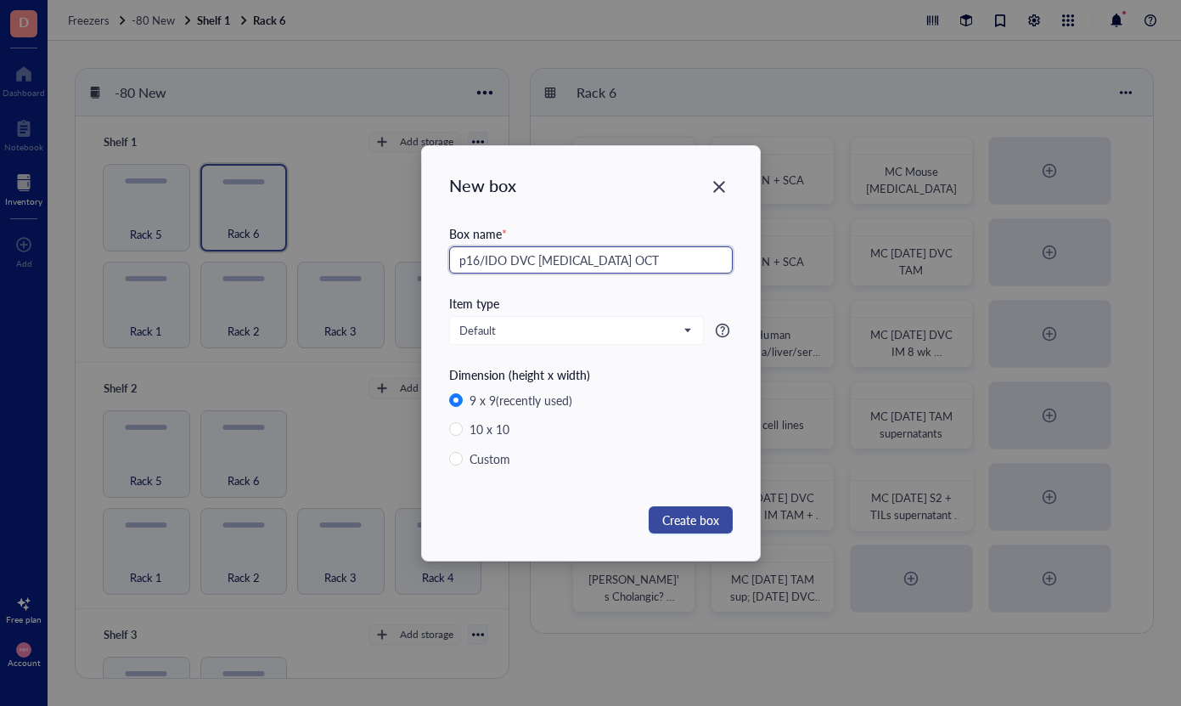
type input "p16/IDO DVC [MEDICAL_DATA] OCT"
click at [688, 523] on span "Create box" at bounding box center [690, 519] width 57 height 19
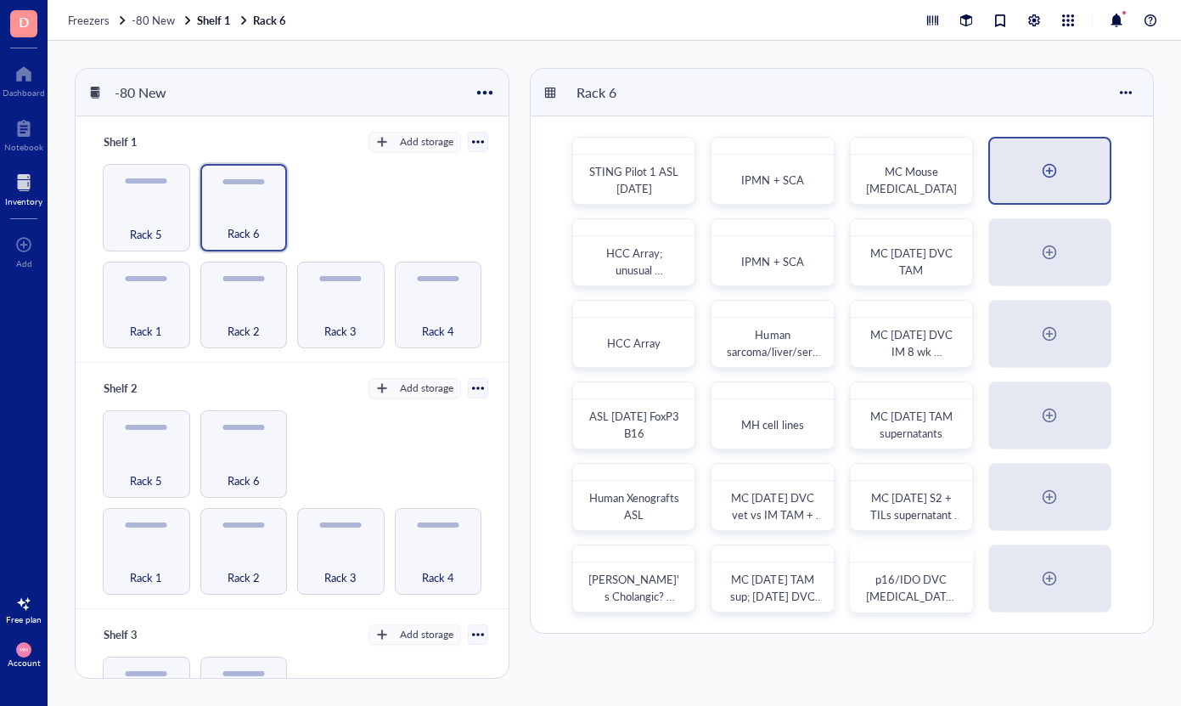
click at [1036, 174] on div at bounding box center [1050, 170] width 120 height 65
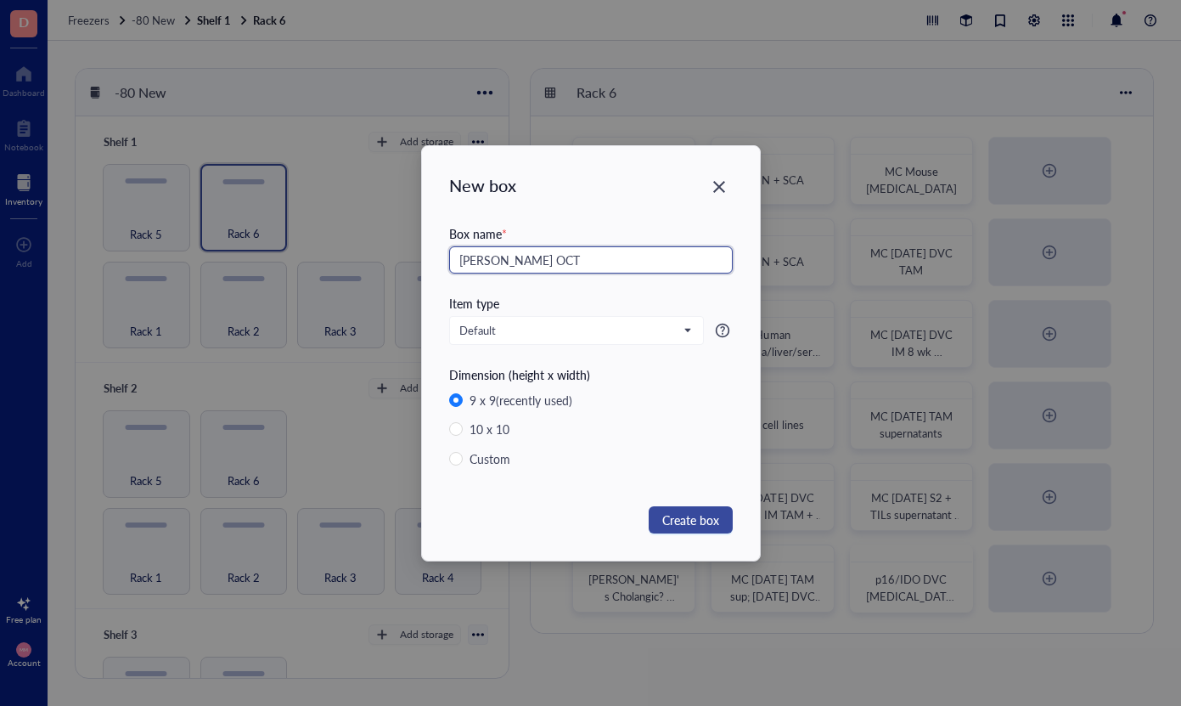
type input "[PERSON_NAME] OCT"
click at [714, 526] on span "Create box" at bounding box center [690, 519] width 57 height 19
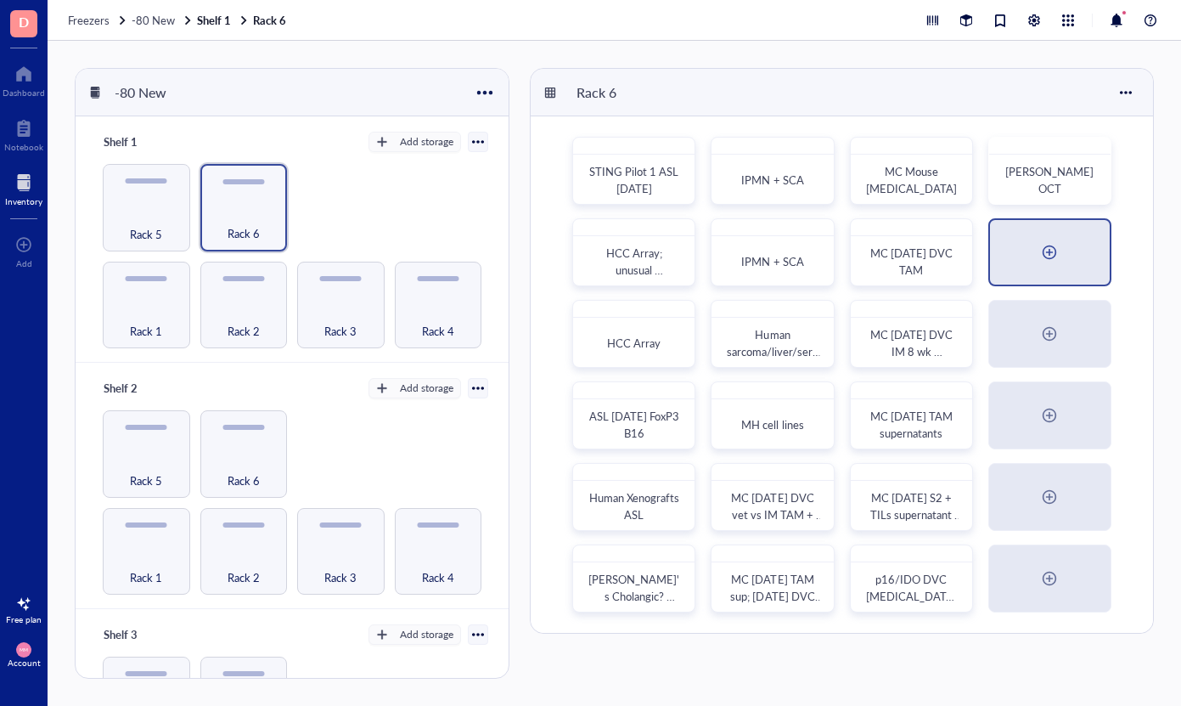
click at [1056, 263] on div at bounding box center [1049, 252] width 27 height 27
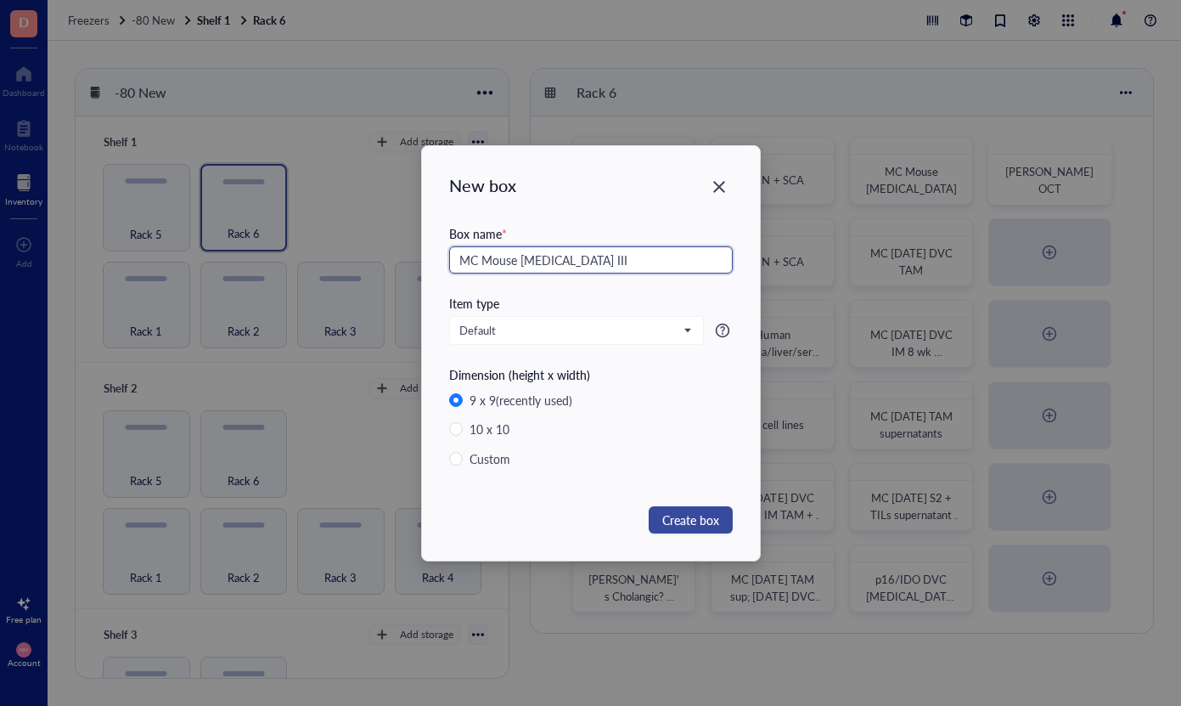
type input "MC Mouse [MEDICAL_DATA] III"
click at [666, 513] on span "Create box" at bounding box center [690, 519] width 57 height 19
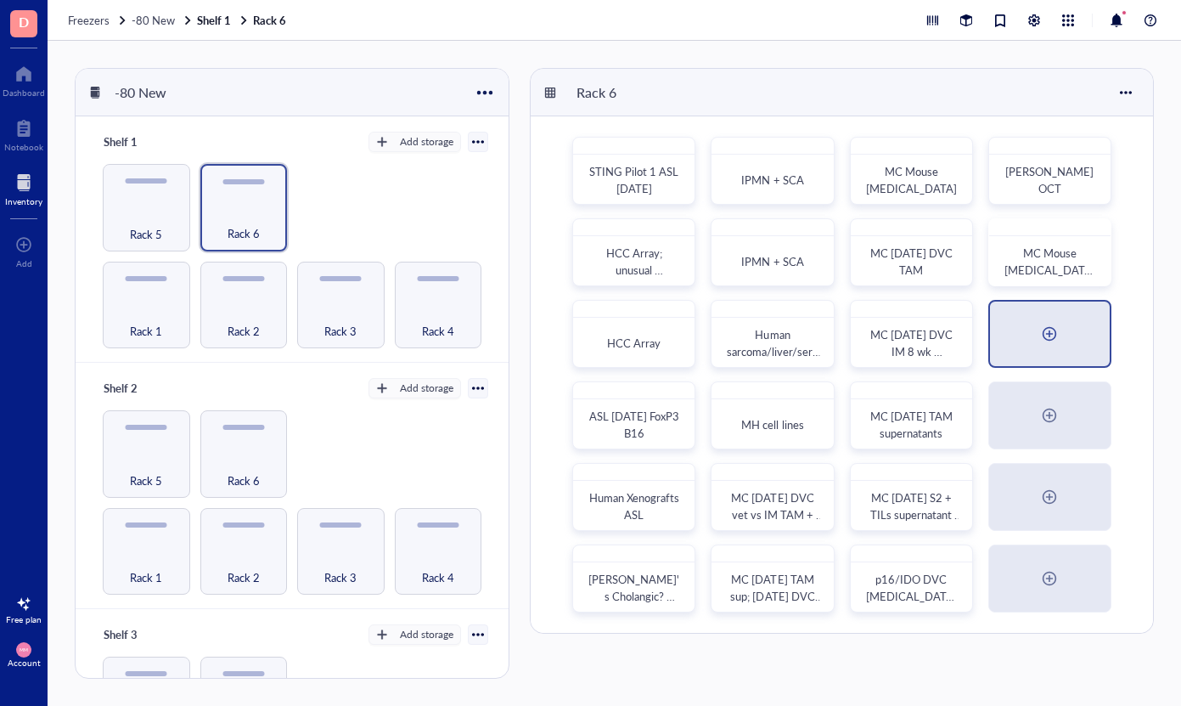
click at [1029, 342] on div at bounding box center [1050, 333] width 120 height 65
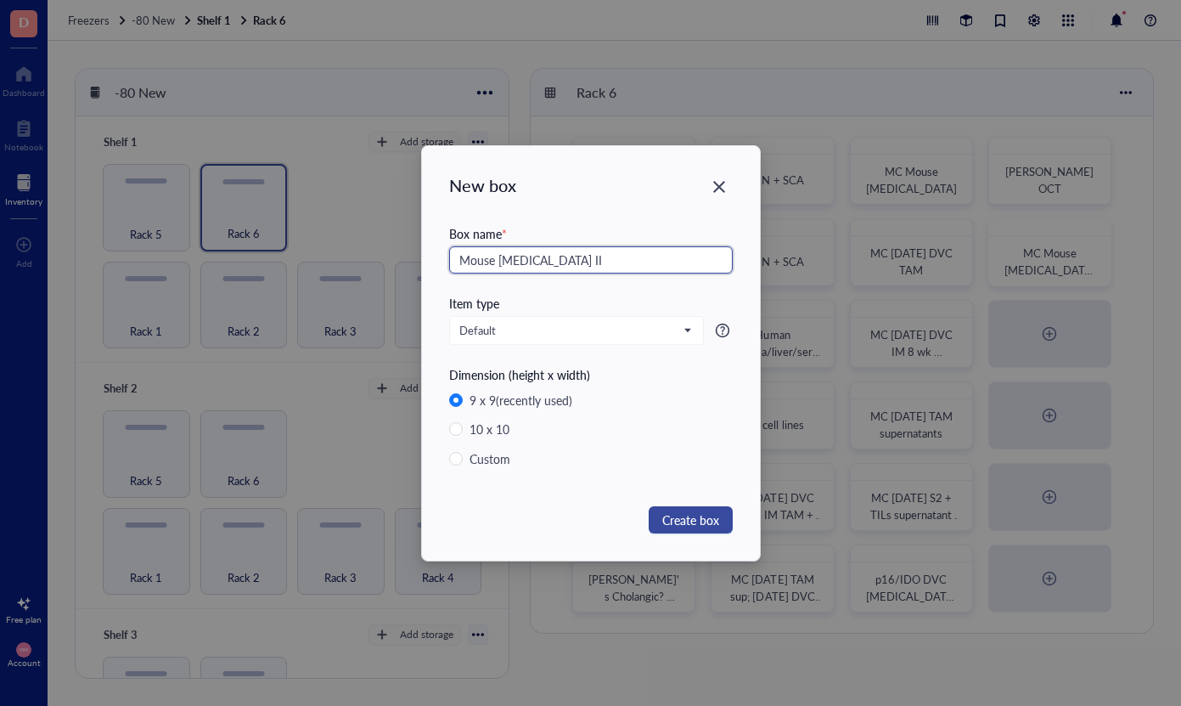
type input "Mouse [MEDICAL_DATA] II"
click at [672, 524] on span "Create box" at bounding box center [690, 519] width 57 height 19
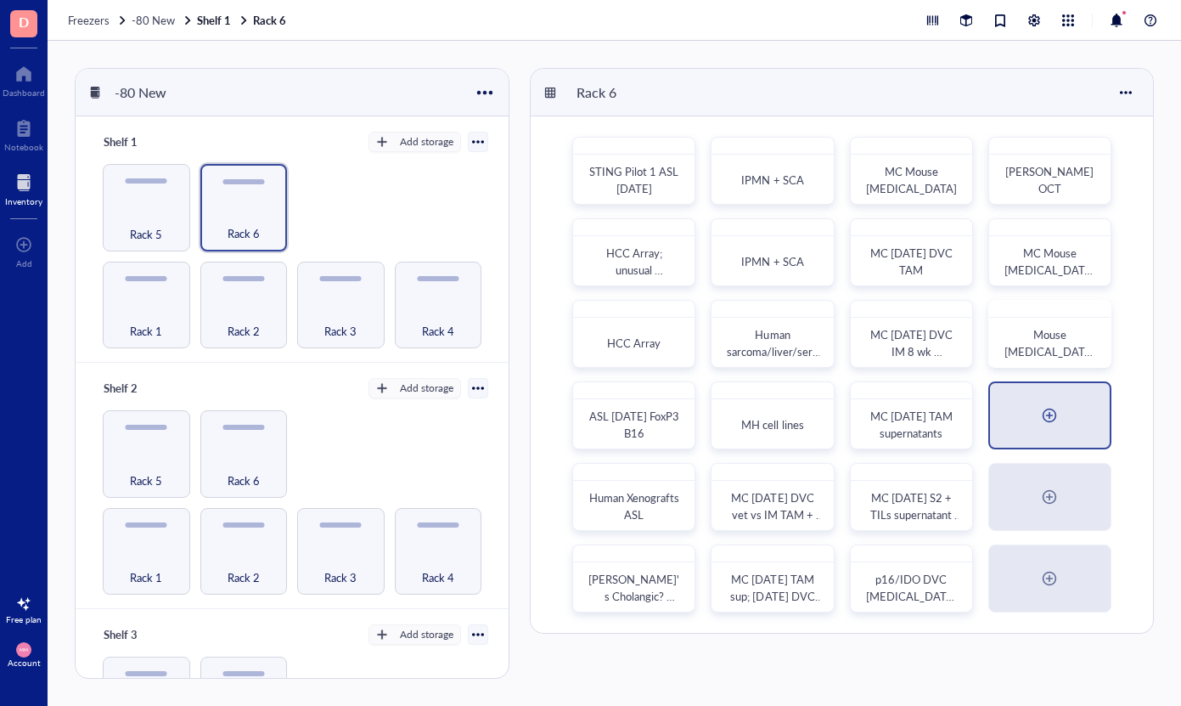
click at [1070, 426] on div at bounding box center [1050, 415] width 120 height 65
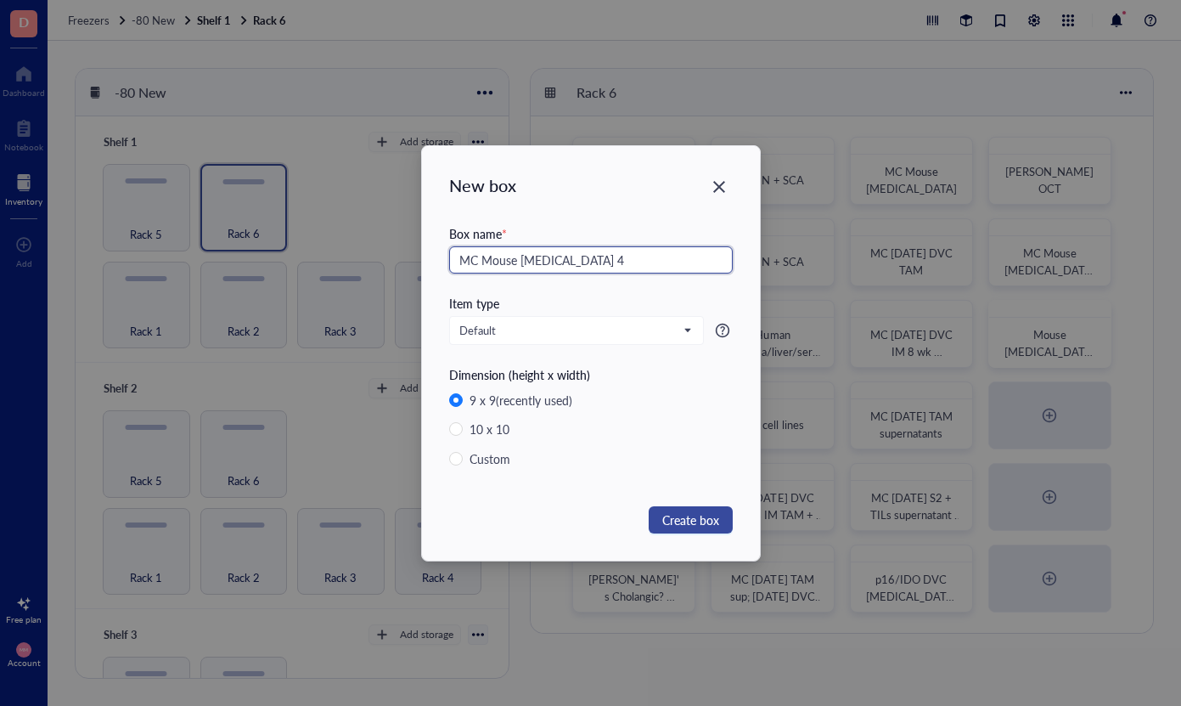
type input "MC Mouse [MEDICAL_DATA] 4"
click at [678, 519] on span "Create box" at bounding box center [690, 519] width 57 height 19
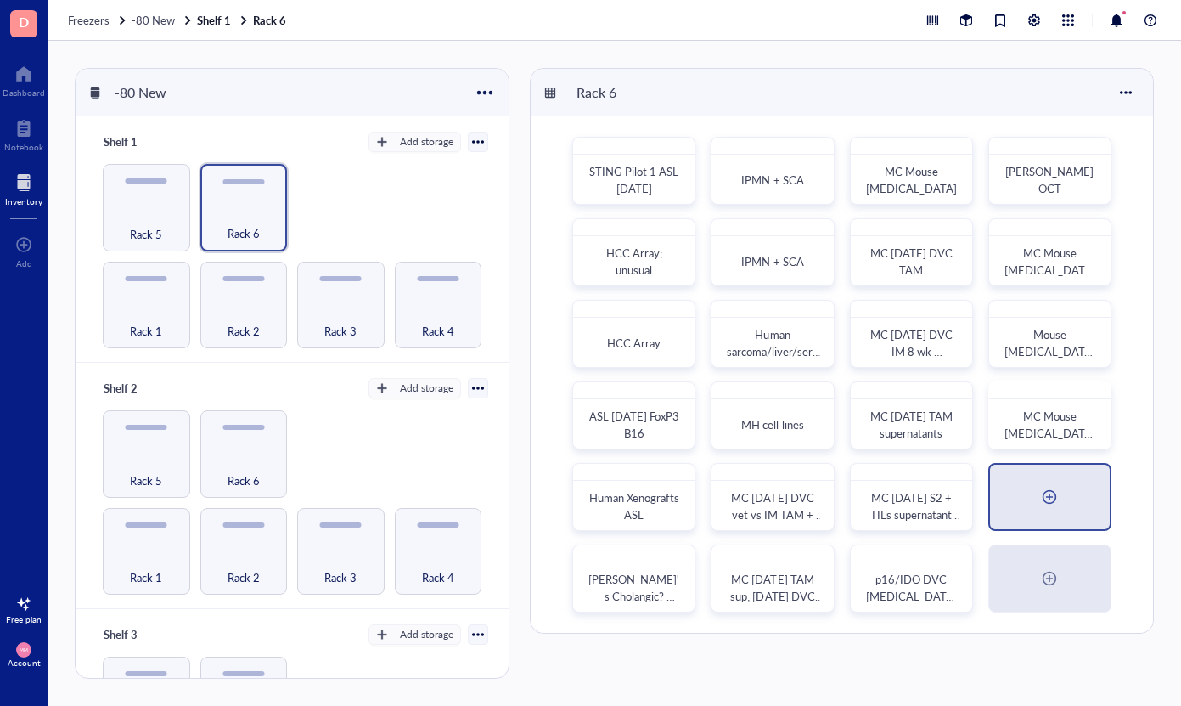
click at [1041, 493] on div at bounding box center [1049, 496] width 27 height 27
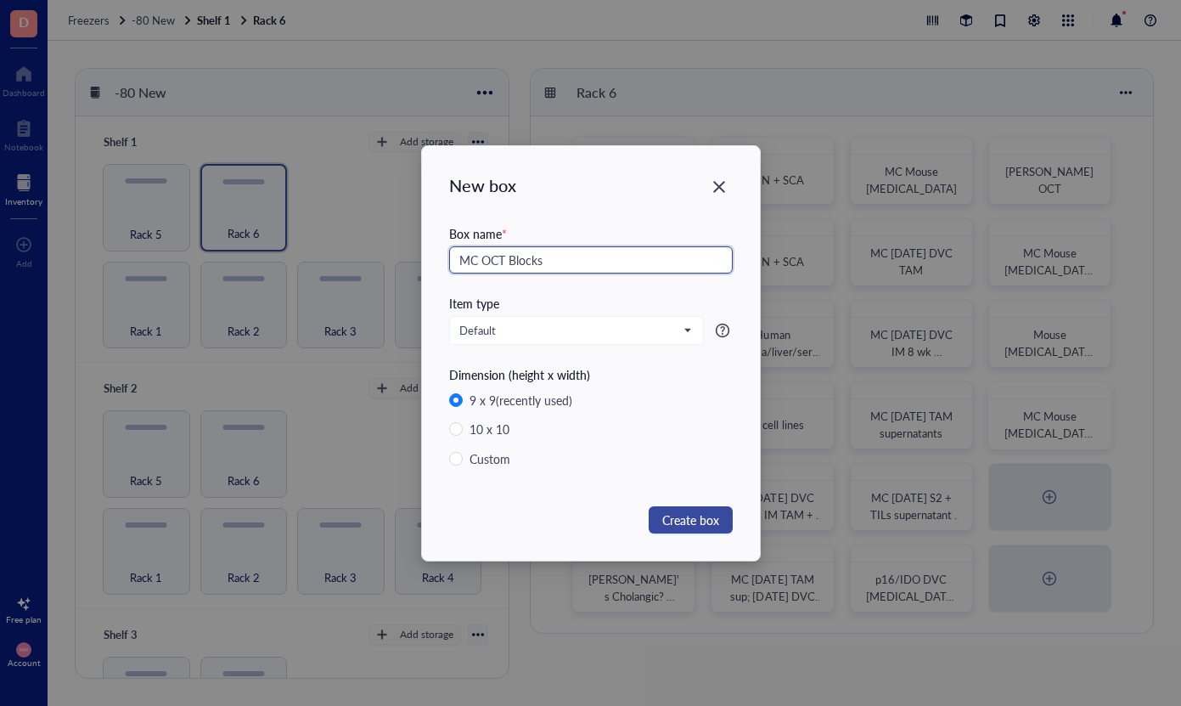
type input "MC OCT Blocks"
click at [704, 520] on span "Create box" at bounding box center [690, 519] width 57 height 19
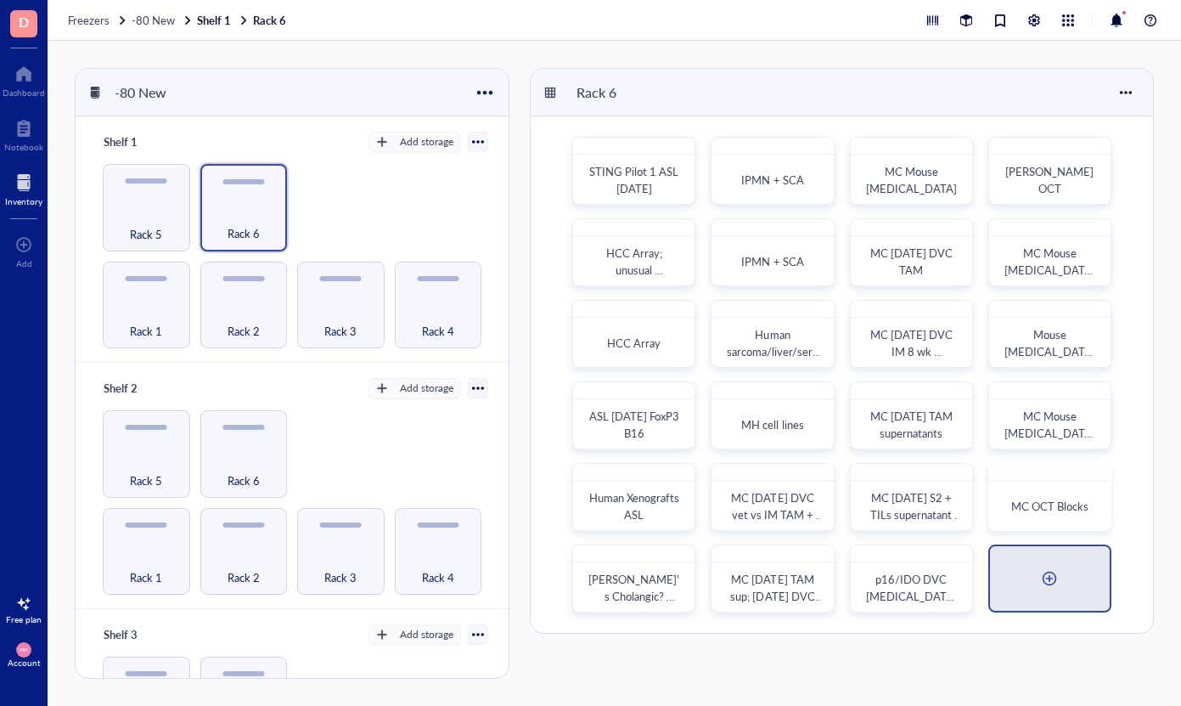
click at [1054, 588] on div at bounding box center [1049, 578] width 27 height 27
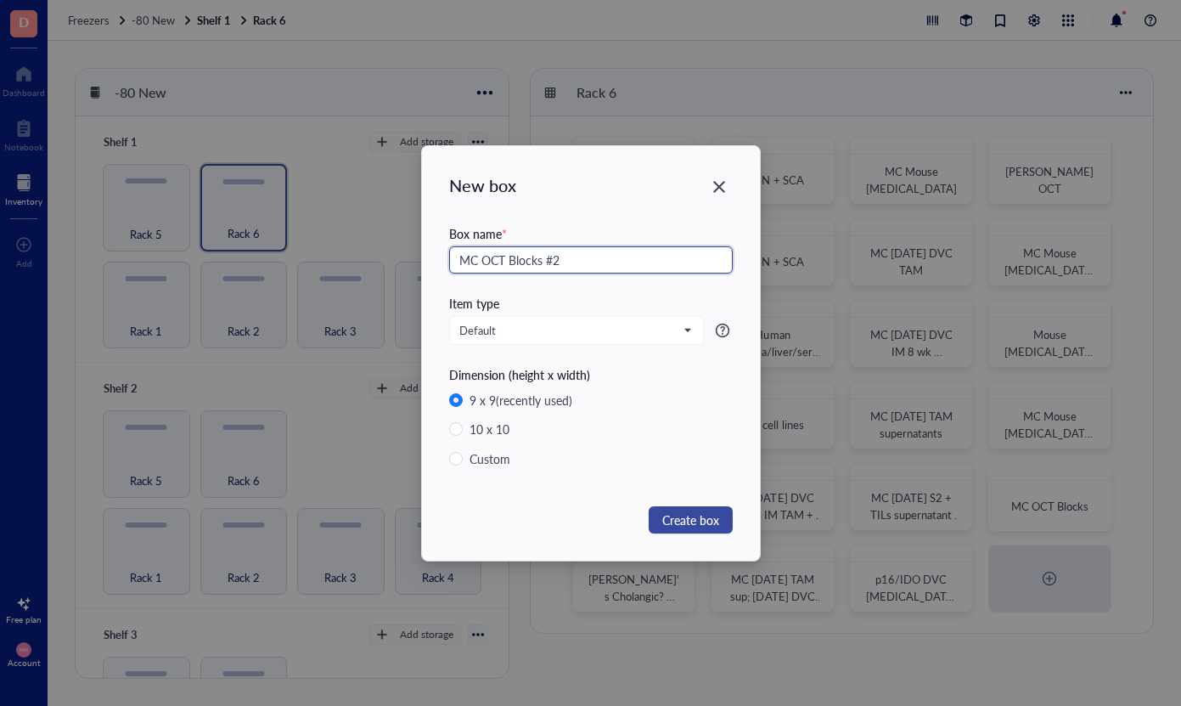
type input "MC OCT Blocks #2"
click at [682, 527] on span "Create box" at bounding box center [690, 519] width 57 height 19
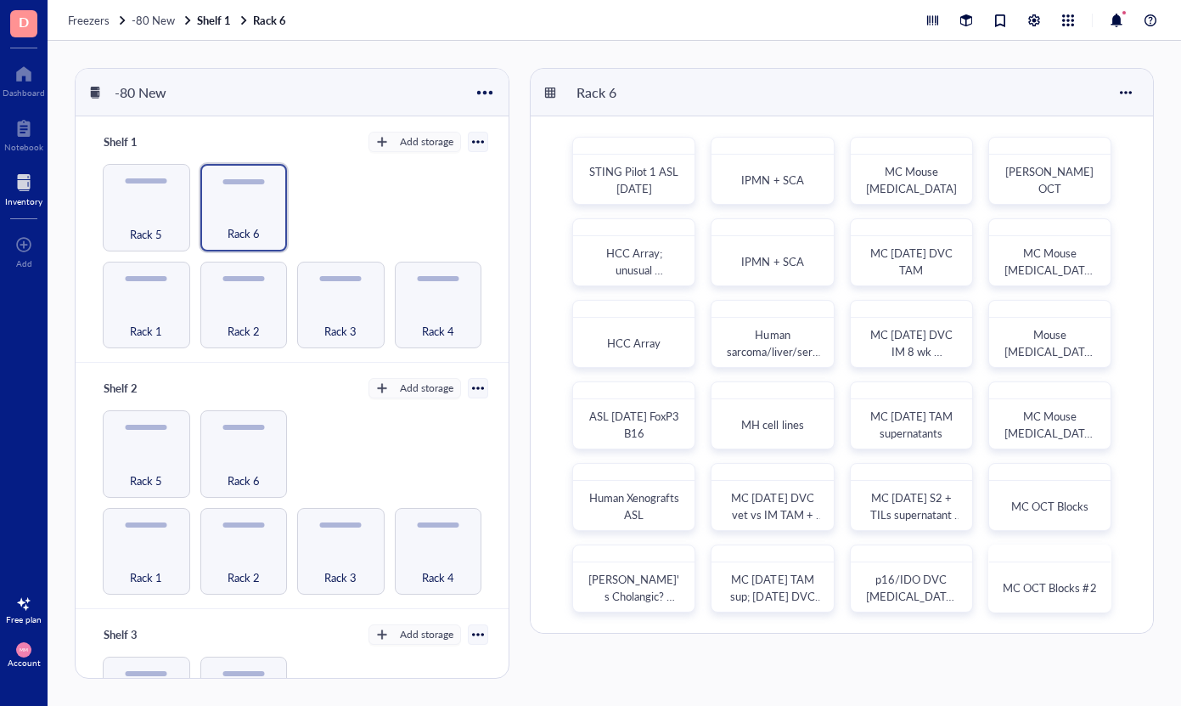
scroll to position [0, 0]
click at [655, 32] on div "Freezers -80 New Shelf 1 Rack 6" at bounding box center [615, 20] width 1134 height 41
